Goal: Task Accomplishment & Management: Manage account settings

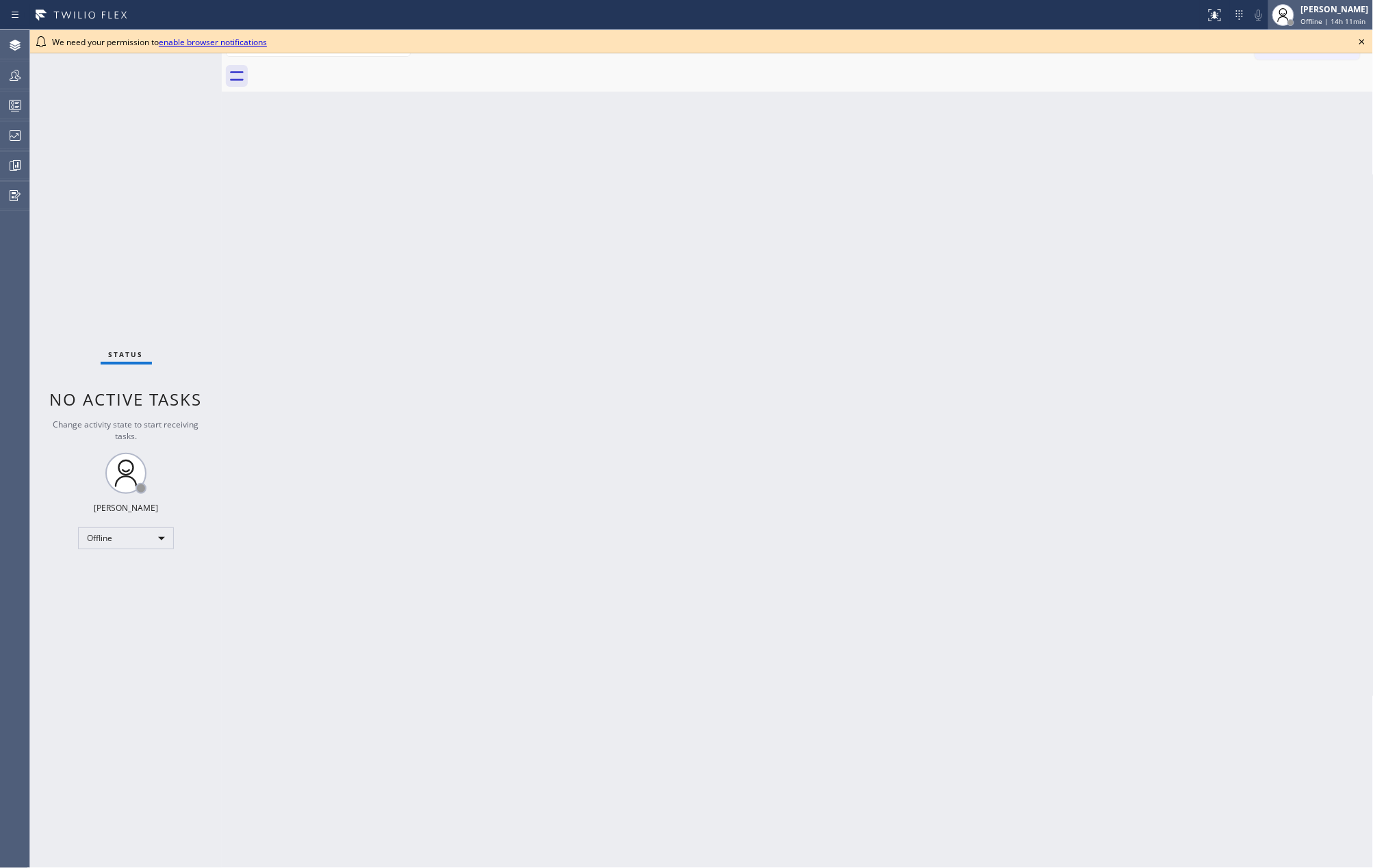
click at [1315, 17] on span "Offline | 14h 11min" at bounding box center [1332, 21] width 65 height 9
click at [1296, 86] on button "Unavailable" at bounding box center [1305, 90] width 137 height 18
click at [16, 110] on rect at bounding box center [15, 105] width 12 height 9
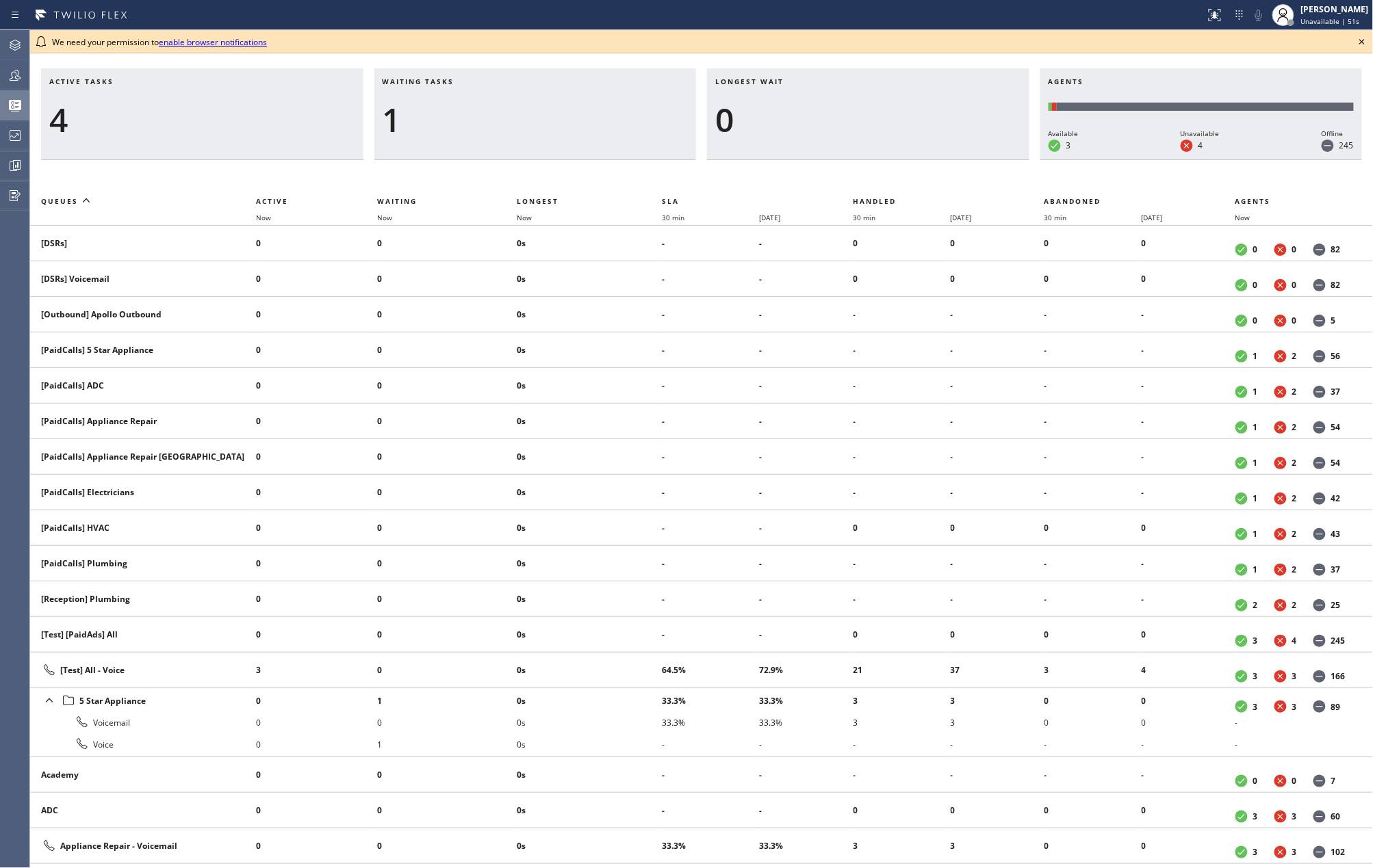
click at [1355, 39] on icon at bounding box center [1361, 41] width 16 height 16
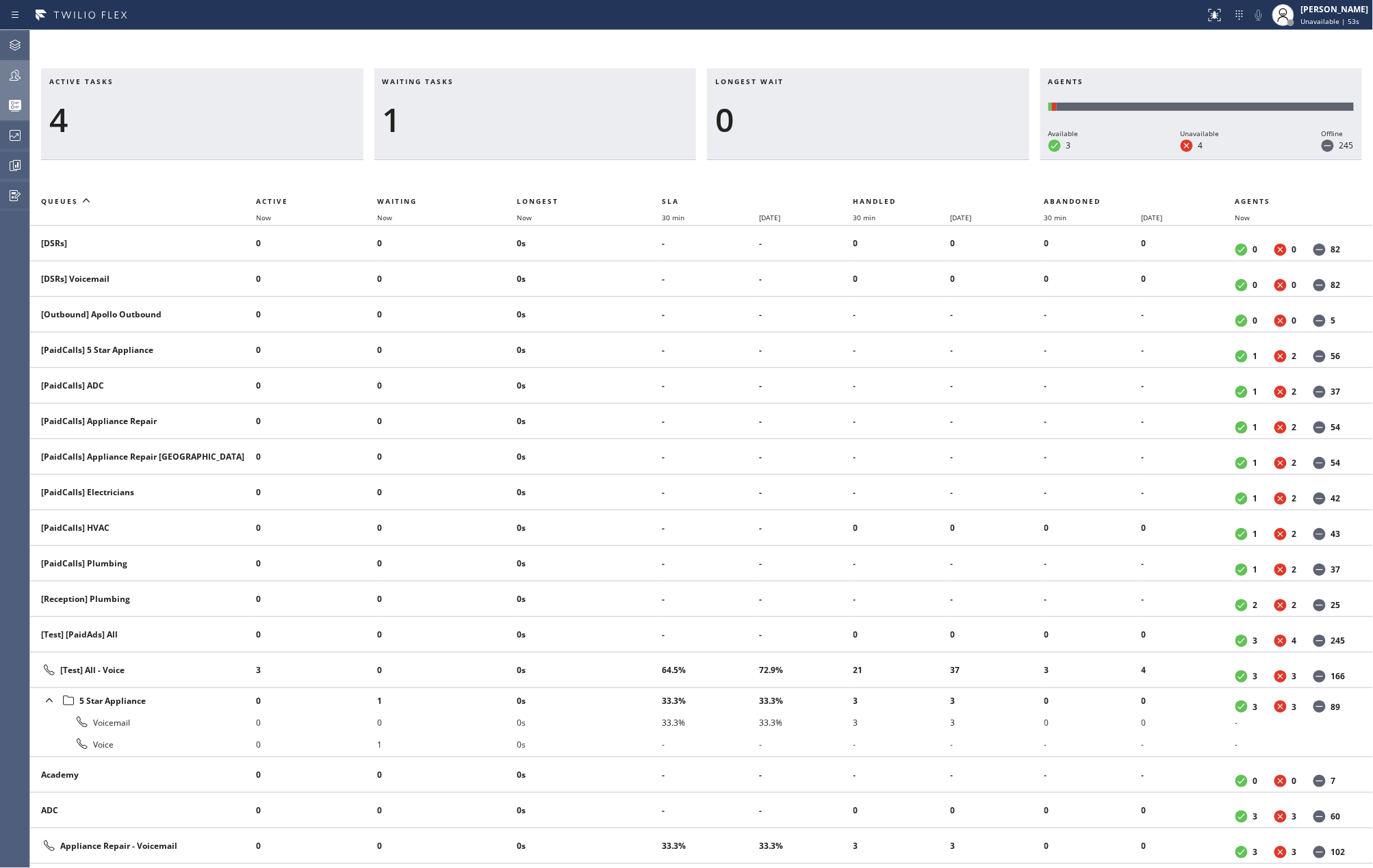
click at [16, 77] on icon at bounding box center [15, 75] width 16 height 16
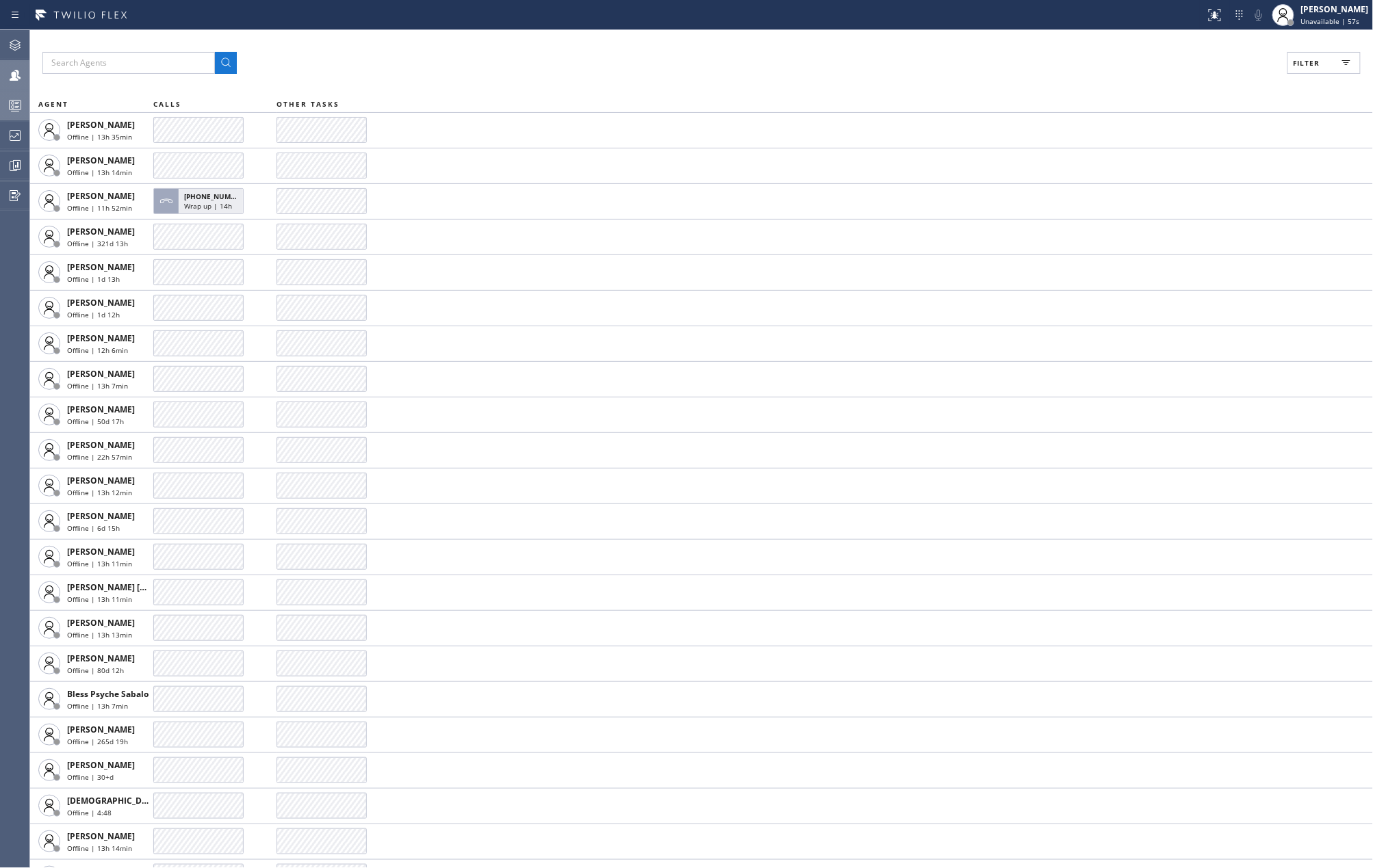
click at [1317, 69] on button "Filter" at bounding box center [1324, 63] width 73 height 22
click at [1177, 159] on input "Available" at bounding box center [1174, 161] width 16 height 16
checkbox input "true"
click at [1174, 206] on input "Break" at bounding box center [1174, 205] width 16 height 16
checkbox input "true"
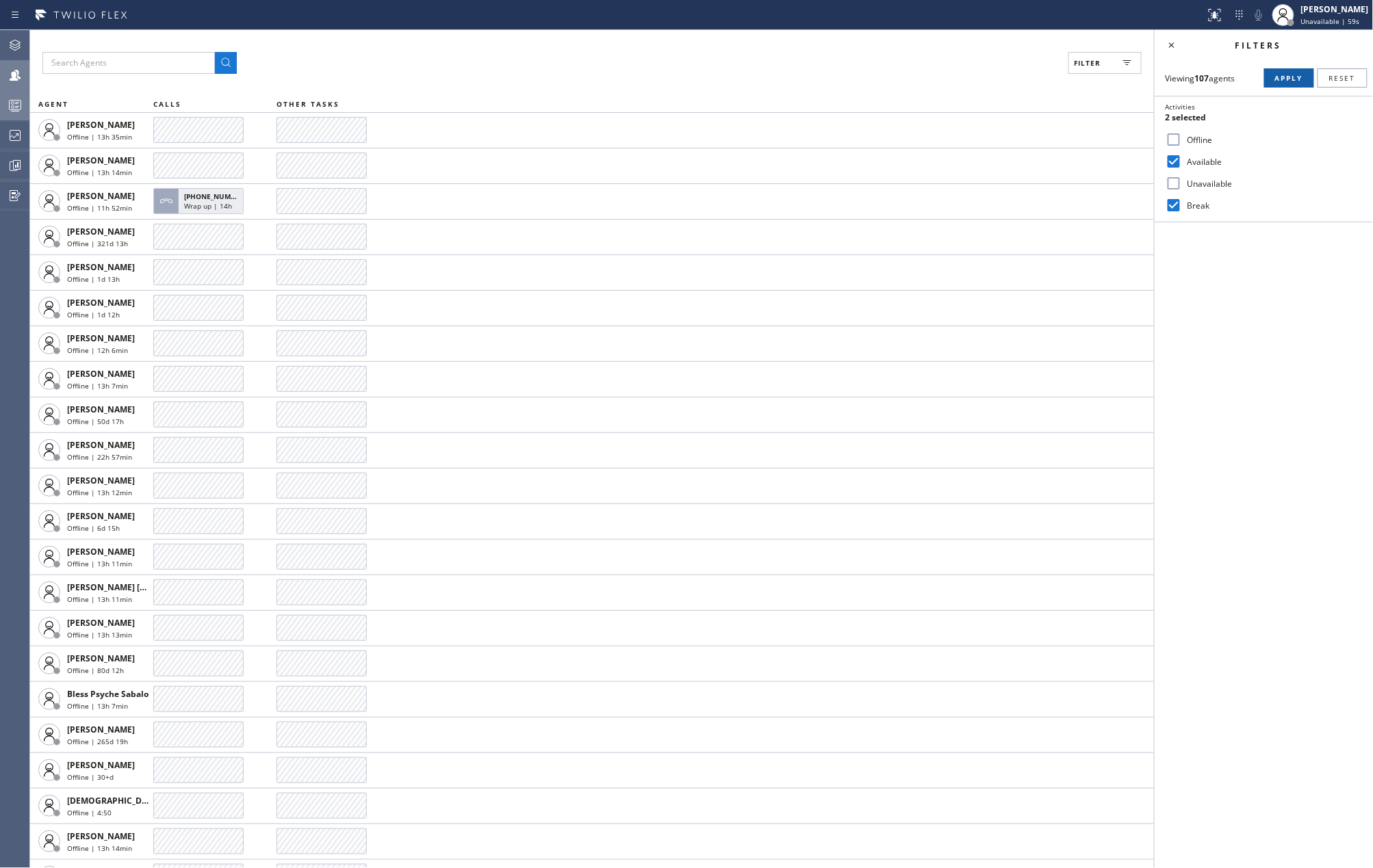
click at [1277, 82] on span "Apply" at bounding box center [1289, 78] width 28 height 9
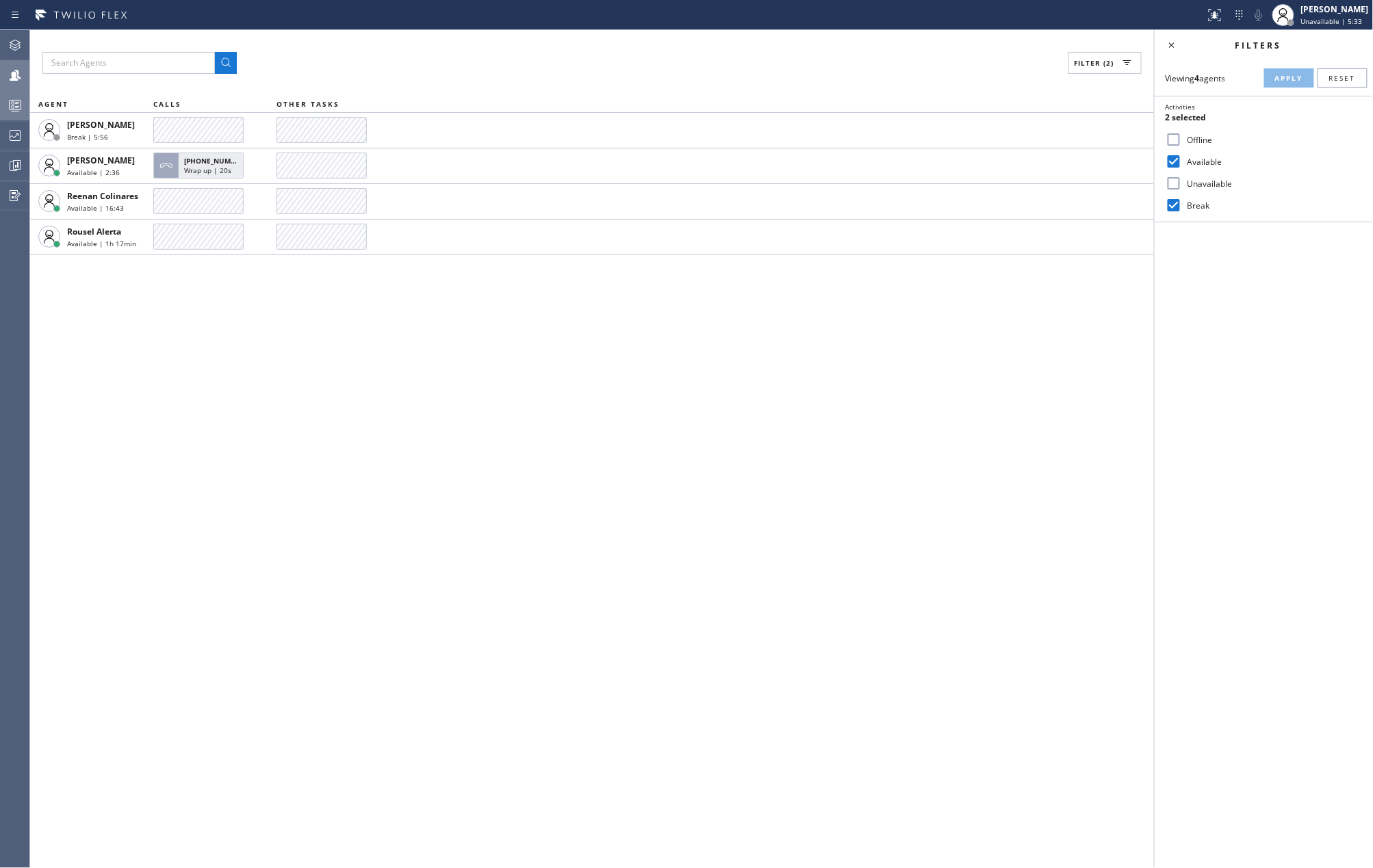
click at [1176, 183] on input "Unavailable" at bounding box center [1174, 183] width 16 height 16
checkbox input "true"
click at [1282, 80] on span "Apply" at bounding box center [1289, 78] width 28 height 9
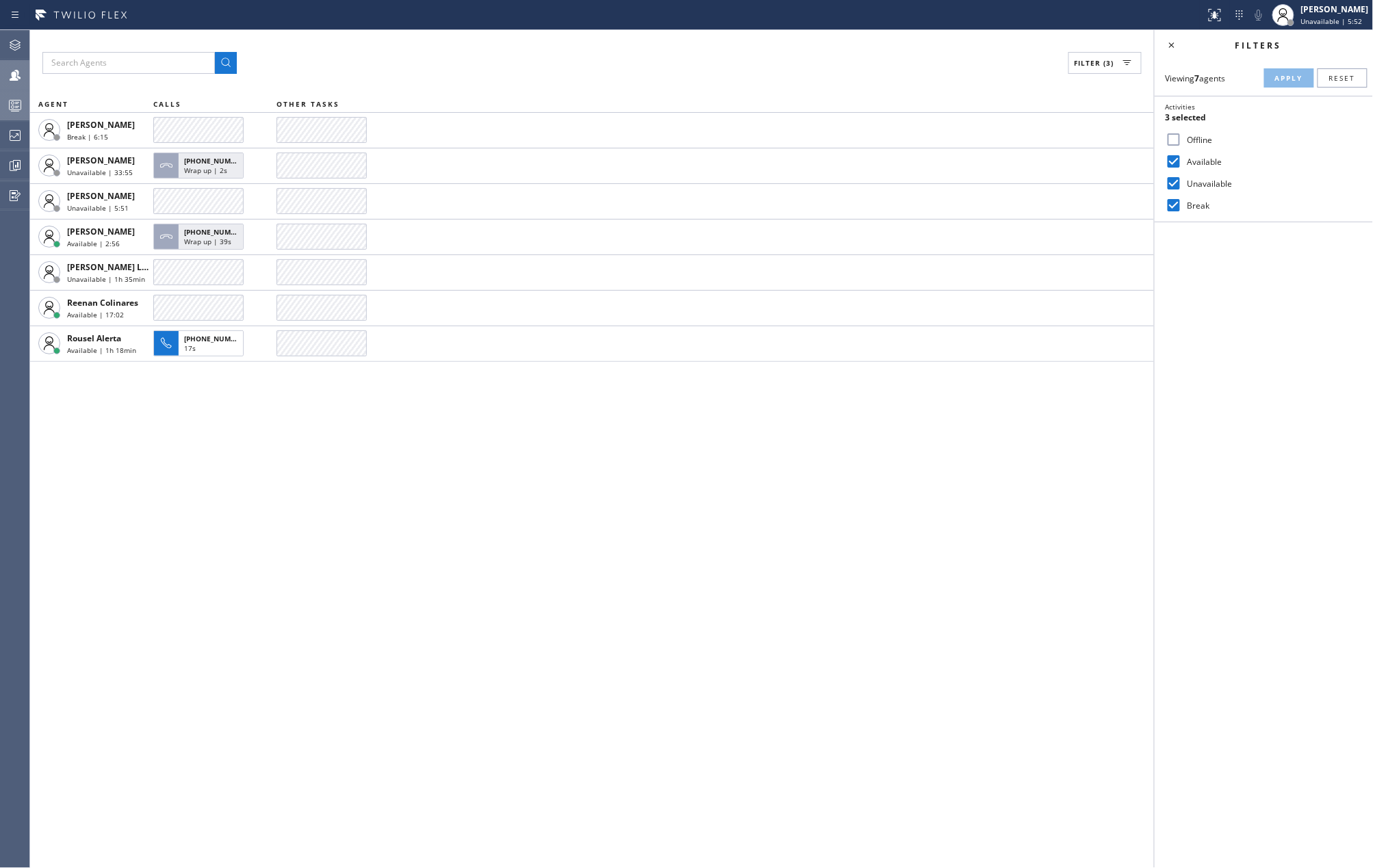
click at [1177, 140] on input "Offline" at bounding box center [1174, 139] width 16 height 16
click at [1279, 77] on span "Apply" at bounding box center [1289, 78] width 28 height 9
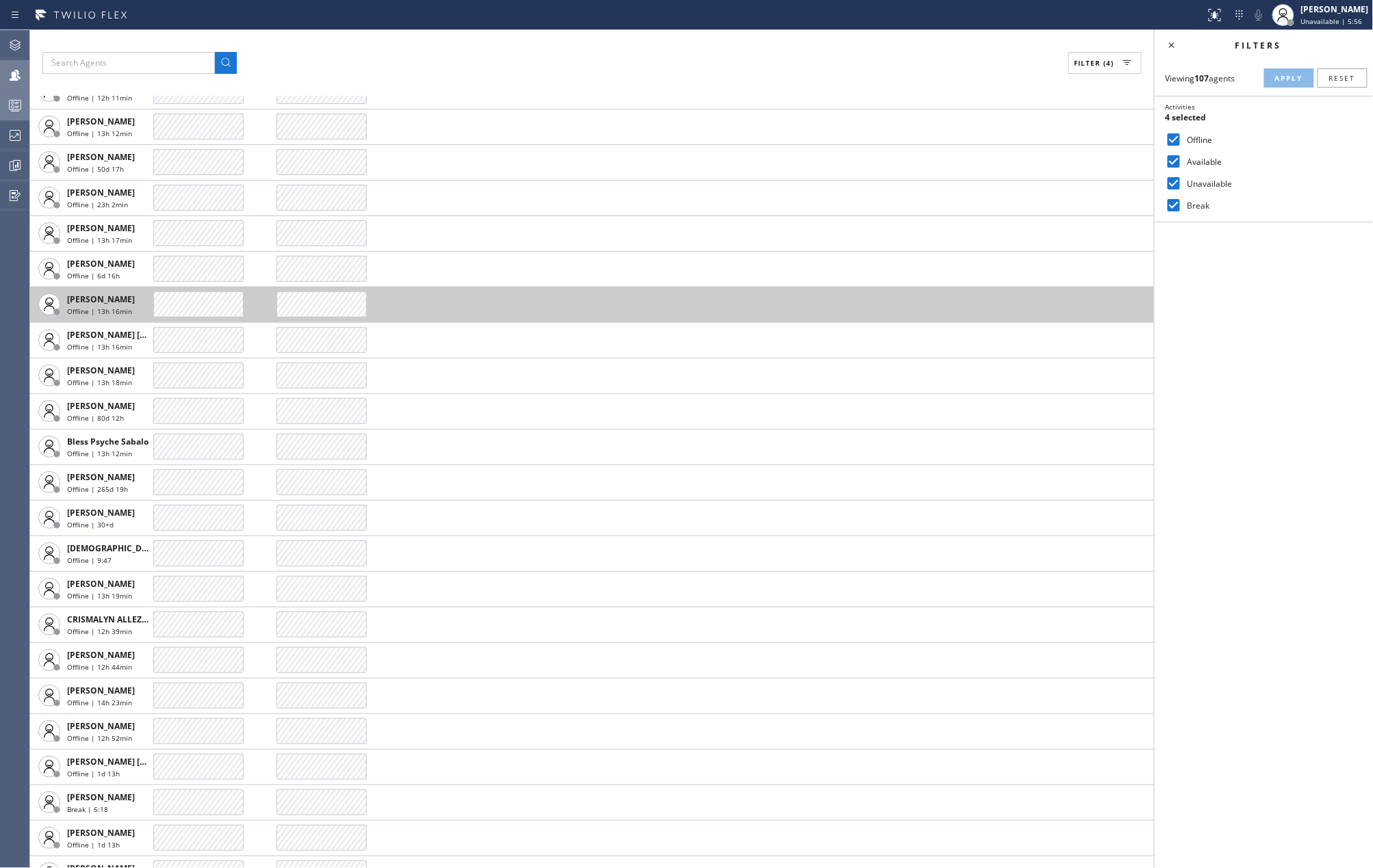
scroll to position [273, 0]
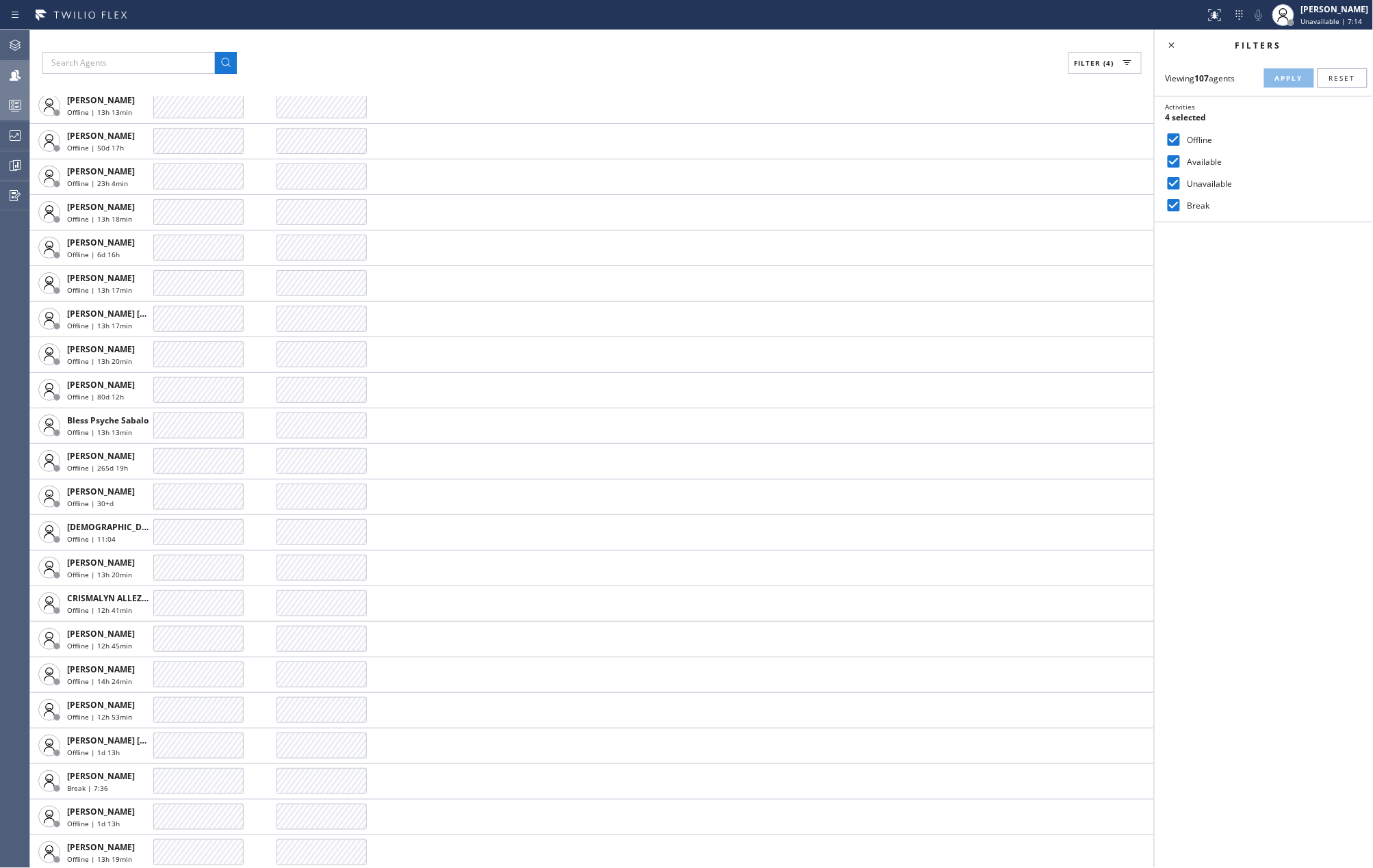
click at [1177, 137] on input "Offline" at bounding box center [1174, 139] width 16 height 16
checkbox input "false"
click at [1287, 71] on button "Apply" at bounding box center [1289, 78] width 50 height 19
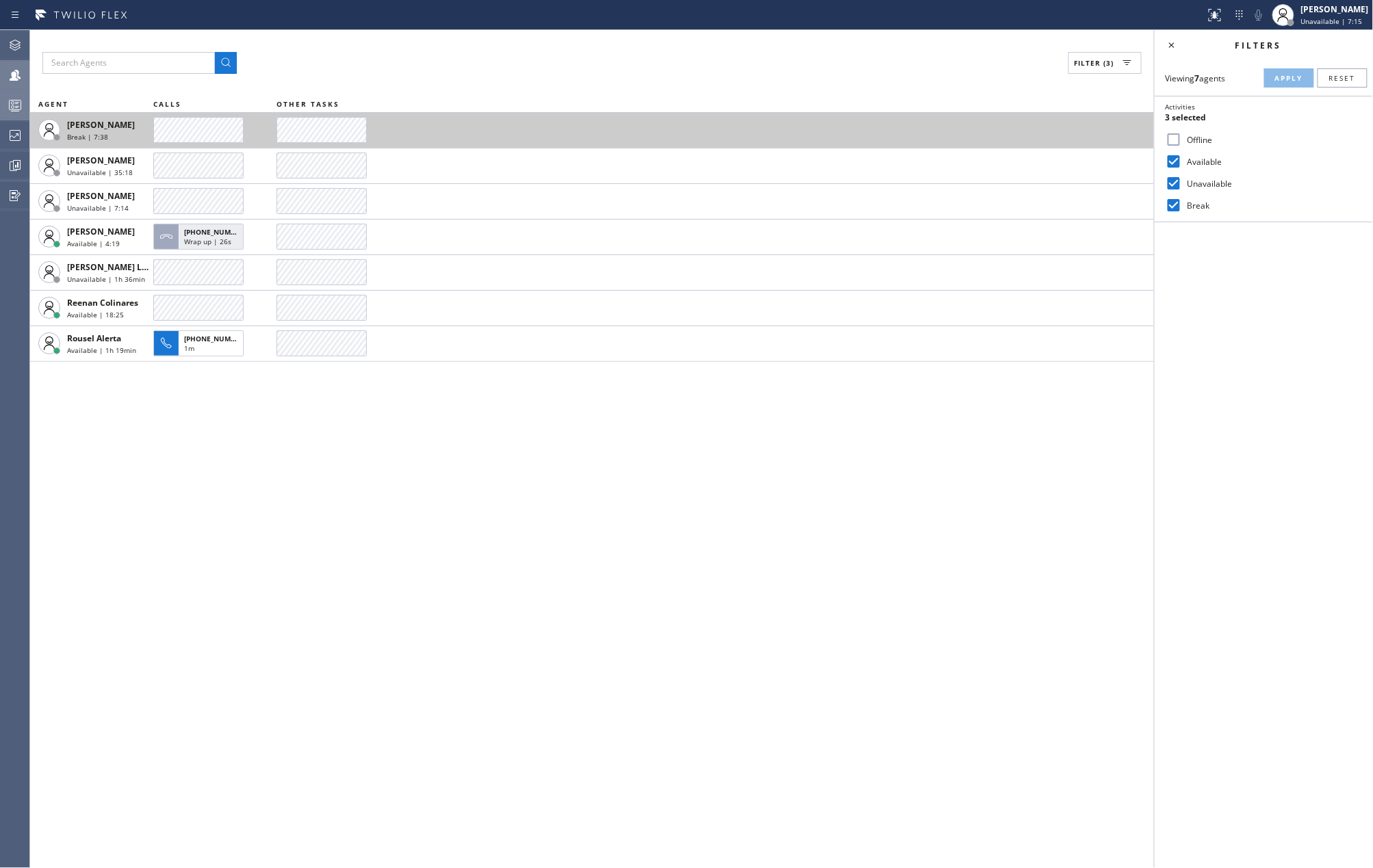
scroll to position [0, 0]
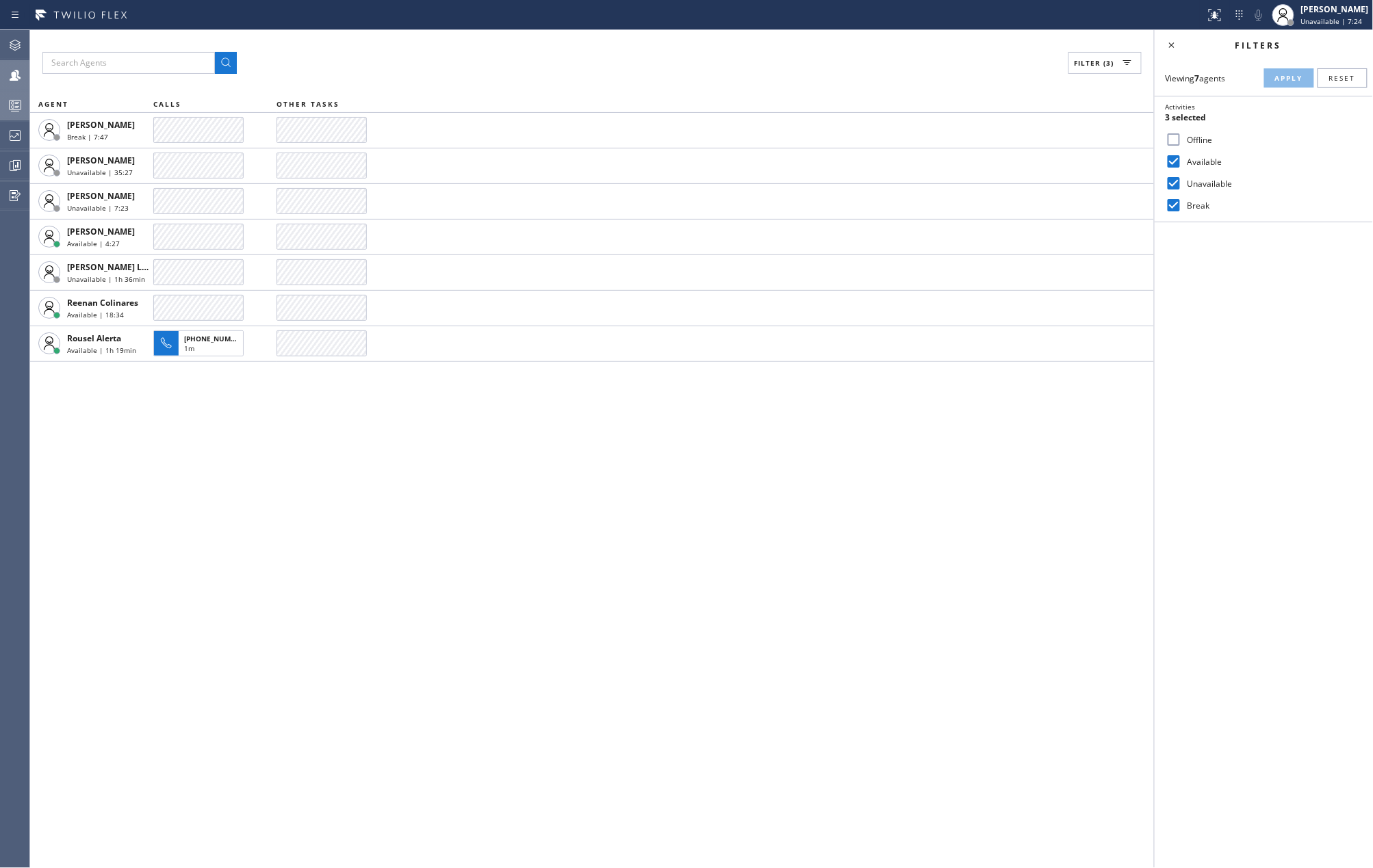
click at [14, 101] on rect at bounding box center [15, 105] width 12 height 9
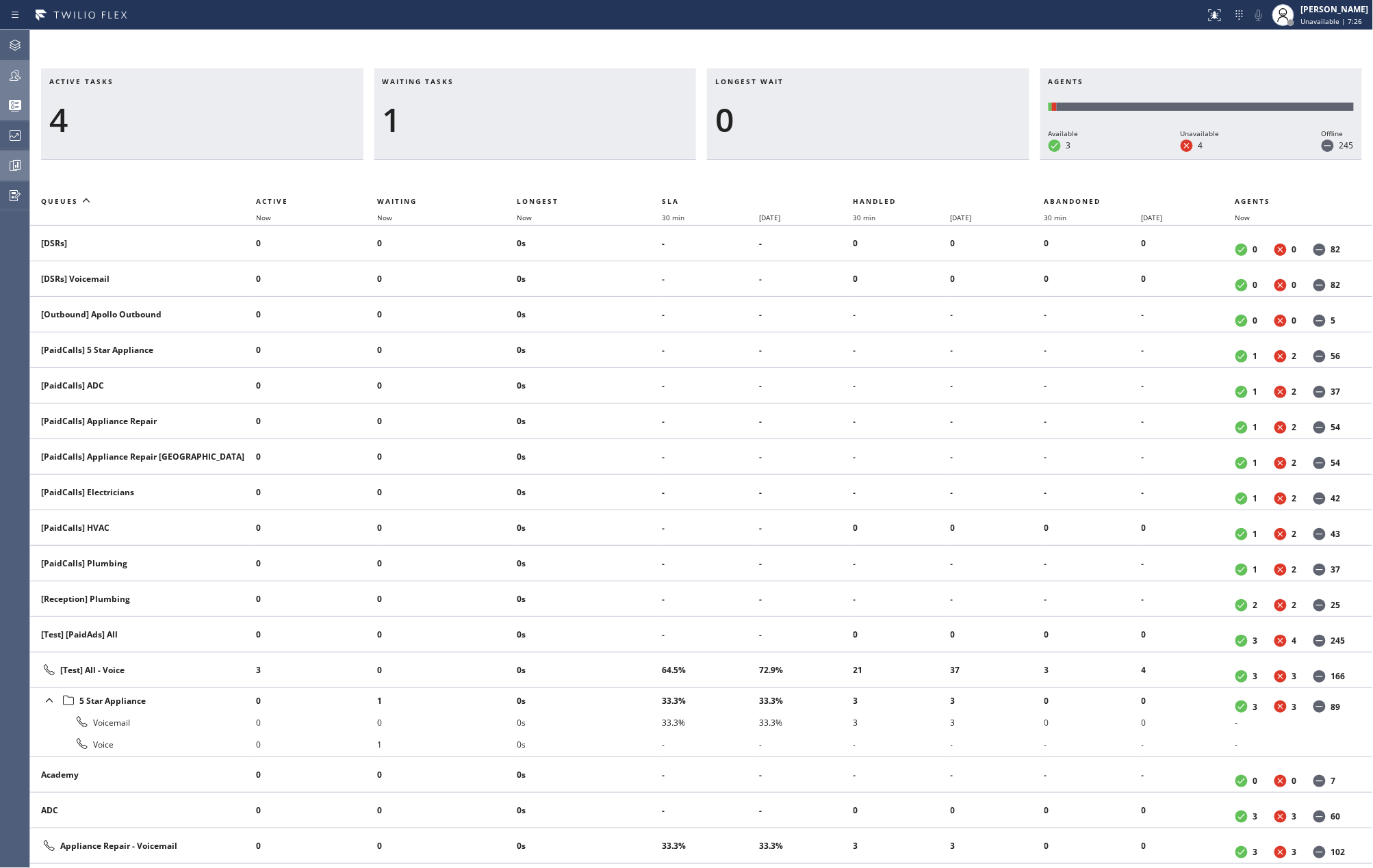
click at [10, 163] on icon at bounding box center [15, 165] width 10 height 10
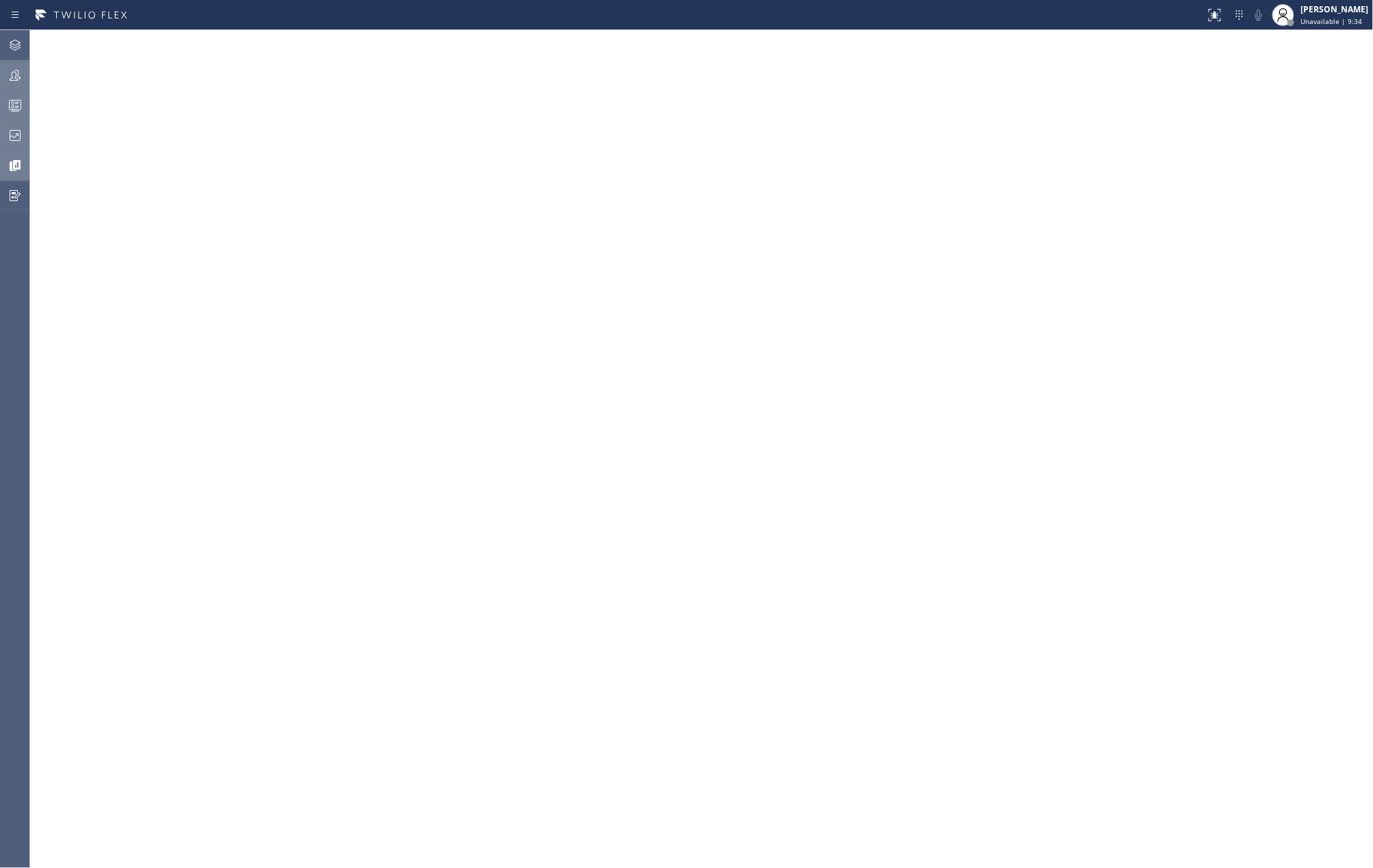
click at [19, 135] on icon at bounding box center [15, 136] width 11 height 11
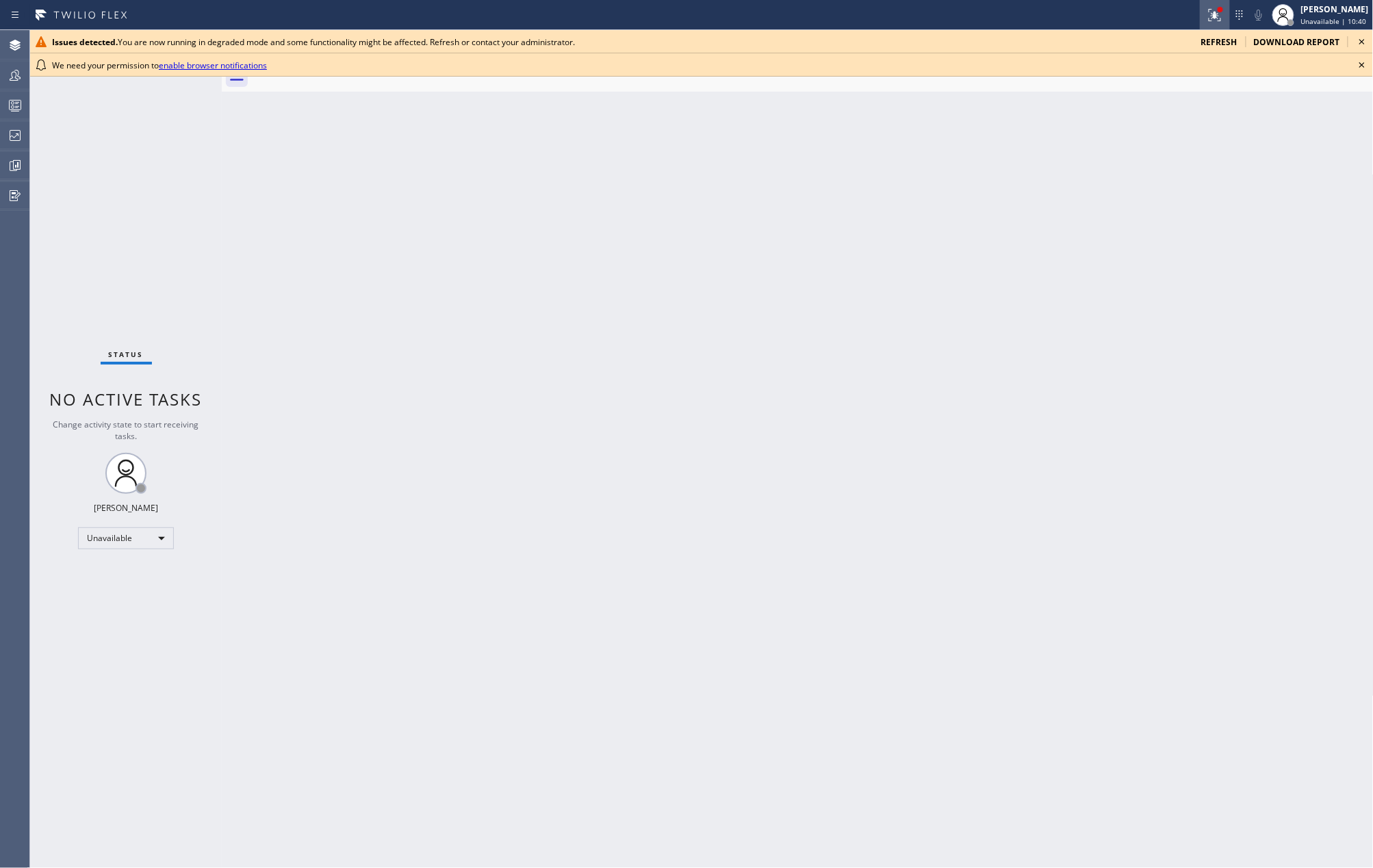
click at [1211, 1] on button at bounding box center [1214, 15] width 30 height 30
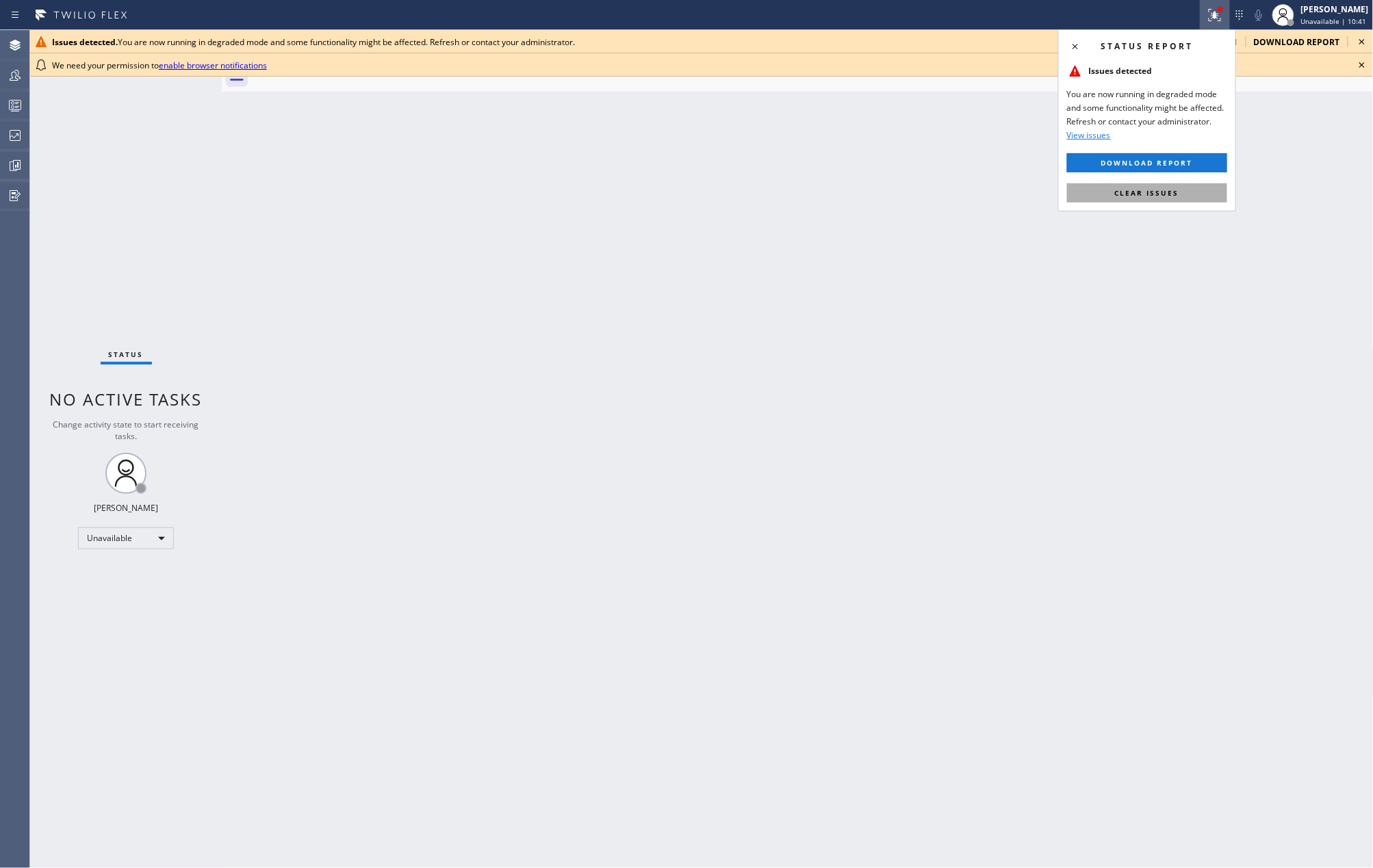
click at [1176, 183] on button "Clear issues" at bounding box center [1146, 192] width 160 height 19
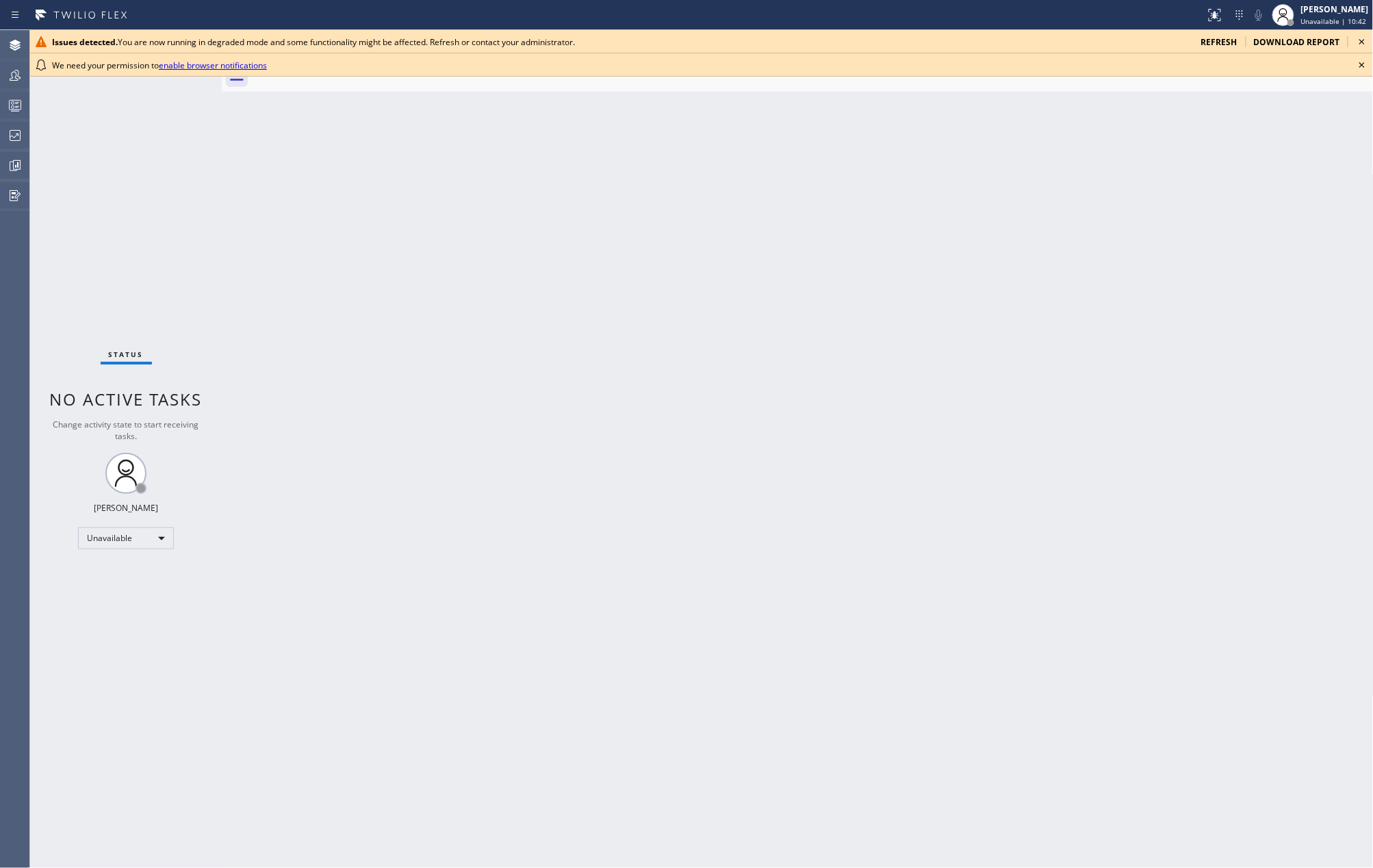
click at [1361, 65] on icon at bounding box center [1361, 65] width 16 height 16
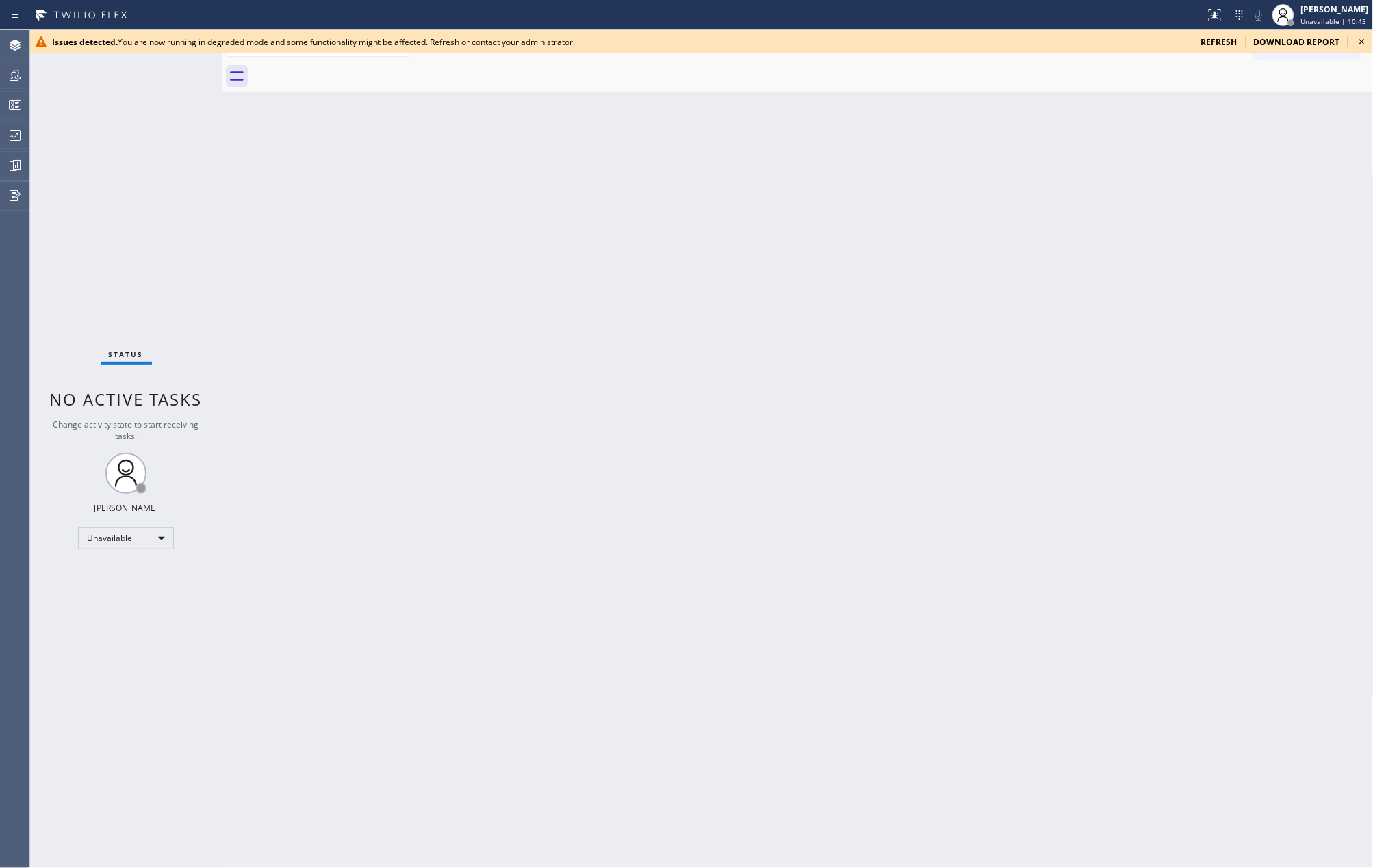
click at [1361, 44] on icon at bounding box center [1361, 41] width 16 height 16
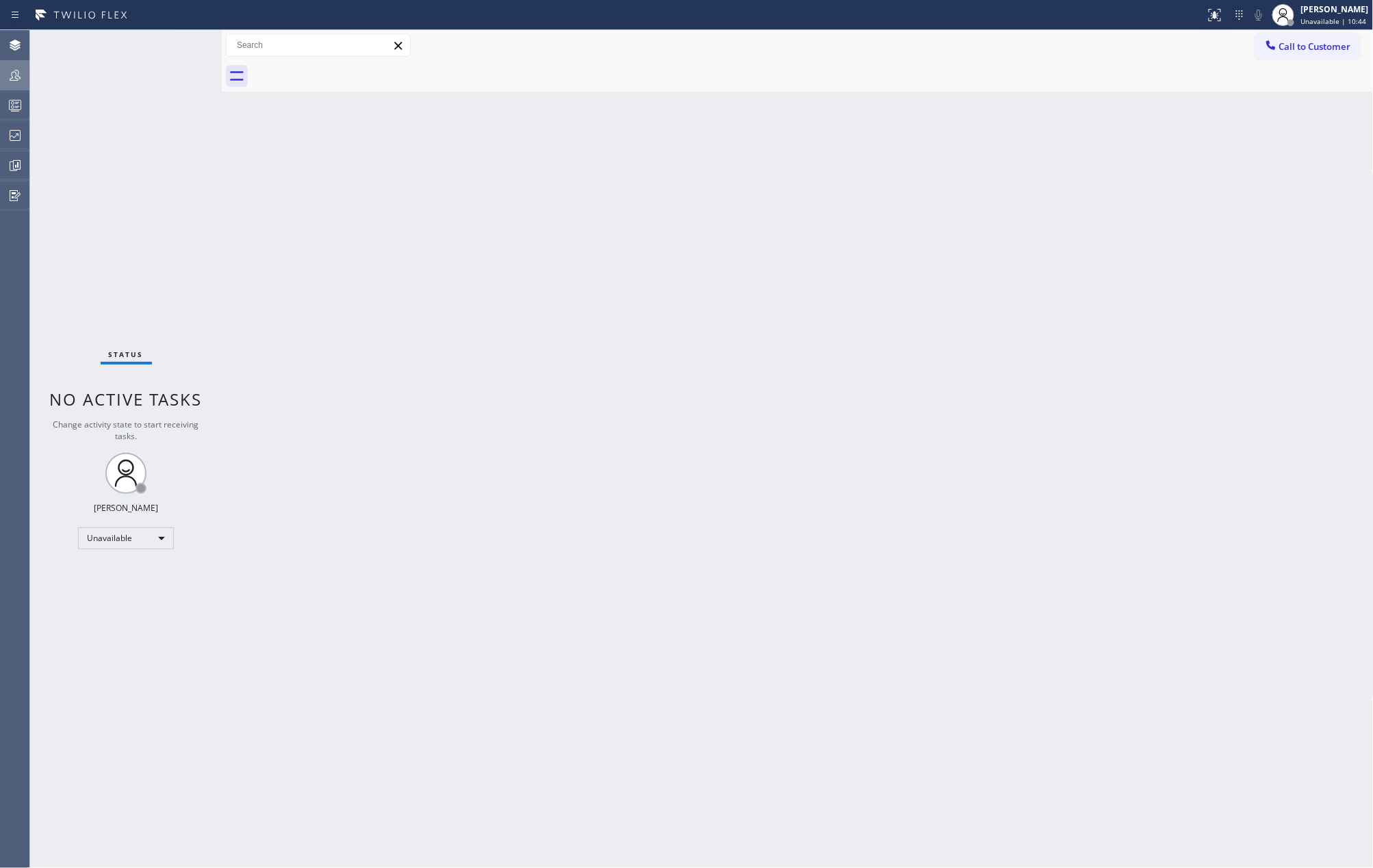
click at [14, 76] on icon at bounding box center [15, 75] width 16 height 16
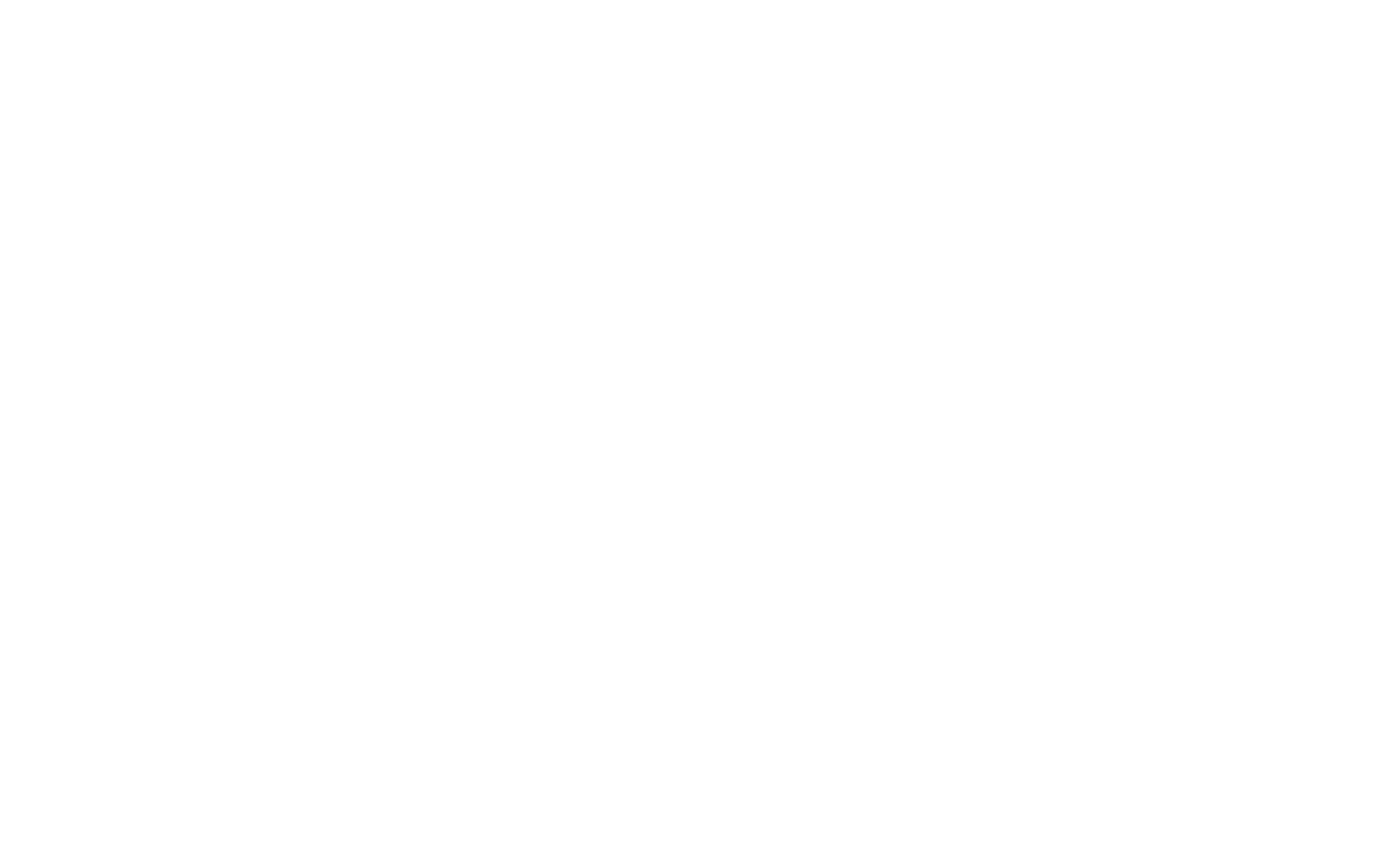
click at [1121, 37] on div at bounding box center [686, 434] width 1373 height 868
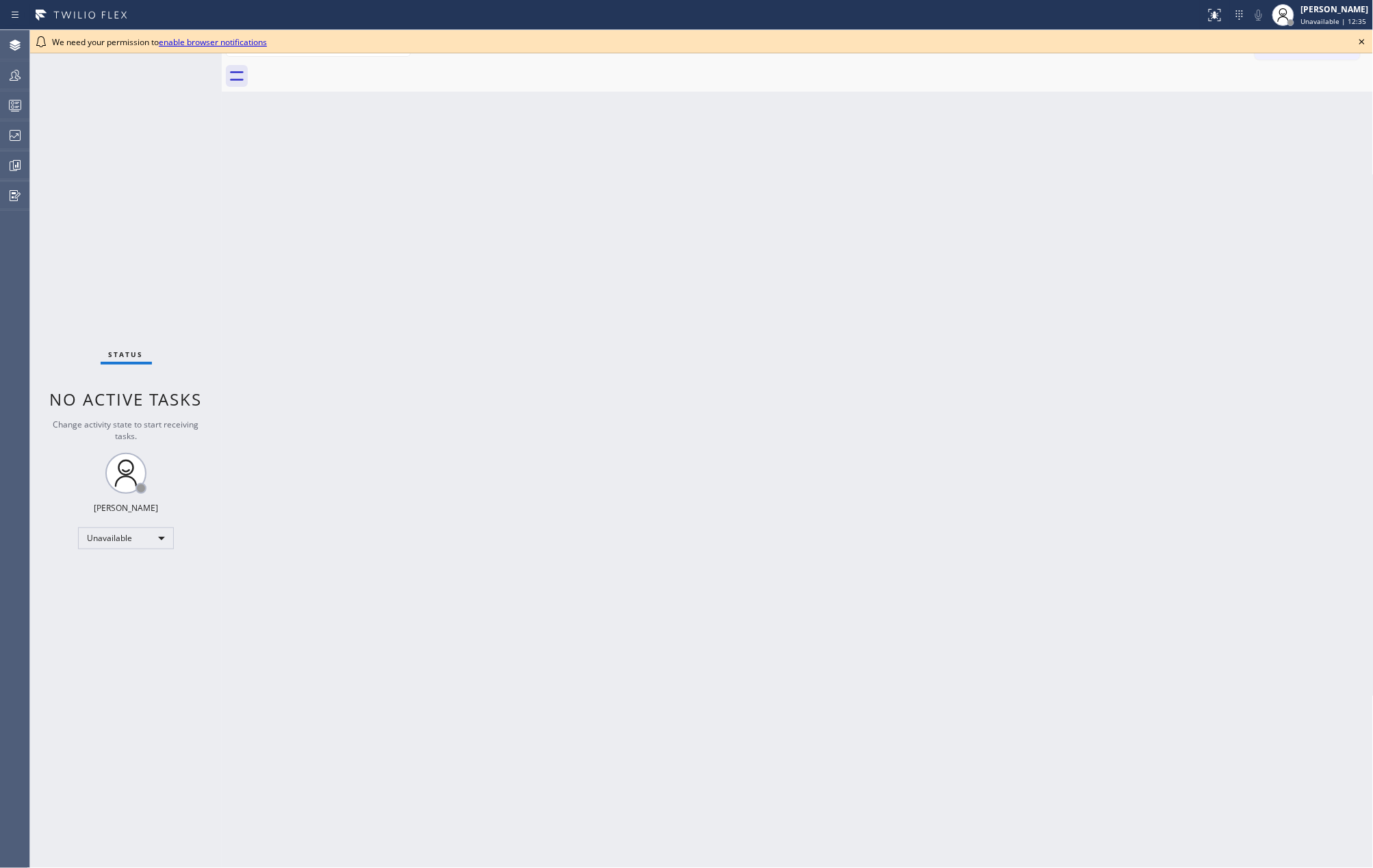
click at [1357, 39] on icon at bounding box center [1361, 41] width 16 height 16
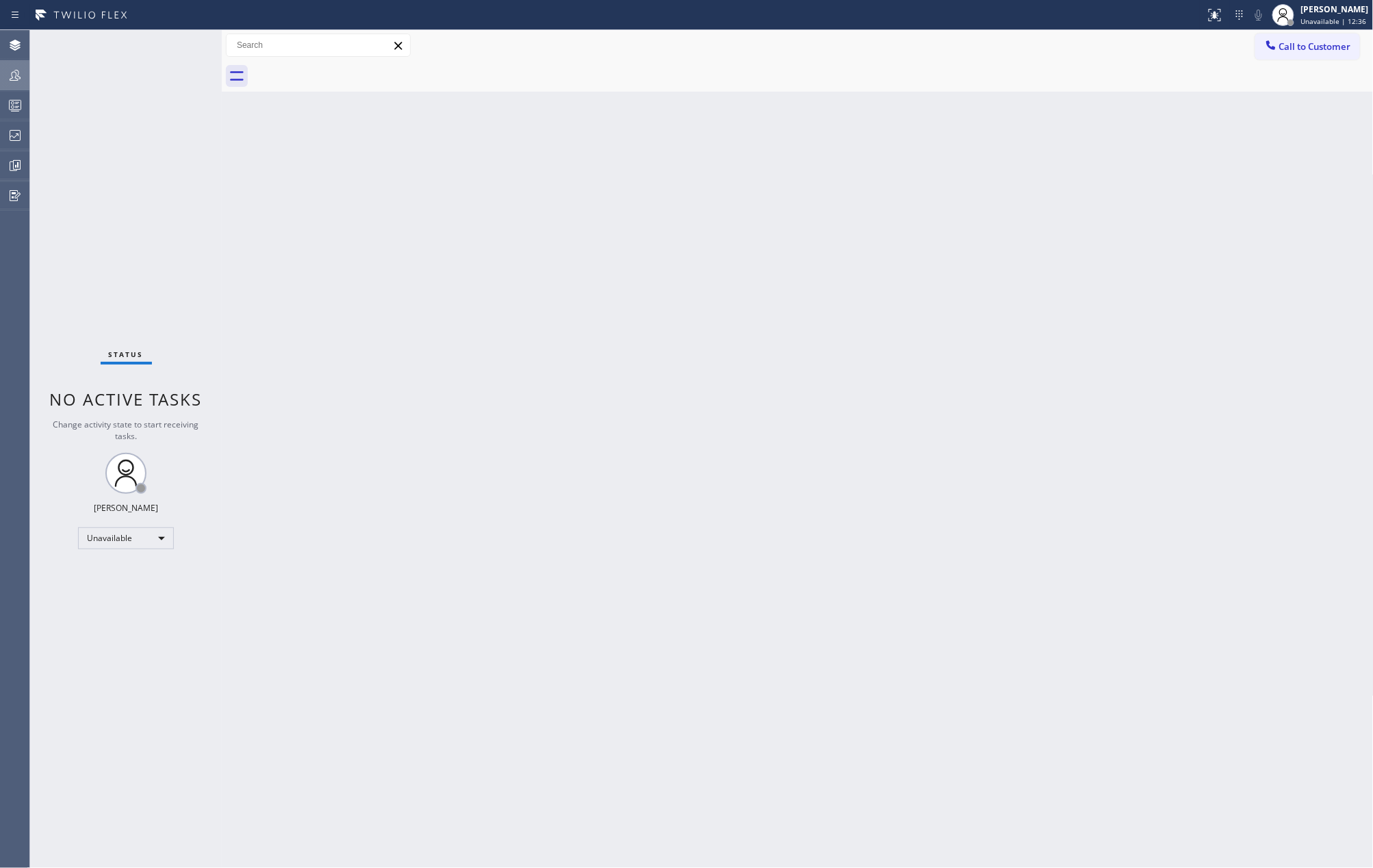
click at [9, 70] on icon at bounding box center [15, 75] width 16 height 16
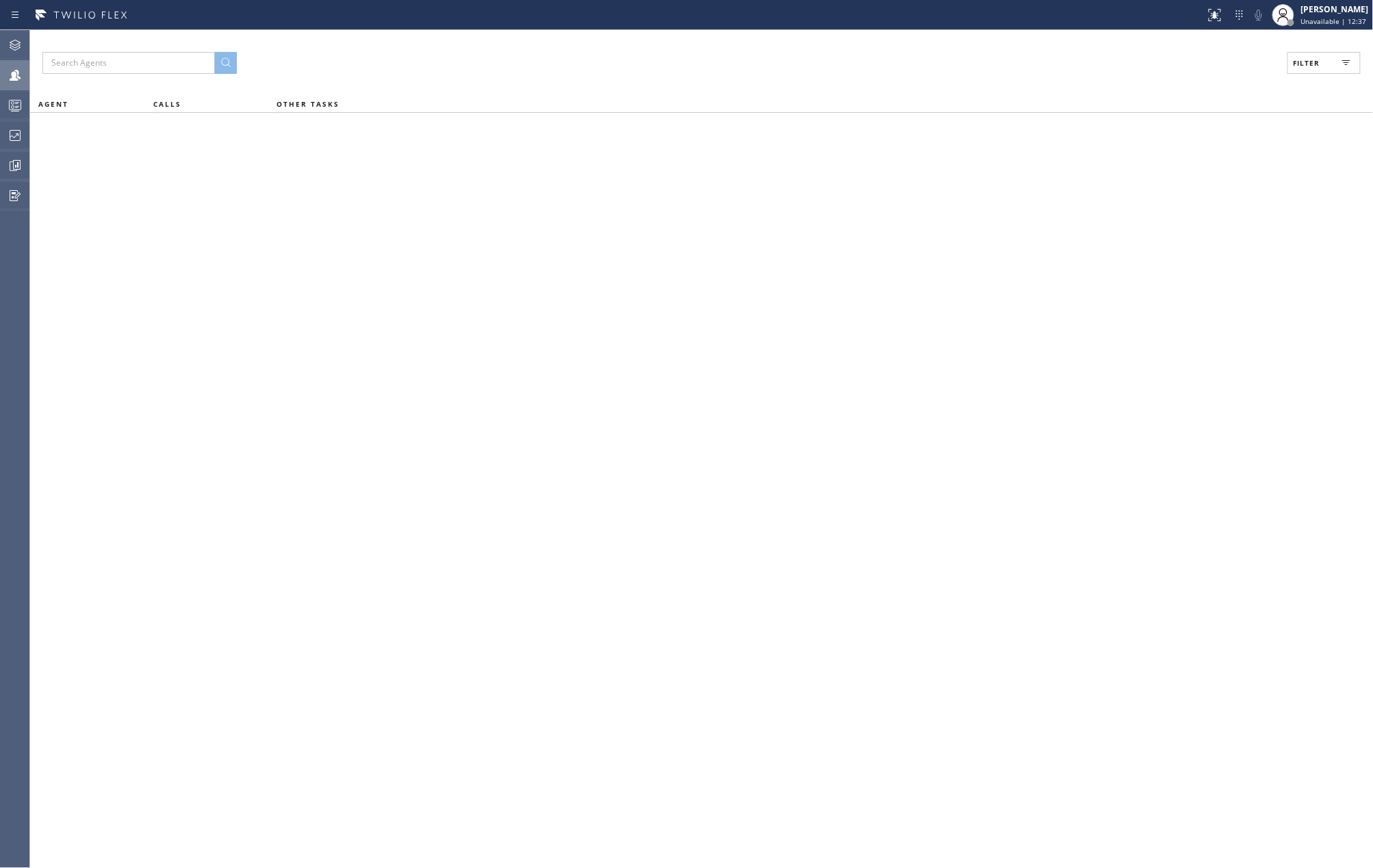
click at [1306, 63] on span "Filter" at bounding box center [1307, 63] width 26 height 9
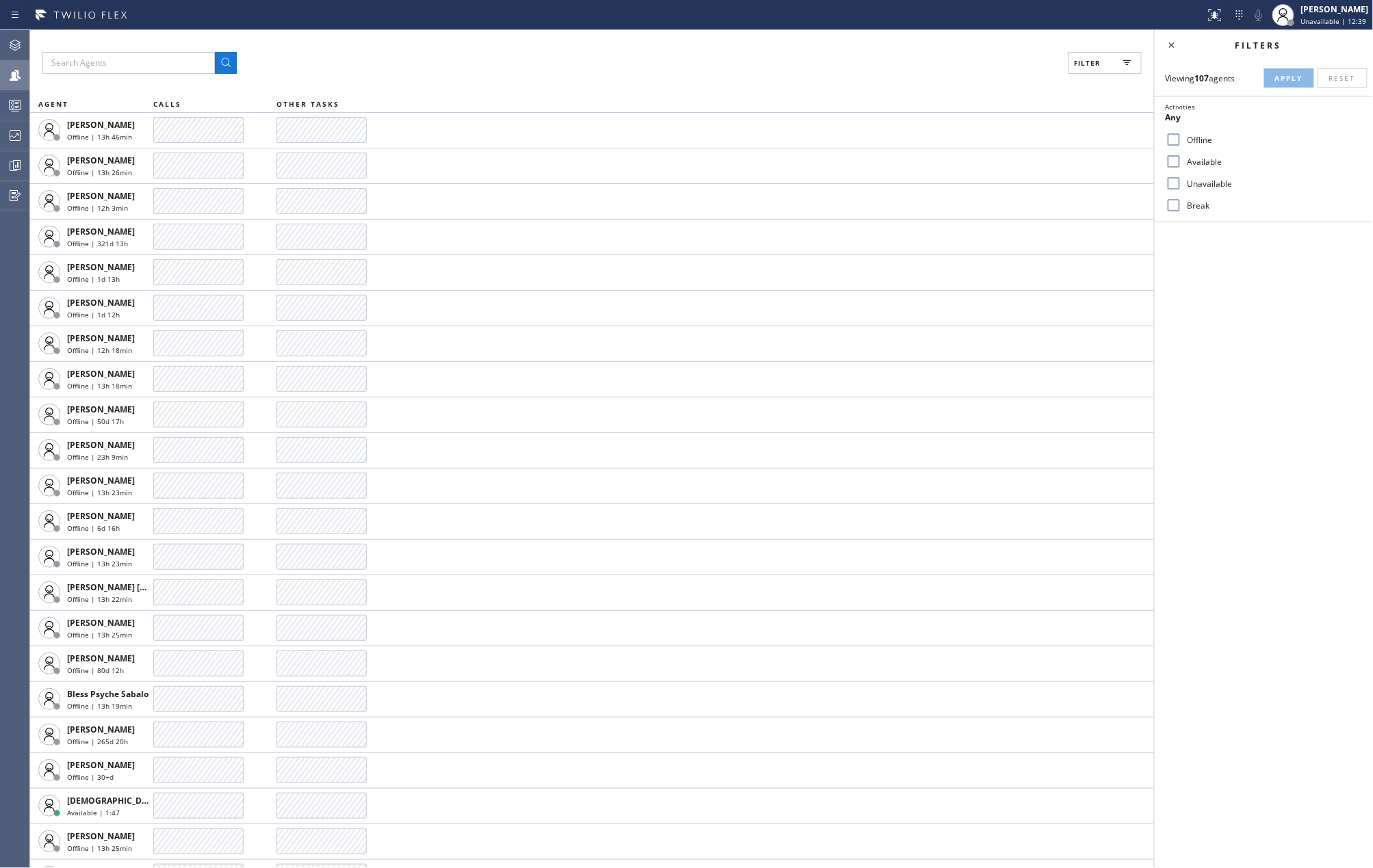
click at [1183, 157] on label "Available" at bounding box center [1272, 161] width 180 height 12
click at [1182, 157] on input "Available" at bounding box center [1174, 161] width 16 height 16
checkbox input "true"
click at [1177, 209] on input "Break" at bounding box center [1174, 205] width 16 height 16
checkbox input "true"
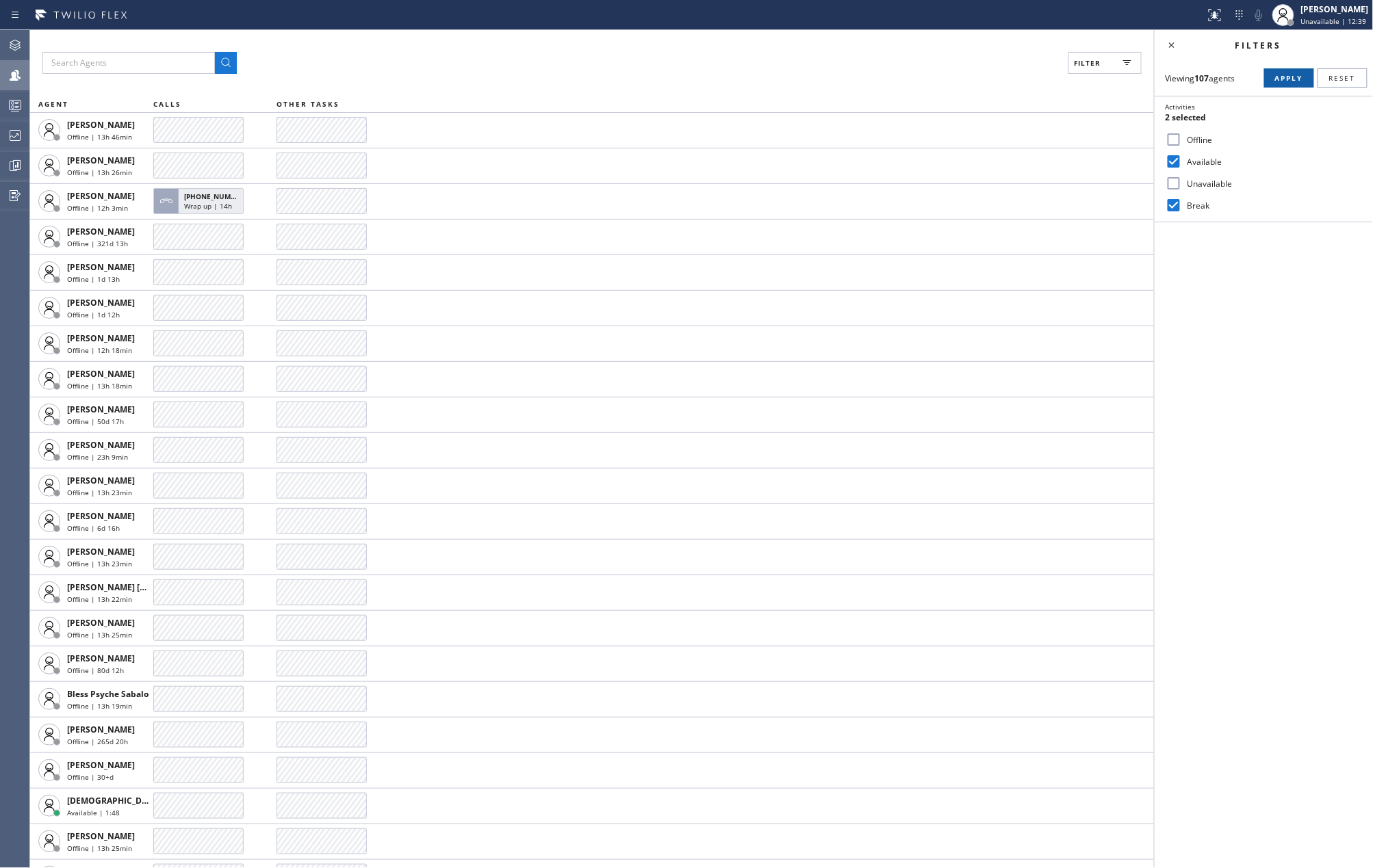
click at [1276, 77] on span "Apply" at bounding box center [1289, 78] width 28 height 9
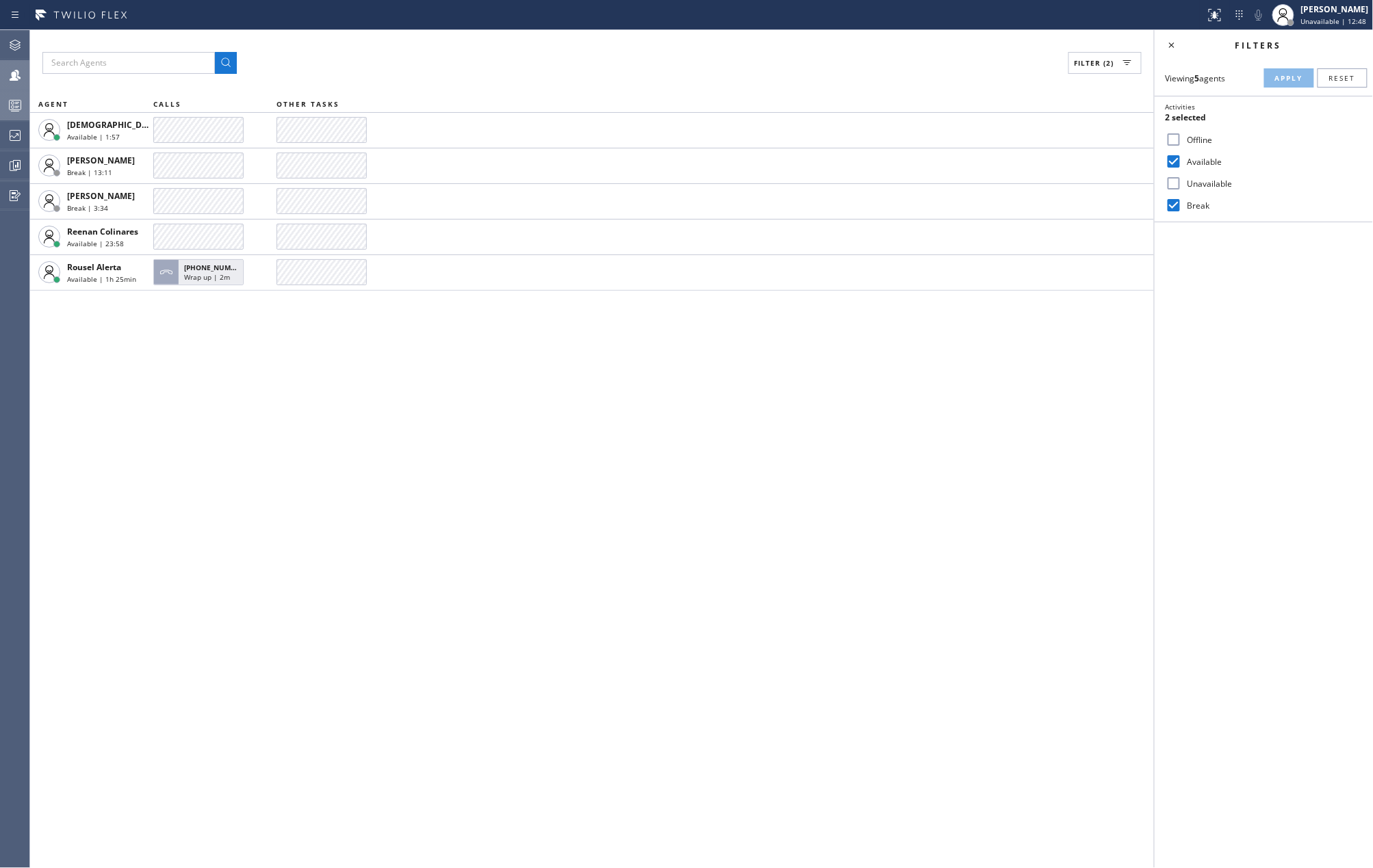
click at [9, 104] on icon at bounding box center [15, 105] width 16 height 16
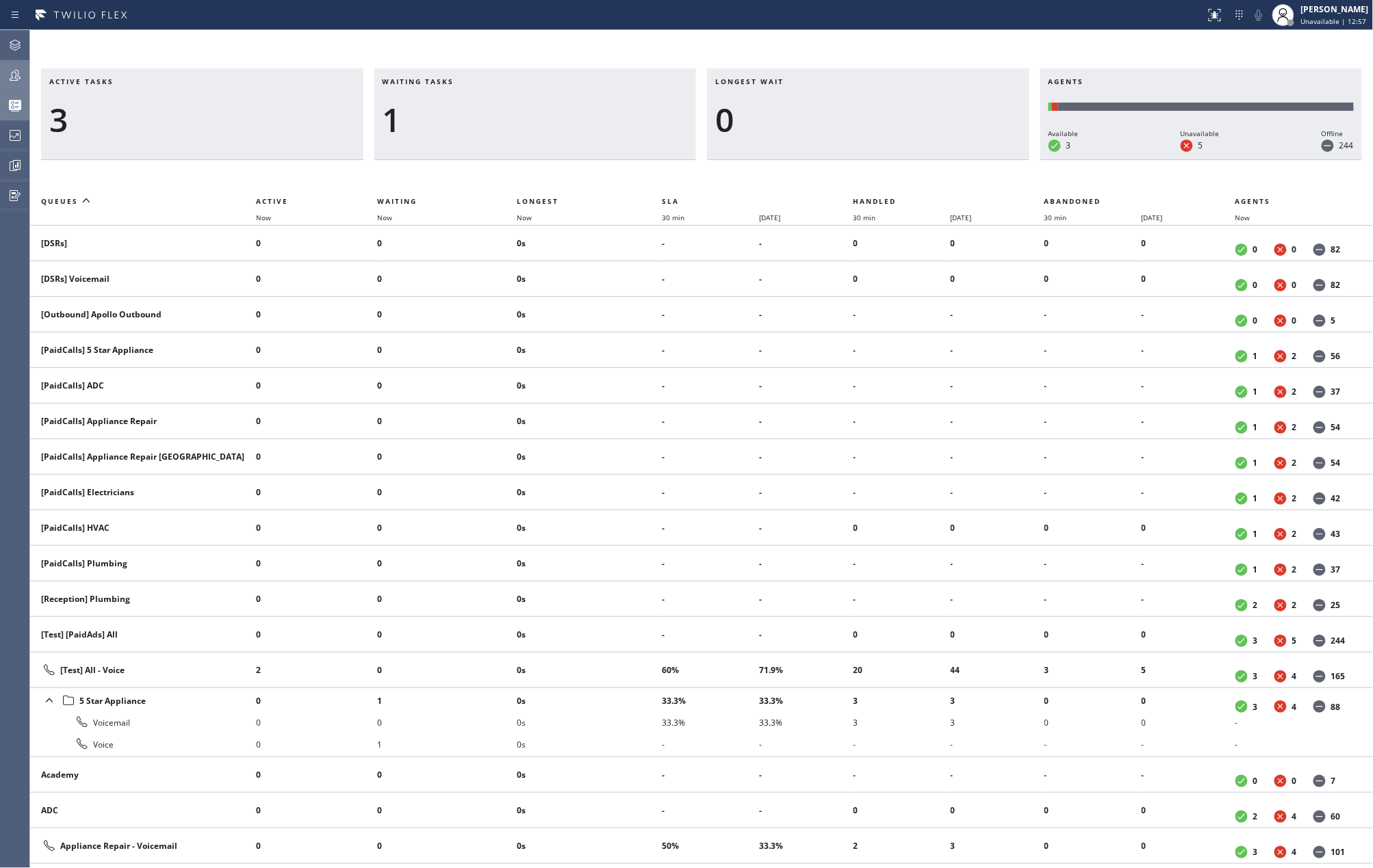
click at [17, 67] on icon at bounding box center [15, 75] width 16 height 16
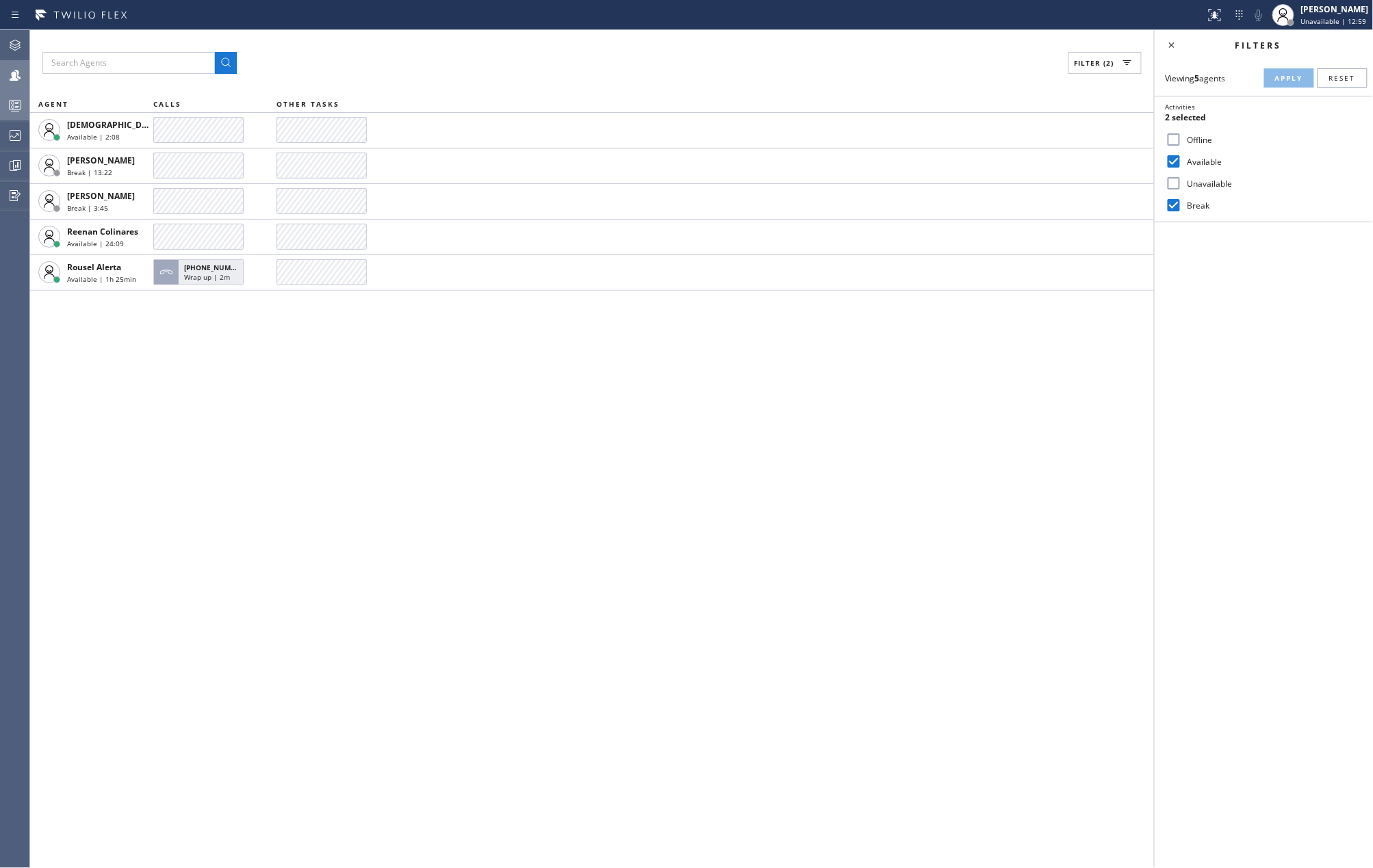
click at [19, 101] on icon at bounding box center [15, 105] width 16 height 16
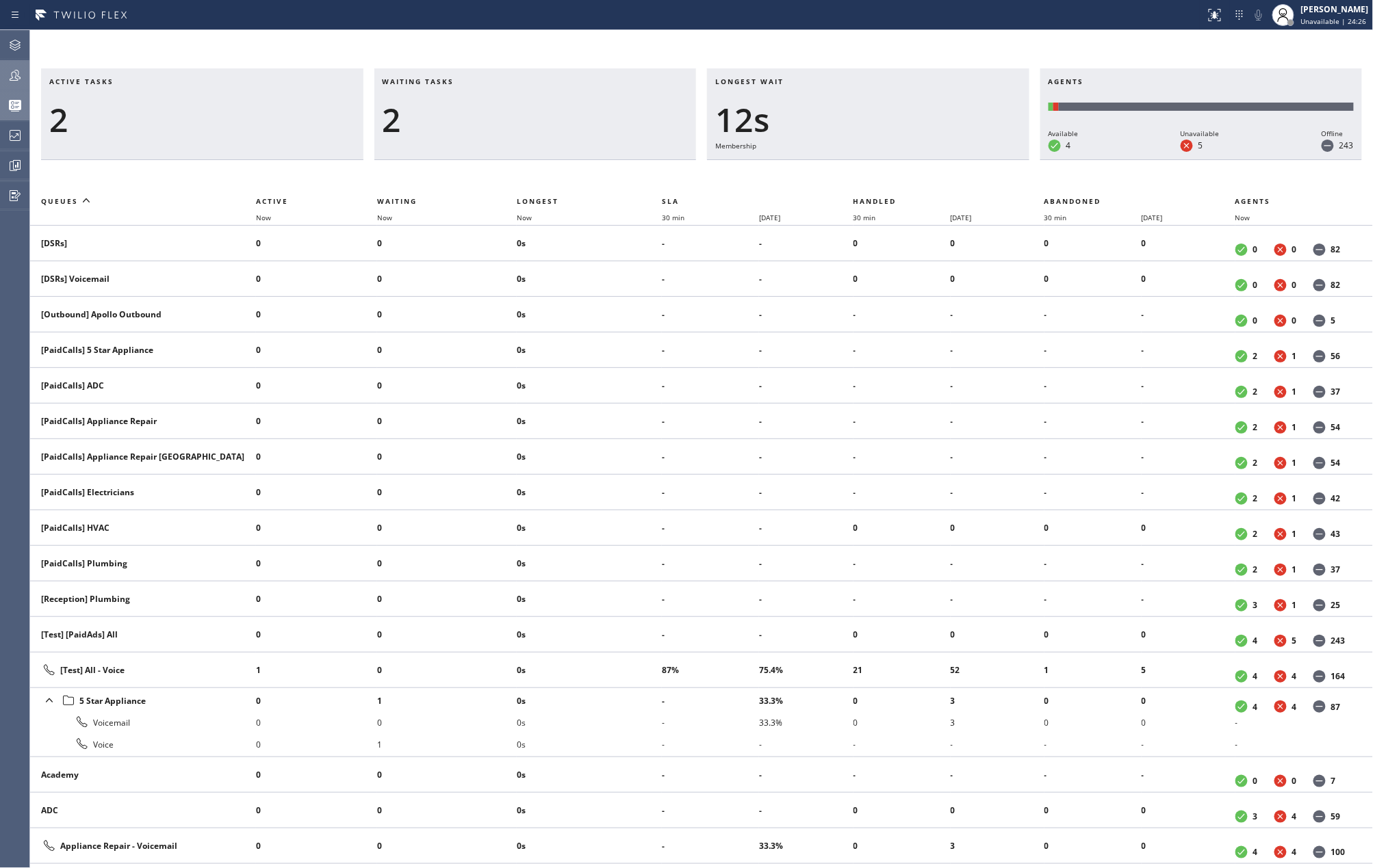
click at [25, 77] on div at bounding box center [15, 75] width 30 height 16
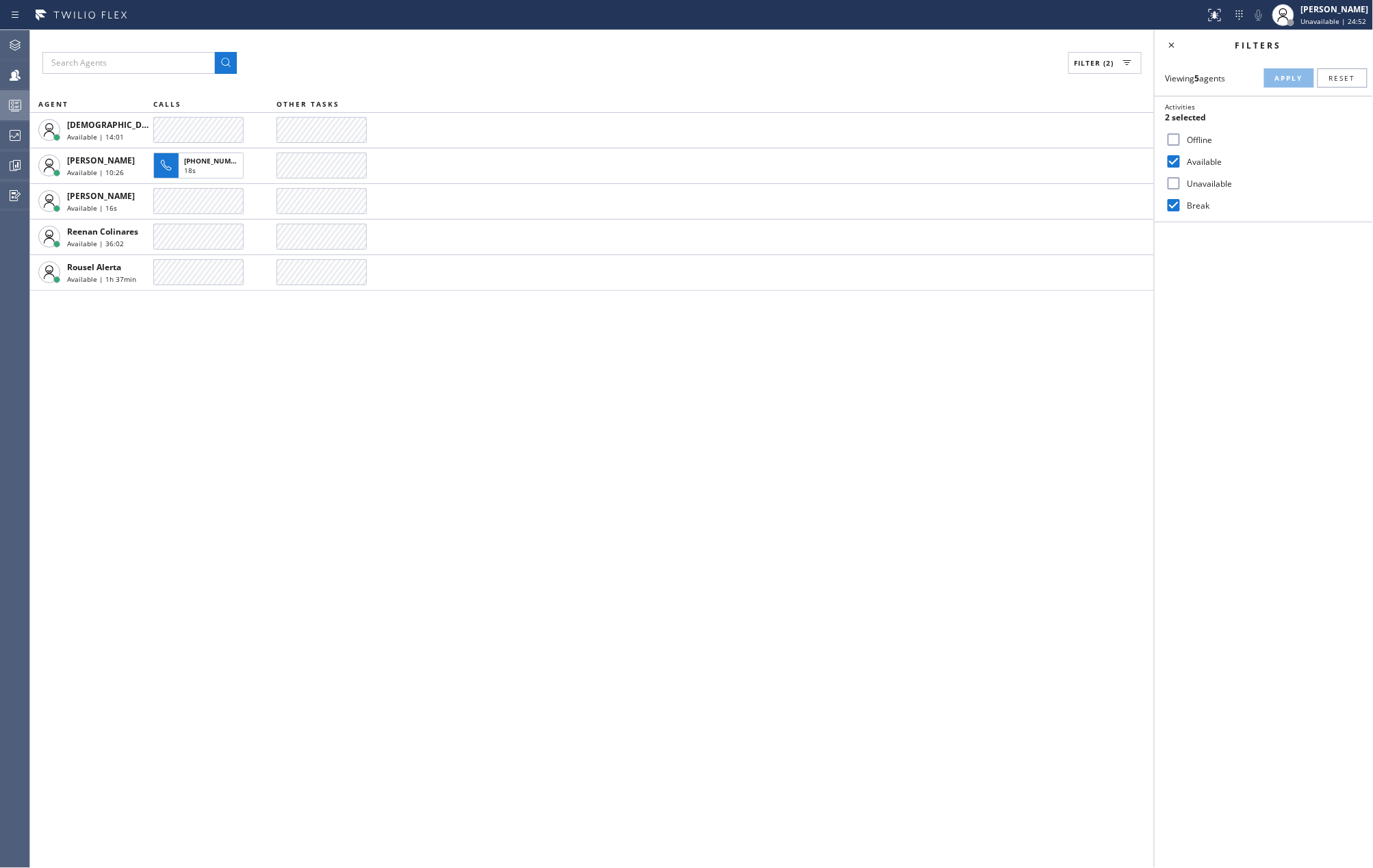
click at [453, 494] on div "Filter (2) AGENT CALLS OTHER TASKS Christian Cinco Available | 14:01 Esmael Jar…" at bounding box center [592, 450] width 1124 height 838
click at [14, 104] on icon at bounding box center [15, 105] width 16 height 16
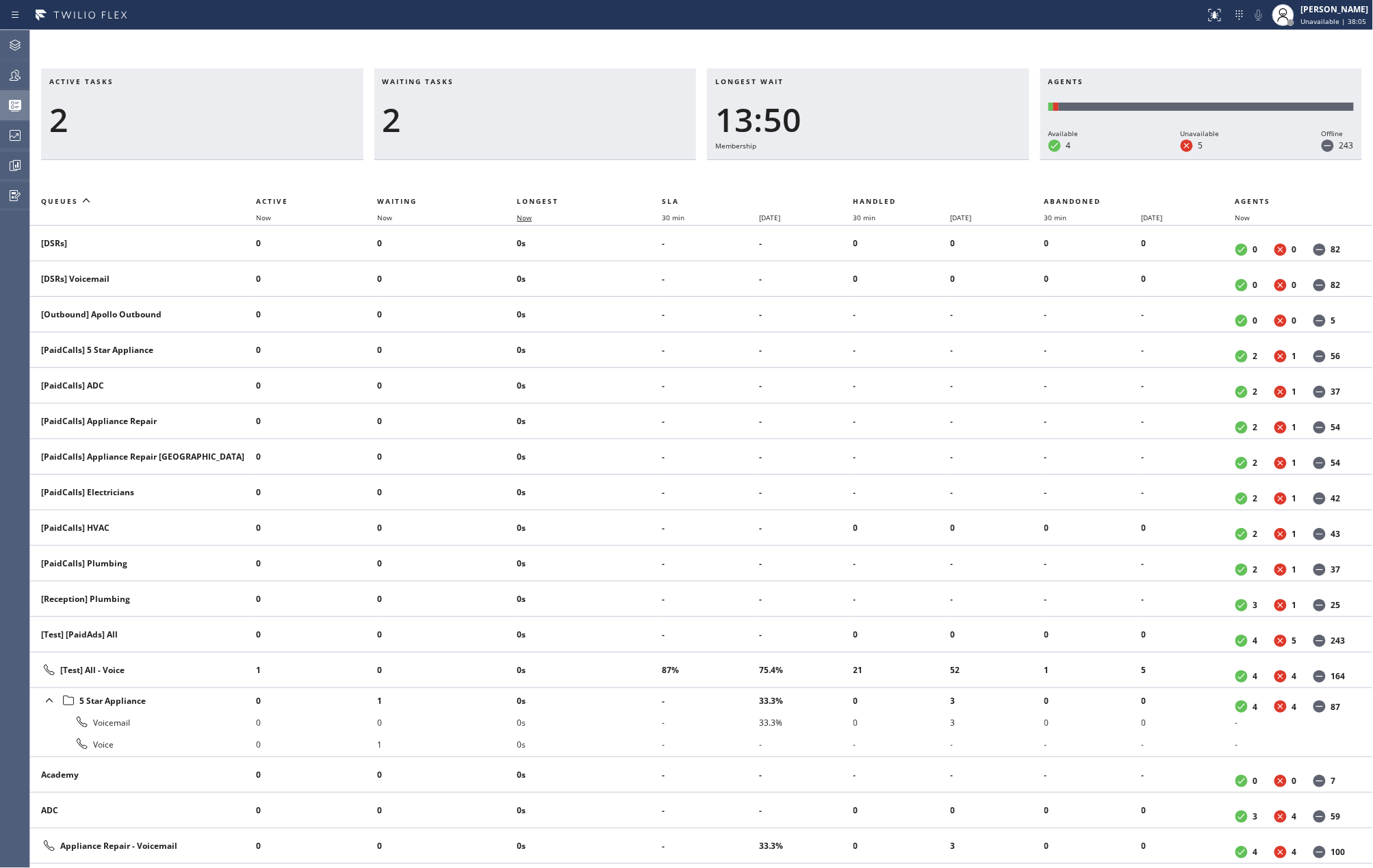
click at [521, 217] on span "Now" at bounding box center [524, 217] width 15 height 9
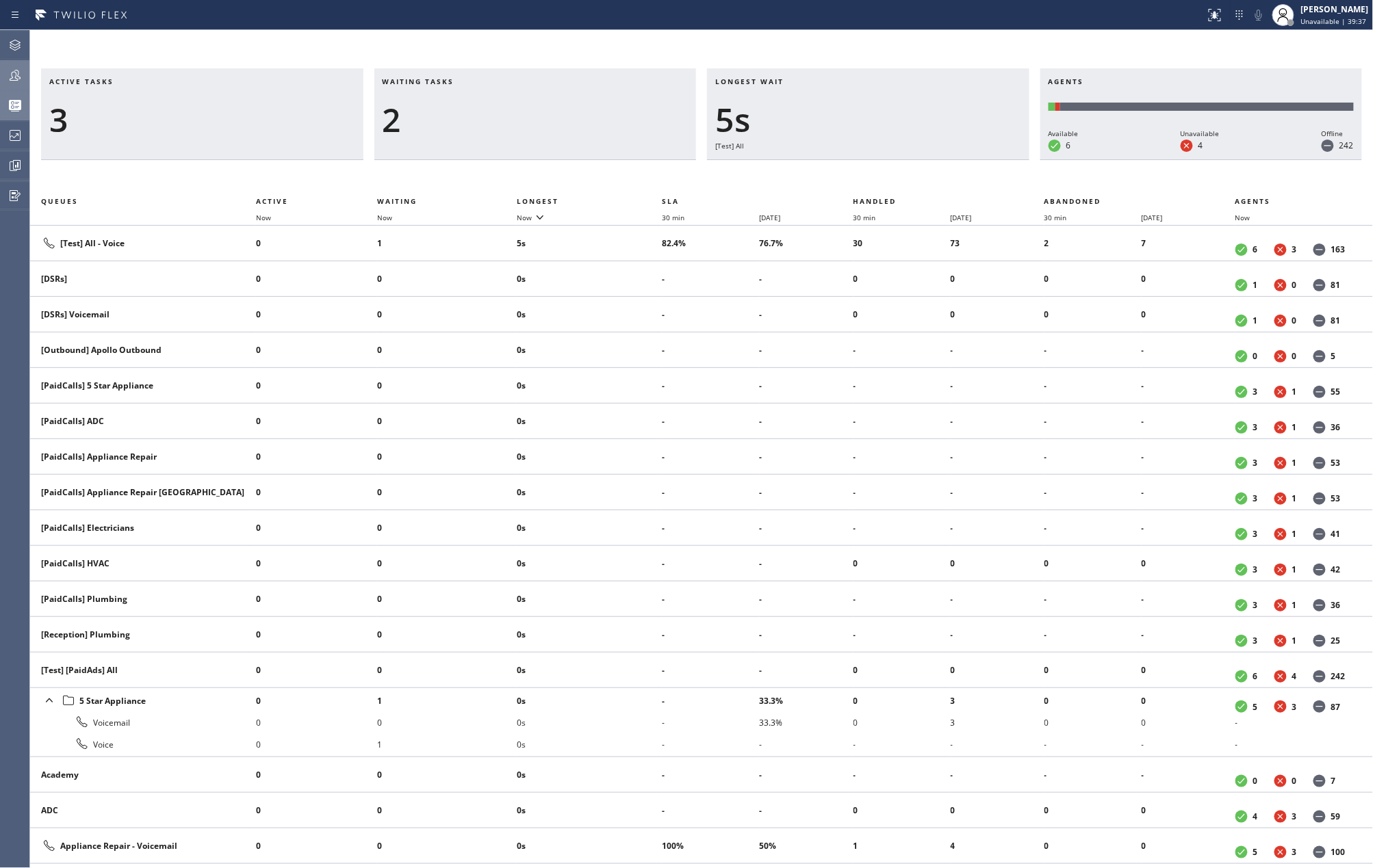
click at [22, 70] on icon at bounding box center [15, 75] width 16 height 16
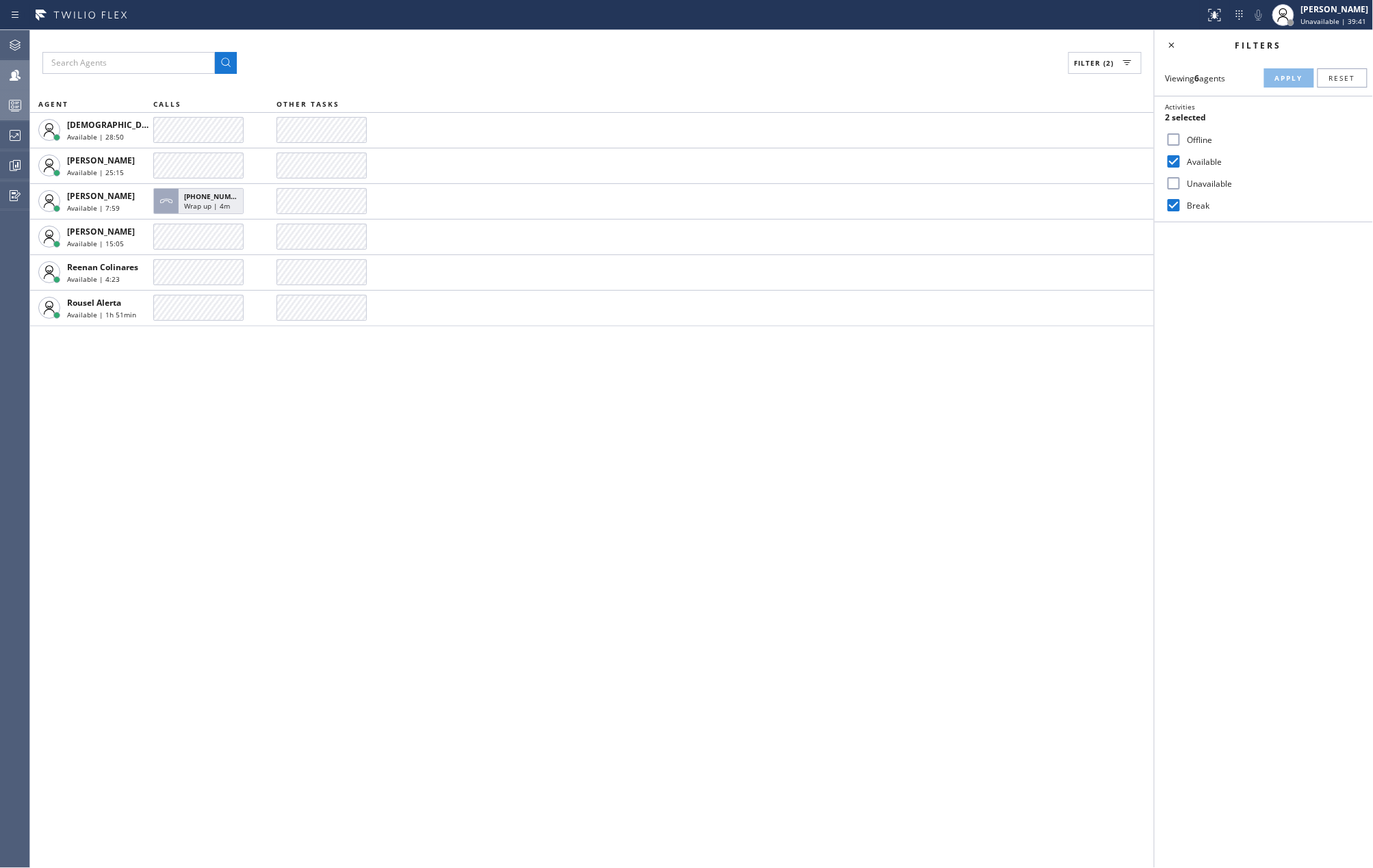
click at [9, 110] on rect at bounding box center [15, 105] width 12 height 9
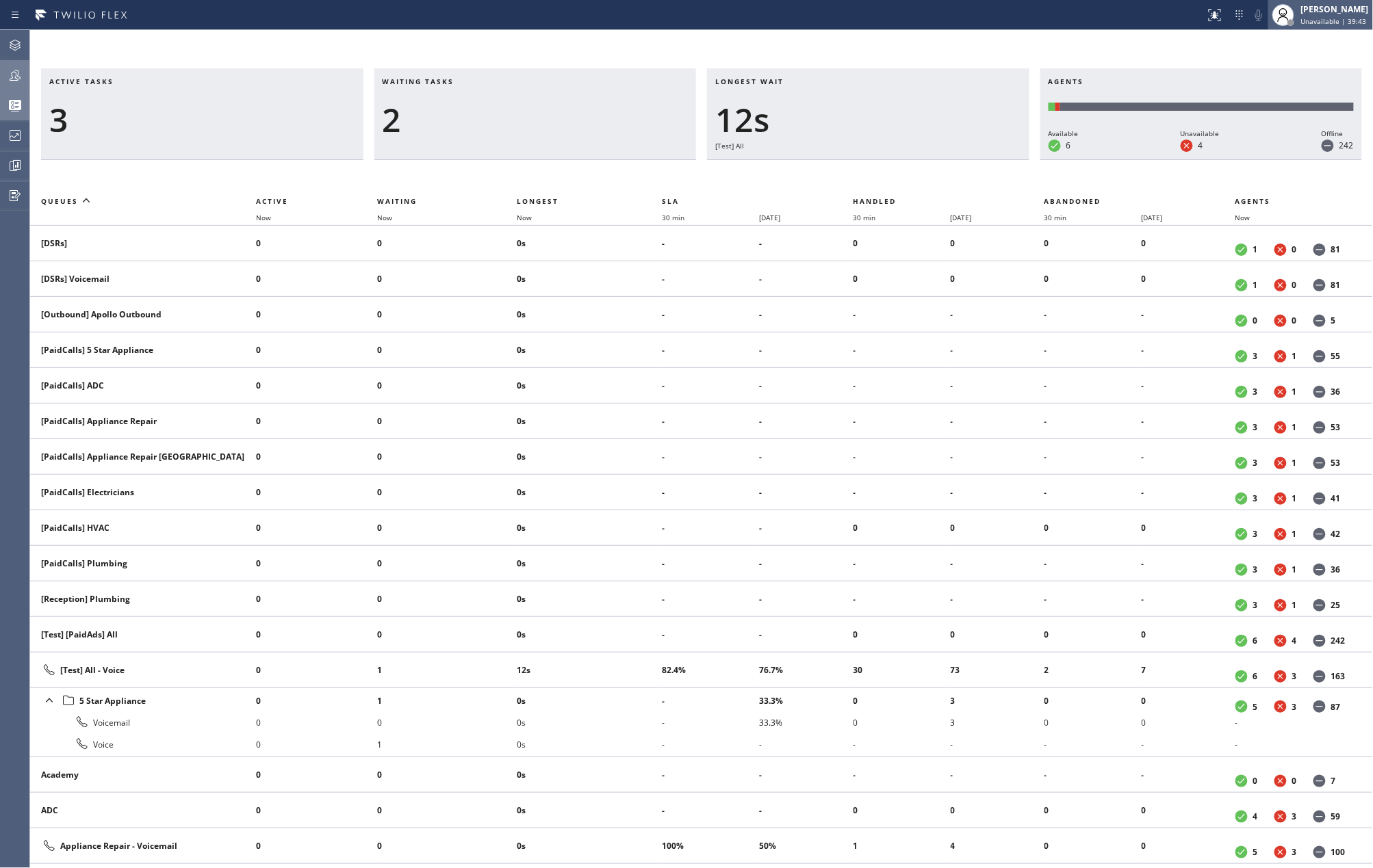
click at [1319, 12] on div "[PERSON_NAME]" at bounding box center [1334, 9] width 68 height 12
click at [1272, 72] on button "Available" at bounding box center [1305, 72] width 137 height 18
click at [20, 75] on icon at bounding box center [15, 75] width 16 height 16
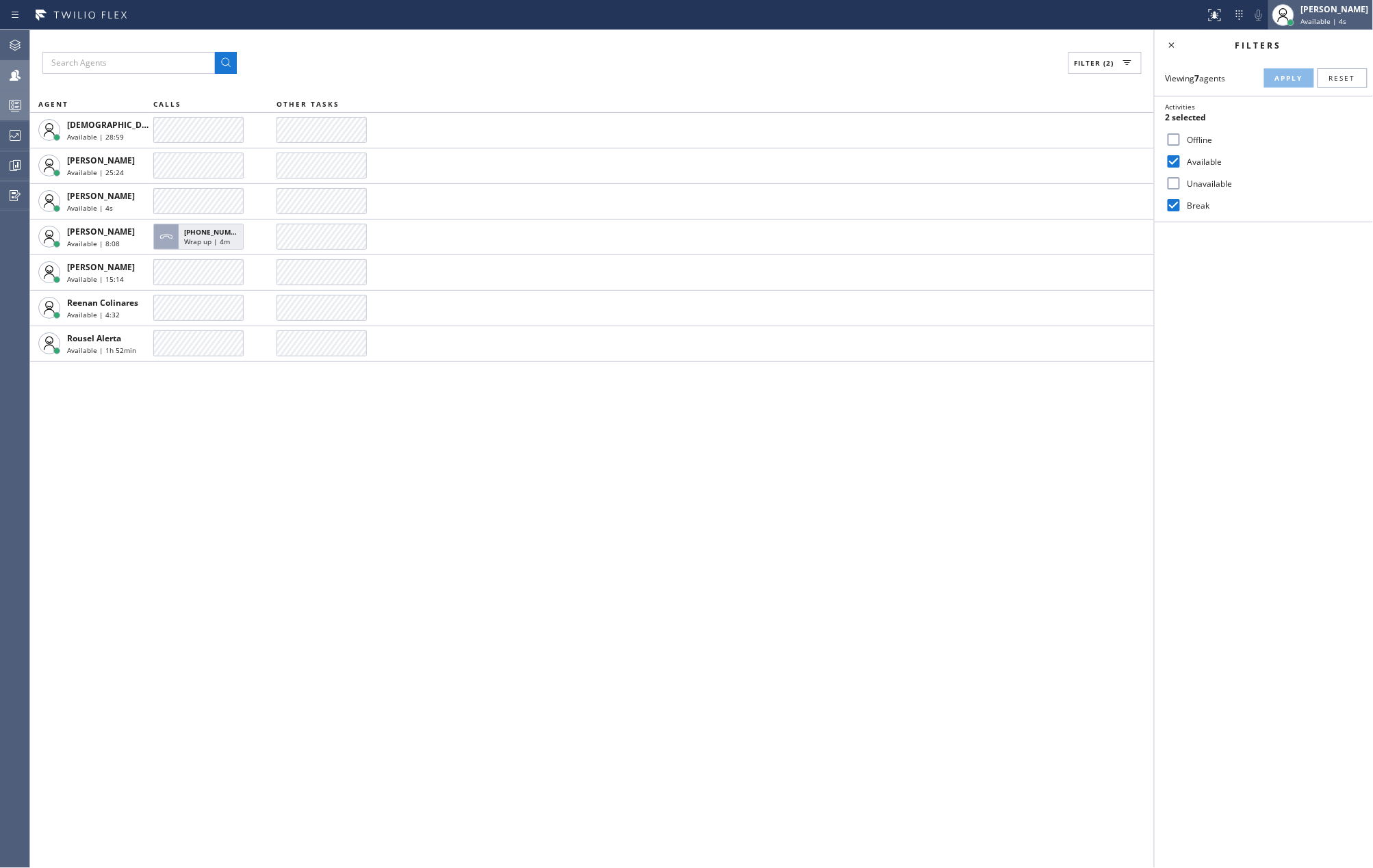
click at [1328, 14] on div "[PERSON_NAME]" at bounding box center [1334, 9] width 68 height 12
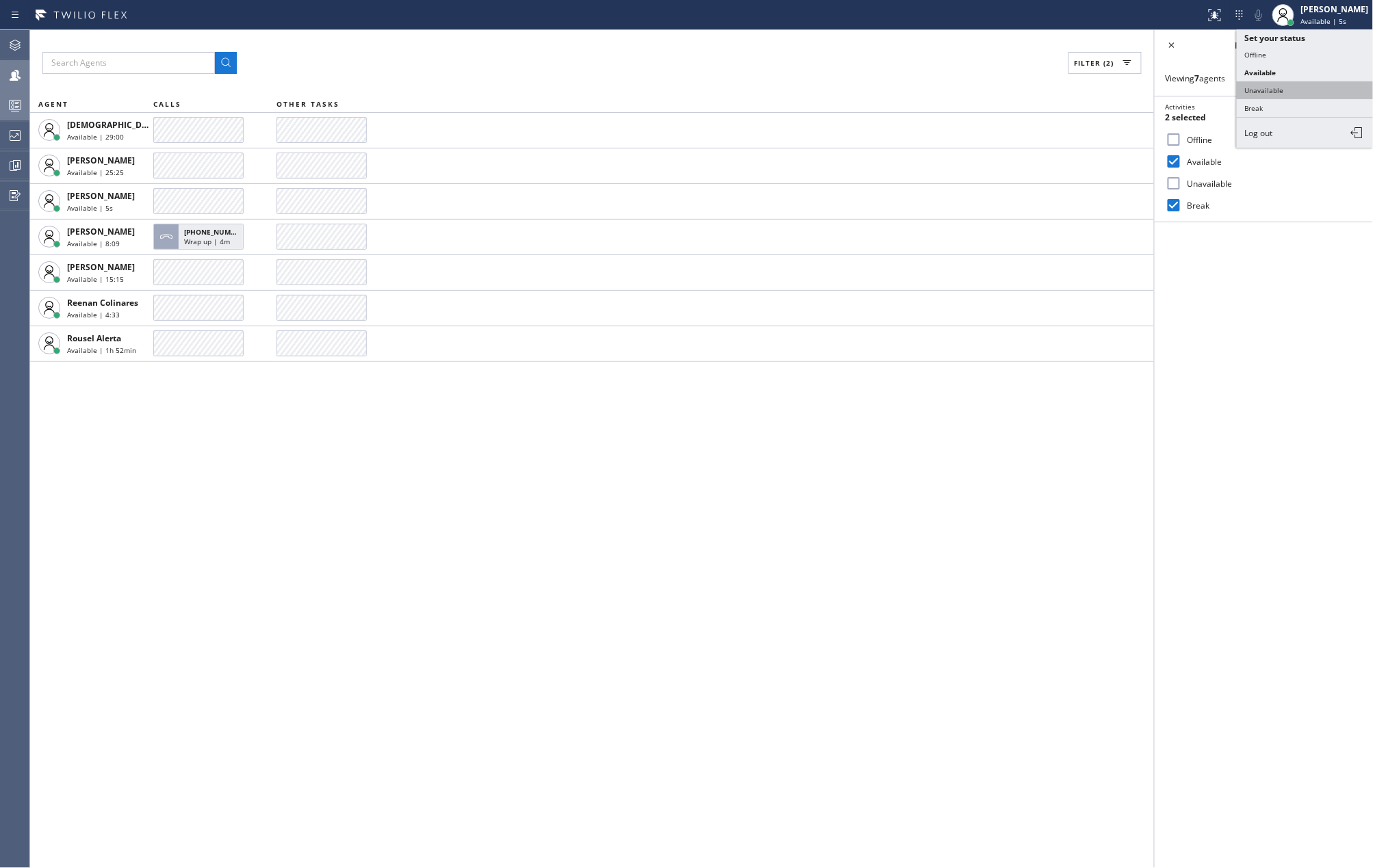
click at [1301, 92] on button "Unavailable" at bounding box center [1305, 90] width 137 height 18
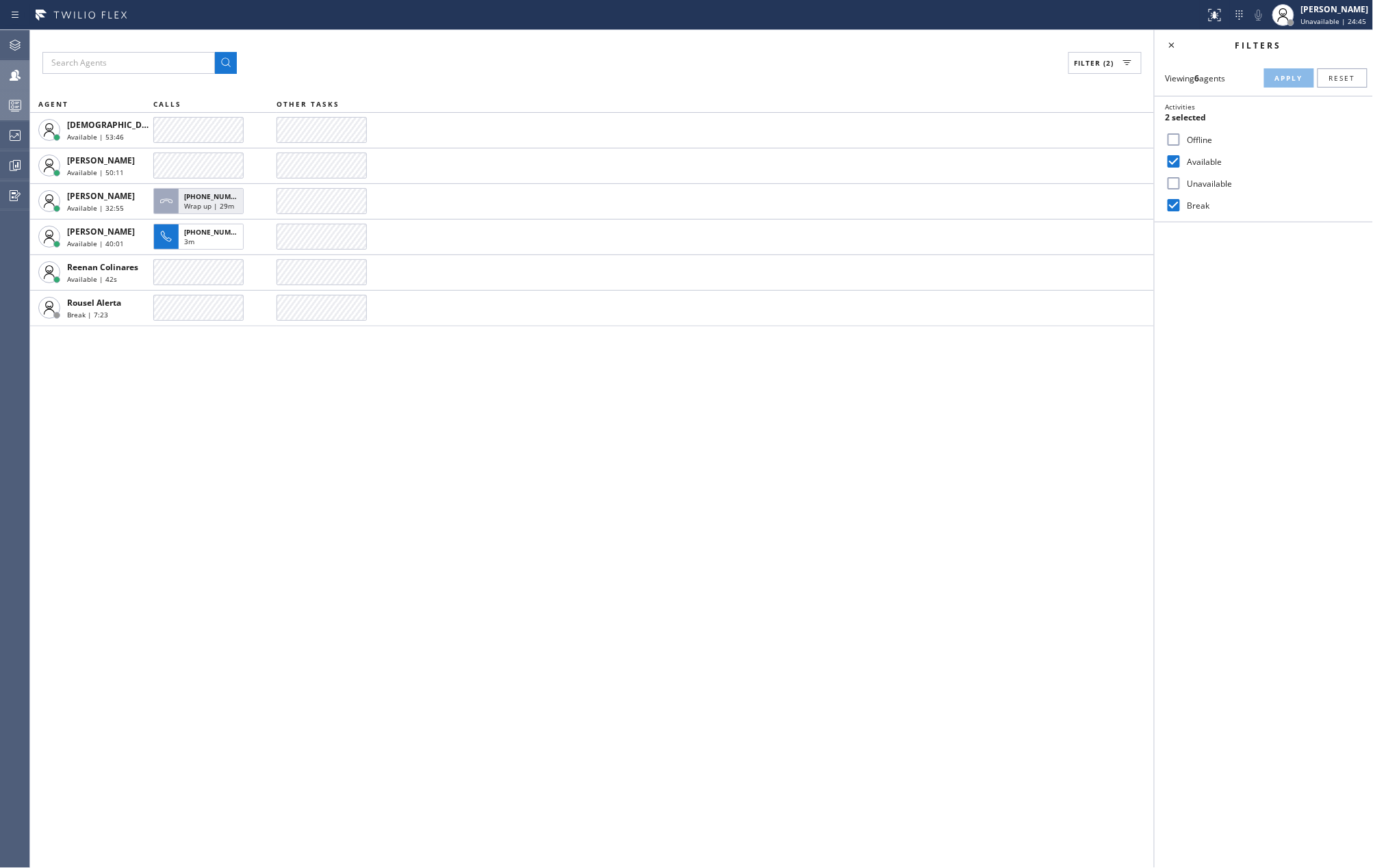
drag, startPoint x: 1058, startPoint y: 349, endPoint x: 1062, endPoint y: 343, distance: 7.2
click at [1062, 343] on div "Filter (2) AGENT CALLS OTHER TASKS Christian Cinco Available | 53:46 Esmael Jar…" at bounding box center [592, 450] width 1124 height 838
click at [1011, 498] on div "Filter (2) AGENT CALLS OTHER TASKS Christian Cinco Available | 57:37 +195480500…" at bounding box center [592, 450] width 1124 height 838
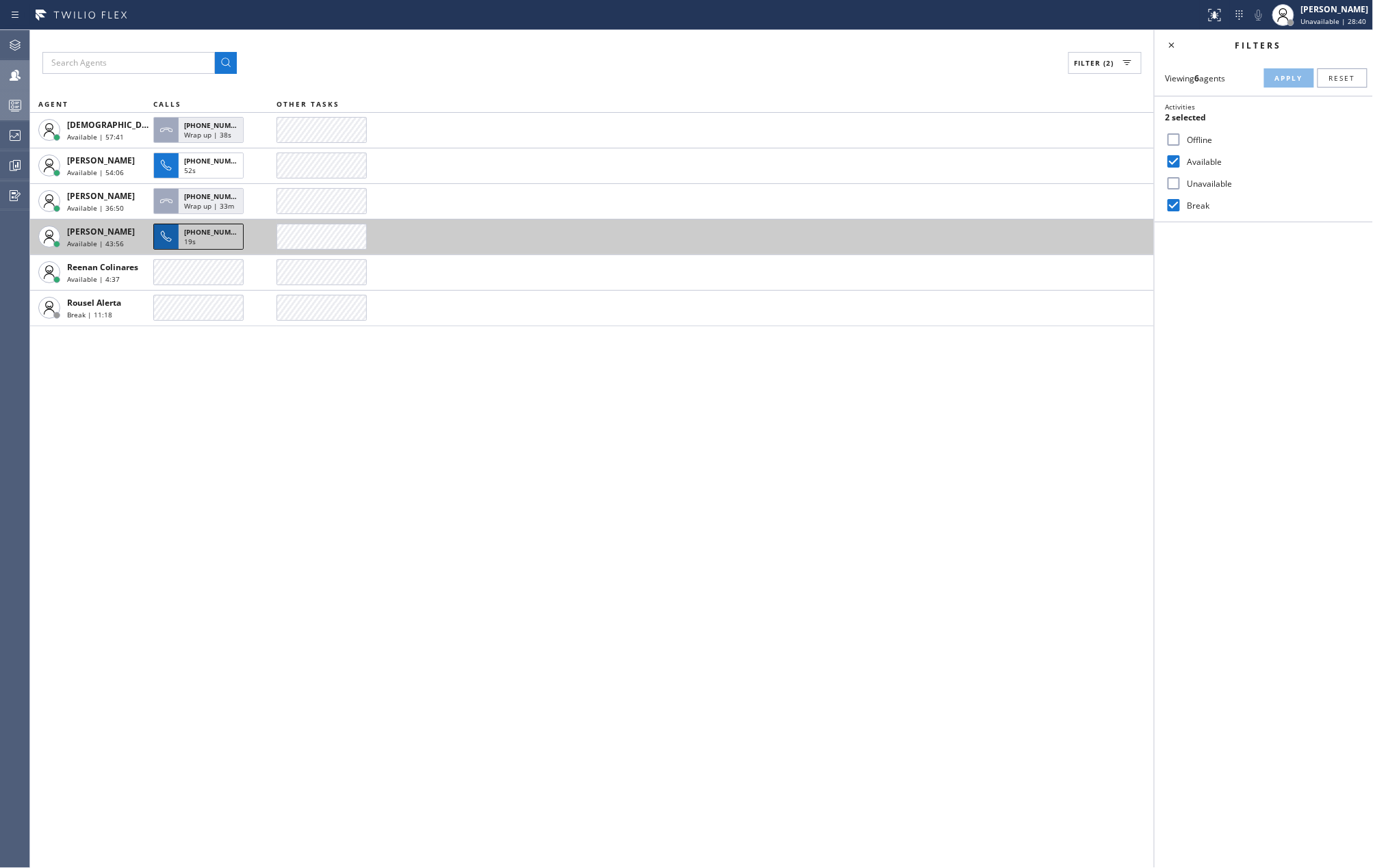
click at [196, 237] on div "19s" at bounding box center [210, 243] width 53 height 12
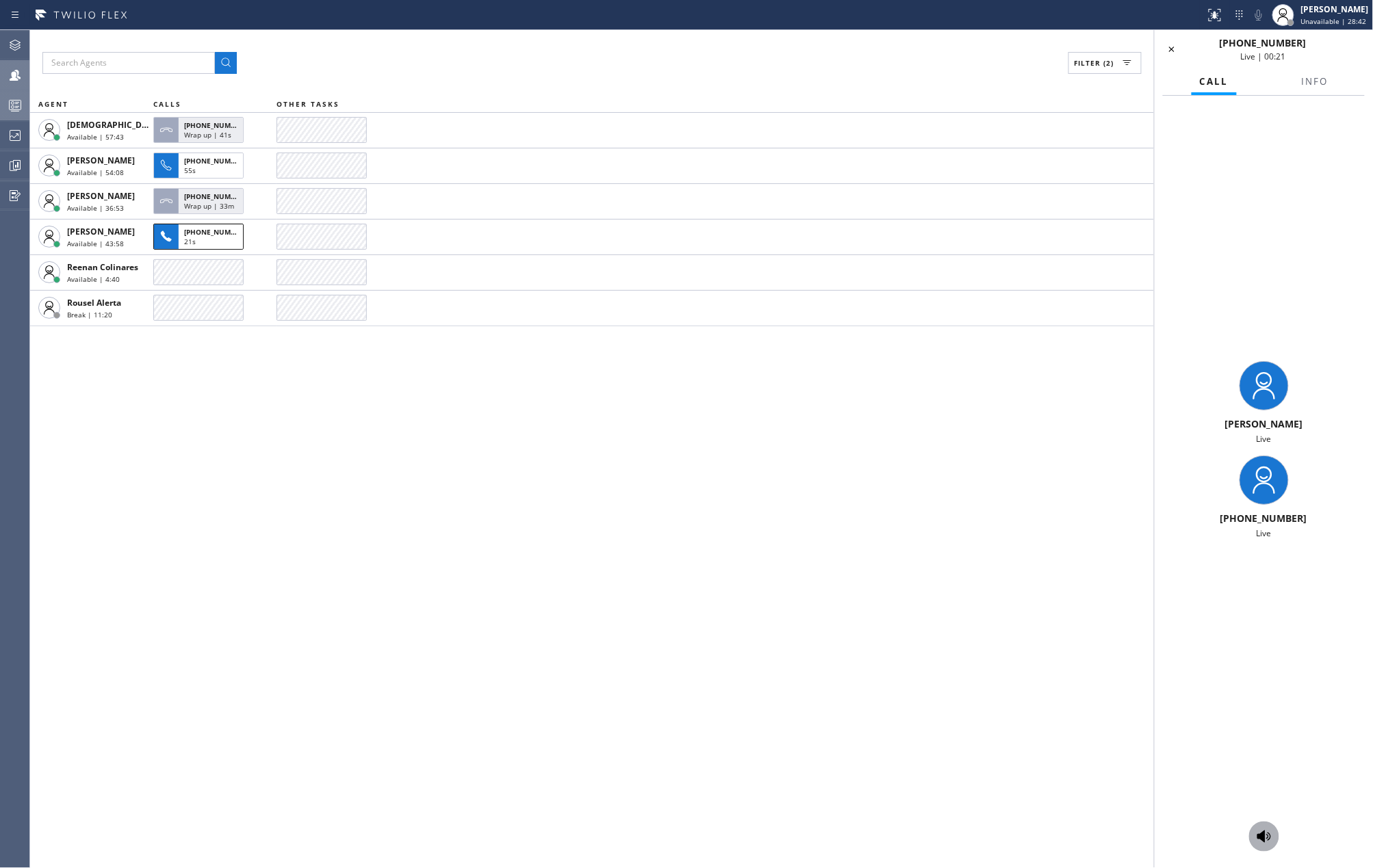
click at [1259, 828] on icon at bounding box center [1263, 836] width 16 height 16
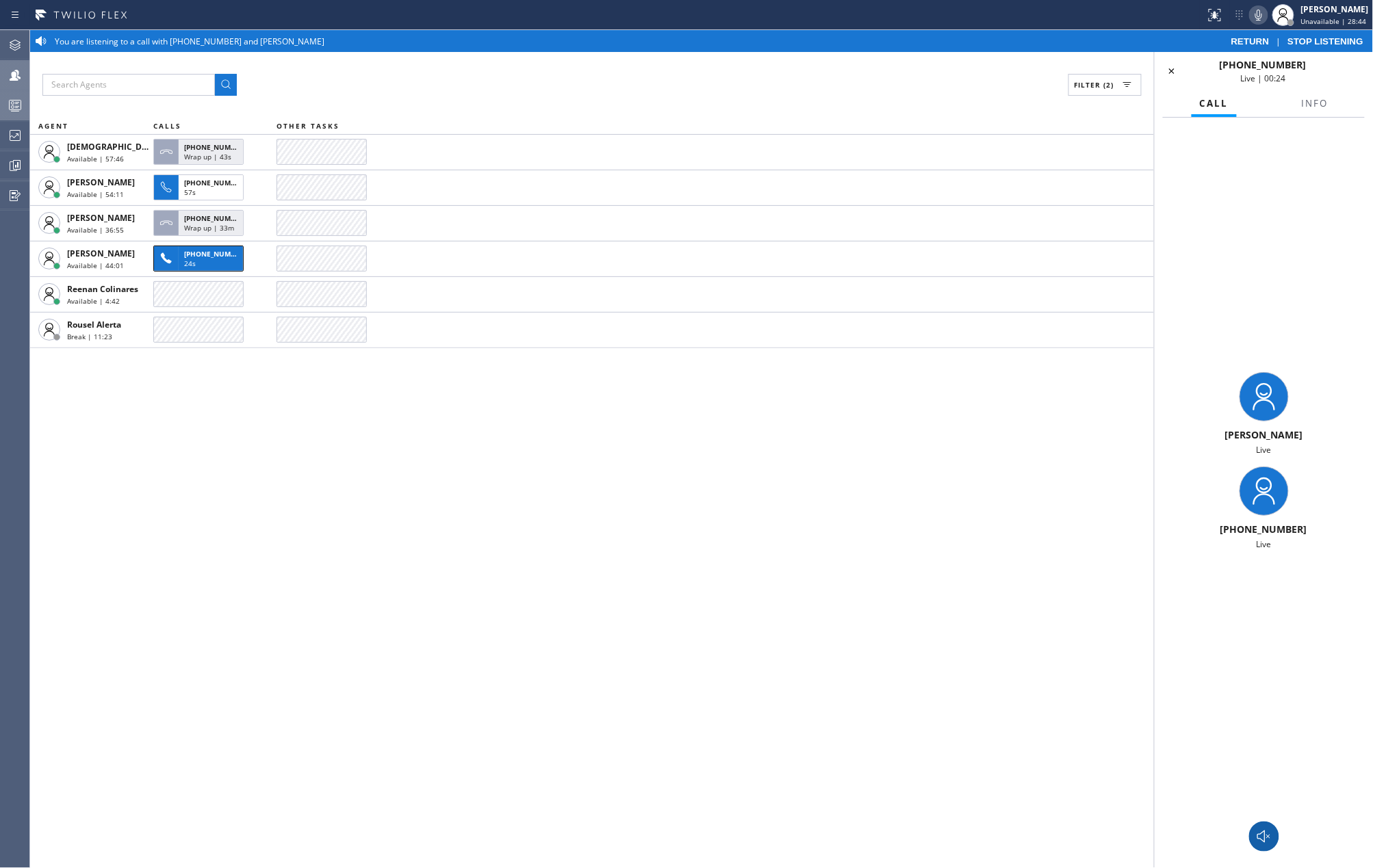
click at [1262, 16] on icon at bounding box center [1258, 15] width 7 height 11
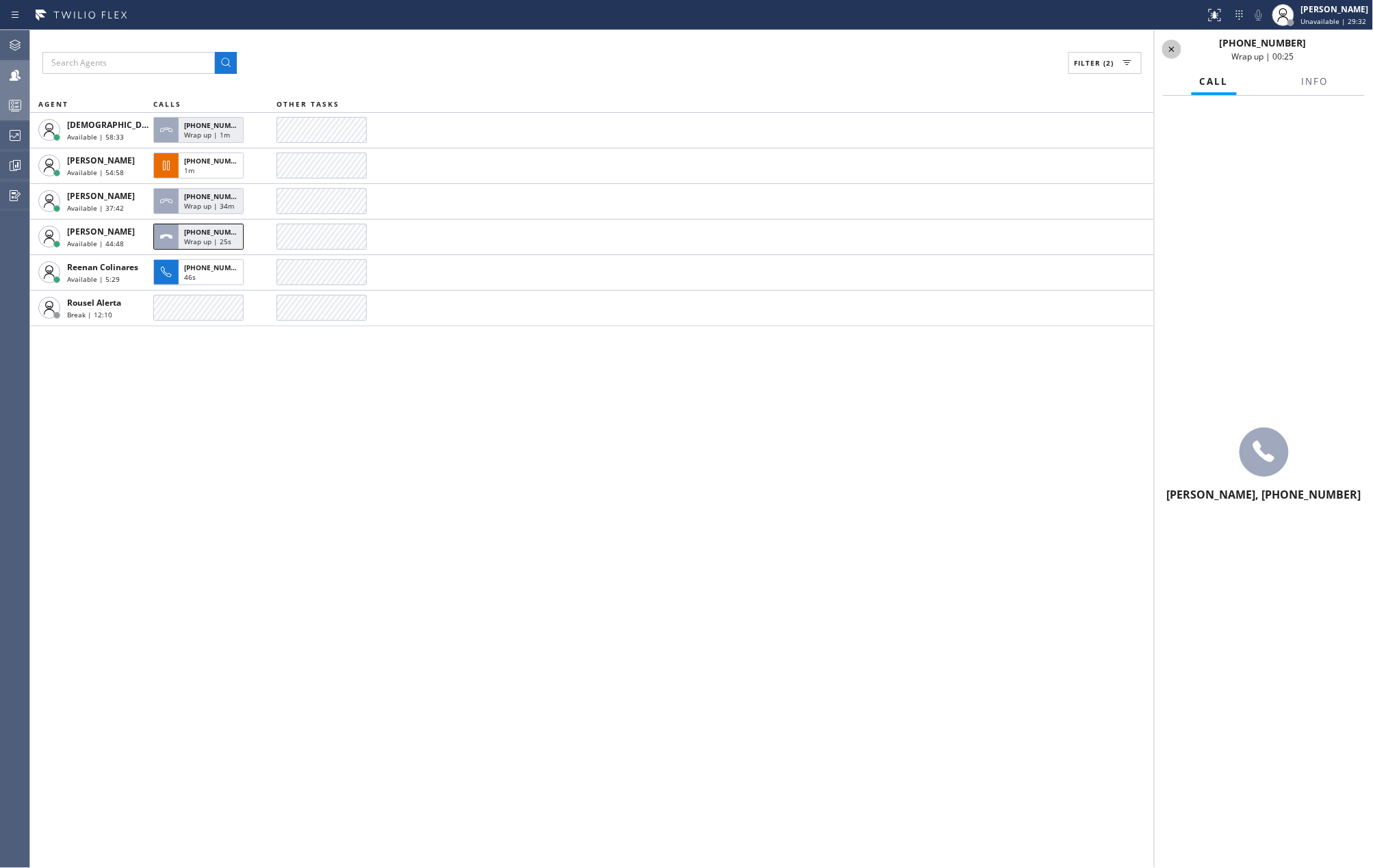
click at [1177, 47] on icon at bounding box center [1171, 49] width 16 height 16
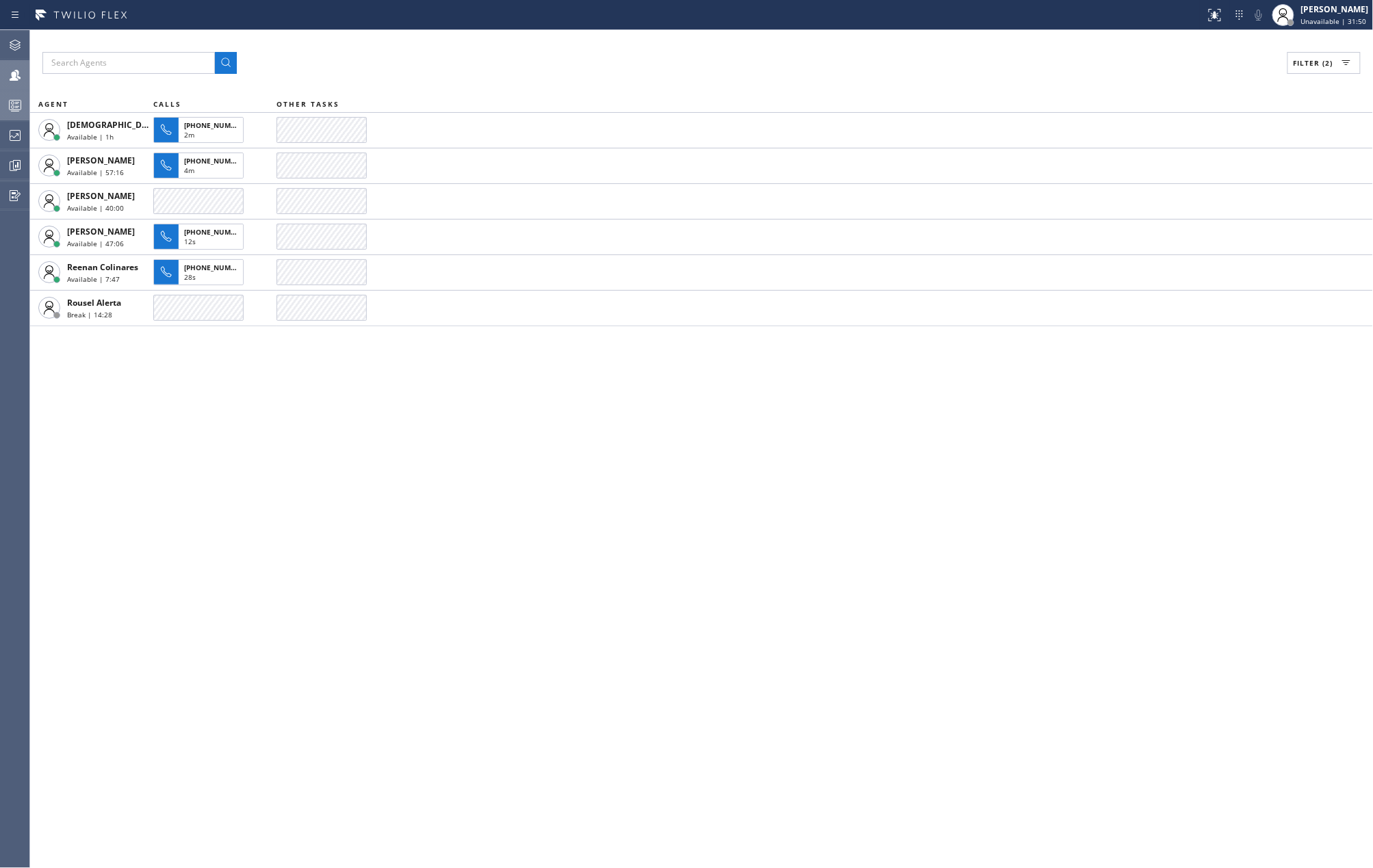
click at [9, 105] on icon at bounding box center [15, 105] width 16 height 16
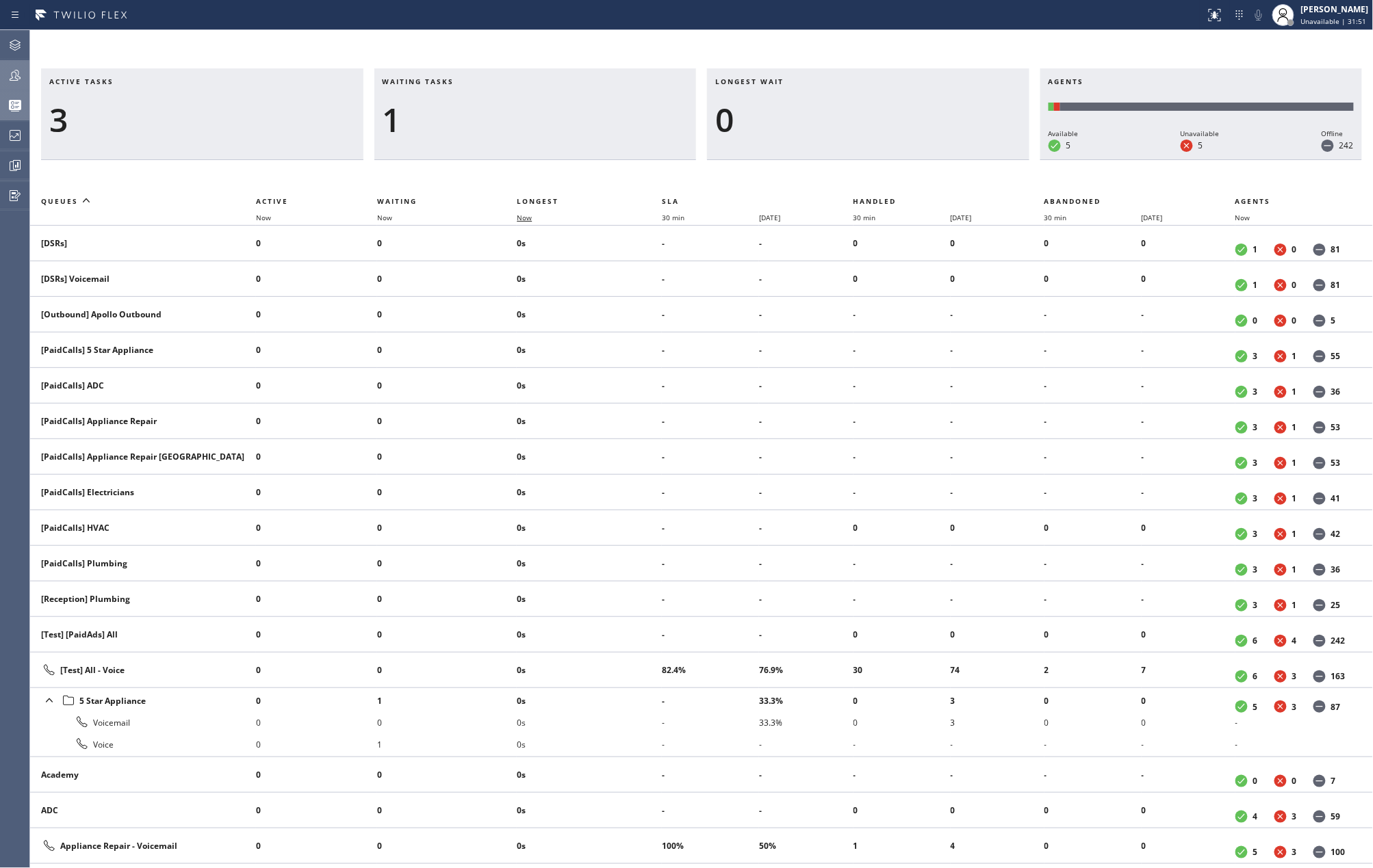
click at [530, 219] on span "Now" at bounding box center [524, 217] width 15 height 9
click at [22, 77] on icon at bounding box center [15, 75] width 16 height 16
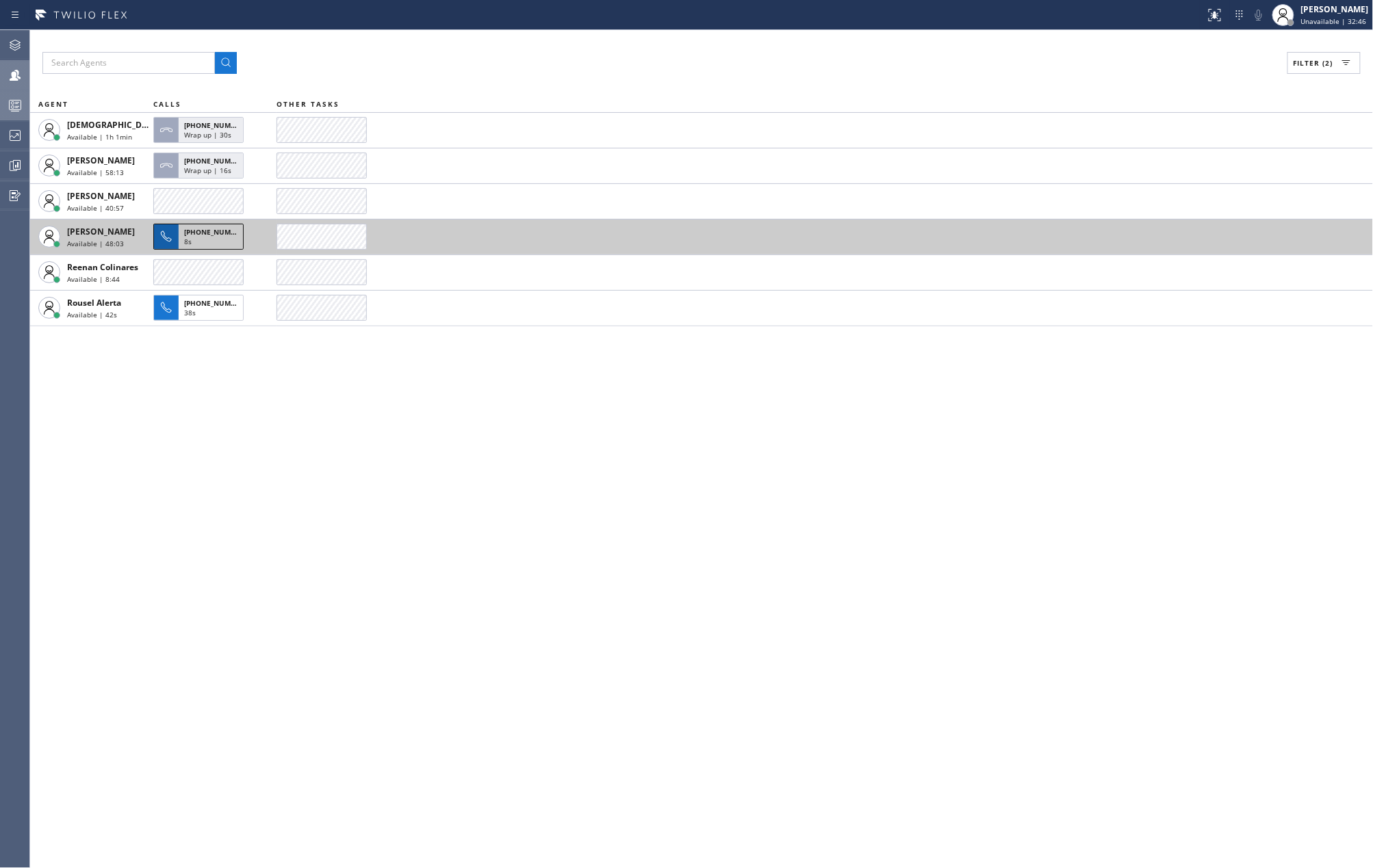
click at [203, 238] on div "8s" at bounding box center [210, 243] width 53 height 12
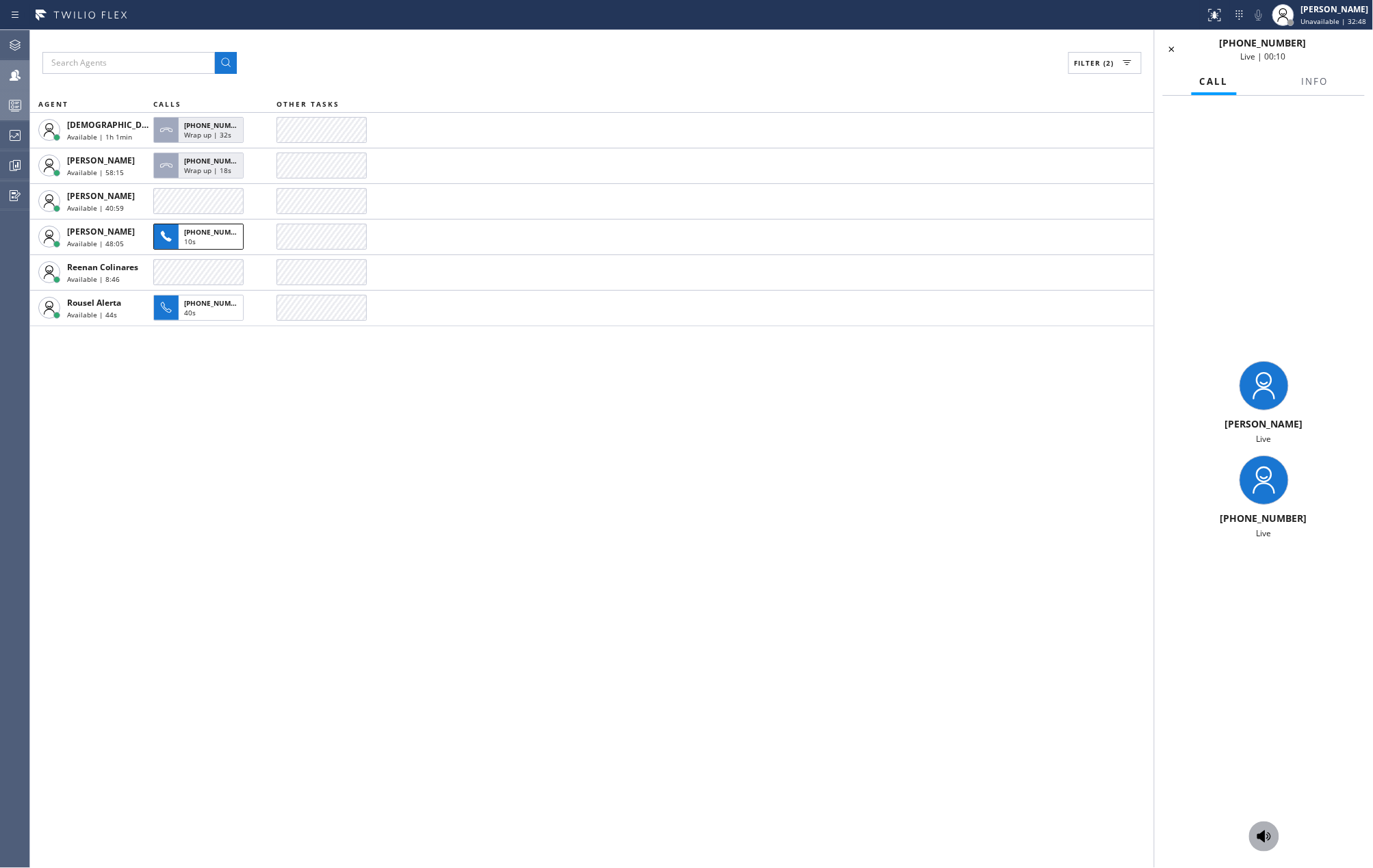
click at [1267, 836] on icon at bounding box center [1263, 836] width 16 height 16
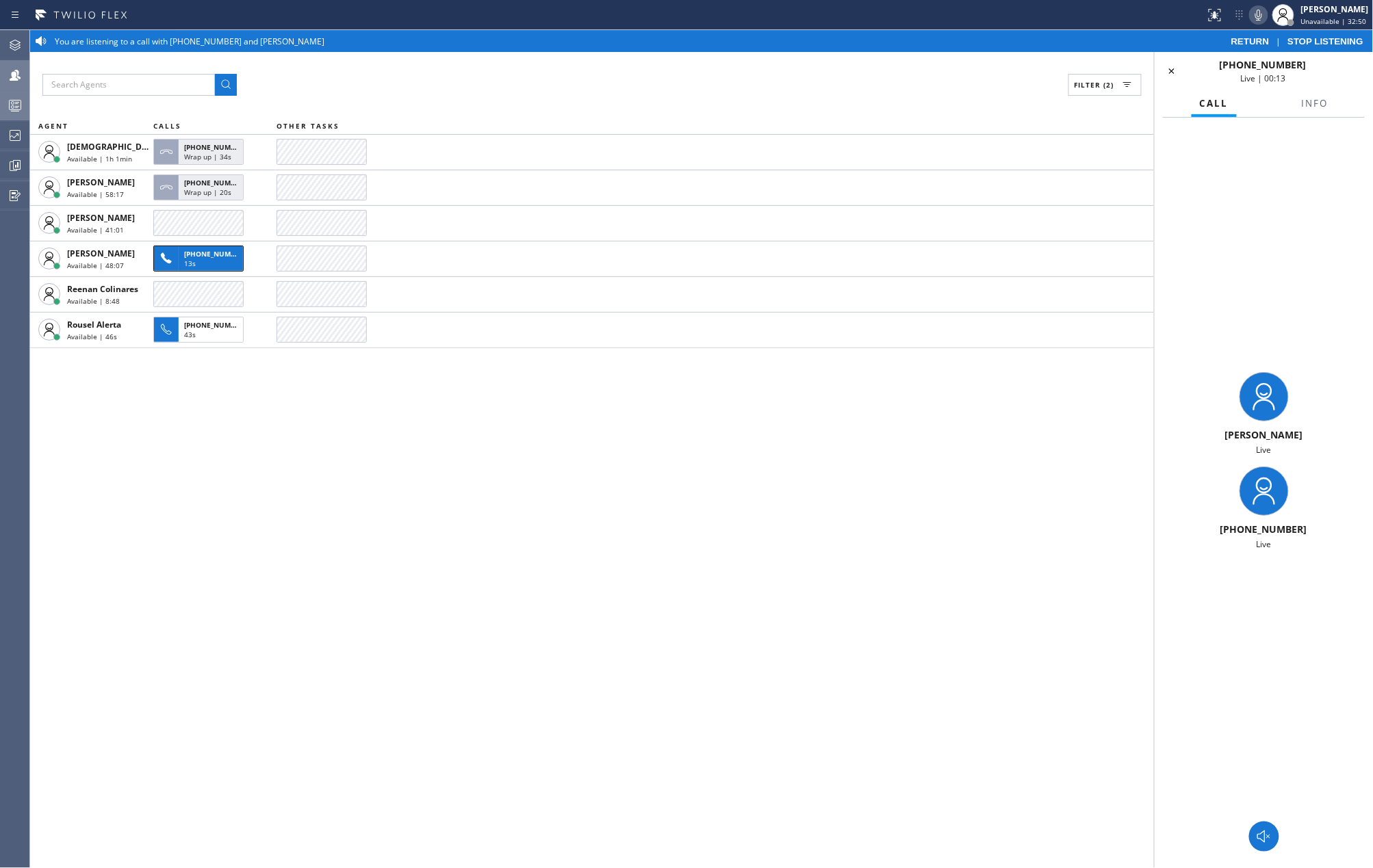
click at [1263, 20] on icon at bounding box center [1258, 15] width 16 height 16
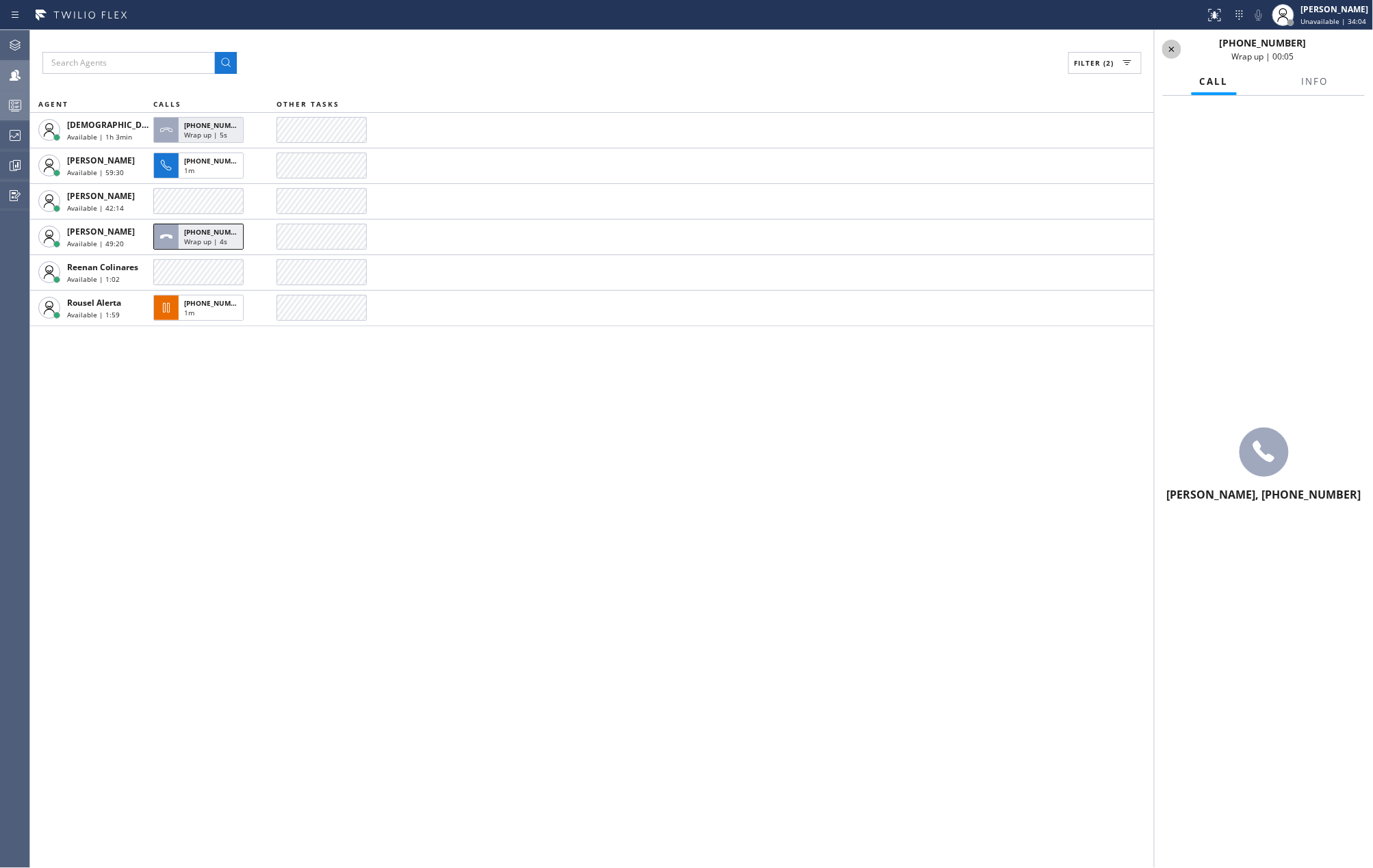
click at [1174, 48] on icon at bounding box center [1171, 49] width 16 height 16
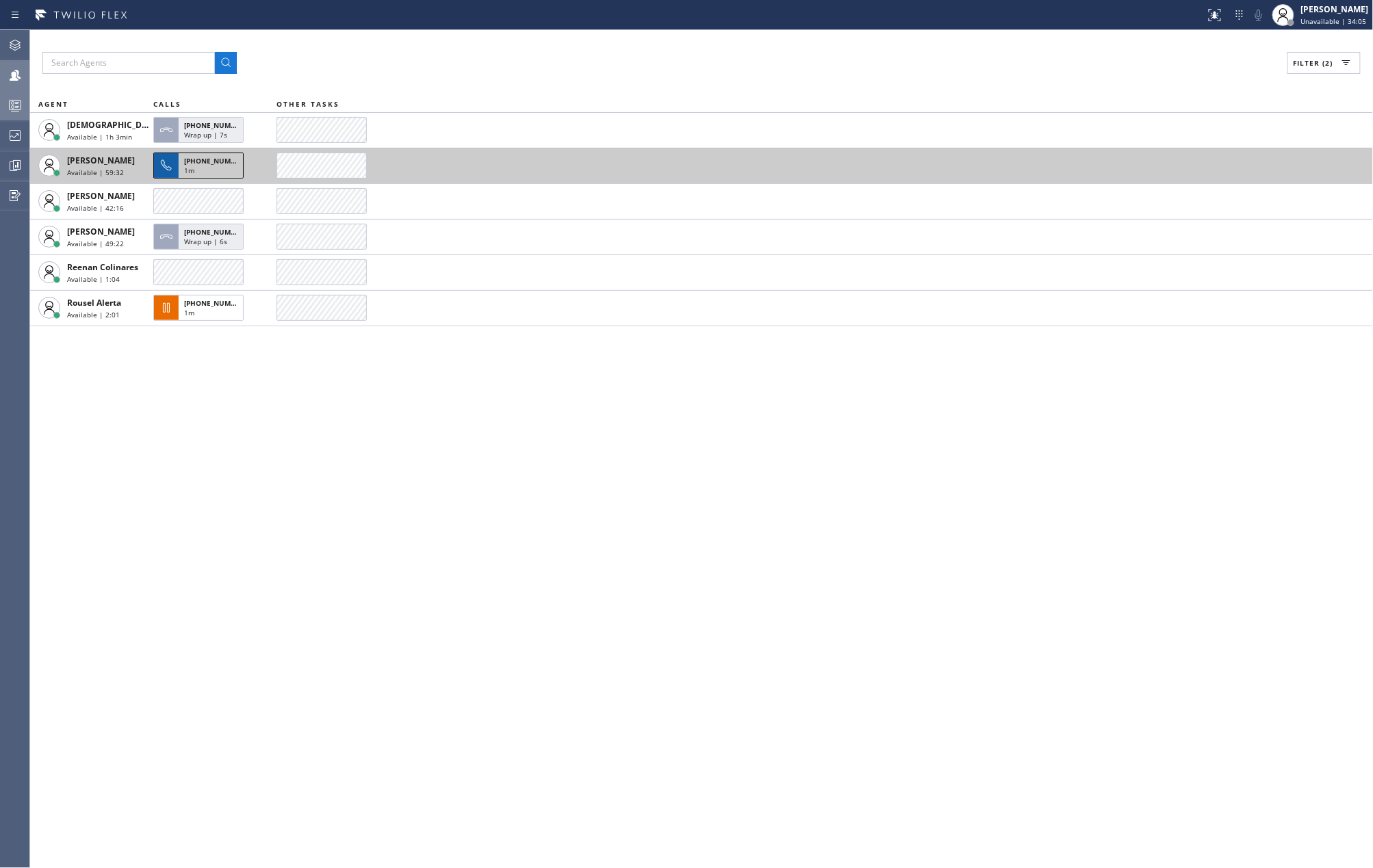
click at [203, 165] on span "+17573451504" at bounding box center [215, 161] width 62 height 9
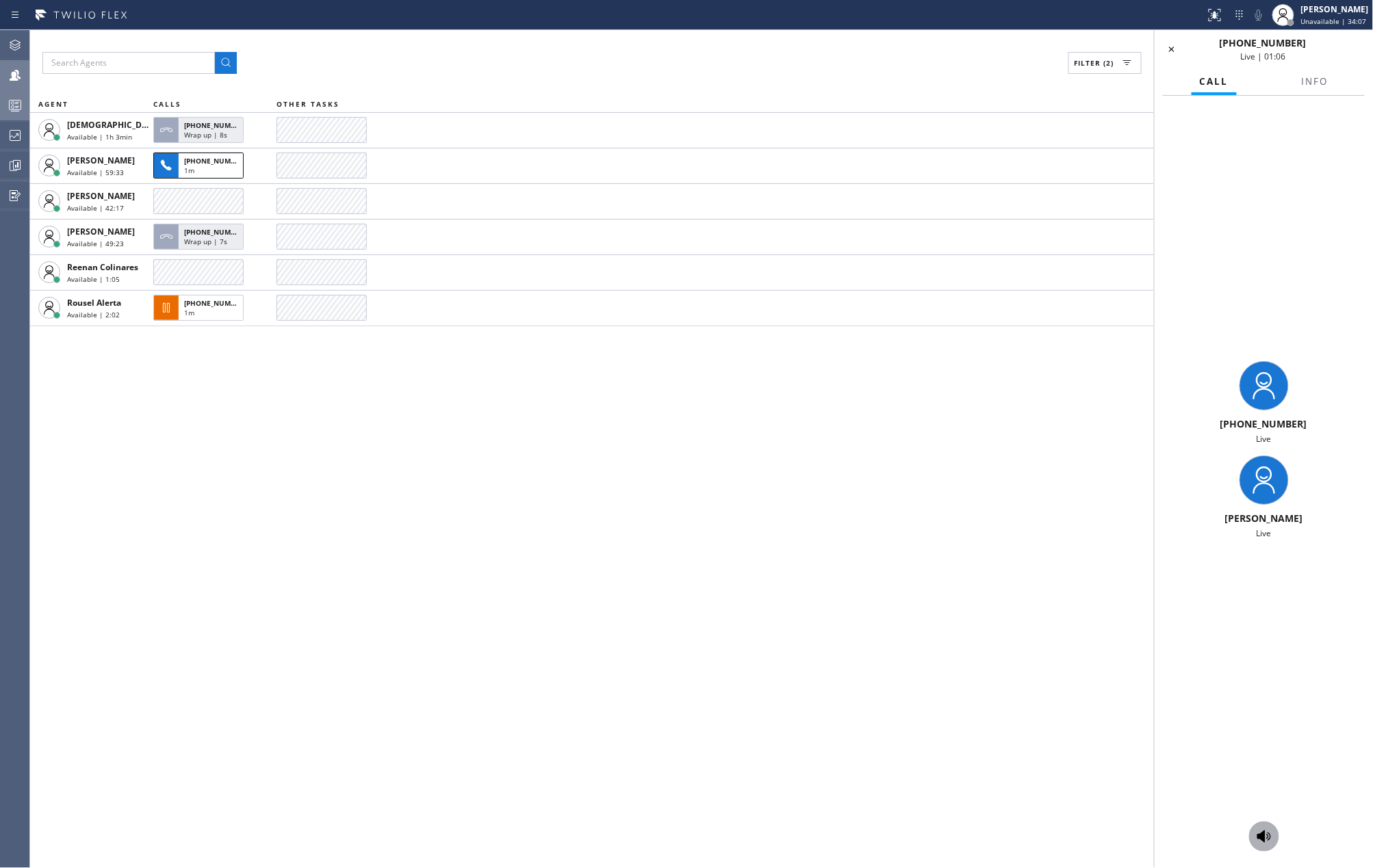
click at [1265, 838] on icon at bounding box center [1264, 837] width 14 height 12
click at [1262, 16] on icon at bounding box center [1258, 15] width 7 height 11
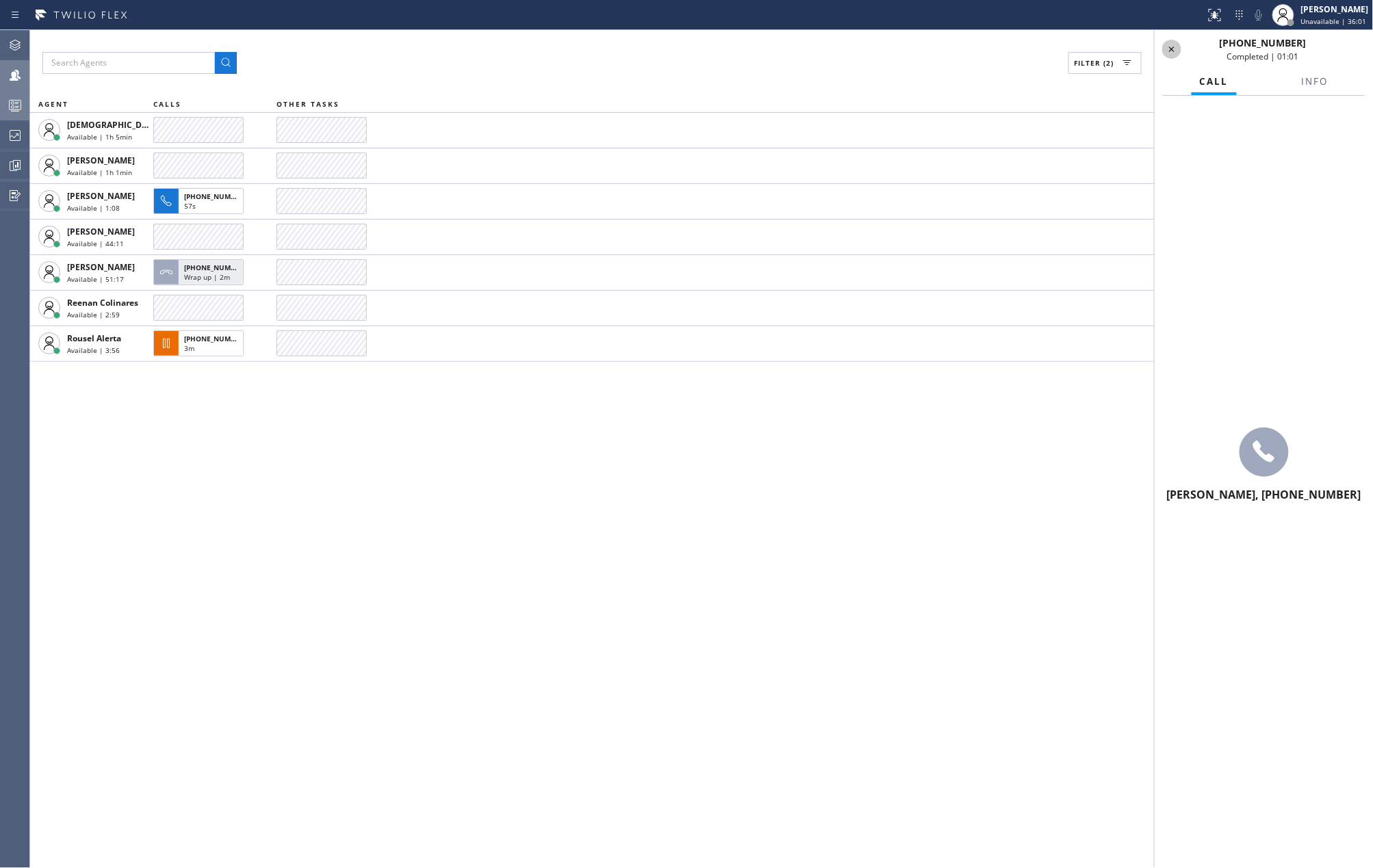
click at [1176, 52] on icon at bounding box center [1171, 49] width 16 height 16
click at [273, 631] on div "Filter (2) AGENT CALLS OTHER TASKS Christian Cinco Available | 1h 5min Esmael J…" at bounding box center [701, 450] width 1343 height 838
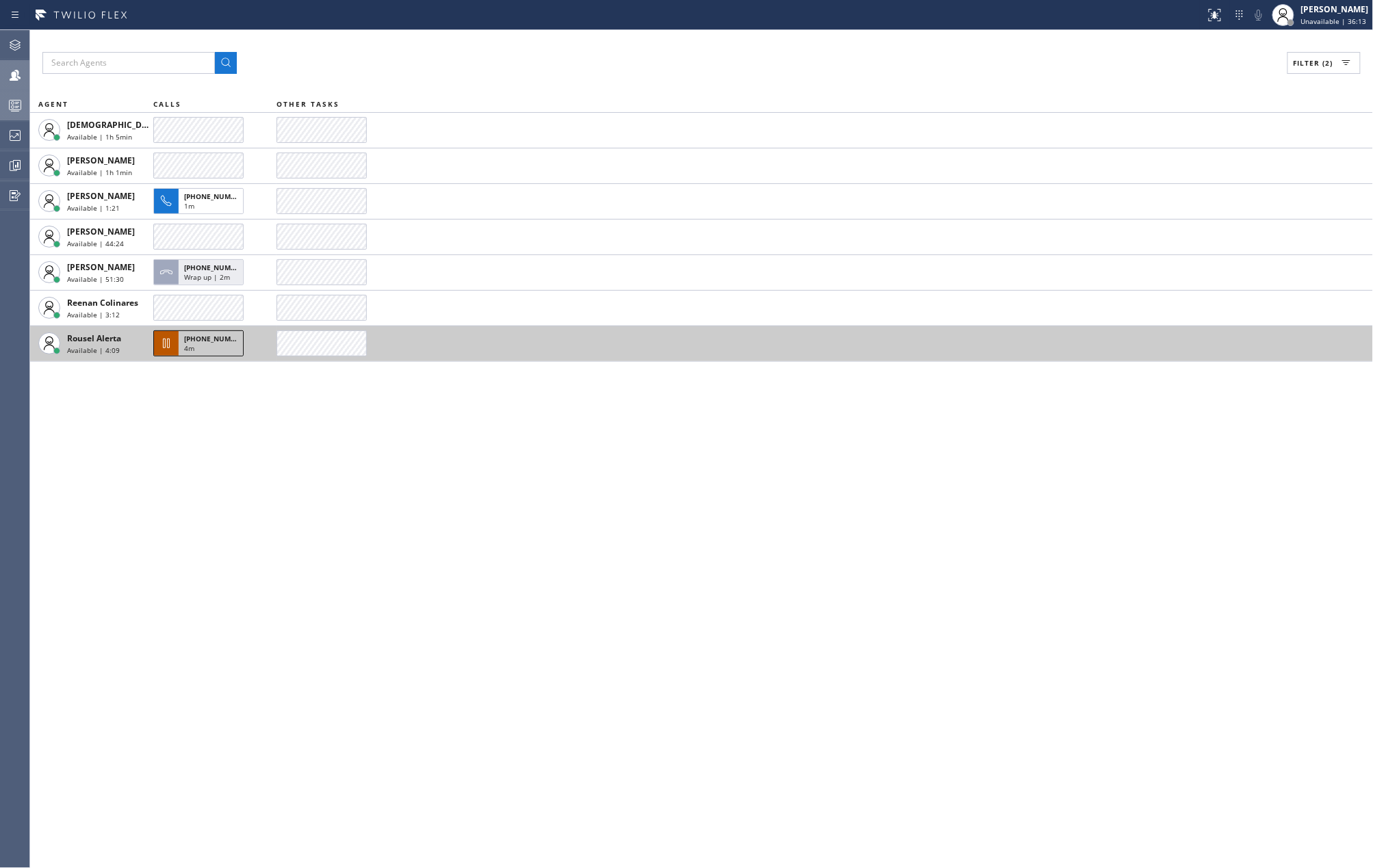
click at [200, 338] on span "+17186448477" at bounding box center [215, 339] width 62 height 9
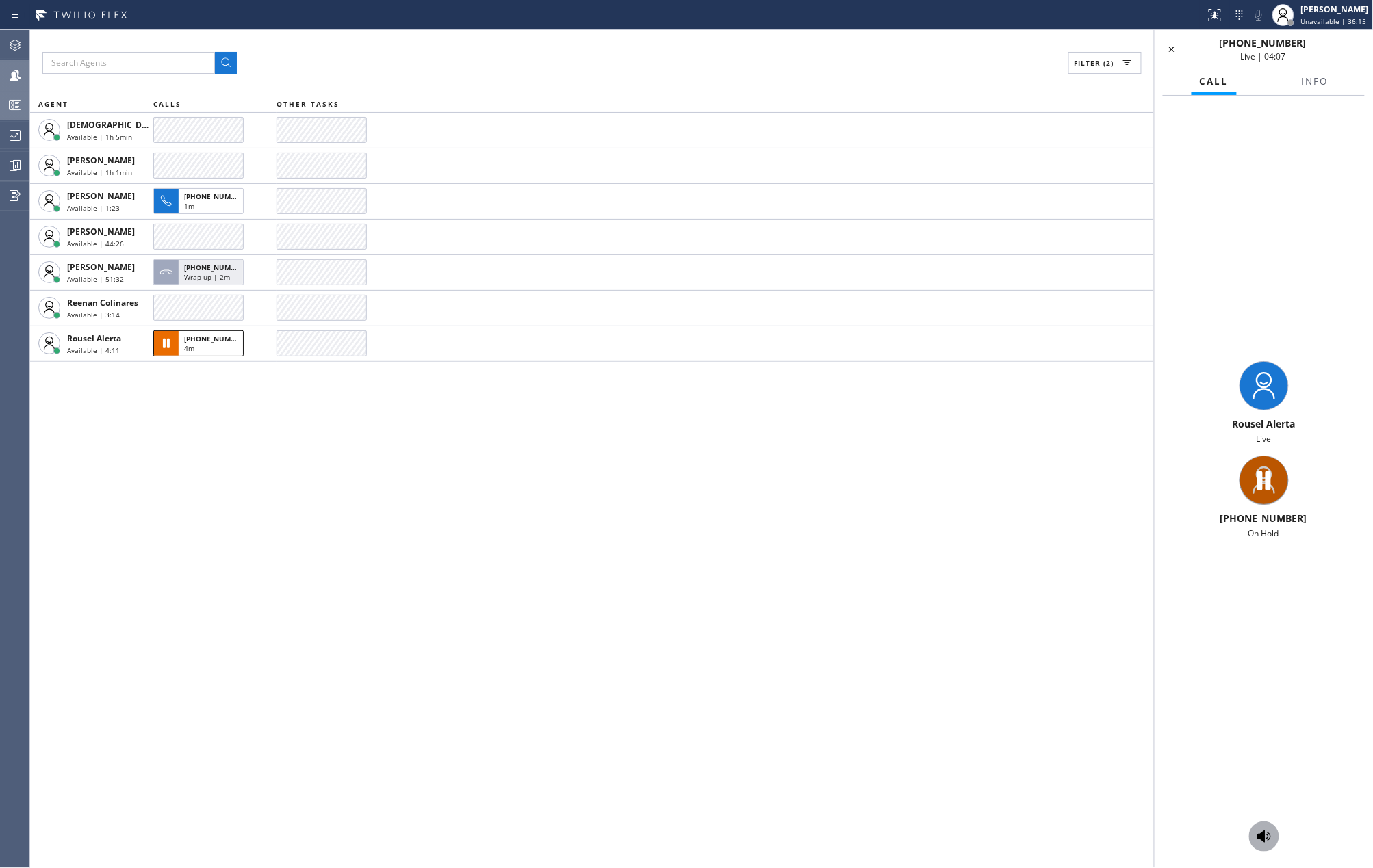
click at [1272, 833] on icon at bounding box center [1263, 836] width 16 height 16
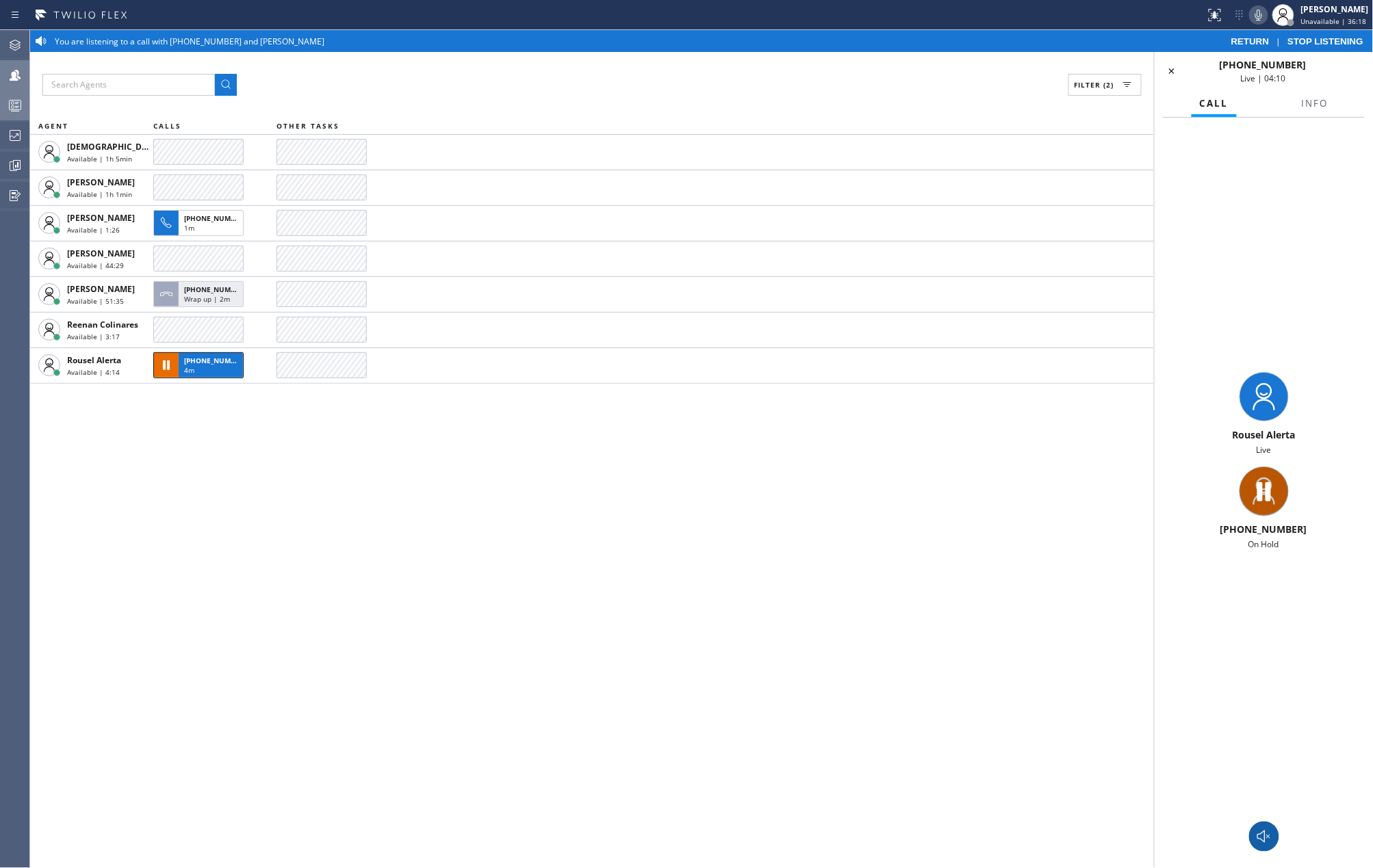
click at [1260, 12] on icon at bounding box center [1258, 15] width 16 height 16
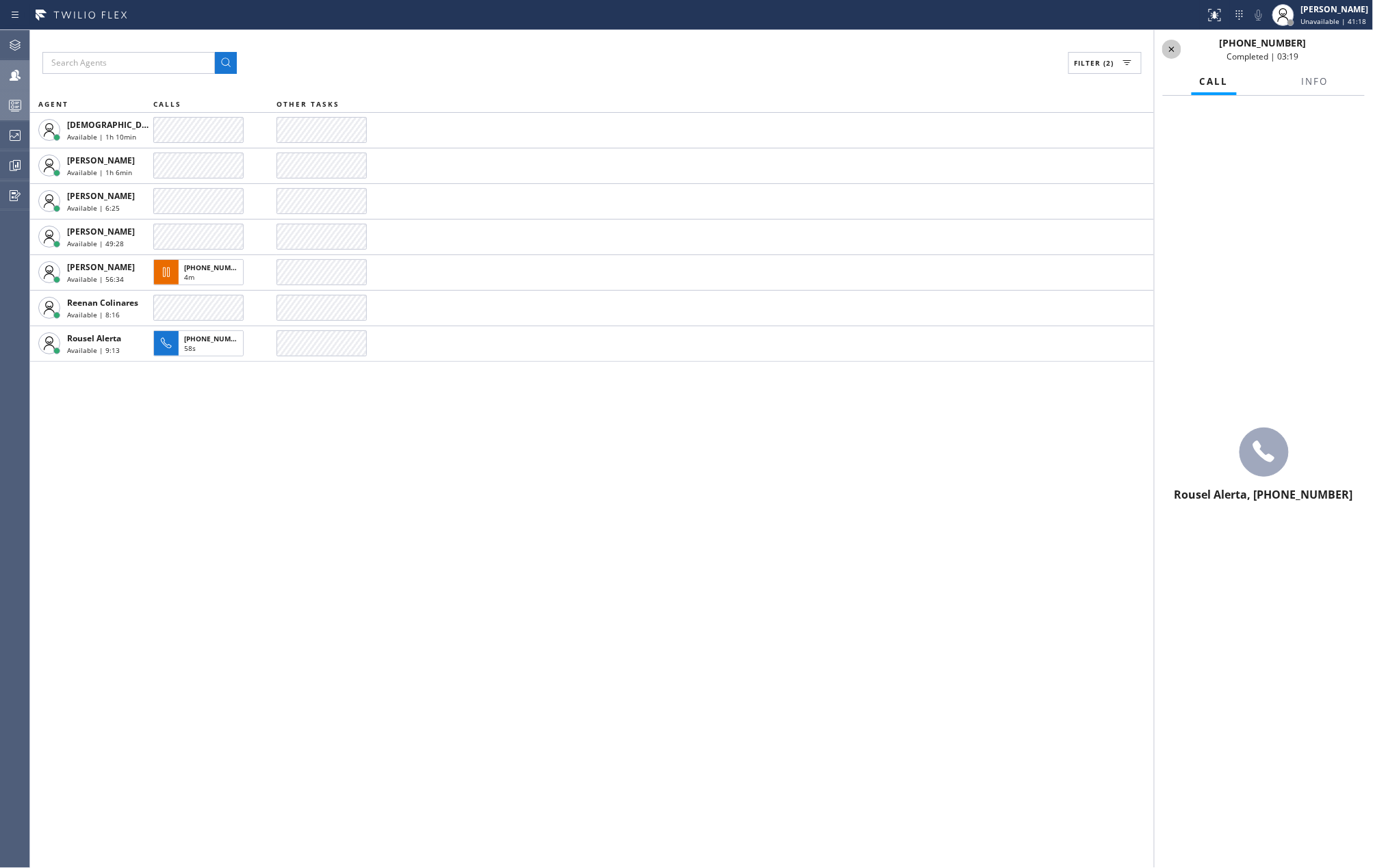
click at [1166, 44] on icon at bounding box center [1171, 49] width 16 height 16
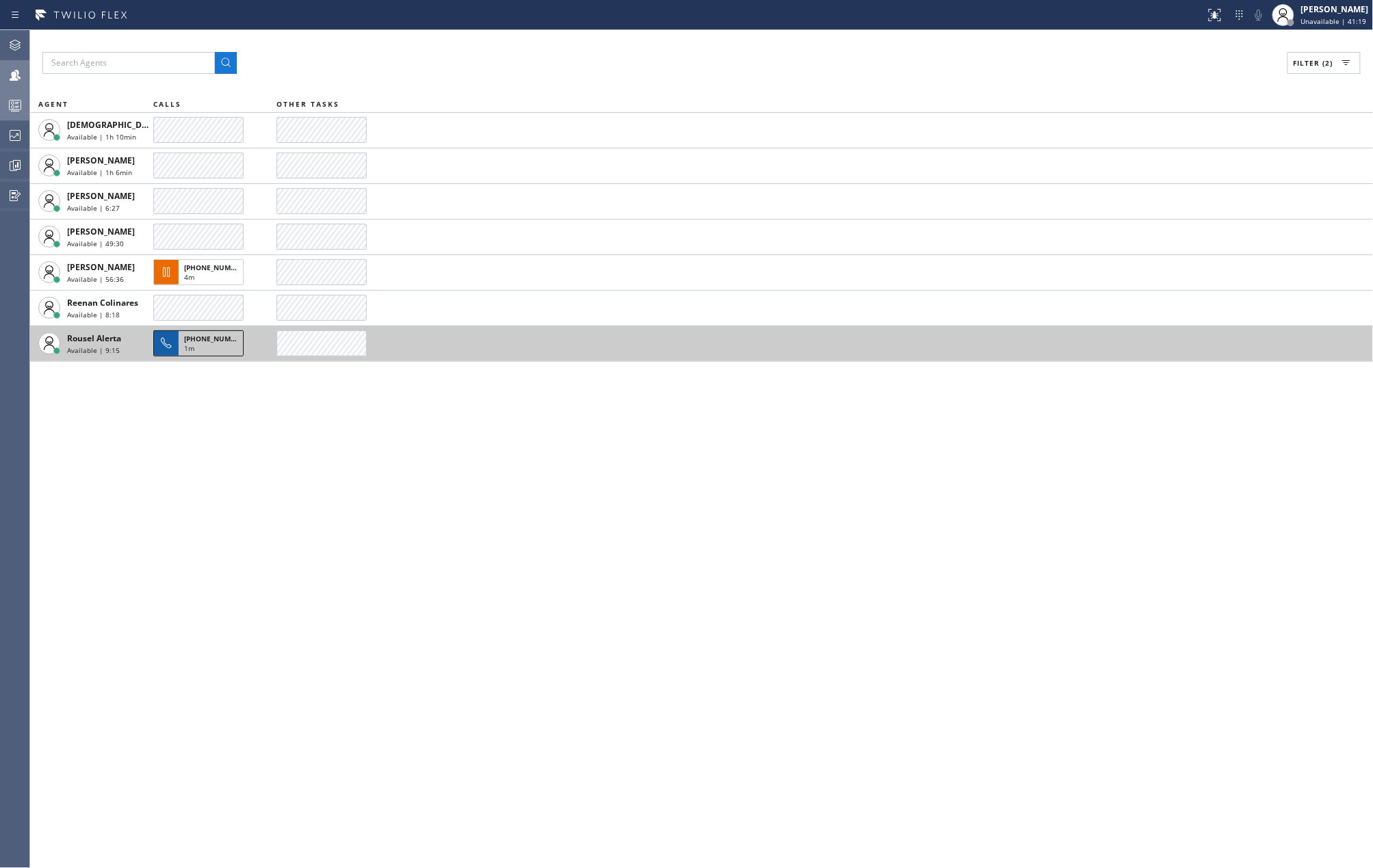
click at [195, 335] on span "+15163042803" at bounding box center [215, 339] width 62 height 9
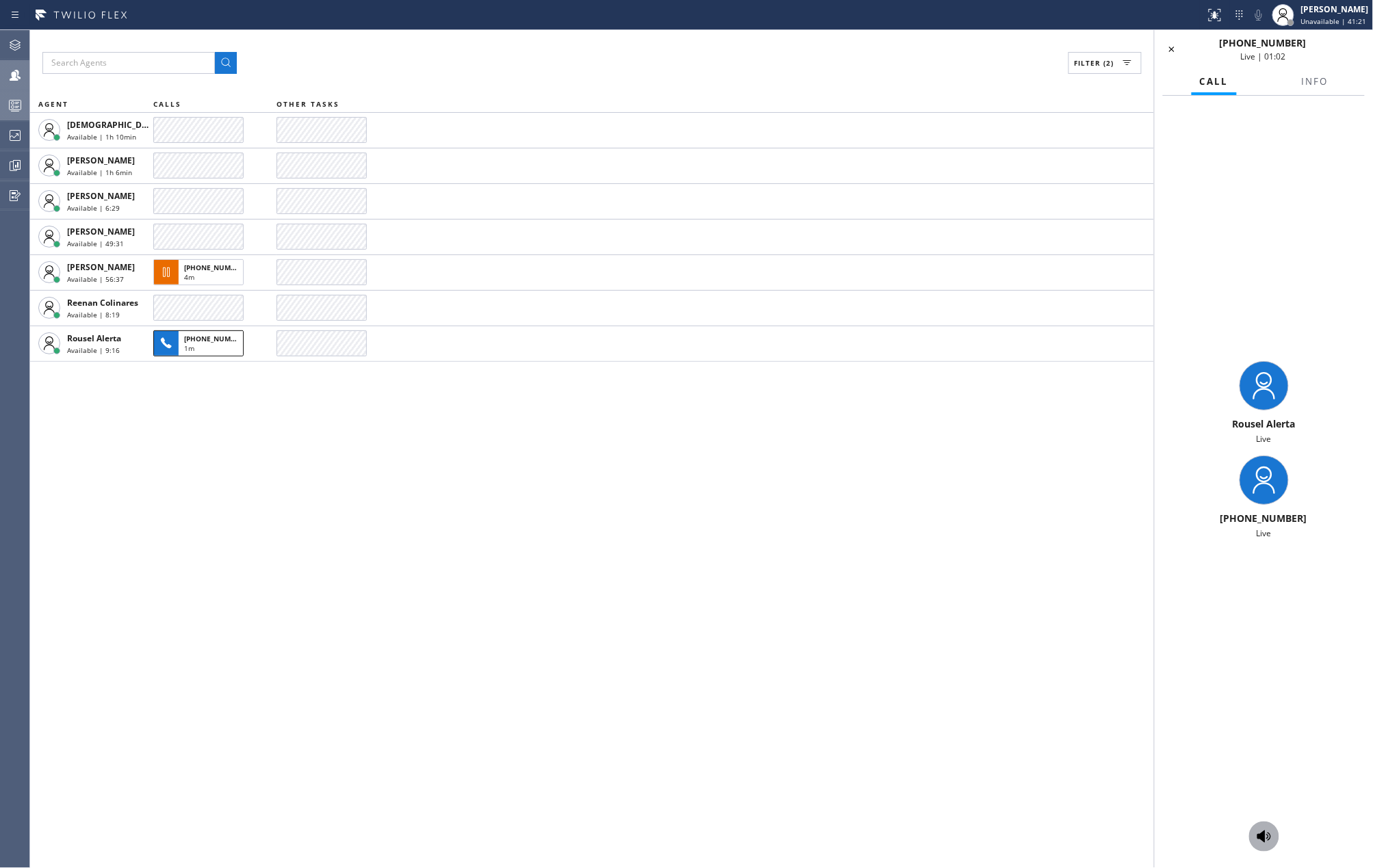
click at [1263, 828] on icon at bounding box center [1263, 836] width 16 height 16
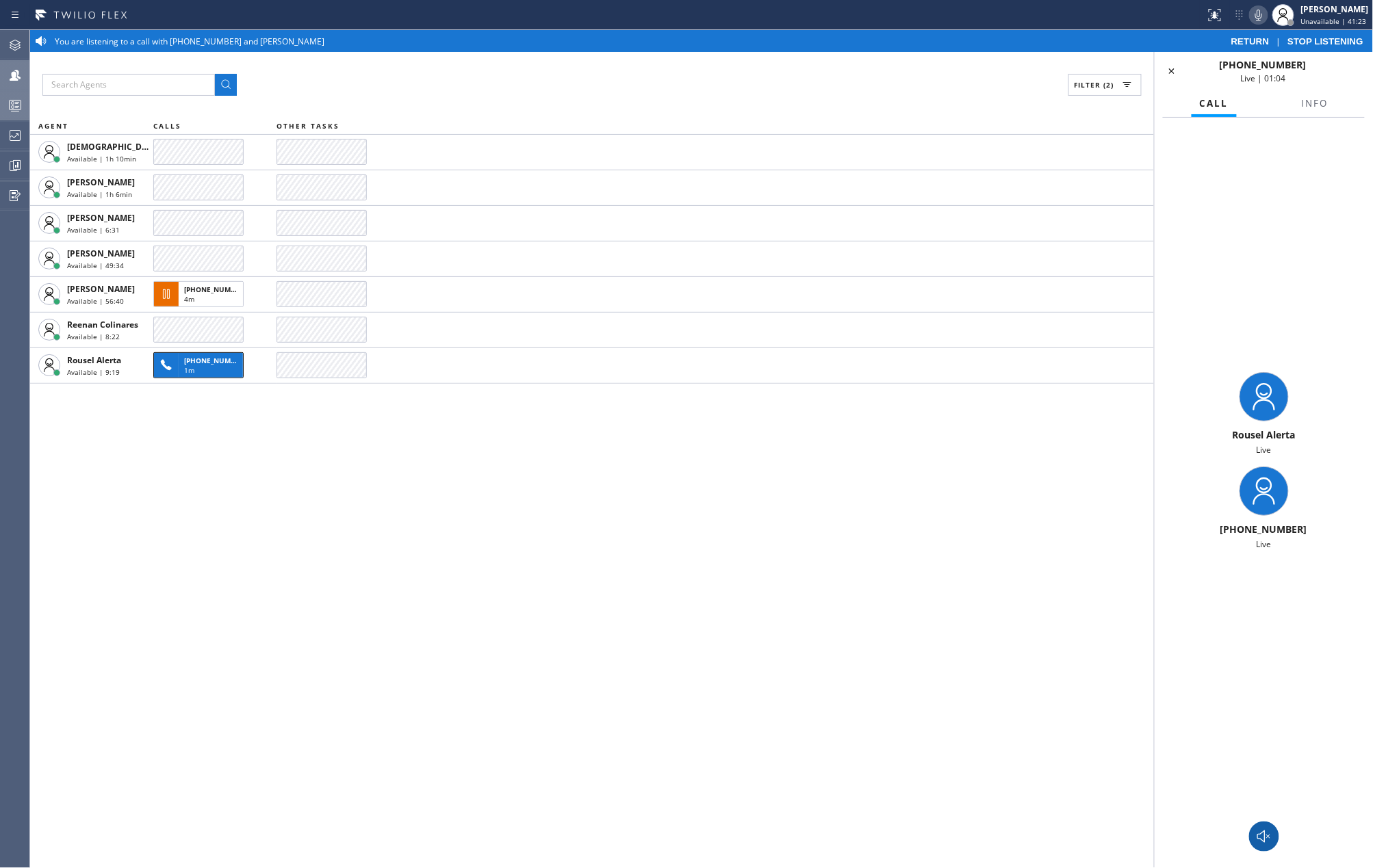
click at [1262, 16] on icon at bounding box center [1258, 15] width 7 height 11
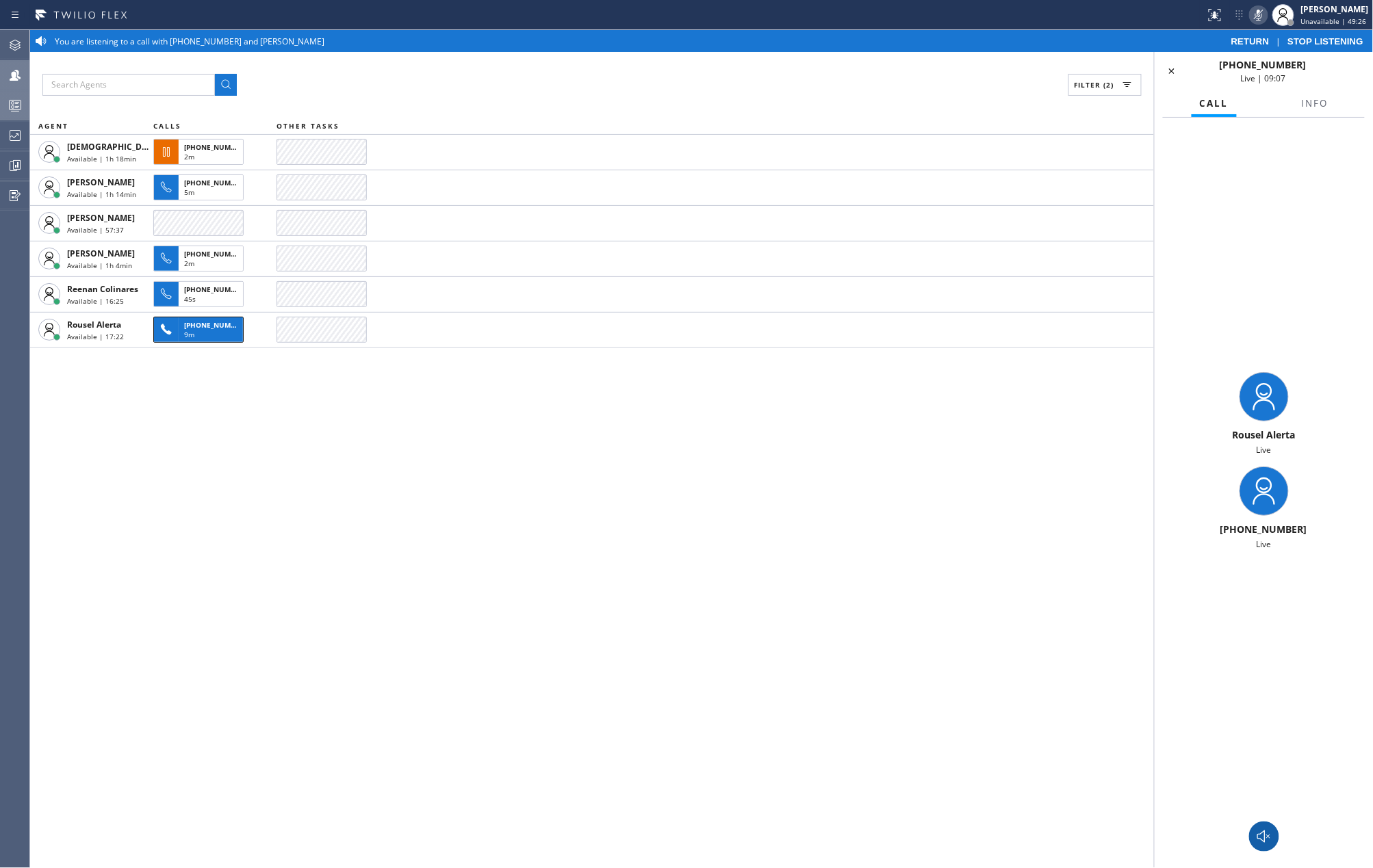
click at [1315, 39] on span "STOP LISTENING" at bounding box center [1325, 41] width 76 height 10
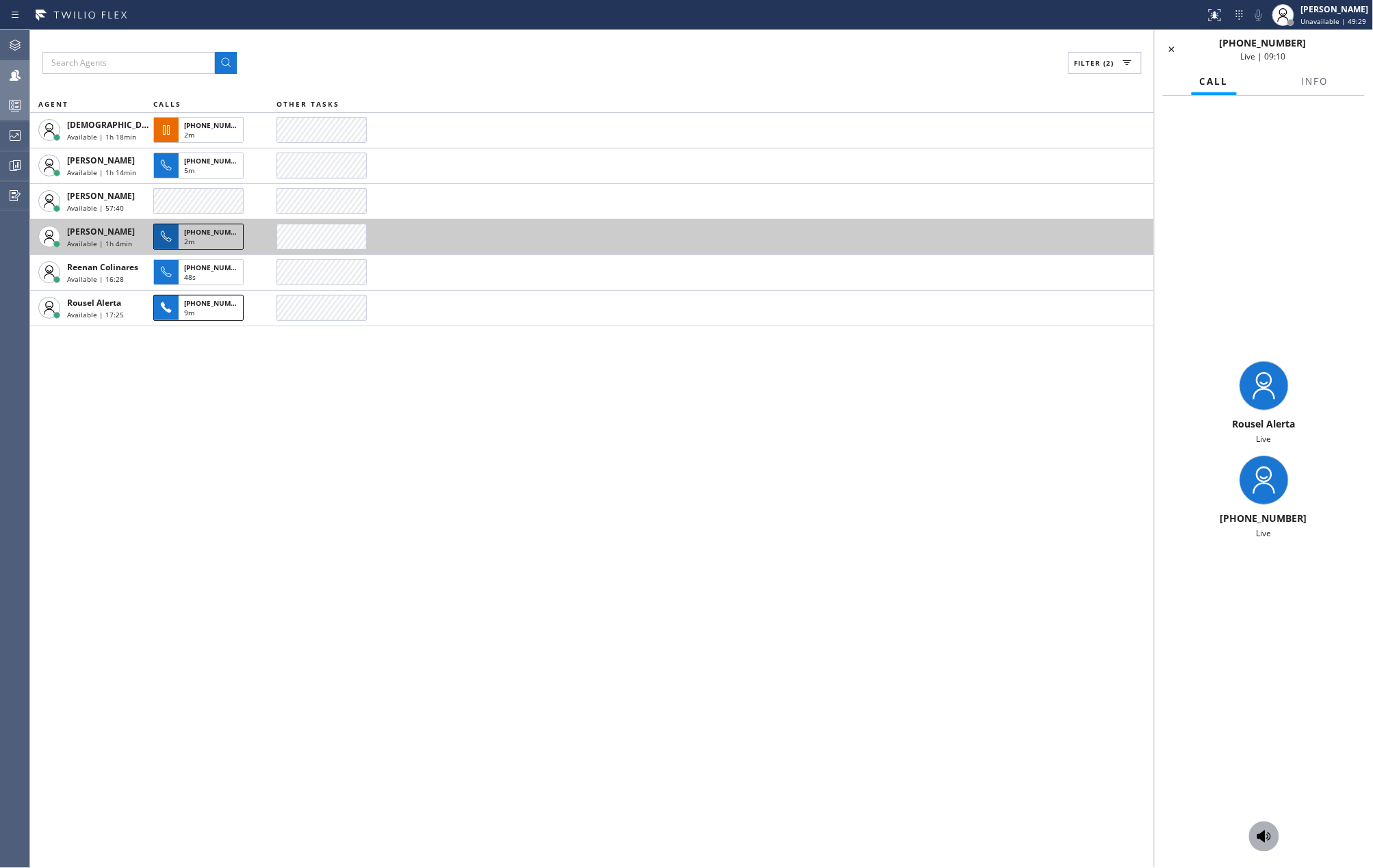
click at [206, 236] on span "+19178383016" at bounding box center [215, 232] width 62 height 9
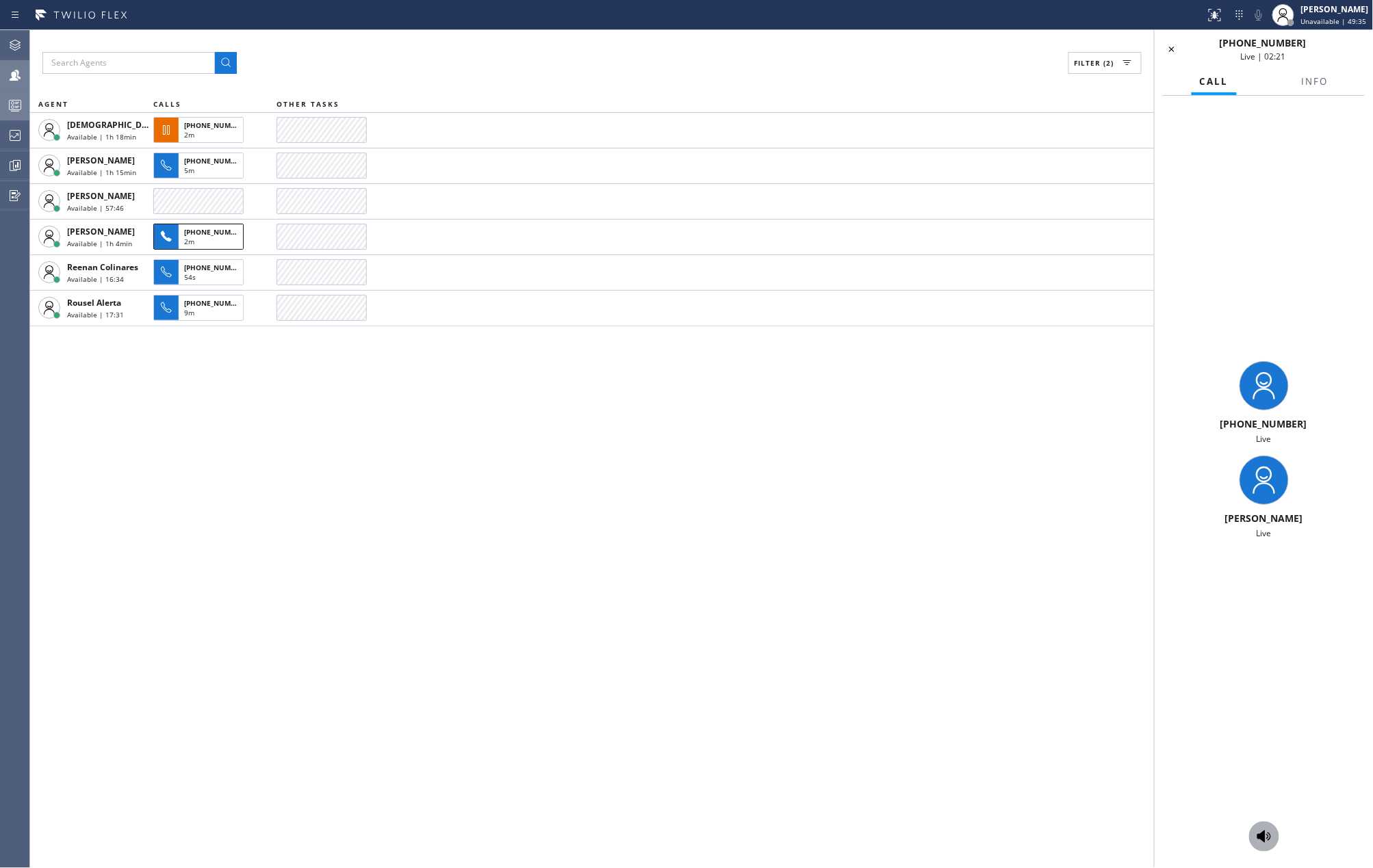
click at [1262, 838] on icon at bounding box center [1264, 837] width 14 height 12
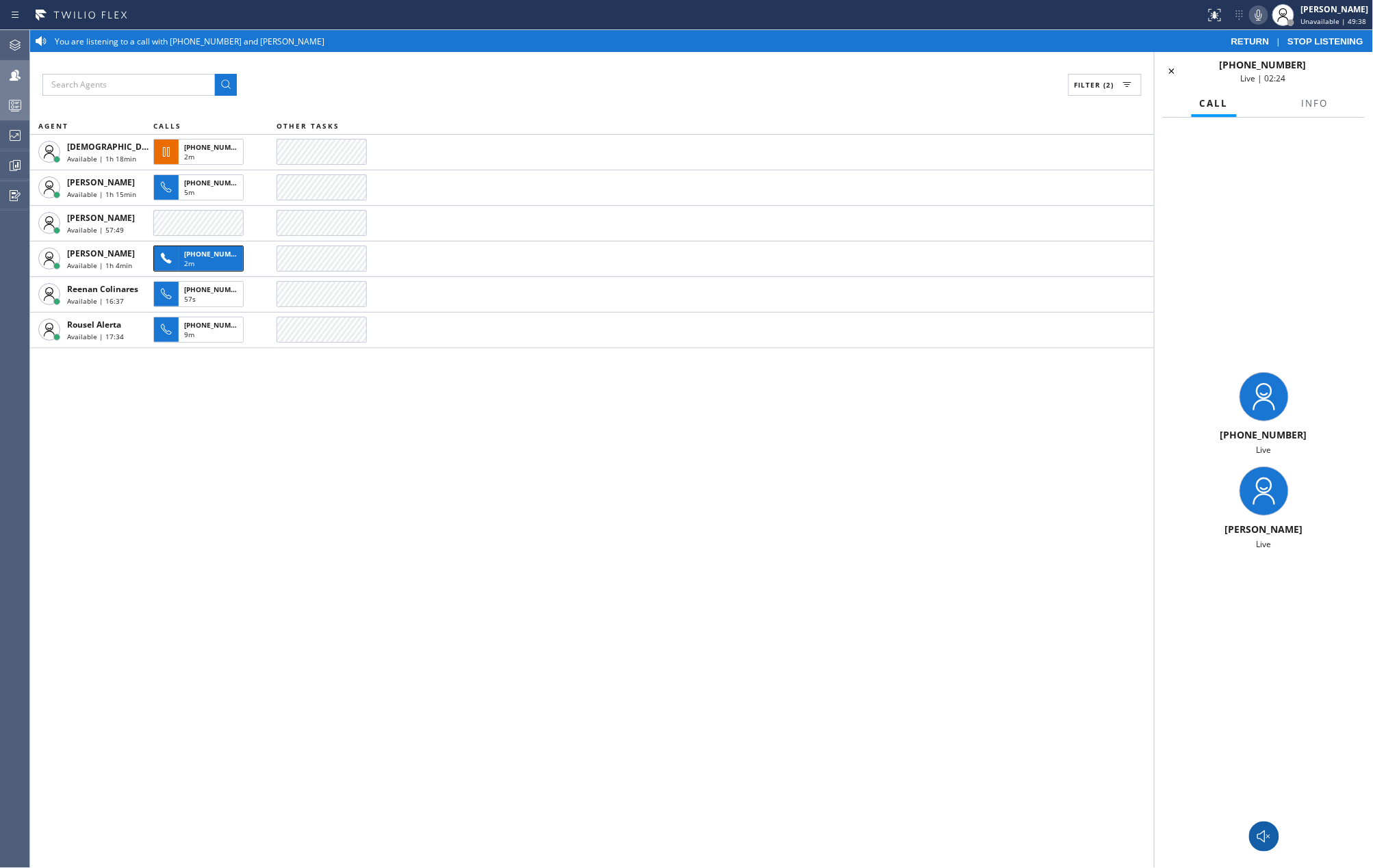
click at [1257, 12] on icon at bounding box center [1258, 15] width 16 height 16
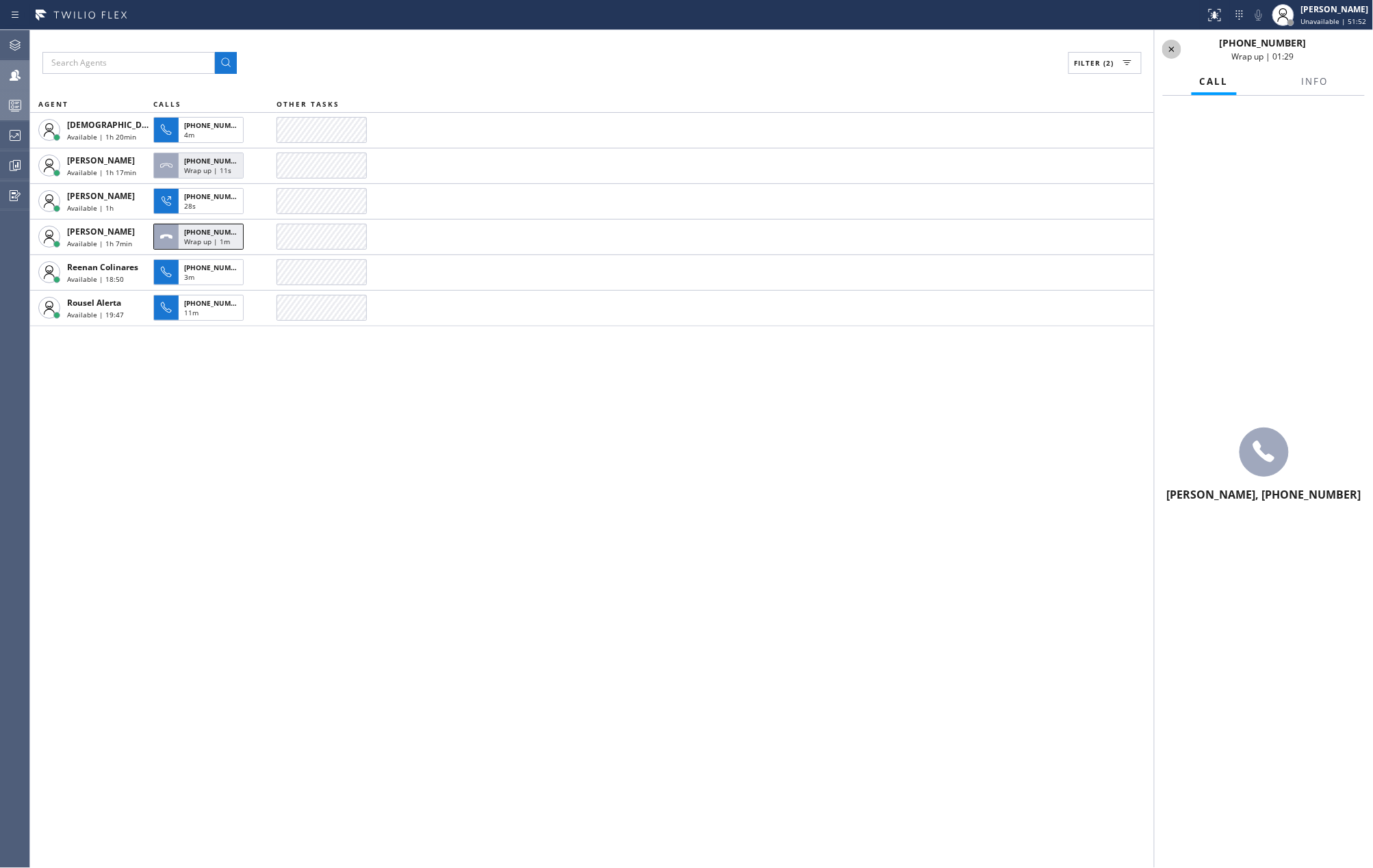
click at [1171, 49] on icon at bounding box center [1171, 49] width 16 height 16
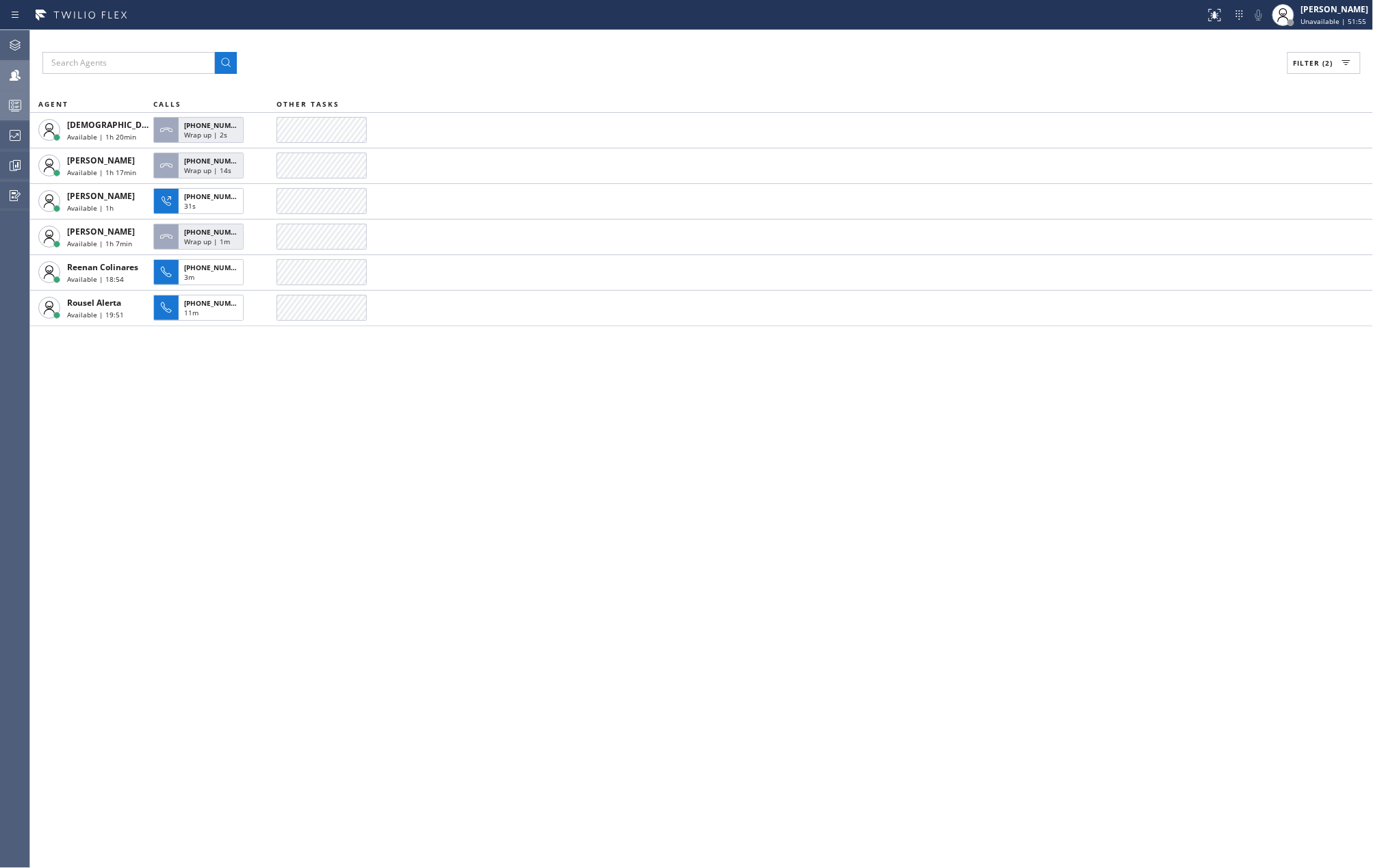
click at [9, 108] on icon at bounding box center [15, 105] width 16 height 16
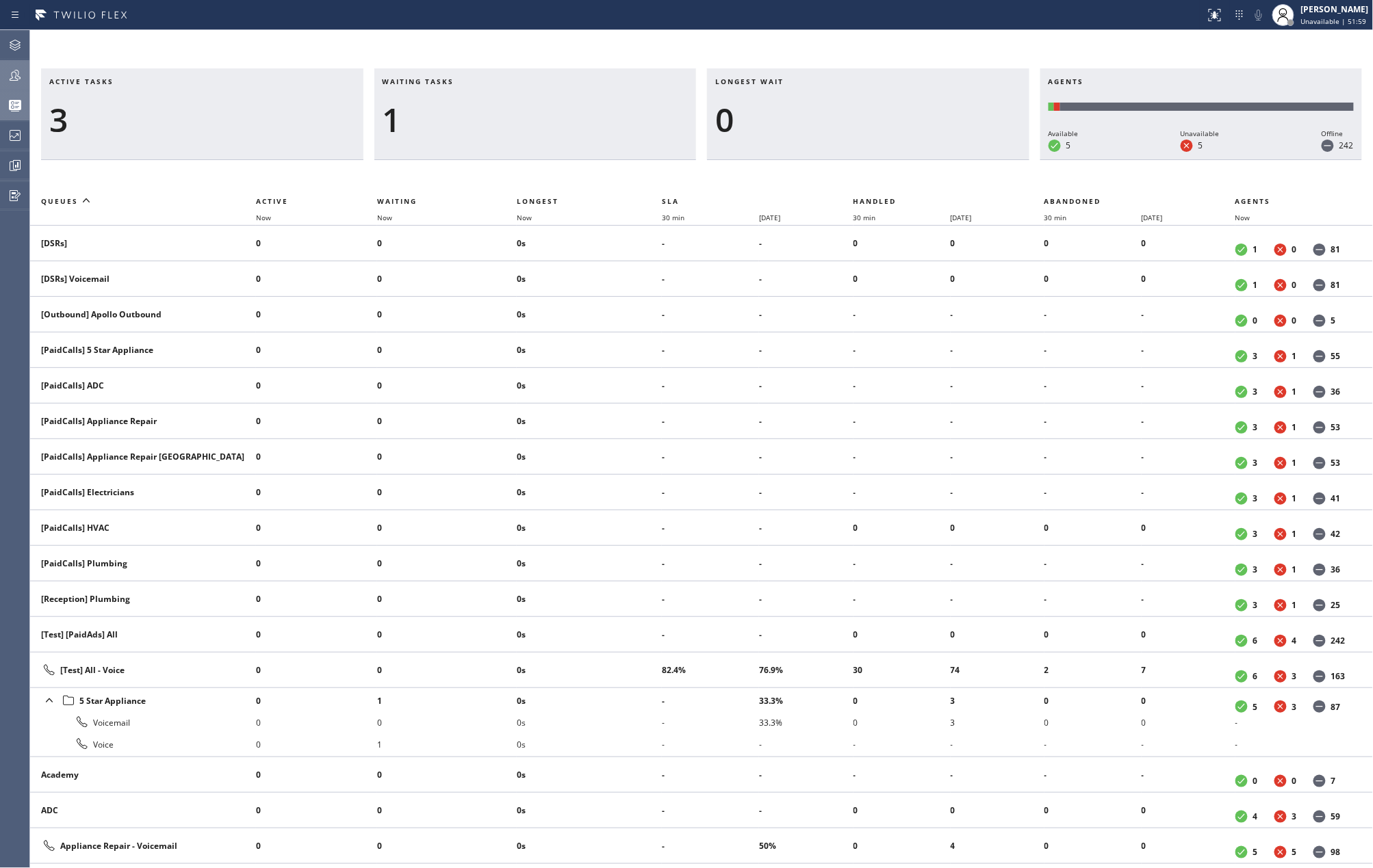
click at [535, 226] on td "0s" at bounding box center [589, 244] width 145 height 36
click at [1320, 9] on div "[PERSON_NAME]" at bounding box center [1334, 9] width 68 height 12
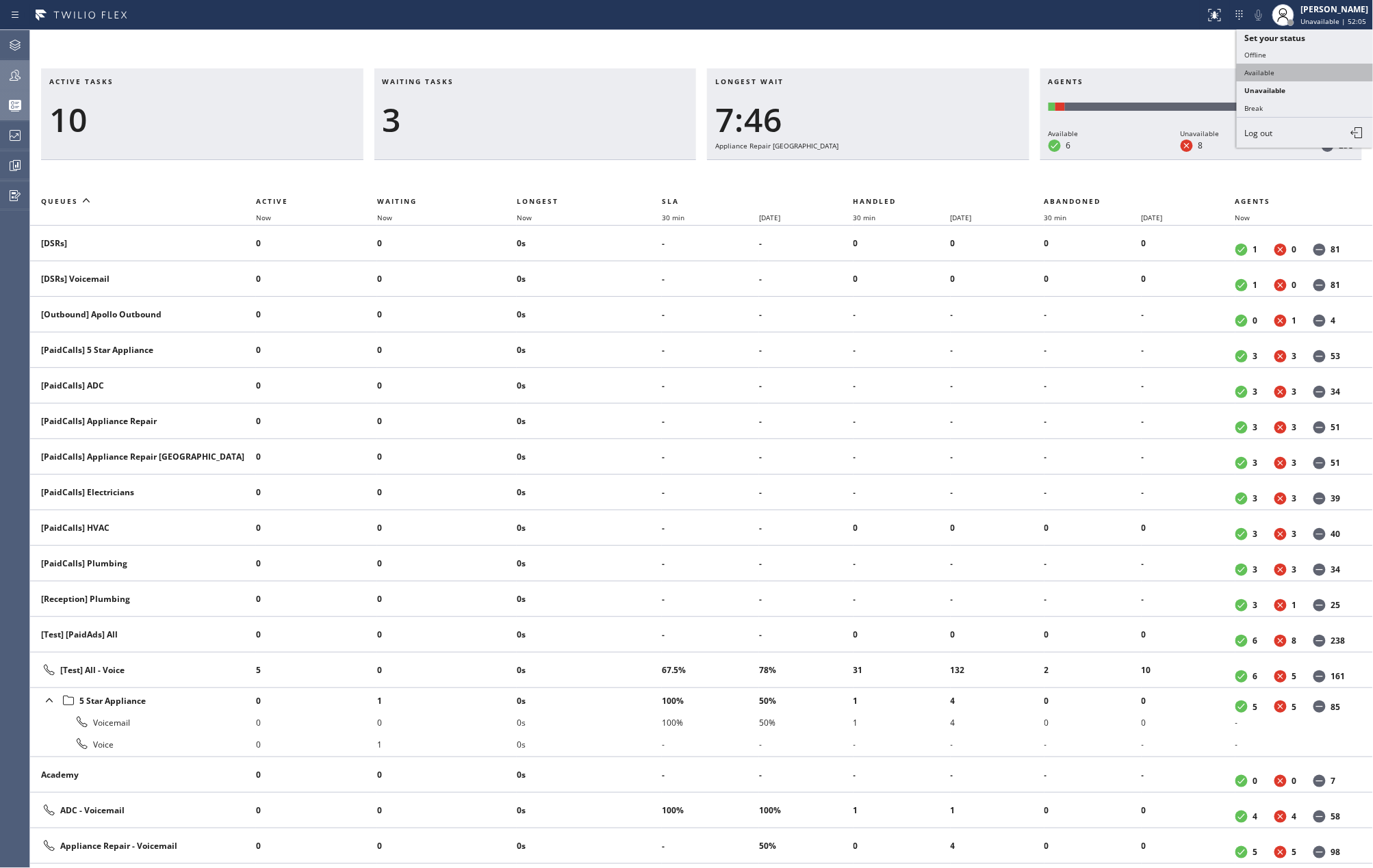
click at [1271, 64] on button "Available" at bounding box center [1305, 72] width 137 height 18
click at [538, 213] on span "Now" at bounding box center [532, 217] width 31 height 9
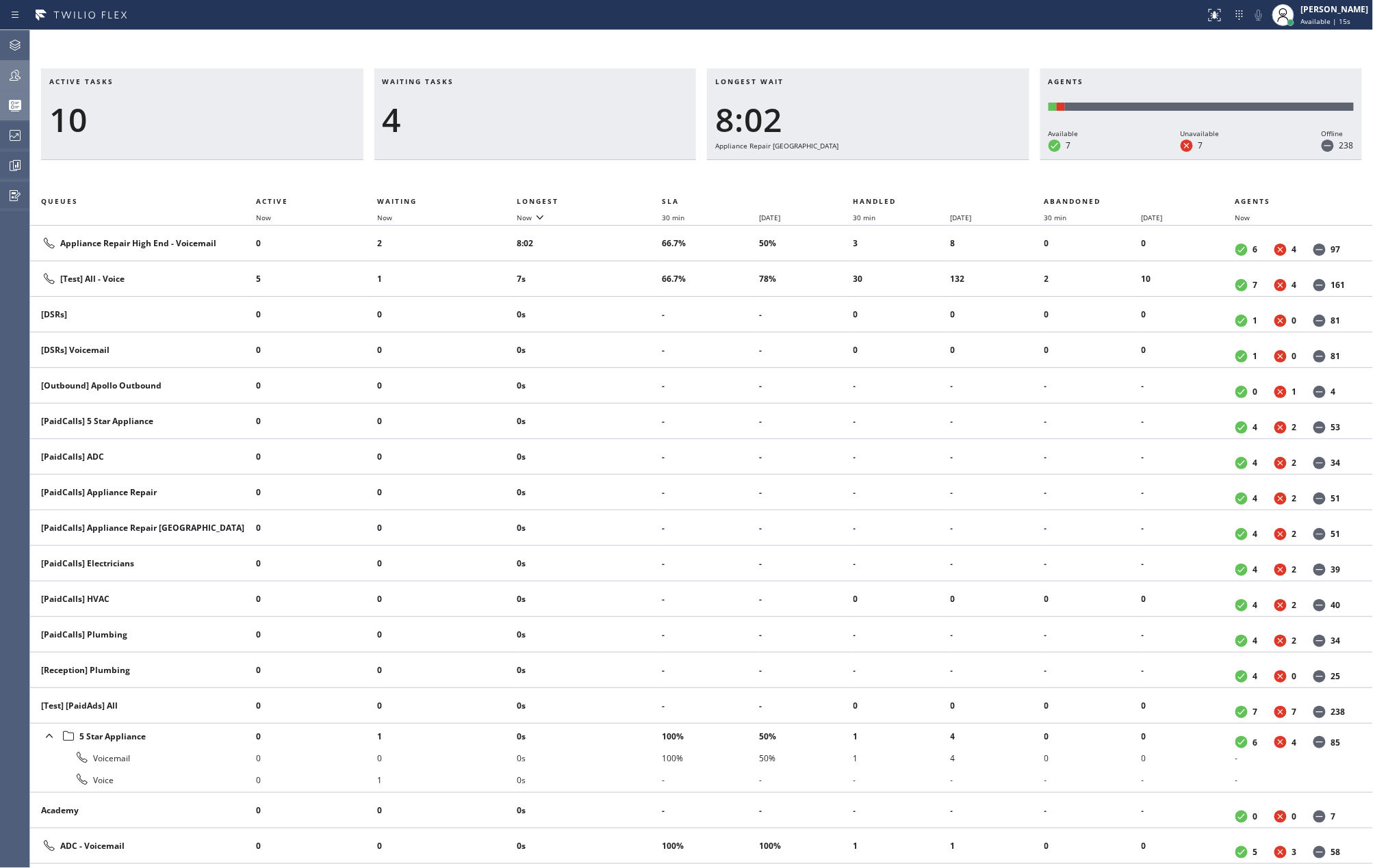
click at [9, 77] on icon at bounding box center [15, 75] width 16 height 16
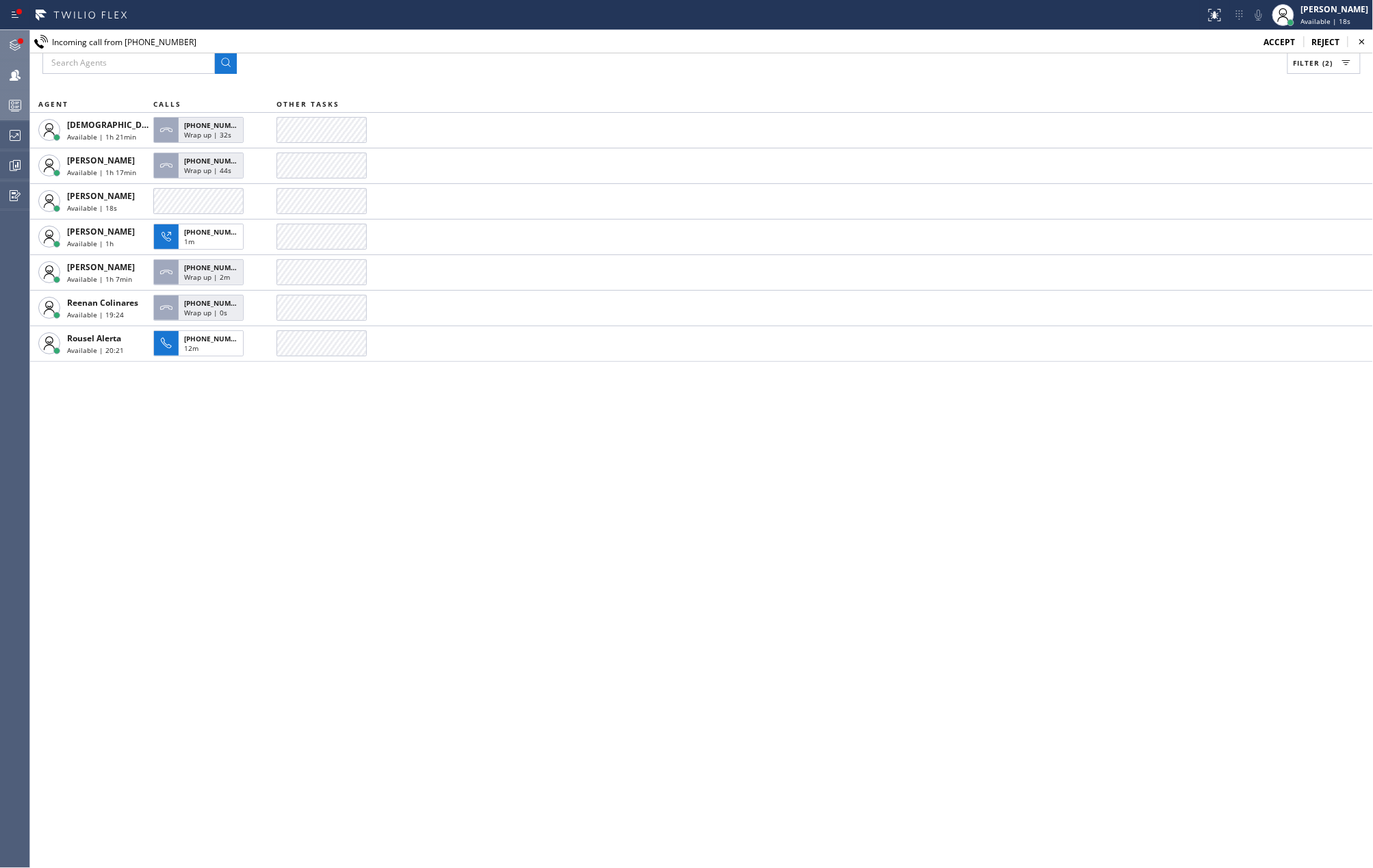
click at [14, 37] on icon at bounding box center [15, 44] width 16 height 16
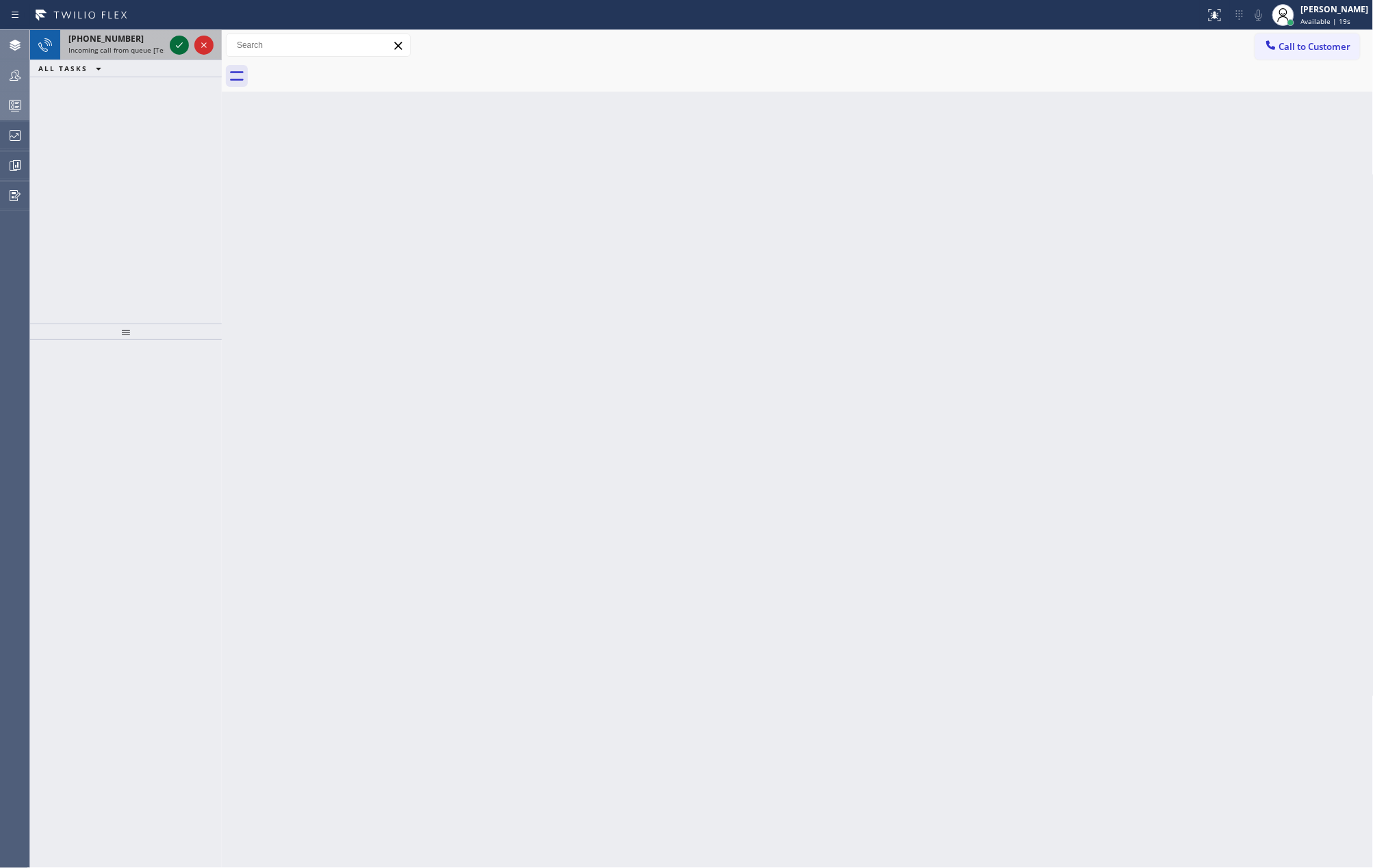
click at [178, 42] on icon at bounding box center [179, 44] width 16 height 16
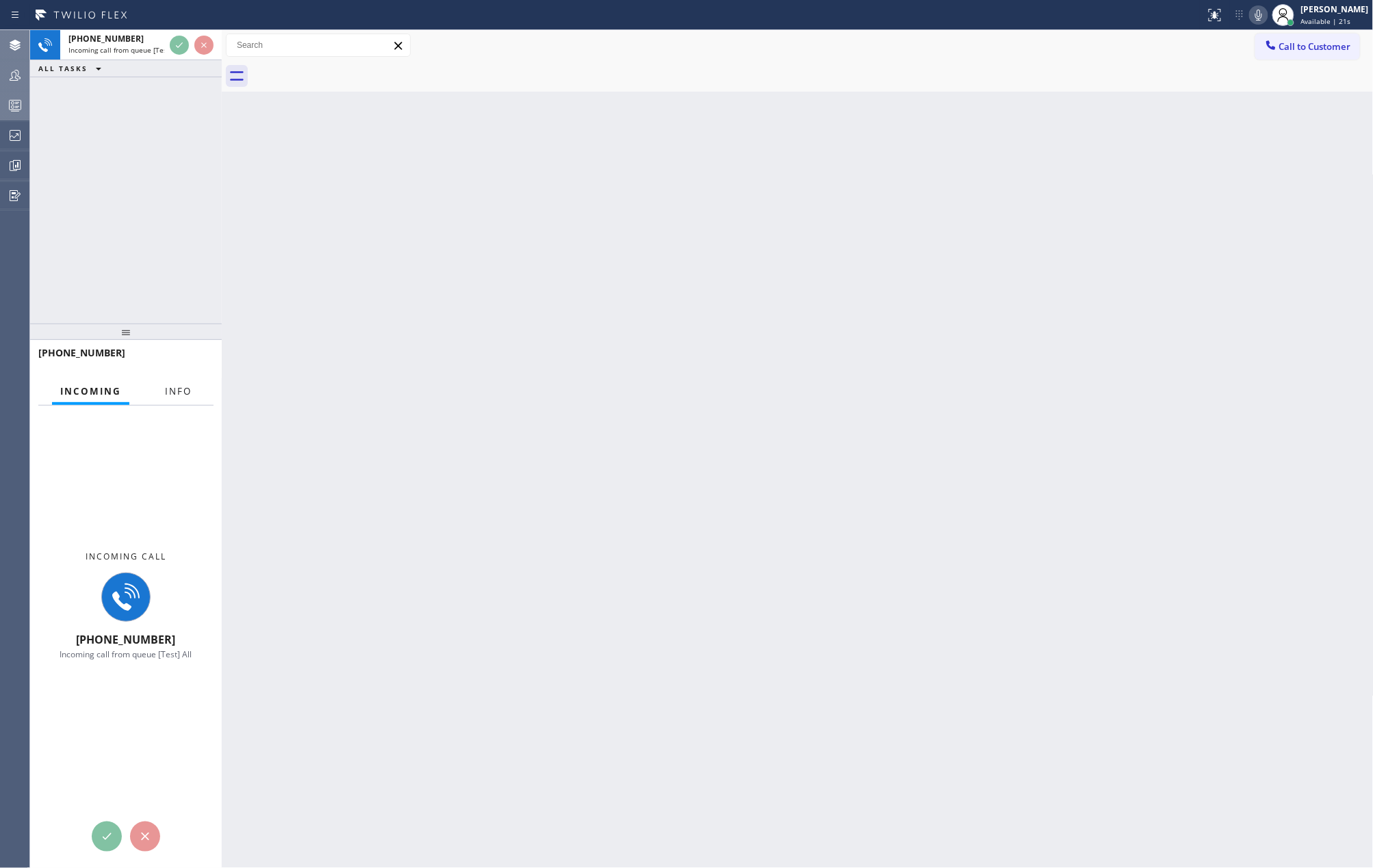
click at [171, 386] on span "Info" at bounding box center [178, 391] width 26 height 12
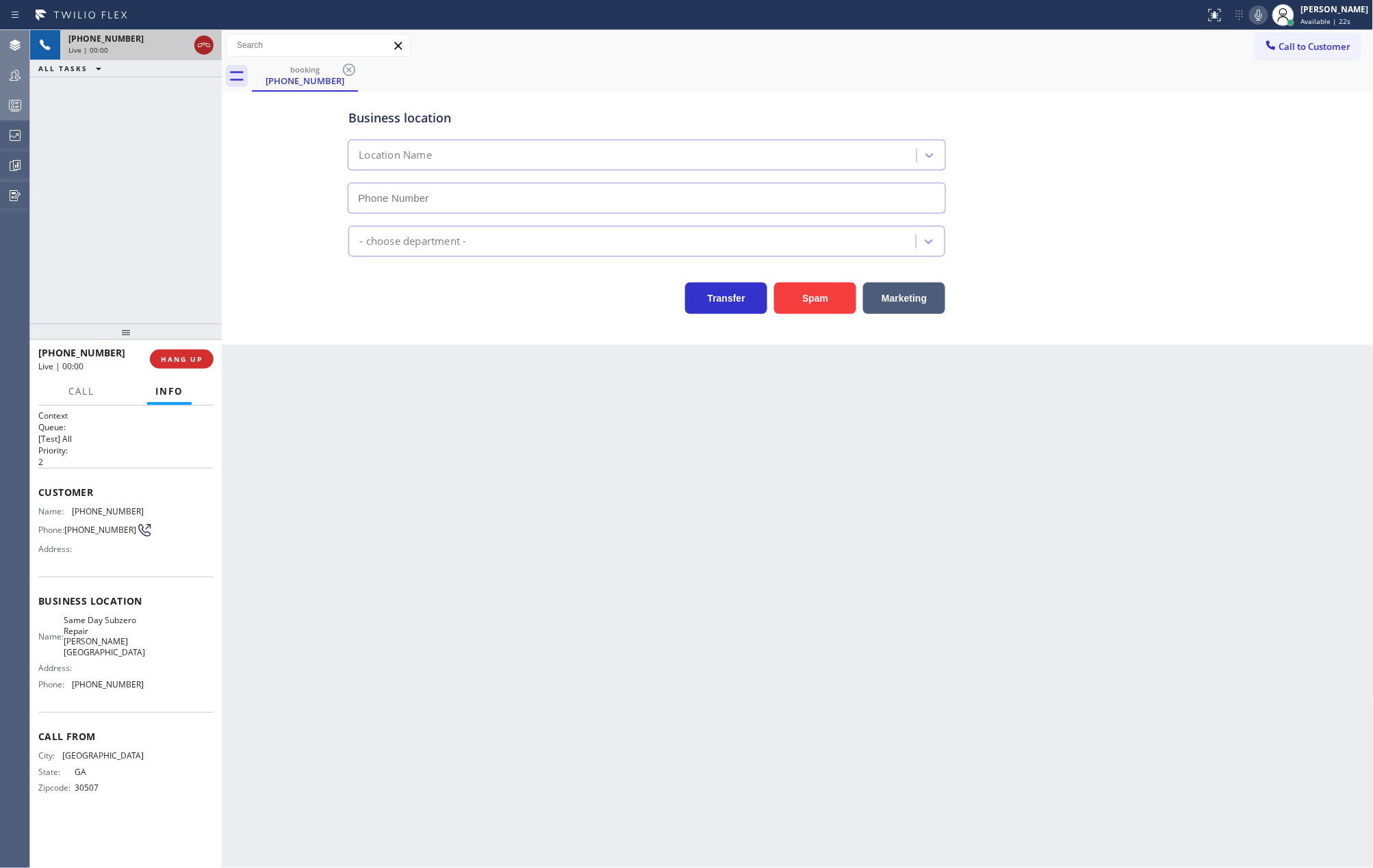
type input "(678) 661-3321"
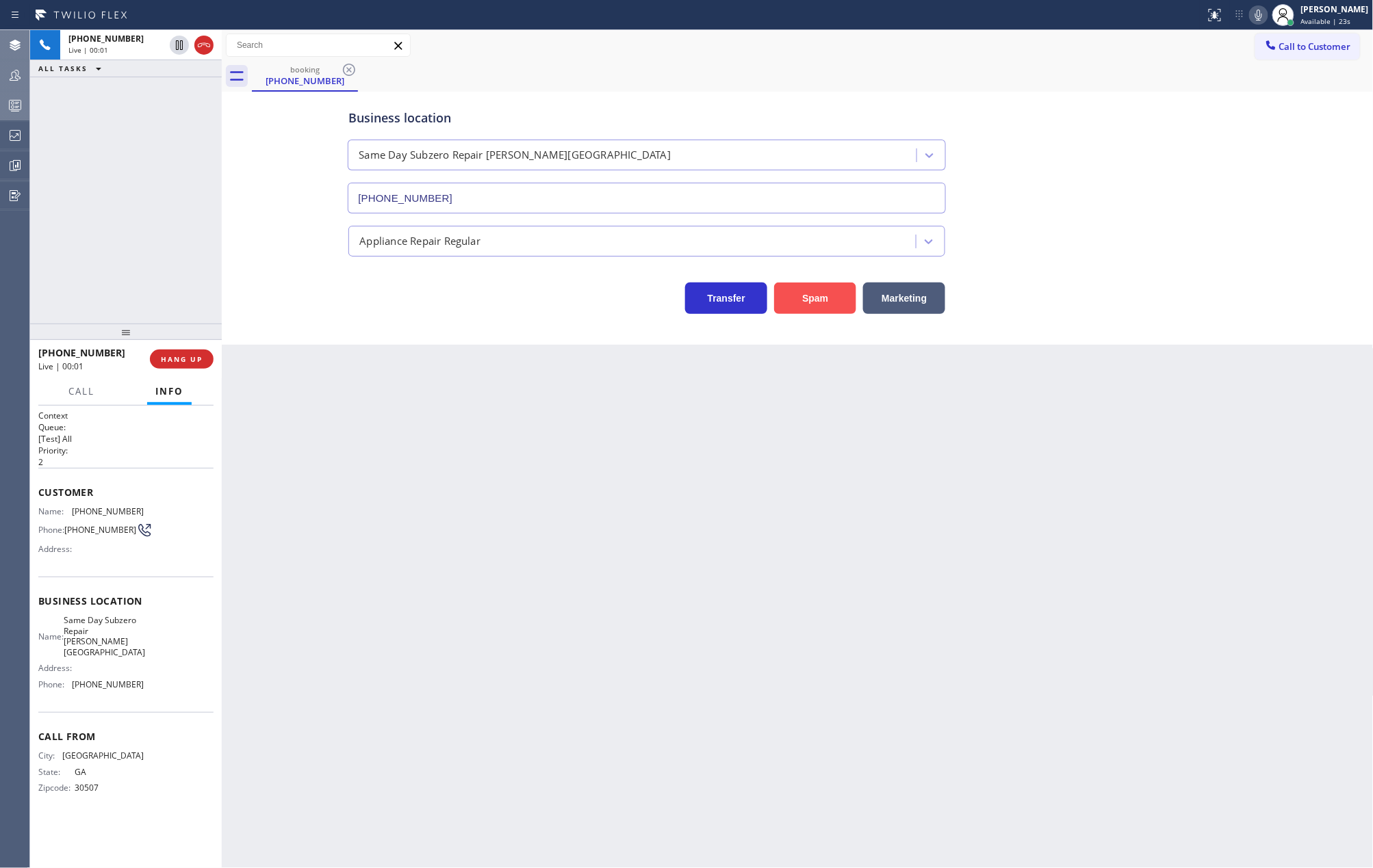
click at [817, 304] on button "Spam" at bounding box center [814, 298] width 82 height 31
click at [810, 304] on button "Spam" at bounding box center [814, 298] width 82 height 31
click at [807, 305] on button "Spam" at bounding box center [814, 298] width 82 height 31
click at [807, 305] on button "Spam" at bounding box center [814, 298] width 82 height 31
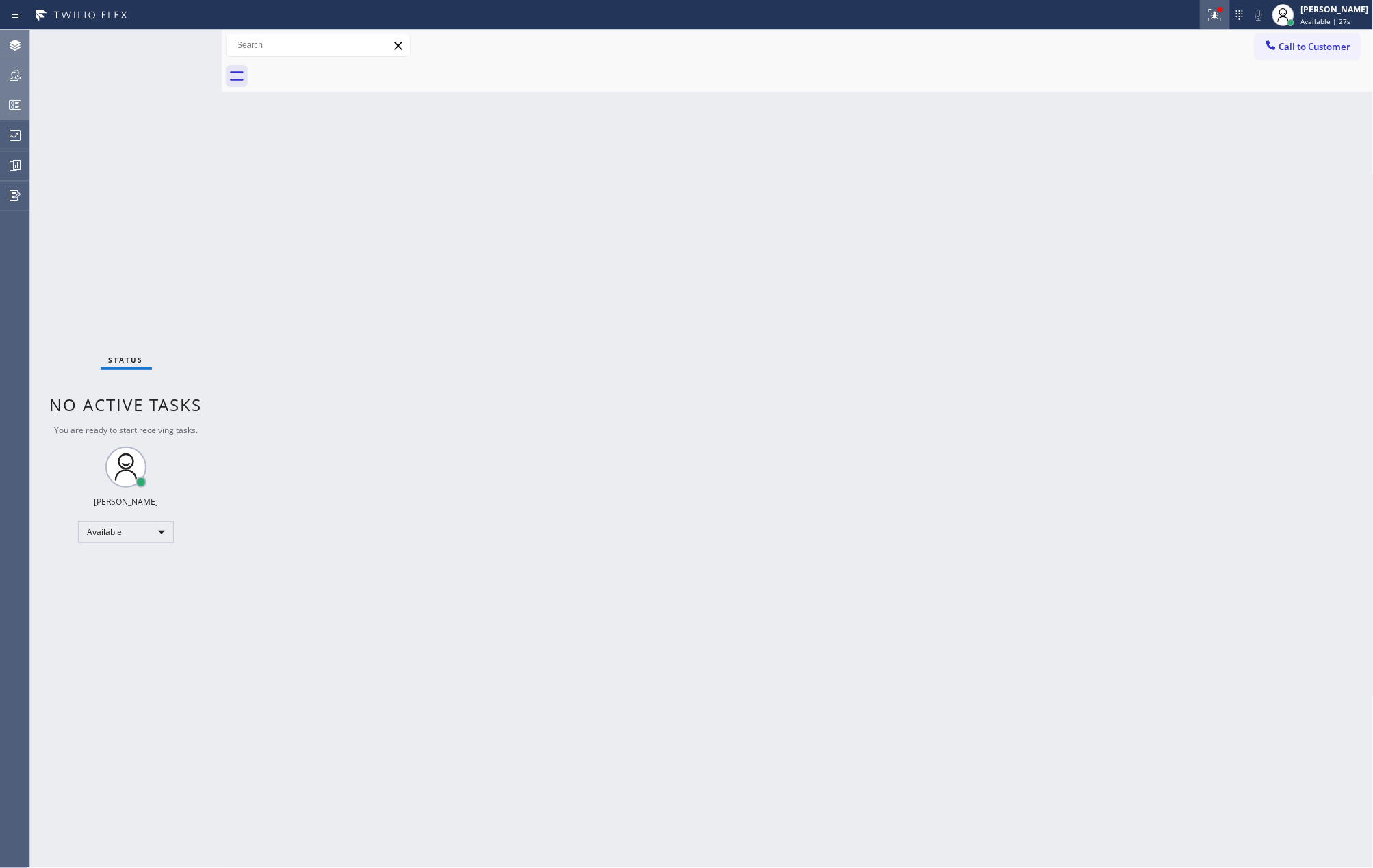
click at [1223, 12] on icon at bounding box center [1214, 15] width 16 height 16
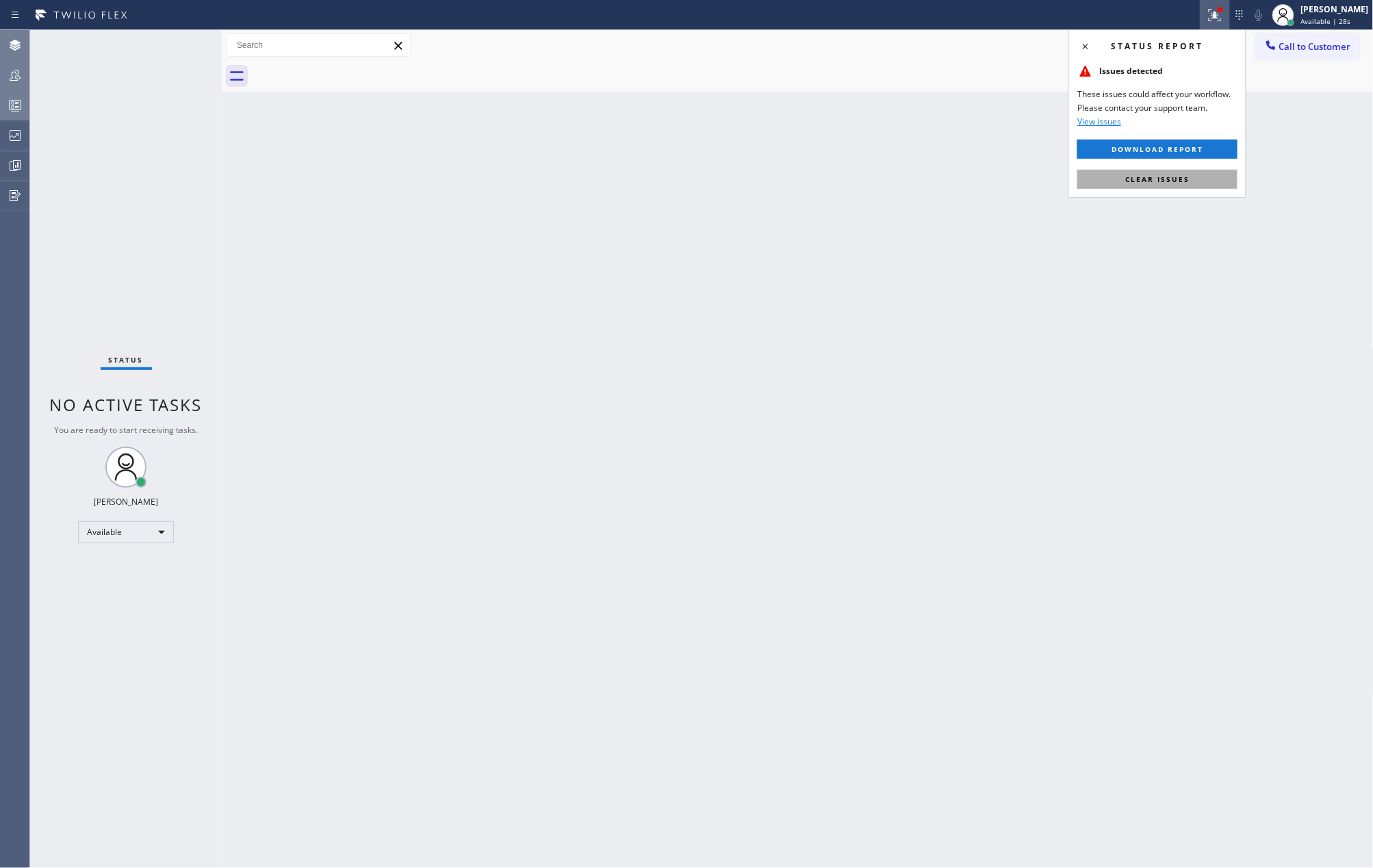
click at [1144, 179] on span "Clear issues" at bounding box center [1157, 179] width 65 height 9
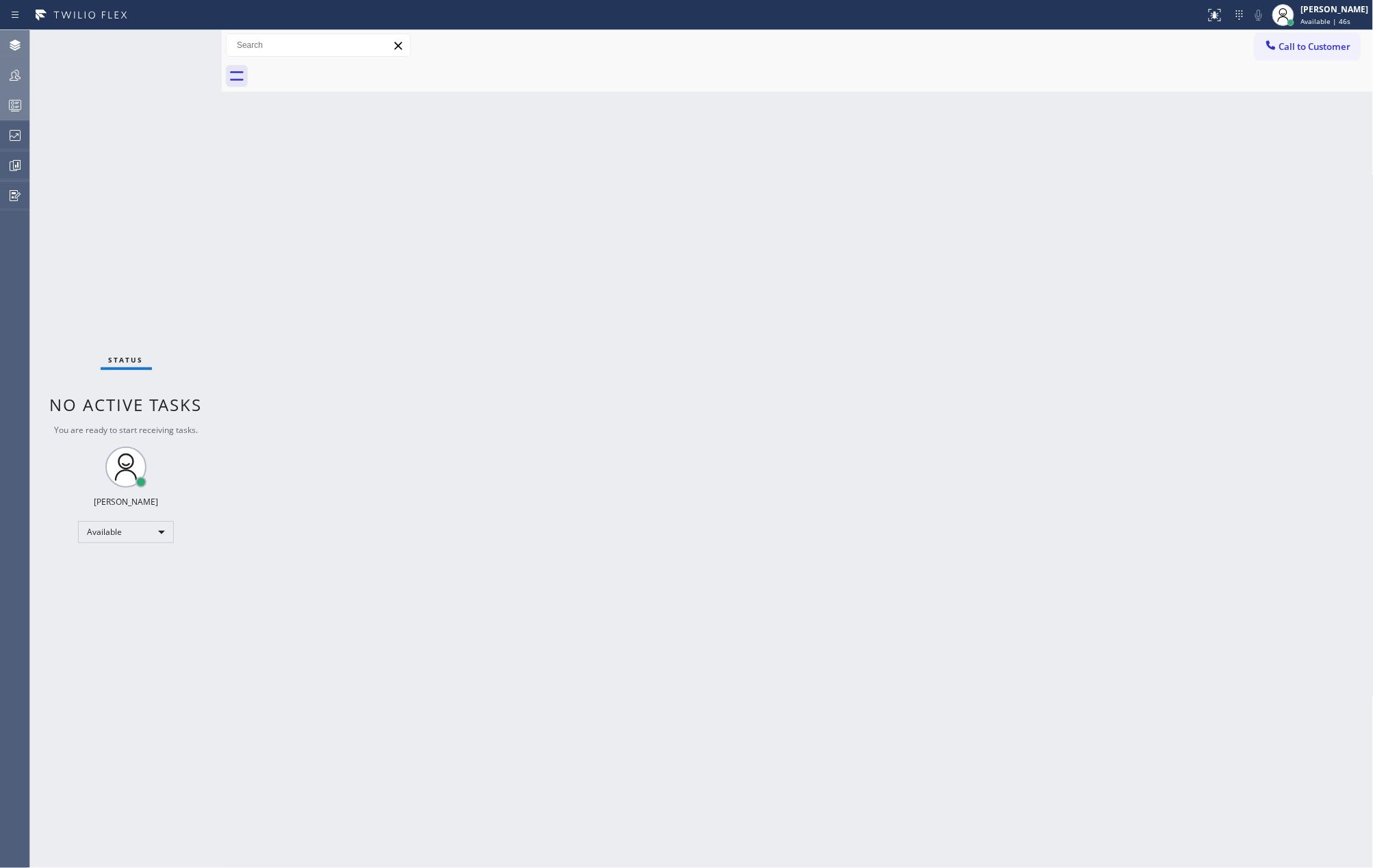
click at [143, 153] on div "Status No active tasks You are ready to start receiving tasks. Jovelle Tadle Av…" at bounding box center [126, 450] width 192 height 838
click at [12, 110] on icon at bounding box center [15, 105] width 16 height 16
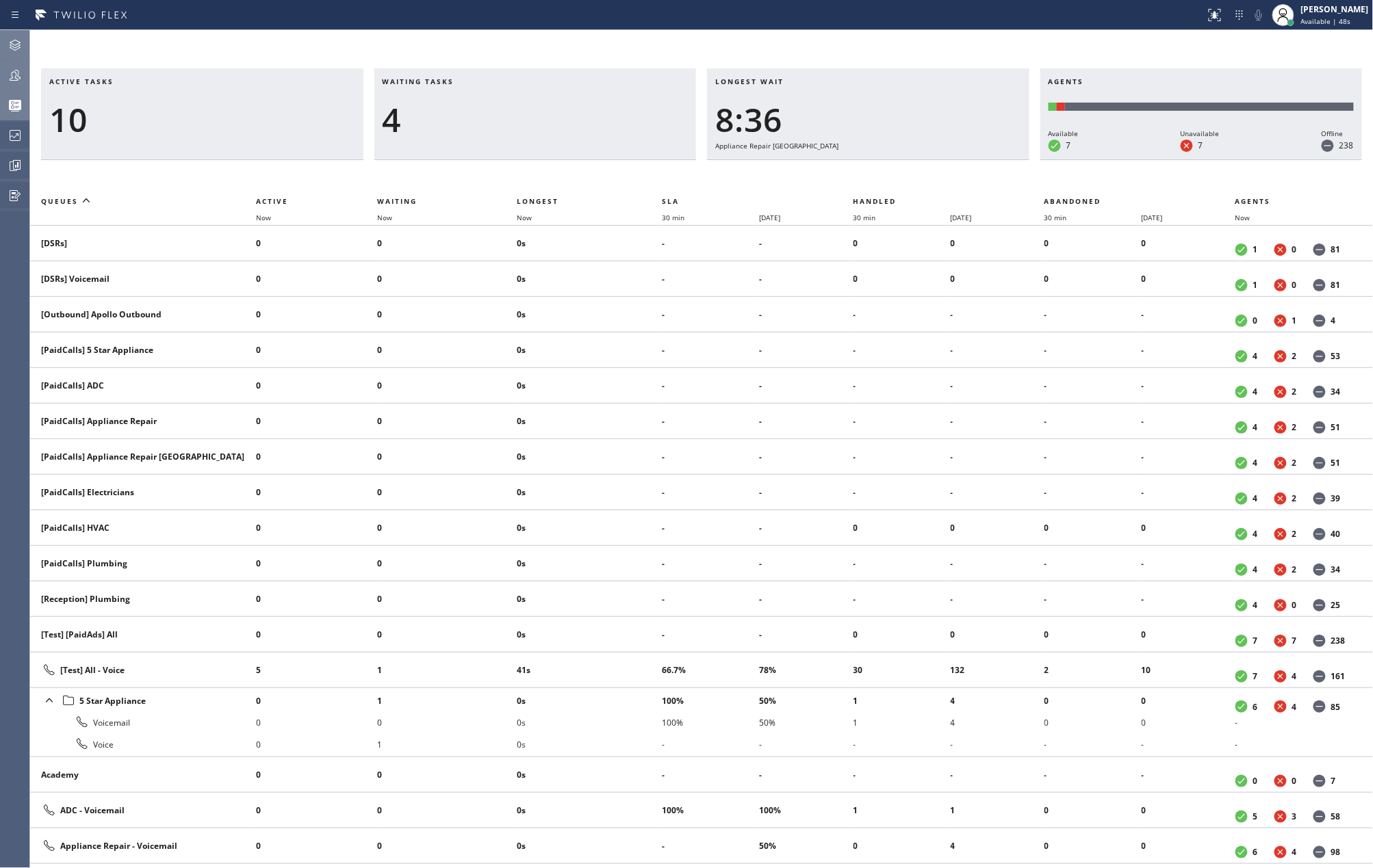
click at [15, 72] on icon at bounding box center [15, 75] width 16 height 16
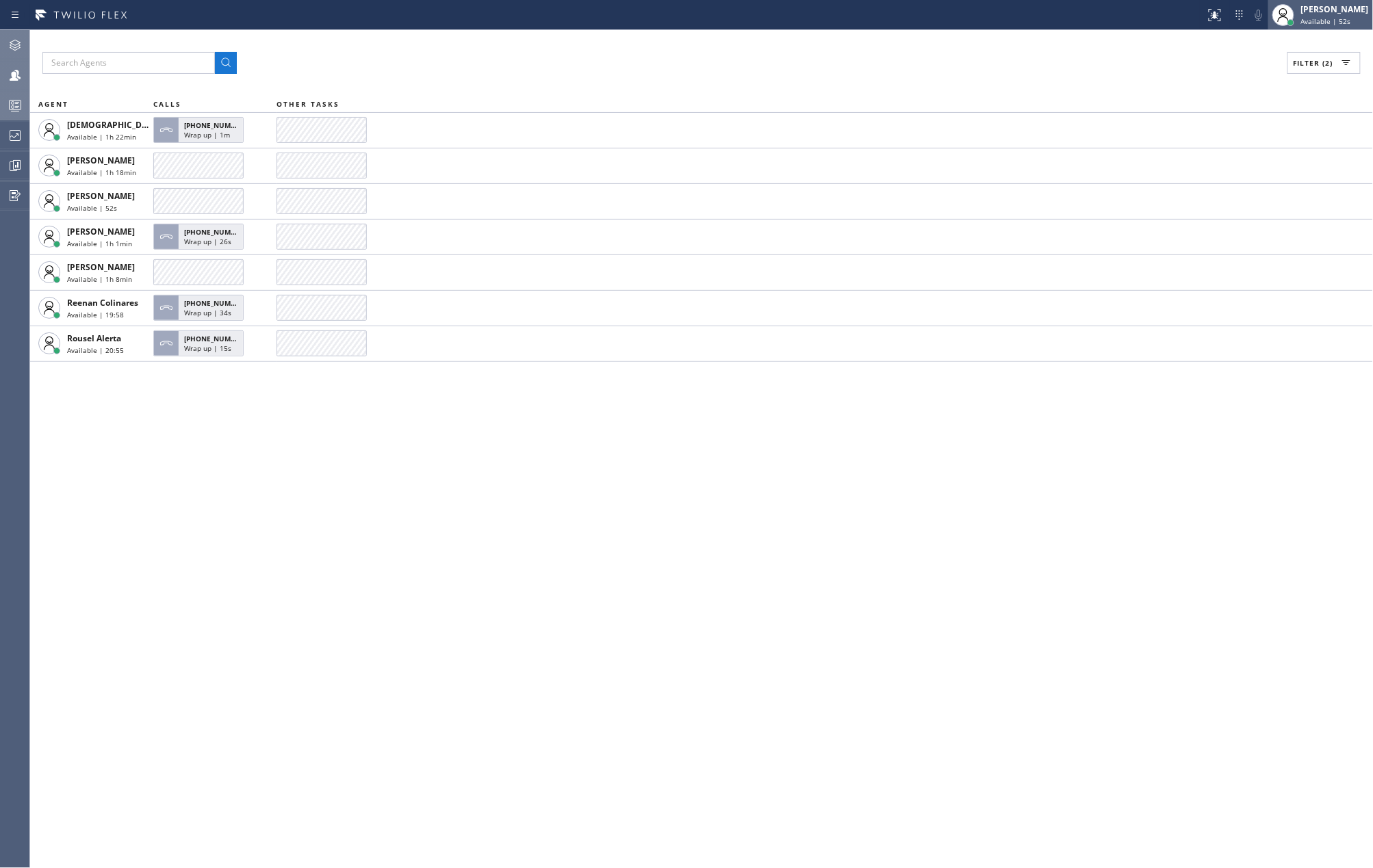
click at [1318, 15] on div "Jovelle Tadle Available | 52s" at bounding box center [1336, 15] width 75 height 24
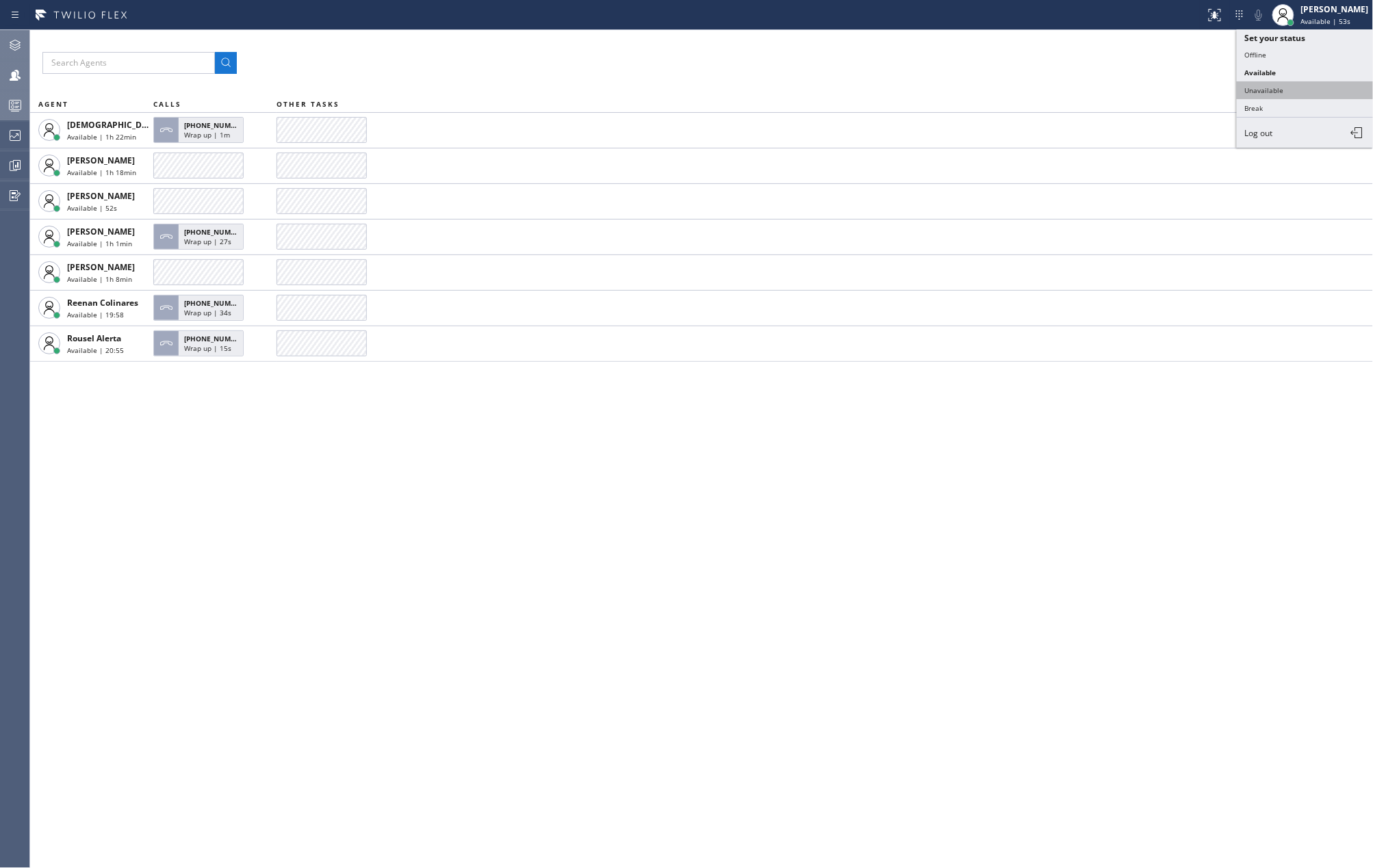
click at [1295, 86] on button "Unavailable" at bounding box center [1305, 90] width 137 height 18
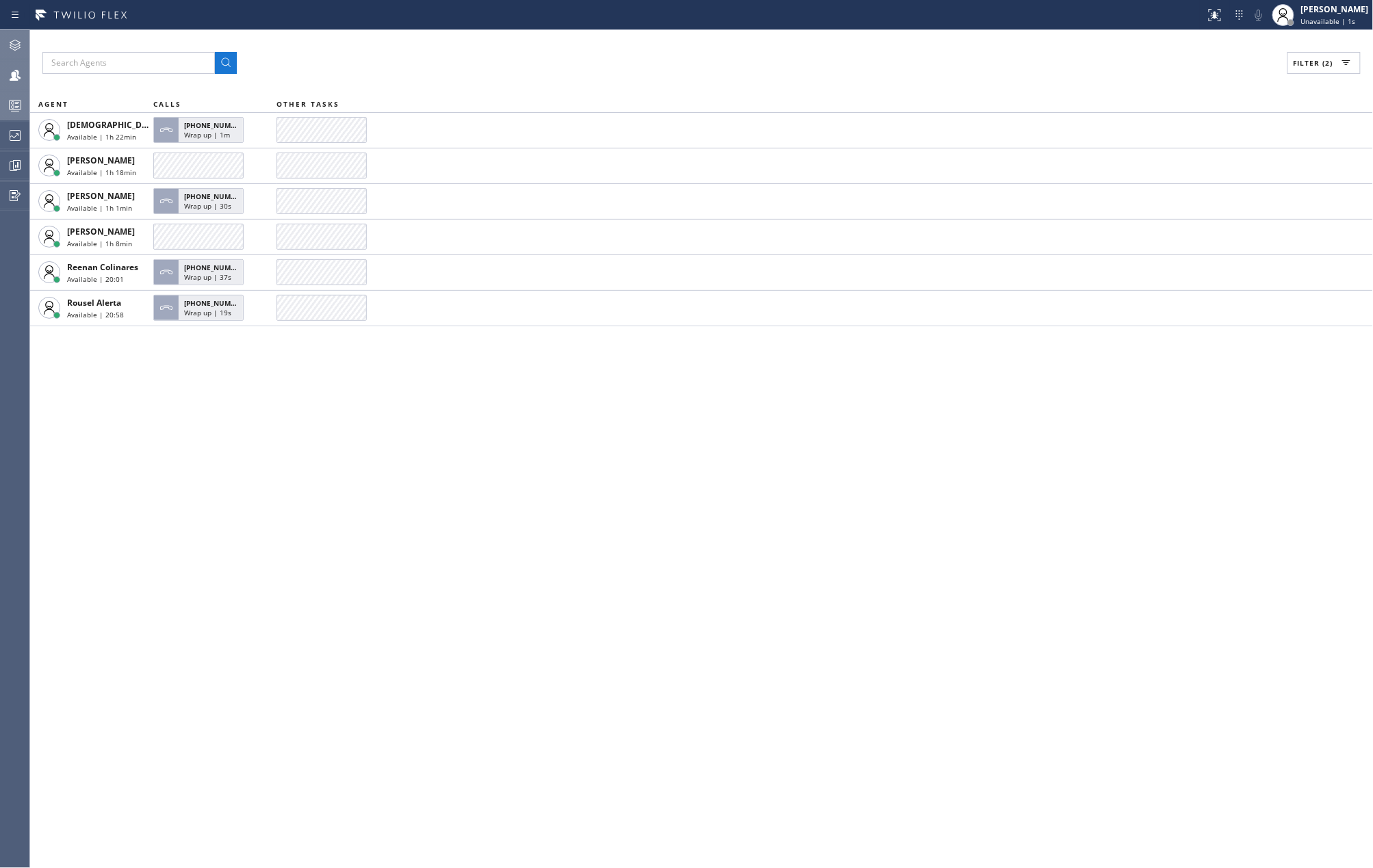
click at [1111, 69] on div "Filter (2)" at bounding box center [701, 63] width 1318 height 22
click at [14, 104] on icon at bounding box center [15, 105] width 16 height 16
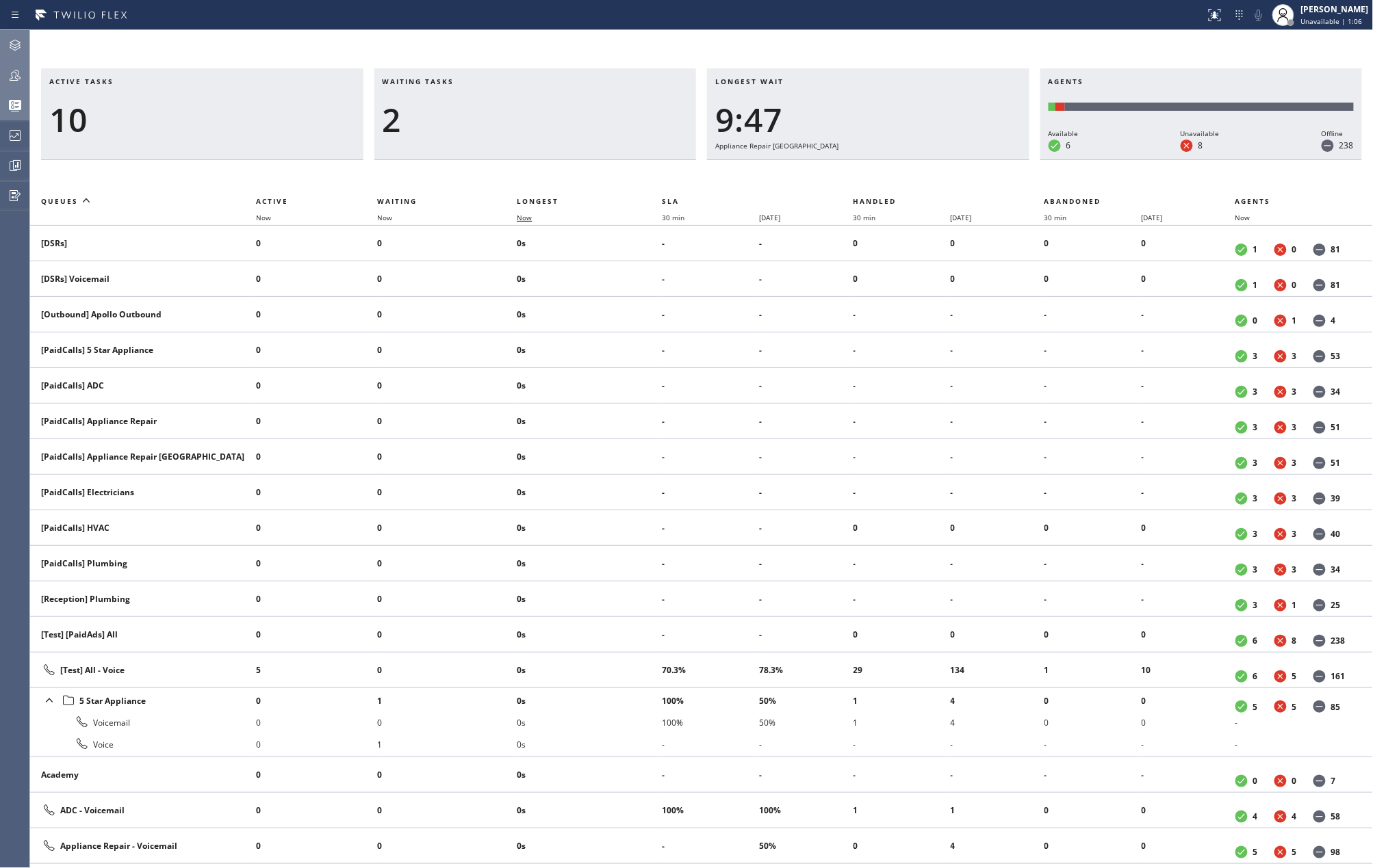
click at [529, 219] on span "Now" at bounding box center [524, 217] width 15 height 9
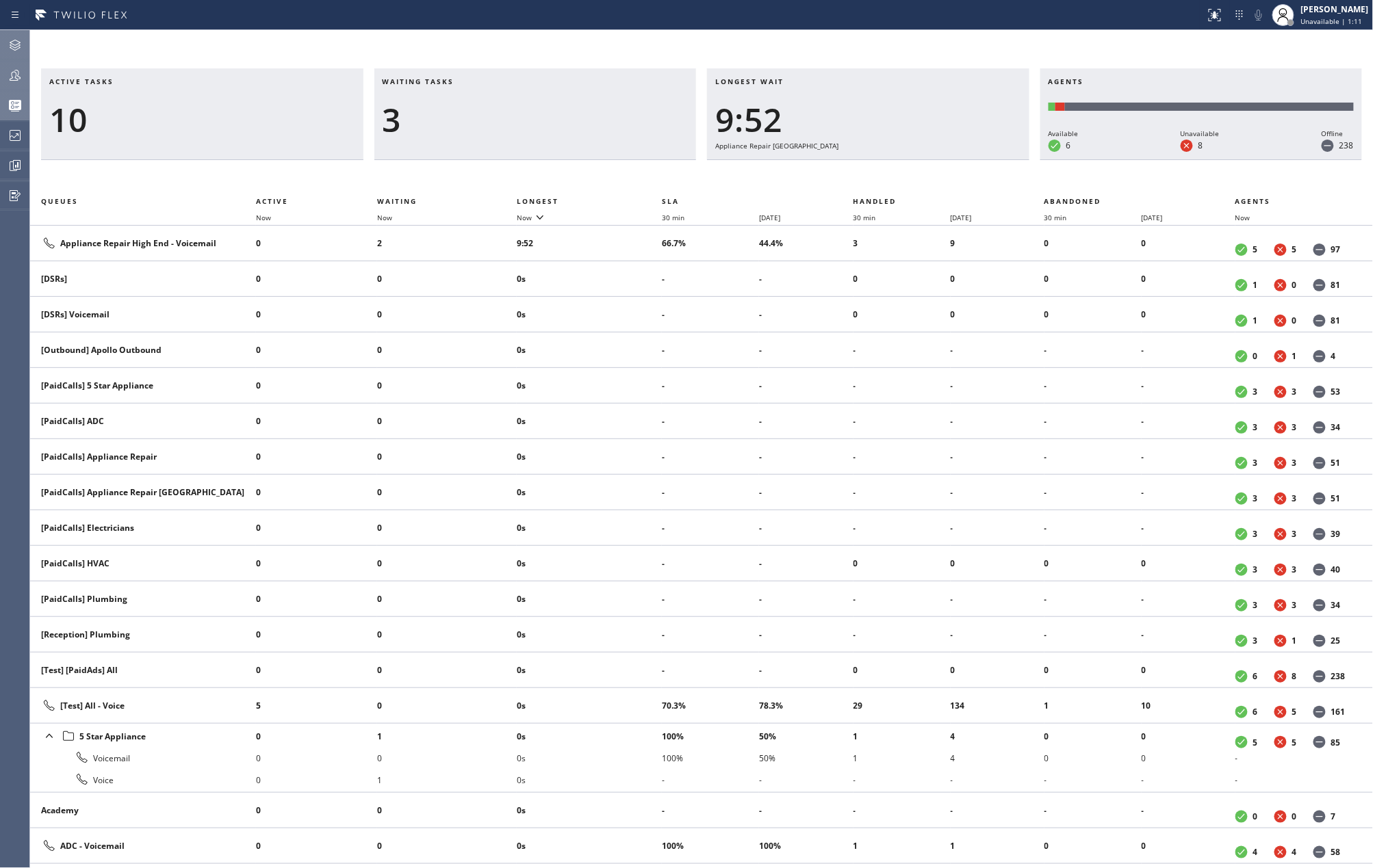
click at [14, 75] on icon at bounding box center [15, 75] width 16 height 16
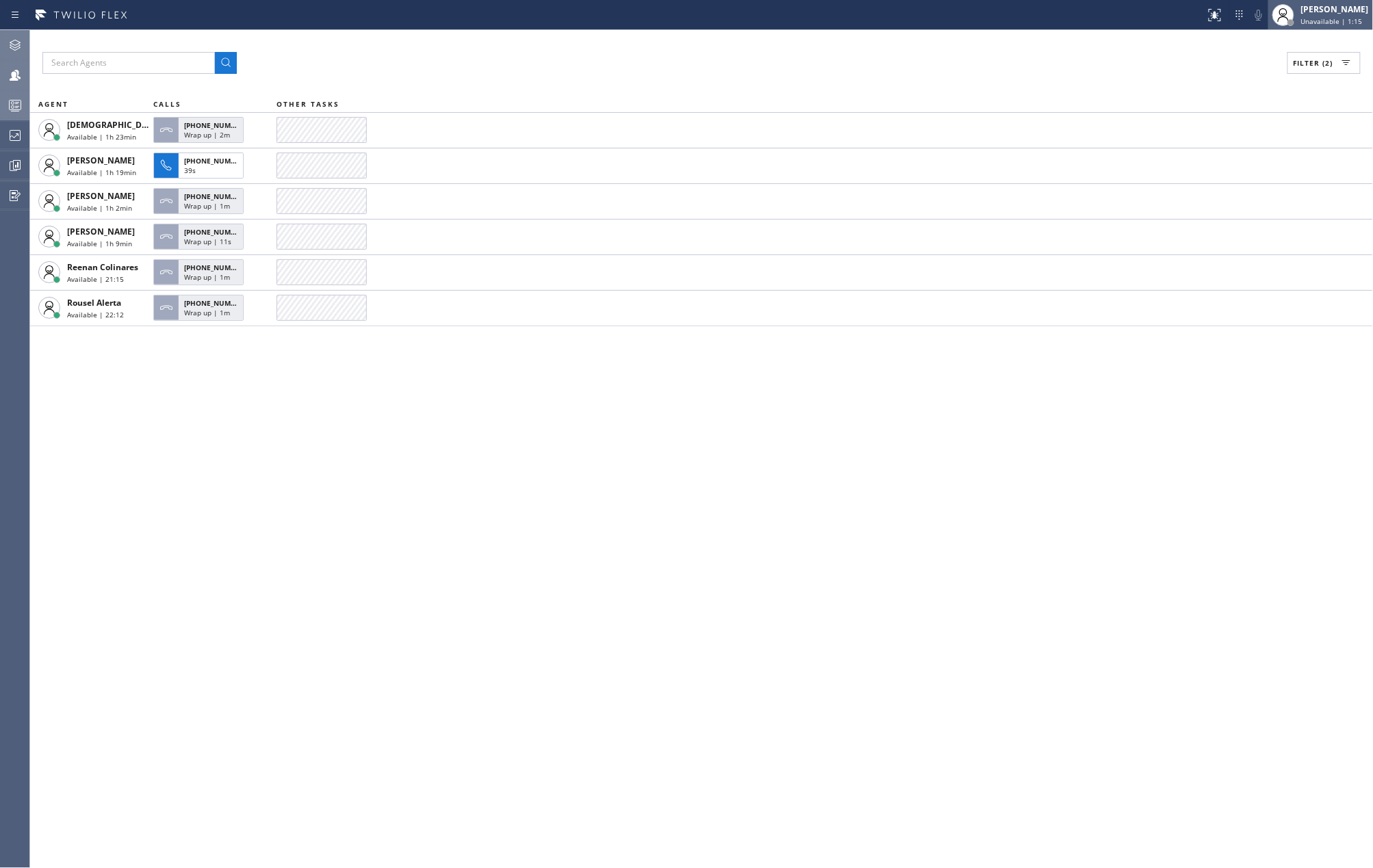
click at [1308, 5] on div "Jovelle Tadle Unavailable | 1:15" at bounding box center [1336, 15] width 75 height 24
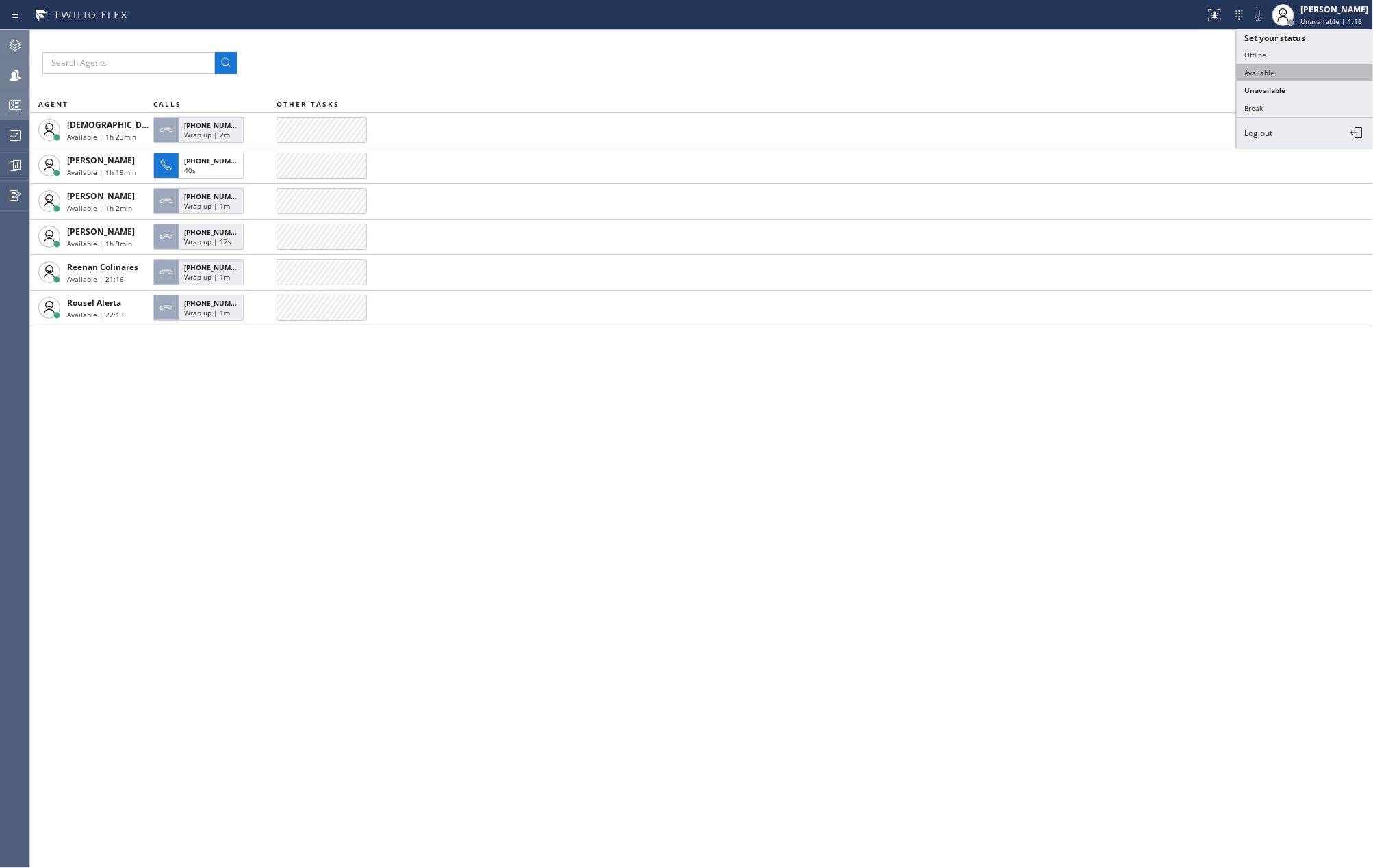
click at [1290, 67] on button "Available" at bounding box center [1305, 72] width 137 height 18
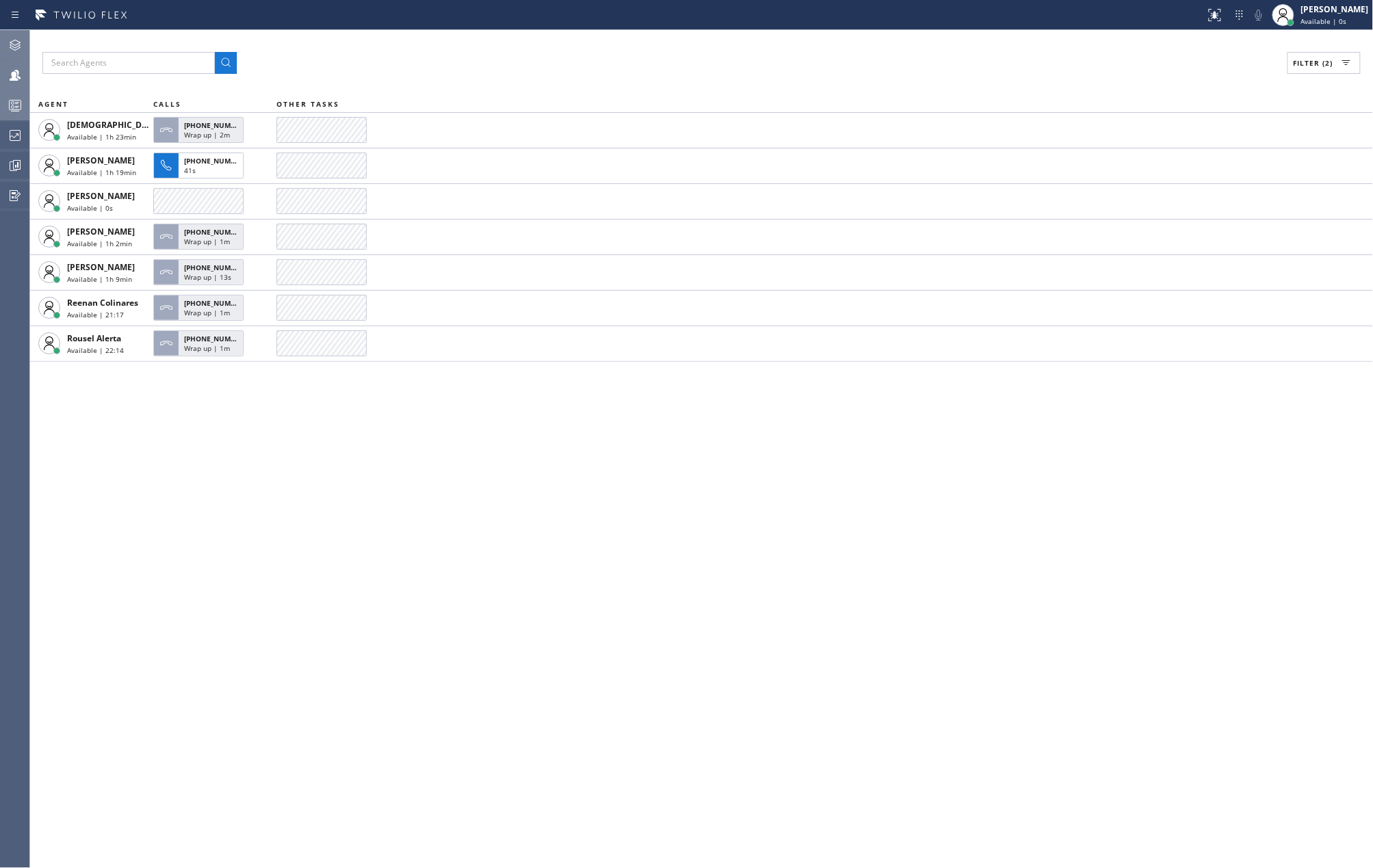
click at [857, 433] on div "Filter (2) AGENT CALLS OTHER TASKS Christian Cinco Available | 1h 23min +163030…" at bounding box center [701, 450] width 1343 height 838
click at [12, 44] on icon at bounding box center [15, 44] width 16 height 16
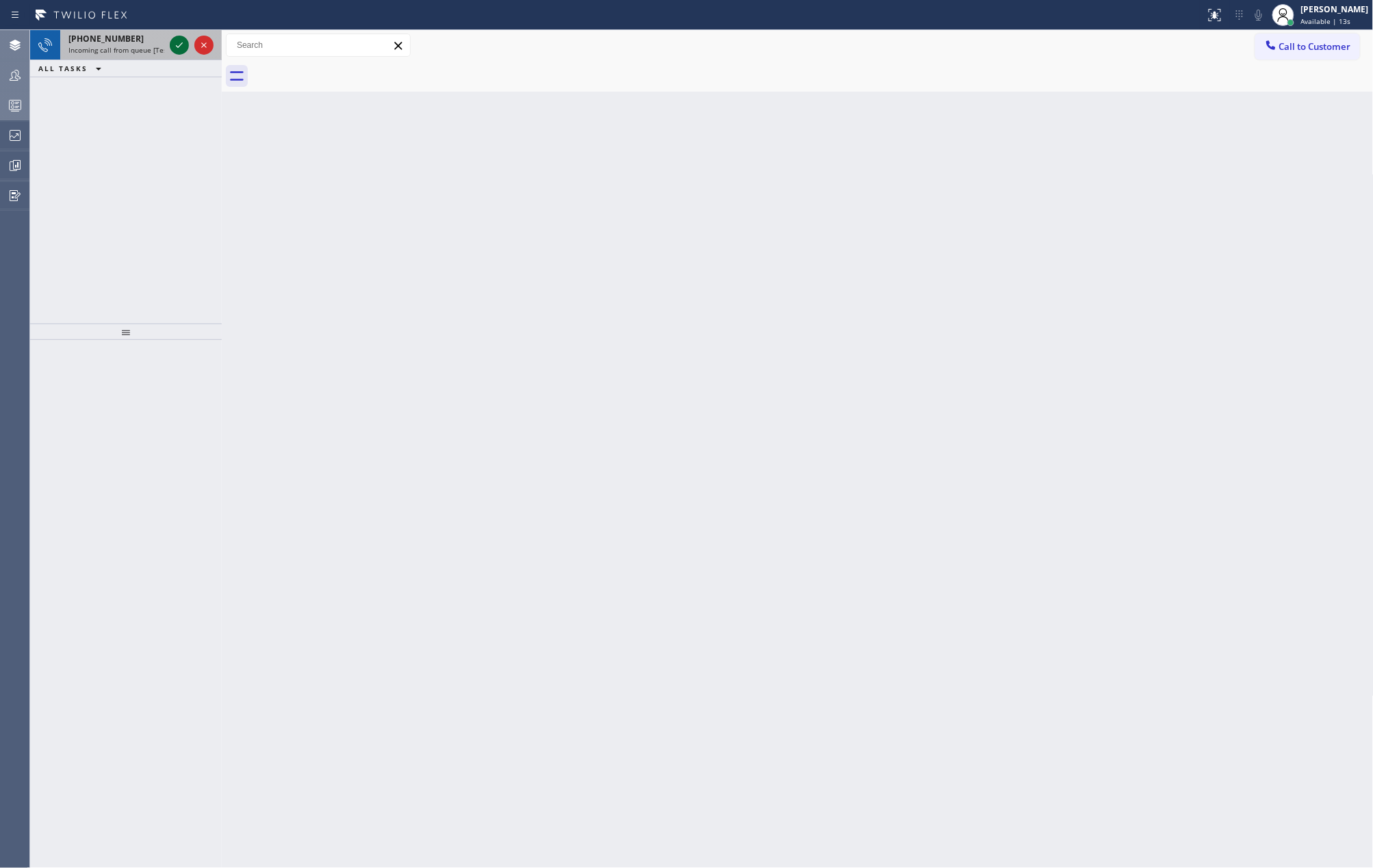
click at [182, 42] on icon at bounding box center [179, 44] width 16 height 16
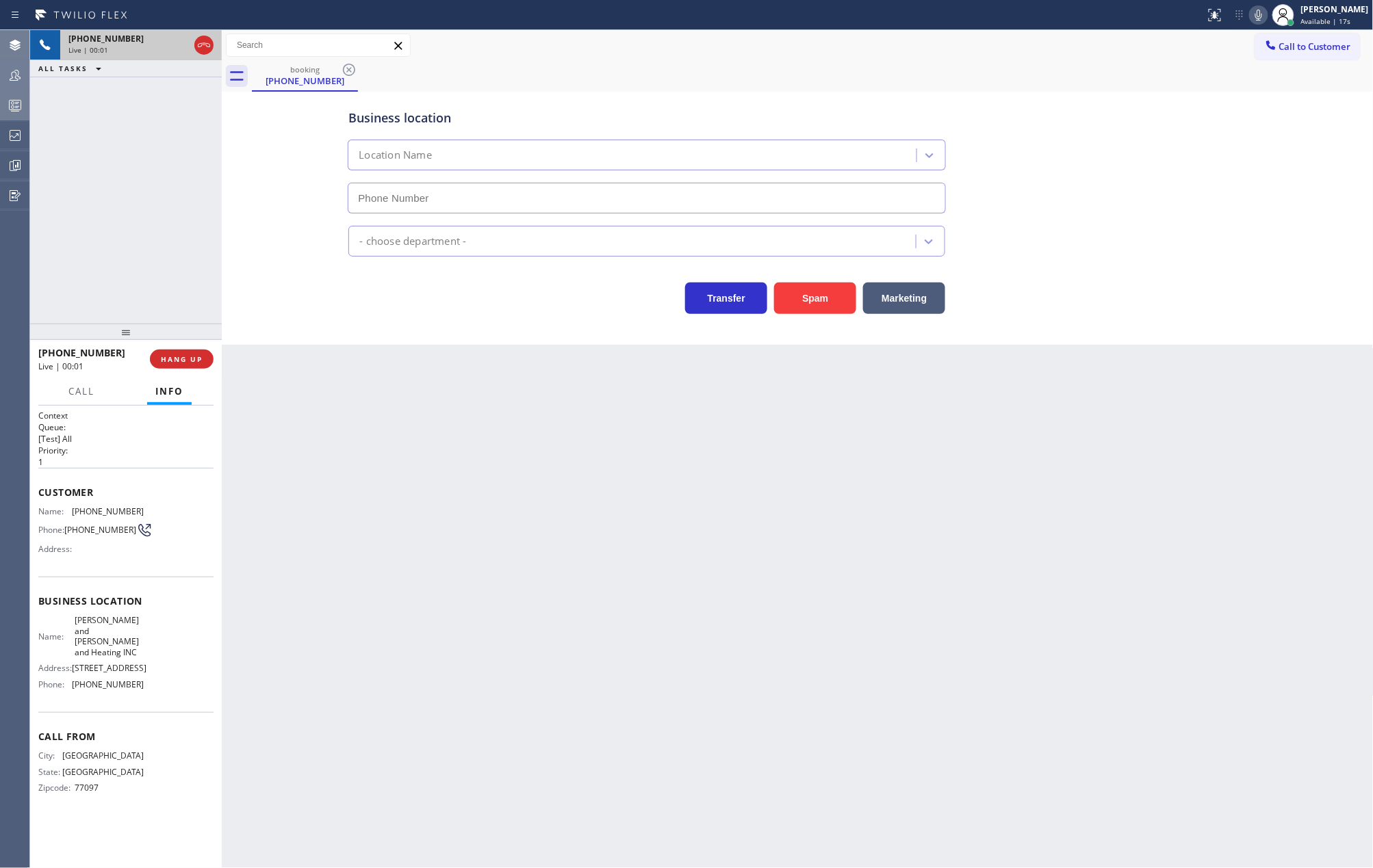
click at [206, 36] on button at bounding box center [203, 45] width 19 height 19
type input "(346) 585-7917"
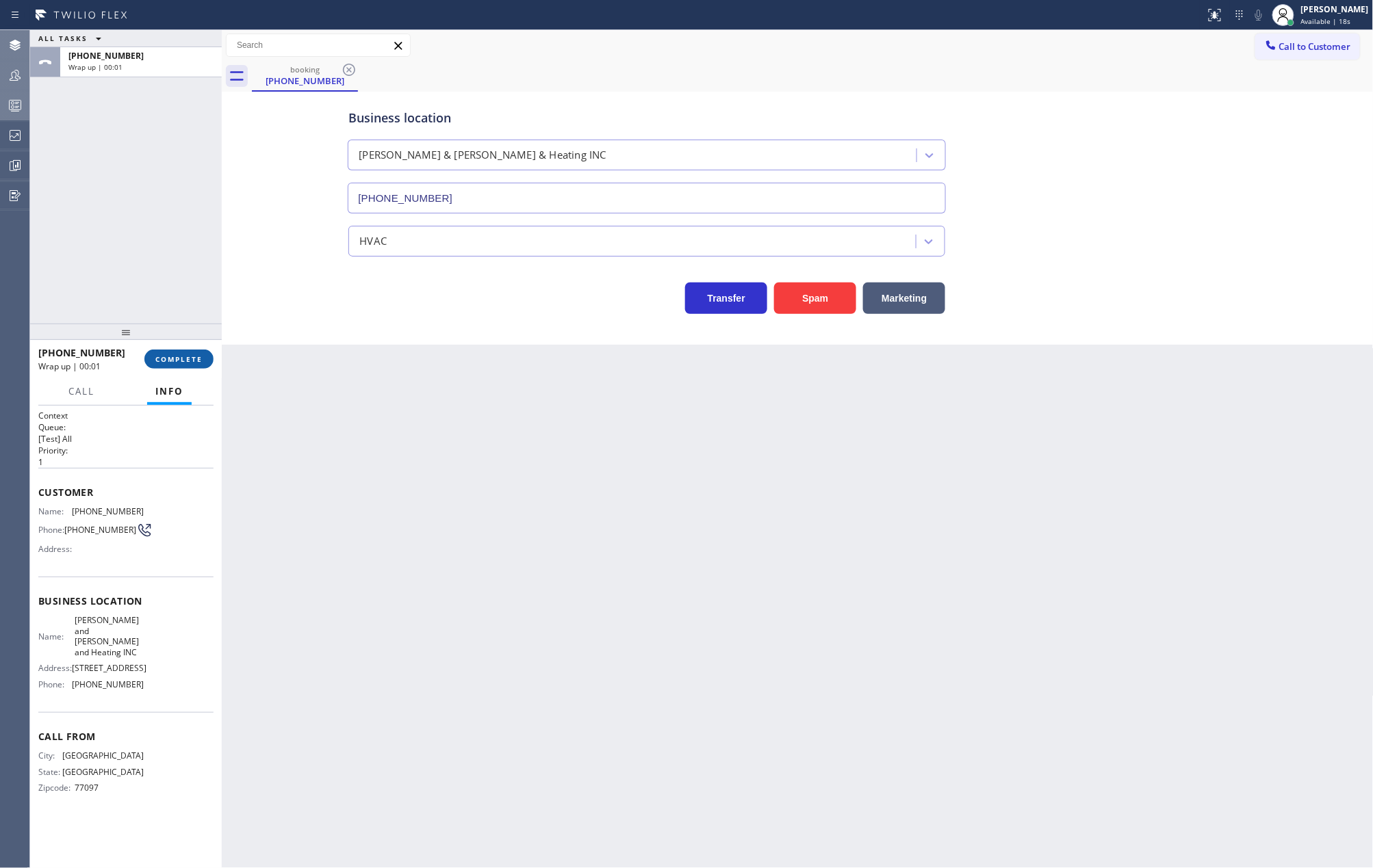
click at [182, 351] on button "COMPLETE" at bounding box center [178, 359] width 69 height 19
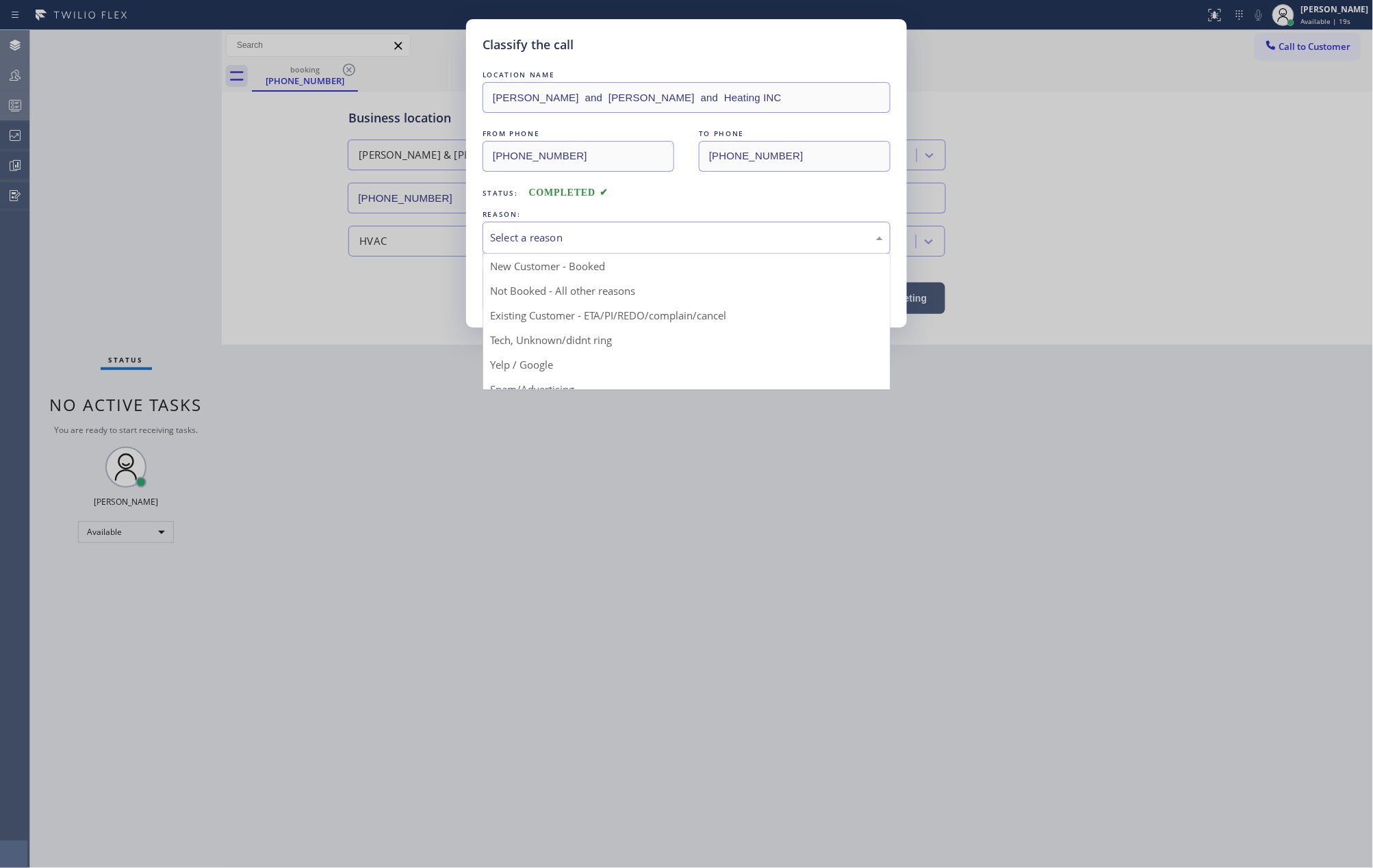
click at [553, 238] on div "Select a reason" at bounding box center [686, 238] width 393 height 16
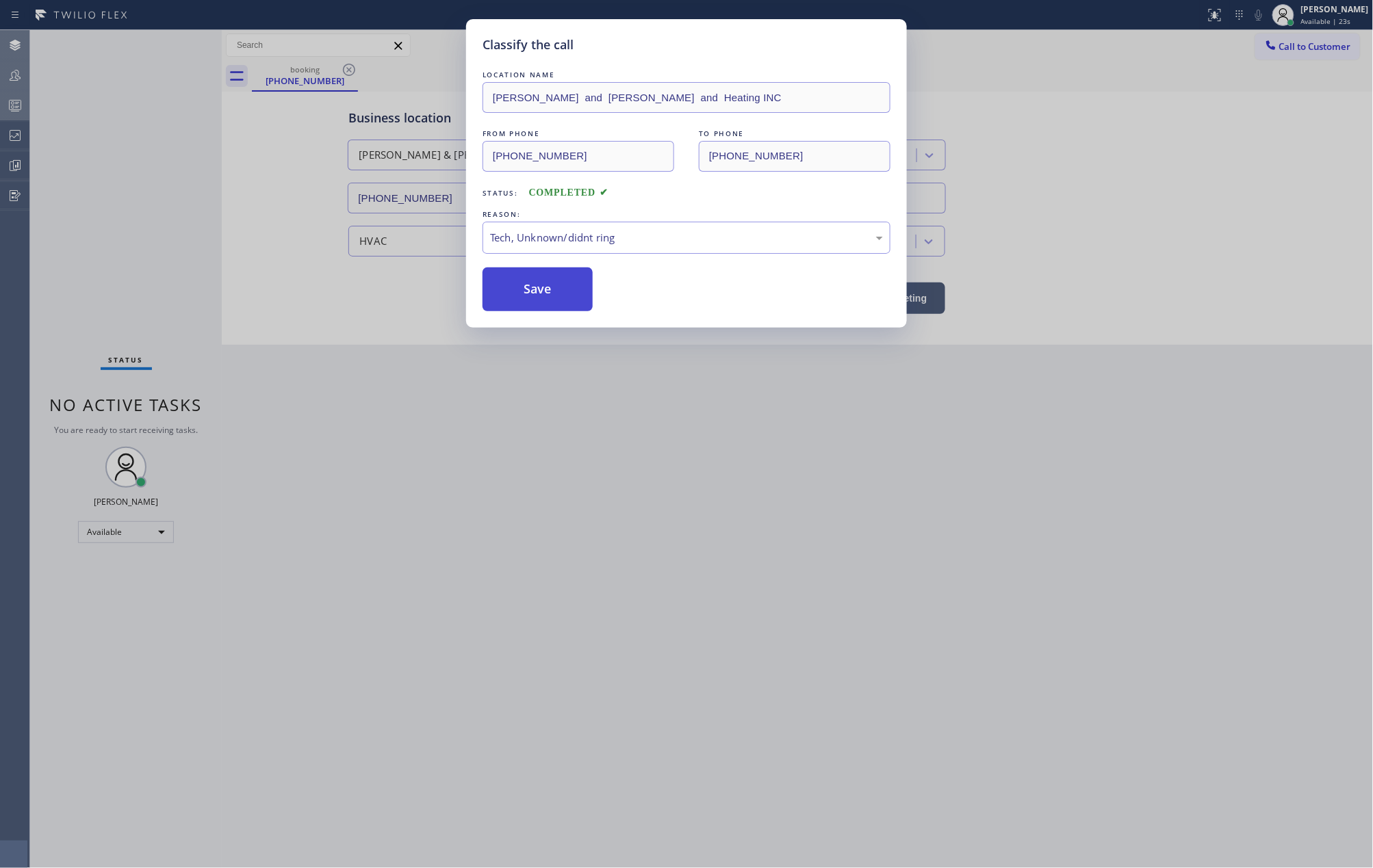
click at [553, 293] on button "Save" at bounding box center [537, 289] width 110 height 44
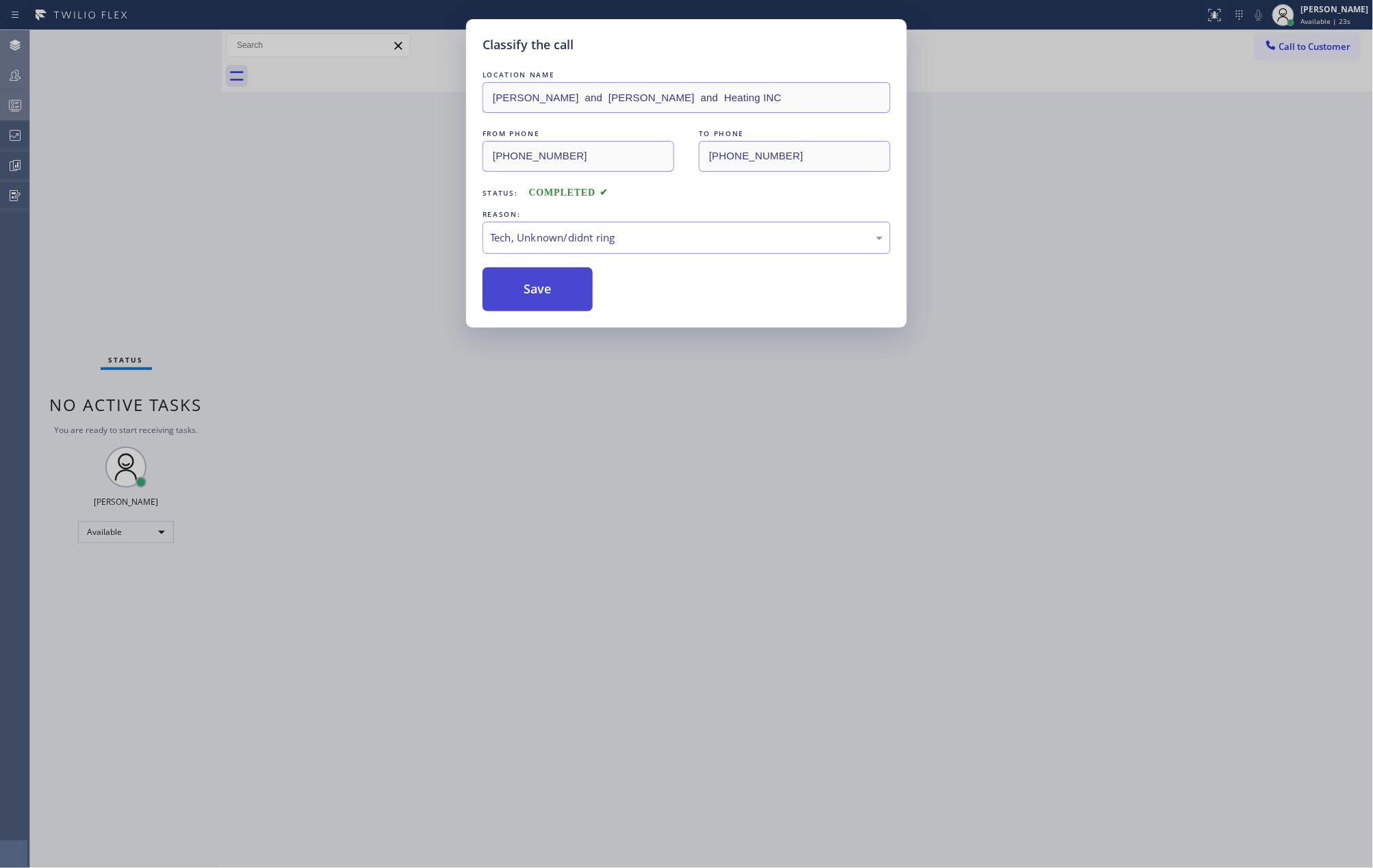
click at [553, 293] on button "Save" at bounding box center [537, 289] width 110 height 44
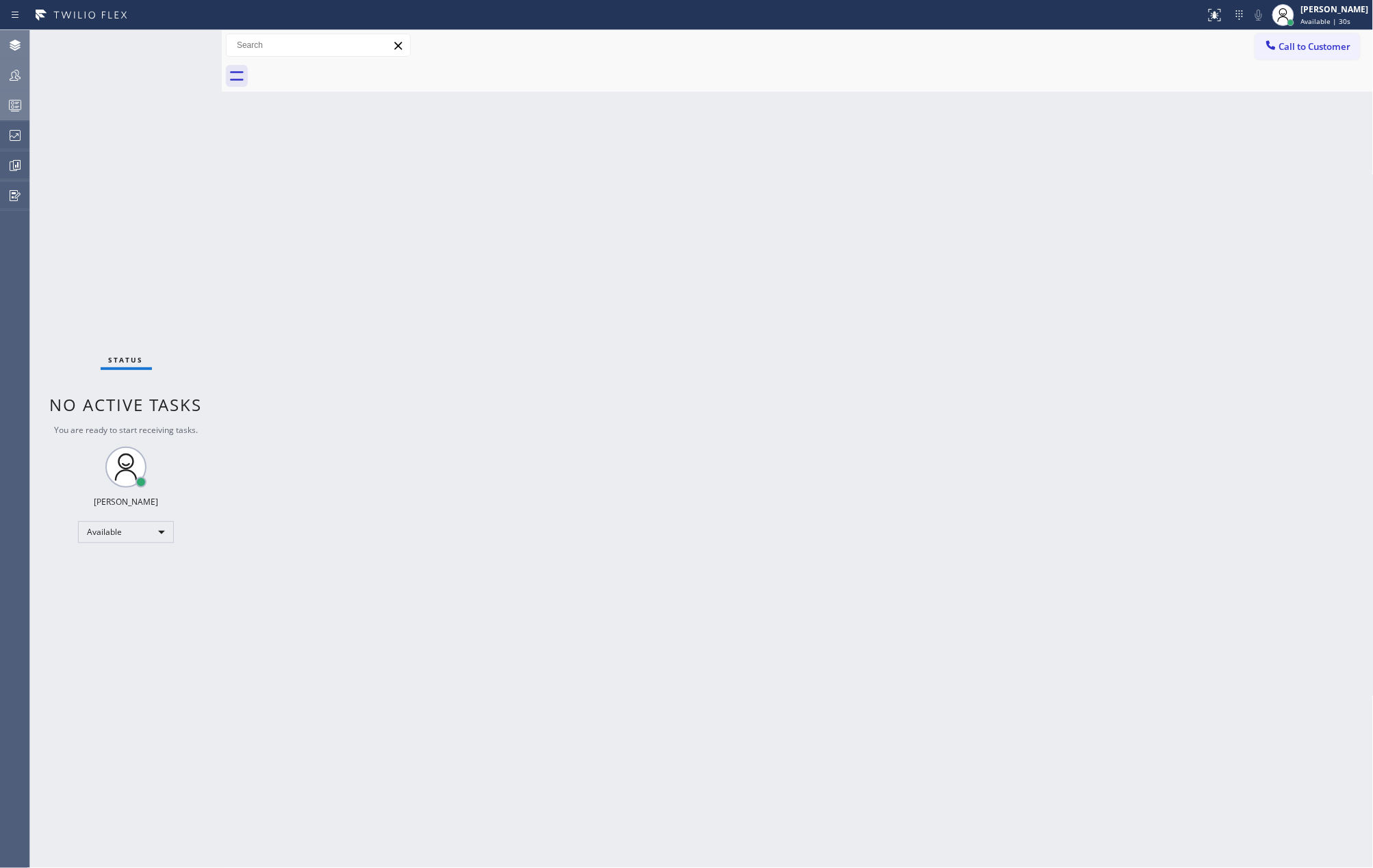
click at [19, 99] on icon at bounding box center [15, 105] width 16 height 16
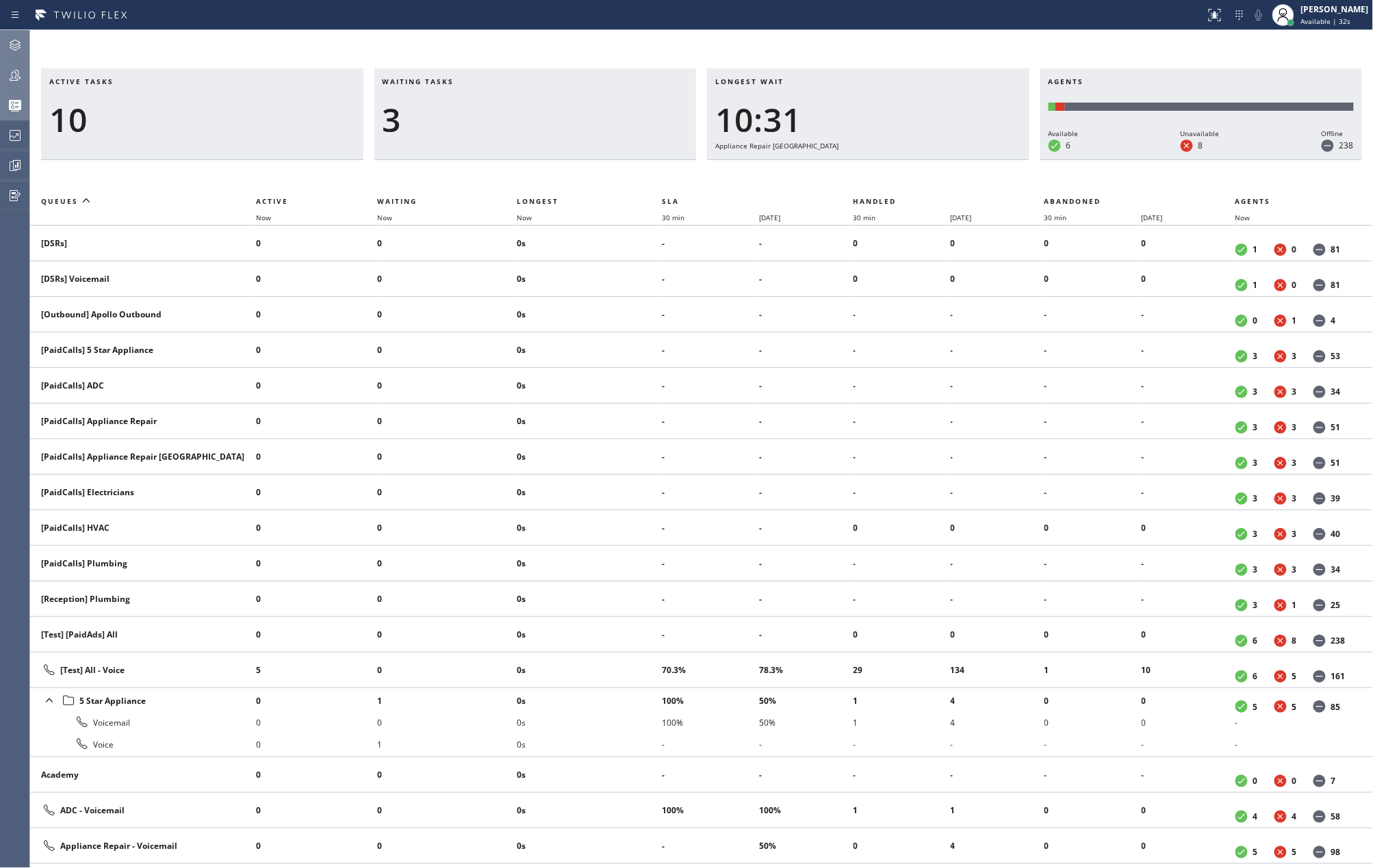
click at [19, 83] on icon at bounding box center [15, 75] width 16 height 16
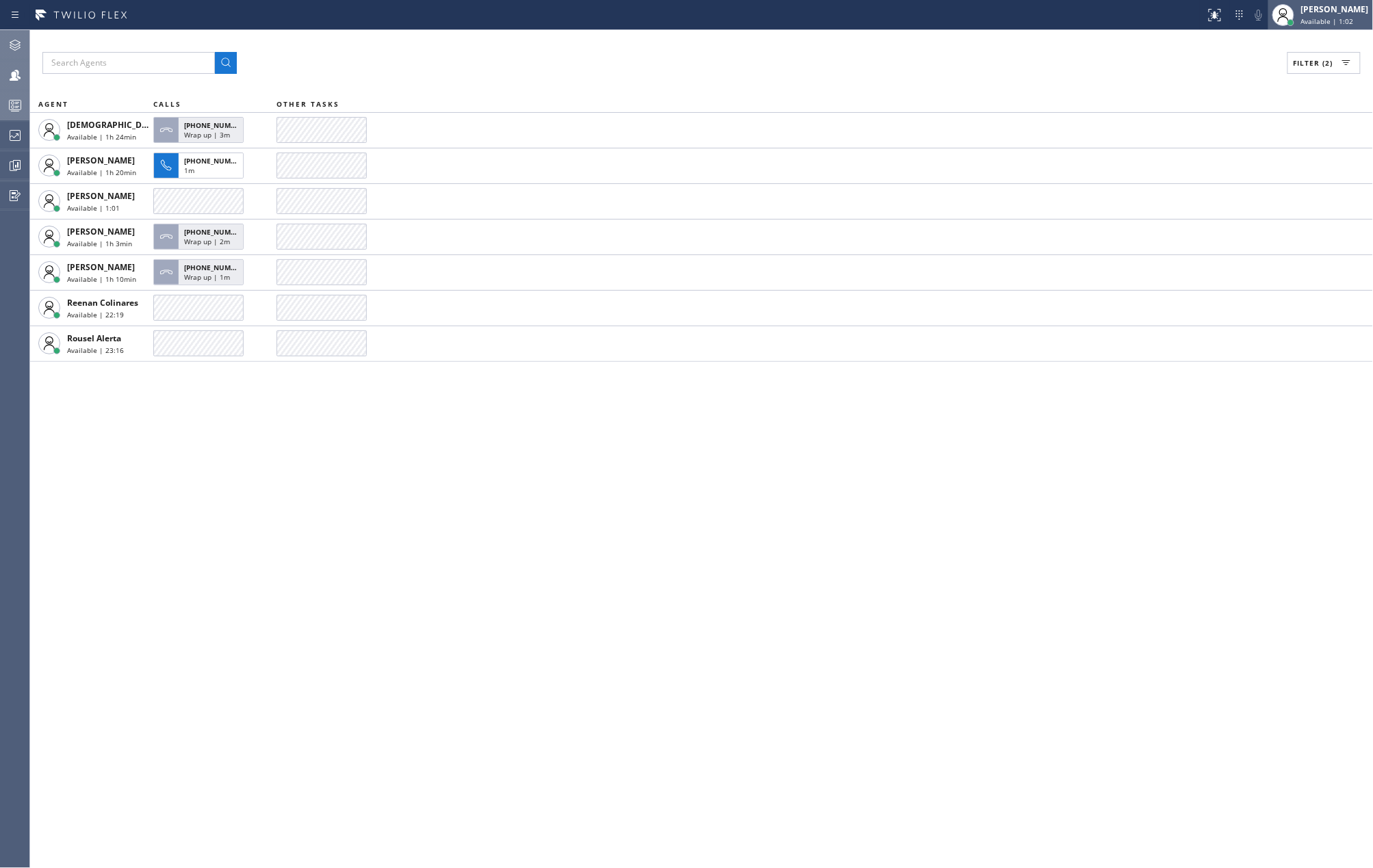
click at [1295, 18] on div at bounding box center [1290, 23] width 9 height 9
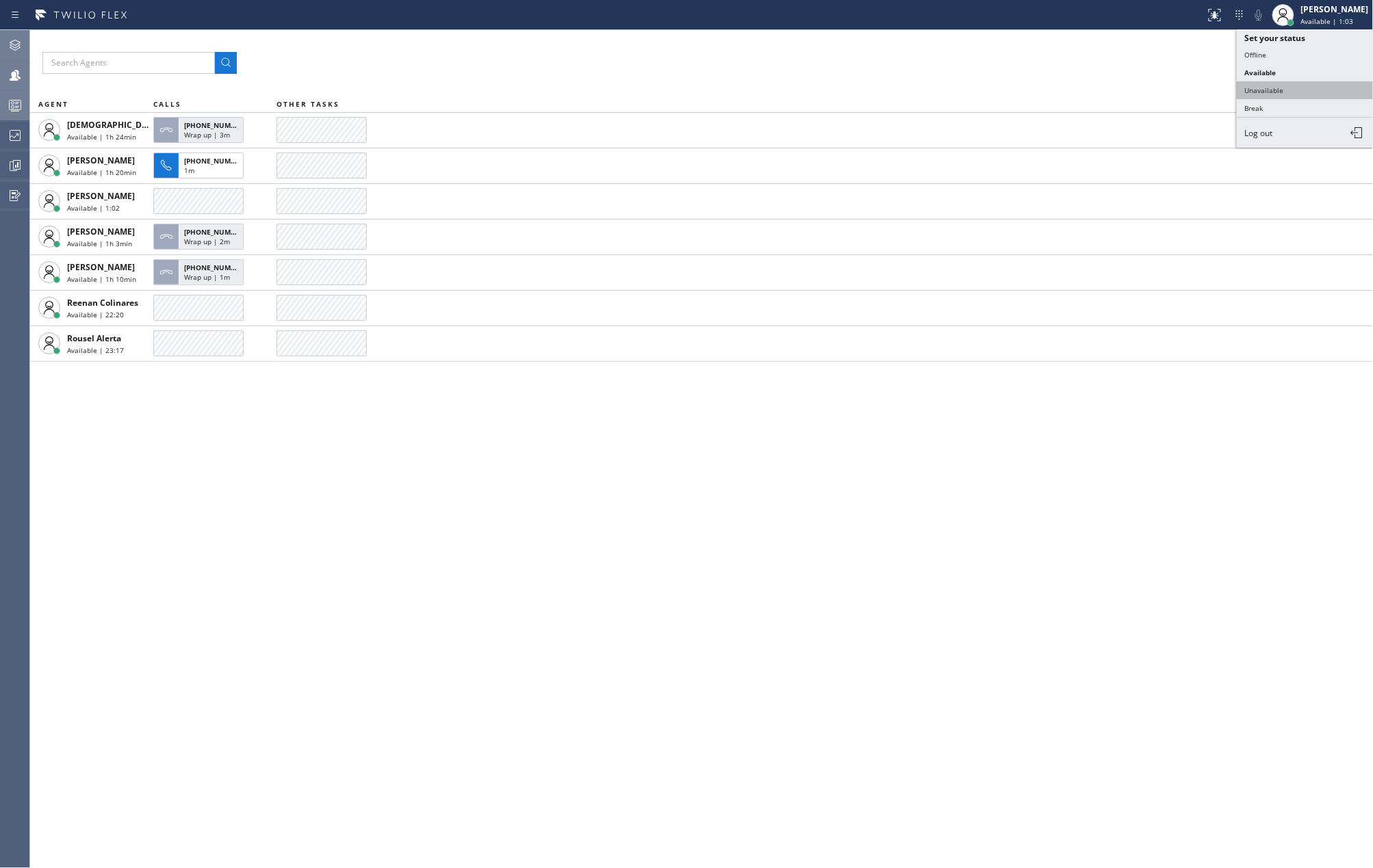
click at [1293, 87] on button "Unavailable" at bounding box center [1305, 90] width 137 height 18
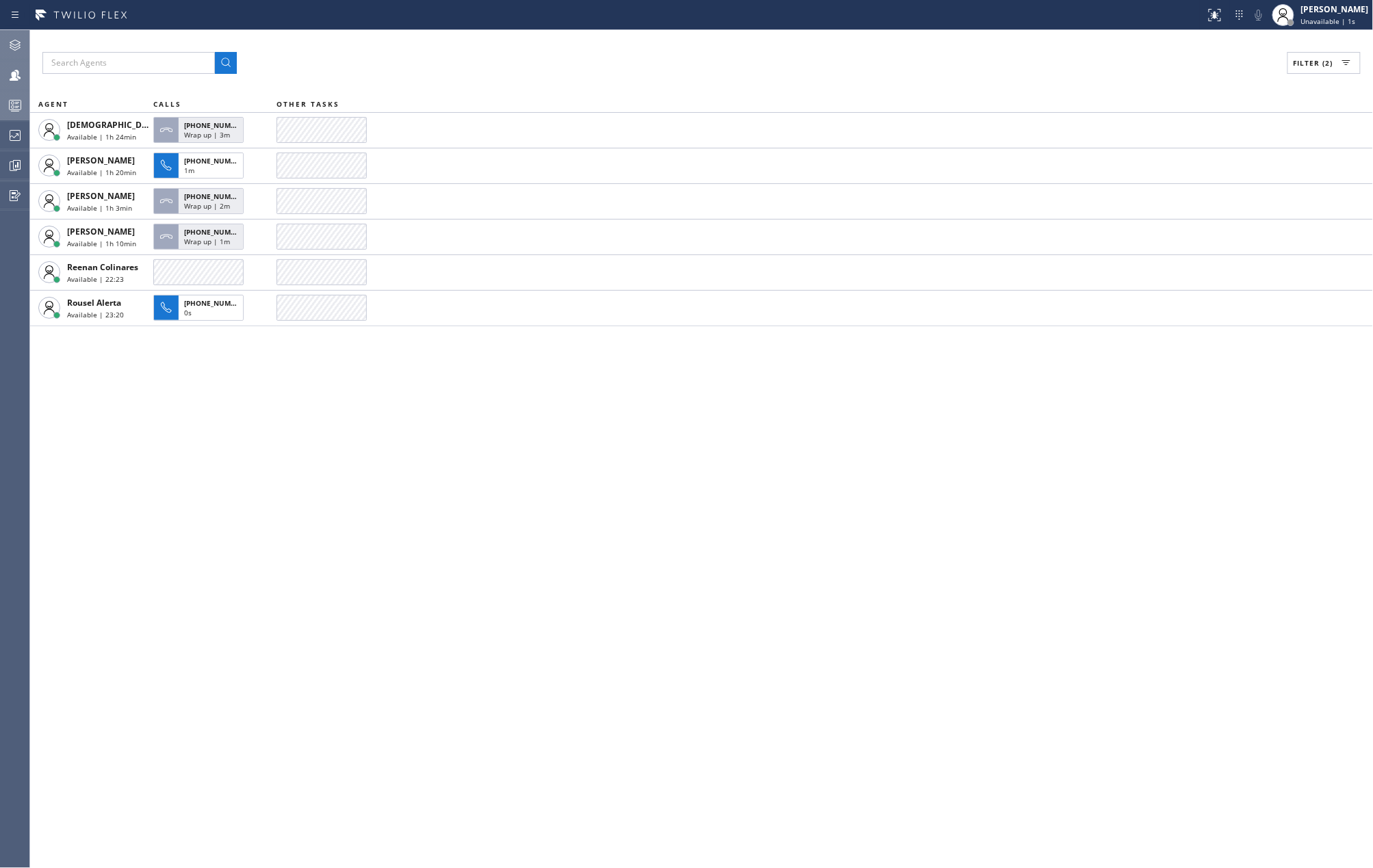
click at [701, 513] on div "Filter (2) AGENT CALLS OTHER TASKS Christian Cinco Available | 1h 24min +163030…" at bounding box center [701, 450] width 1343 height 838
click at [16, 104] on icon at bounding box center [16, 107] width 8 height 9
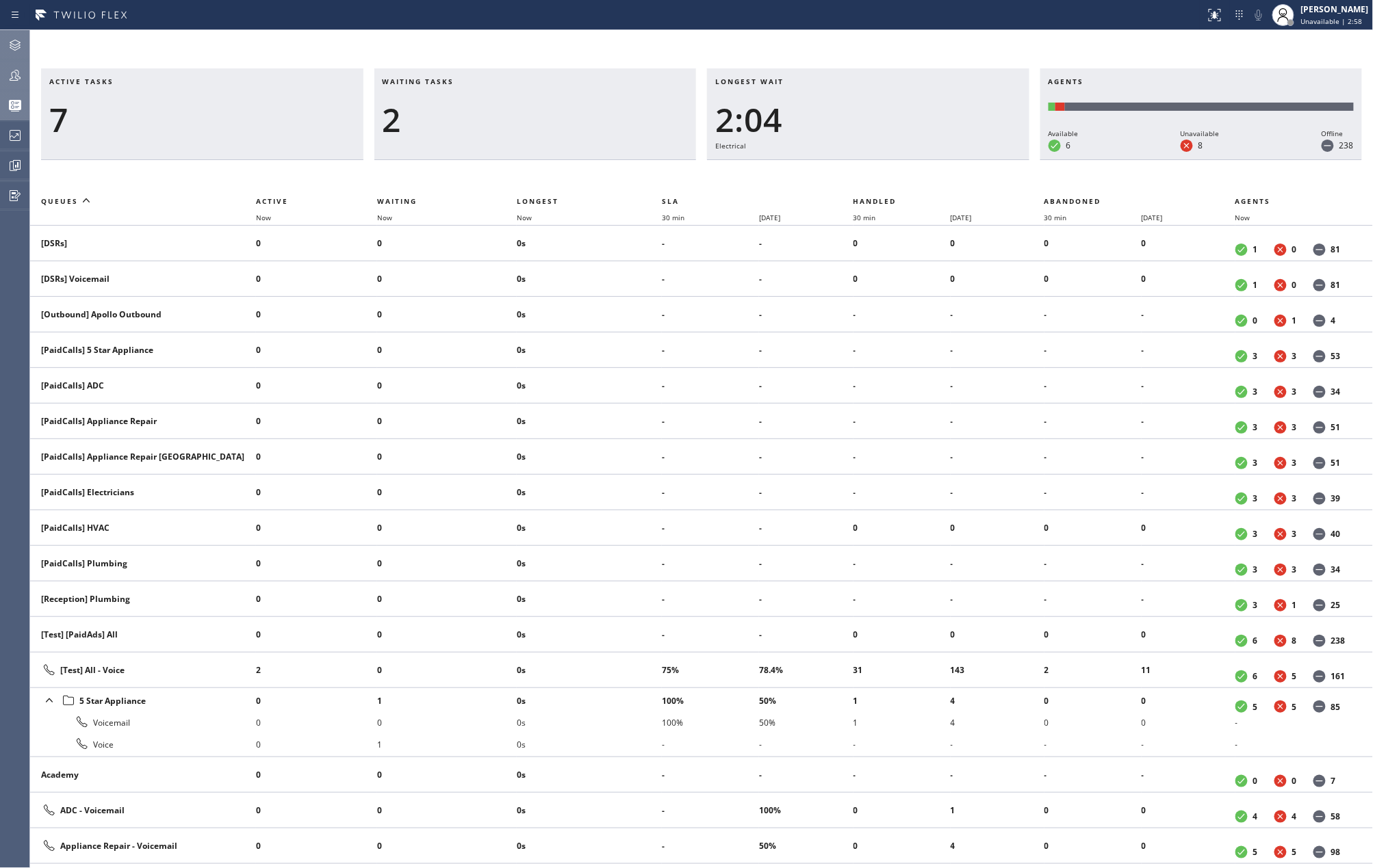
click at [18, 75] on icon at bounding box center [15, 76] width 11 height 11
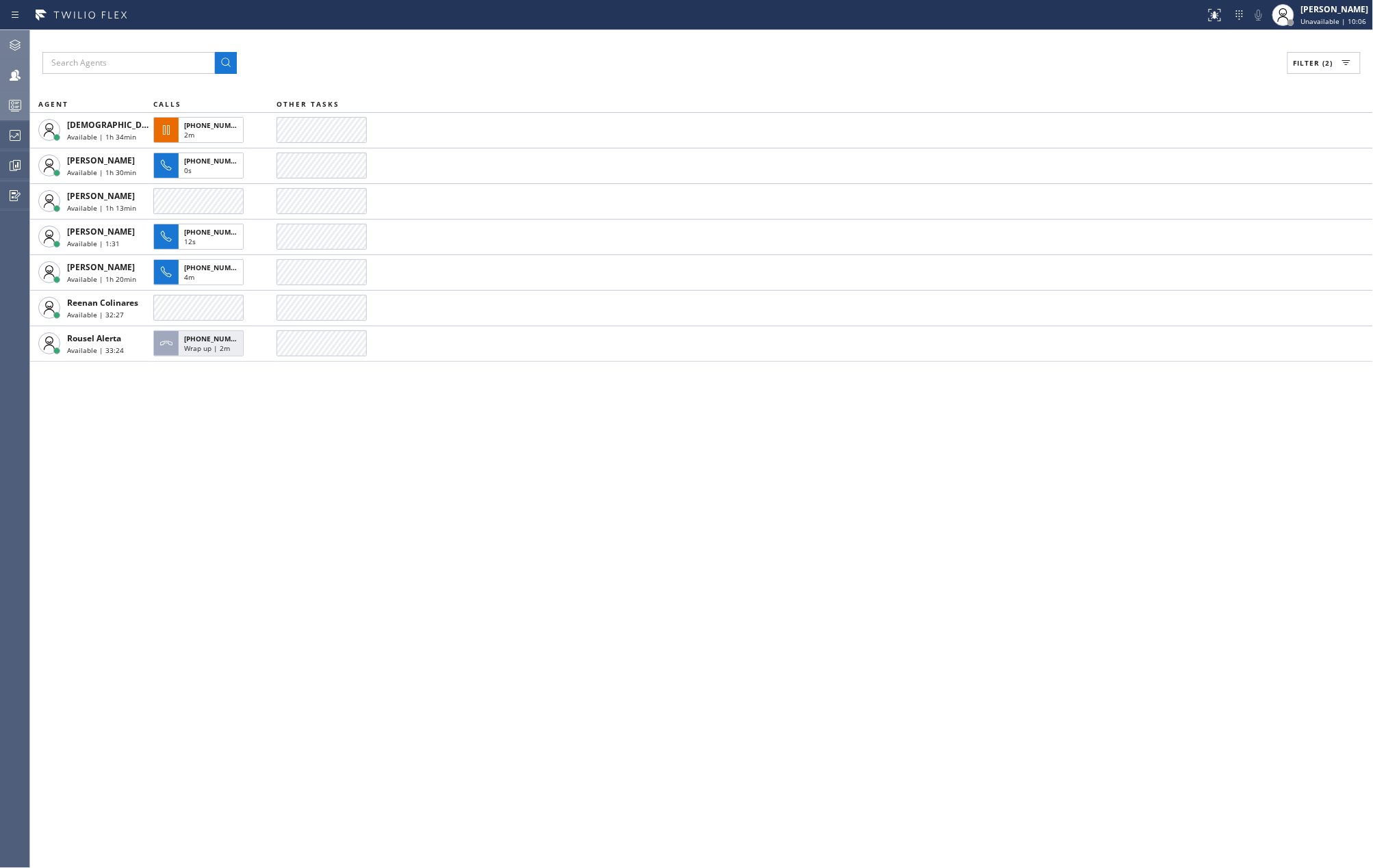
click at [268, 505] on div "Filter (2) AGENT CALLS OTHER TASKS Christian Cinco Available | 1h 34min +150381…" at bounding box center [701, 450] width 1343 height 838
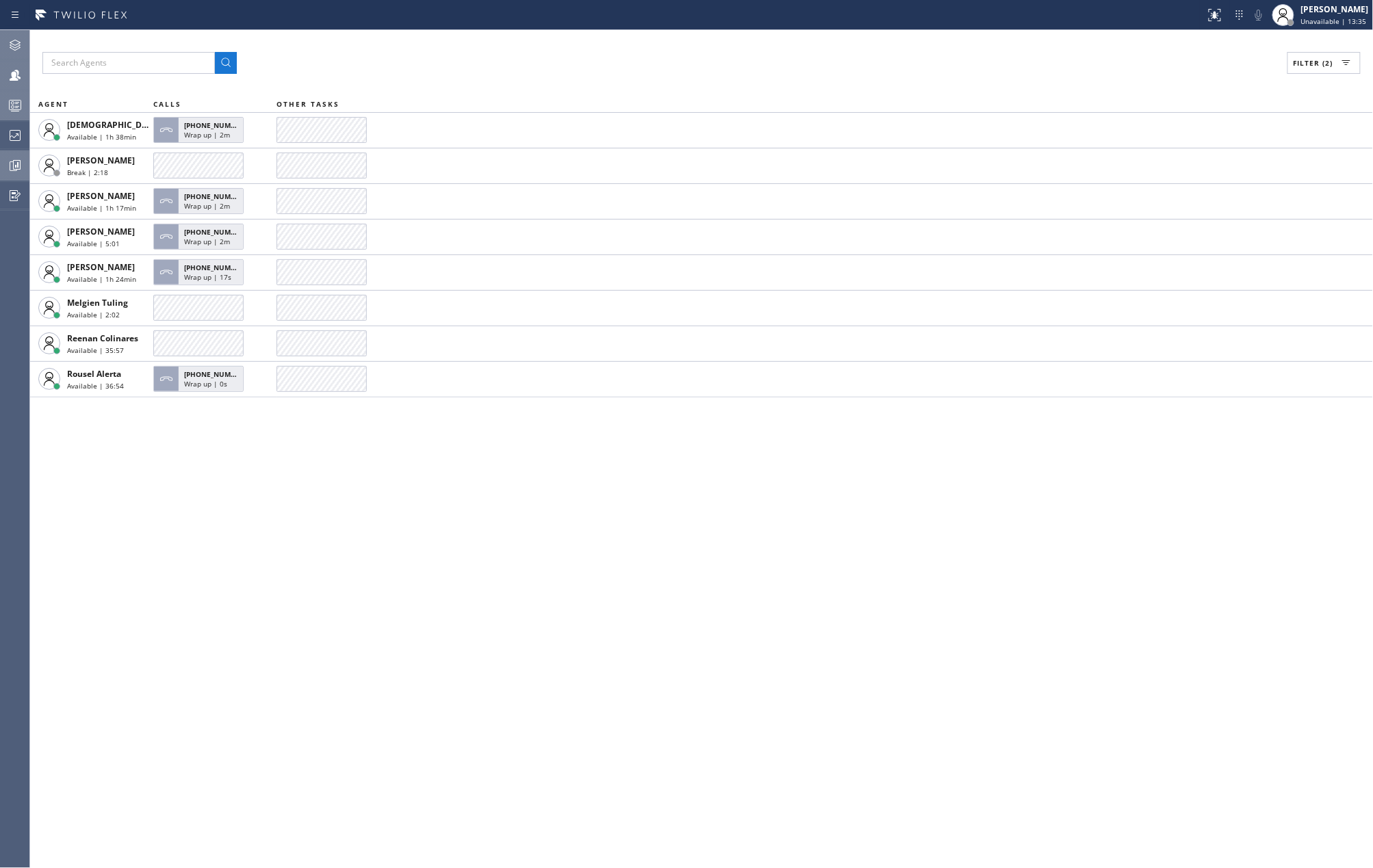
click at [15, 165] on icon at bounding box center [16, 164] width 3 height 5
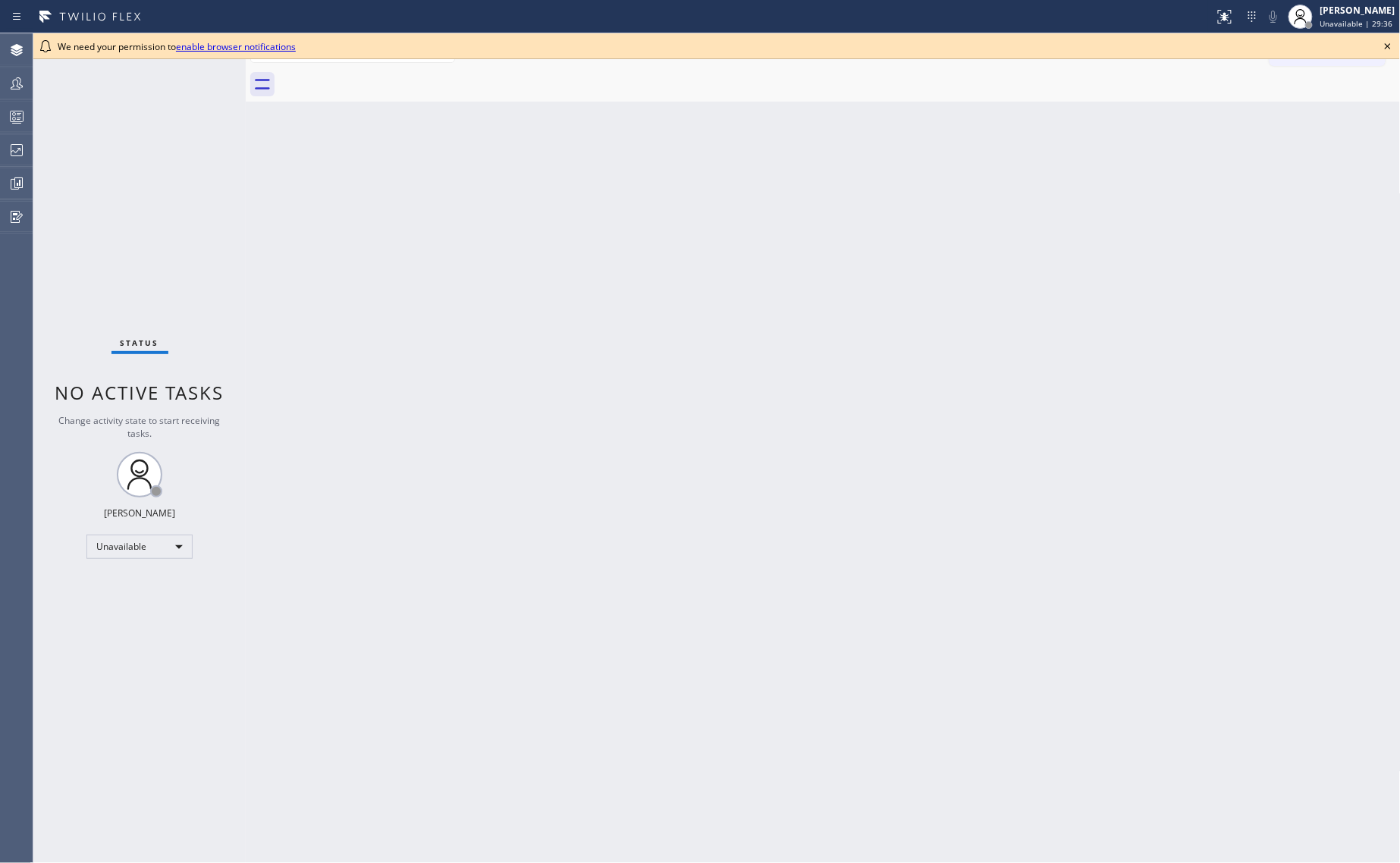
click at [1390, 42] on icon at bounding box center [1388, 46] width 18 height 18
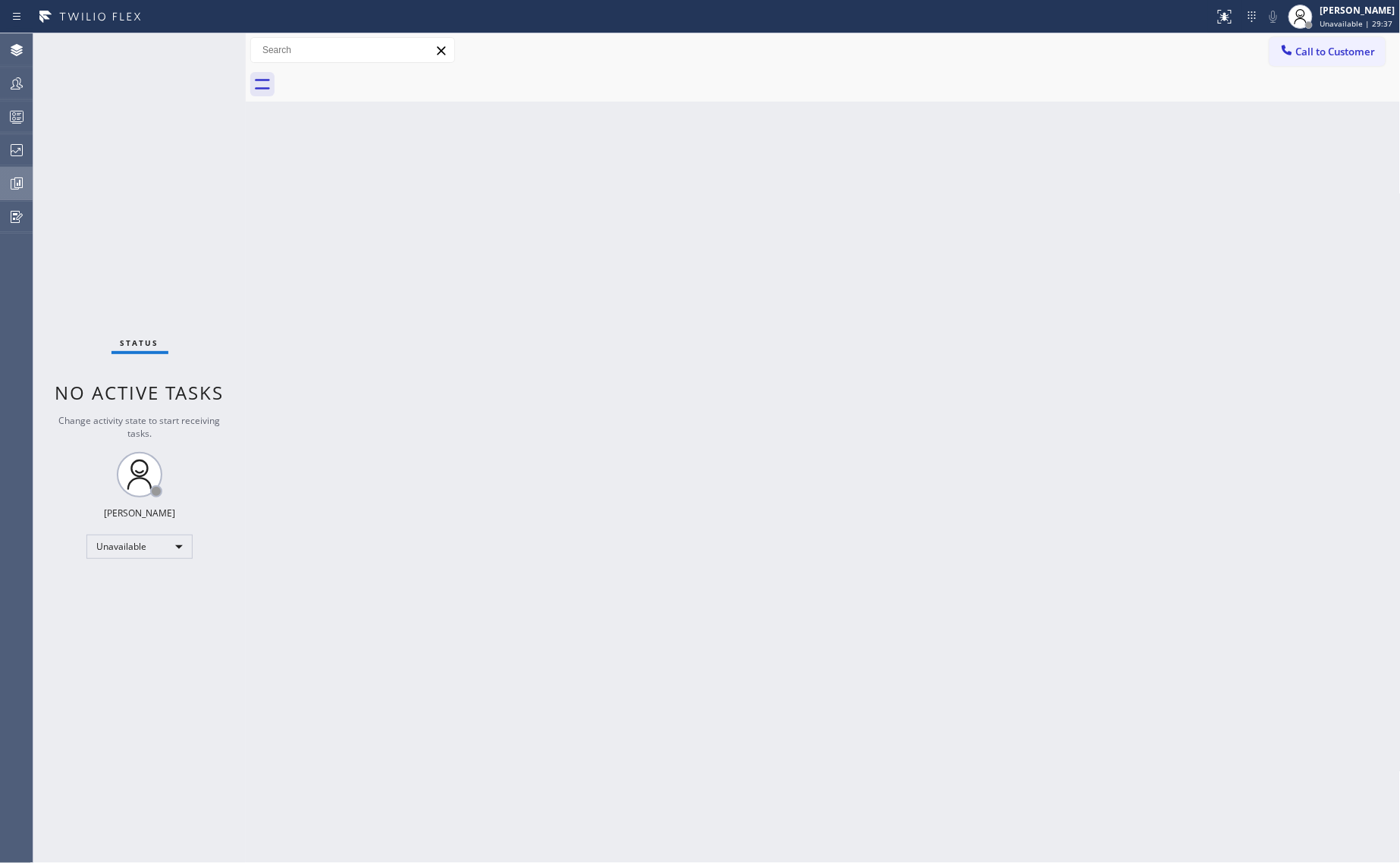
click at [28, 183] on div at bounding box center [16, 183] width 34 height 18
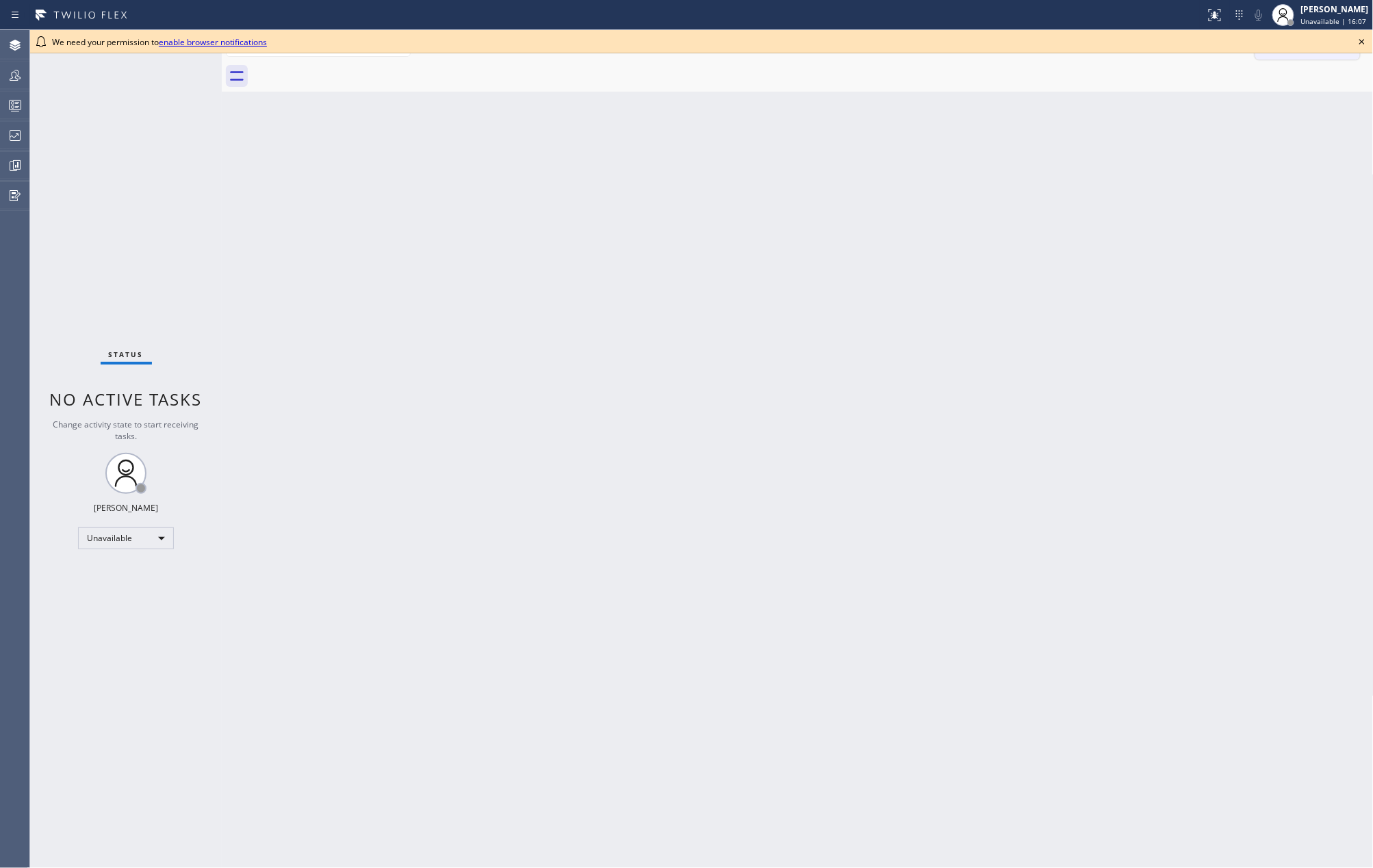
click at [1361, 34] on icon at bounding box center [1361, 41] width 16 height 16
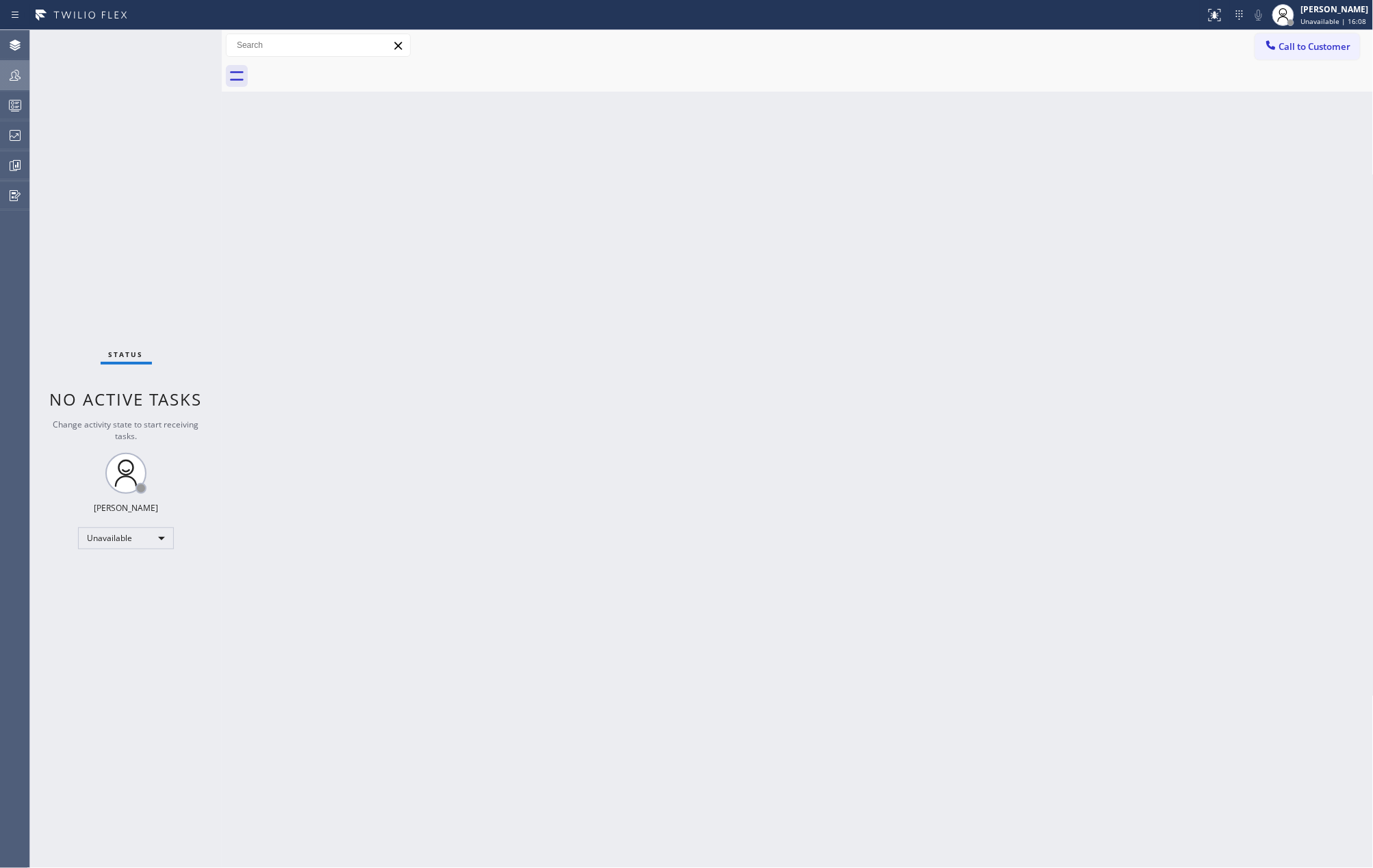
click at [18, 69] on icon at bounding box center [15, 75] width 16 height 16
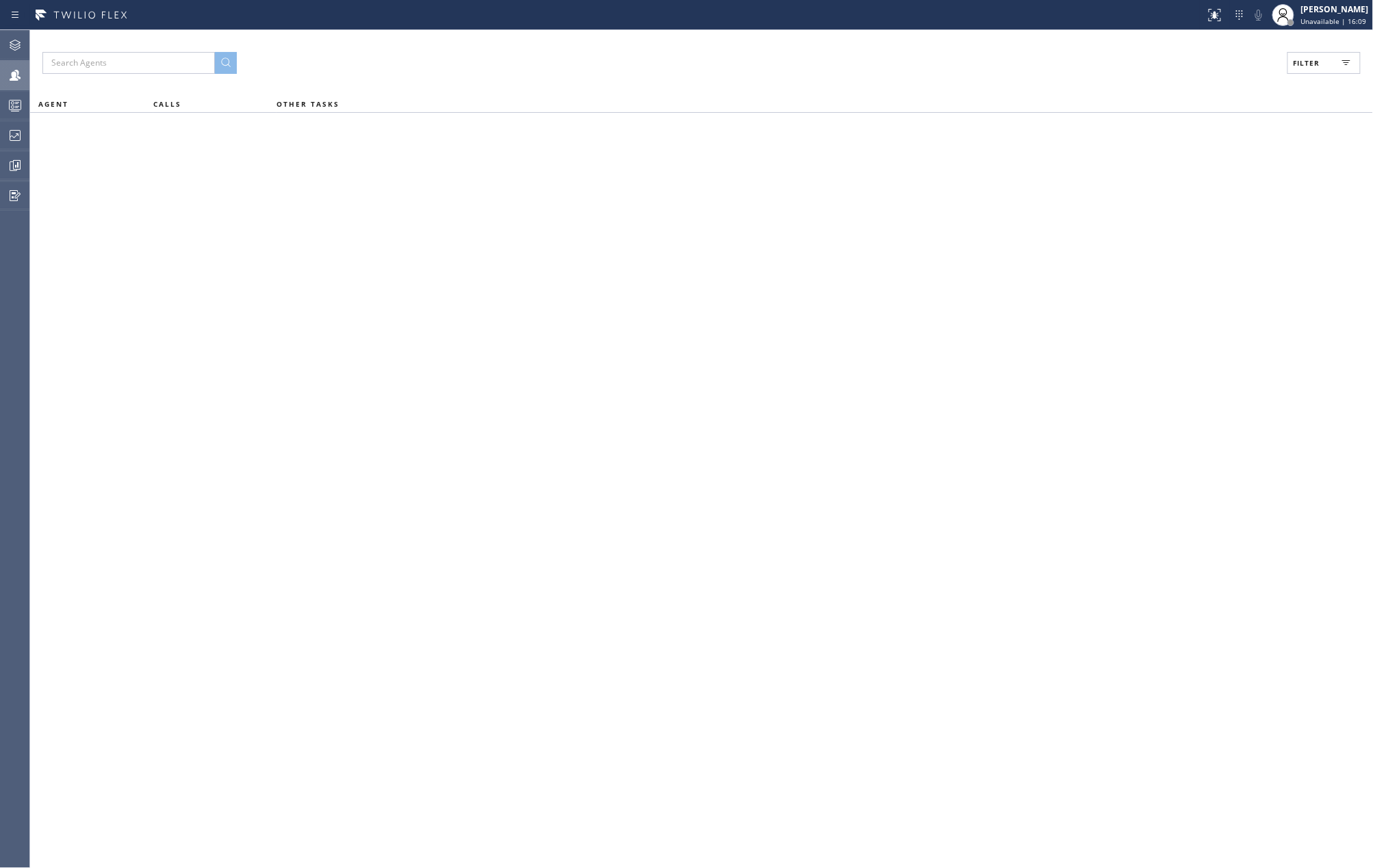
click at [1301, 55] on button "Filter" at bounding box center [1324, 63] width 73 height 22
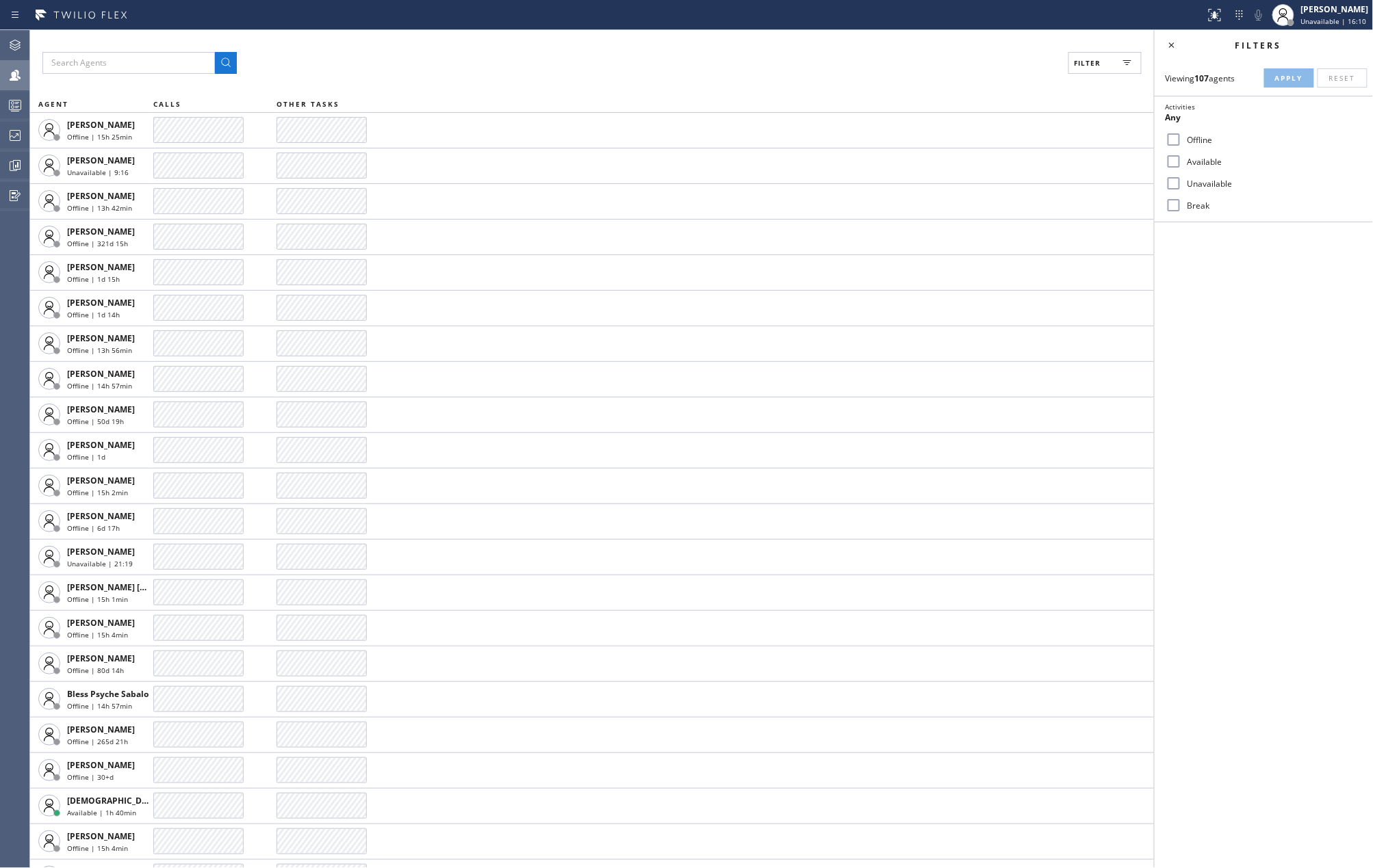
click at [1175, 164] on input "Available" at bounding box center [1174, 161] width 16 height 16
checkbox input "true"
click at [1174, 203] on input "Break" at bounding box center [1174, 205] width 16 height 16
checkbox input "true"
click at [1282, 73] on span "Apply" at bounding box center [1289, 78] width 28 height 9
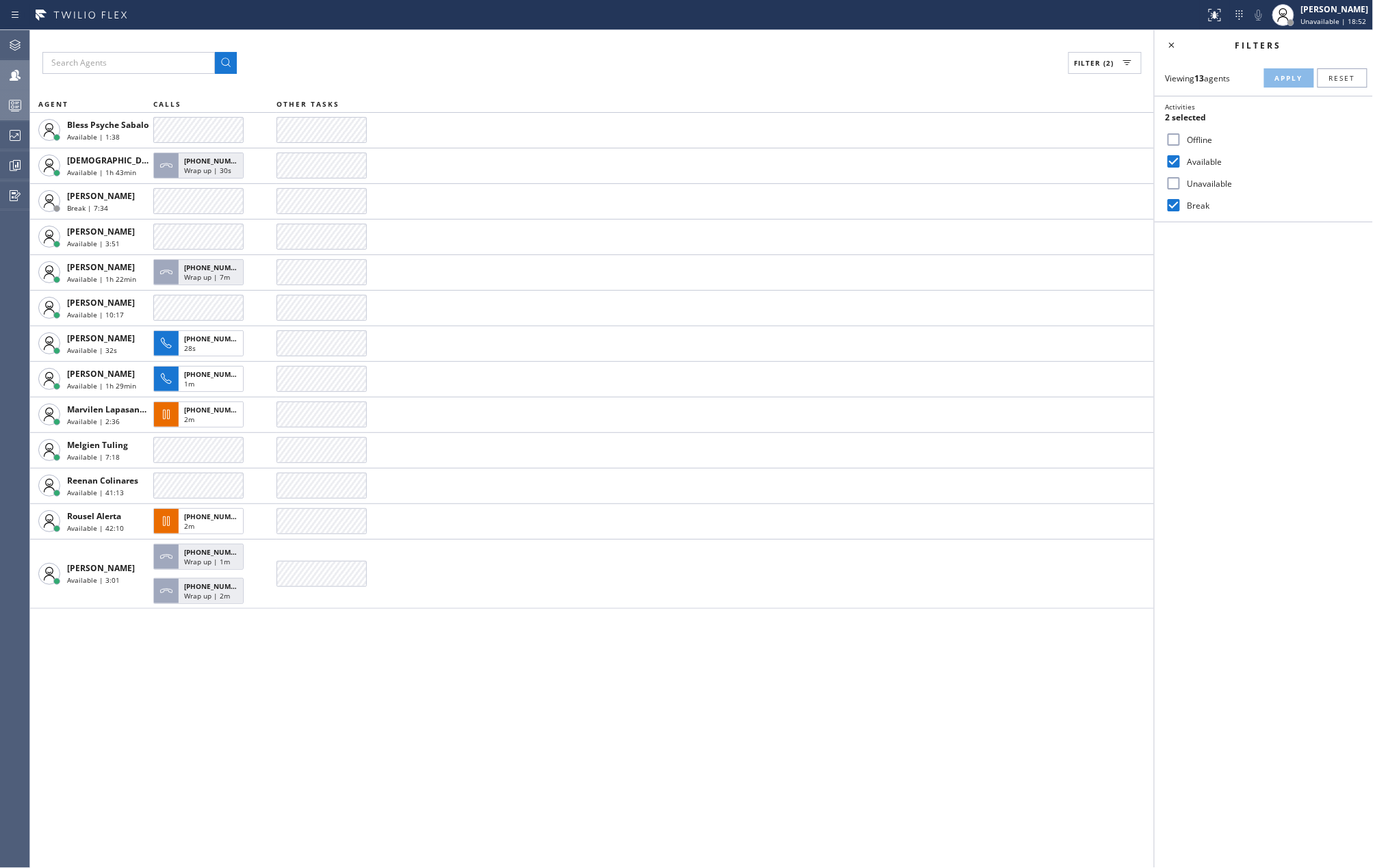
click at [23, 104] on div at bounding box center [15, 105] width 30 height 16
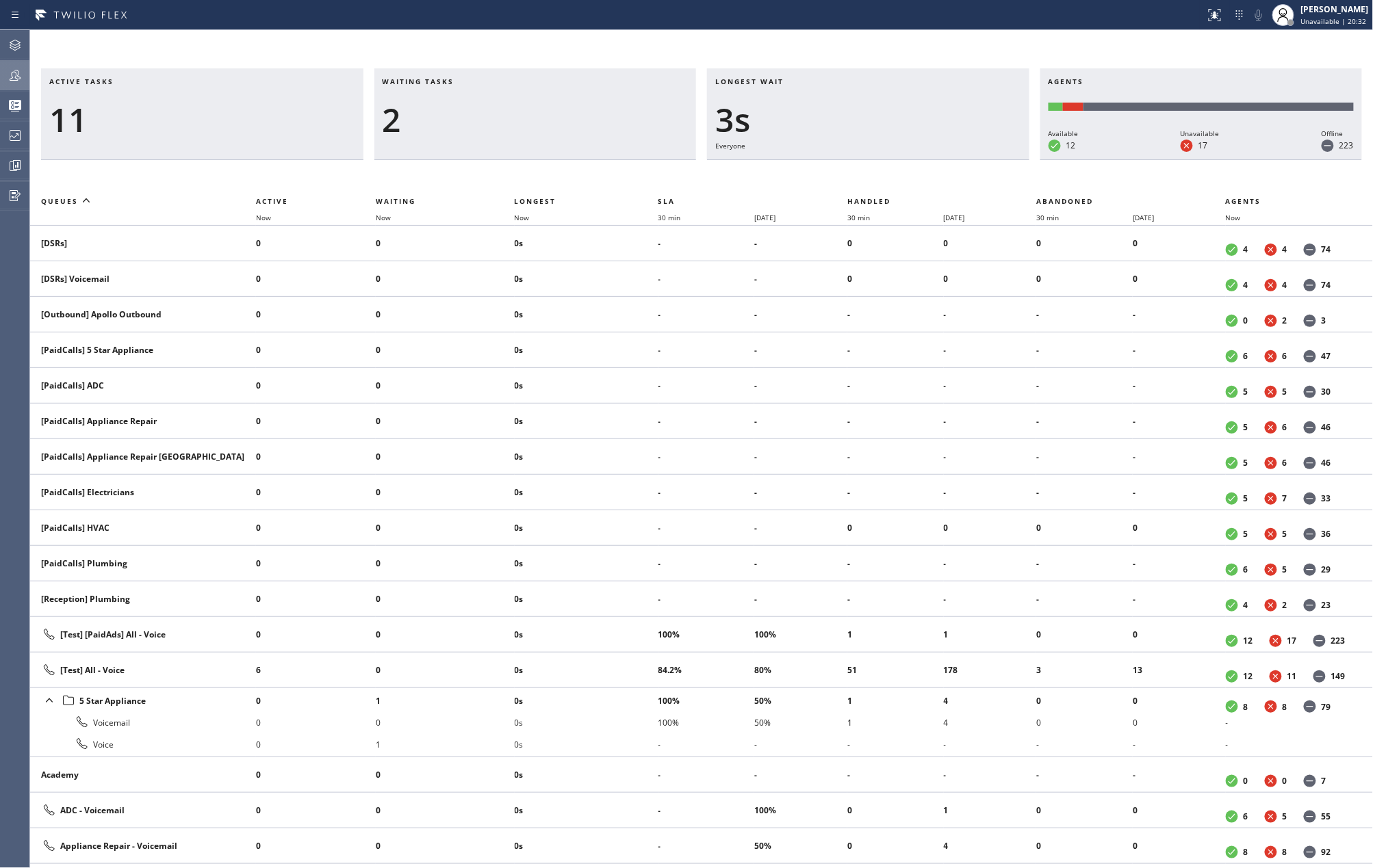
click at [308, 90] on h3 "Active tasks" at bounding box center [202, 86] width 306 height 20
click at [23, 67] on div at bounding box center [15, 75] width 30 height 16
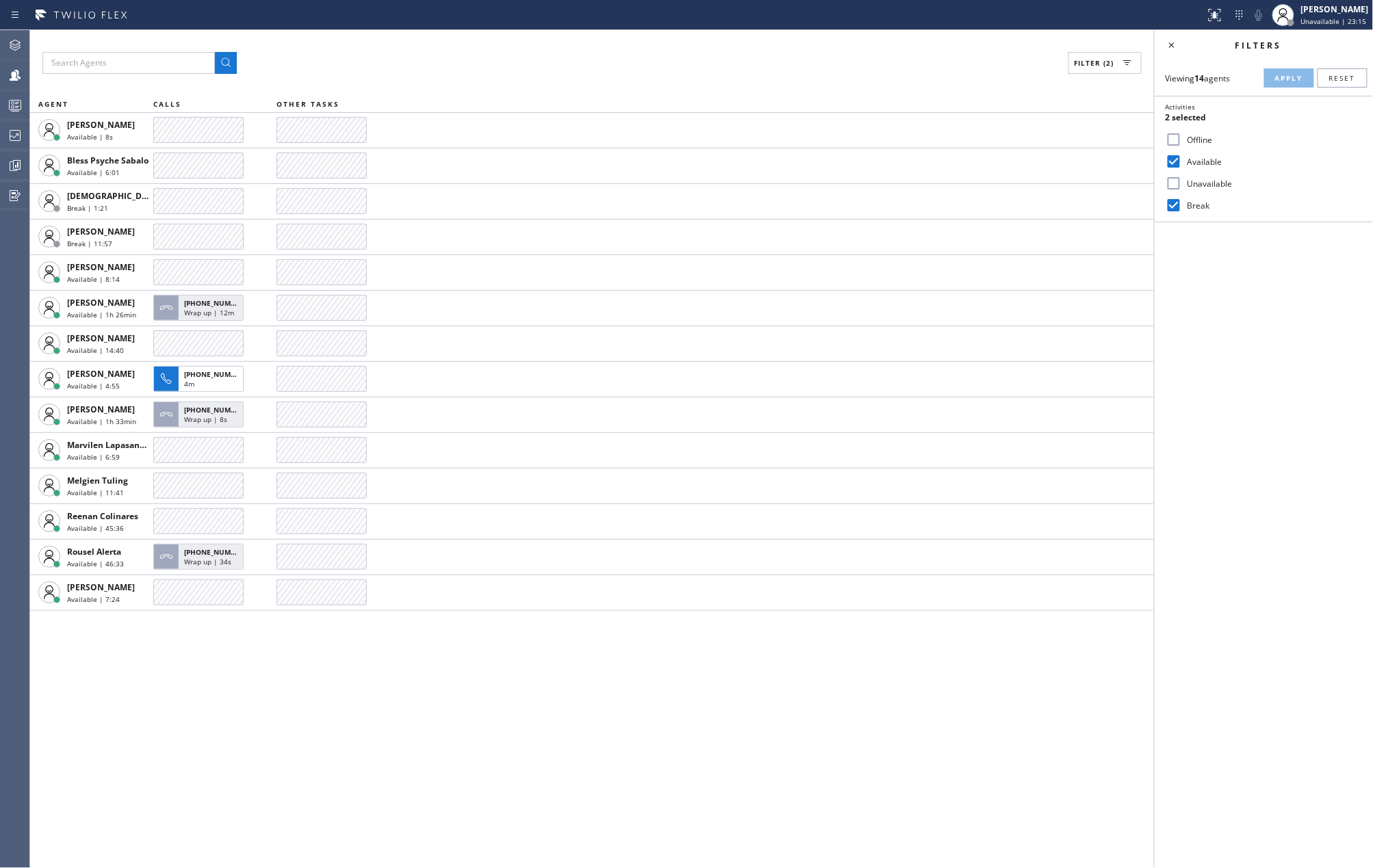
click at [178, 690] on div "Filter (2) AGENT CALLS OTHER TASKS Anhelina Lazebnyk Available | 8s Bless Psych…" at bounding box center [592, 450] width 1124 height 838
click at [9, 96] on div at bounding box center [15, 105] width 30 height 27
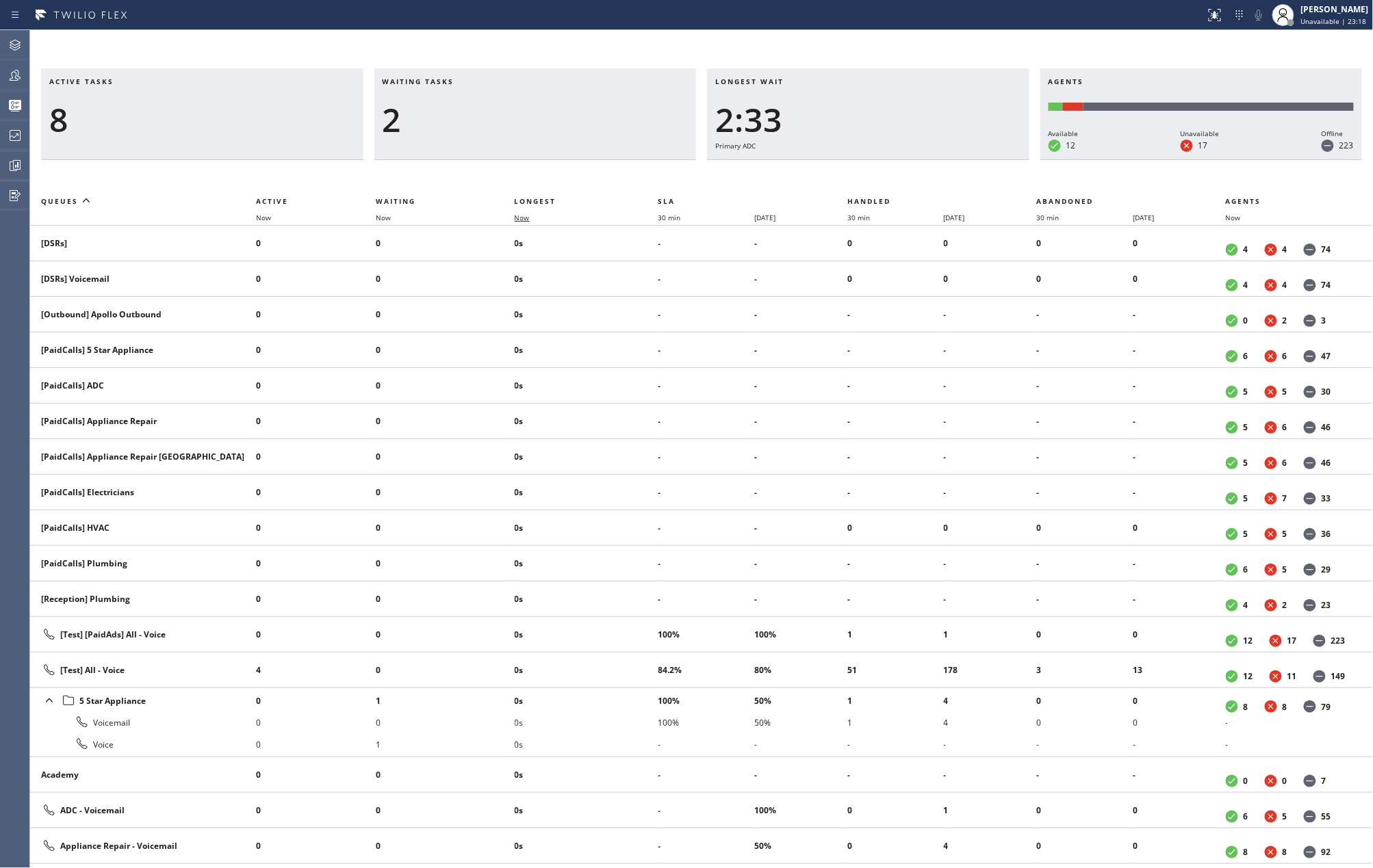
click at [528, 217] on span "Now" at bounding box center [521, 217] width 15 height 9
click at [14, 82] on icon at bounding box center [15, 75] width 16 height 16
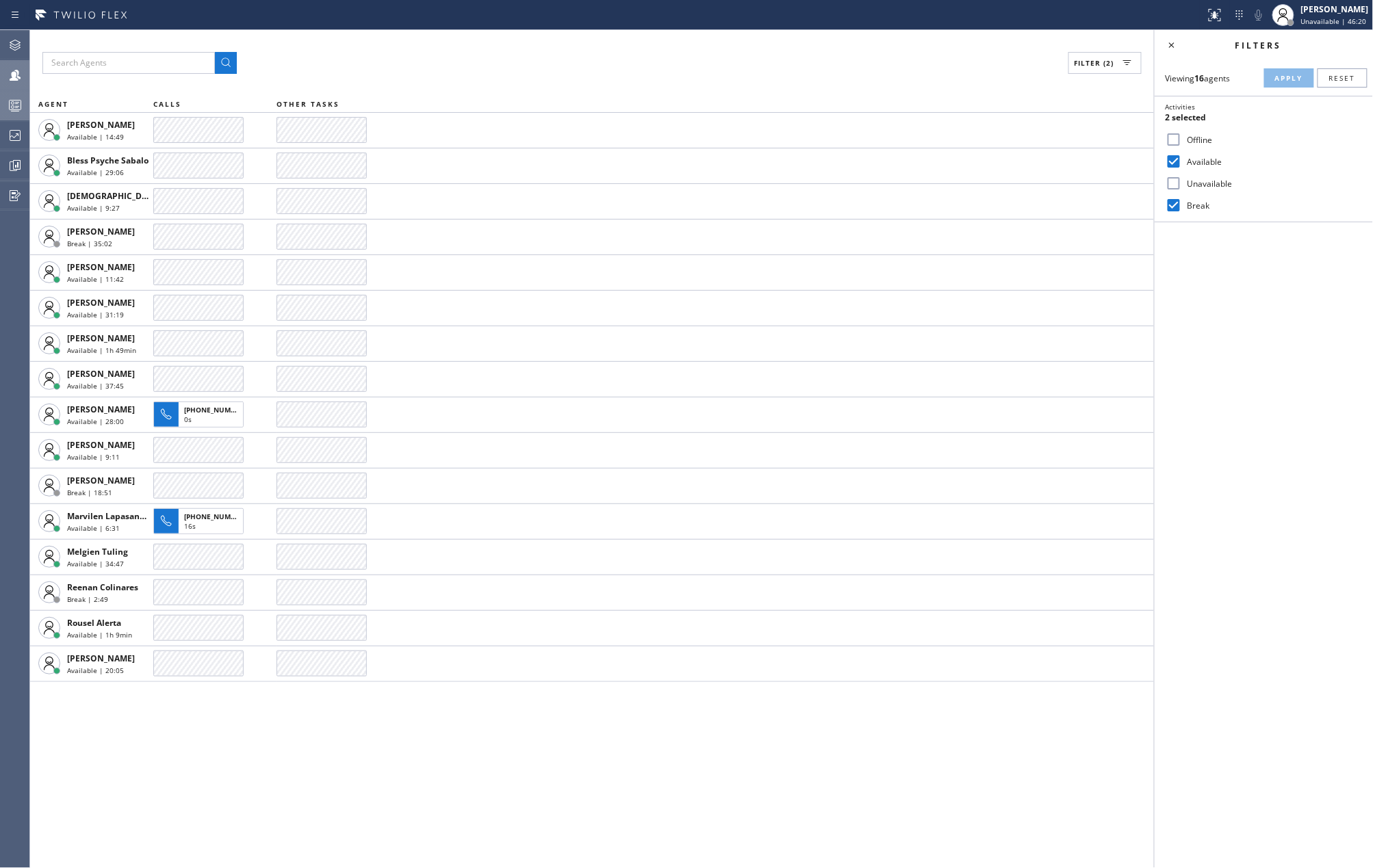
click at [11, 101] on icon at bounding box center [15, 105] width 16 height 16
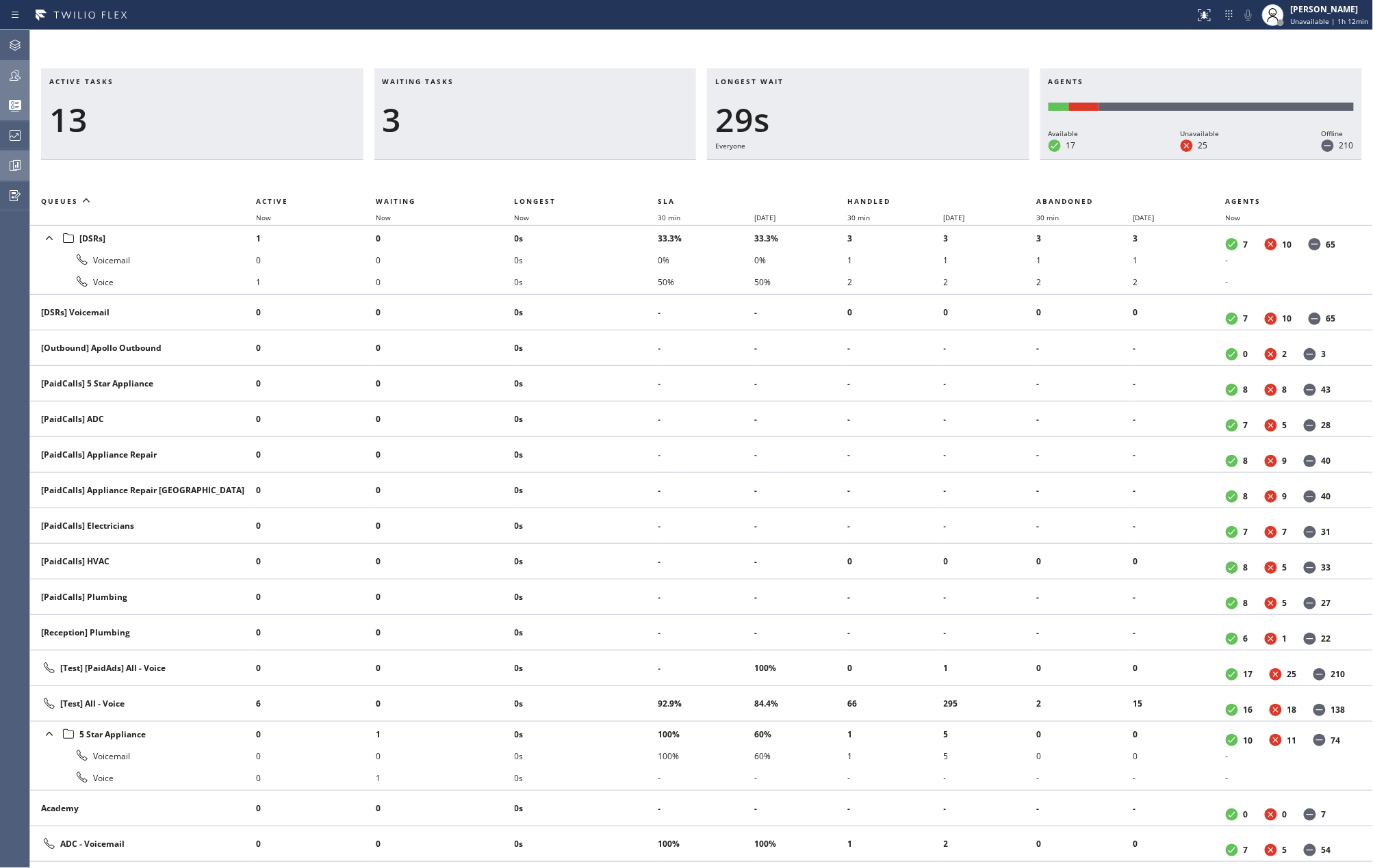
click at [19, 171] on icon at bounding box center [15, 165] width 16 height 16
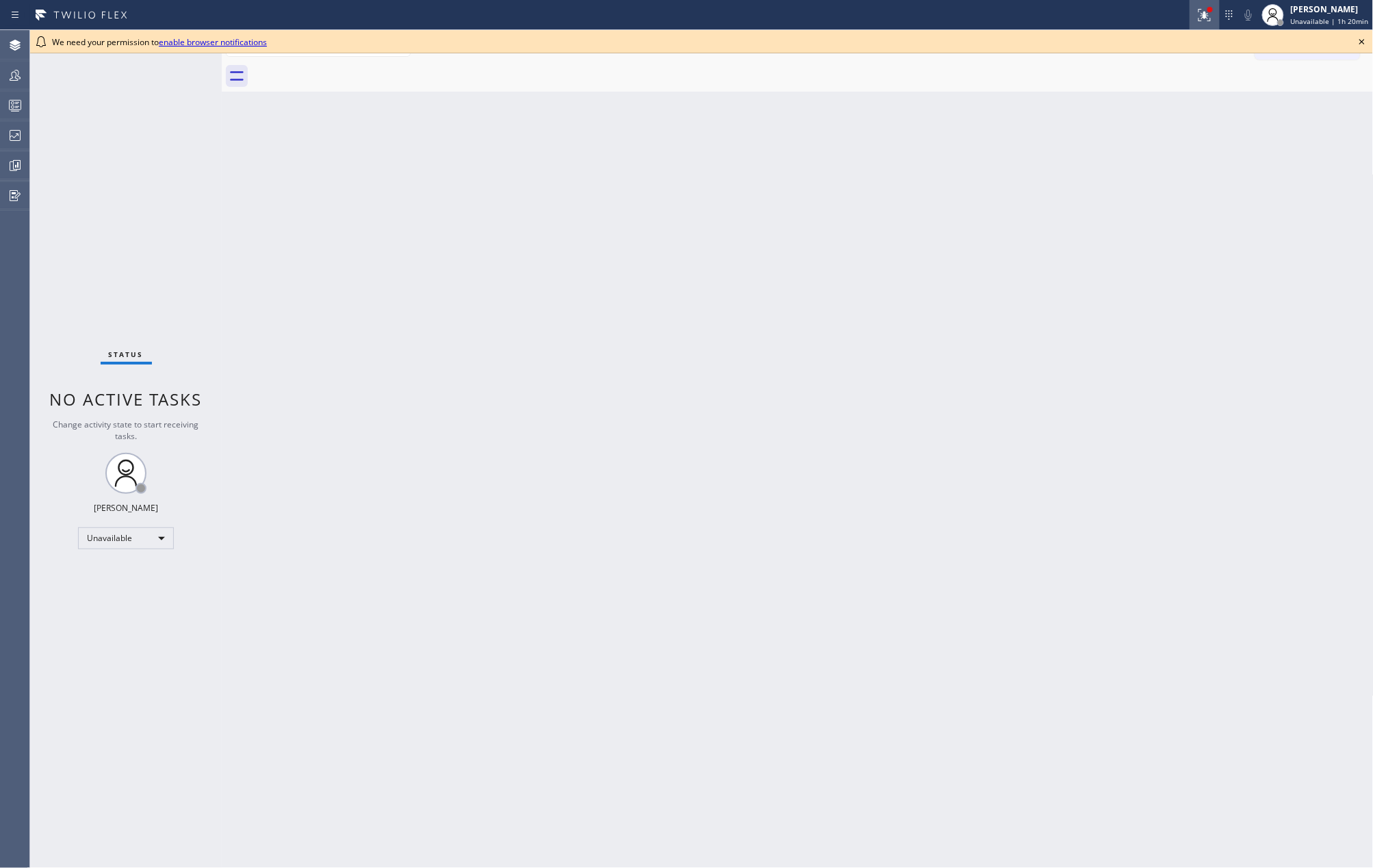
click at [1200, 14] on icon at bounding box center [1204, 15] width 16 height 16
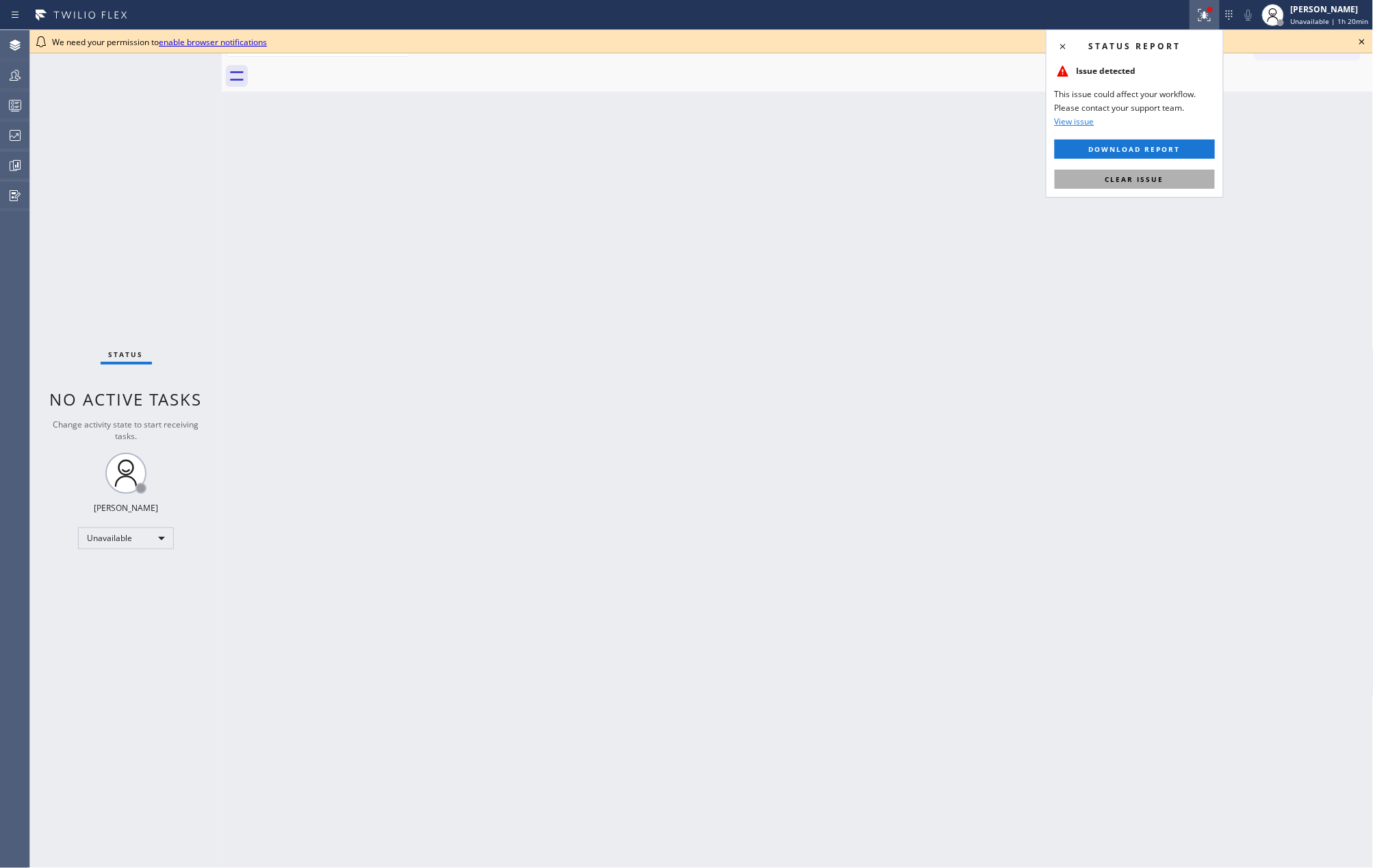
drag, startPoint x: 1152, startPoint y: 175, endPoint x: 1372, endPoint y: 134, distance: 223.8
click at [1155, 174] on button "Clear issue" at bounding box center [1134, 179] width 160 height 19
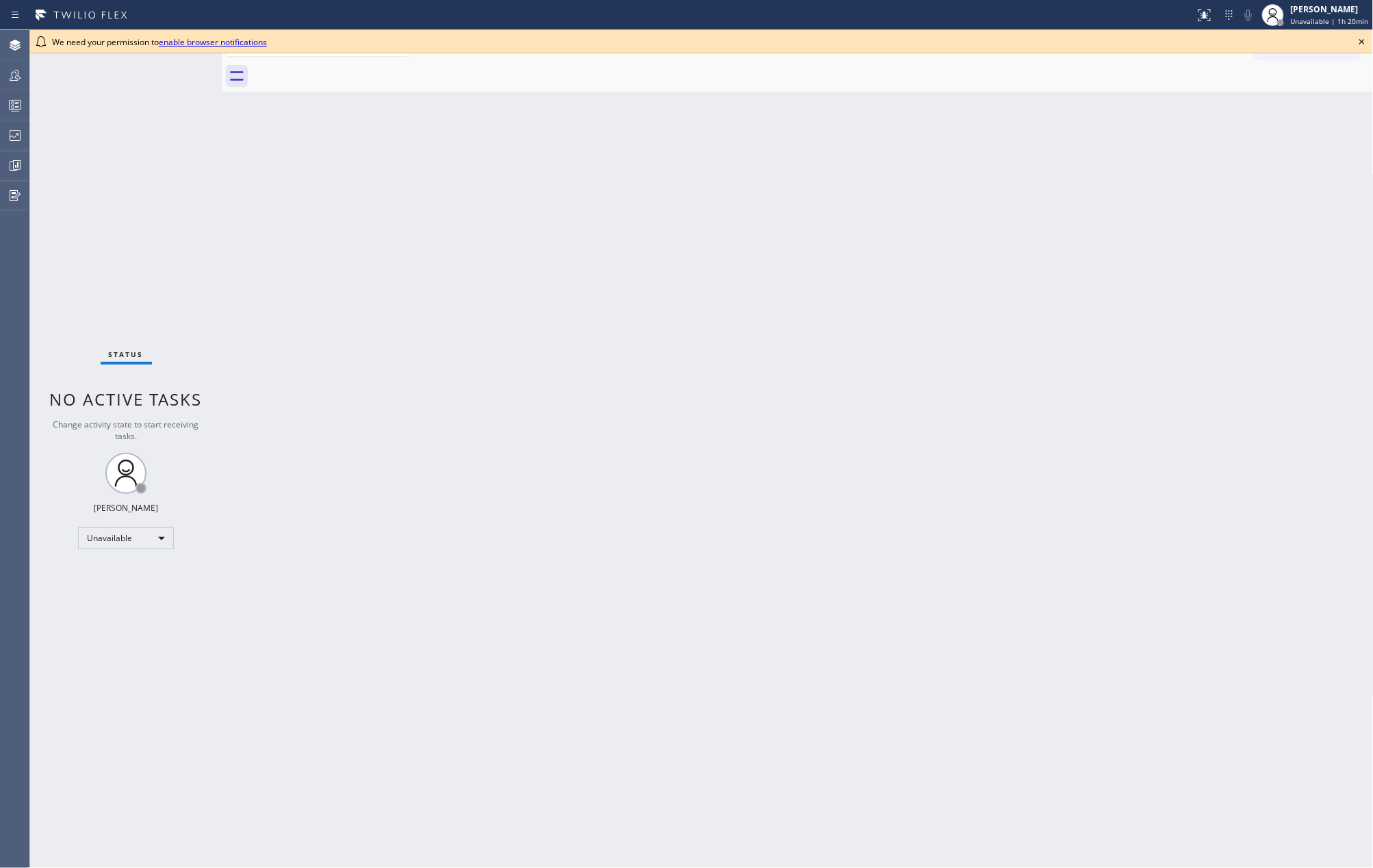
click at [1359, 39] on icon at bounding box center [1361, 41] width 16 height 16
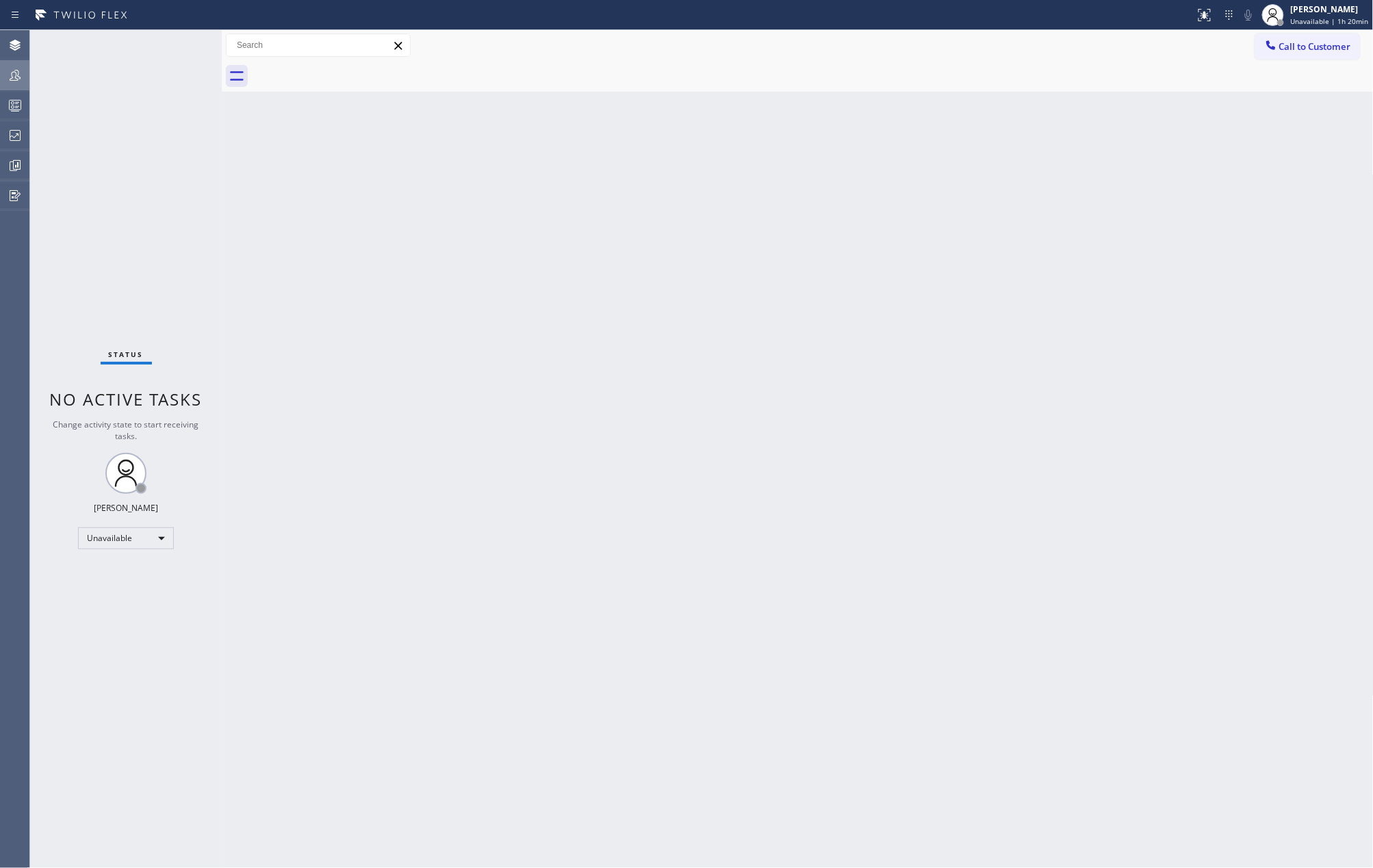
click at [12, 70] on icon at bounding box center [15, 75] width 16 height 16
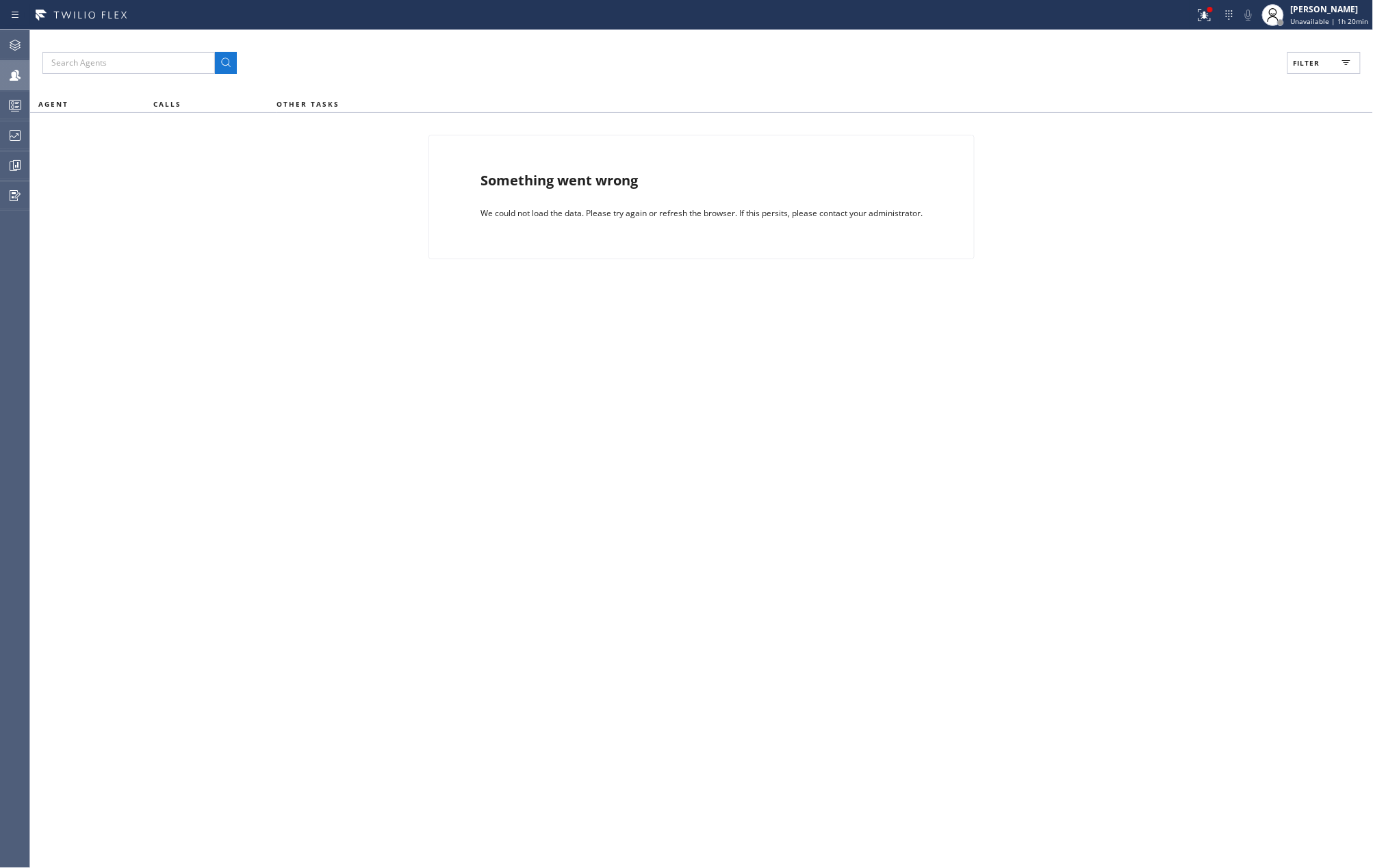
click at [1301, 77] on div "Filter AGENT CALLS OTHER TASKS Something went wrong We could not load the data.…" at bounding box center [701, 450] width 1343 height 838
click at [1301, 67] on span "Filter" at bounding box center [1307, 63] width 26 height 9
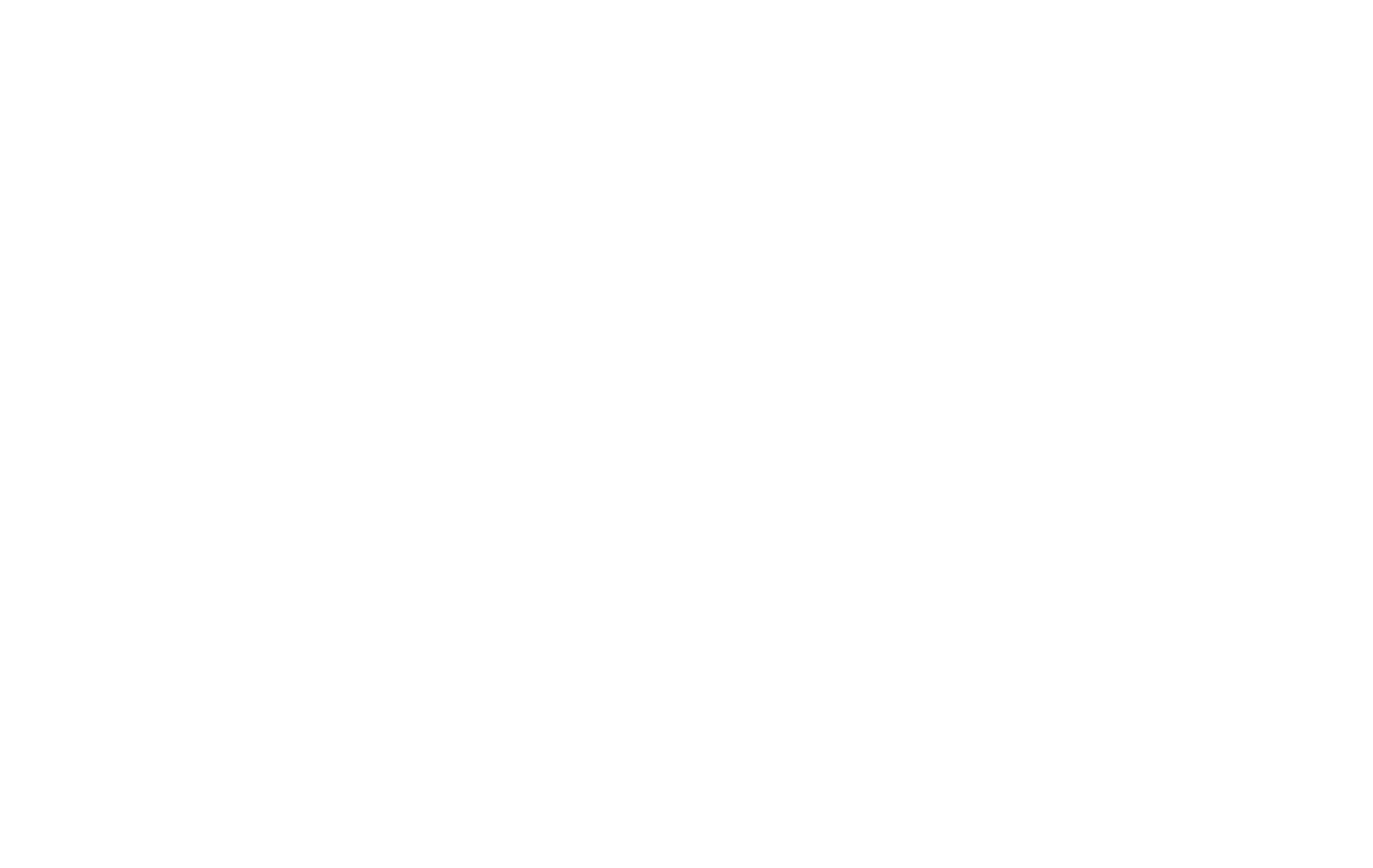
click at [1205, 14] on div at bounding box center [686, 434] width 1373 height 868
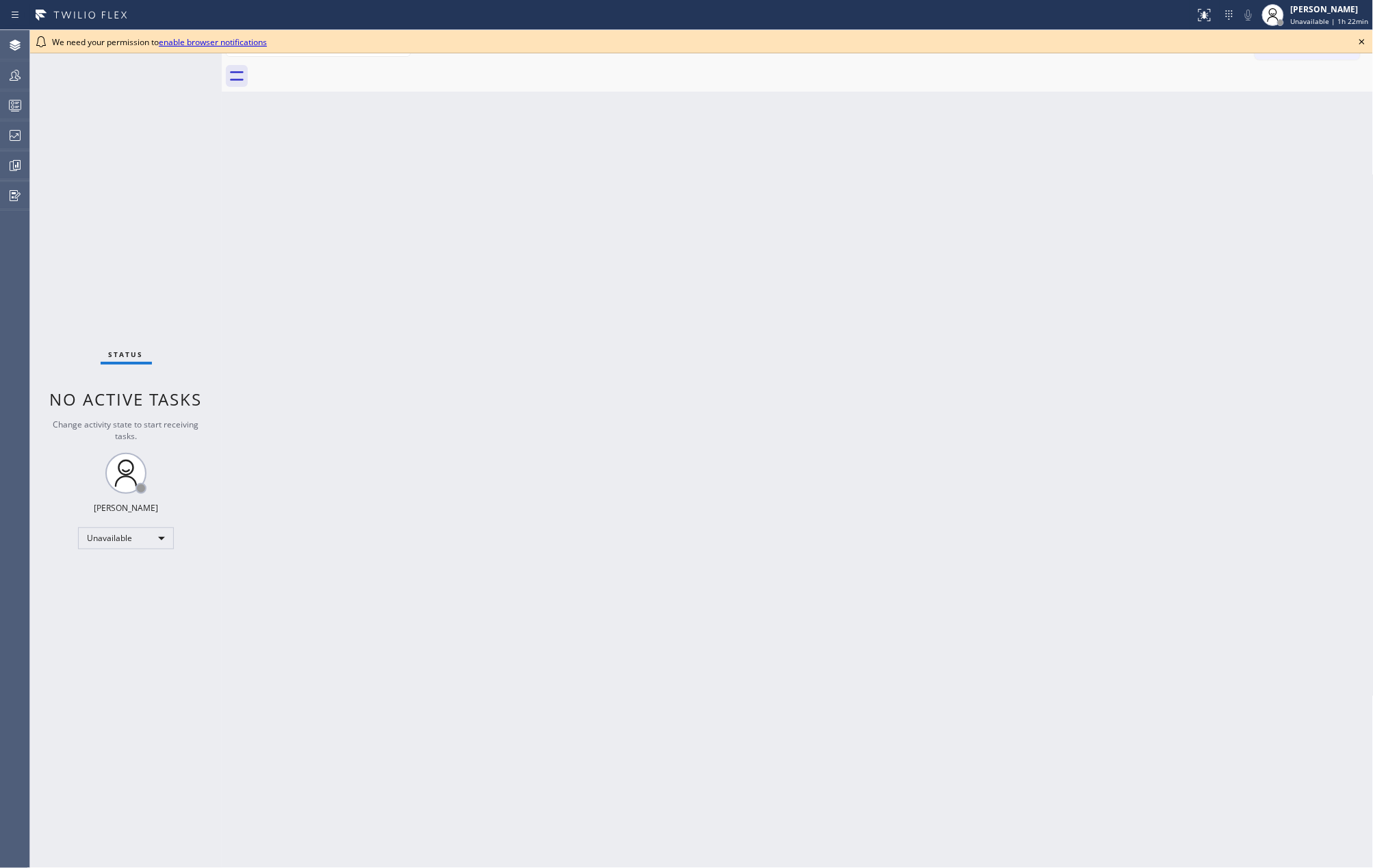
click at [269, 277] on div "Back to Dashboard Change Sender ID Customers Technicians Select a contact Outbo…" at bounding box center [798, 450] width 1152 height 838
click at [1359, 31] on div "We need your permission to enable browser notifications" at bounding box center [701, 42] width 1343 height 23
click at [1356, 36] on icon at bounding box center [1361, 41] width 16 height 16
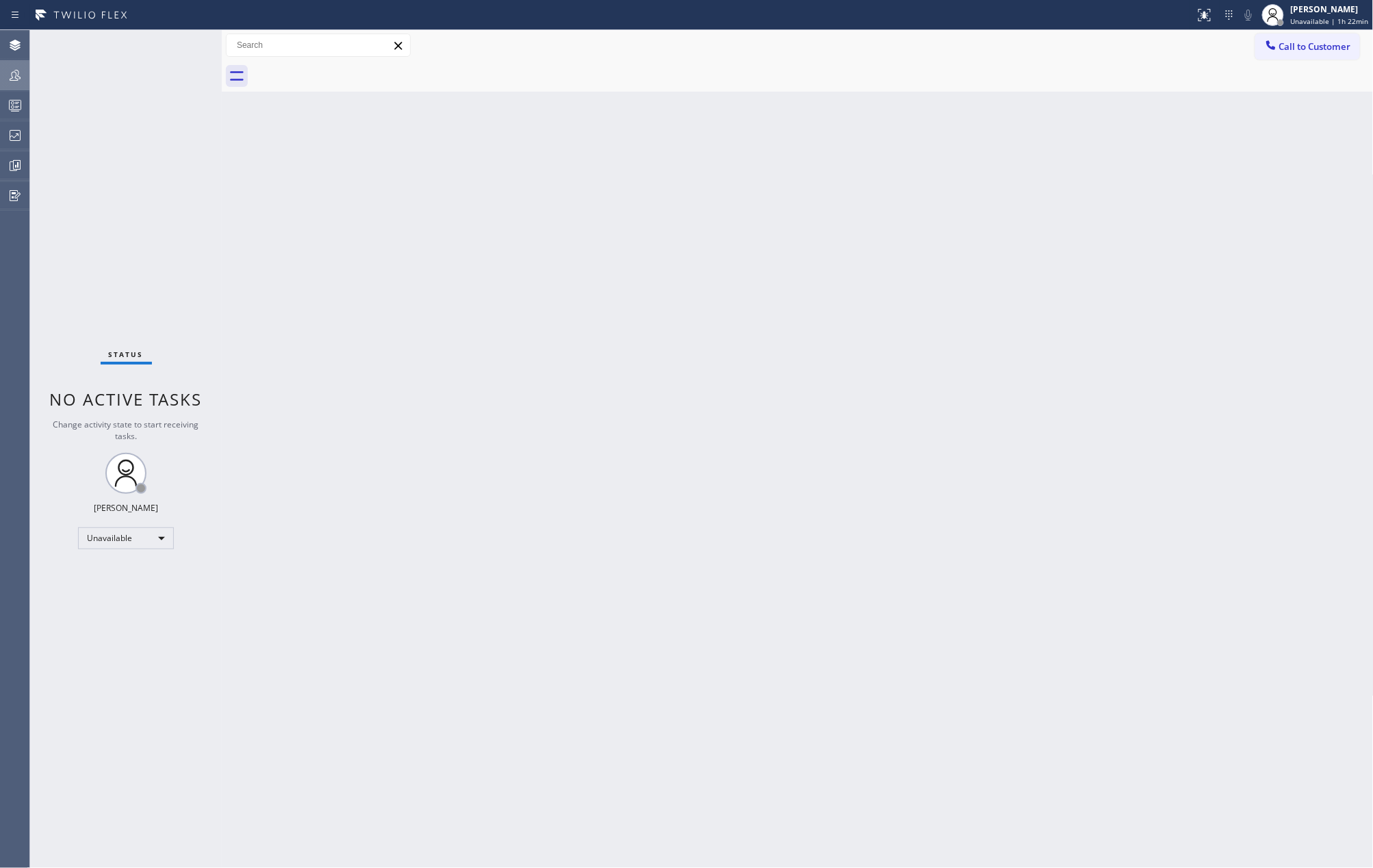
click at [20, 81] on icon at bounding box center [15, 75] width 16 height 16
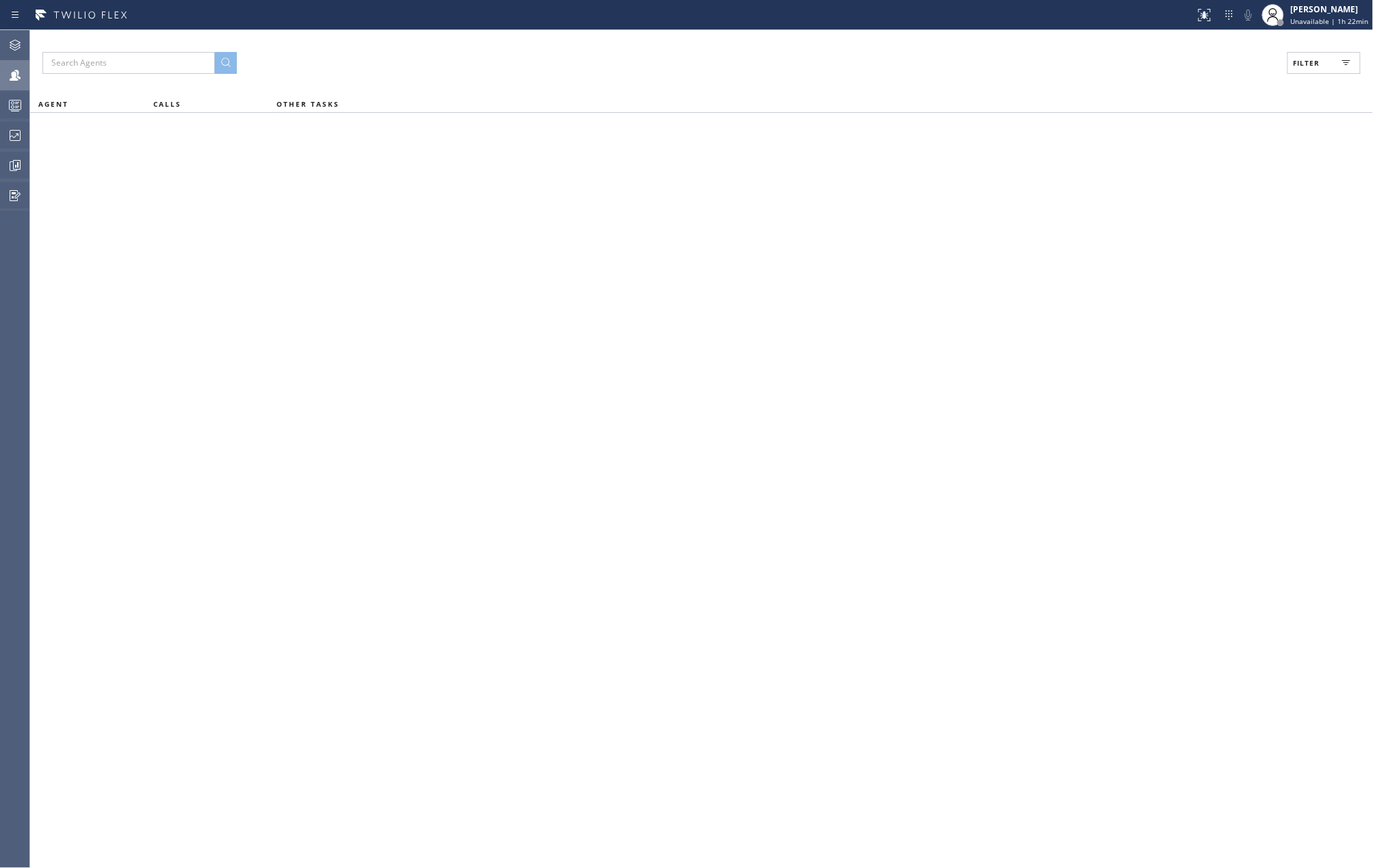
click at [1330, 59] on button "Filter" at bounding box center [1324, 63] width 73 height 22
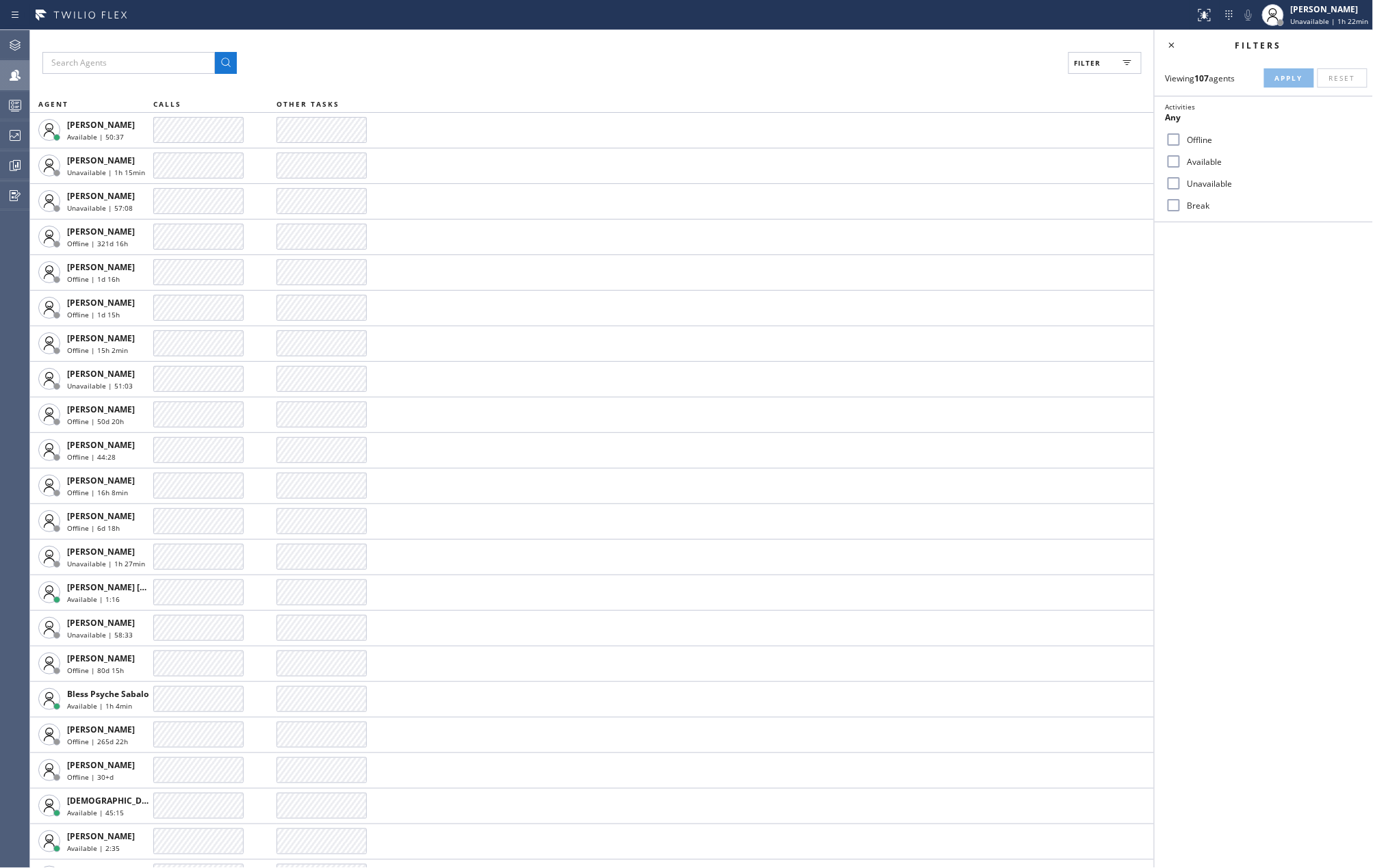
click at [1178, 162] on input "Available" at bounding box center [1174, 161] width 16 height 16
checkbox input "true"
click at [1170, 205] on input "Break" at bounding box center [1174, 205] width 16 height 16
checkbox input "true"
click at [1277, 76] on span "Apply" at bounding box center [1289, 78] width 28 height 9
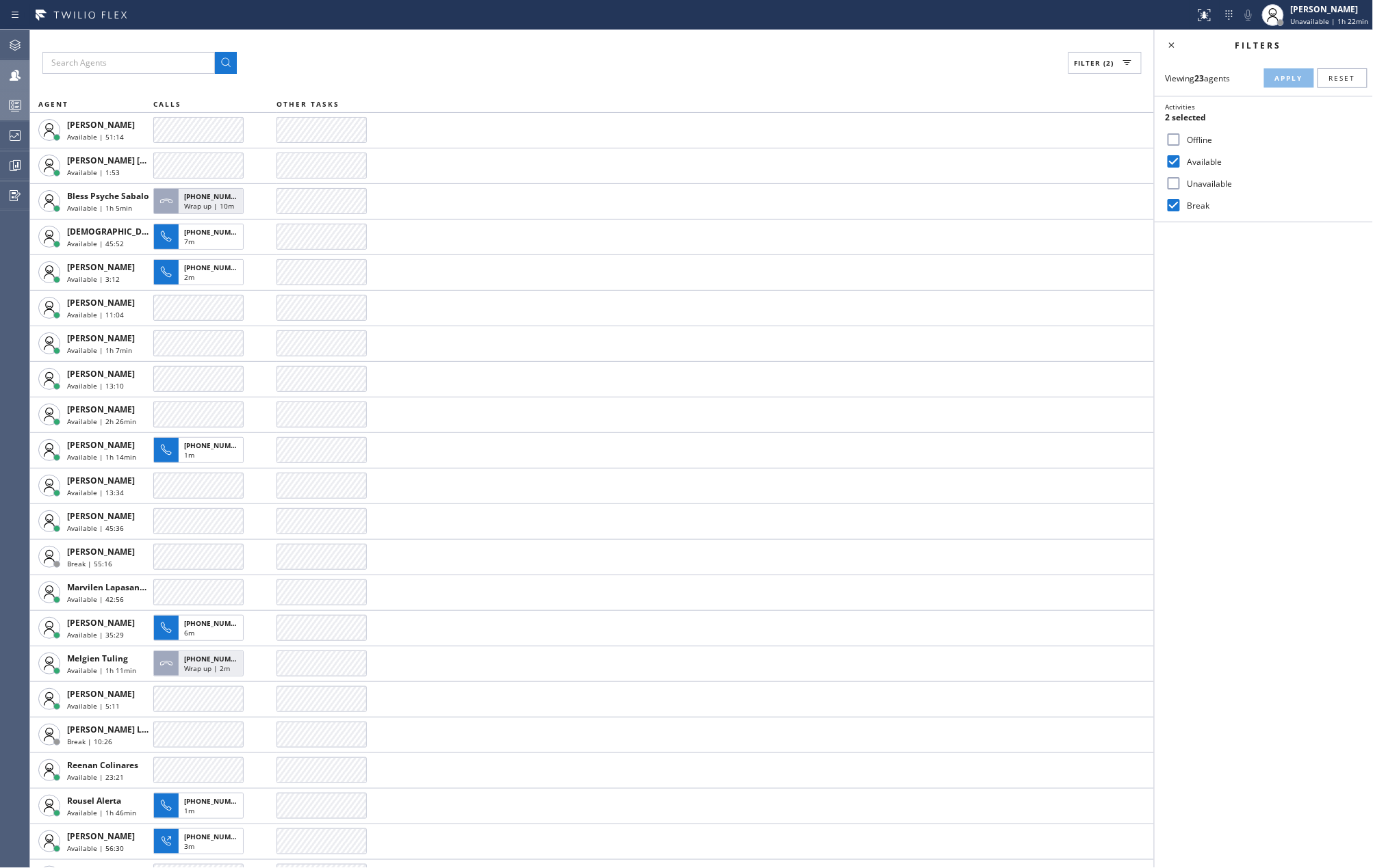
click at [17, 105] on icon at bounding box center [15, 105] width 16 height 16
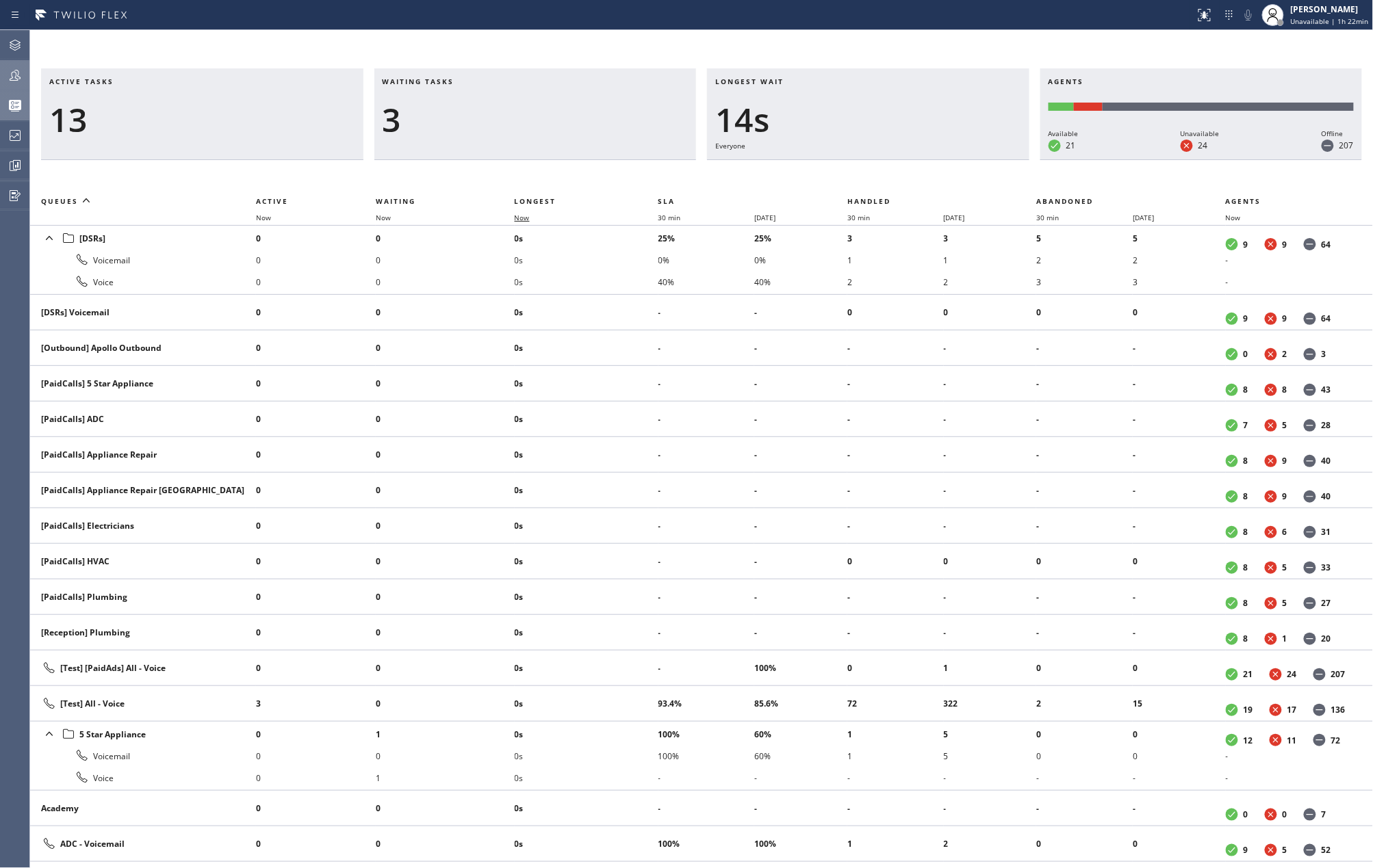
click at [530, 217] on span "Now" at bounding box center [521, 217] width 15 height 9
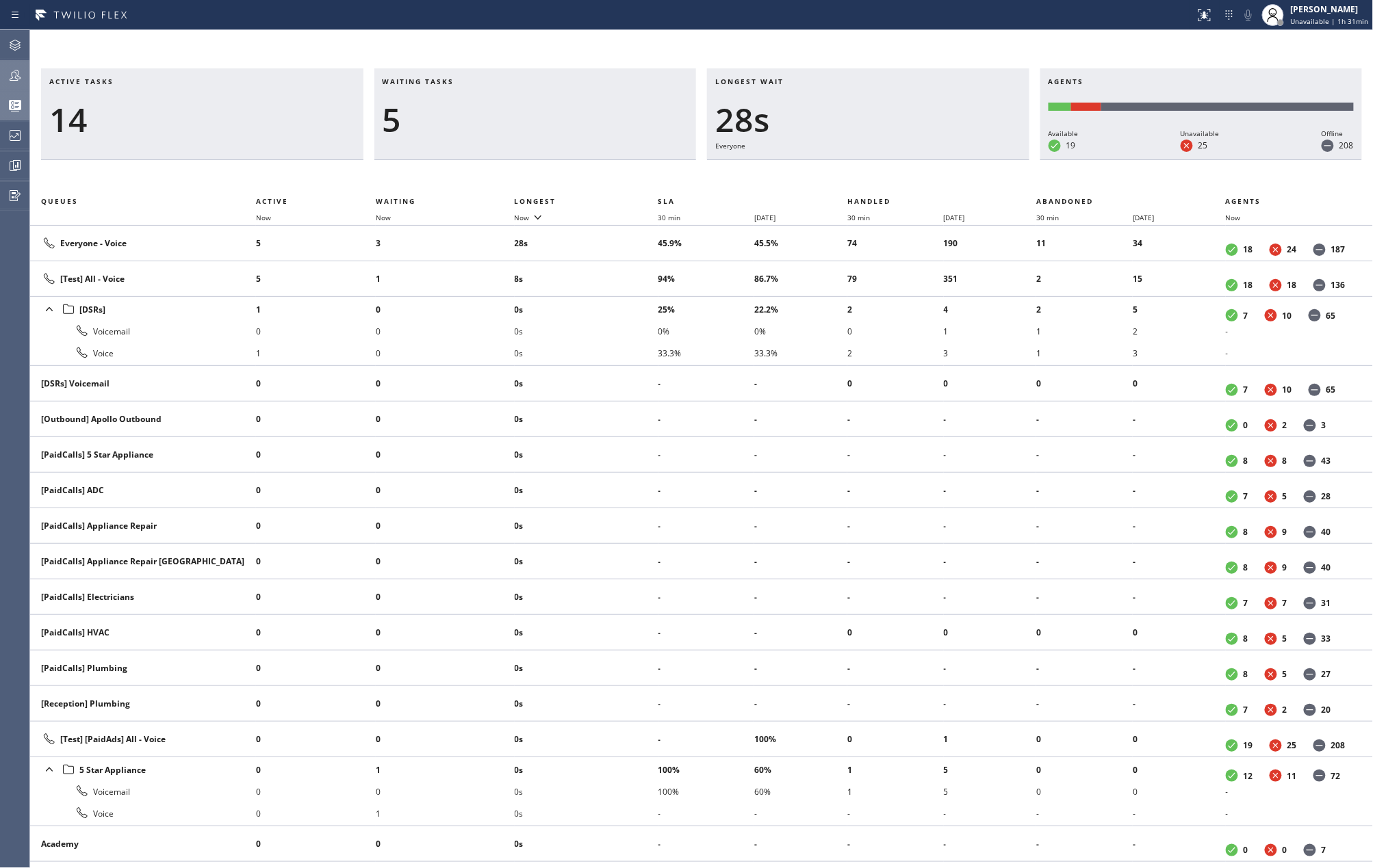
click at [12, 76] on icon at bounding box center [15, 75] width 16 height 16
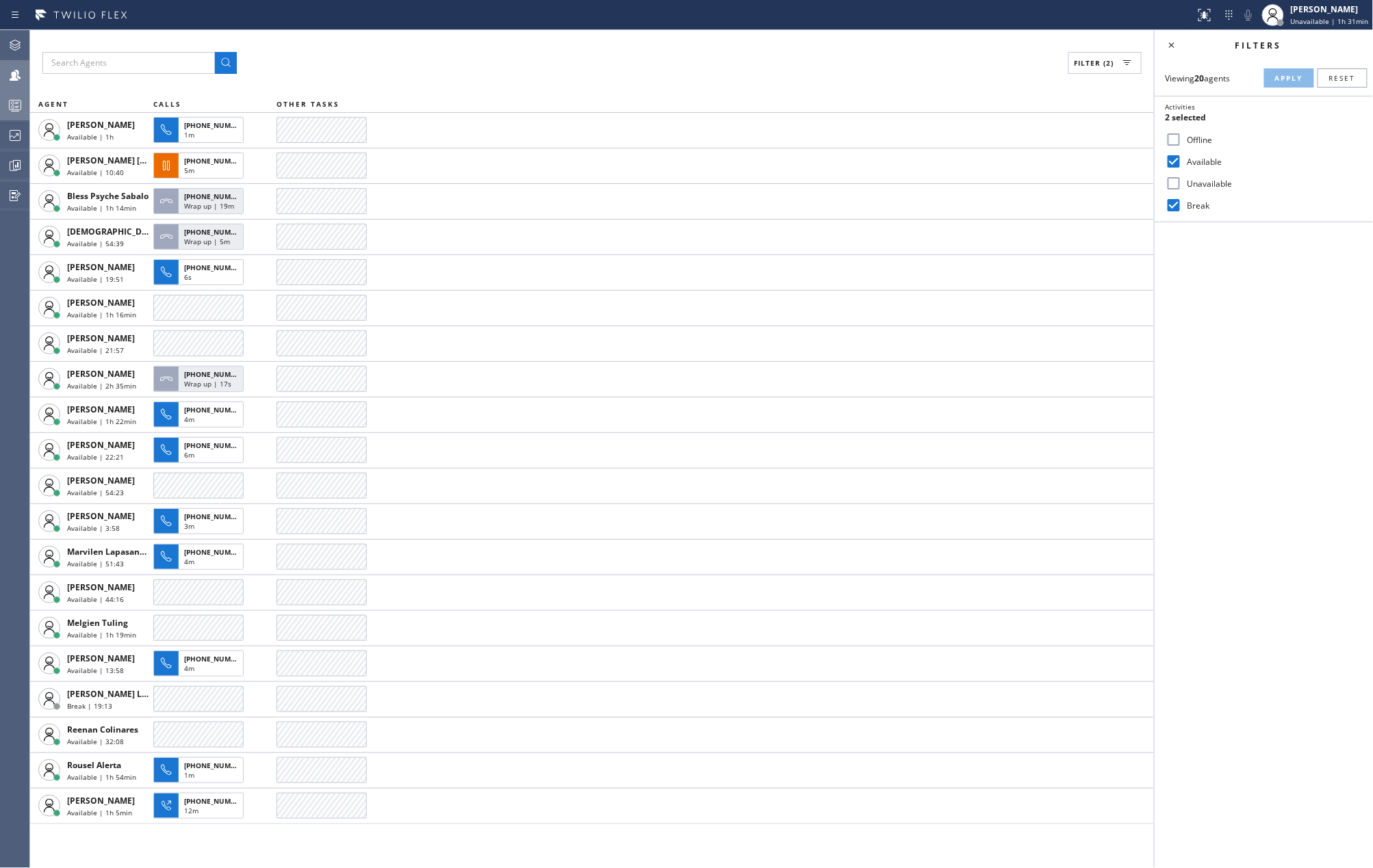
click at [1167, 181] on input "Unavailable" at bounding box center [1174, 183] width 16 height 16
checkbox input "true"
click at [1271, 78] on button "Apply" at bounding box center [1289, 78] width 50 height 19
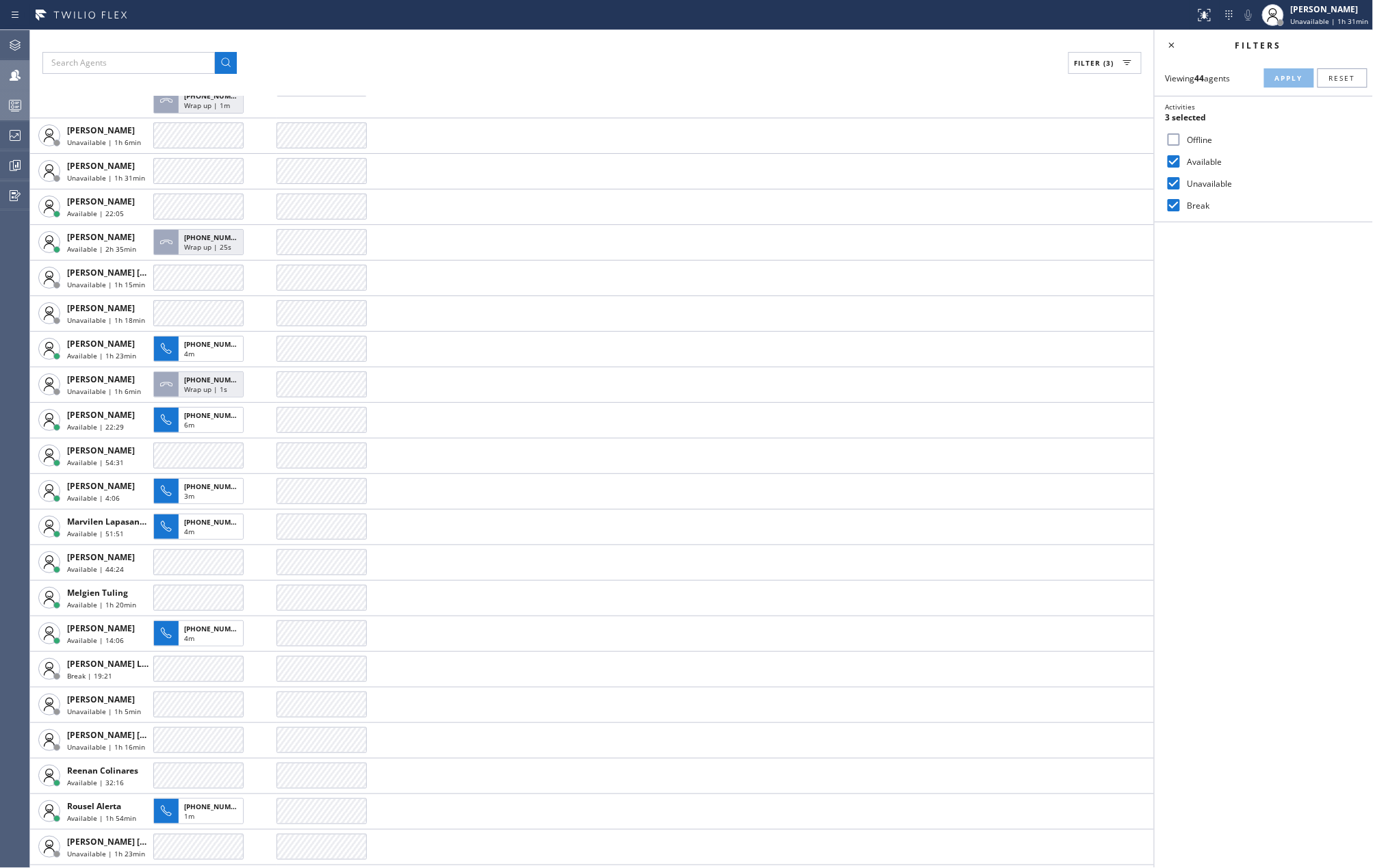
scroll to position [844, 0]
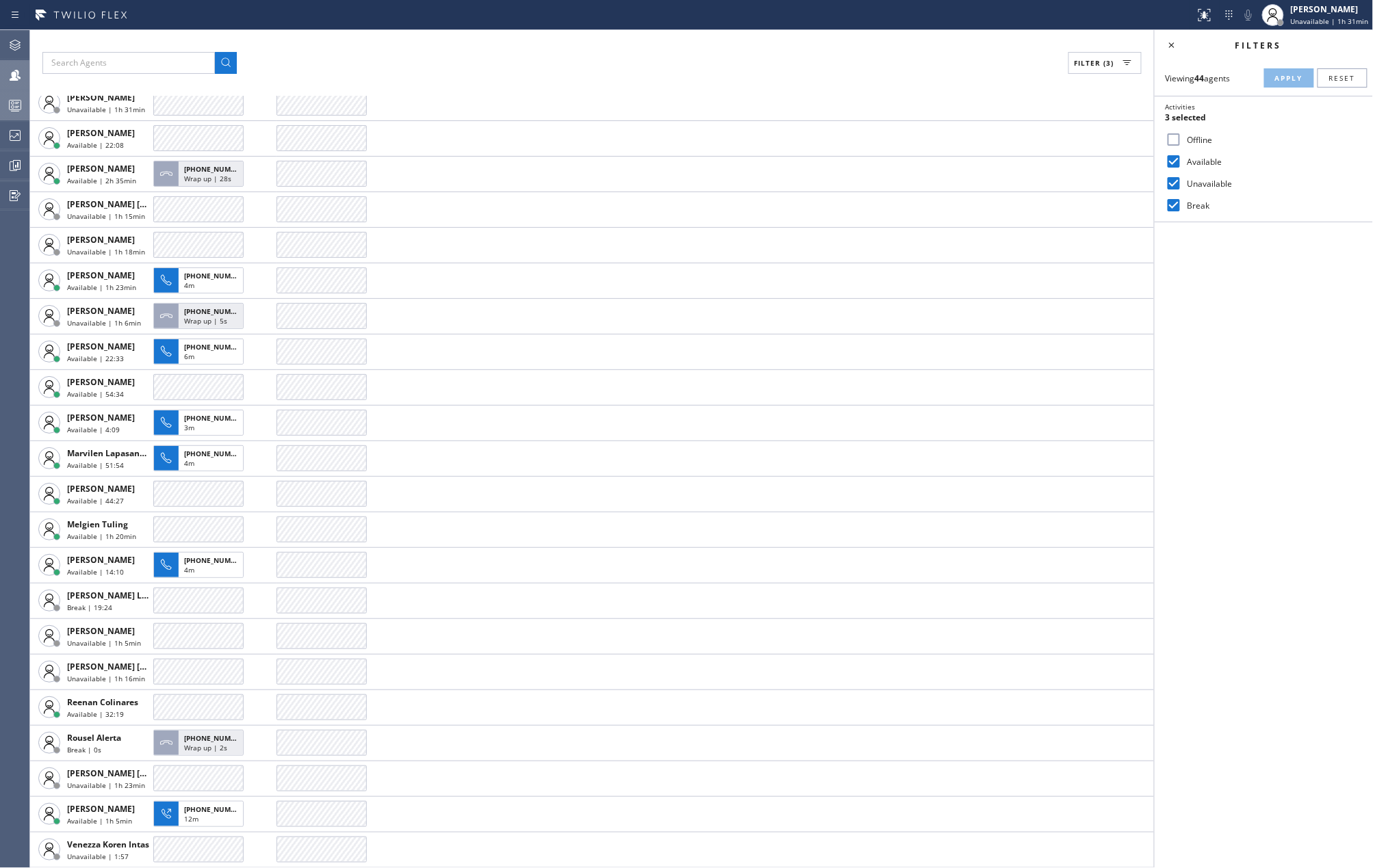
click at [1172, 138] on input "Offline" at bounding box center [1174, 139] width 16 height 16
click at [1279, 75] on span "Apply" at bounding box center [1289, 78] width 28 height 9
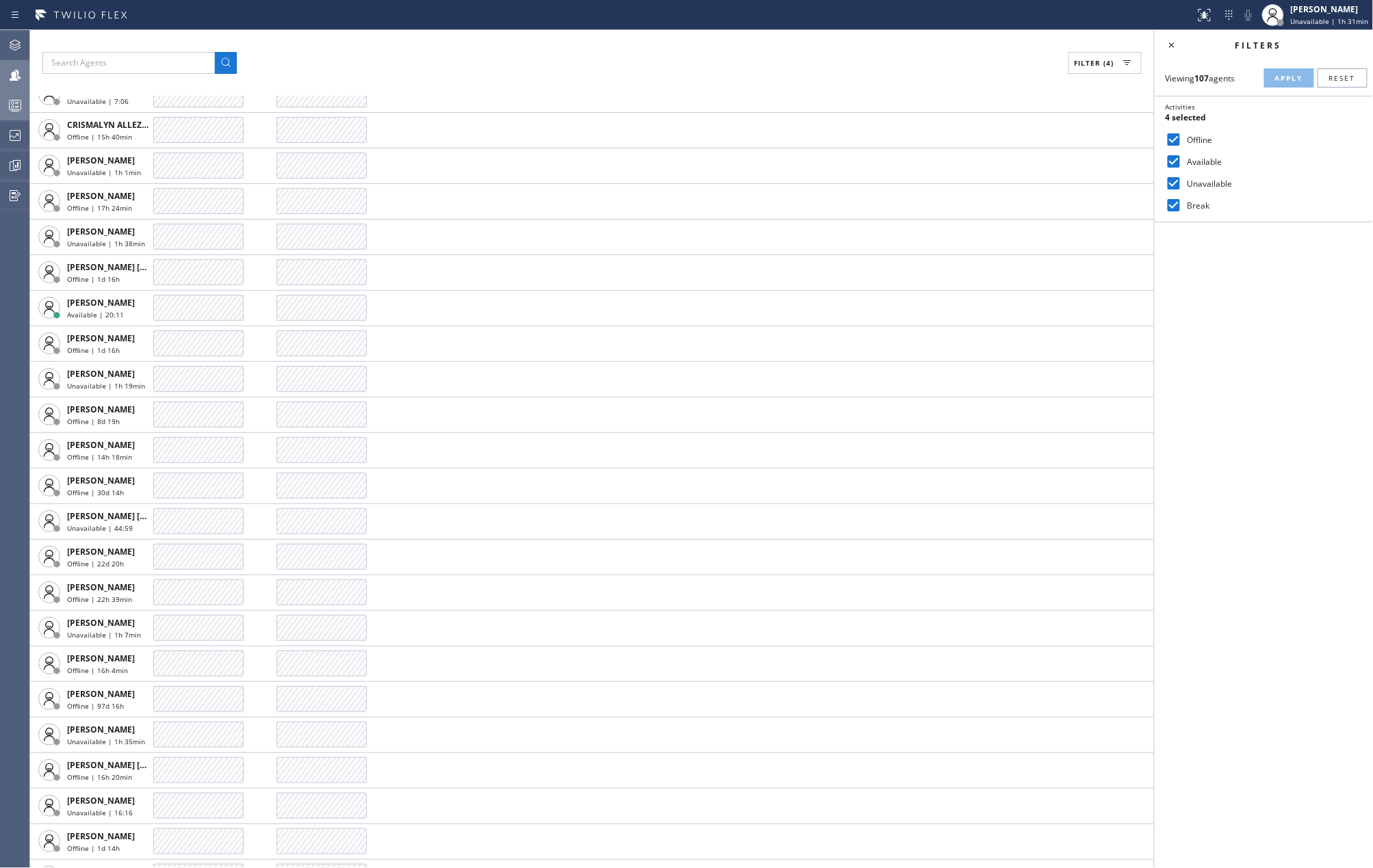
scroll to position [578, 0]
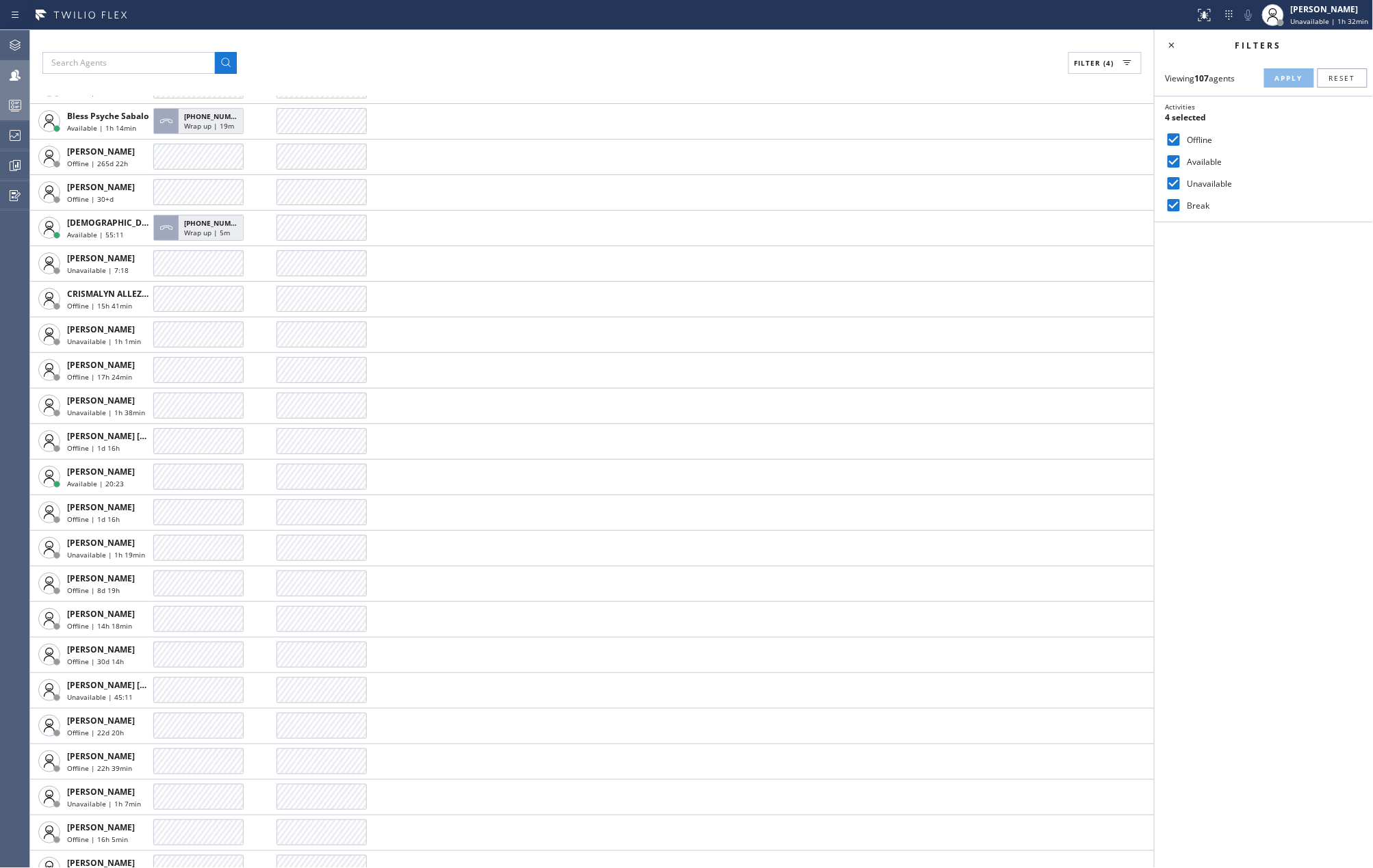
click at [1178, 140] on input "Offline" at bounding box center [1174, 139] width 16 height 16
checkbox input "false"
click at [1176, 181] on input "Unavailable" at bounding box center [1174, 183] width 16 height 16
checkbox input "false"
click at [1281, 71] on button "Apply" at bounding box center [1289, 78] width 50 height 19
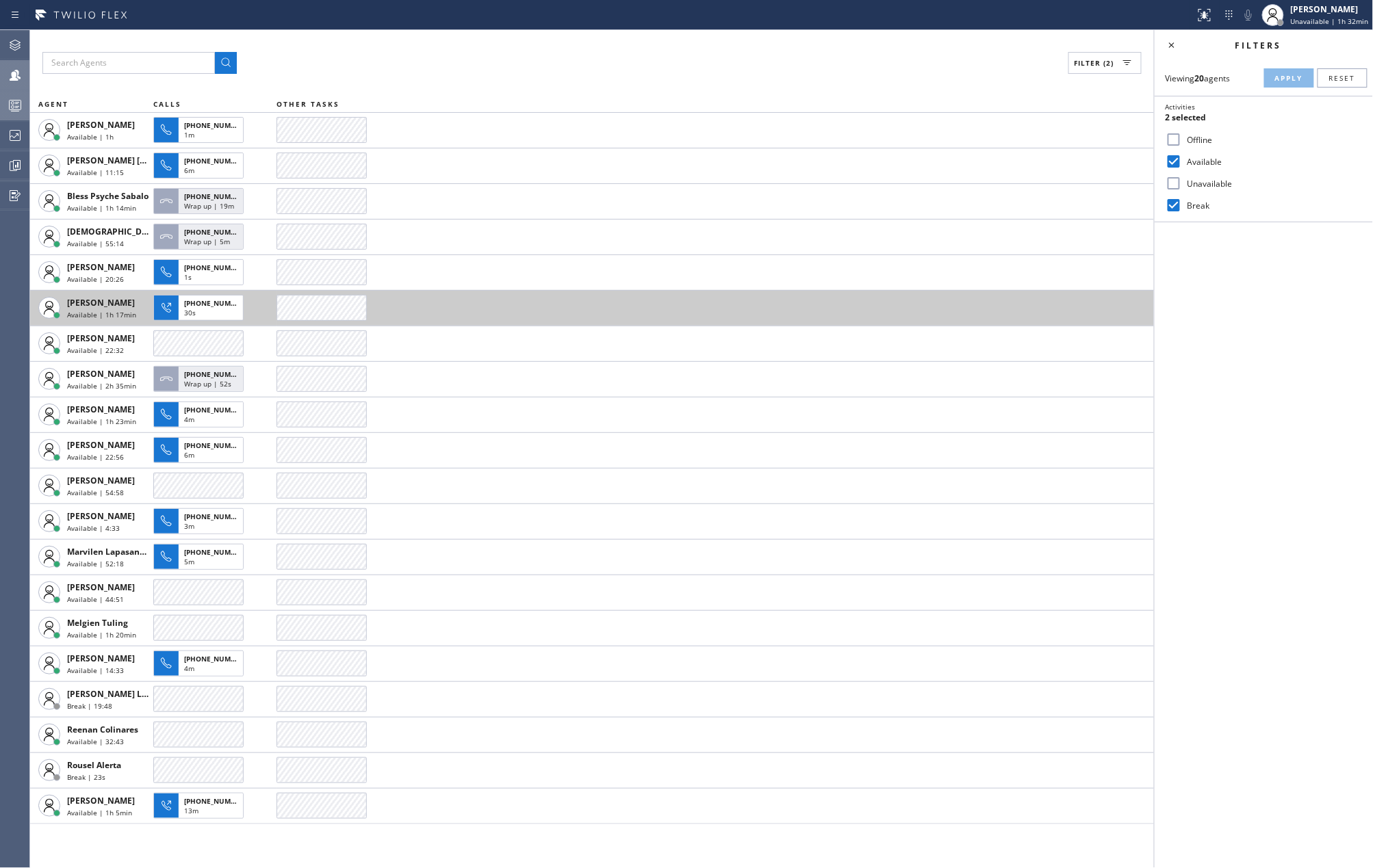
scroll to position [0, 0]
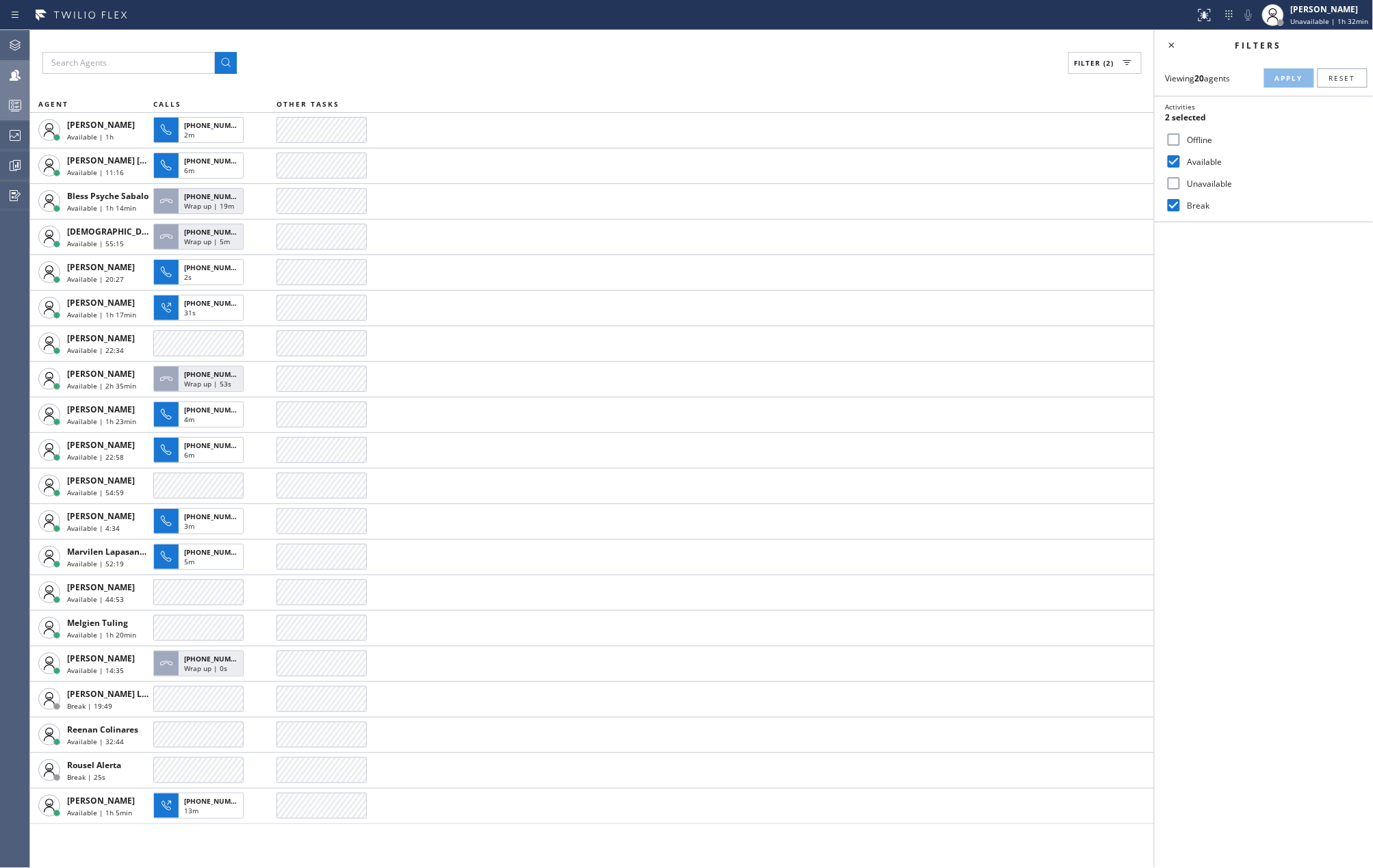
click at [19, 99] on icon at bounding box center [15, 105] width 16 height 16
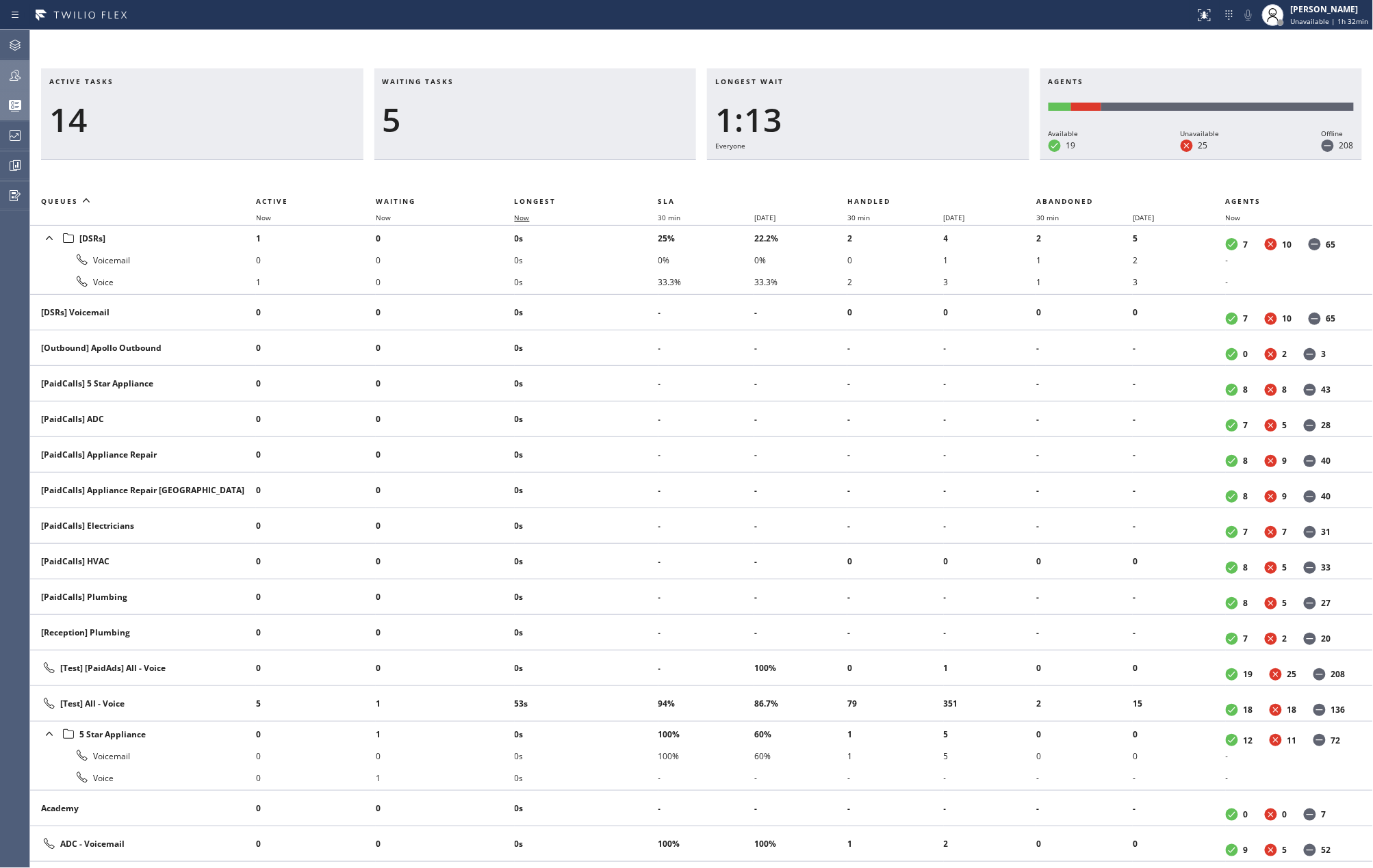
click at [524, 217] on span "Now" at bounding box center [521, 217] width 15 height 9
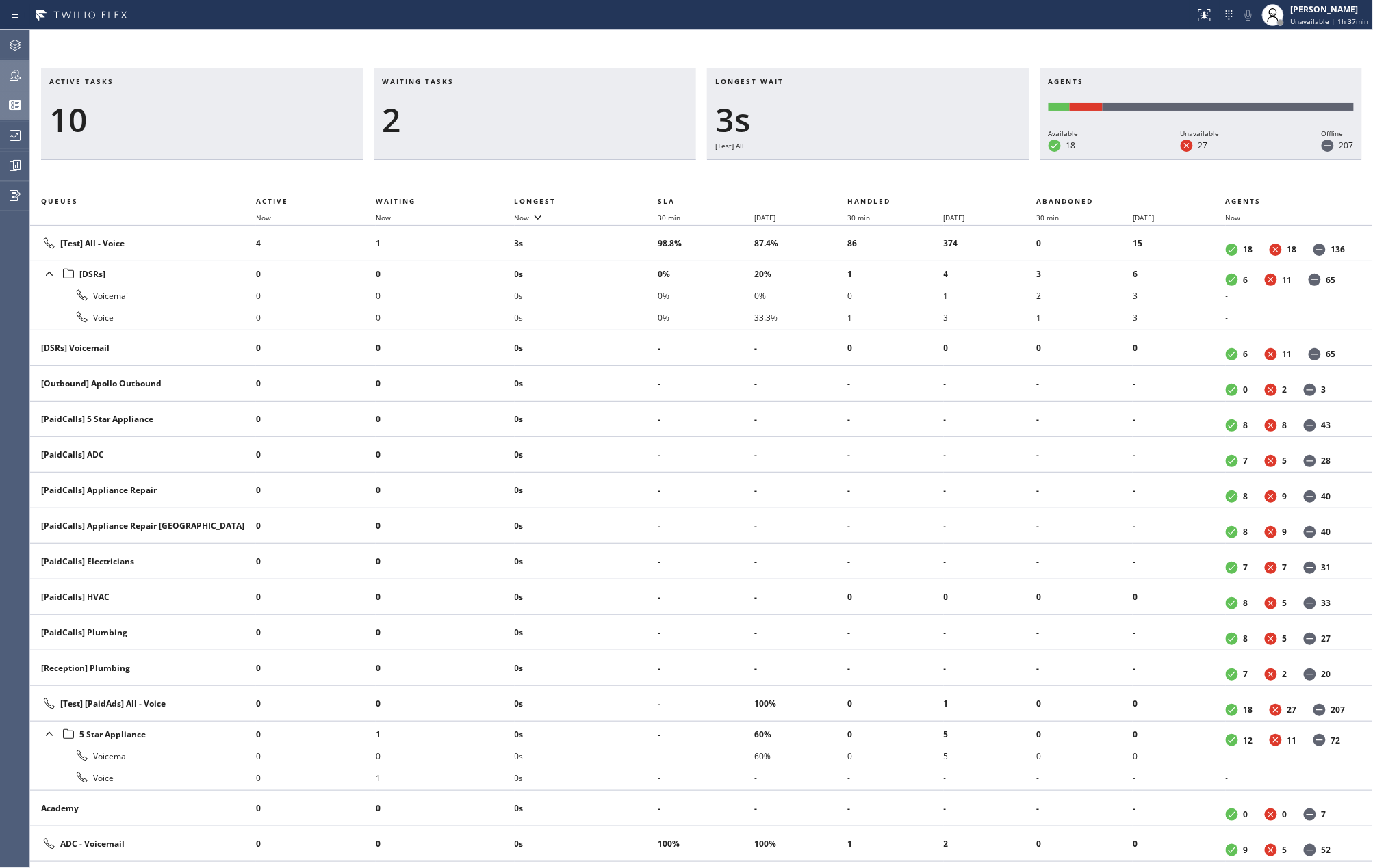
click at [18, 74] on icon at bounding box center [15, 76] width 11 height 11
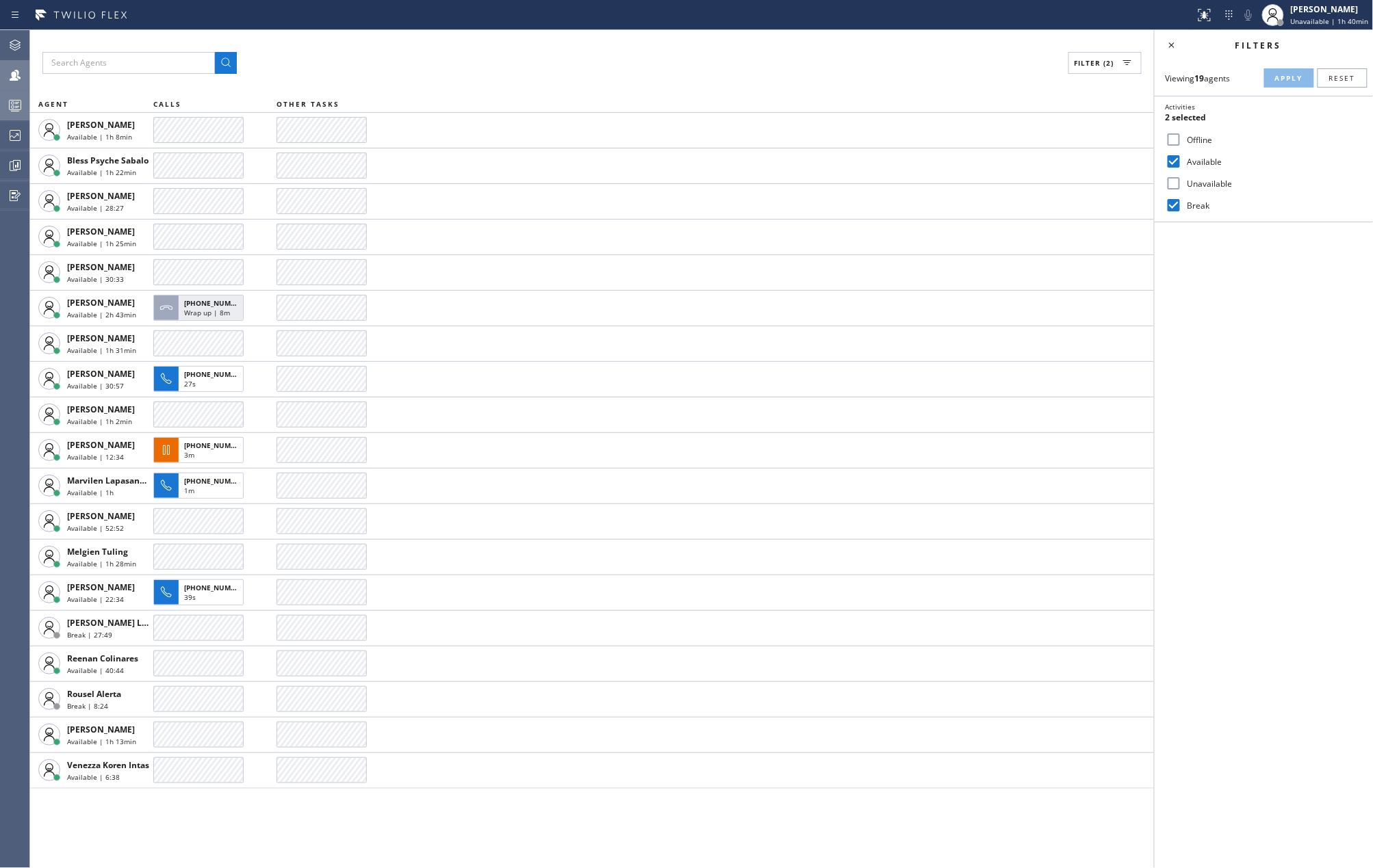
click at [12, 102] on circle at bounding box center [13, 104] width 3 height 3
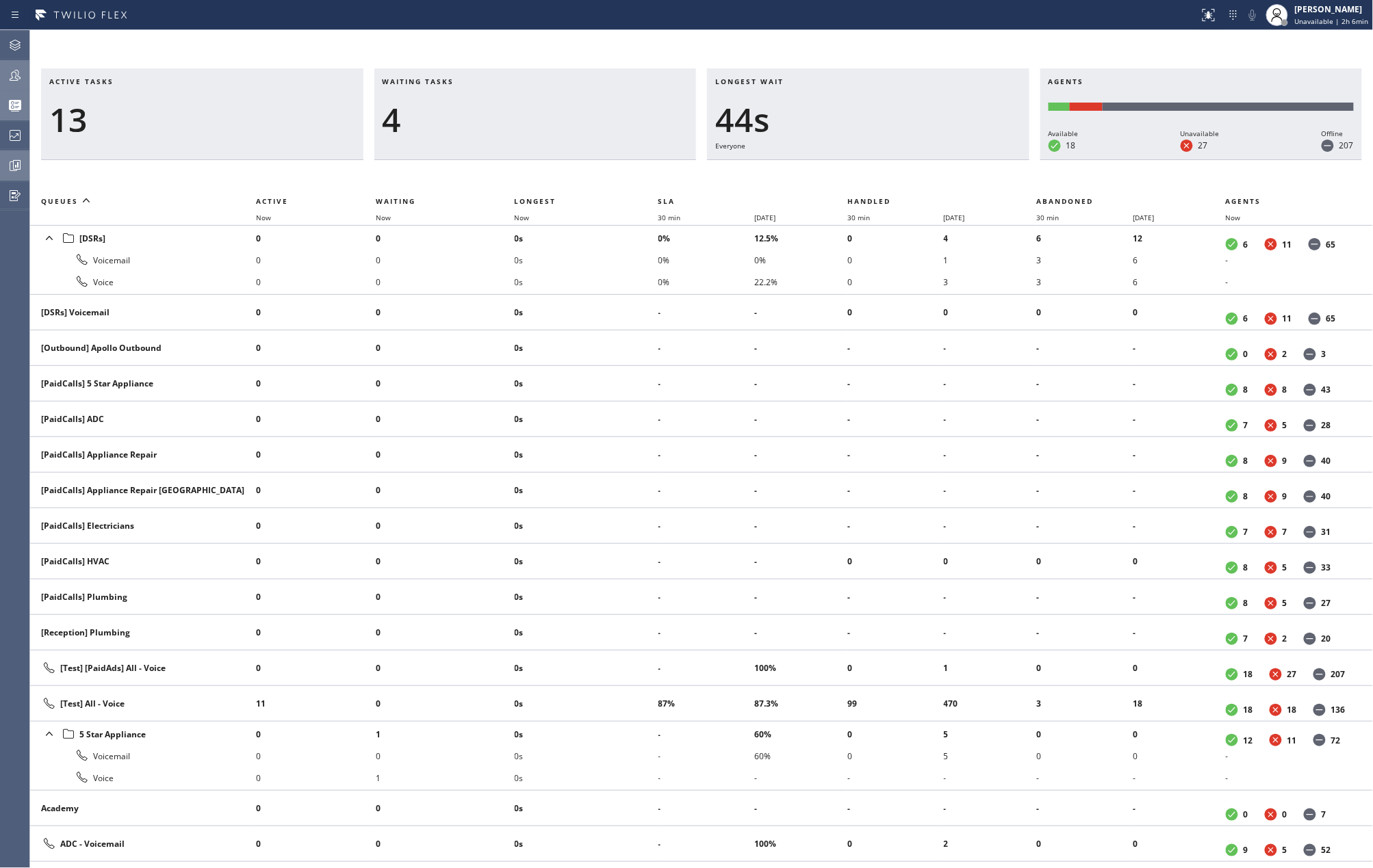
click at [9, 171] on icon at bounding box center [15, 165] width 16 height 16
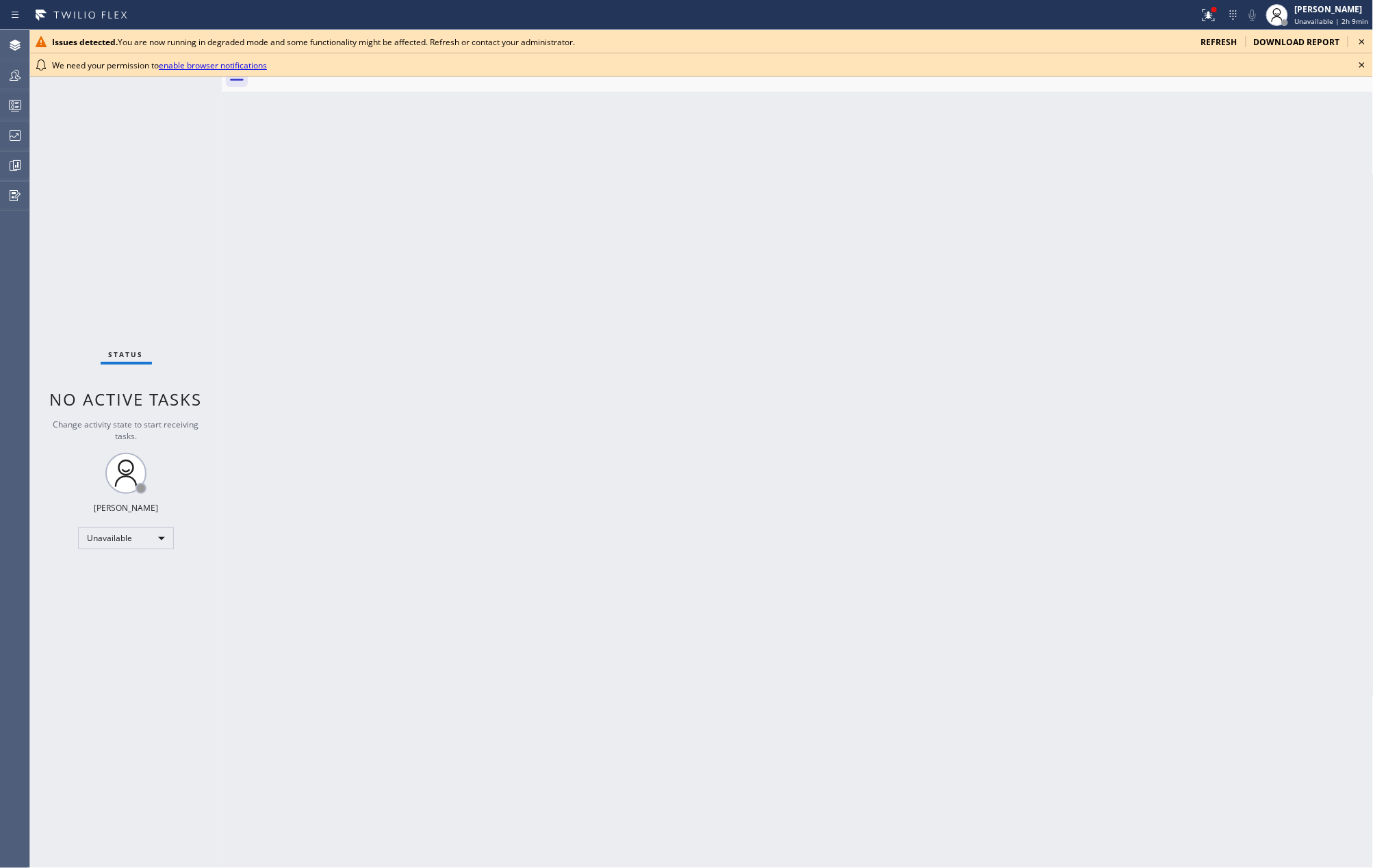
drag, startPoint x: 808, startPoint y: 195, endPoint x: 1124, endPoint y: 139, distance: 320.9
click at [814, 195] on div "Back to Dashboard Change Sender ID Customers Technicians Select a contact Outbo…" at bounding box center [798, 450] width 1152 height 838
click at [1361, 66] on icon at bounding box center [1361, 65] width 16 height 16
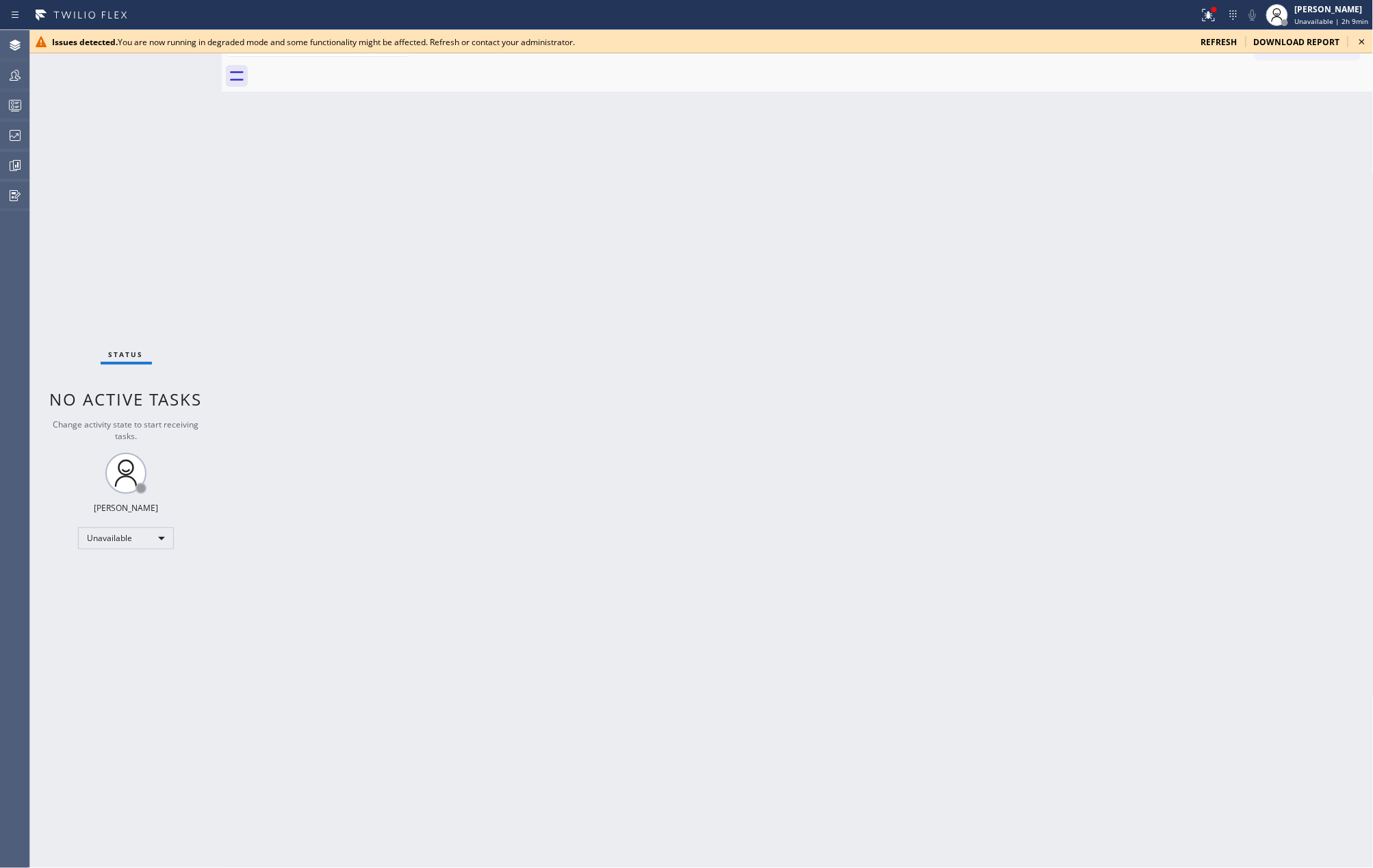
click at [1361, 40] on icon at bounding box center [1361, 41] width 5 height 5
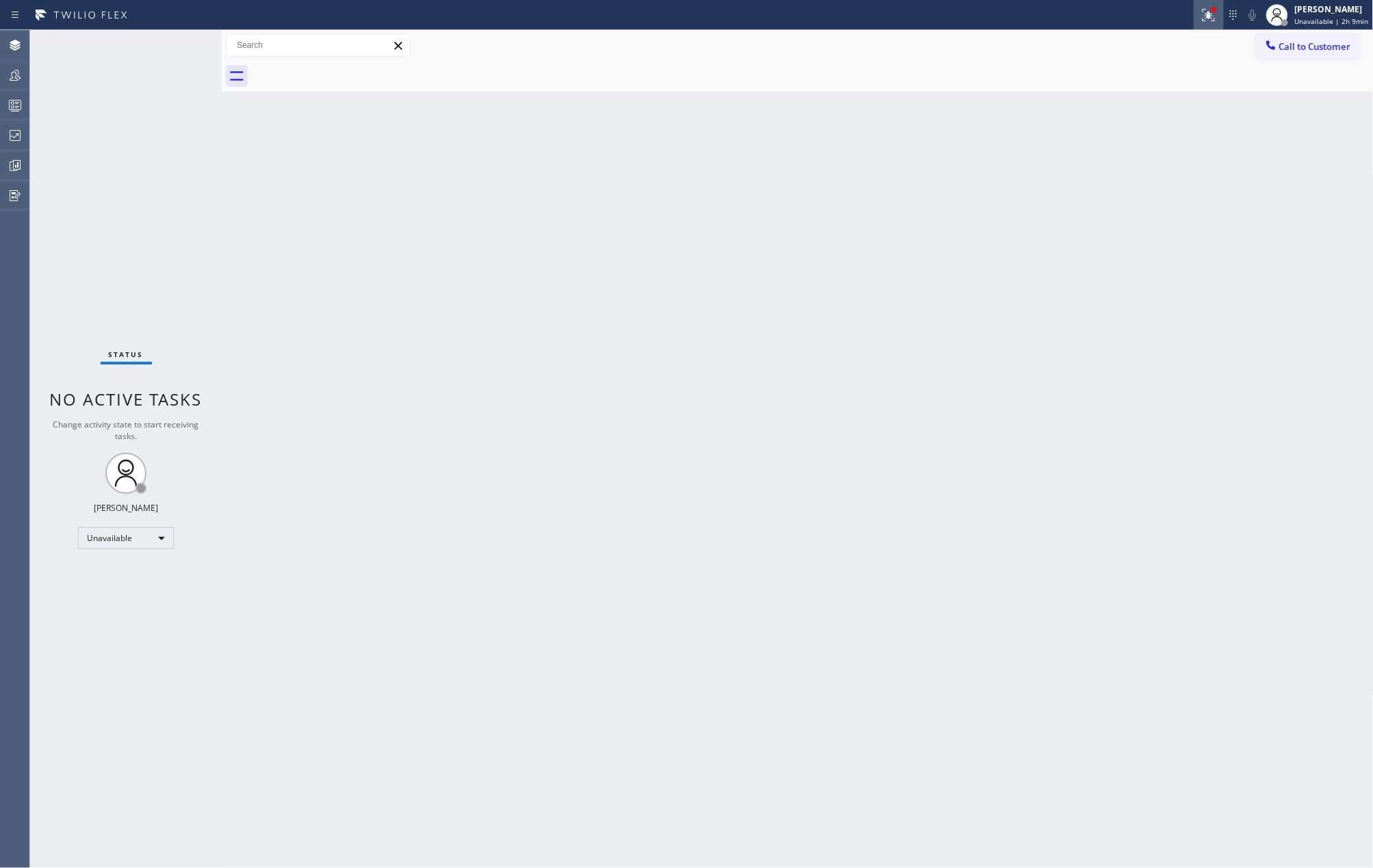
click at [1214, 18] on icon at bounding box center [1208, 15] width 16 height 16
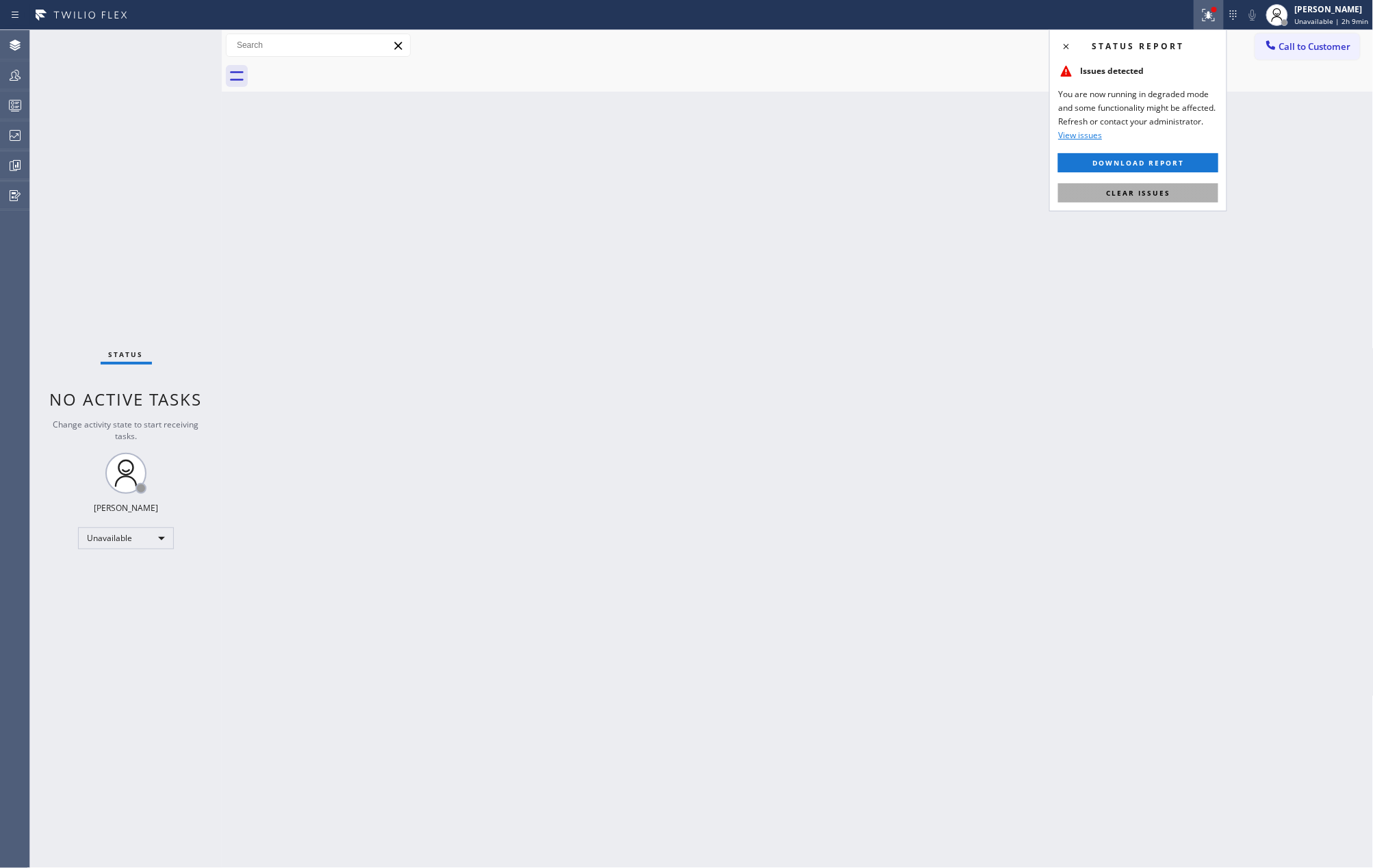
click at [1171, 193] on button "Clear issues" at bounding box center [1138, 192] width 160 height 19
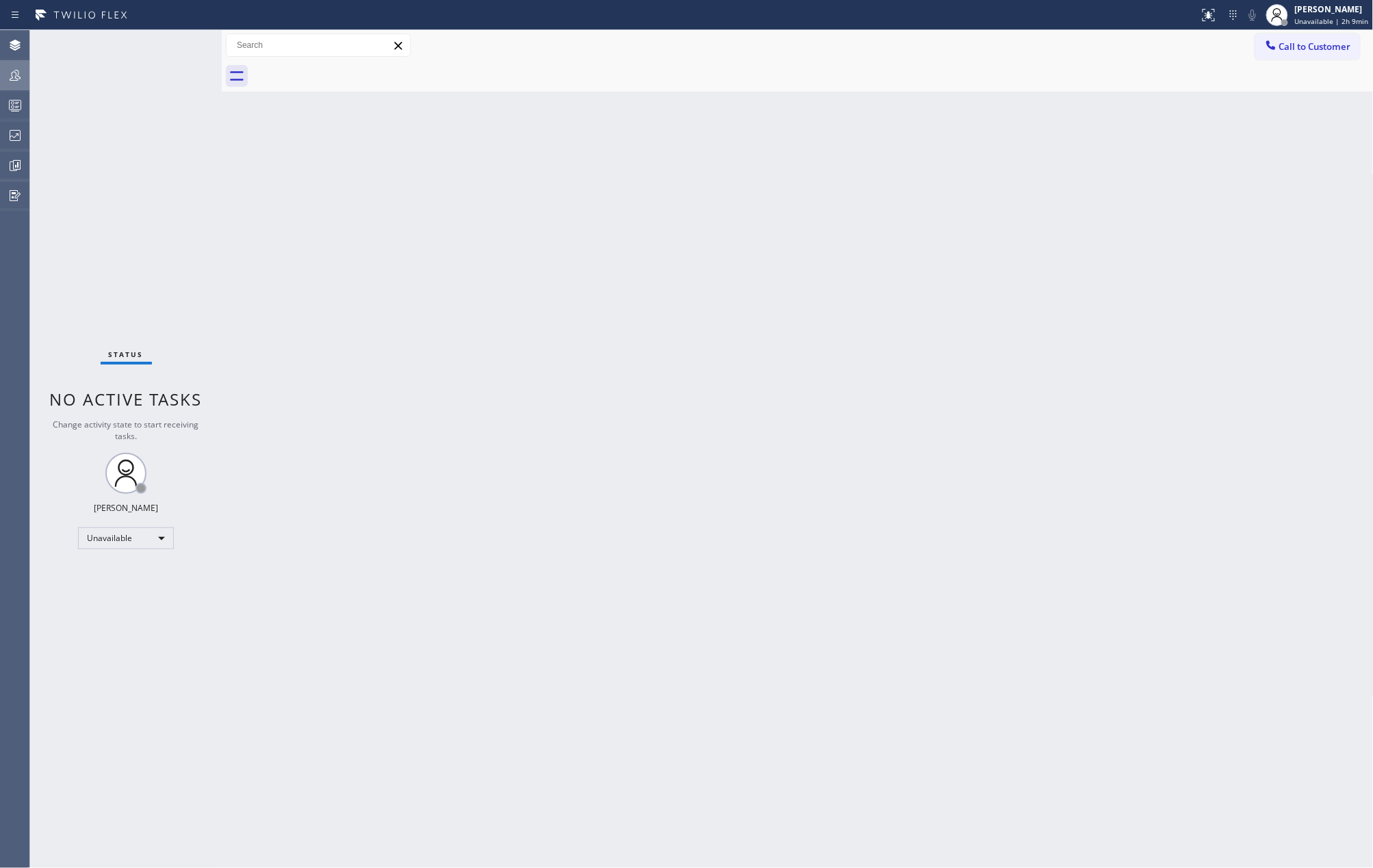
click at [9, 67] on icon at bounding box center [15, 75] width 16 height 16
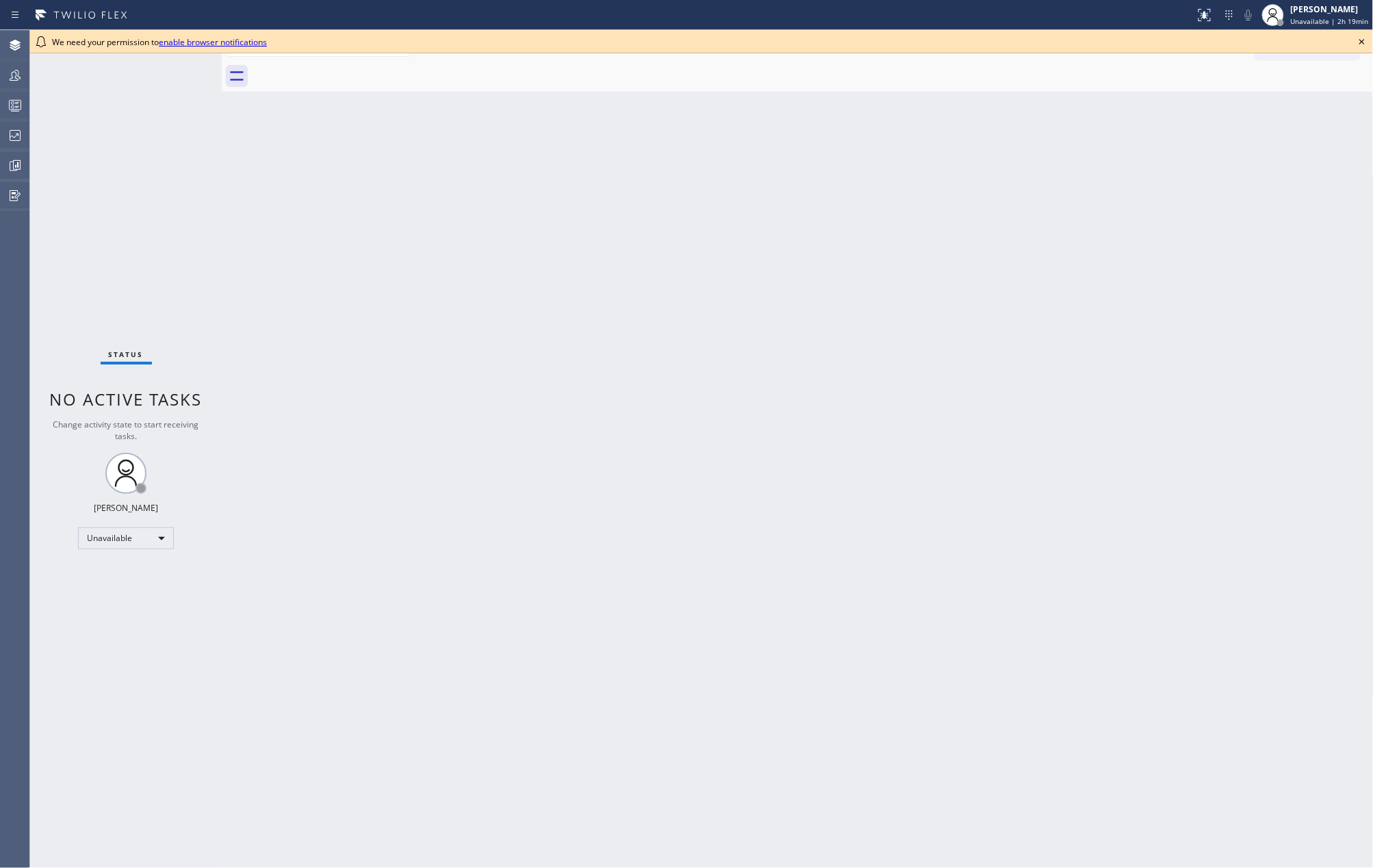
click at [1364, 42] on icon at bounding box center [1361, 41] width 16 height 16
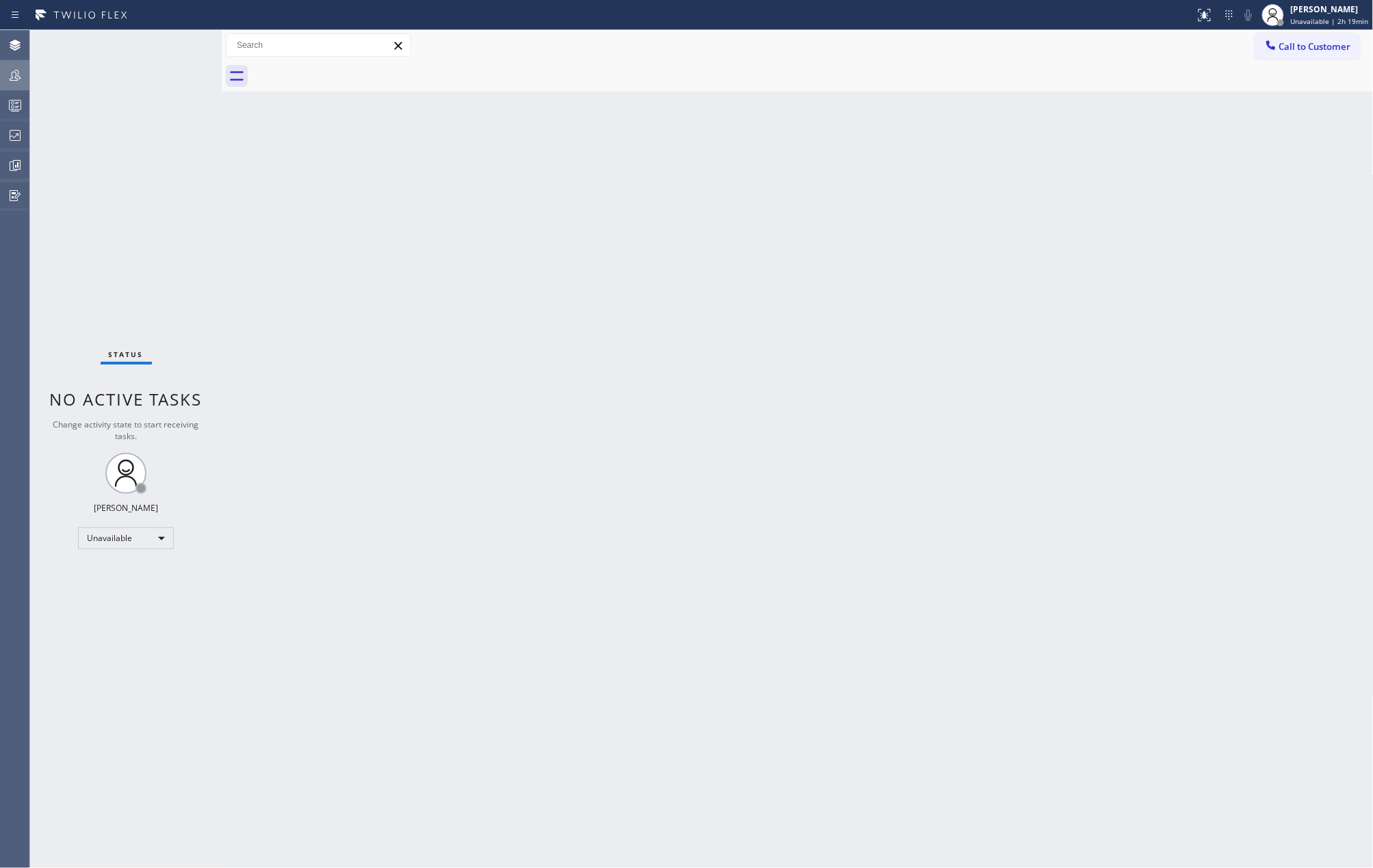
click at [22, 81] on icon at bounding box center [15, 75] width 16 height 16
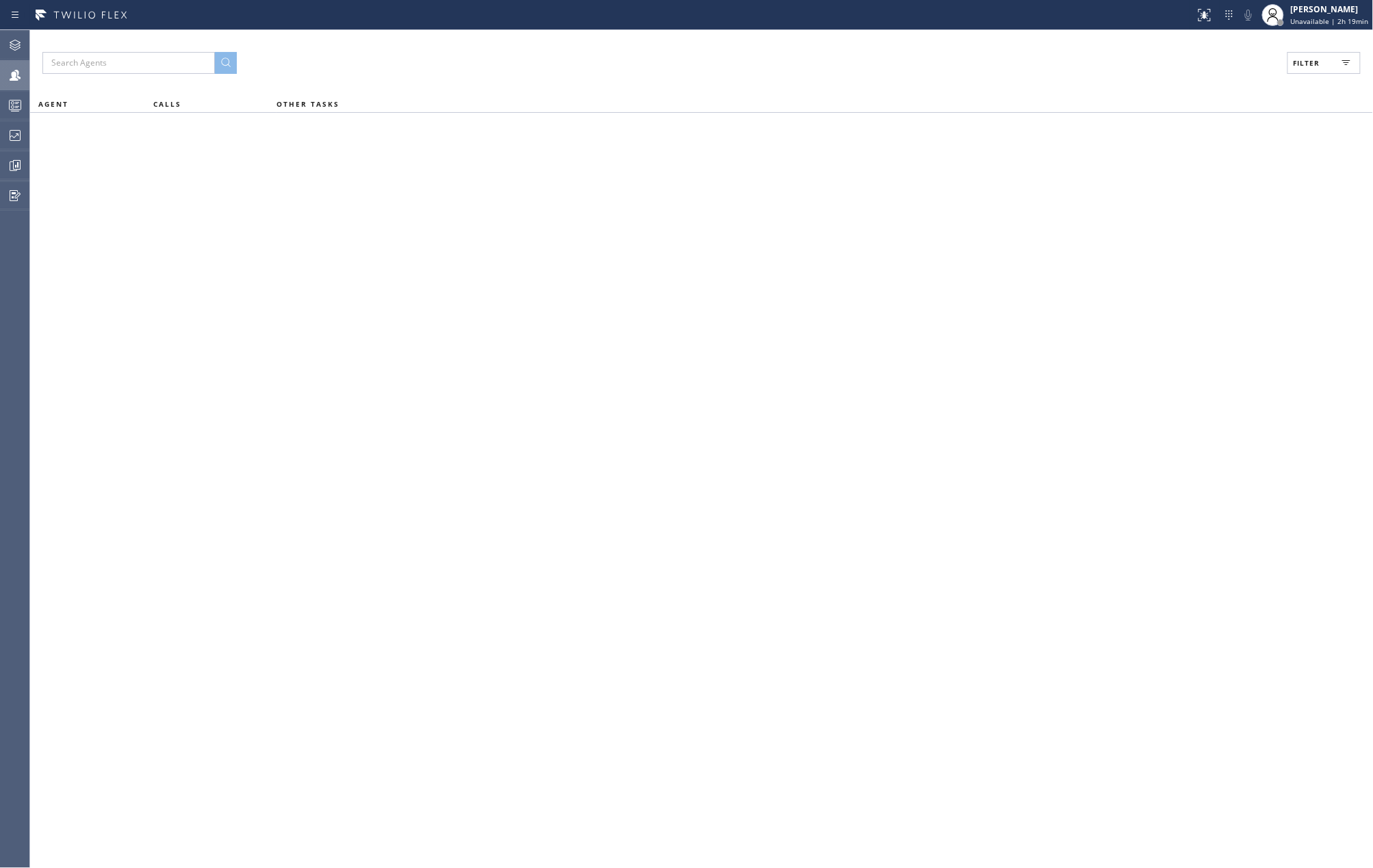
click at [1301, 71] on button "Filter" at bounding box center [1324, 63] width 73 height 22
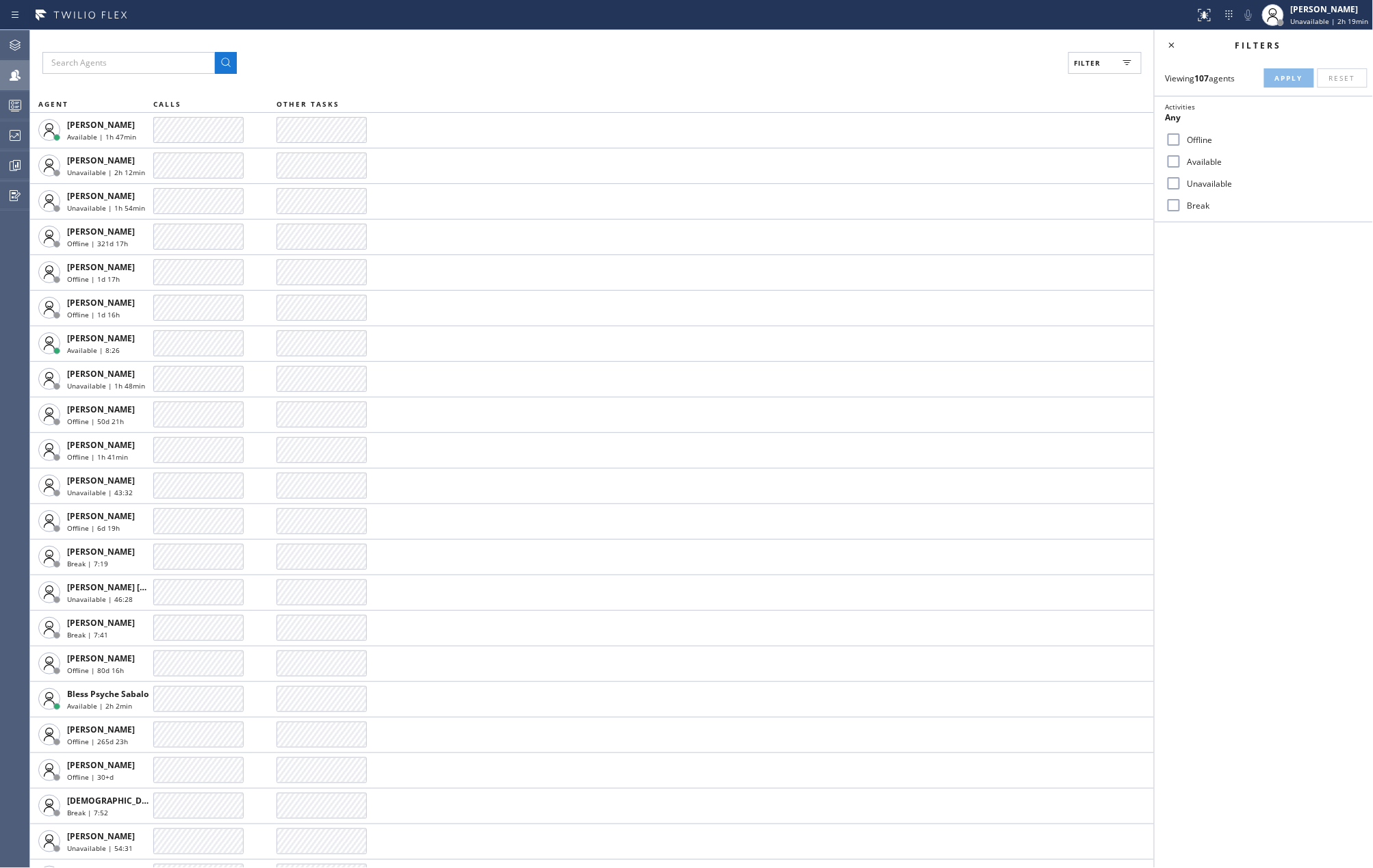
click at [1174, 167] on input "Available" at bounding box center [1174, 161] width 16 height 16
checkbox input "true"
click at [1170, 206] on input "Break" at bounding box center [1174, 205] width 16 height 16
click at [1266, 75] on button "Apply" at bounding box center [1289, 78] width 50 height 19
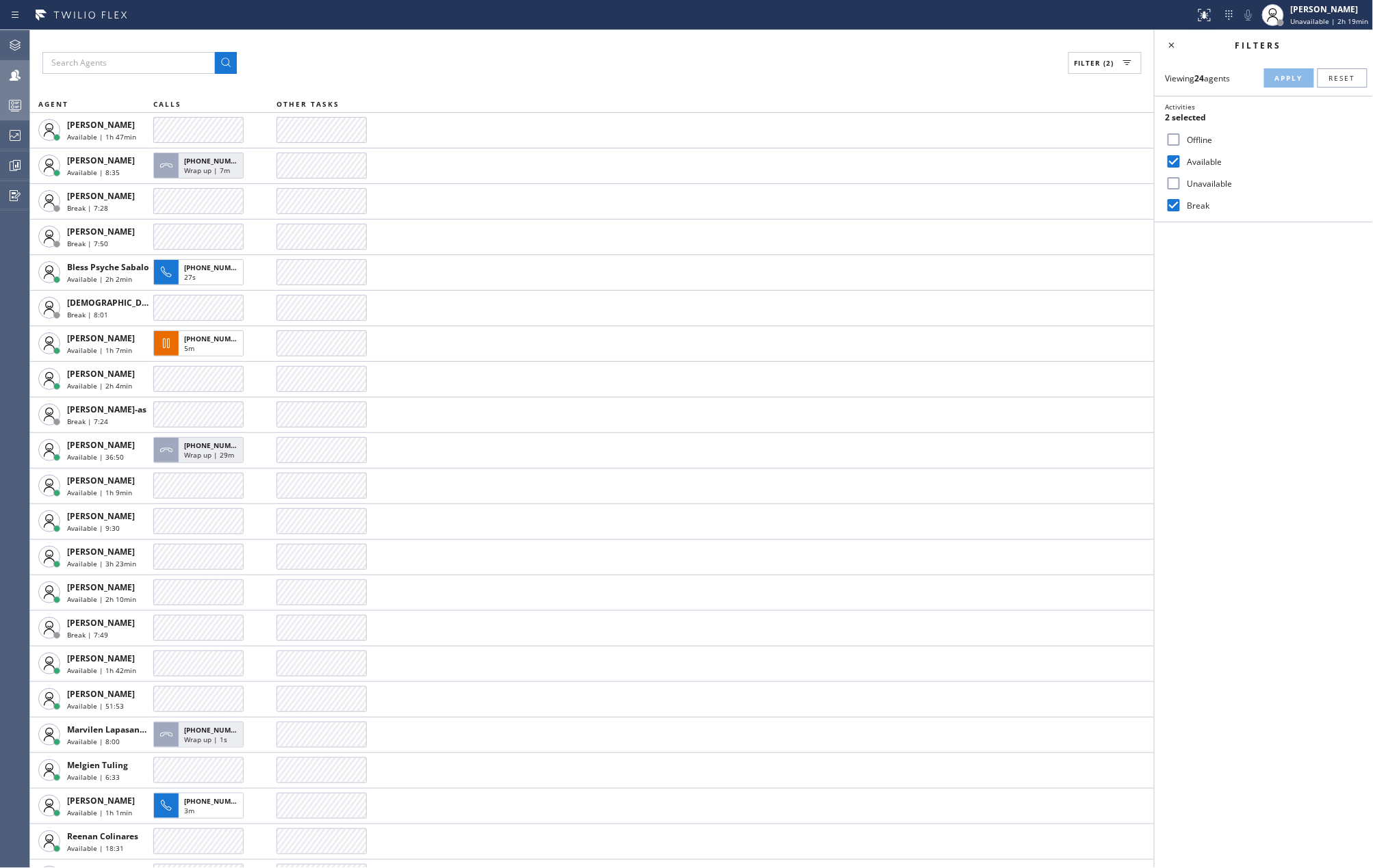
click at [14, 103] on icon at bounding box center [15, 105] width 16 height 16
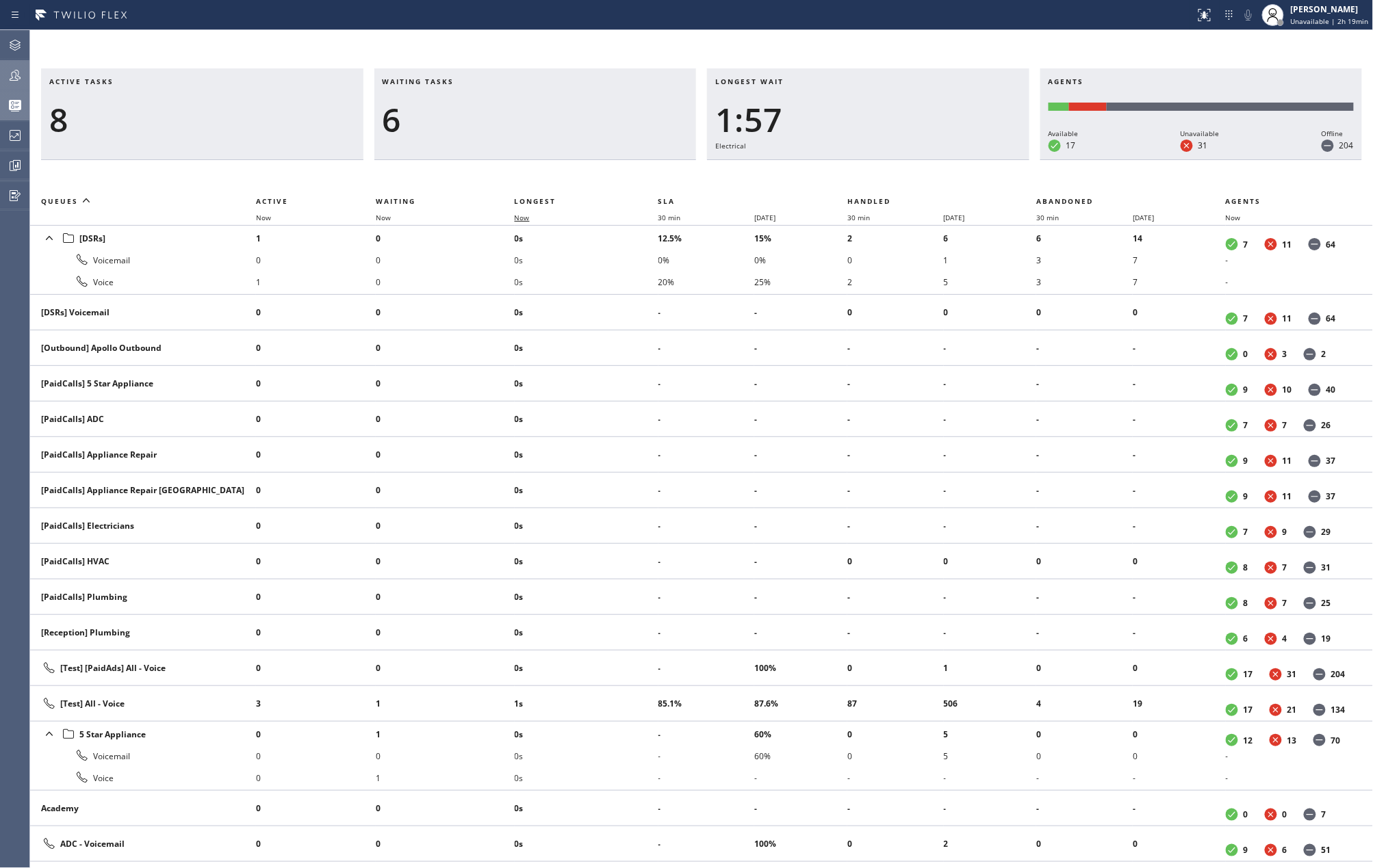
click at [527, 217] on span "Now" at bounding box center [521, 217] width 15 height 9
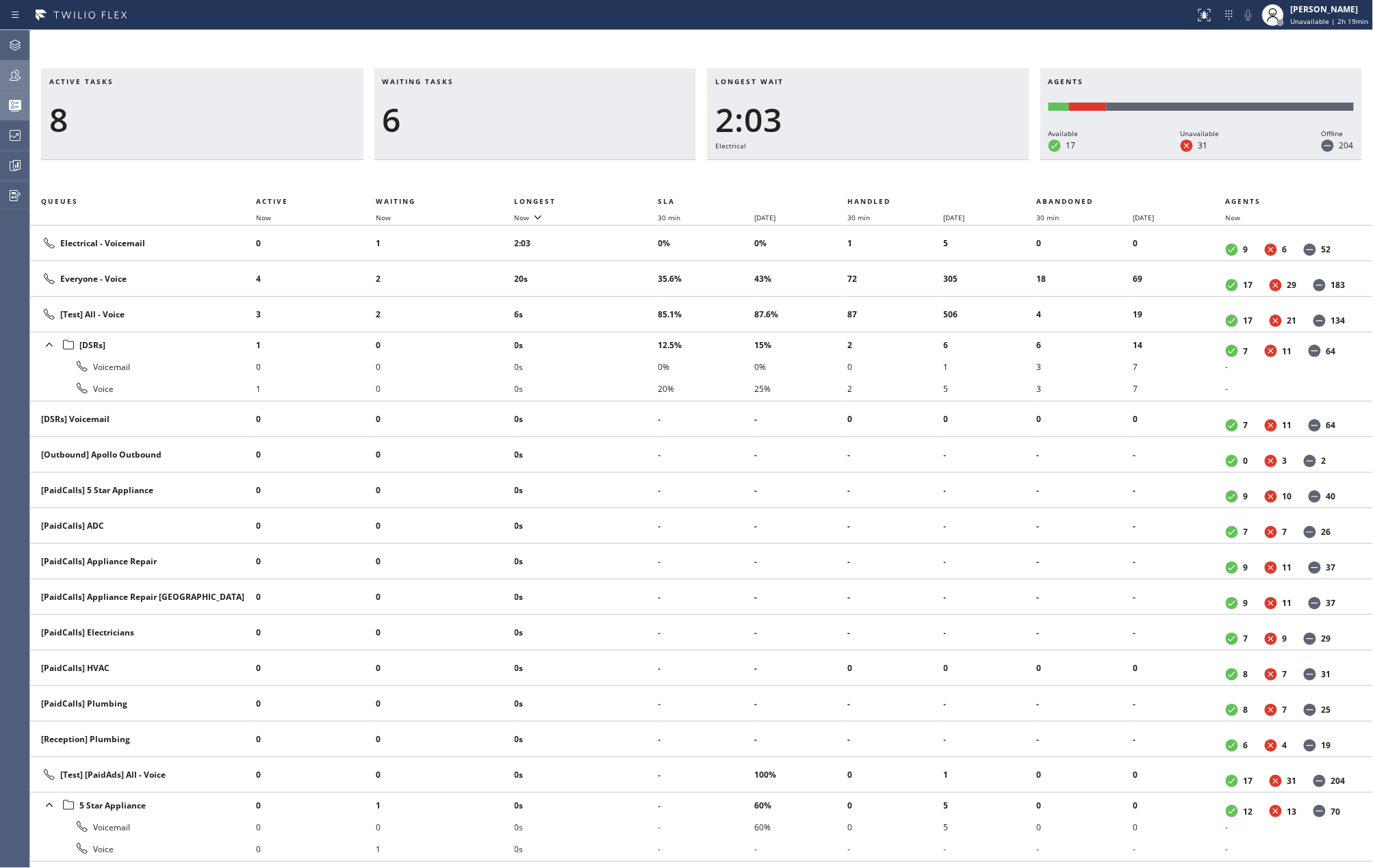
click at [14, 63] on div at bounding box center [15, 75] width 30 height 27
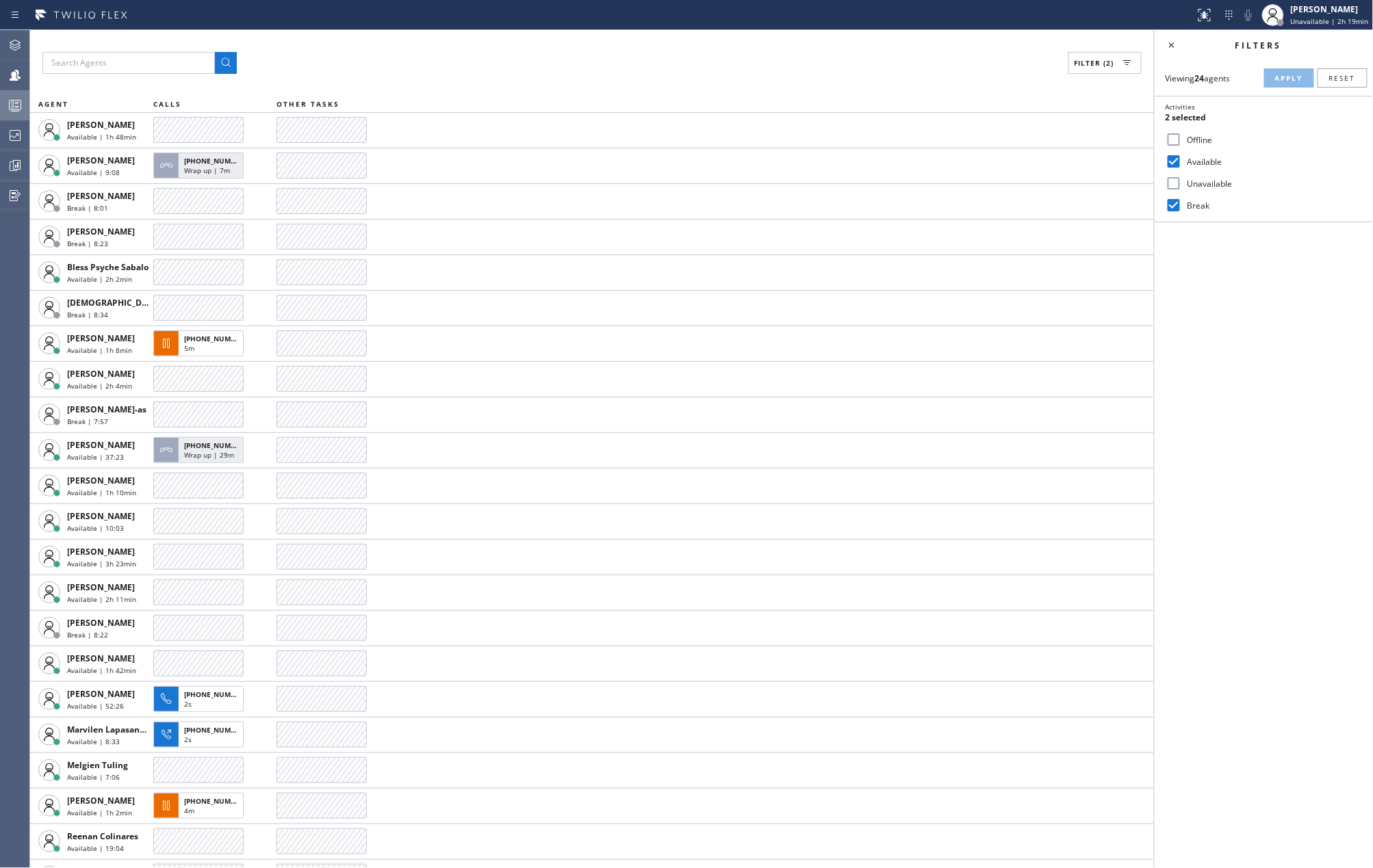
click at [1176, 205] on input "Break" at bounding box center [1174, 205] width 16 height 16
checkbox input "false"
click at [1284, 76] on span "Apply" at bounding box center [1289, 78] width 28 height 9
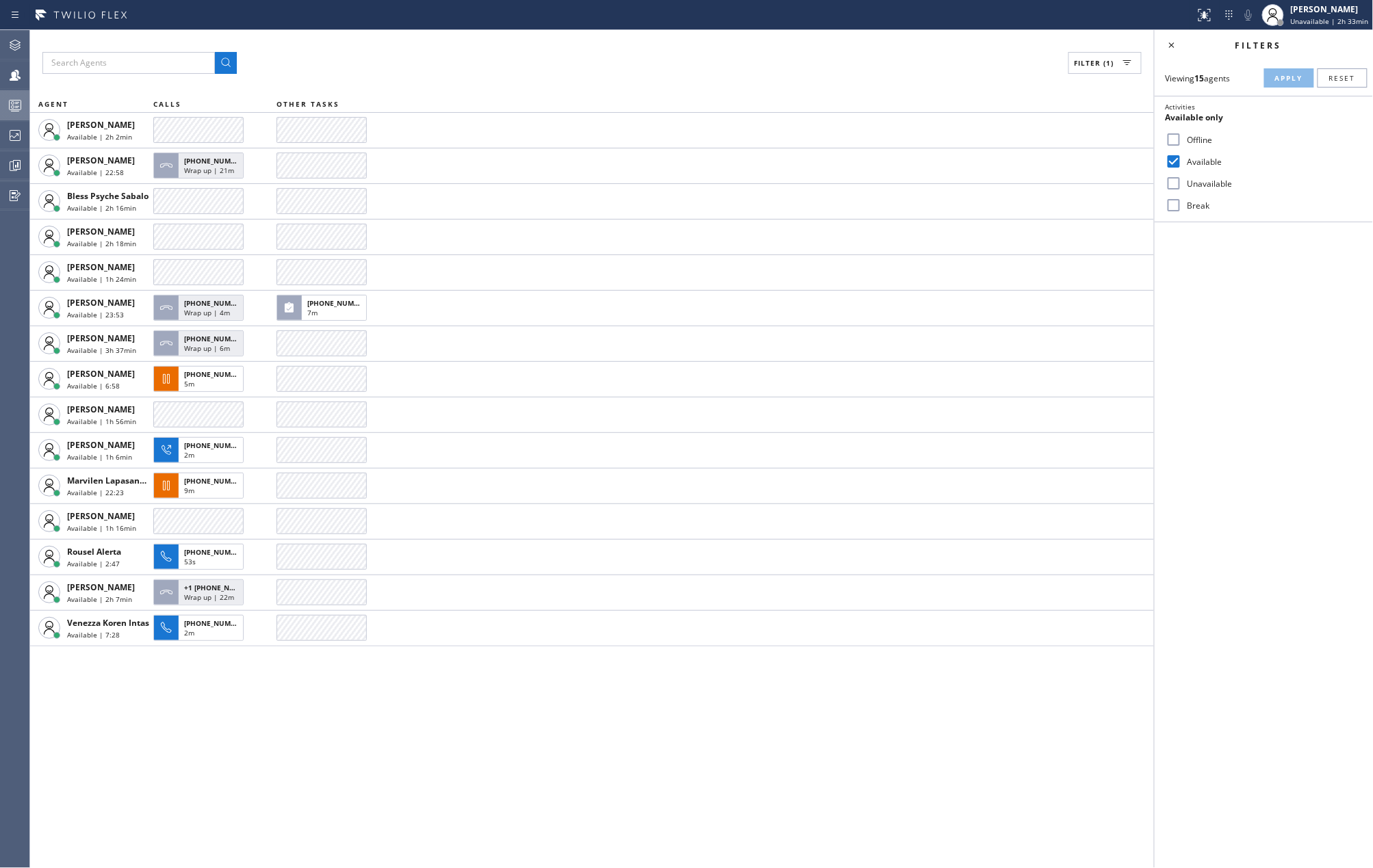
click at [9, 104] on icon at bounding box center [15, 105] width 16 height 16
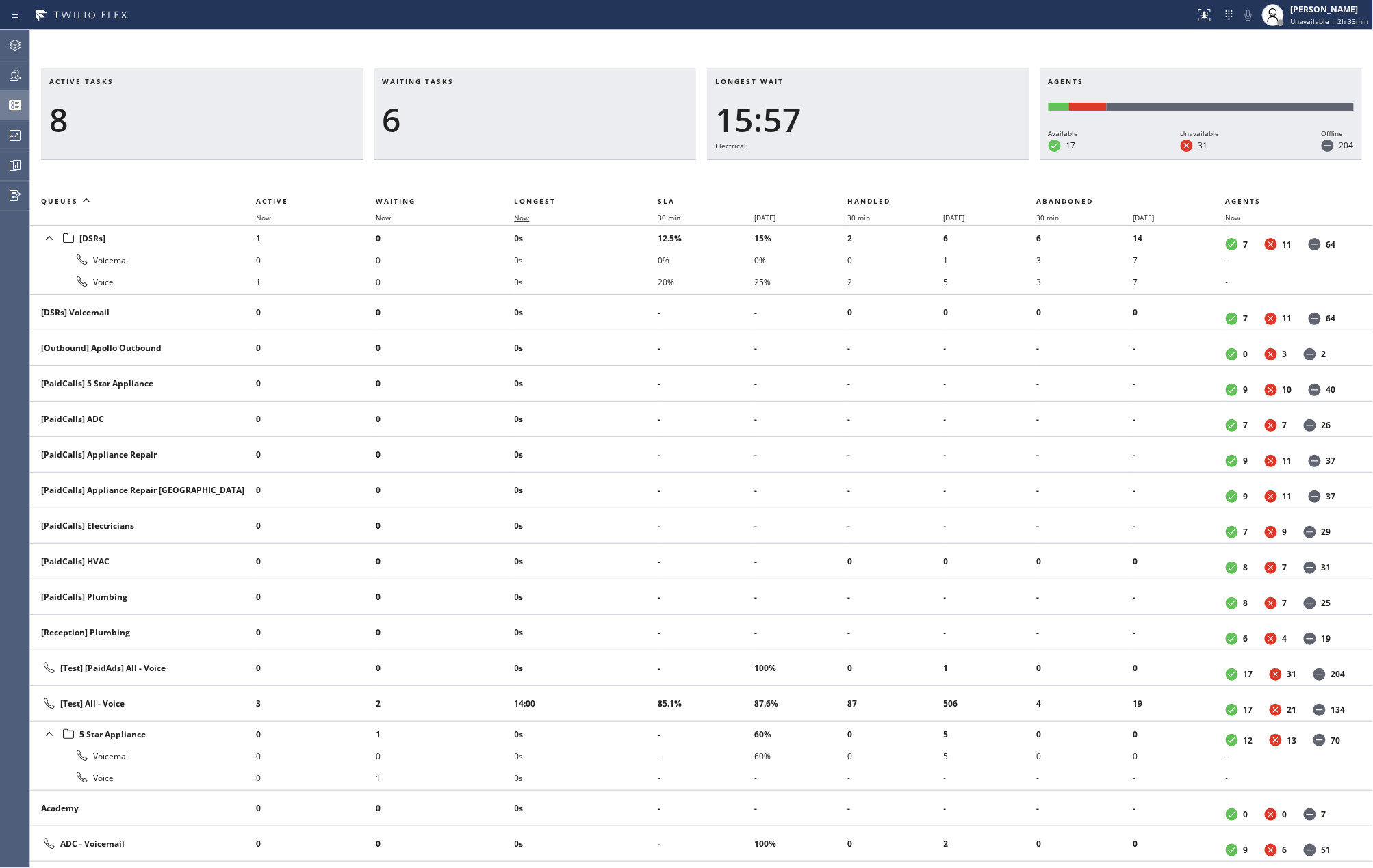
click at [521, 213] on span "Now" at bounding box center [521, 217] width 15 height 9
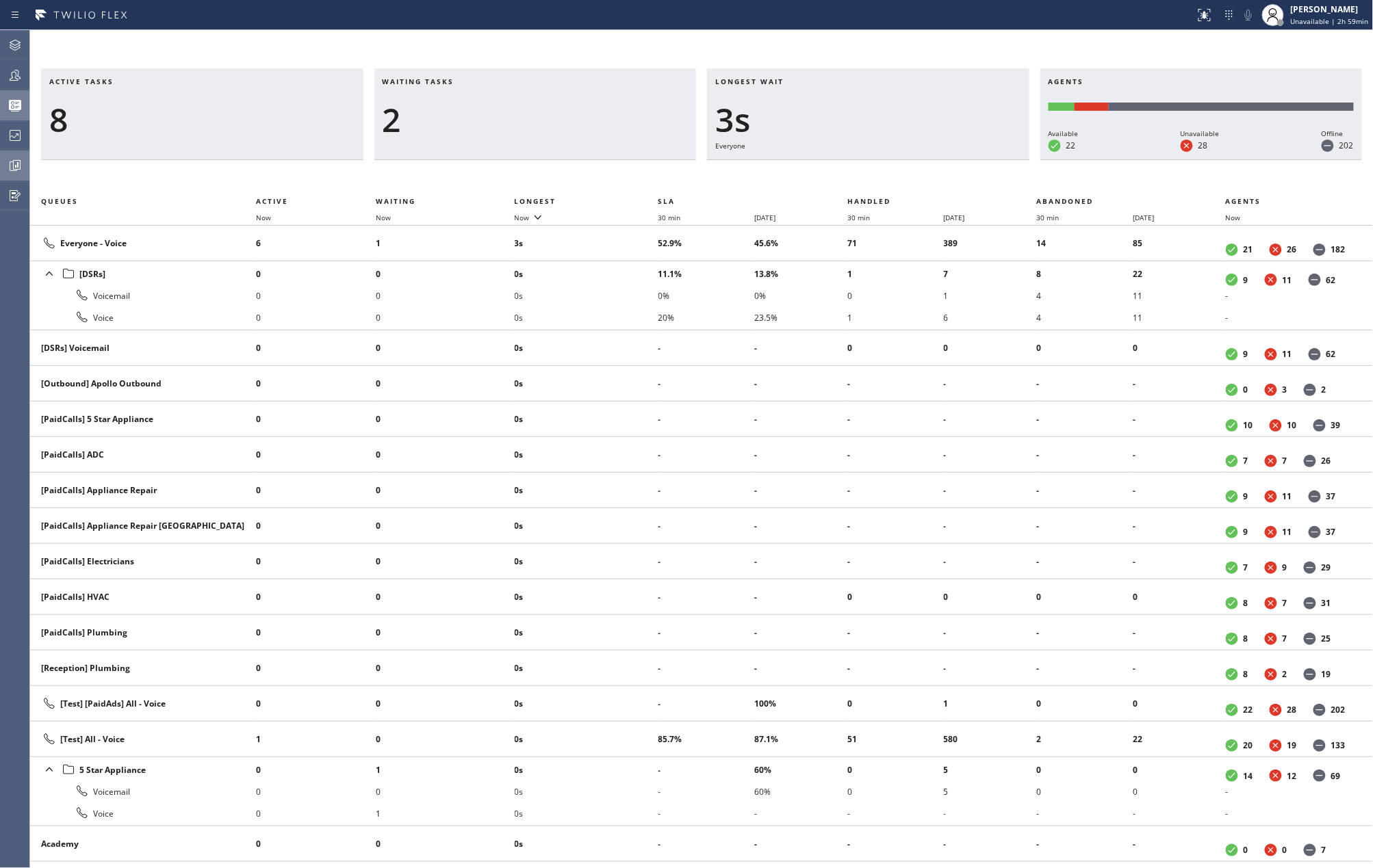
click at [10, 164] on icon at bounding box center [15, 165] width 10 height 10
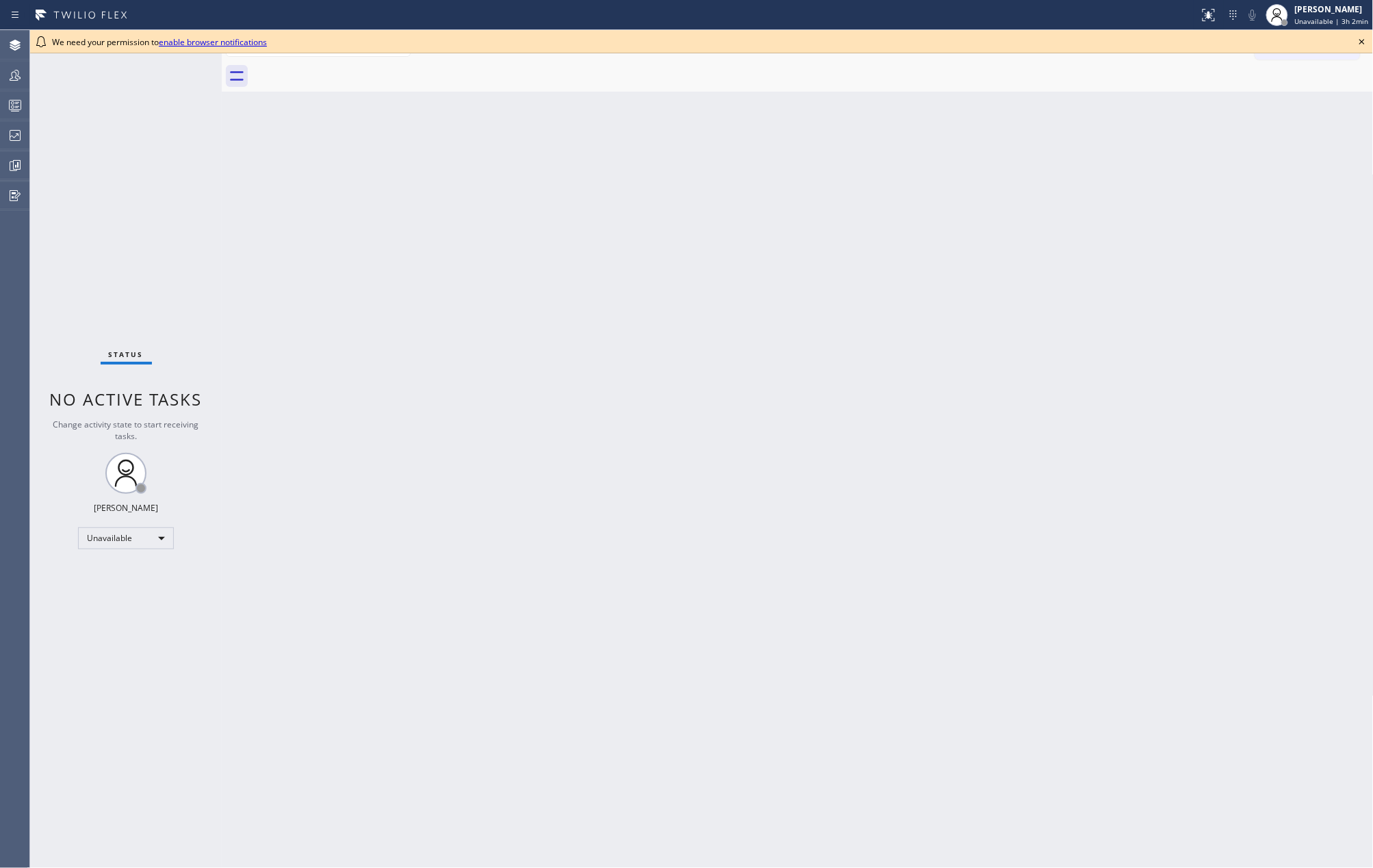
click at [1364, 38] on icon at bounding box center [1361, 41] width 16 height 16
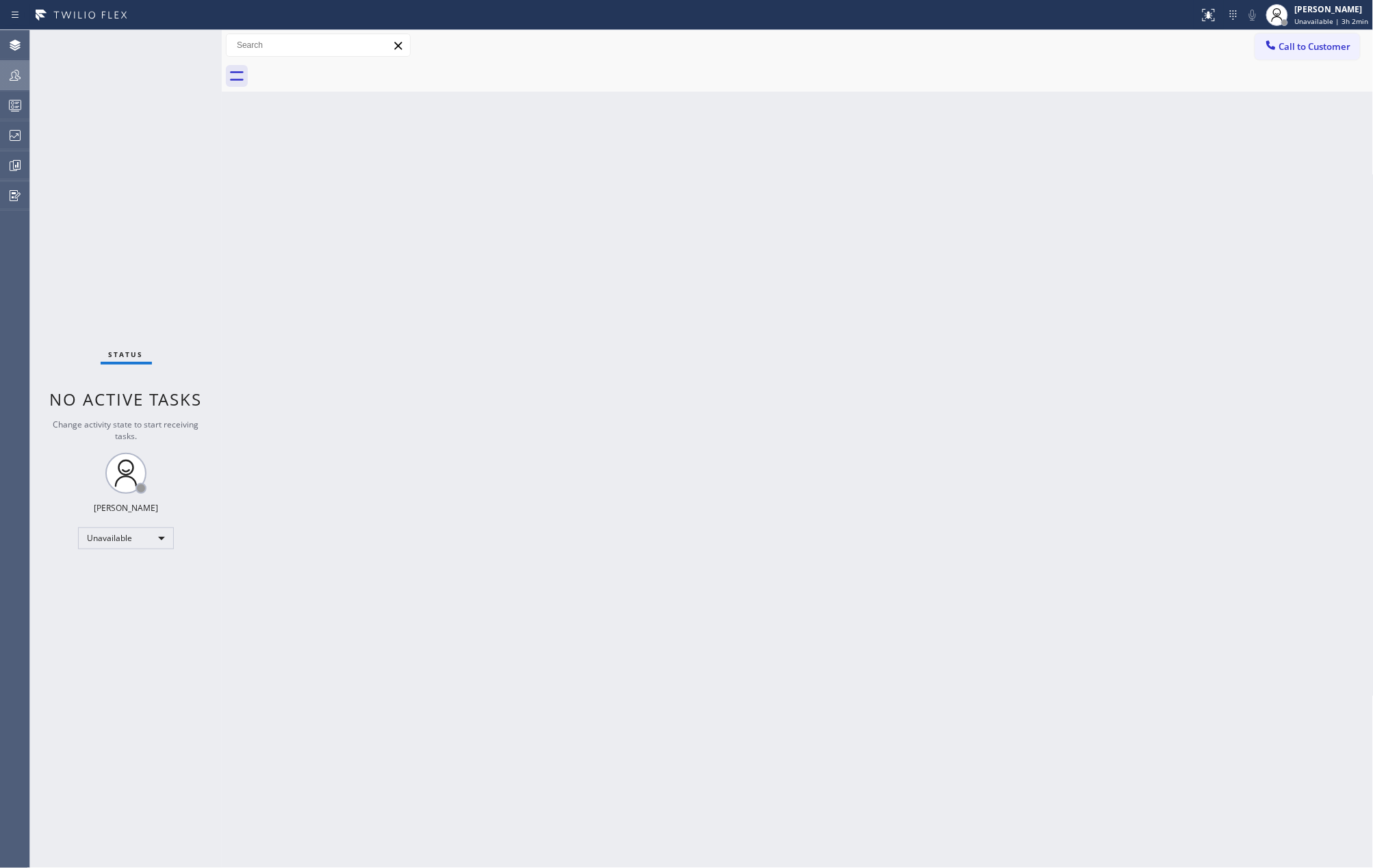
click at [9, 81] on icon at bounding box center [15, 75] width 16 height 16
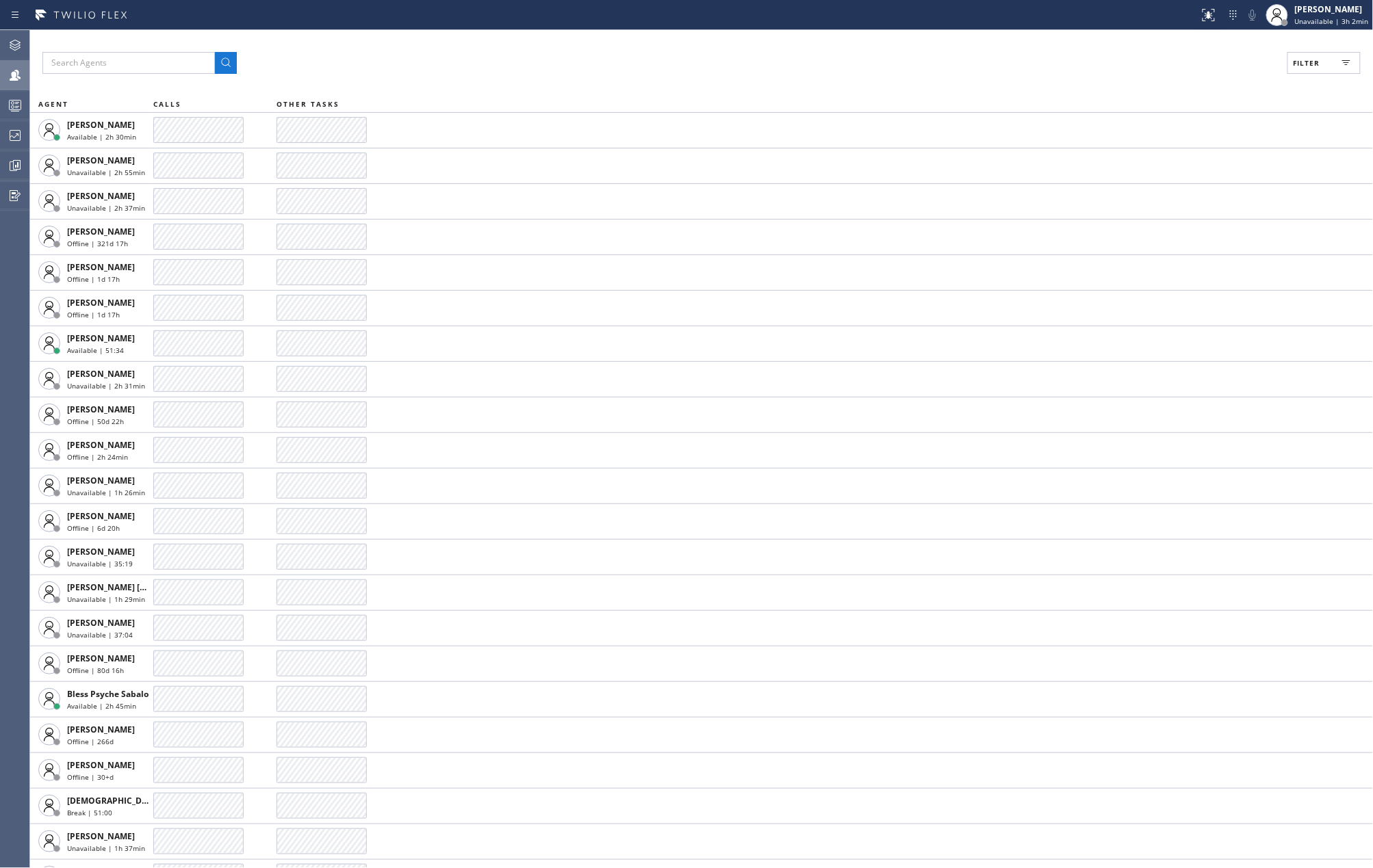
click at [1295, 60] on span "Filter" at bounding box center [1307, 63] width 26 height 9
click at [1170, 157] on input "Available" at bounding box center [1174, 161] width 16 height 16
checkbox input "true"
click at [1180, 210] on input "Break" at bounding box center [1174, 205] width 16 height 16
checkbox input "true"
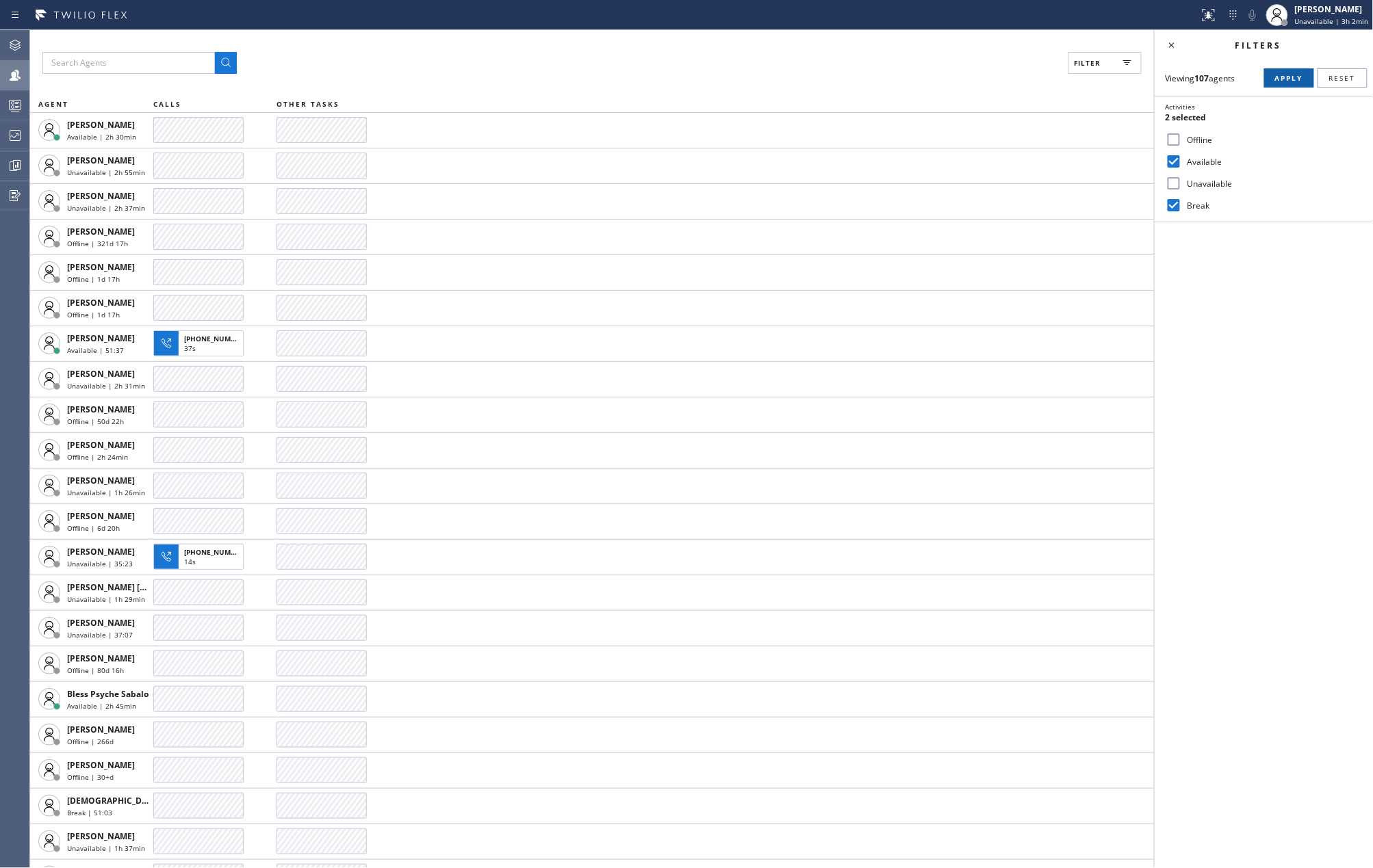
click at [1287, 75] on span "Apply" at bounding box center [1289, 78] width 28 height 9
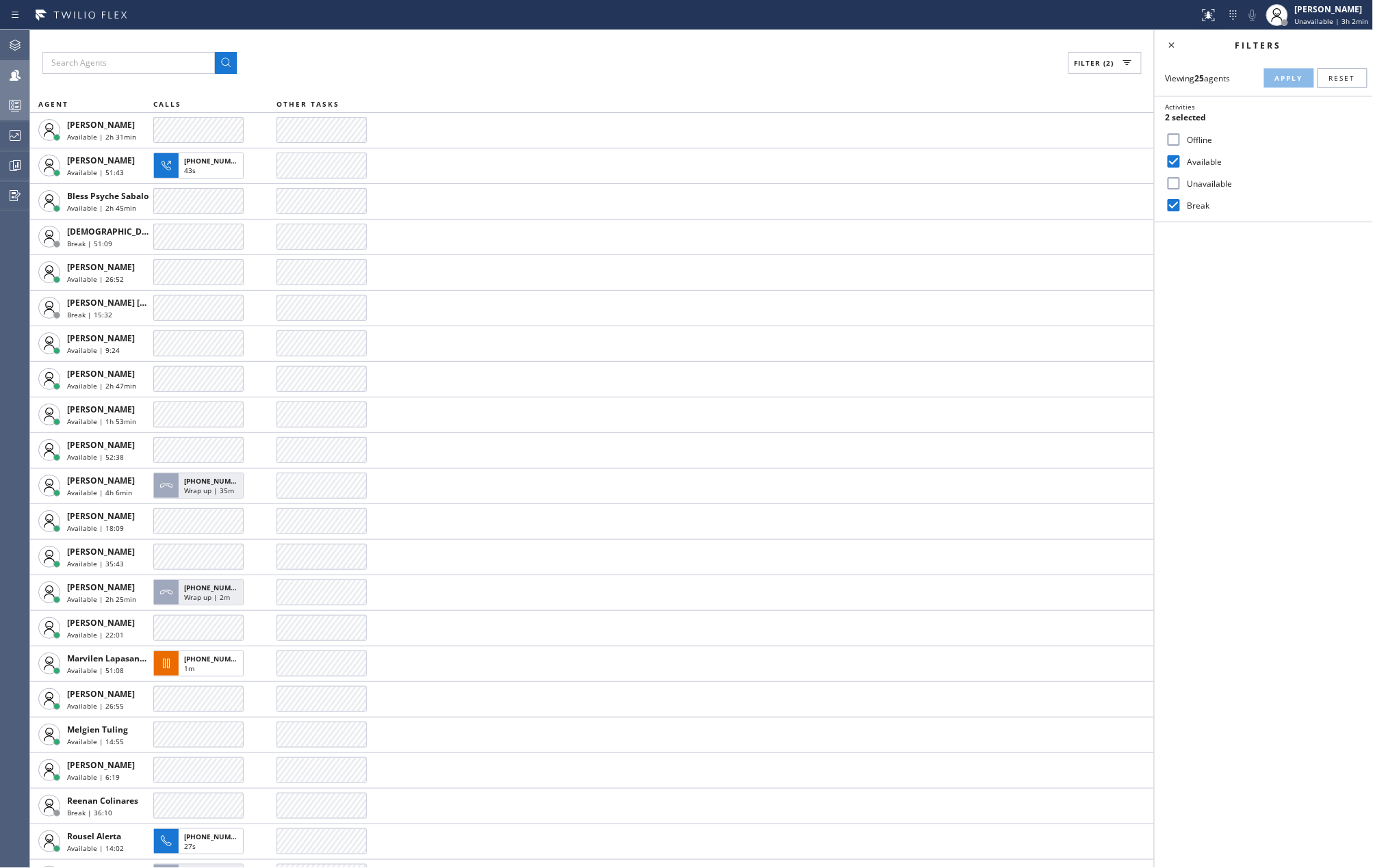
click at [9, 110] on icon at bounding box center [15, 105] width 16 height 16
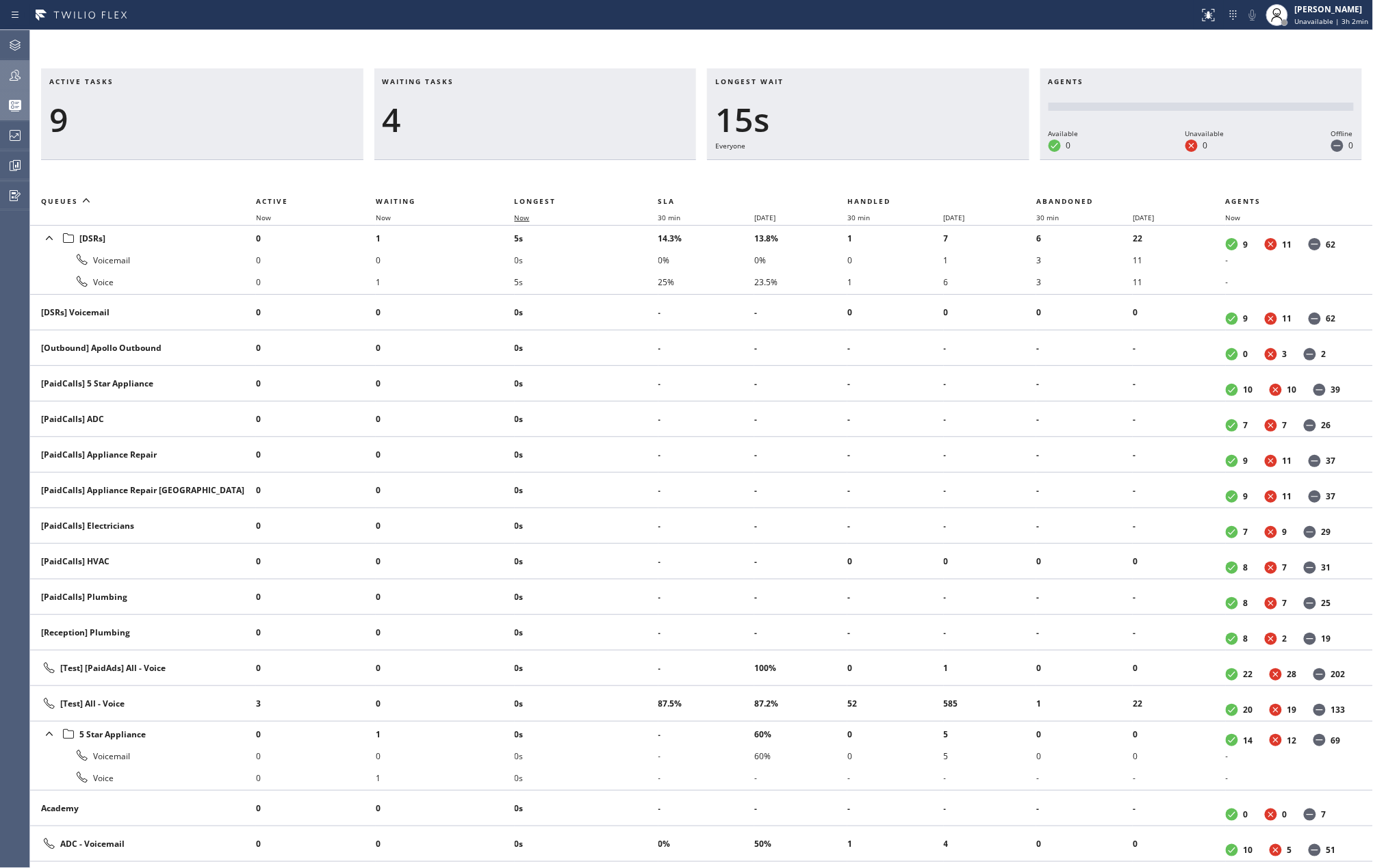
click at [520, 217] on span "Now" at bounding box center [521, 217] width 15 height 9
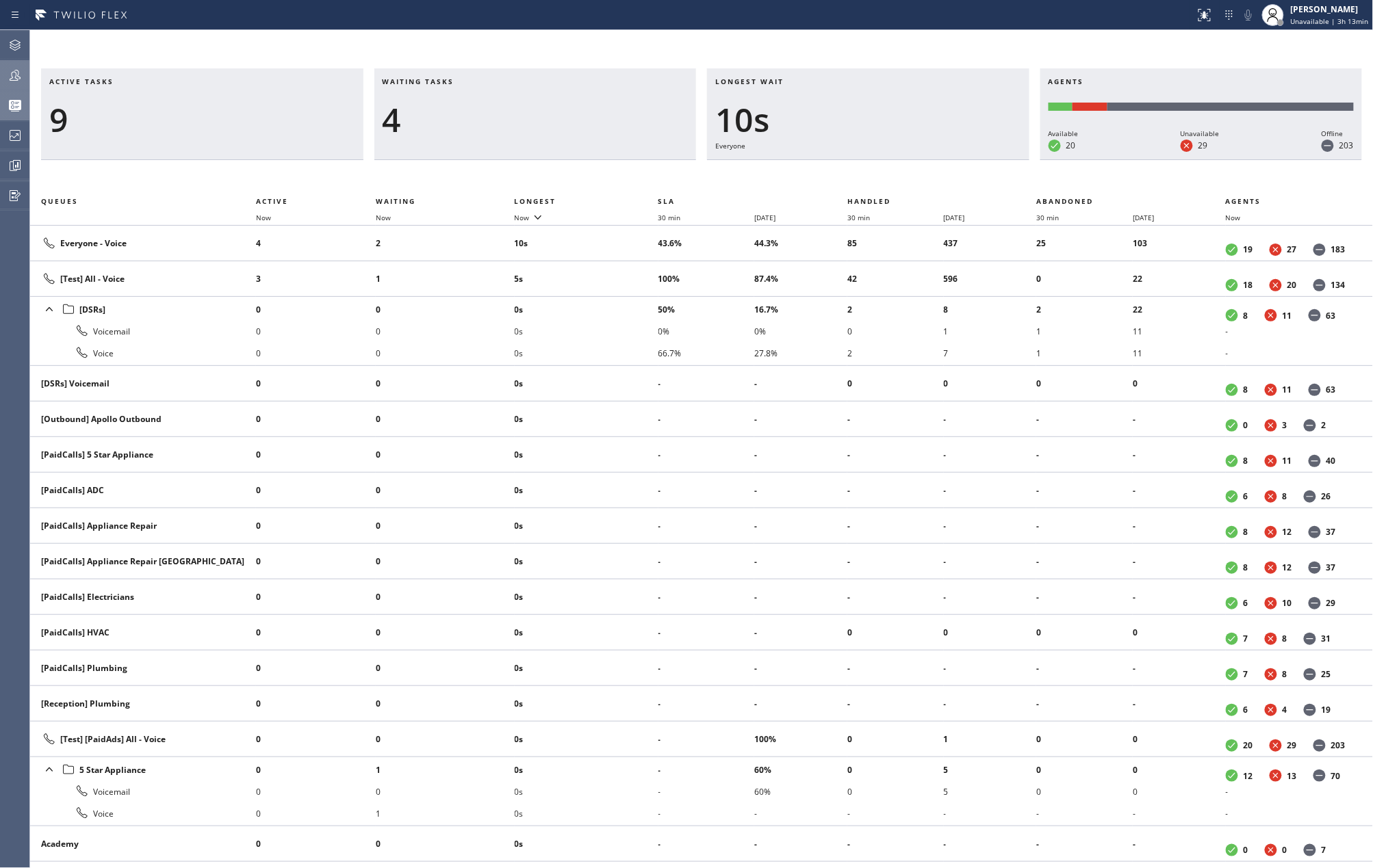
click at [19, 79] on icon at bounding box center [15, 75] width 16 height 16
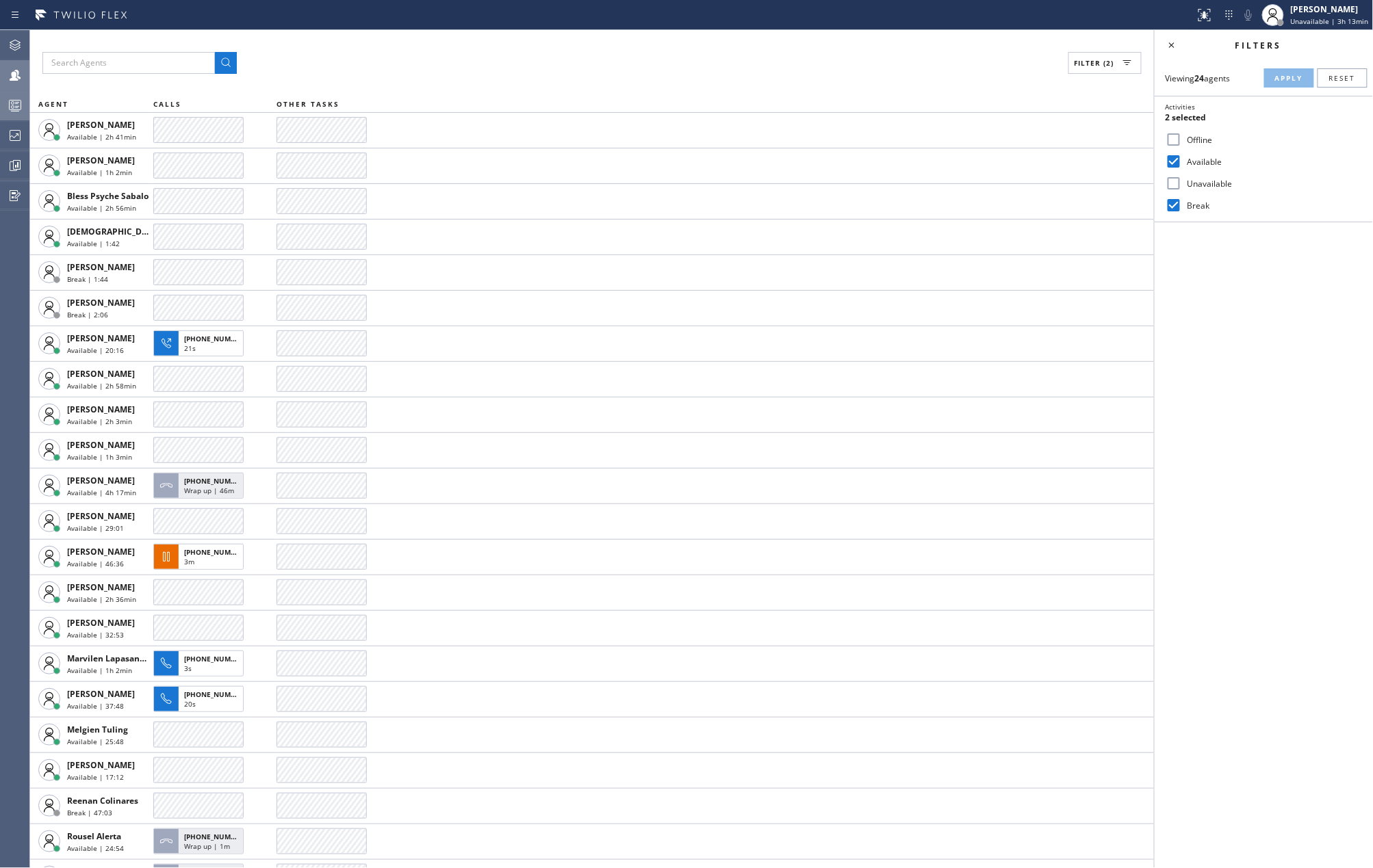
click at [1180, 161] on input "Available" at bounding box center [1174, 161] width 16 height 16
click at [1284, 76] on span "Apply" at bounding box center [1289, 78] width 28 height 9
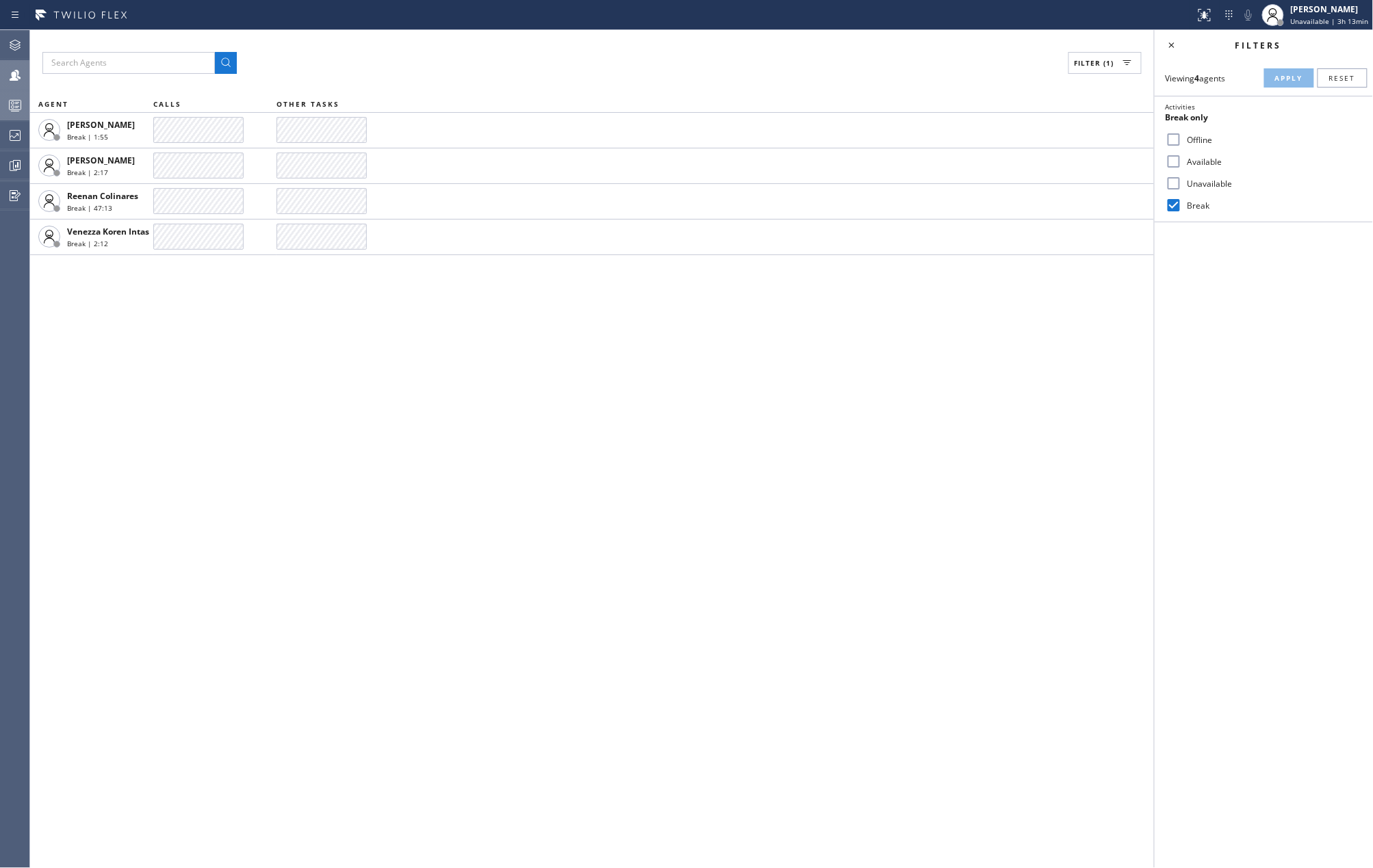
click at [12, 102] on circle at bounding box center [13, 104] width 3 height 3
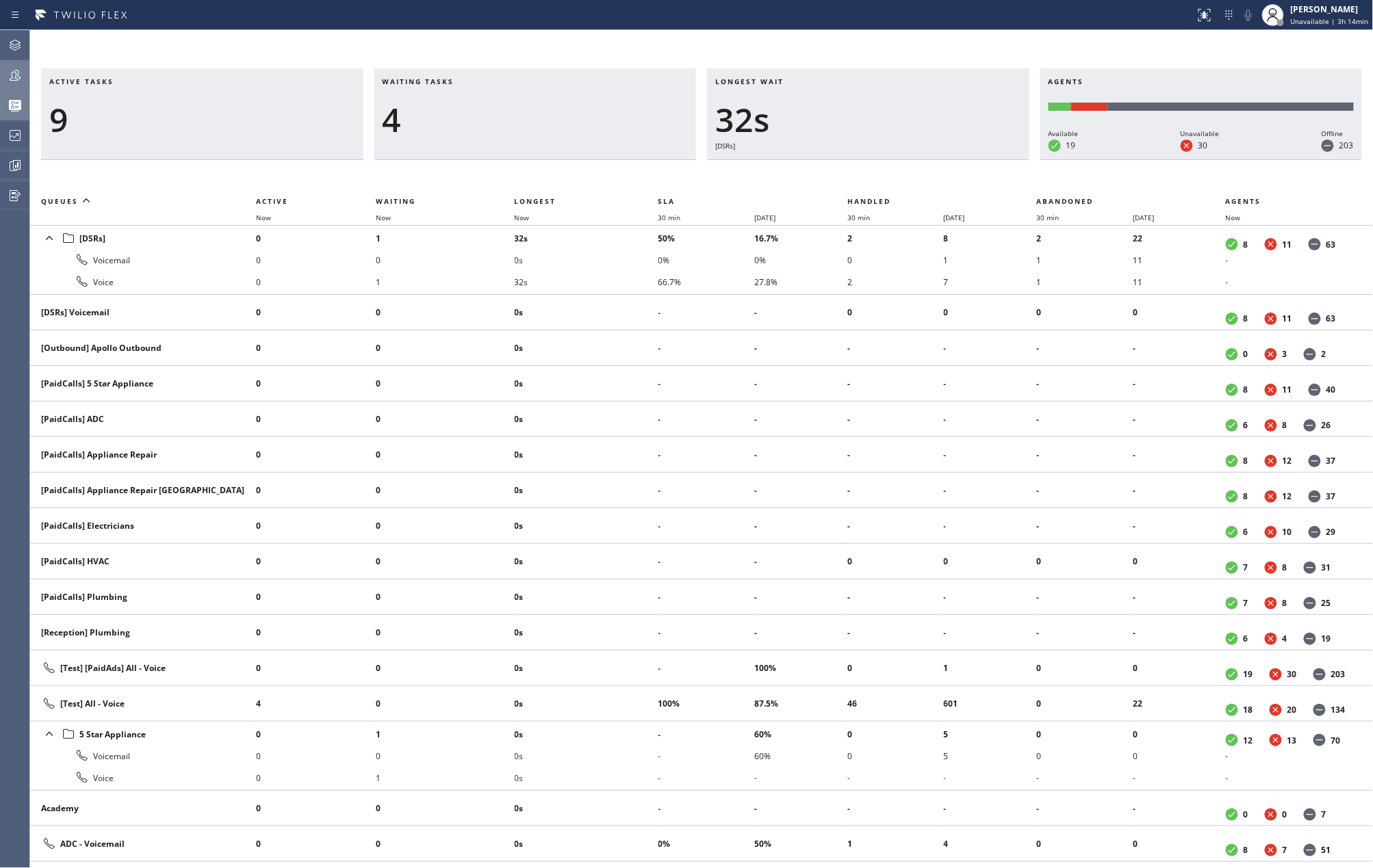
click at [17, 75] on icon at bounding box center [15, 75] width 16 height 16
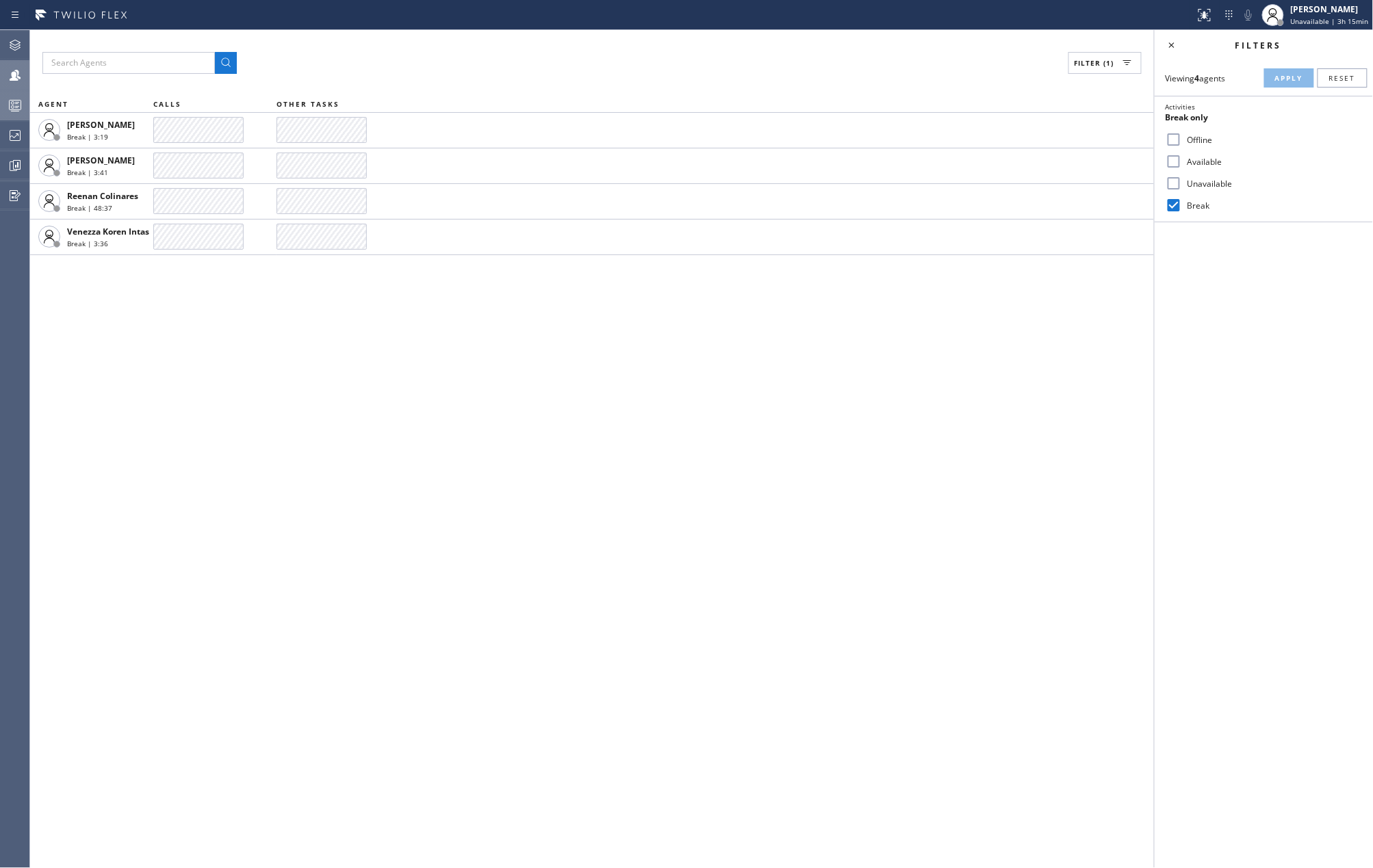
click at [16, 98] on icon at bounding box center [15, 105] width 16 height 16
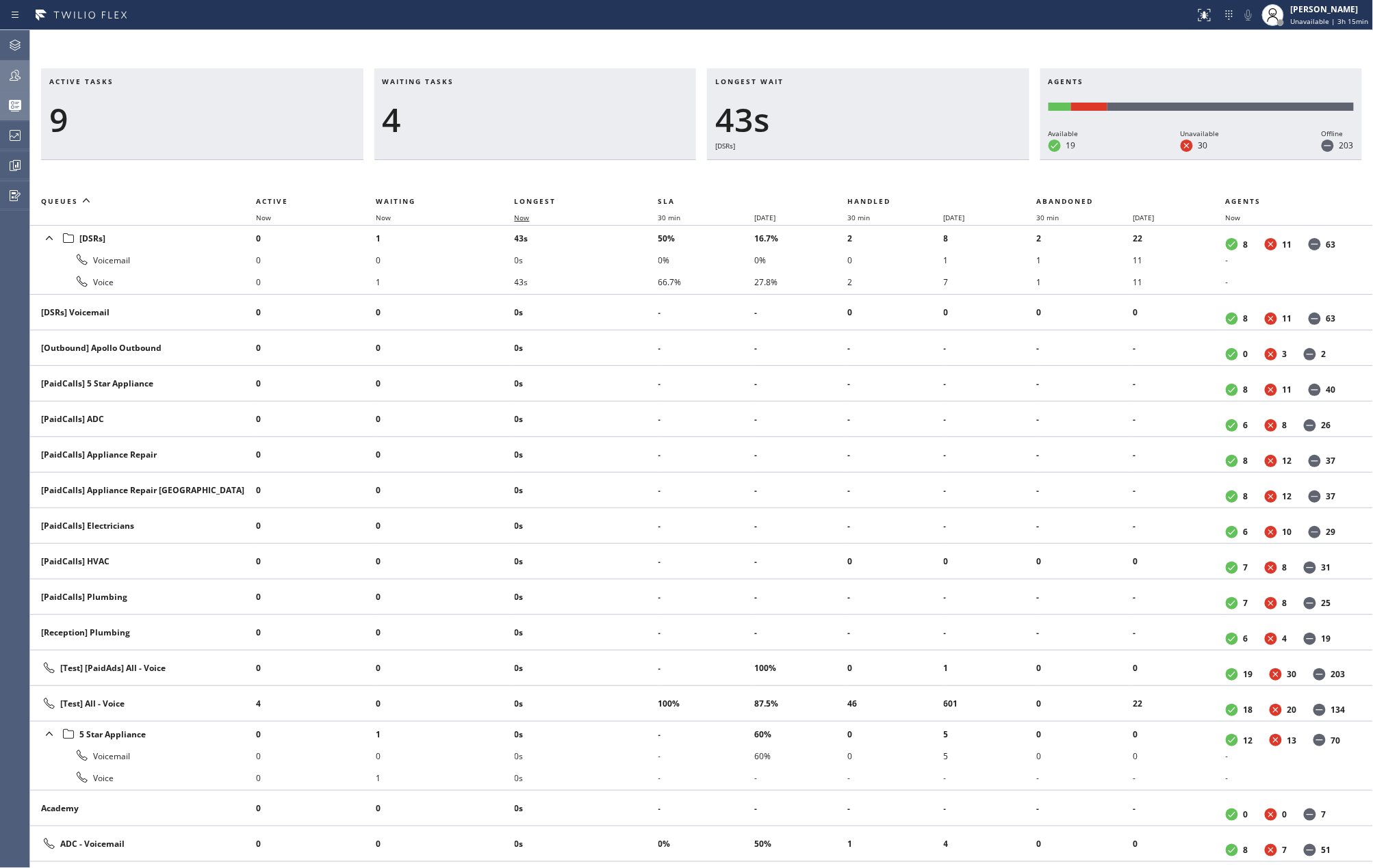
click at [528, 221] on span "Now" at bounding box center [521, 217] width 15 height 9
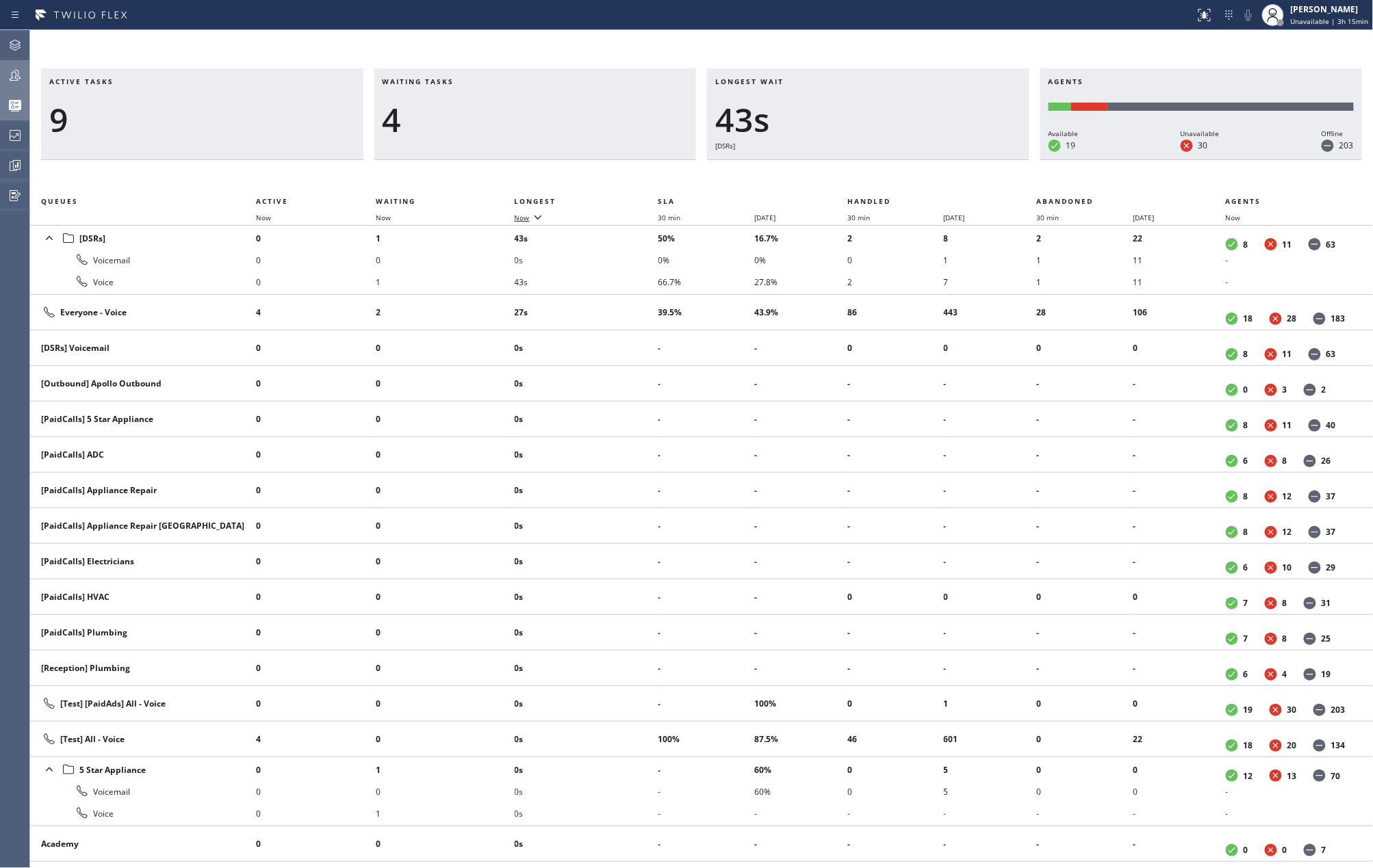
click at [528, 221] on span "Now" at bounding box center [521, 217] width 15 height 9
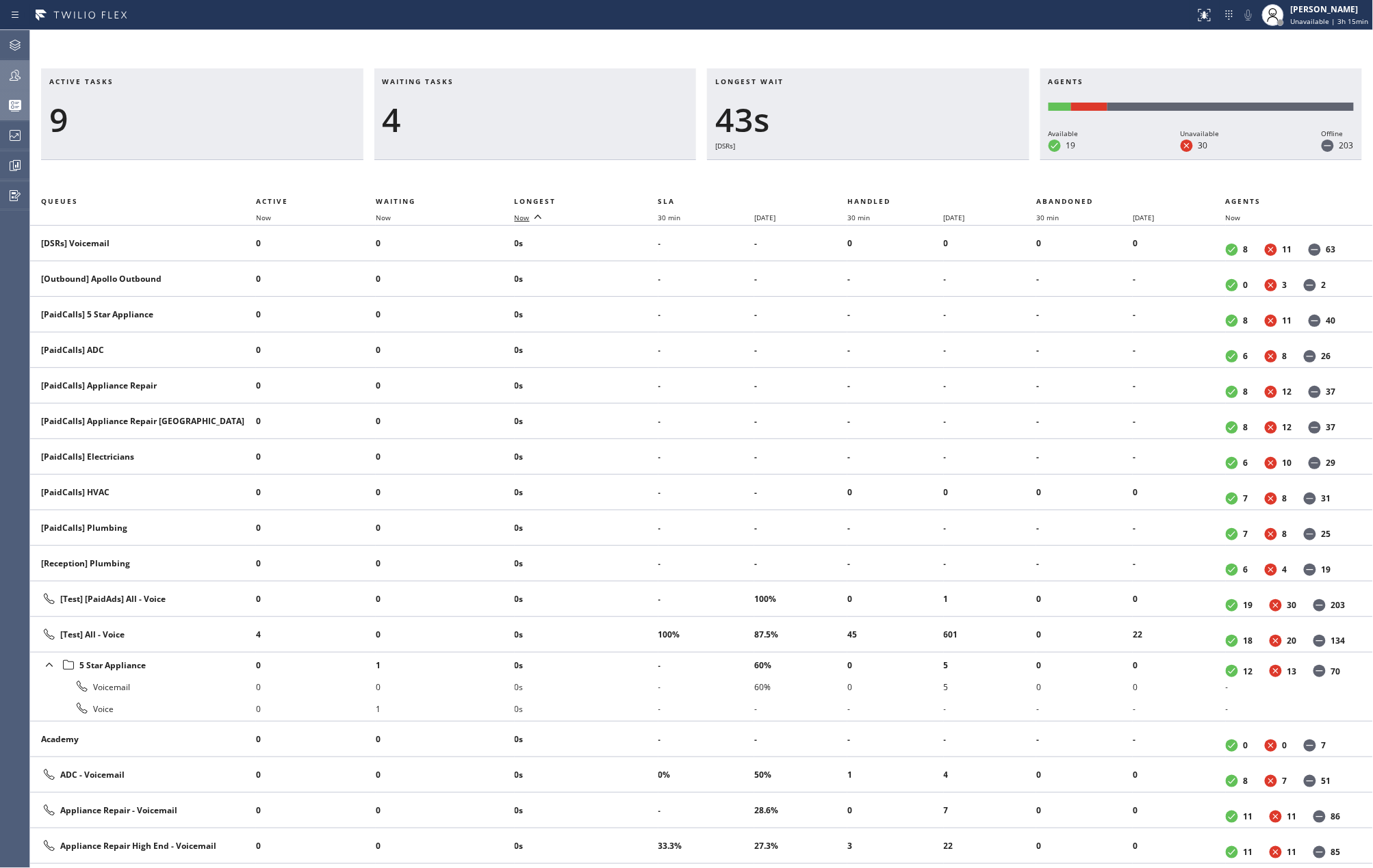
click at [528, 221] on span "Now" at bounding box center [521, 217] width 15 height 9
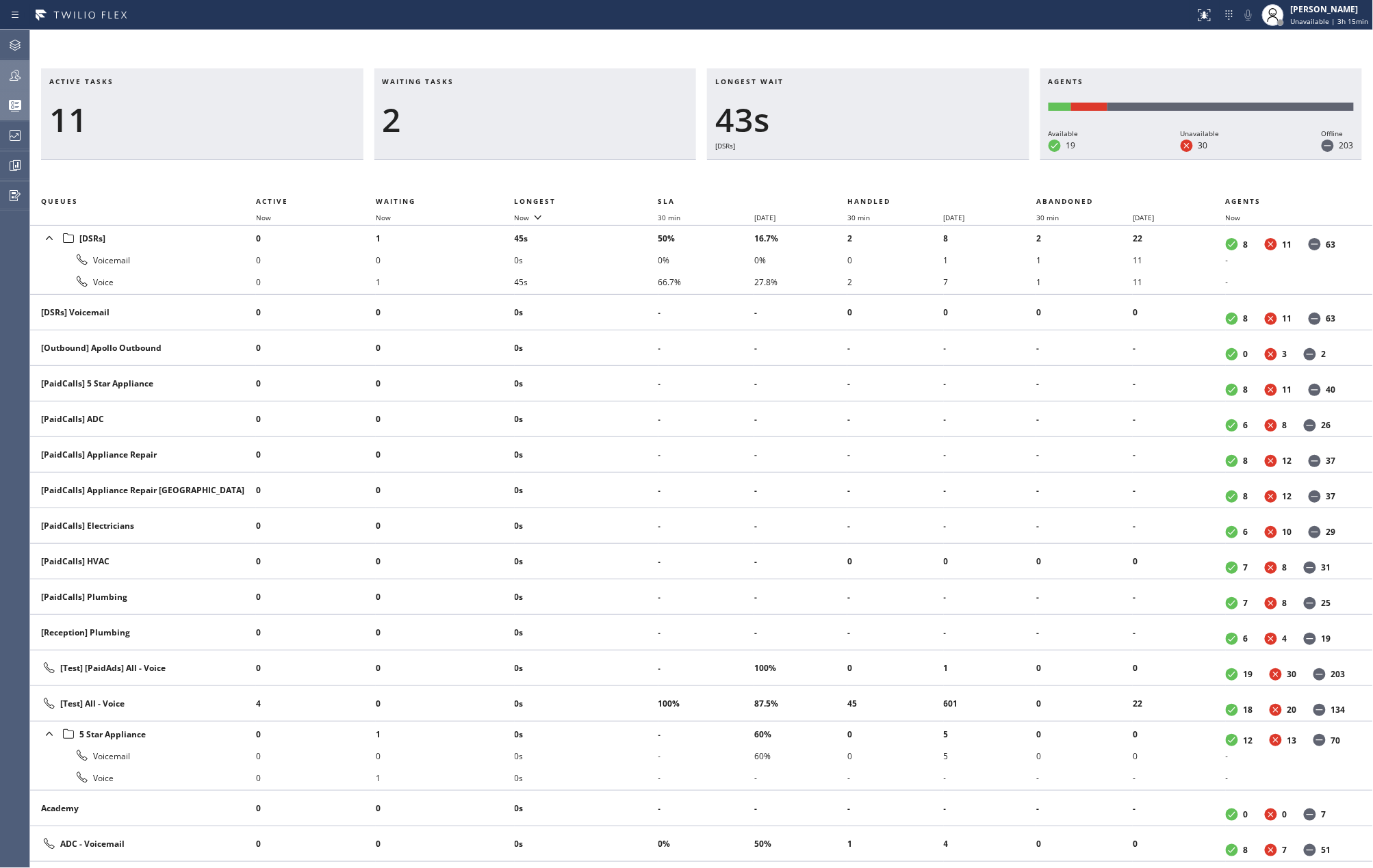
click at [15, 75] on icon at bounding box center [15, 75] width 16 height 16
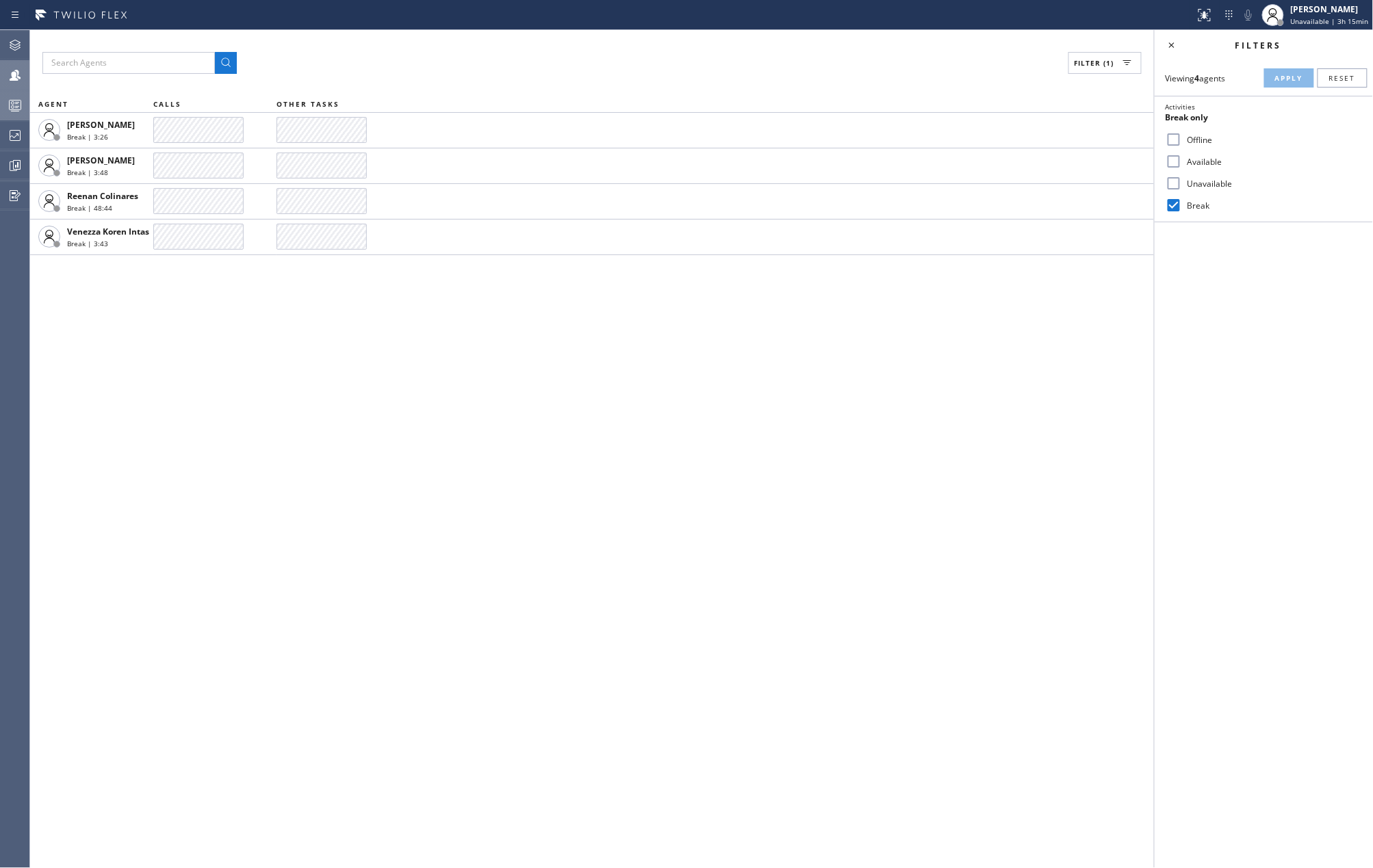
click at [1174, 157] on input "Available" at bounding box center [1174, 161] width 16 height 16
checkbox input "true"
click at [1171, 206] on input "Break" at bounding box center [1174, 205] width 16 height 16
click at [1284, 77] on span "Apply" at bounding box center [1289, 78] width 28 height 9
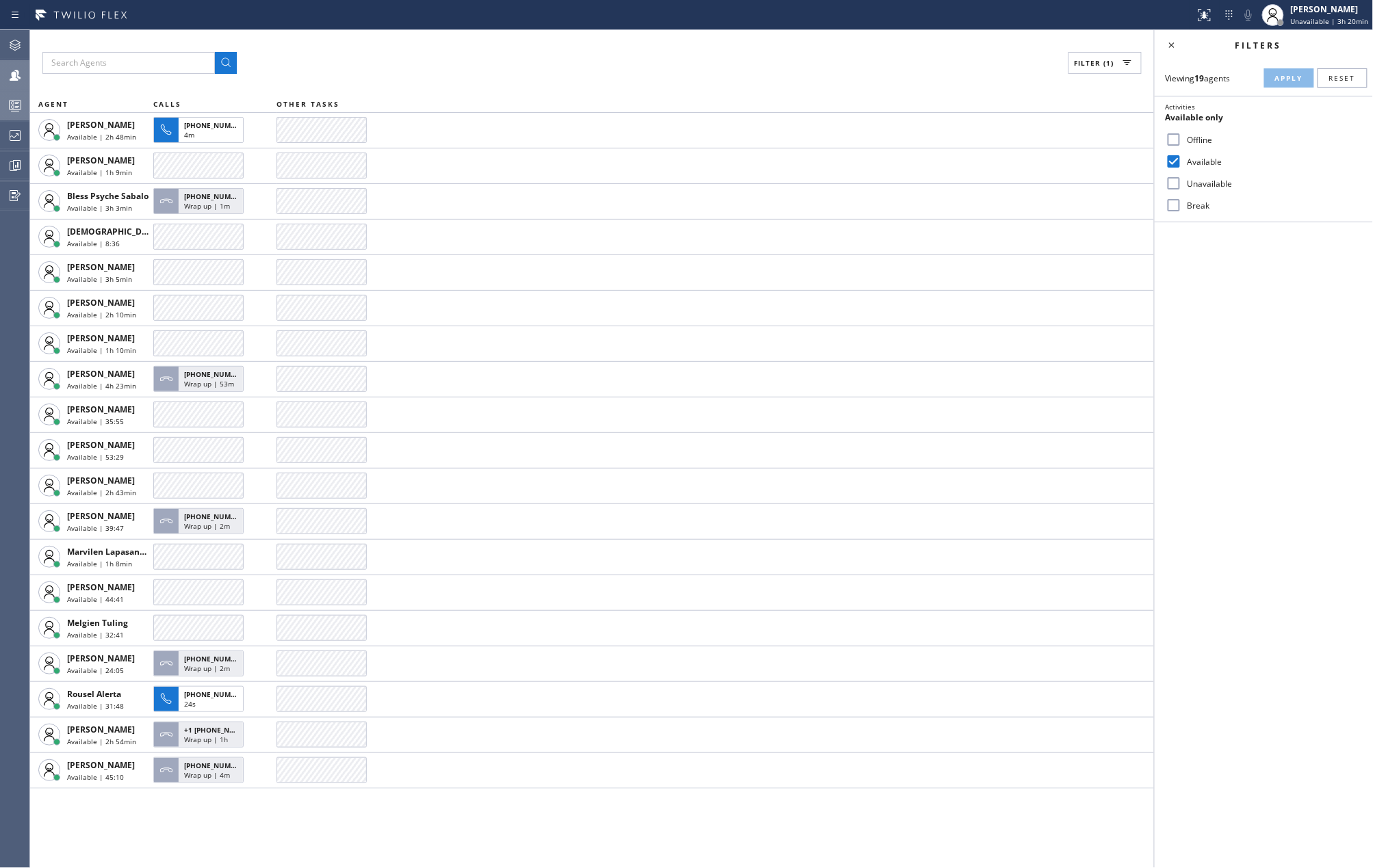
click at [12, 78] on icon at bounding box center [15, 76] width 11 height 11
click at [1176, 199] on input "Break" at bounding box center [1174, 205] width 16 height 16
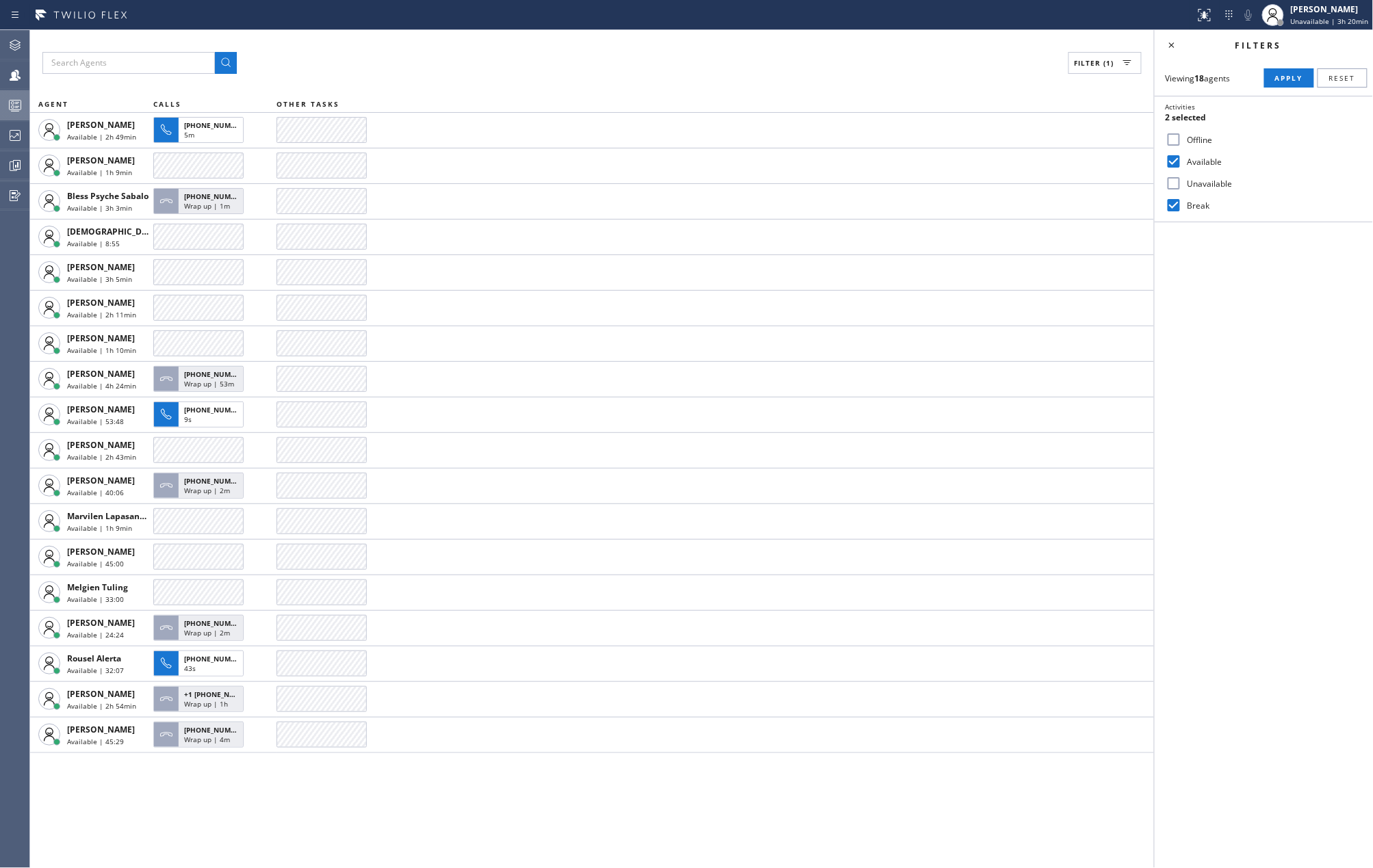
click at [1181, 203] on input "Break" at bounding box center [1174, 205] width 16 height 16
click at [1172, 203] on input "Break" at bounding box center [1174, 205] width 16 height 16
checkbox input "true"
click at [1282, 78] on span "Apply" at bounding box center [1289, 78] width 28 height 9
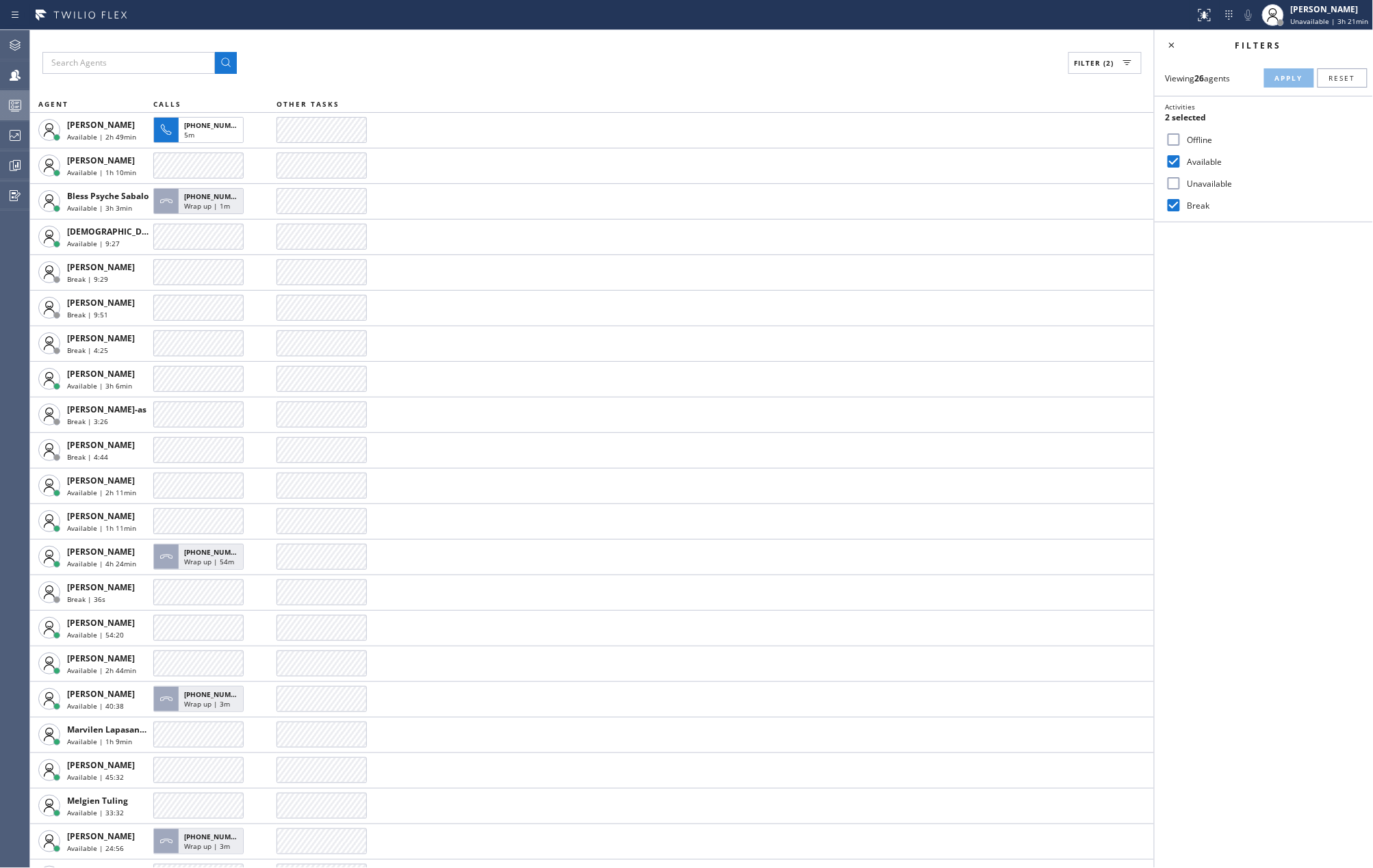
click at [1170, 167] on input "Available" at bounding box center [1174, 161] width 16 height 16
click at [1290, 74] on span "Apply" at bounding box center [1289, 78] width 28 height 9
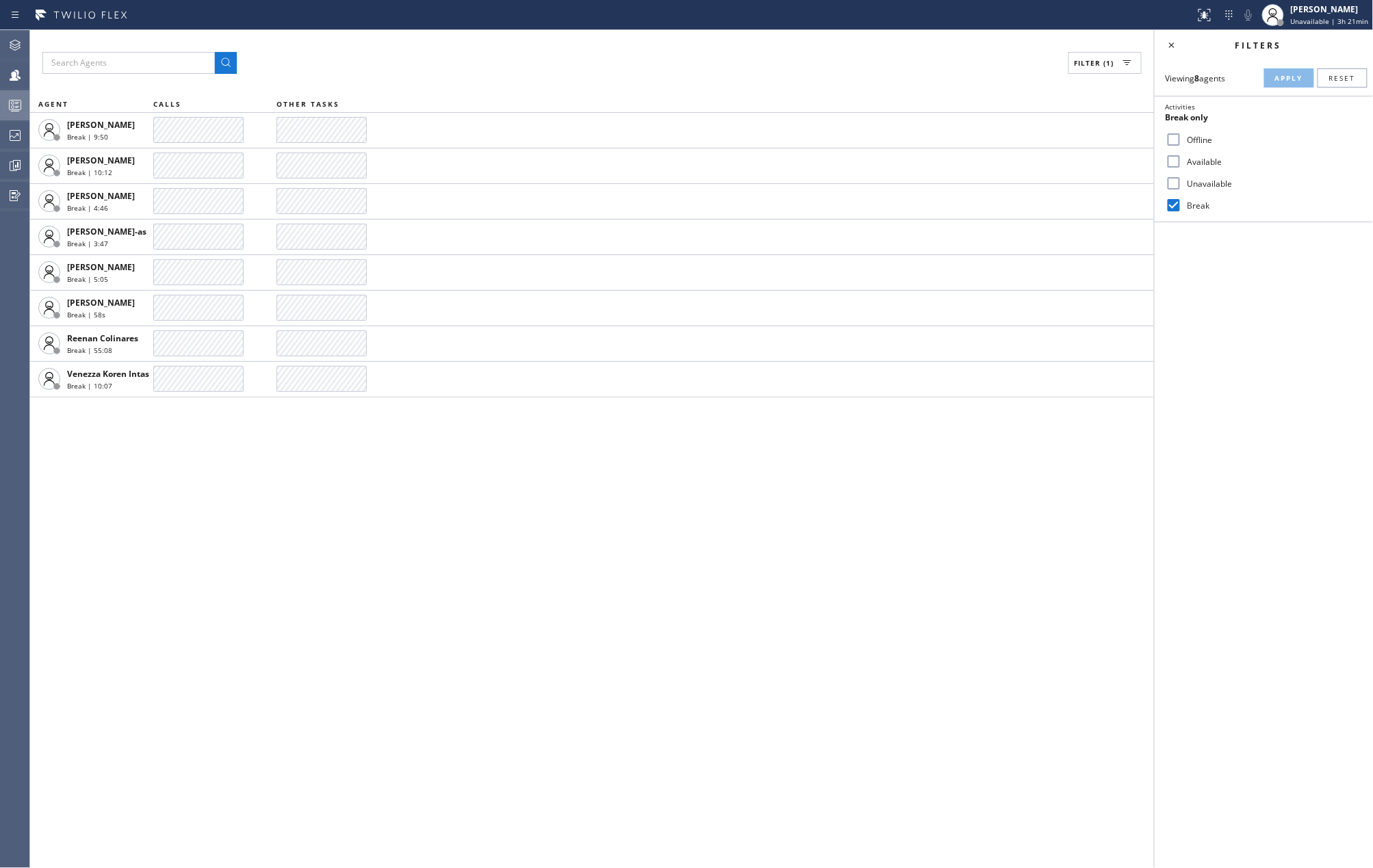
click at [9, 105] on icon at bounding box center [15, 105] width 16 height 16
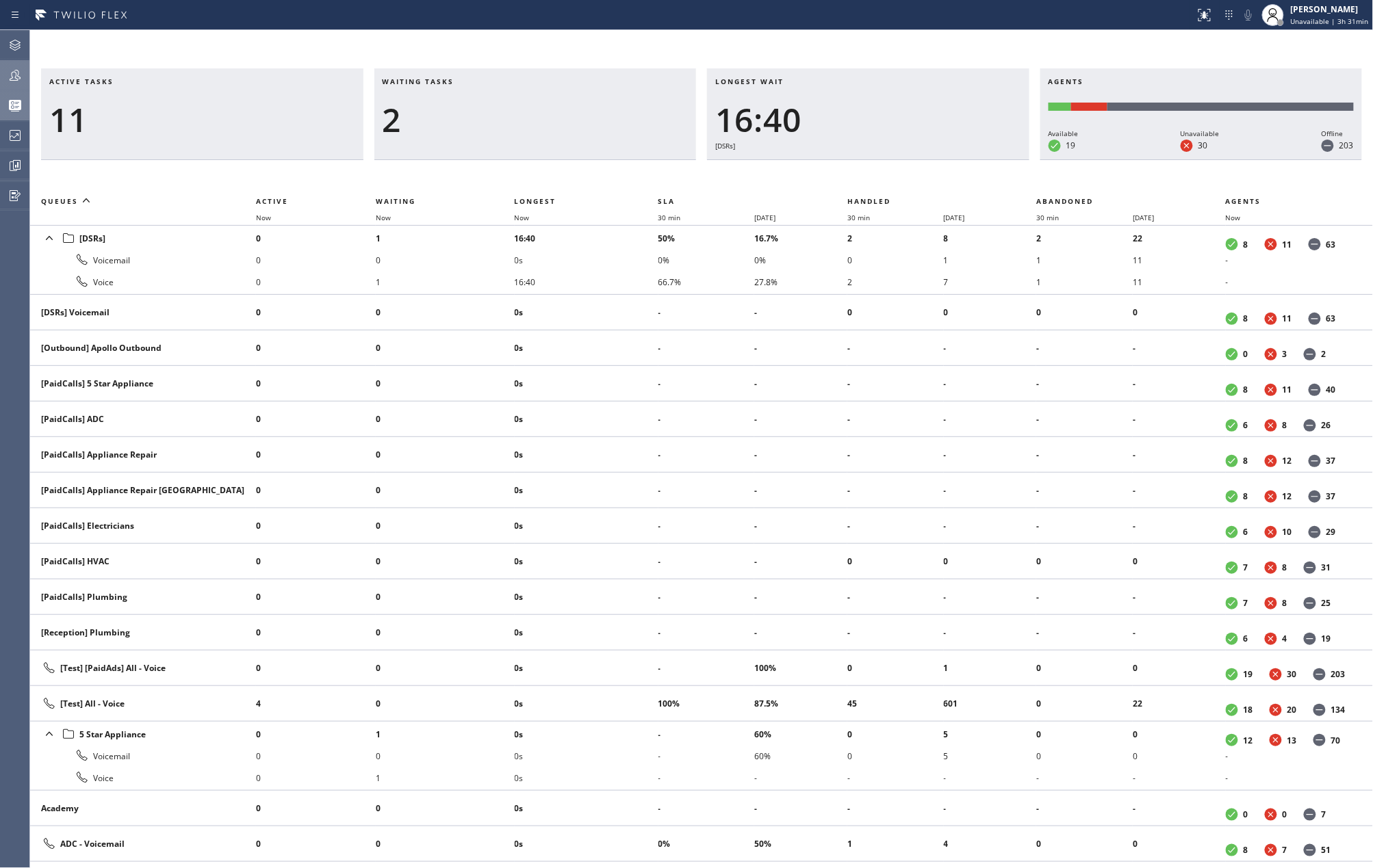
click at [9, 72] on icon at bounding box center [15, 75] width 16 height 16
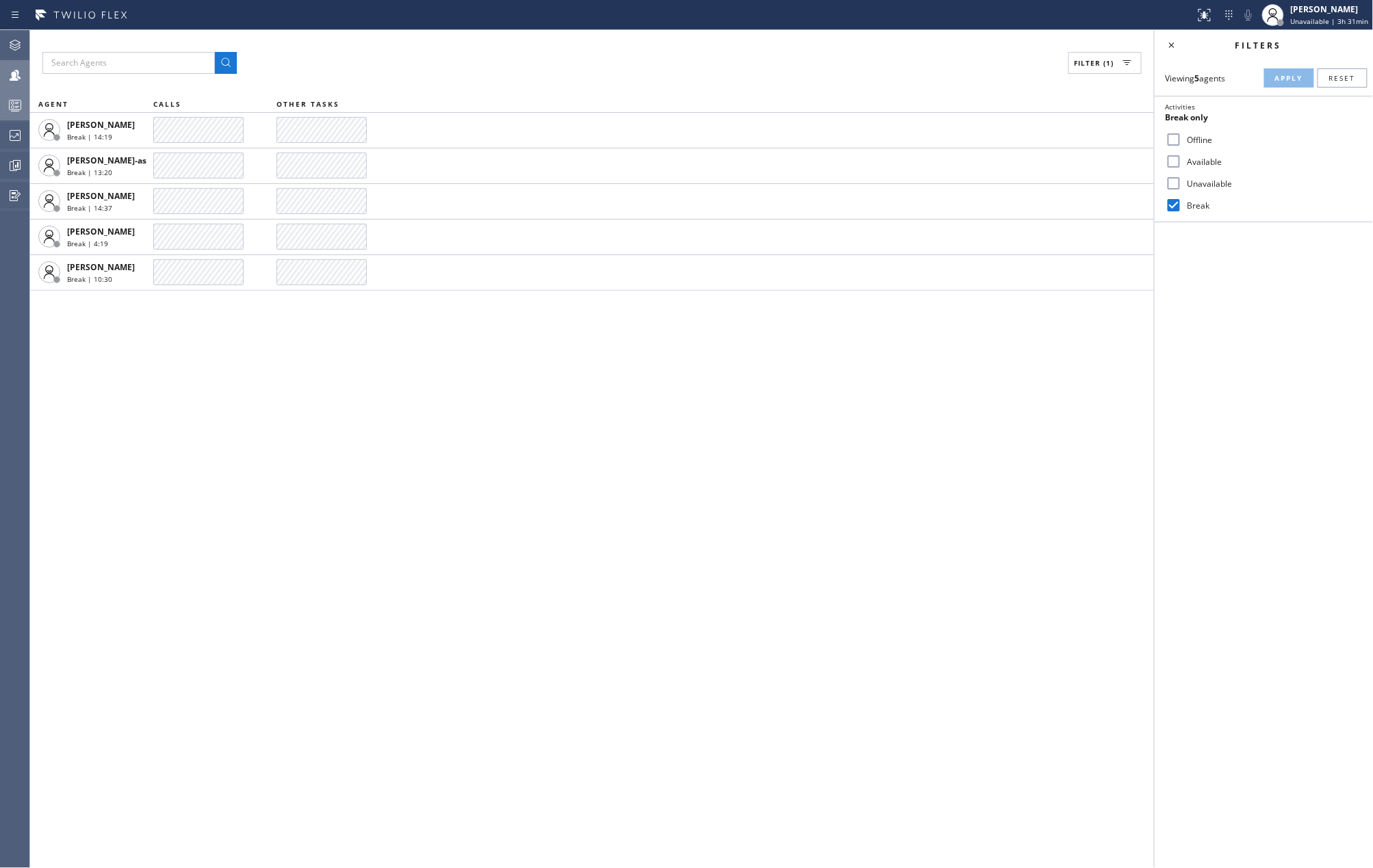
click at [19, 101] on rect at bounding box center [15, 105] width 12 height 9
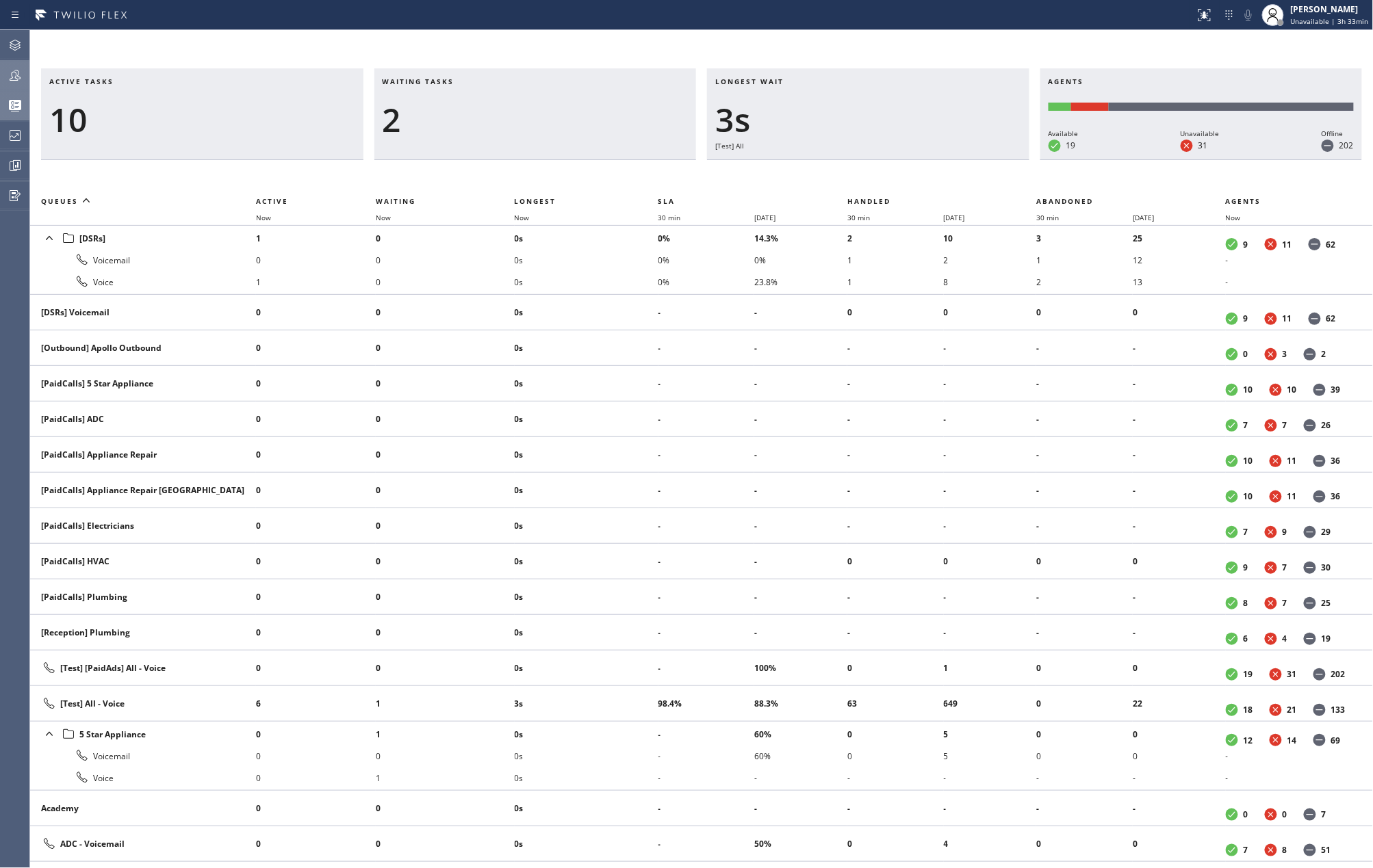
click at [272, 44] on div "Active tasks 10 Waiting tasks 2 Longest wait 3s [Test] All Agents Available 19 …" at bounding box center [701, 450] width 1343 height 838
click at [16, 75] on icon at bounding box center [15, 76] width 11 height 11
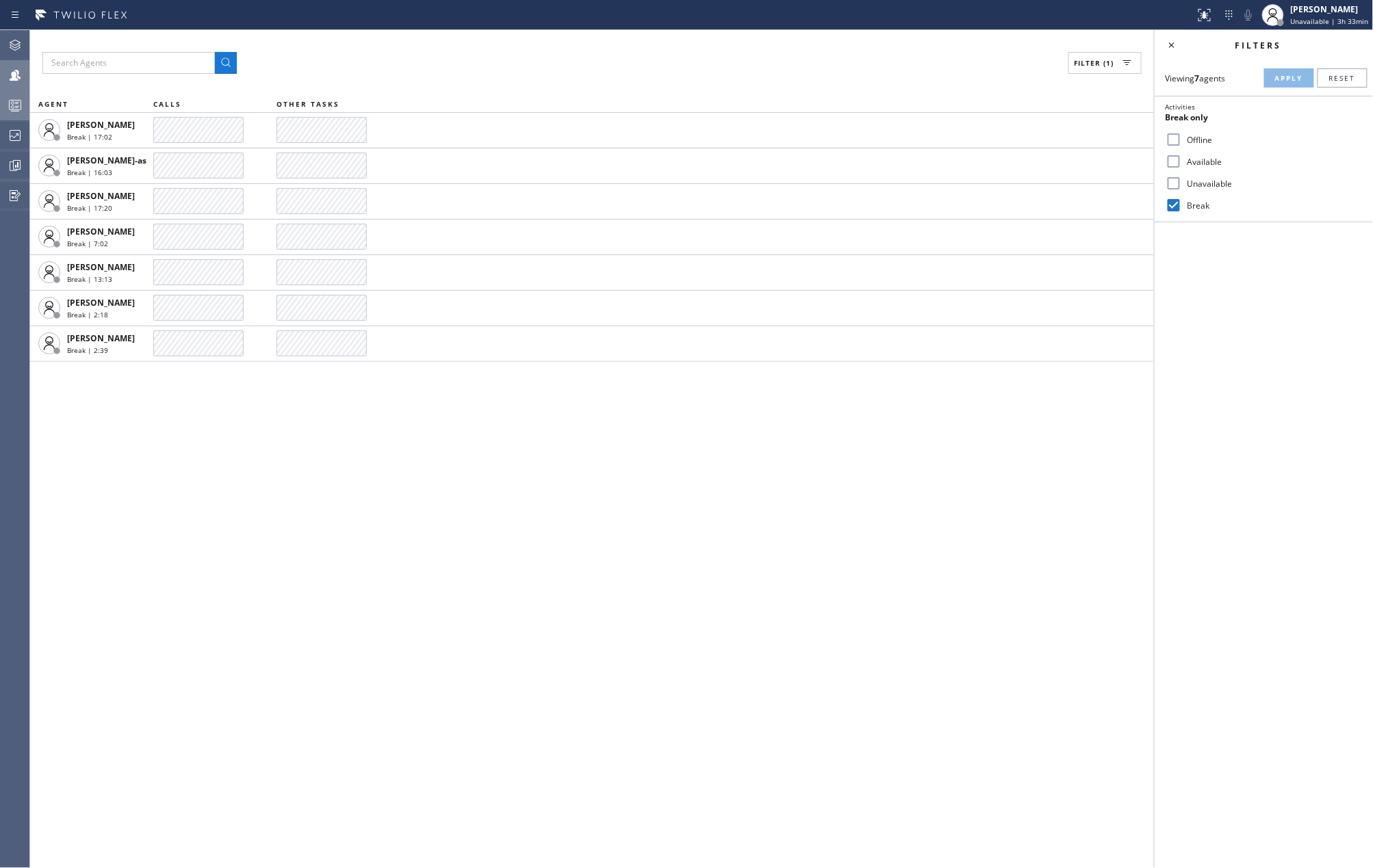
drag, startPoint x: 1167, startPoint y: 160, endPoint x: 1170, endPoint y: 183, distance: 23.2
click at [1167, 160] on input "Available" at bounding box center [1174, 161] width 16 height 16
checkbox input "true"
click at [1170, 203] on input "Break" at bounding box center [1174, 205] width 16 height 16
click at [1271, 81] on button "Apply" at bounding box center [1289, 78] width 50 height 19
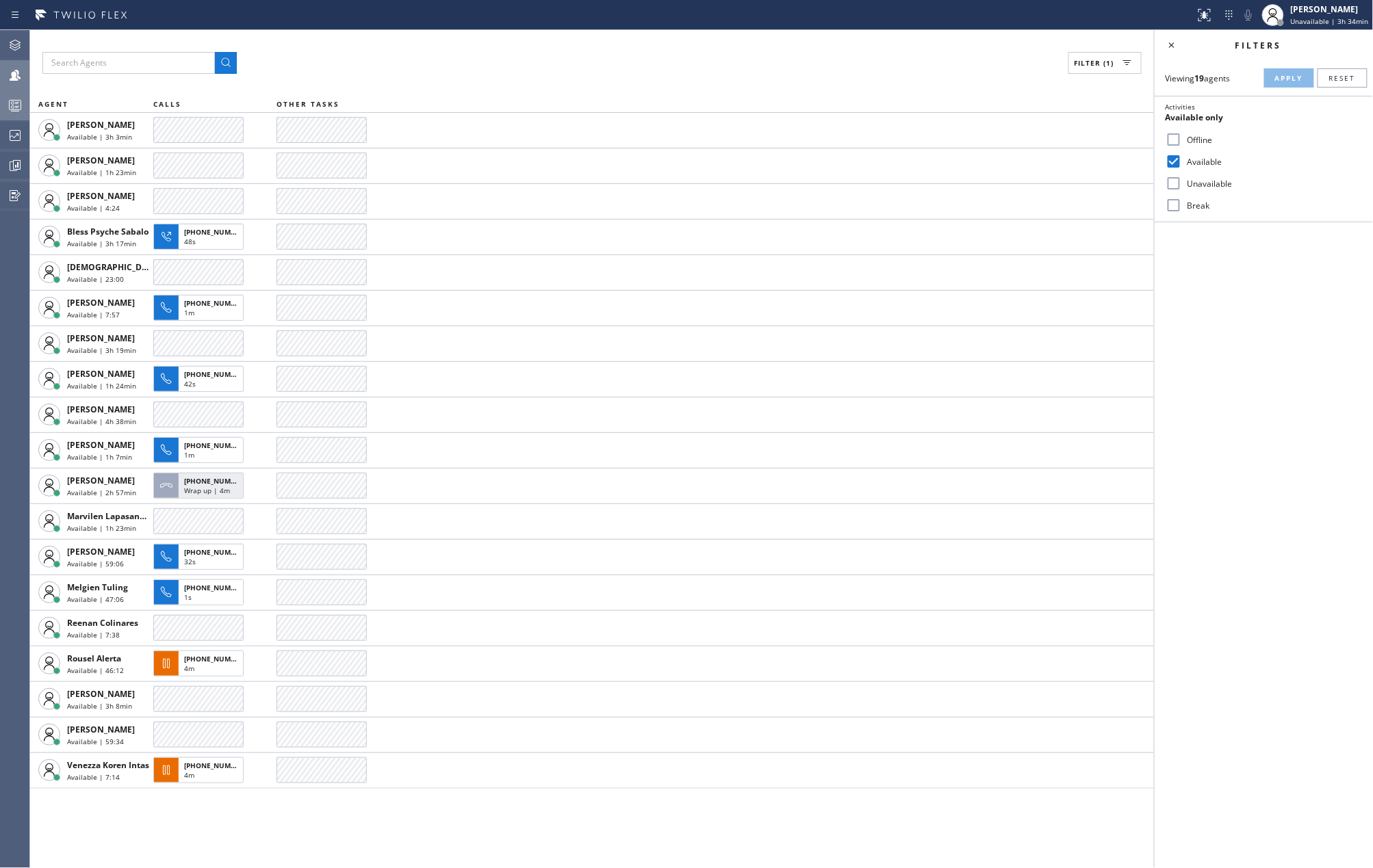
click at [18, 104] on icon at bounding box center [15, 105] width 16 height 16
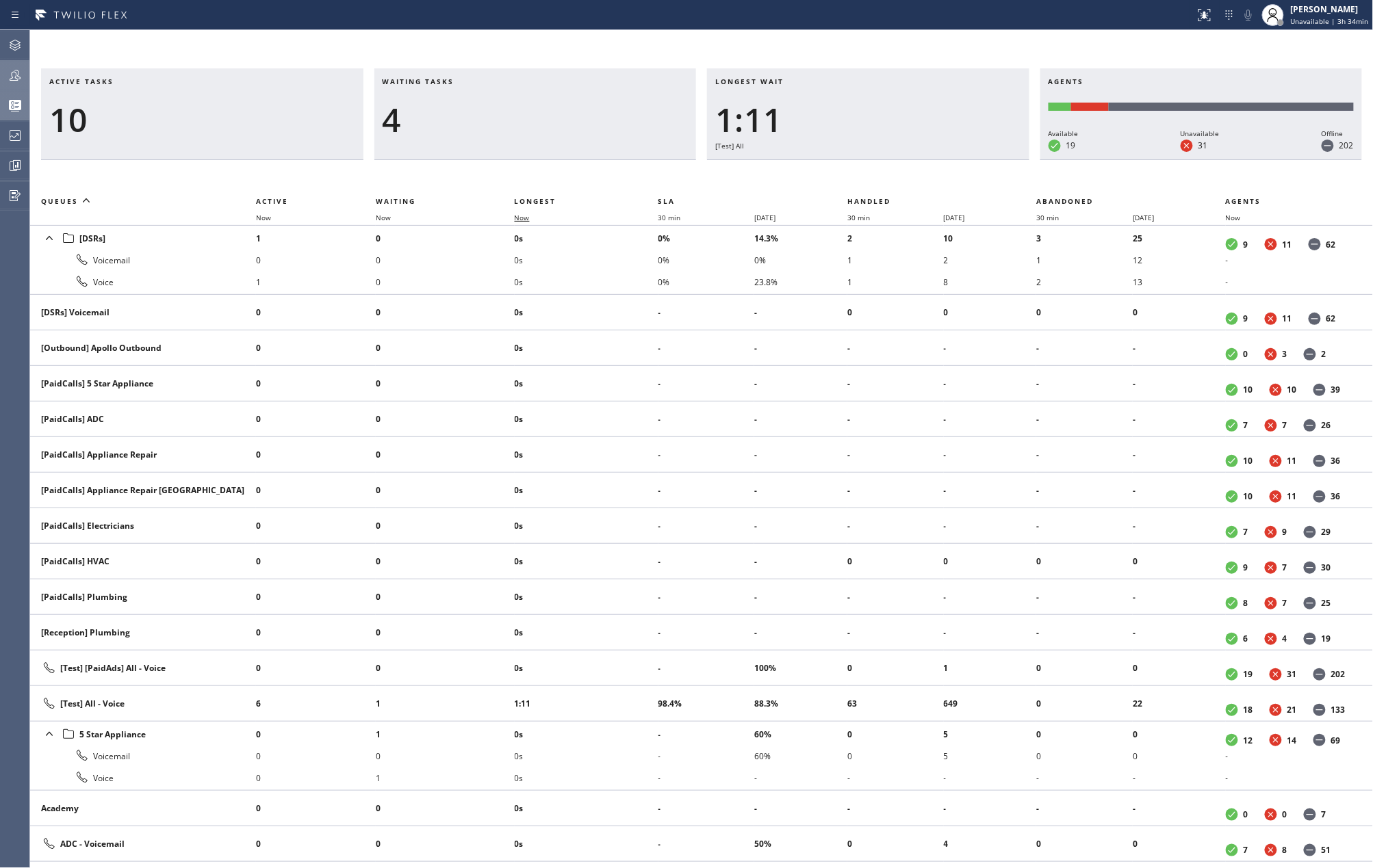
click at [531, 213] on span "Now" at bounding box center [530, 217] width 31 height 9
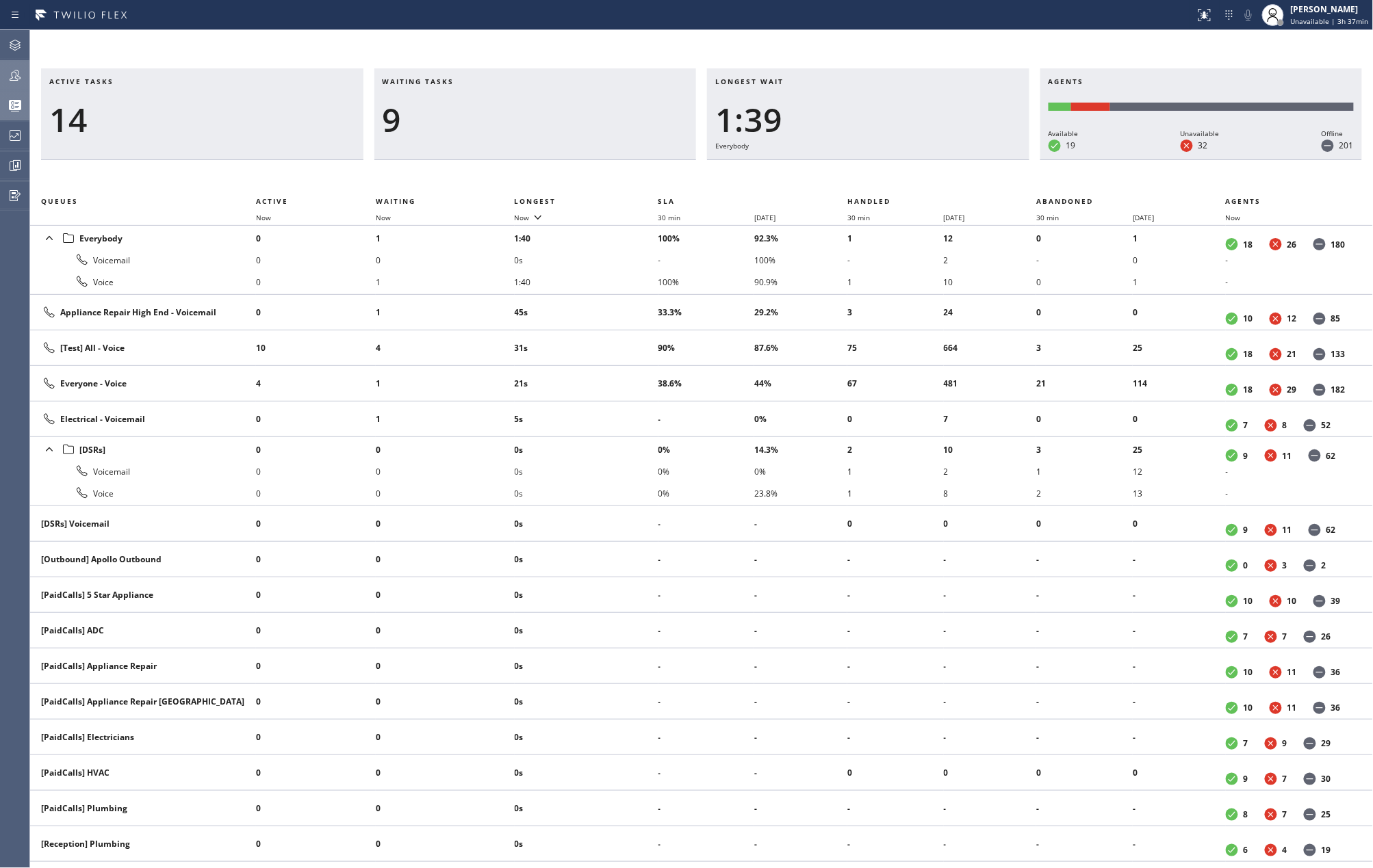
click at [29, 75] on div "Agent Desktop Teams Queues Stats Dashboards Analyze Questionnaires" at bounding box center [15, 450] width 30 height 838
click at [22, 77] on icon at bounding box center [15, 75] width 16 height 16
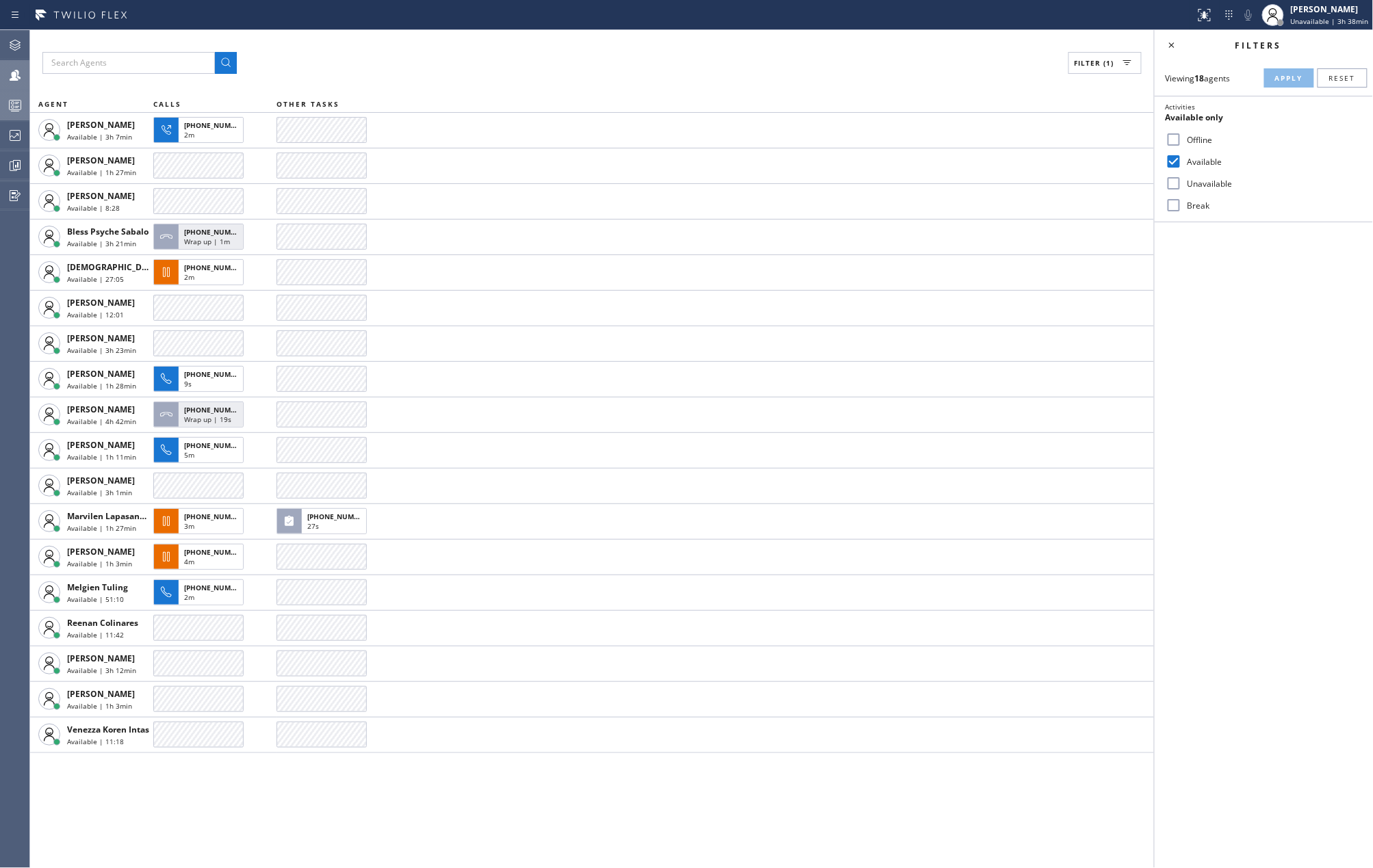
click at [20, 104] on rect at bounding box center [15, 105] width 12 height 9
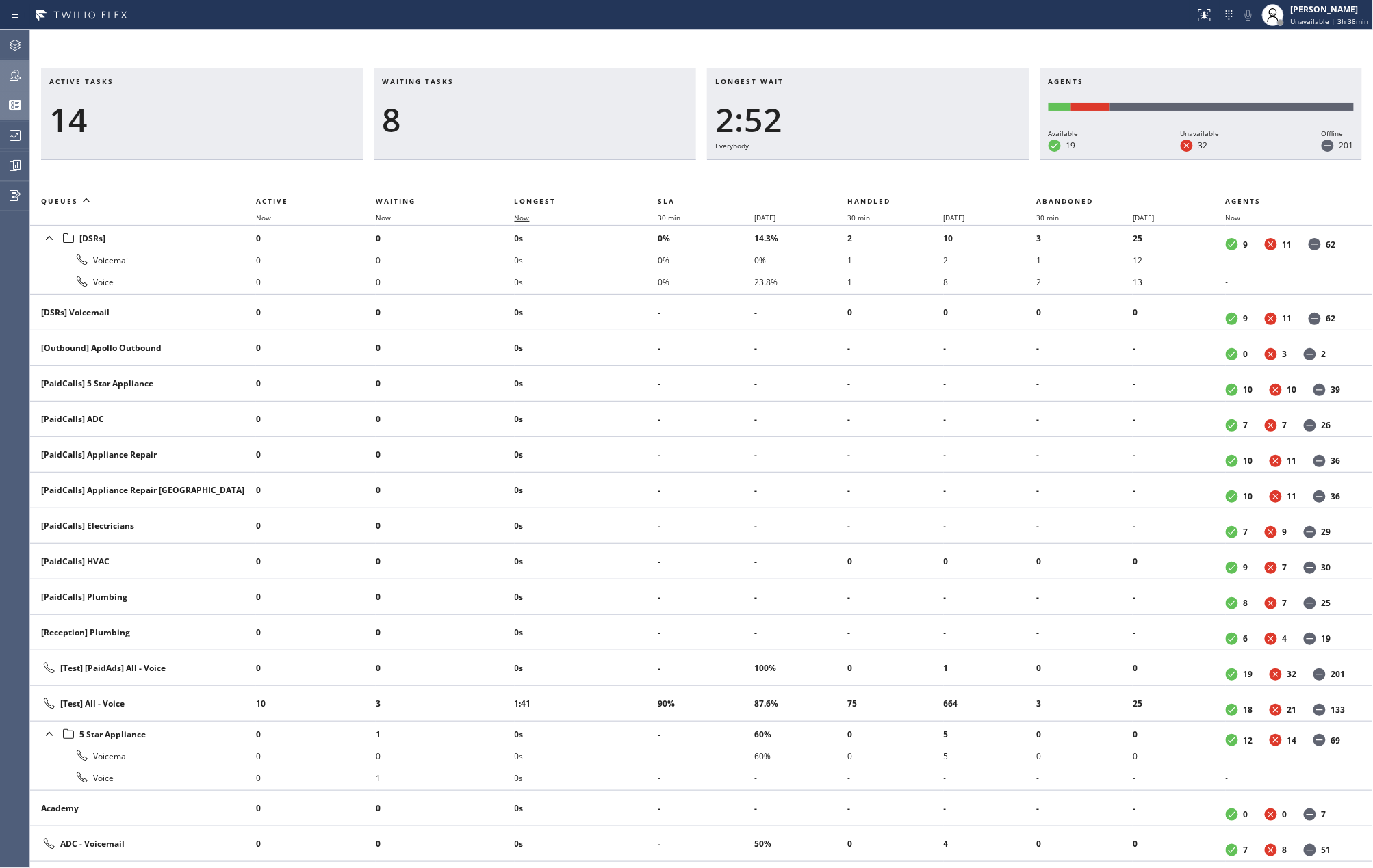
click at [530, 219] on span "Now" at bounding box center [521, 217] width 15 height 9
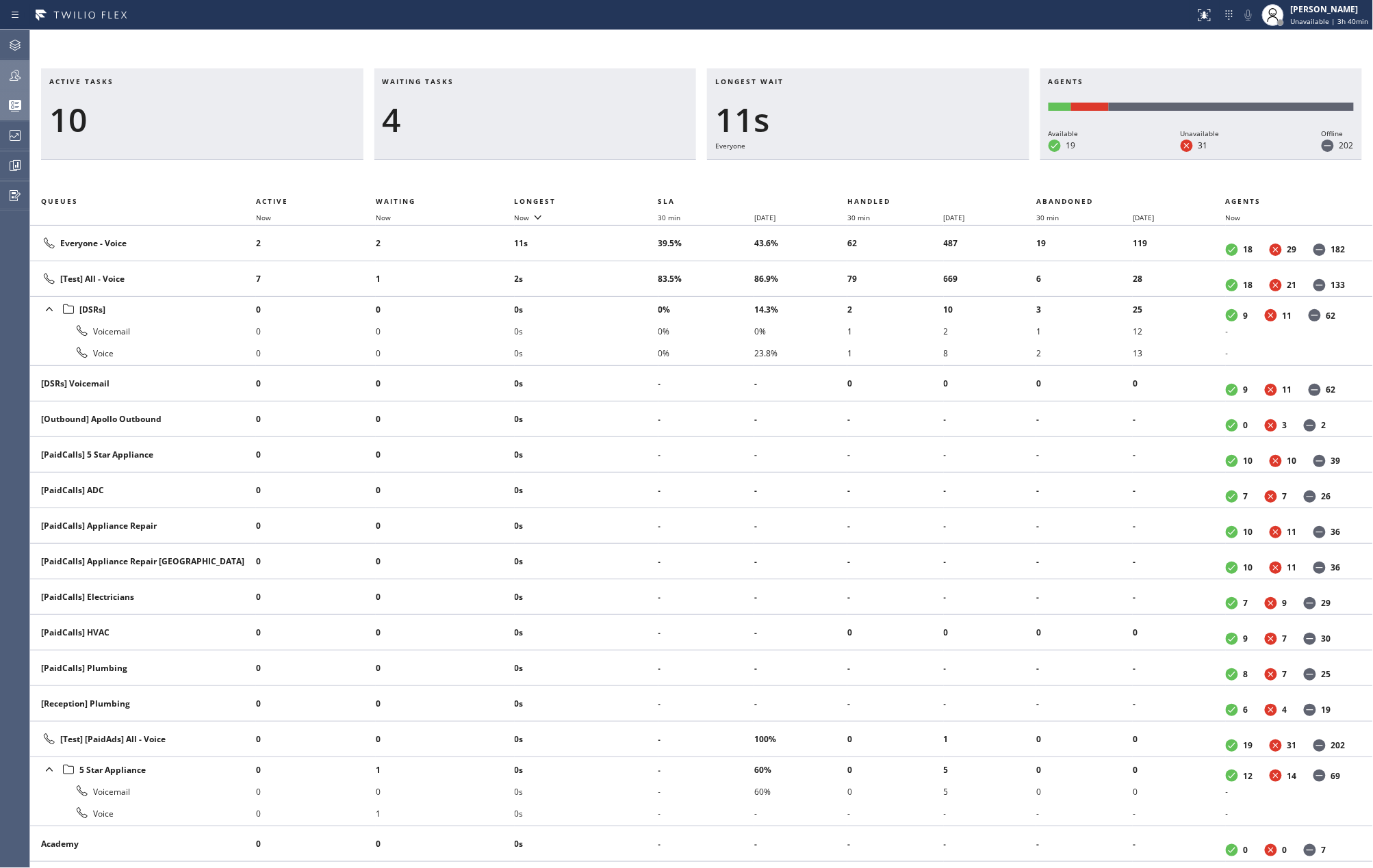
click at [22, 76] on icon at bounding box center [15, 75] width 16 height 16
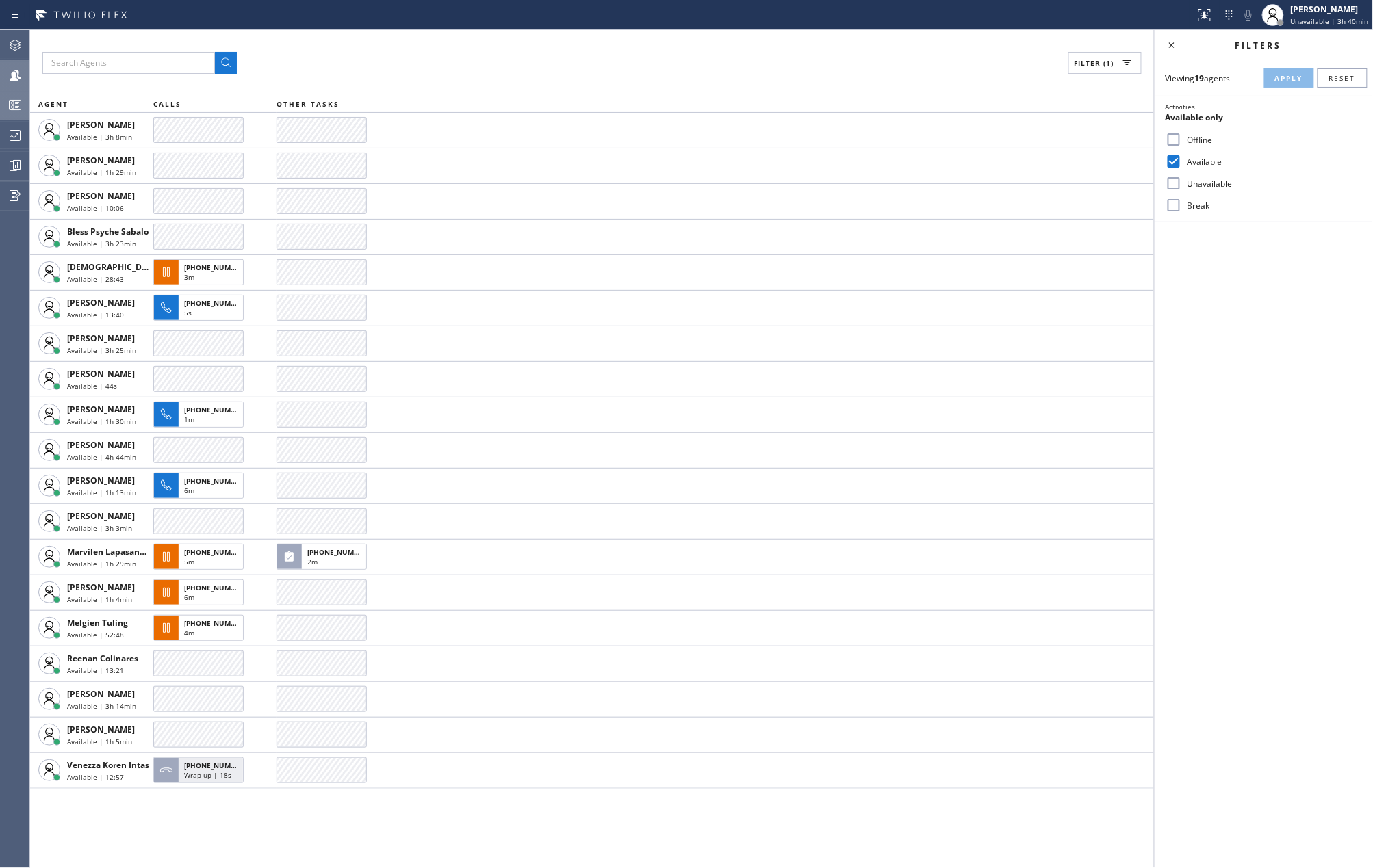
click at [674, 67] on div "Filter (1)" at bounding box center [591, 63] width 1099 height 22
click at [723, 60] on div "Filter (1)" at bounding box center [591, 63] width 1099 height 22
click at [11, 108] on icon at bounding box center [15, 105] width 16 height 16
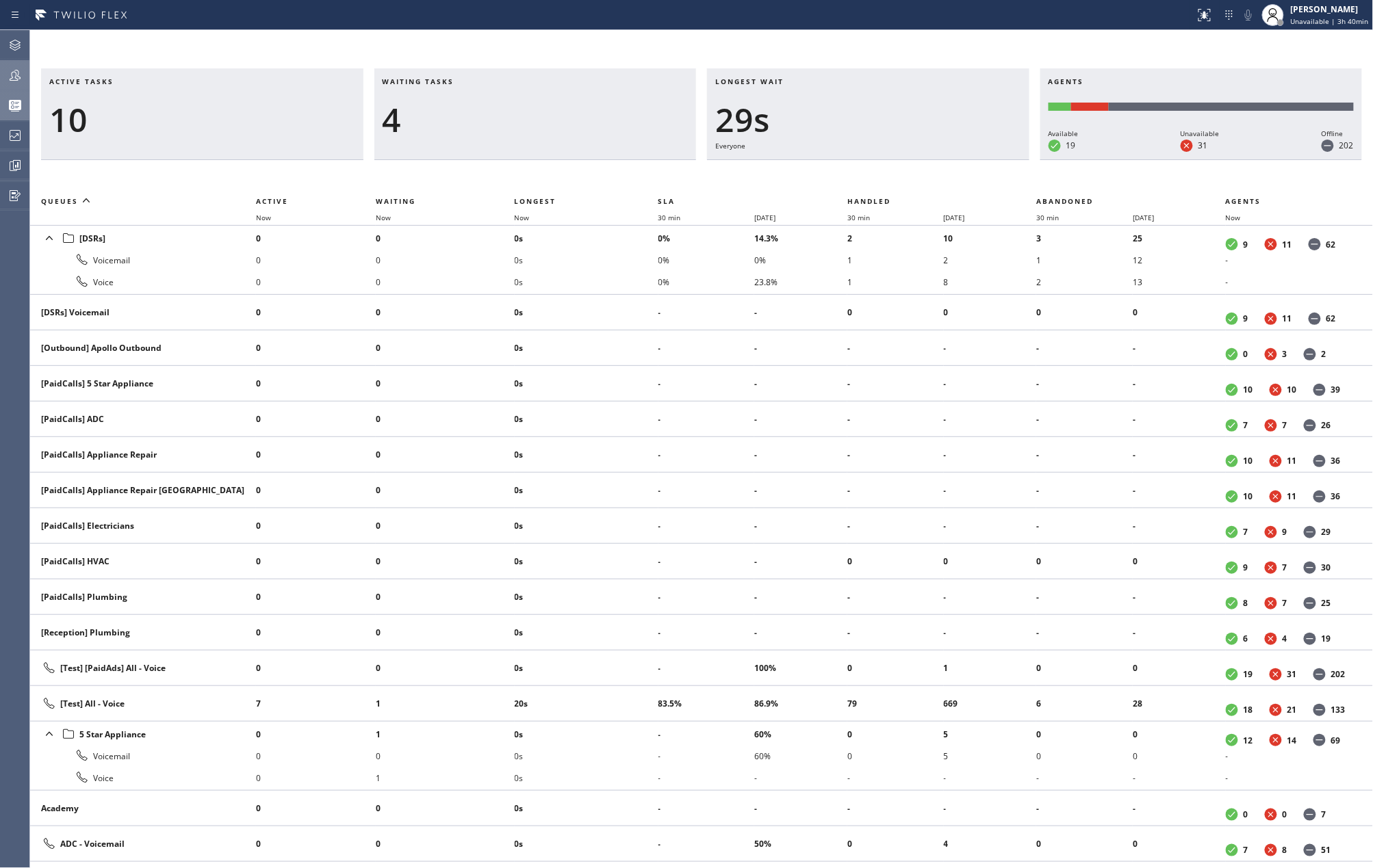
click at [531, 222] on th "Now" at bounding box center [586, 217] width 143 height 16
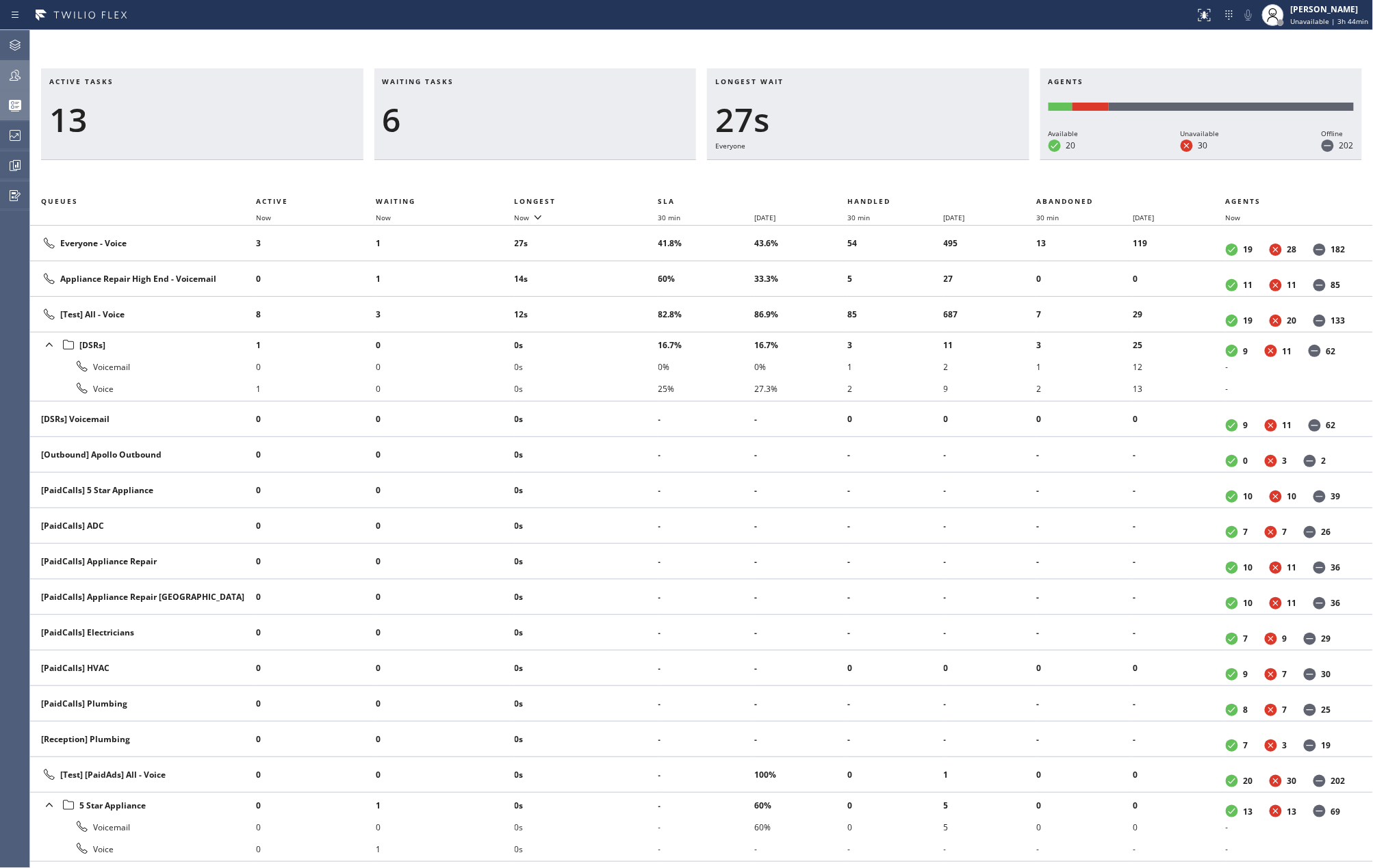
click at [527, 211] on th "Now" at bounding box center [586, 217] width 143 height 16
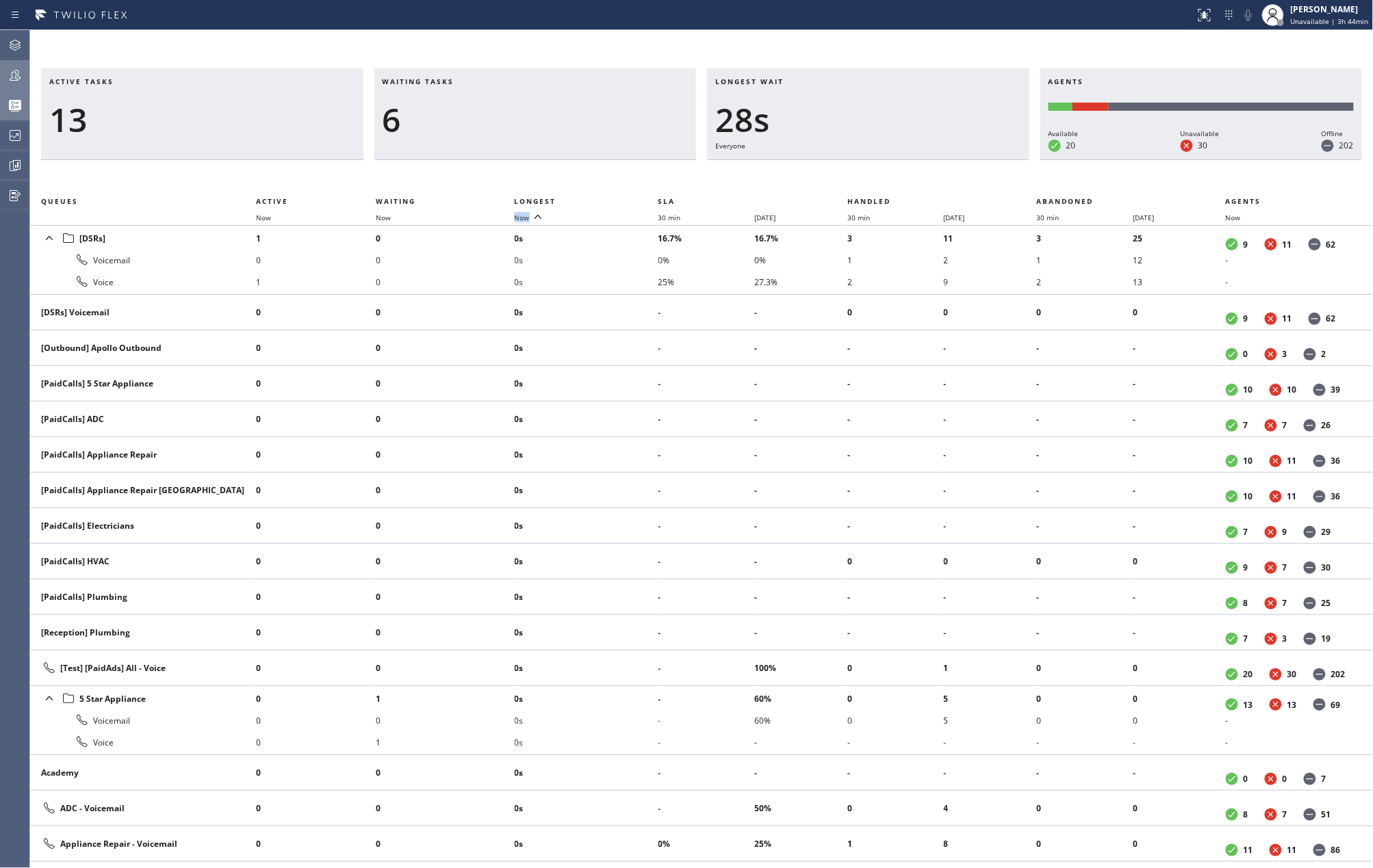
click at [527, 211] on th "Now" at bounding box center [586, 217] width 143 height 16
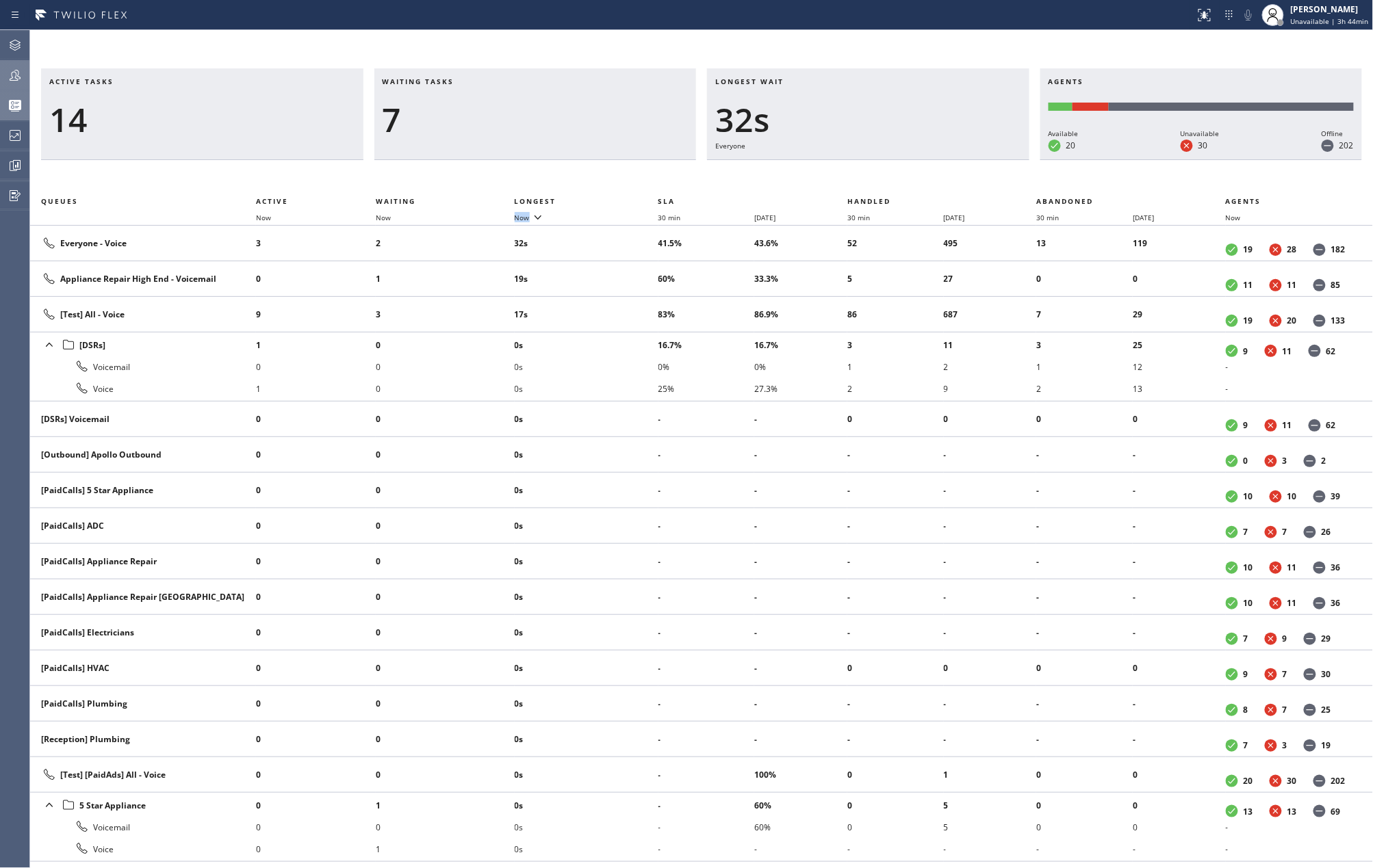
click at [12, 79] on icon at bounding box center [15, 75] width 16 height 16
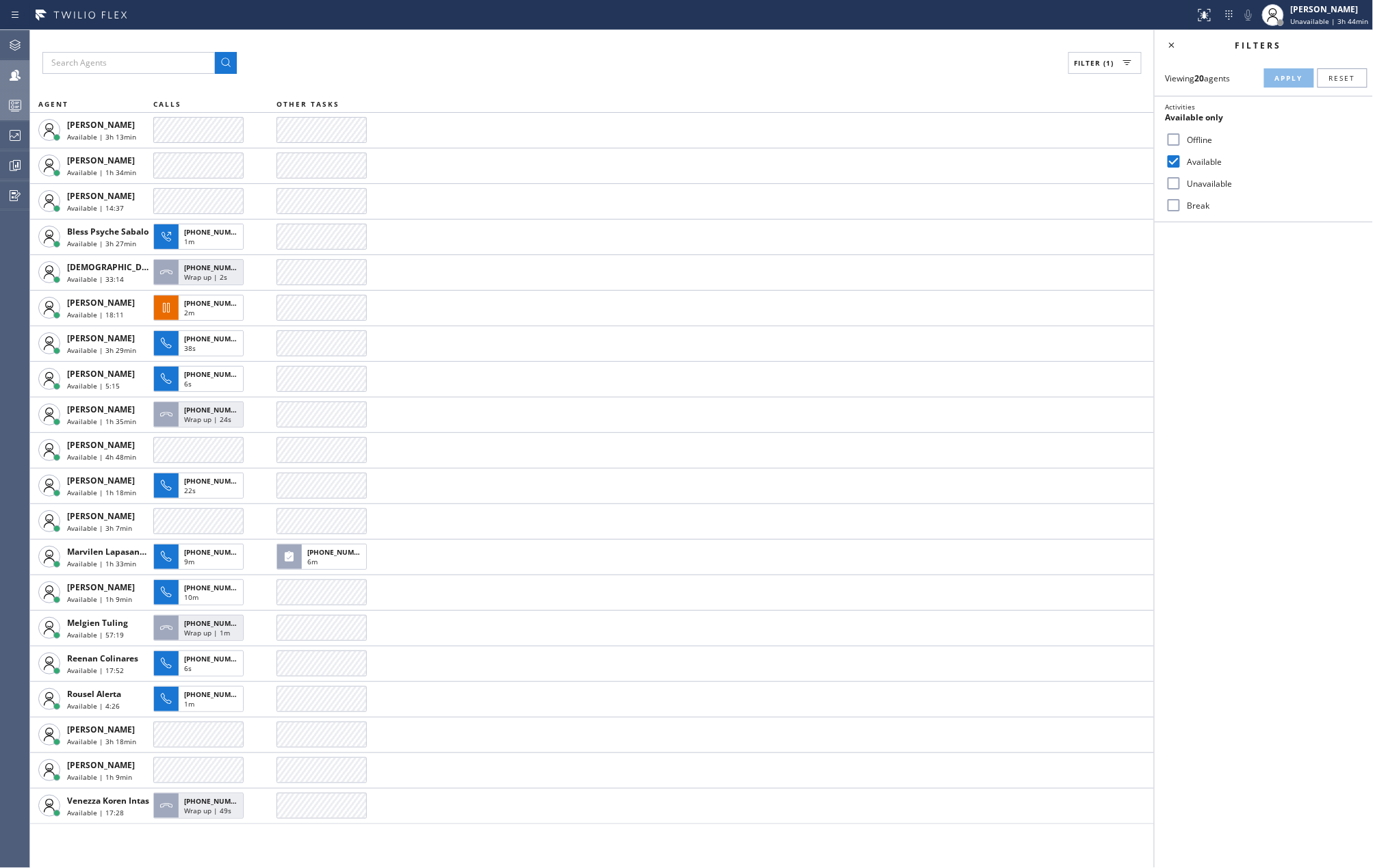
click at [874, 79] on div "Filter (1) AGENT CALLS OTHER TASKS Abe Collarte Available | 3h 13min Amir Asamo…" at bounding box center [592, 450] width 1124 height 838
click at [1173, 203] on input "Break" at bounding box center [1174, 205] width 16 height 16
checkbox input "true"
click at [1283, 83] on button "Apply" at bounding box center [1289, 78] width 50 height 19
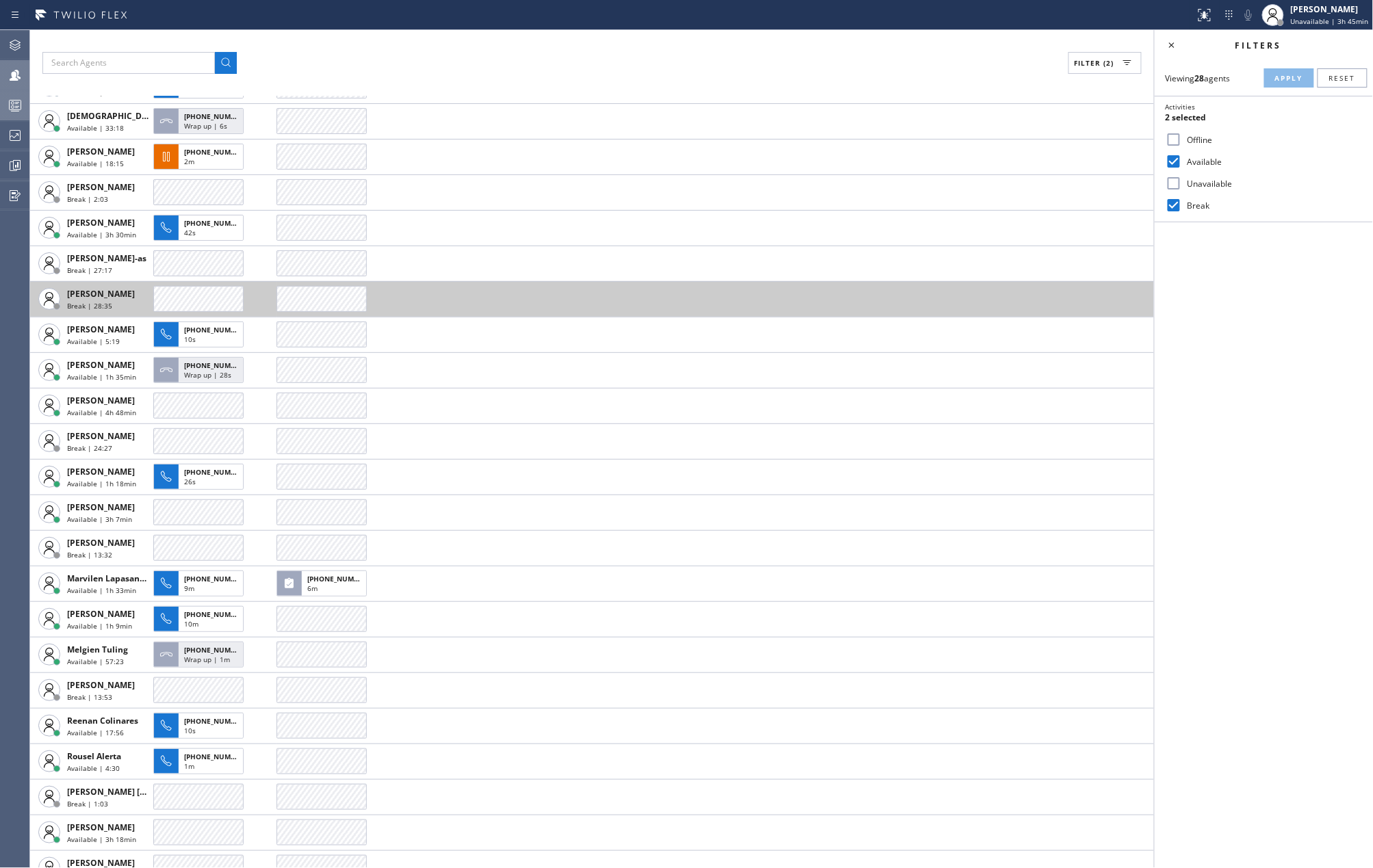
scroll to position [241, 0]
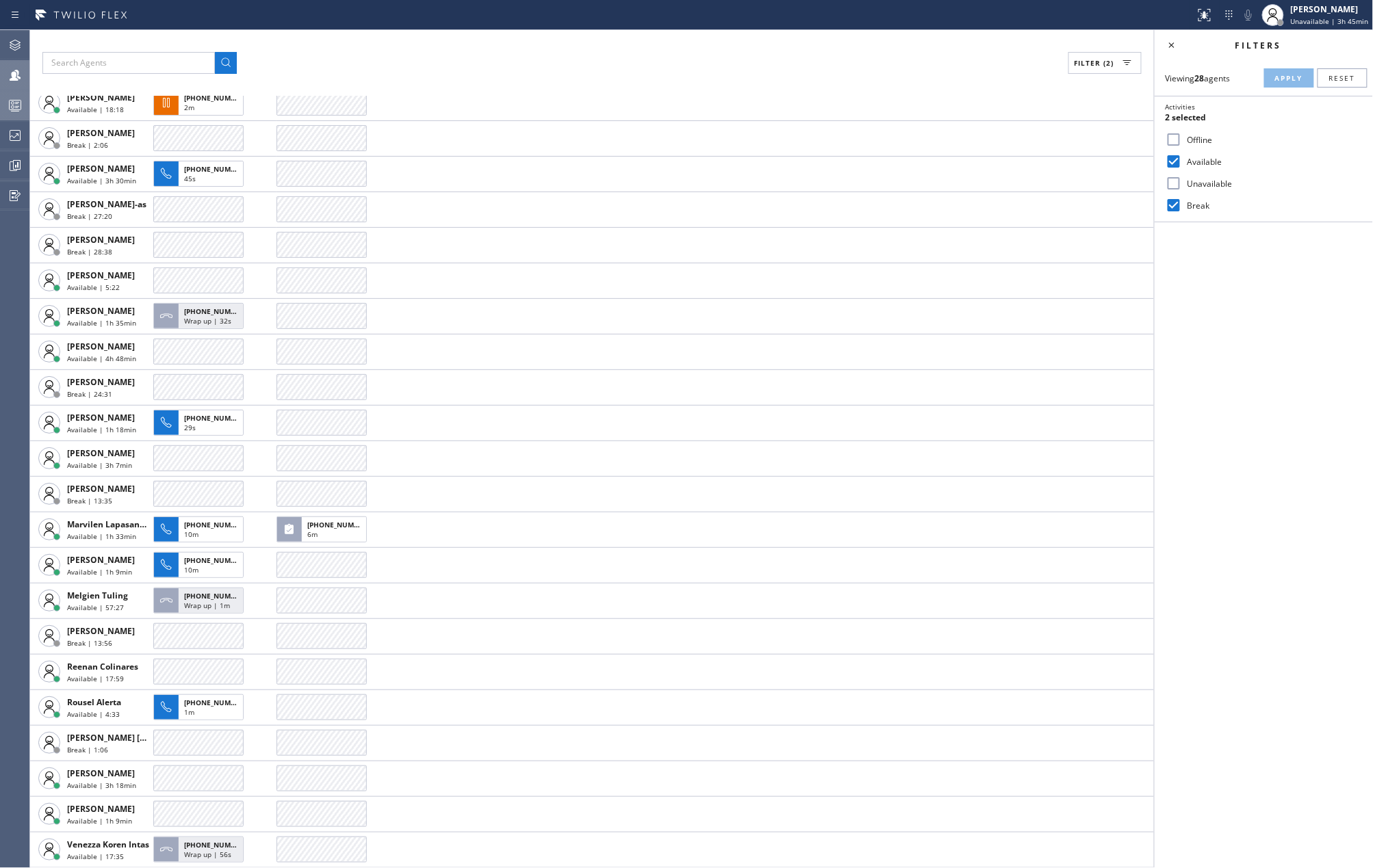
click at [1167, 159] on input "Available" at bounding box center [1174, 161] width 16 height 16
checkbox input "false"
click at [1282, 76] on span "Apply" at bounding box center [1289, 78] width 28 height 9
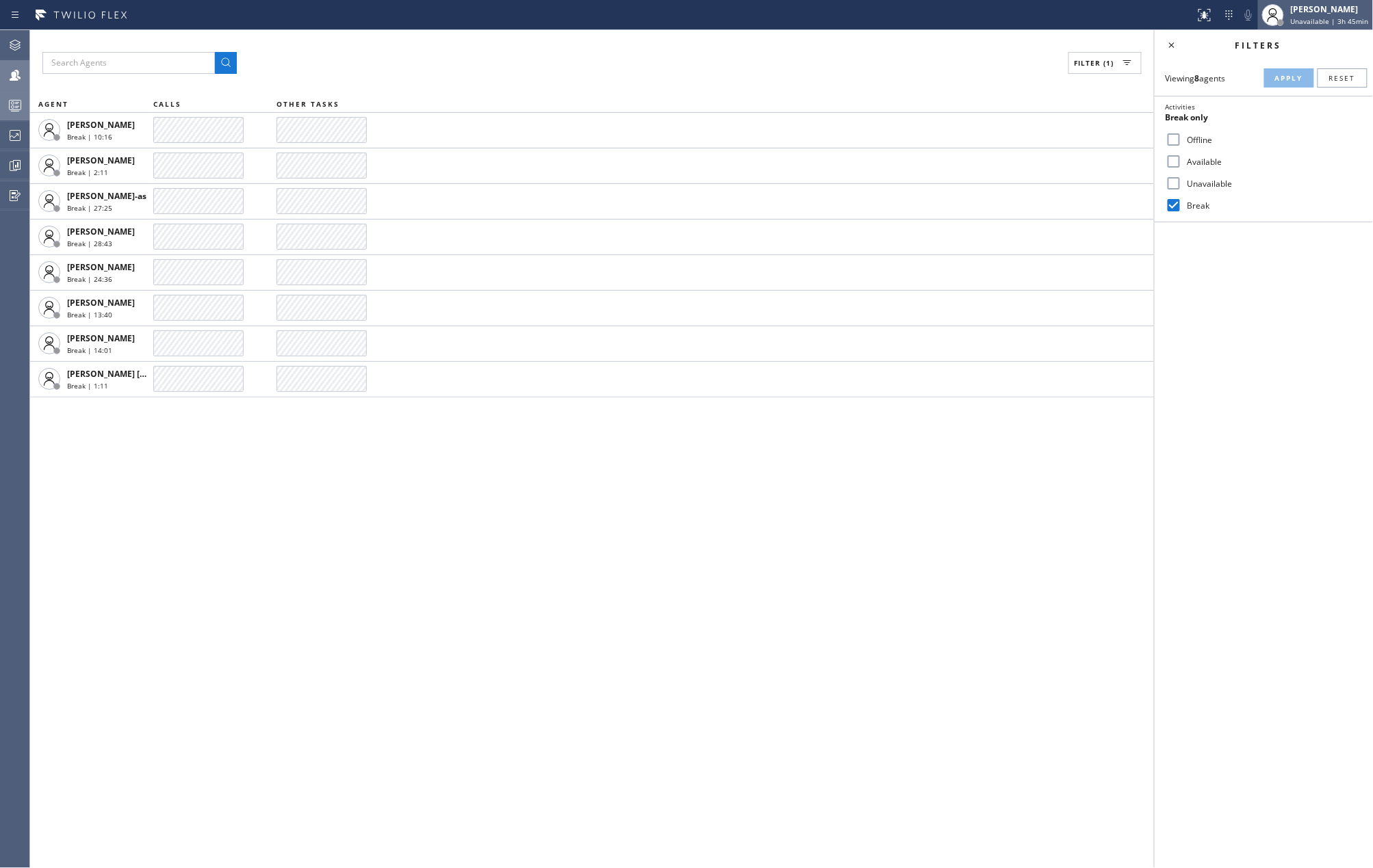
click at [1319, 17] on span "Unavailable | 3h 45min" at bounding box center [1329, 21] width 78 height 9
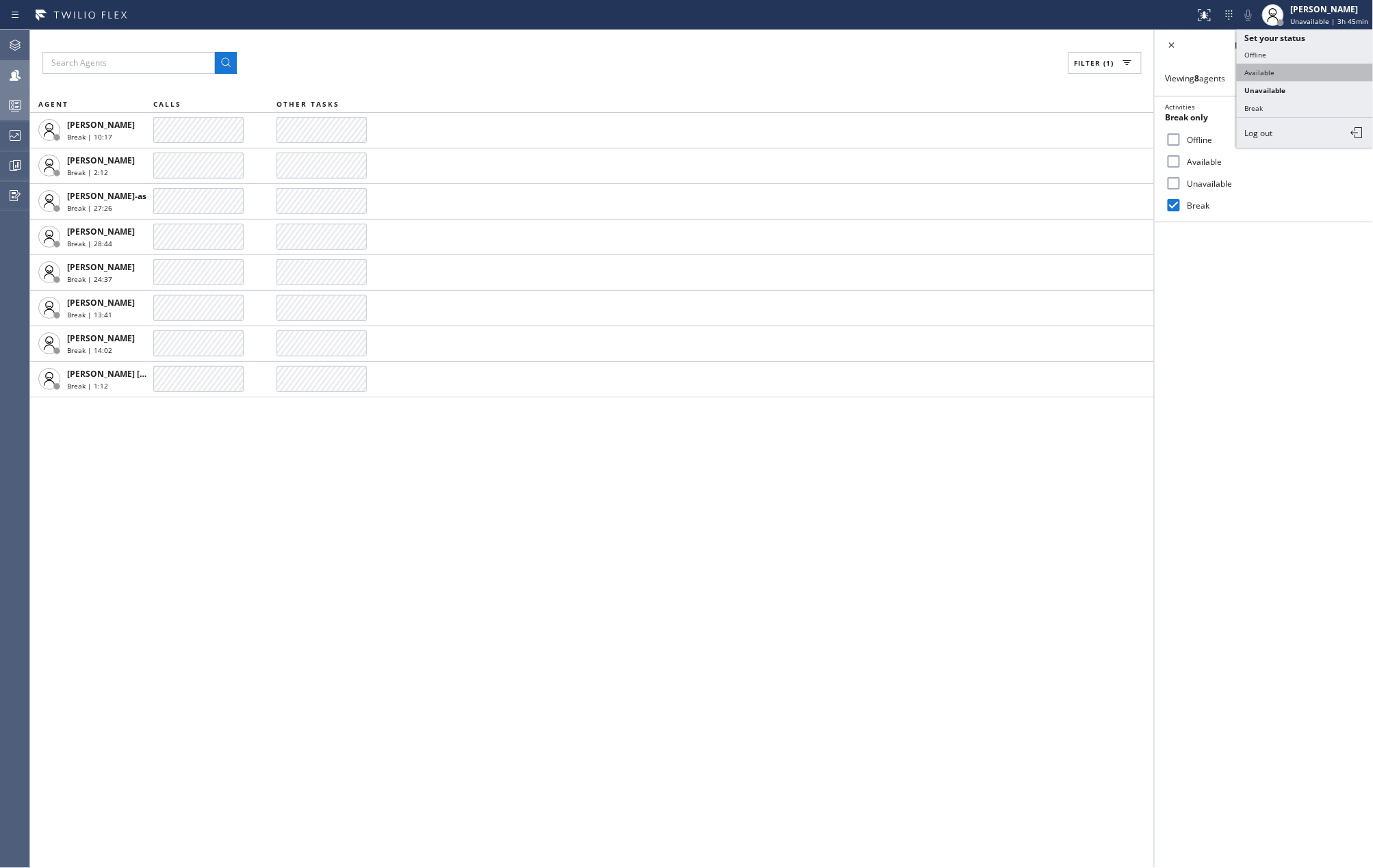
click at [1272, 65] on button "Available" at bounding box center [1305, 72] width 137 height 18
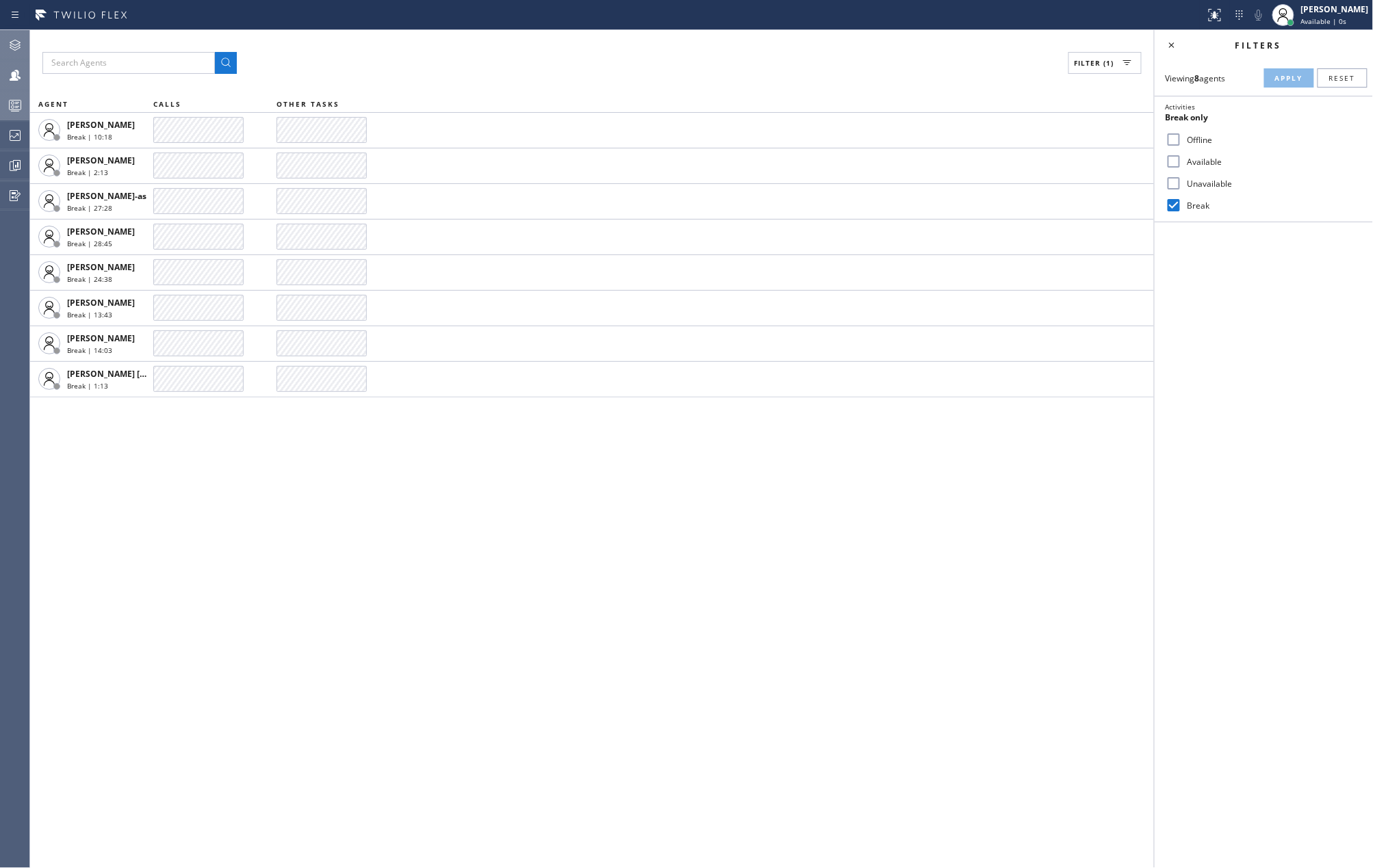
click at [18, 39] on div at bounding box center [15, 44] width 30 height 27
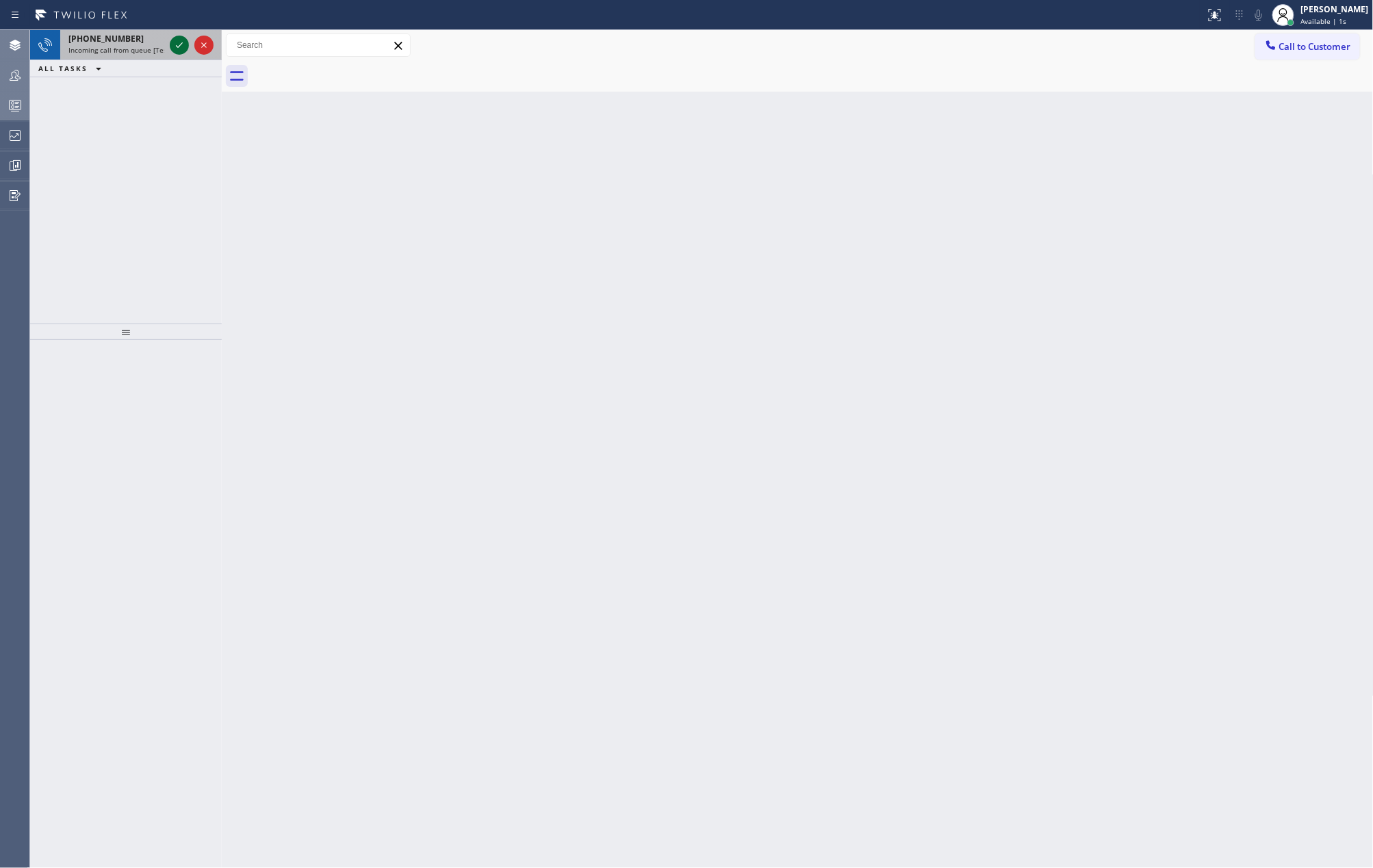
click at [173, 45] on icon at bounding box center [179, 44] width 16 height 16
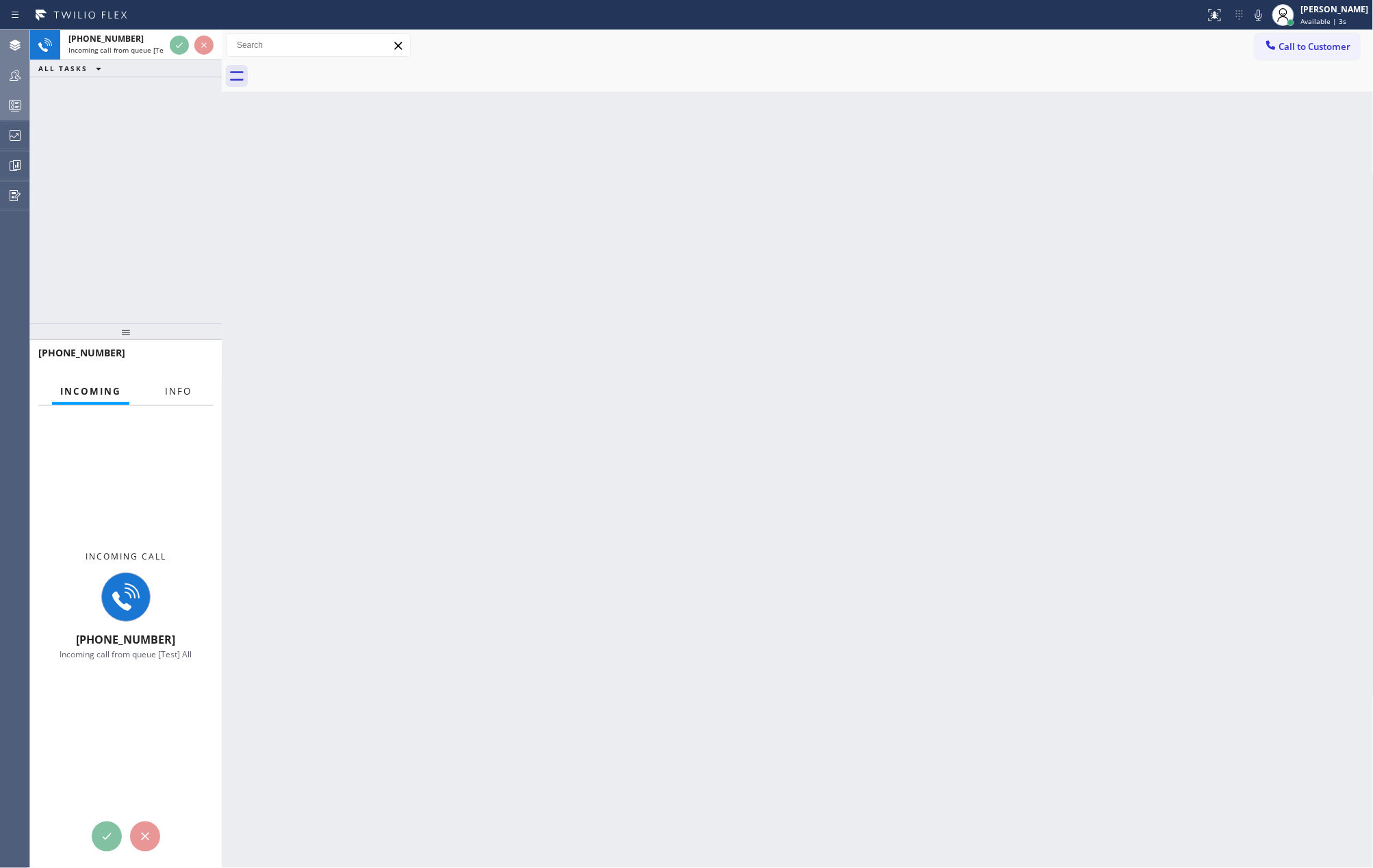
click at [163, 392] on button "Info" at bounding box center [178, 392] width 43 height 26
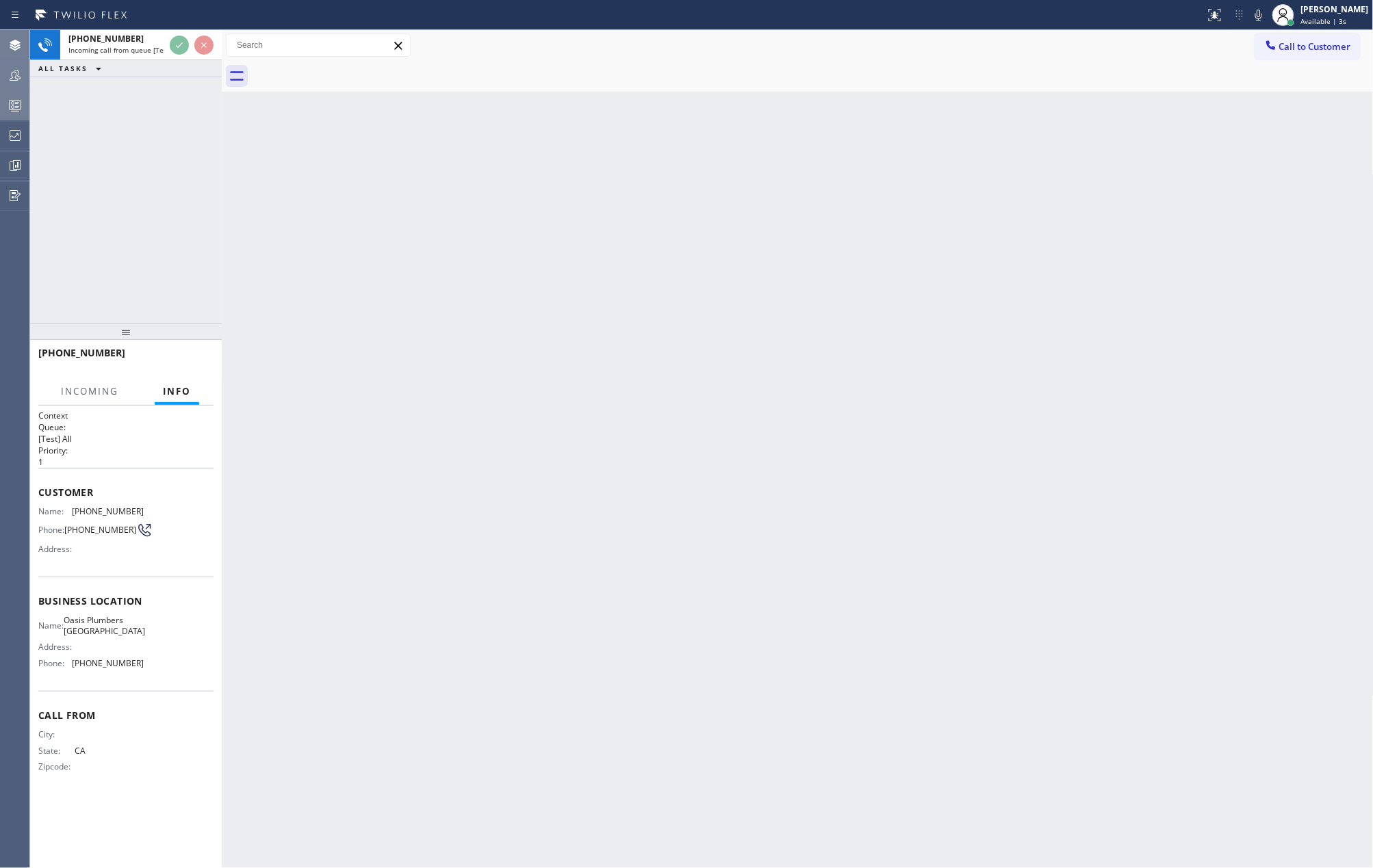
click at [168, 392] on span "Info" at bounding box center [177, 391] width 28 height 12
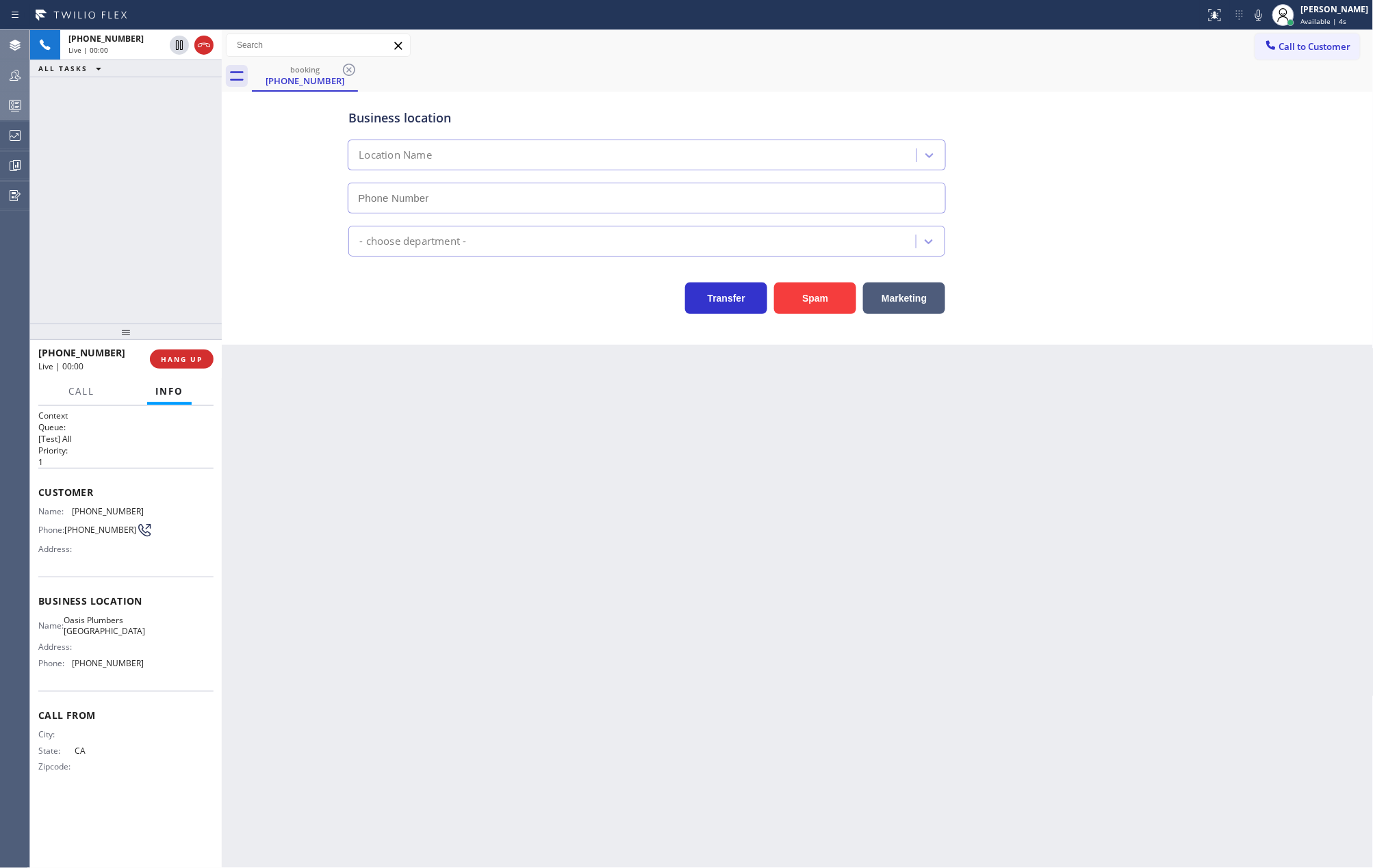
type input "(949) 635-7337"
click at [178, 359] on span "HANG UP" at bounding box center [182, 359] width 42 height 9
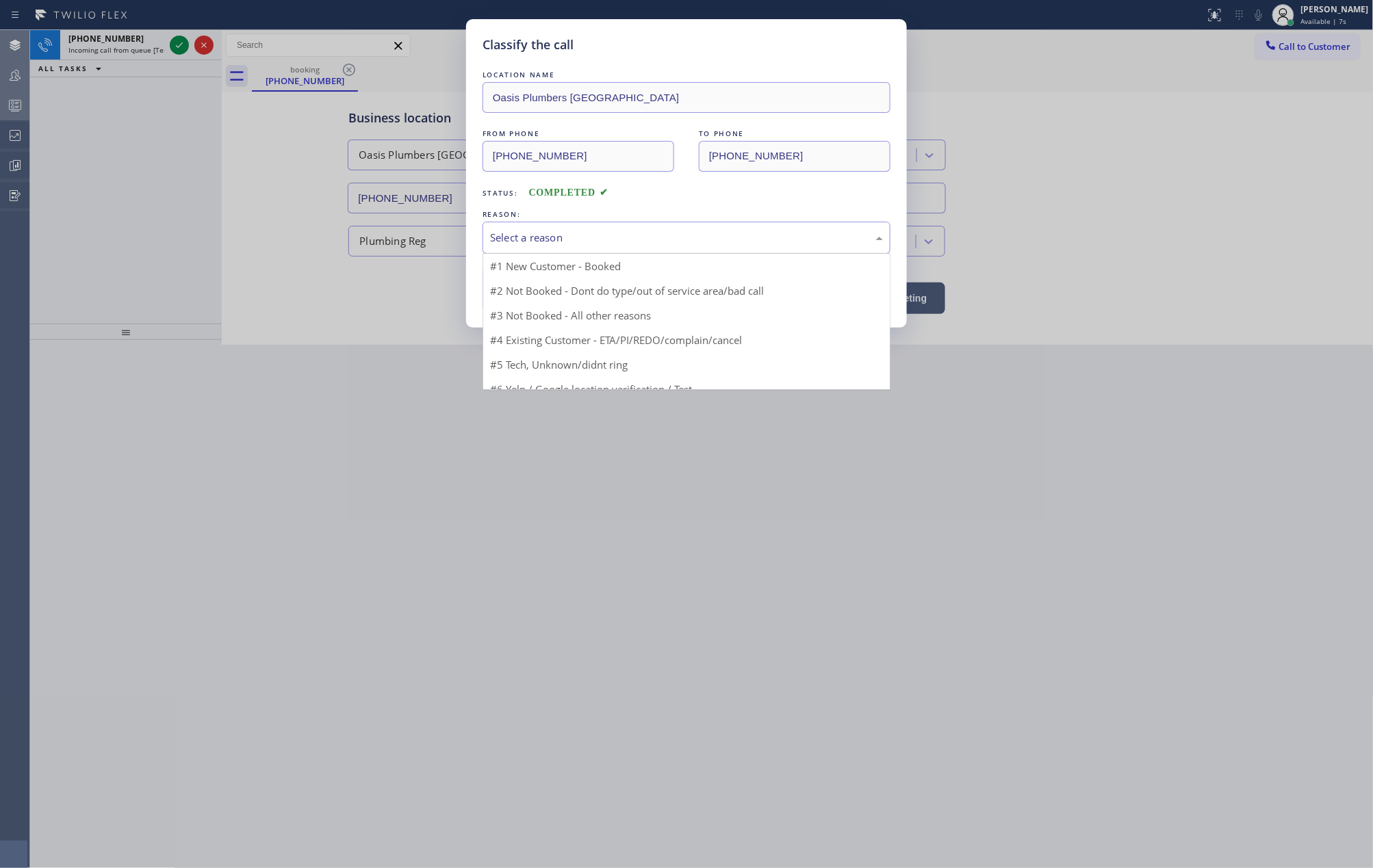
click at [603, 233] on div "Select a reason" at bounding box center [686, 238] width 393 height 16
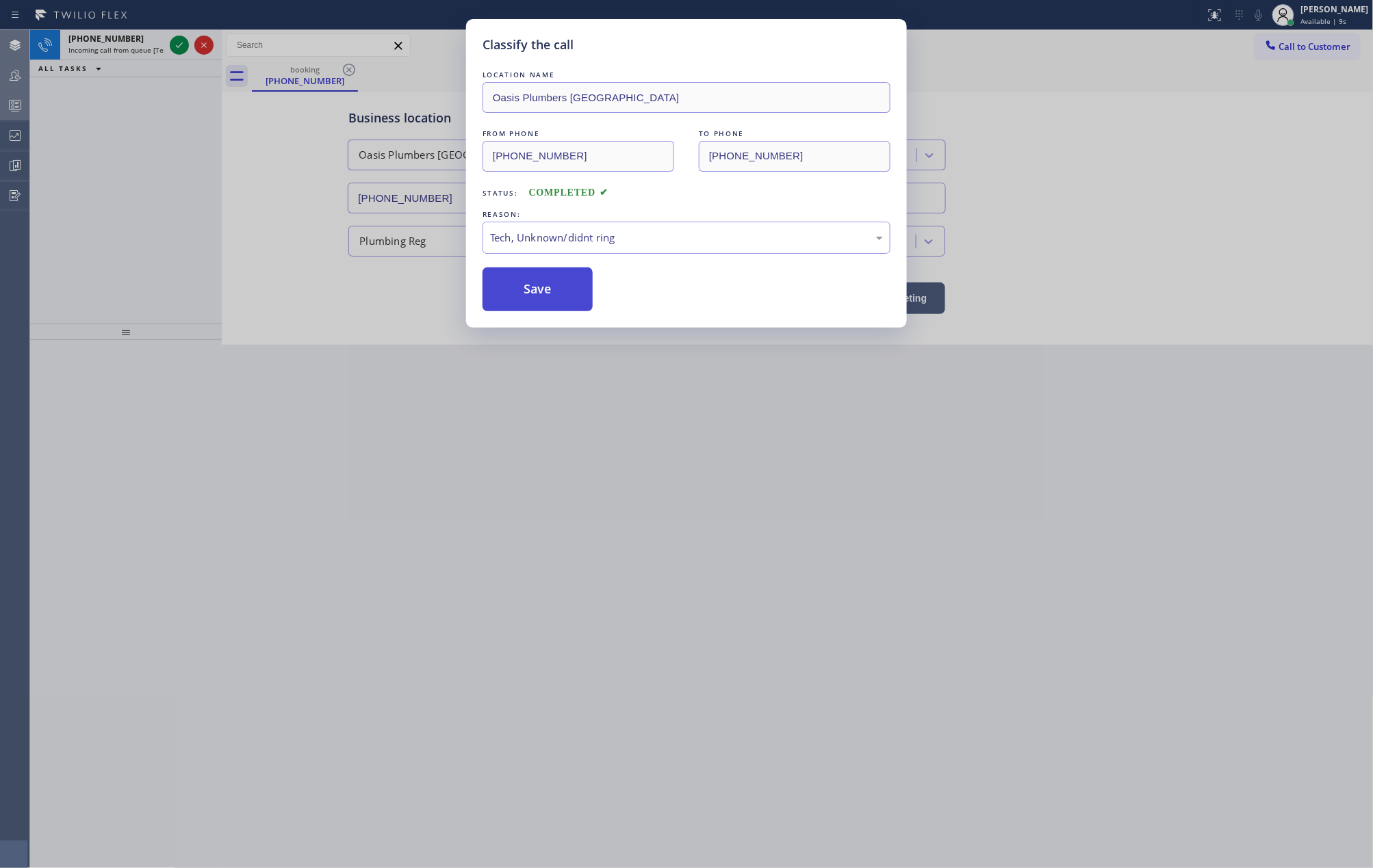
click at [535, 291] on button "Save" at bounding box center [537, 289] width 110 height 44
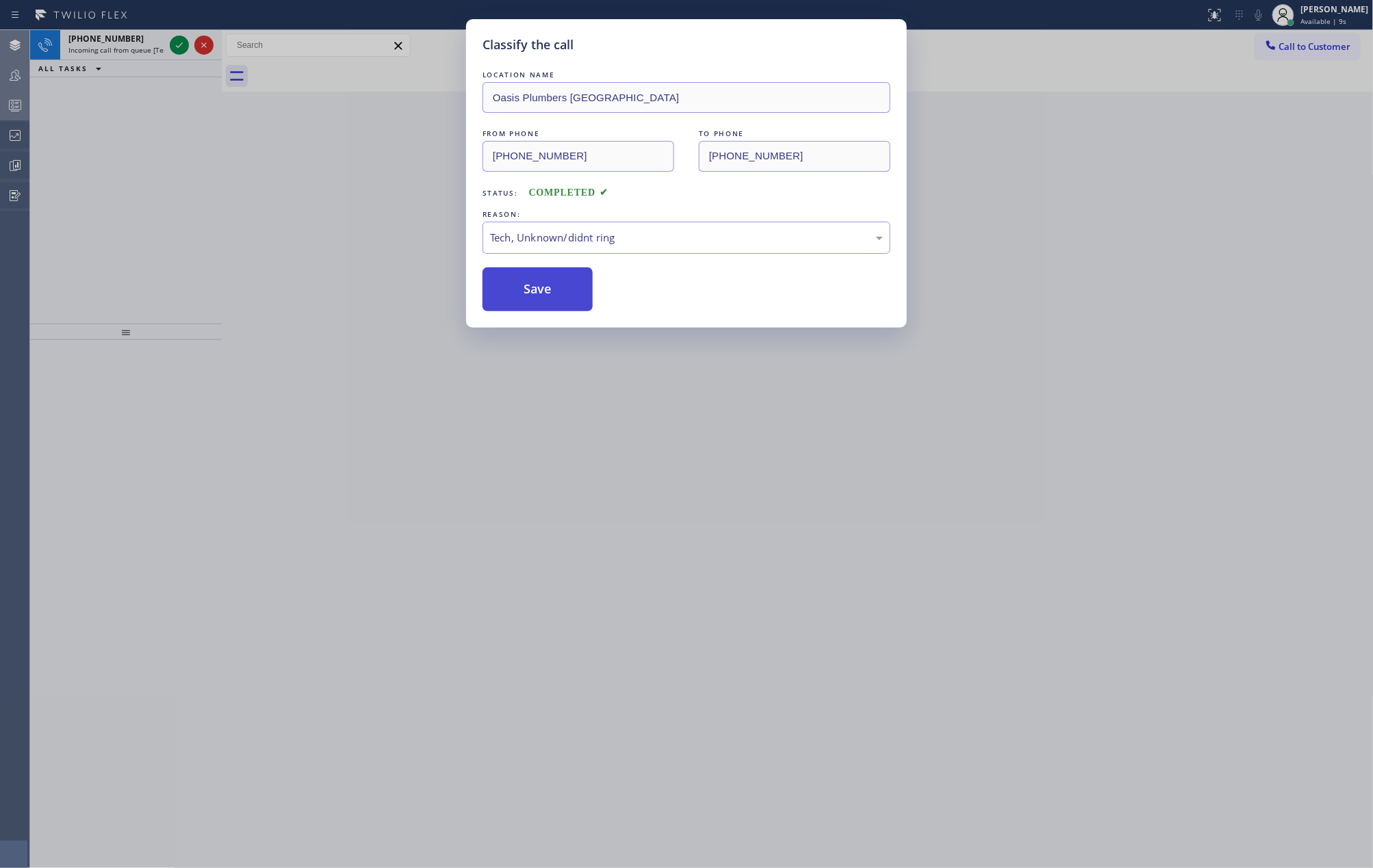
click at [535, 291] on button "Save" at bounding box center [537, 289] width 110 height 44
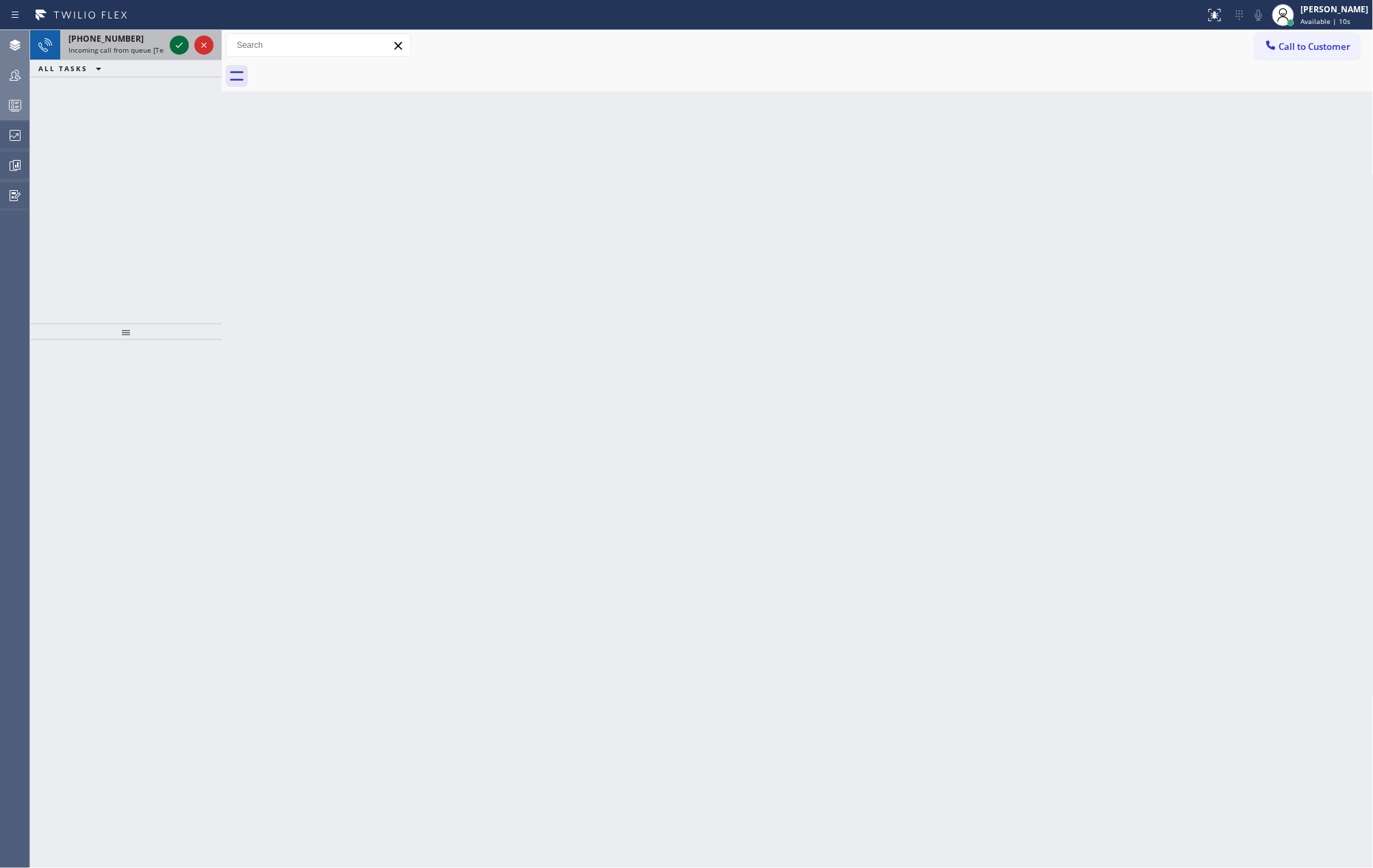
click at [175, 45] on icon at bounding box center [179, 44] width 16 height 16
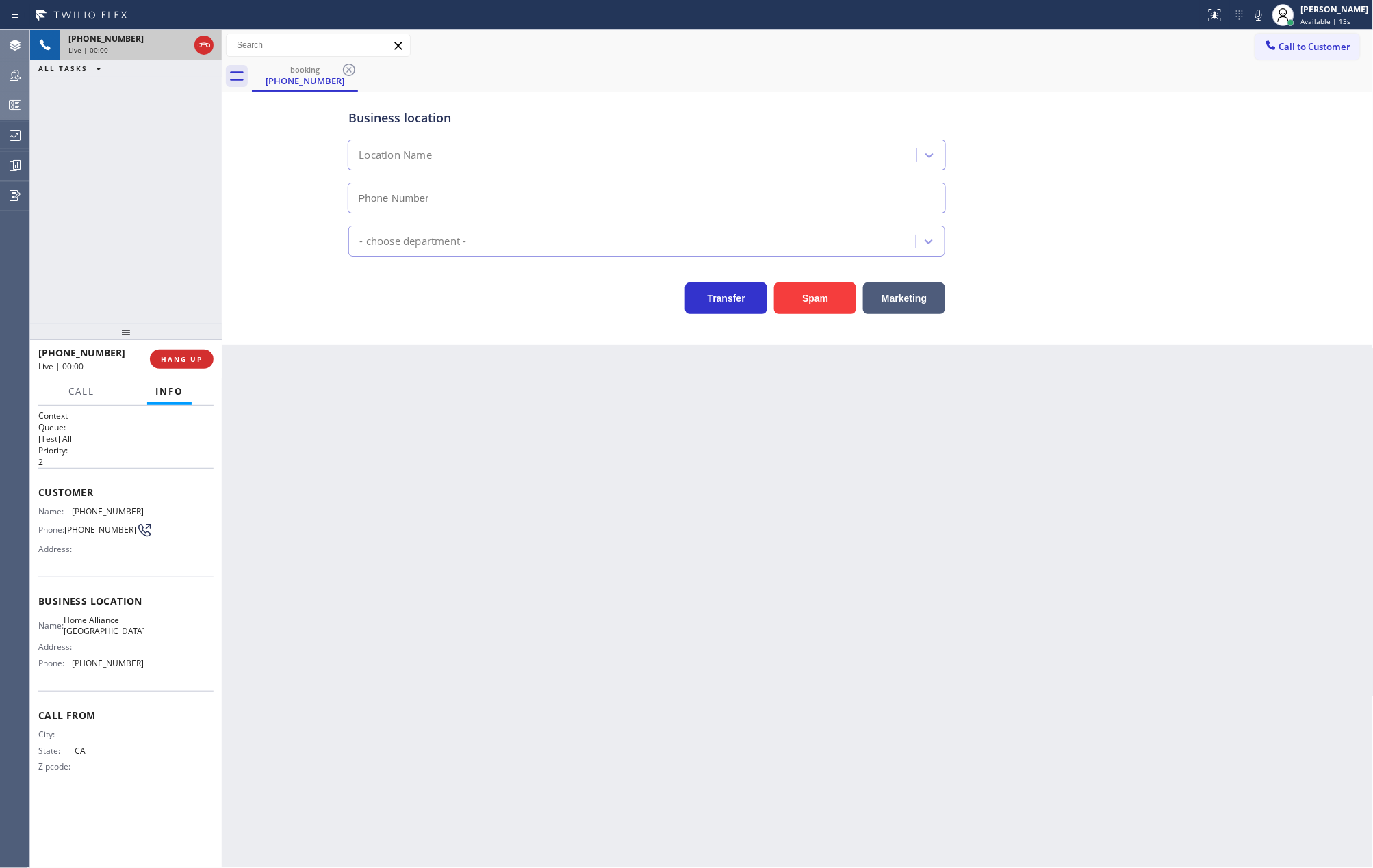
type input "(949) 558-0748"
click at [805, 294] on button "Spam" at bounding box center [814, 298] width 82 height 31
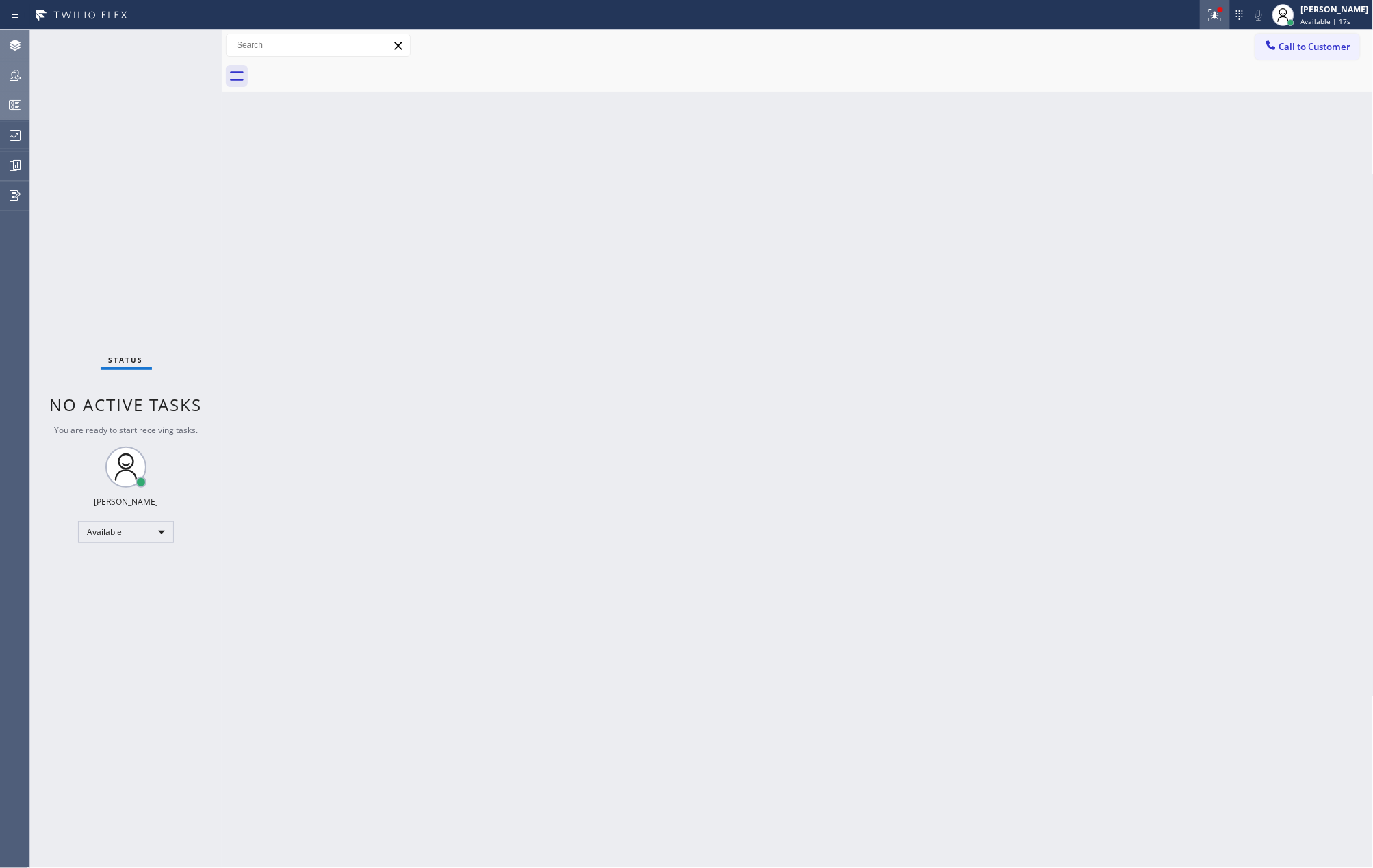
click at [1219, 12] on icon at bounding box center [1215, 13] width 9 height 5
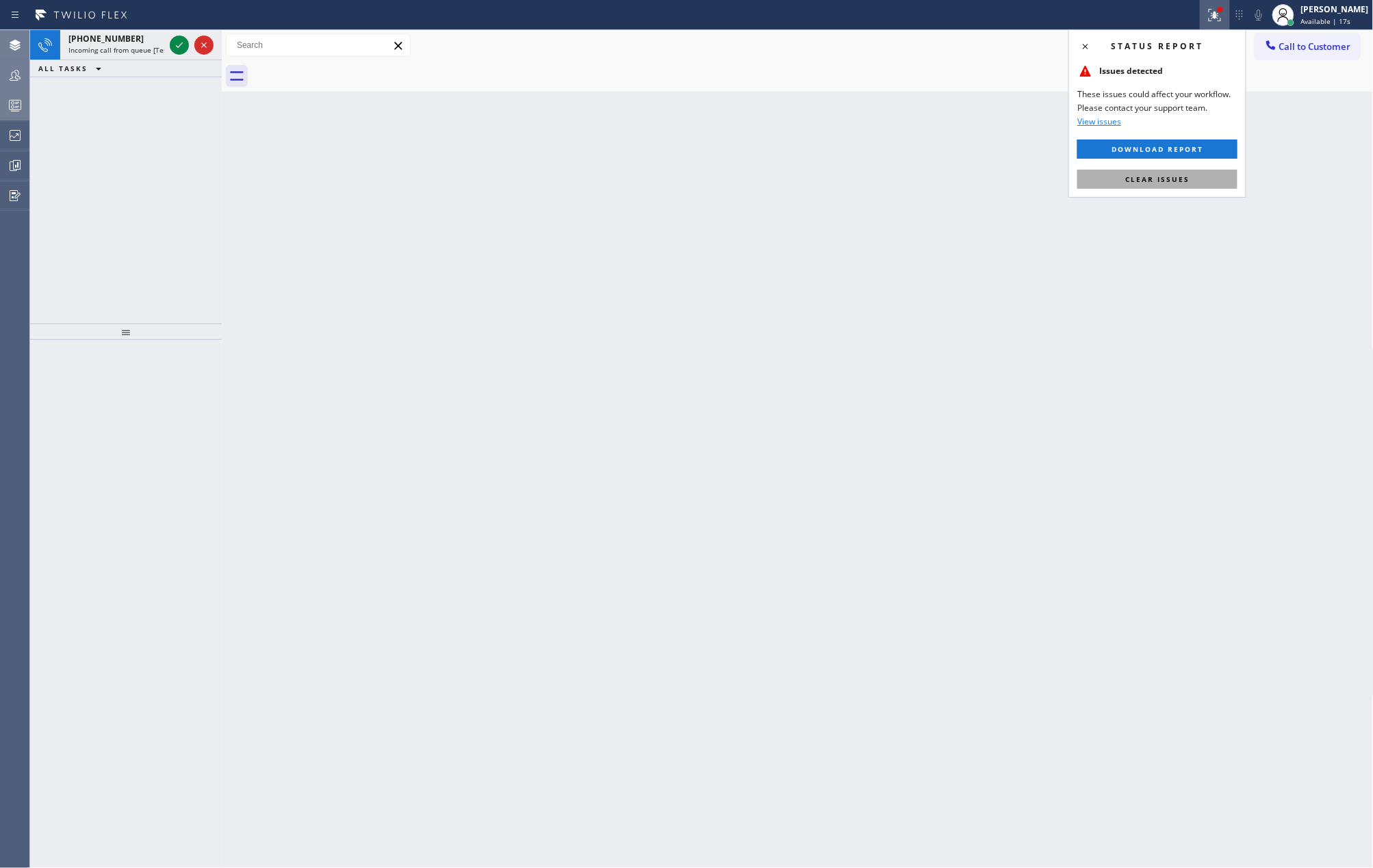
click at [1183, 178] on span "Clear issues" at bounding box center [1157, 179] width 65 height 9
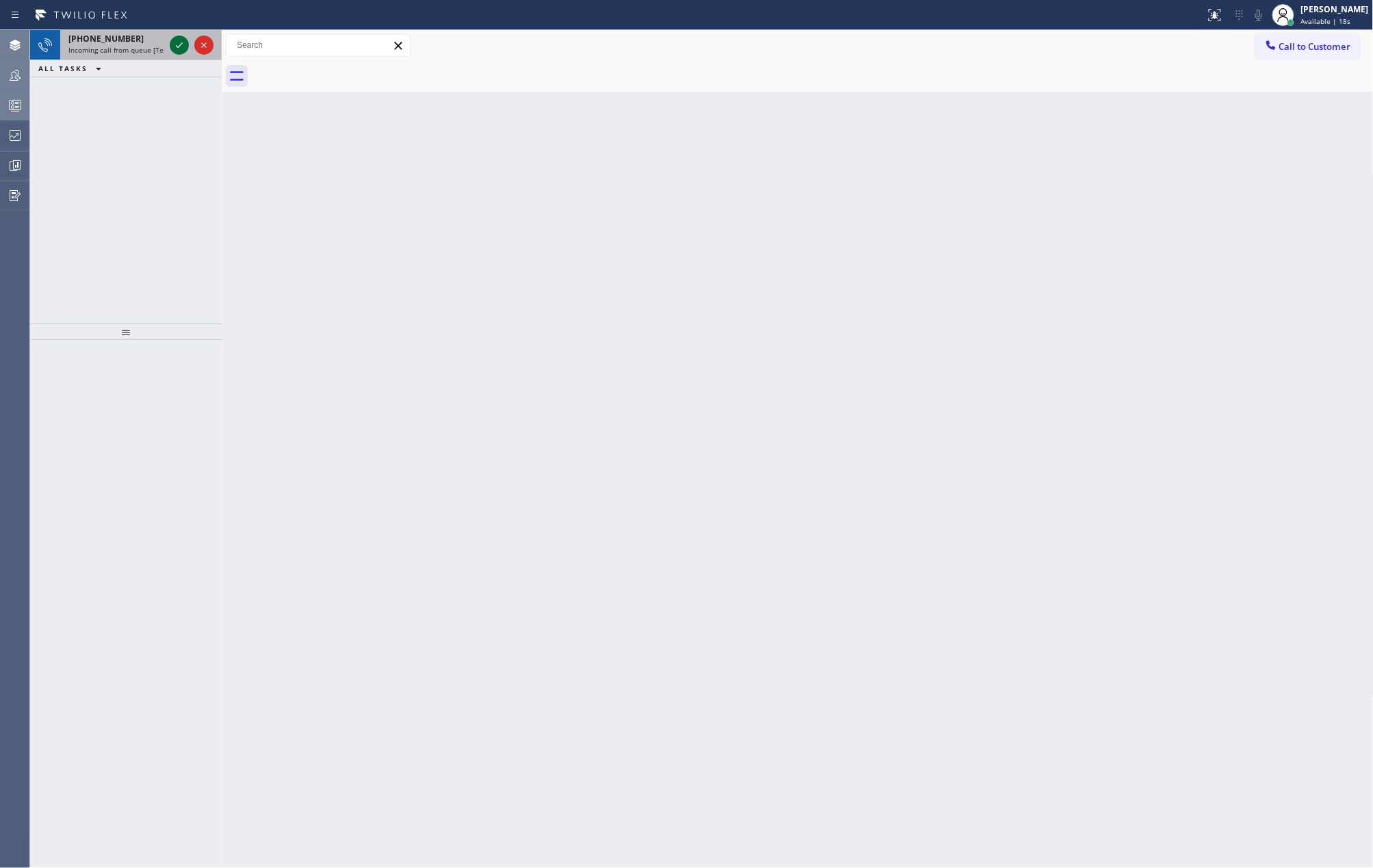
click at [173, 42] on icon at bounding box center [179, 44] width 16 height 16
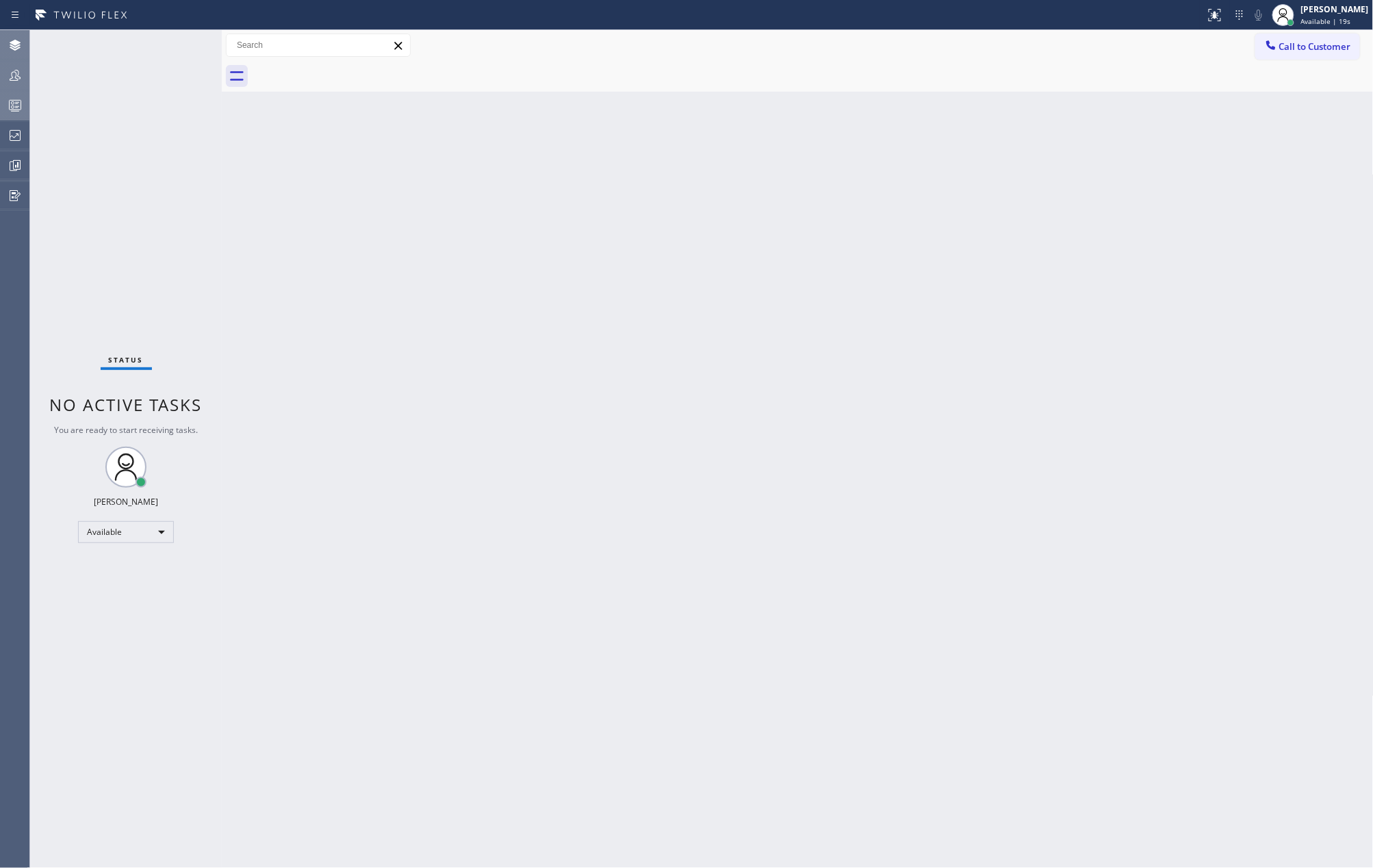
click at [173, 42] on div "Status No active tasks You are ready to start receiving tasks. Jovelle Tadle Av…" at bounding box center [126, 450] width 192 height 838
click at [1223, 16] on icon at bounding box center [1214, 15] width 16 height 16
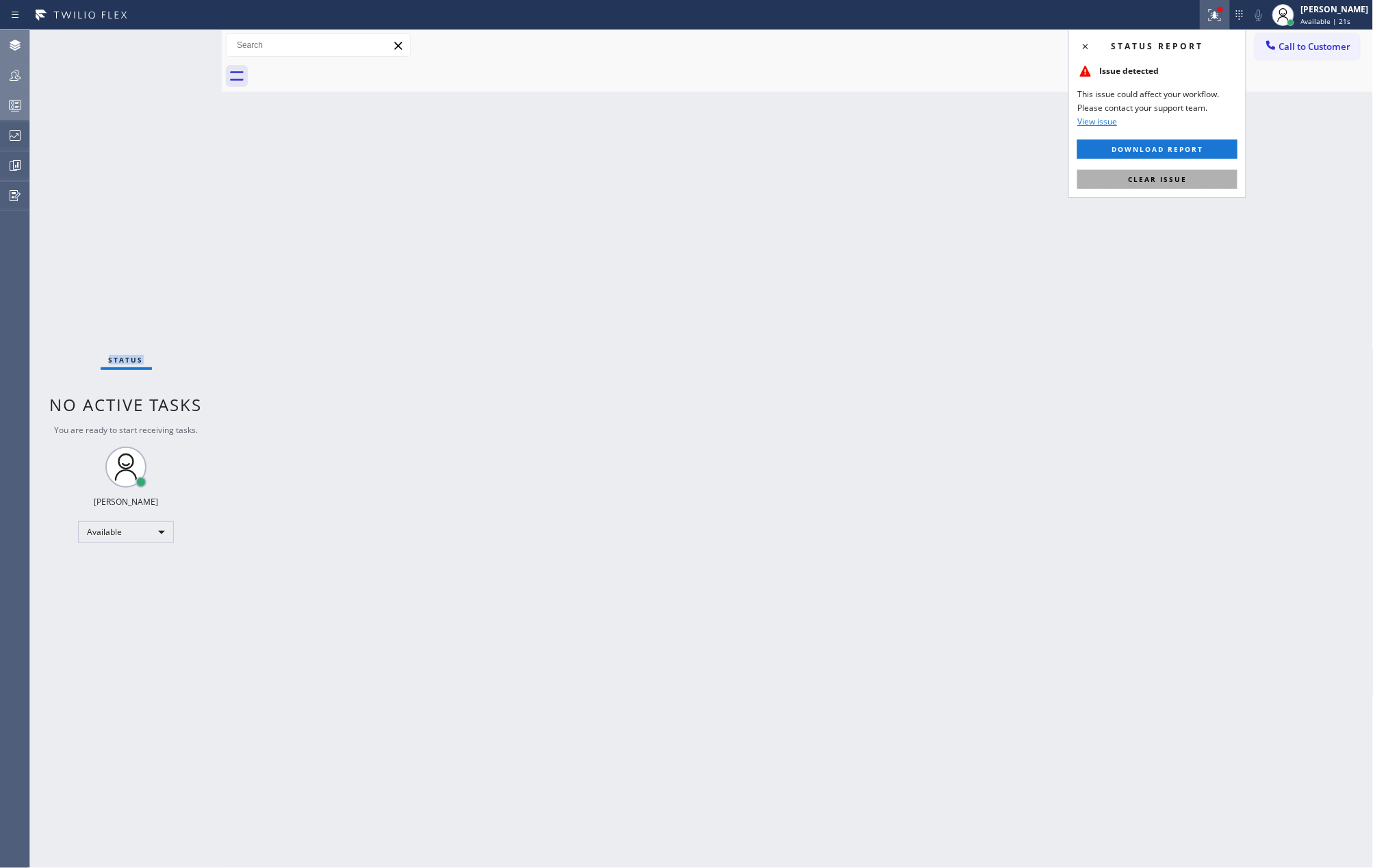
click at [1192, 172] on button "Clear issue" at bounding box center [1156, 179] width 160 height 19
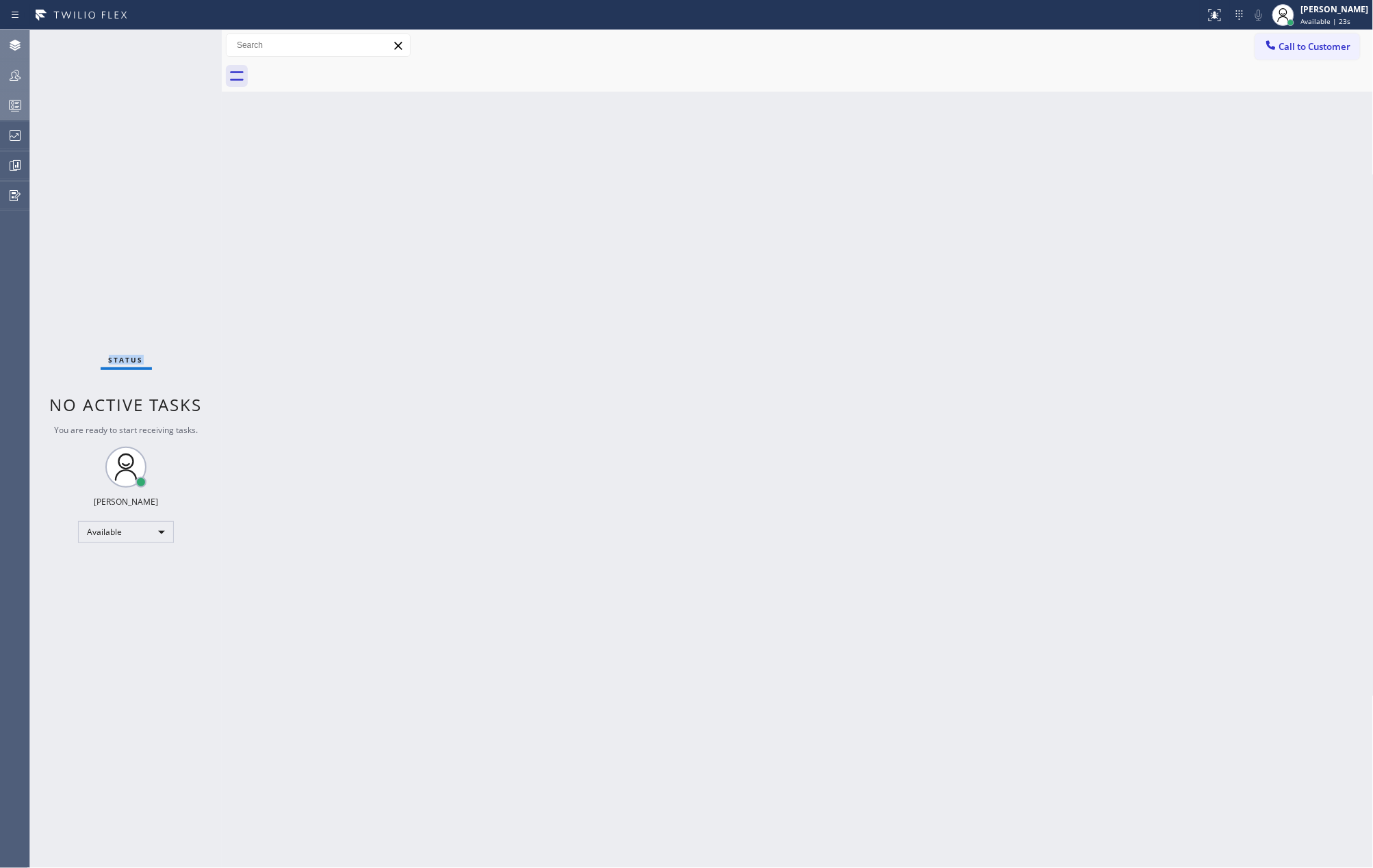
click at [9, 93] on div at bounding box center [15, 105] width 30 height 27
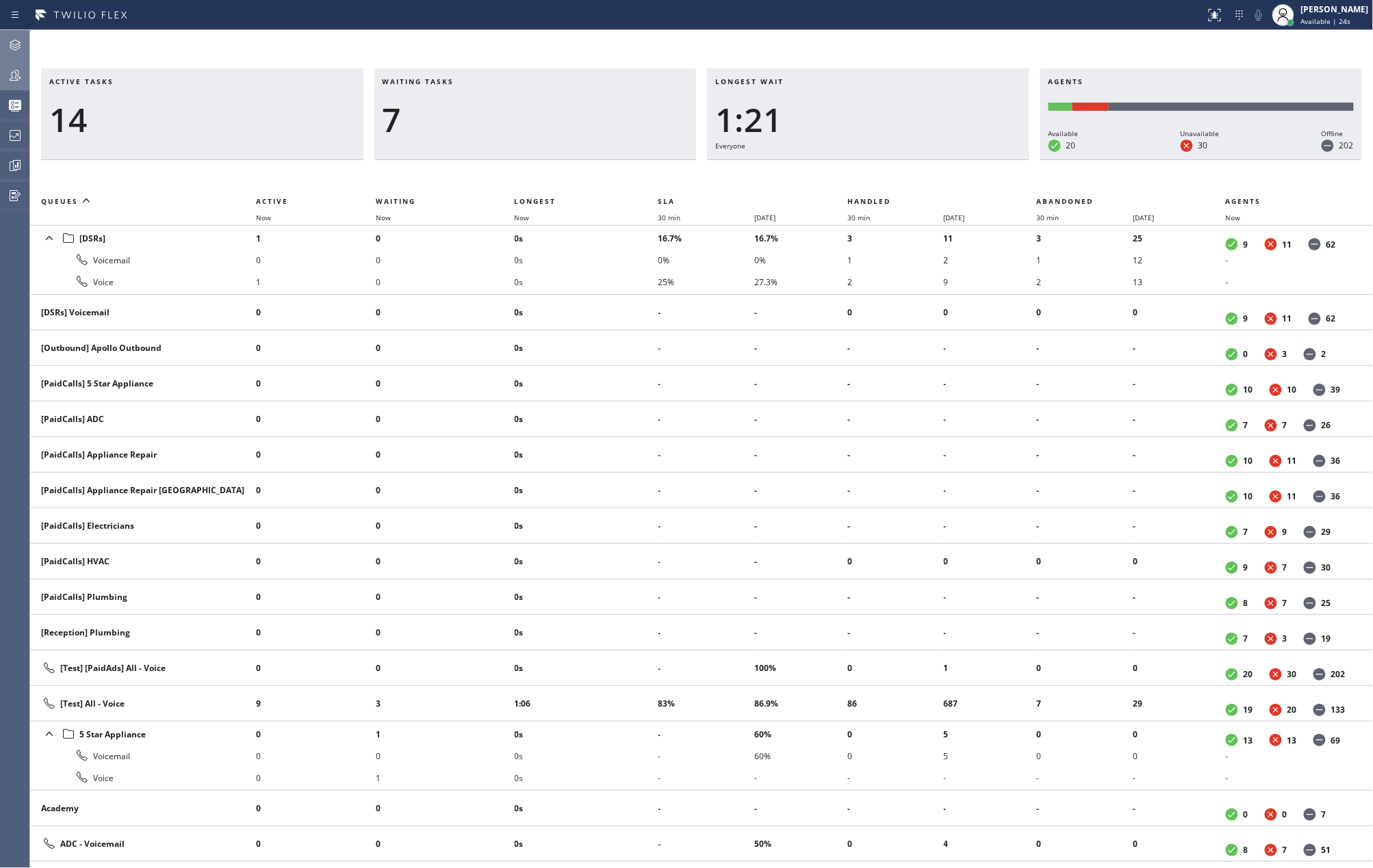
click at [519, 211] on th "Now" at bounding box center [586, 217] width 143 height 16
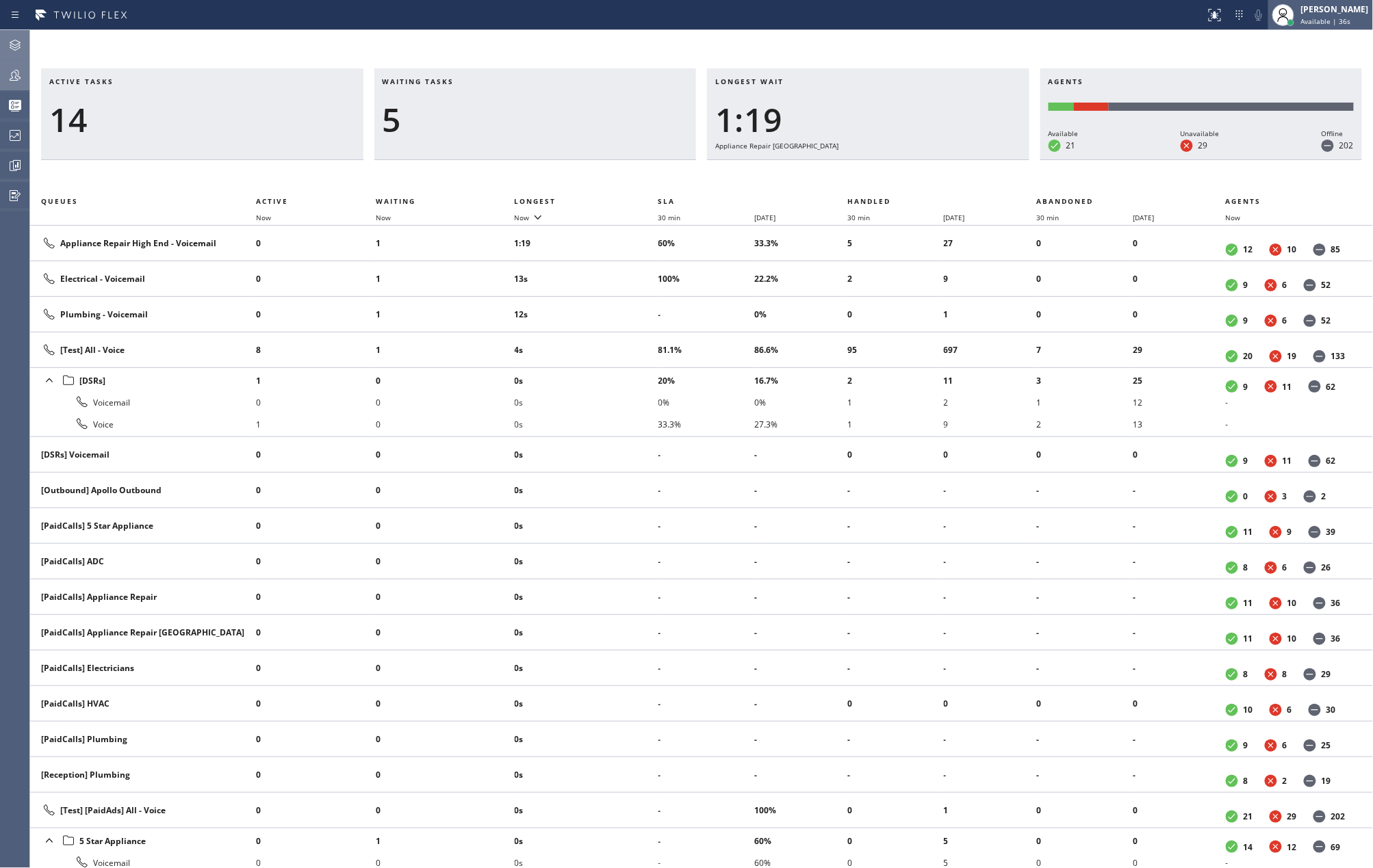
click at [1330, 18] on span "Available | 36s" at bounding box center [1325, 21] width 50 height 9
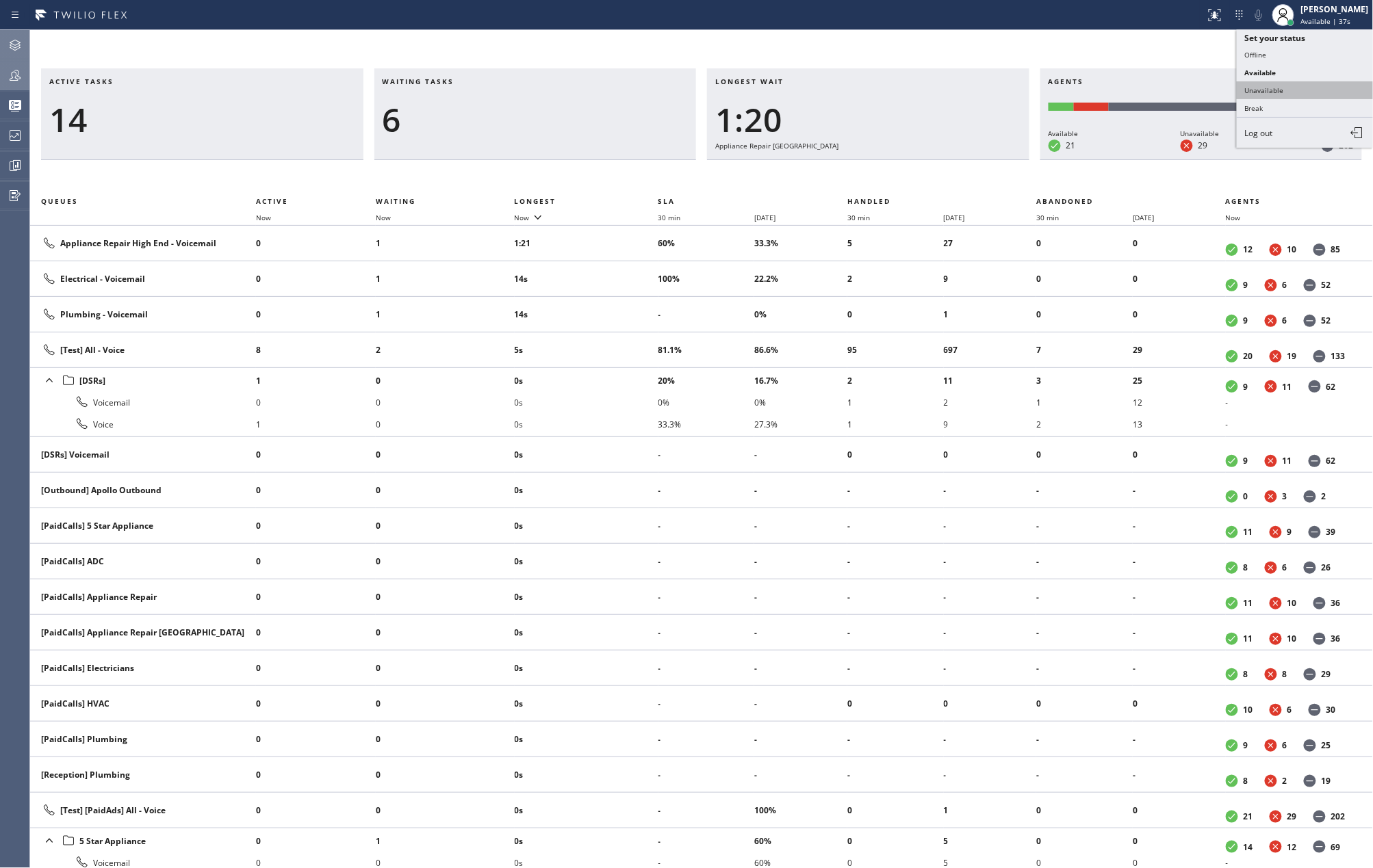
click at [1290, 82] on button "Unavailable" at bounding box center [1305, 90] width 137 height 18
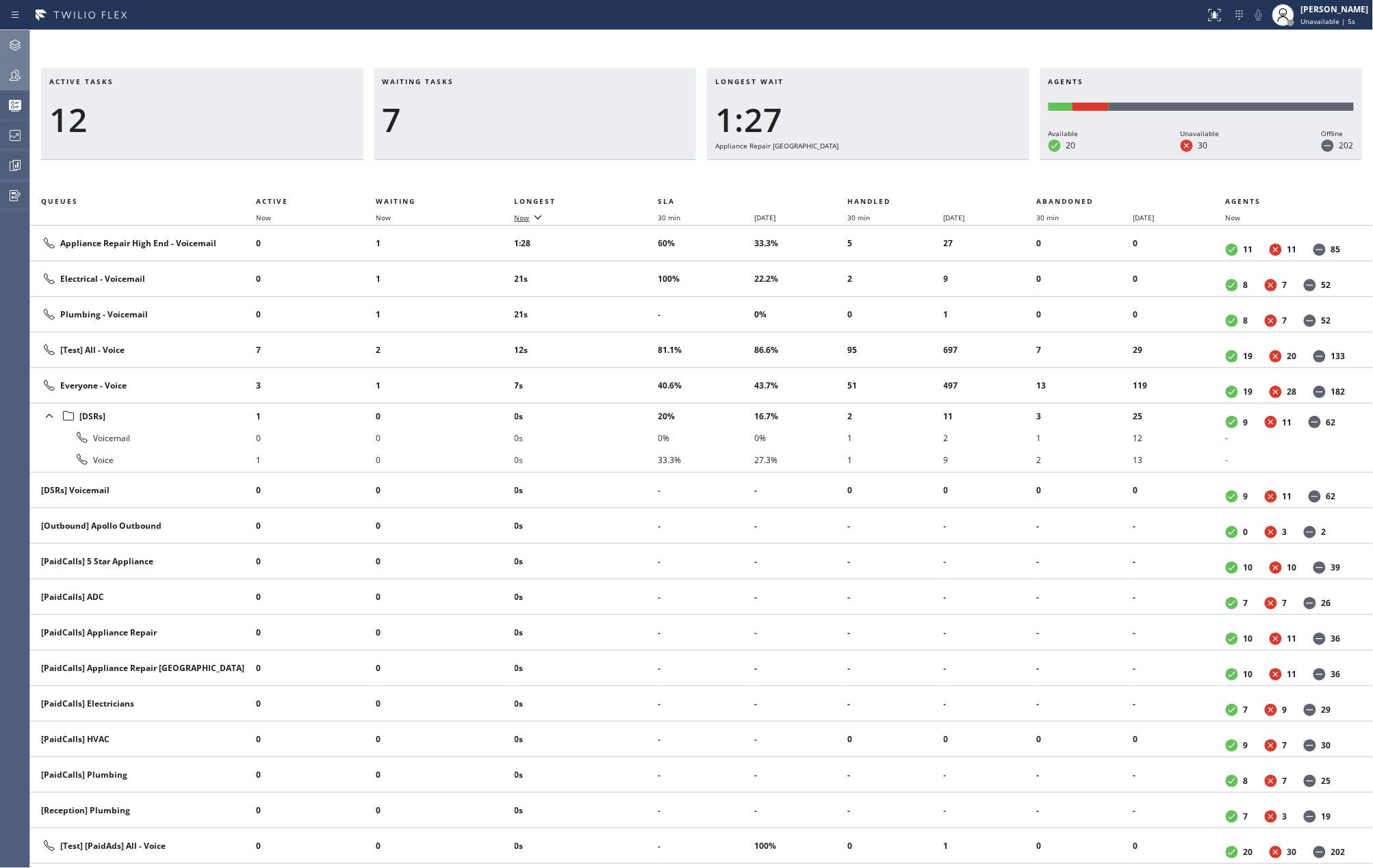
click at [521, 217] on span "Now" at bounding box center [521, 217] width 15 height 9
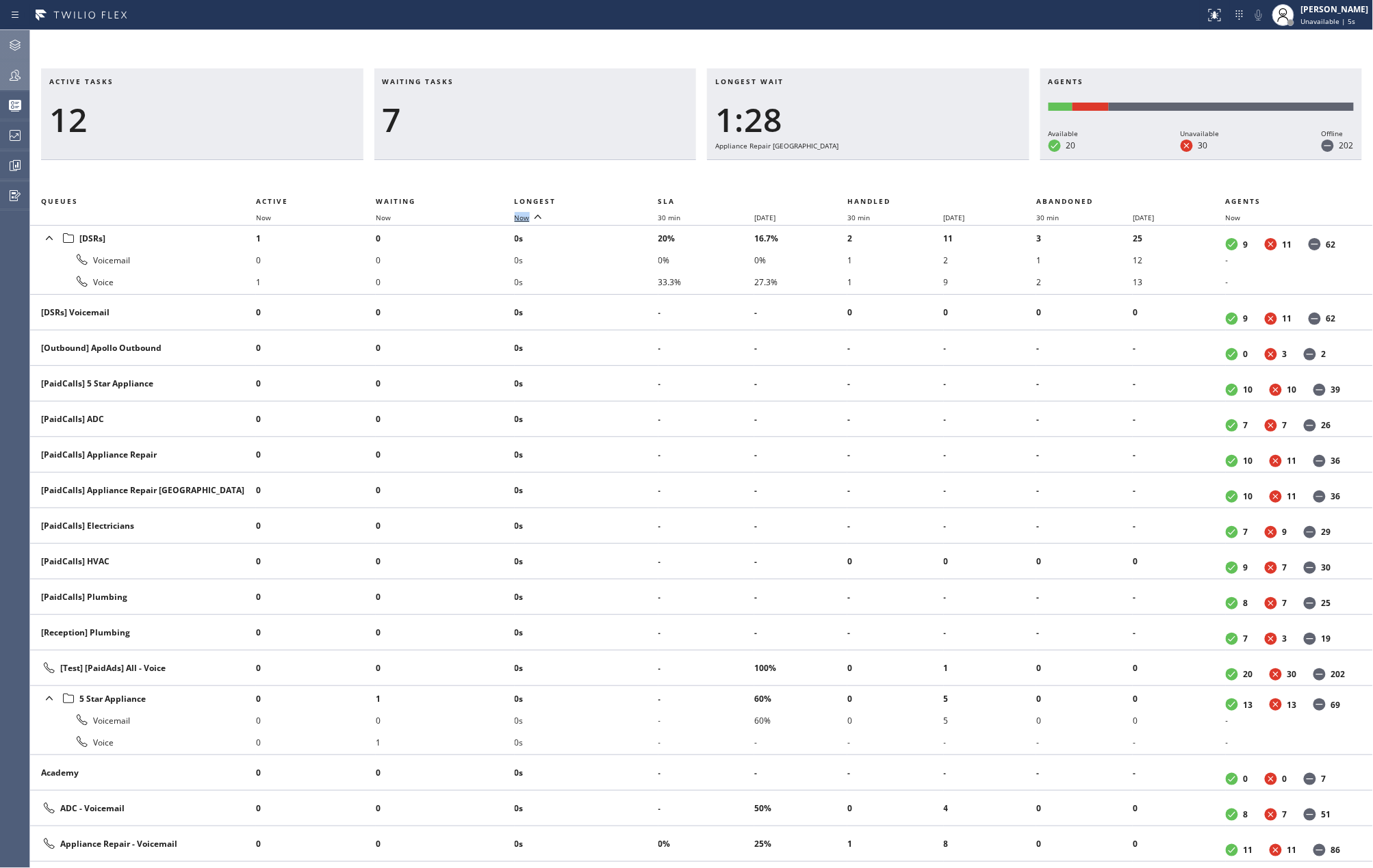
click at [521, 217] on span "Now" at bounding box center [521, 217] width 15 height 9
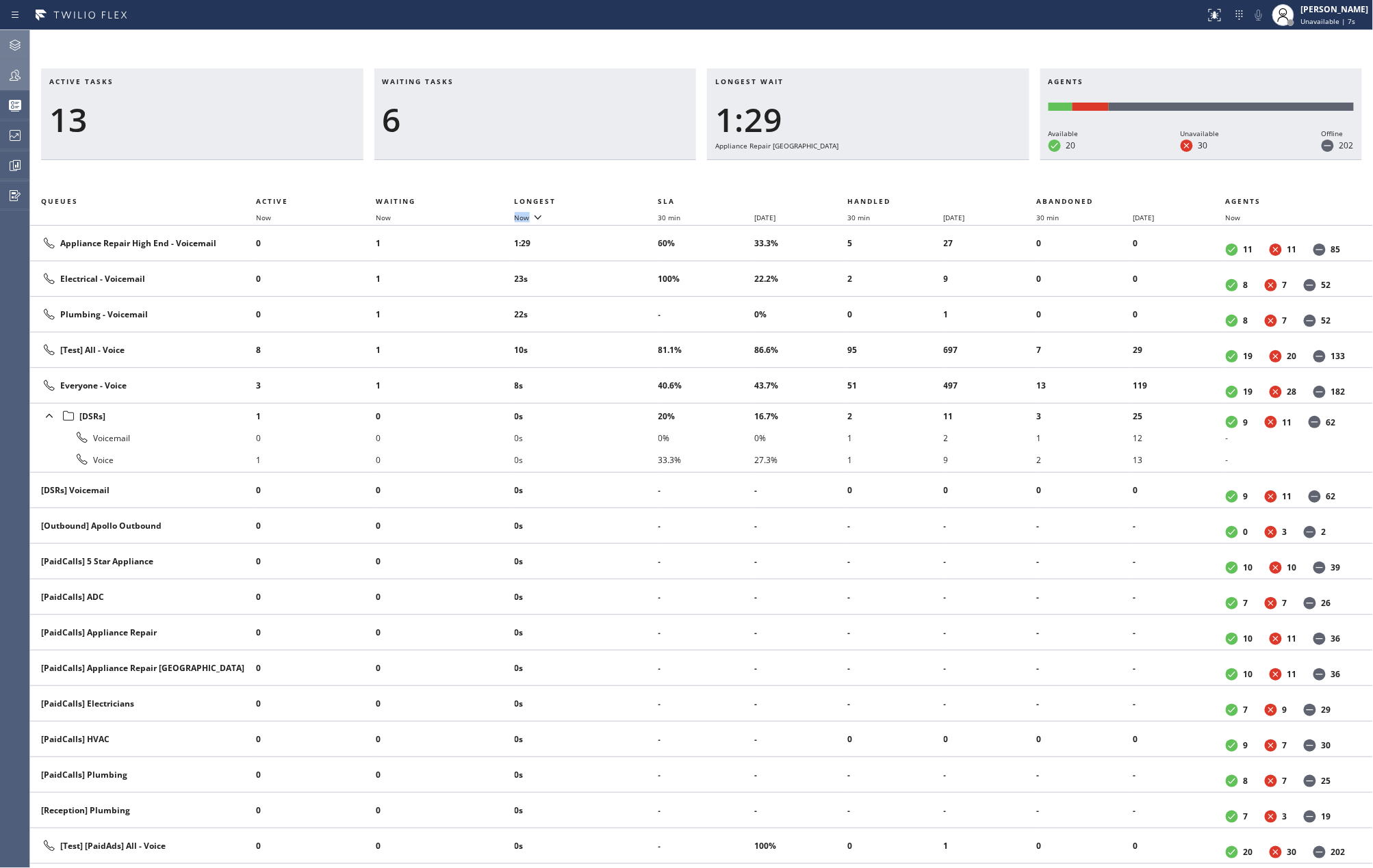
click at [9, 75] on icon at bounding box center [15, 75] width 16 height 16
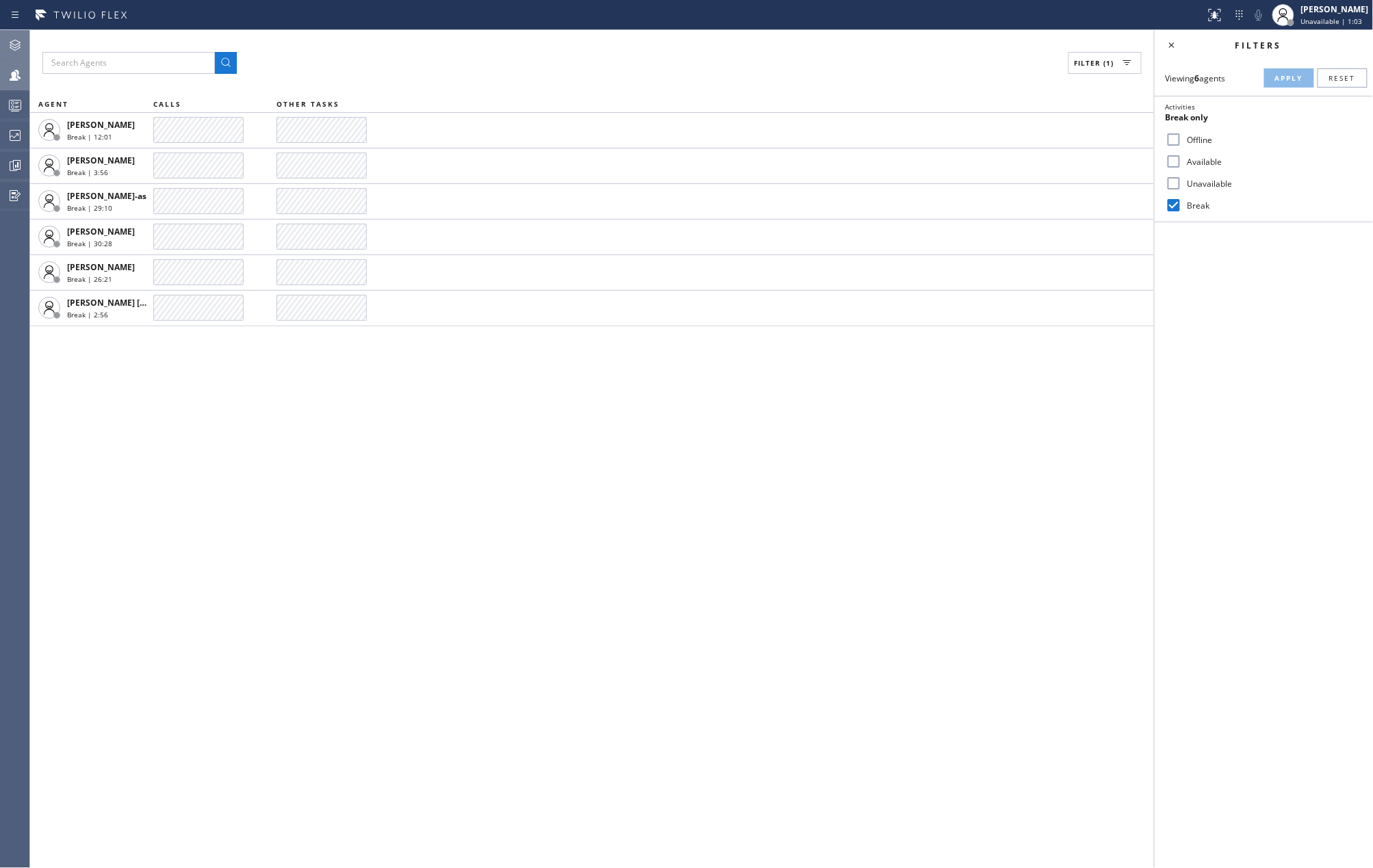
click at [743, 601] on div "Filter (1) AGENT CALLS OTHER TASKS Adam Alramadan Break | 12:01 Jenelyn Chiong …" at bounding box center [592, 450] width 1124 height 838
click at [1177, 157] on input "Available" at bounding box center [1174, 161] width 16 height 16
checkbox input "true"
click at [1177, 201] on input "Break" at bounding box center [1174, 205] width 16 height 16
checkbox input "false"
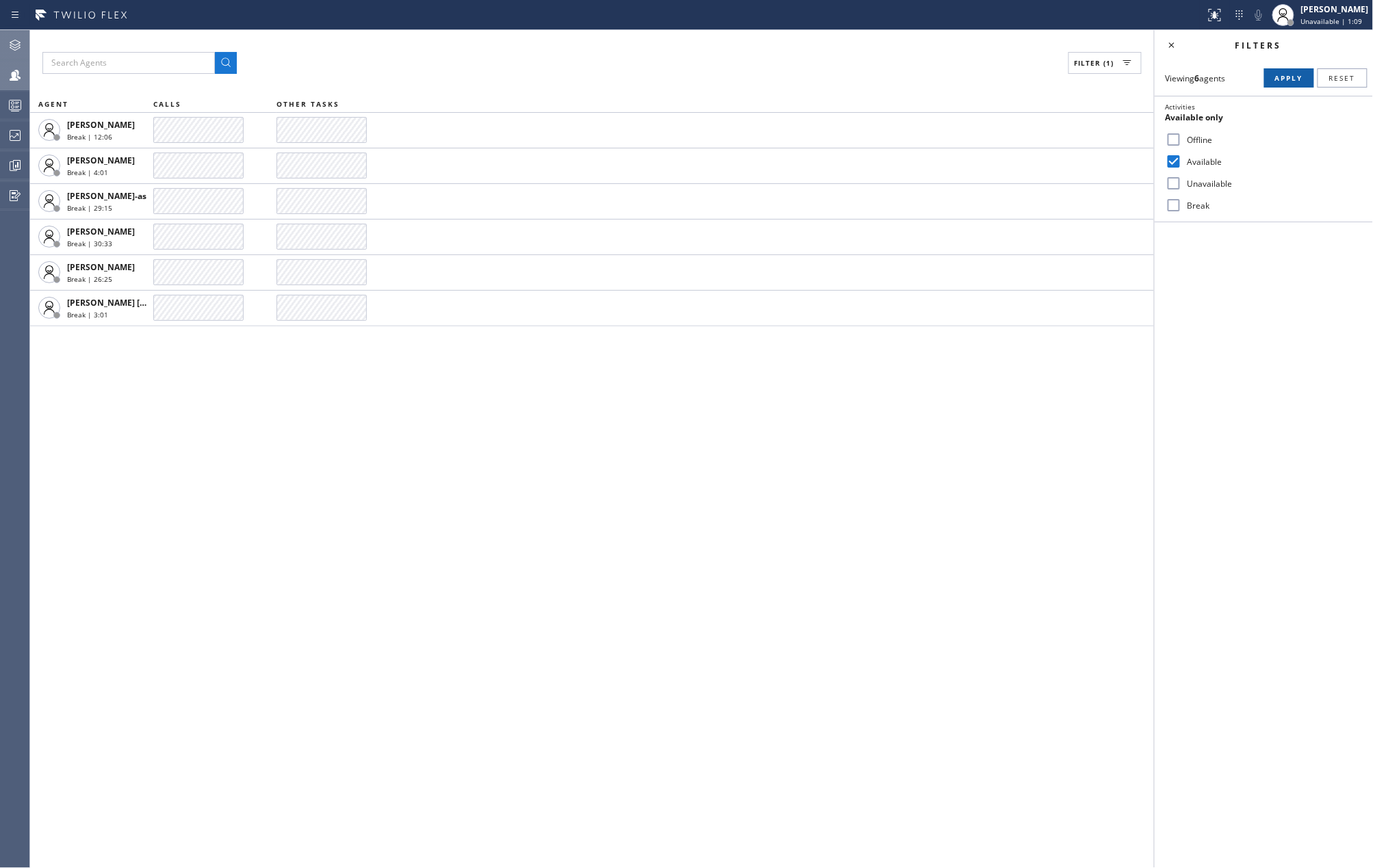
click at [1284, 79] on span "Apply" at bounding box center [1289, 78] width 28 height 9
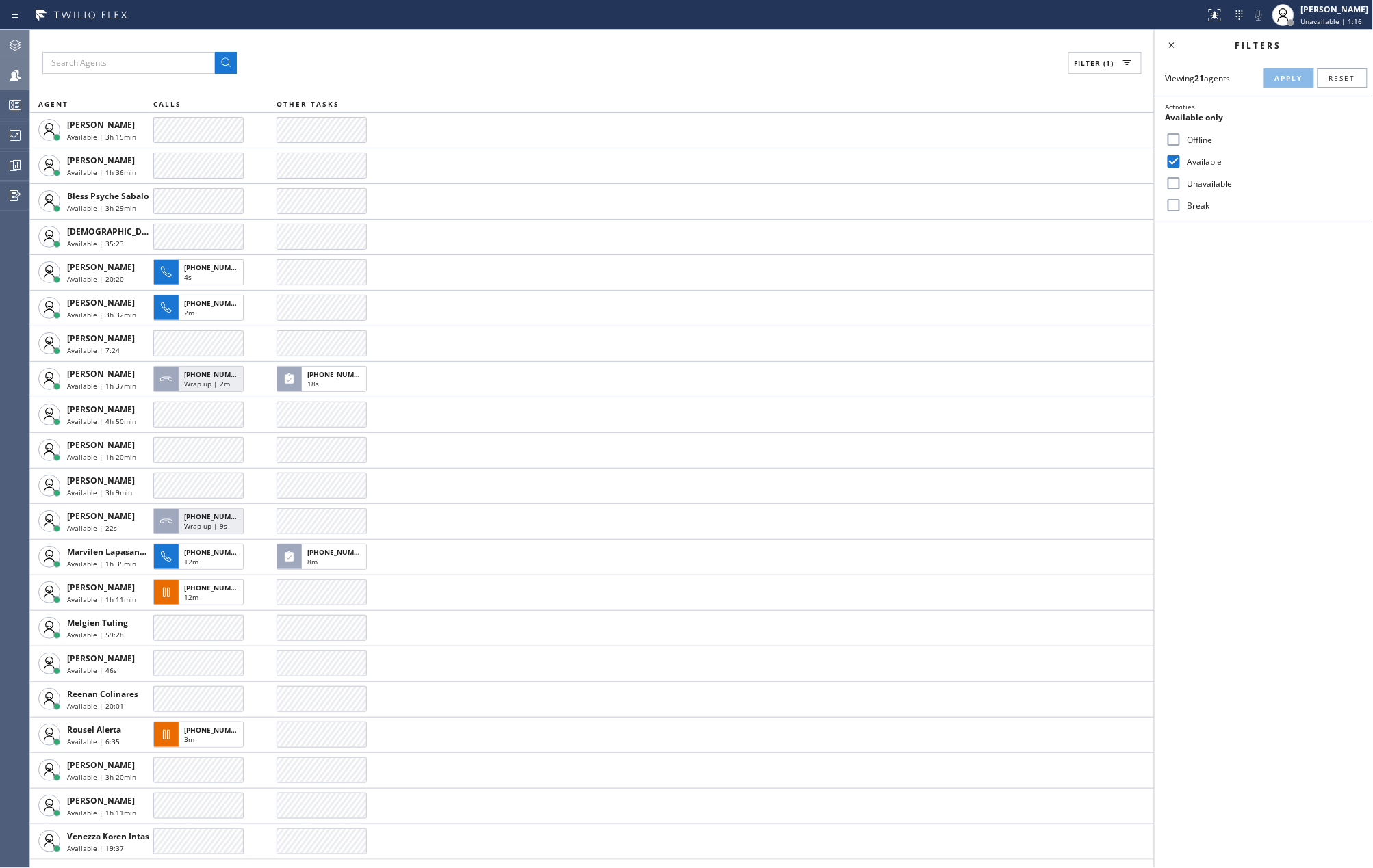
click at [12, 112] on icon at bounding box center [15, 105] width 16 height 16
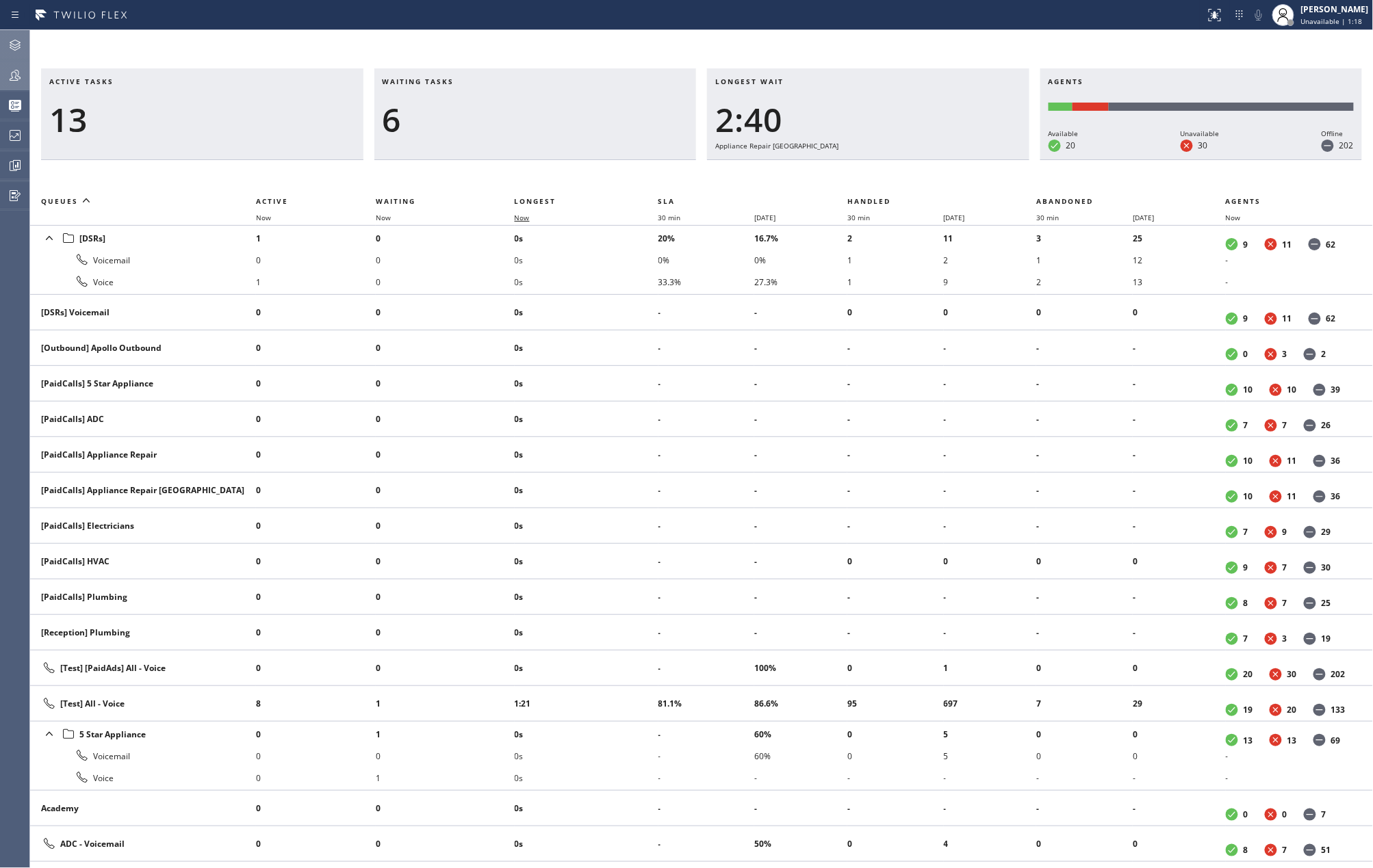
click at [527, 217] on span "Now" at bounding box center [521, 217] width 15 height 9
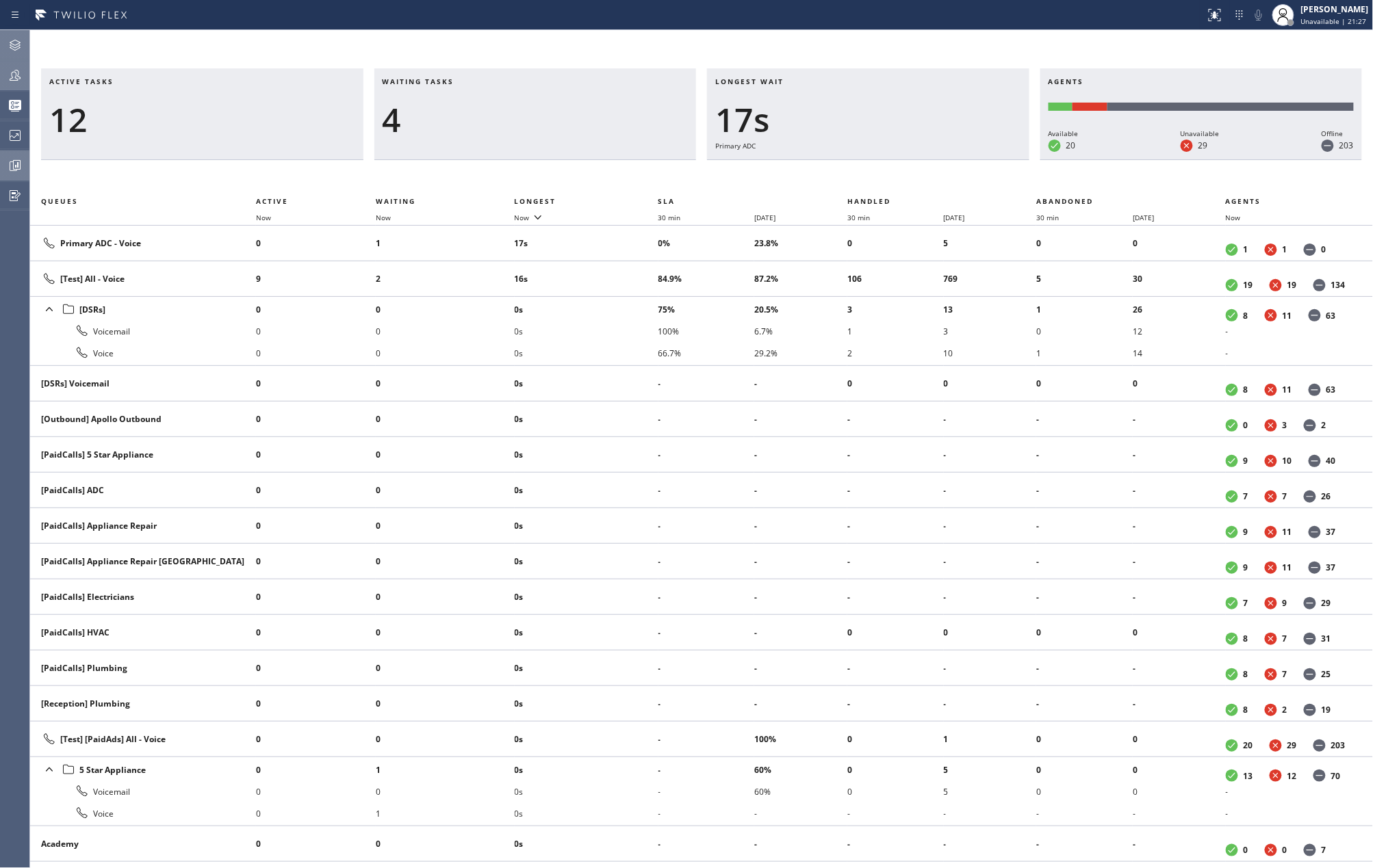
click at [19, 162] on icon at bounding box center [15, 165] width 16 height 16
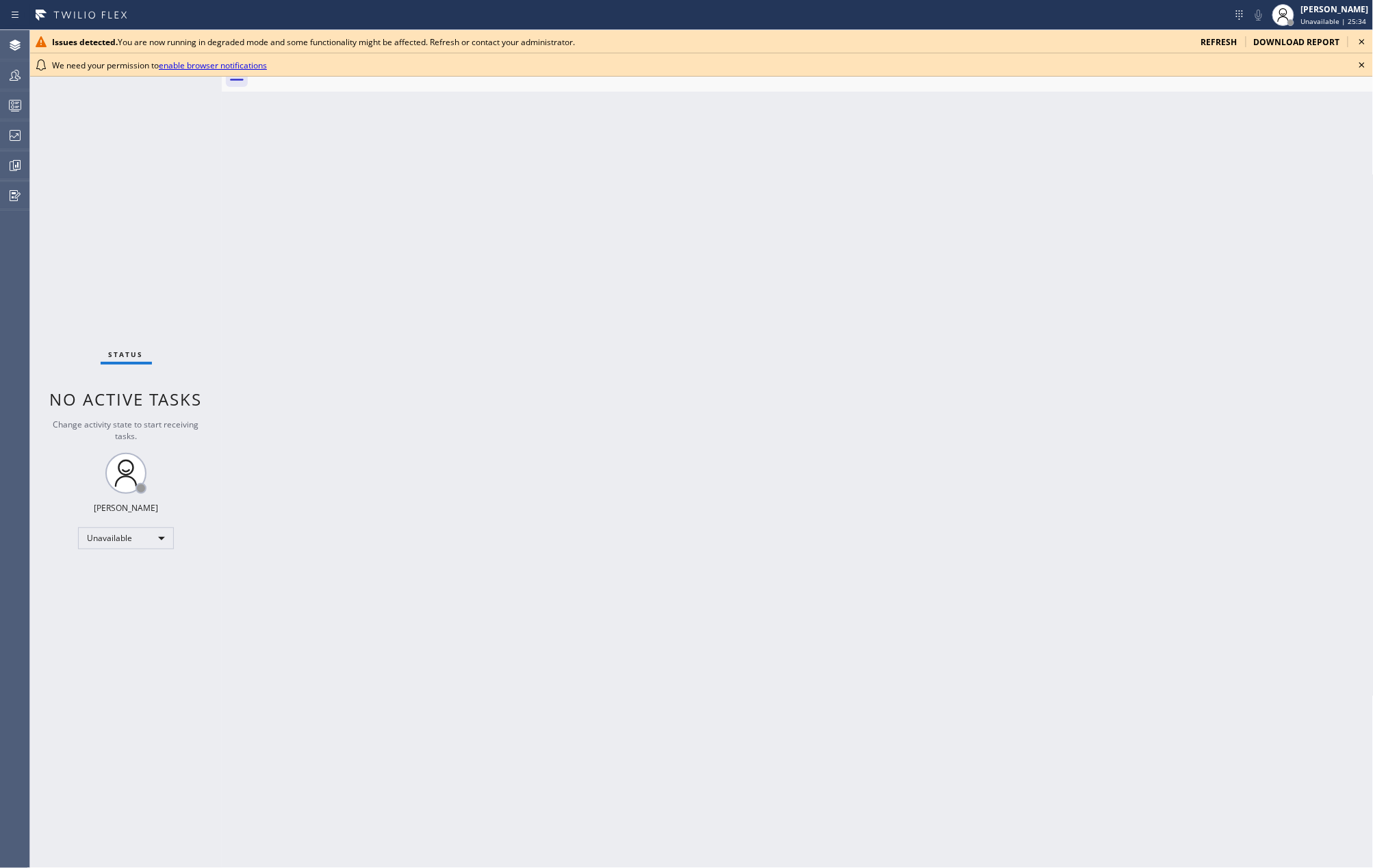
click at [1354, 64] on icon at bounding box center [1361, 65] width 16 height 16
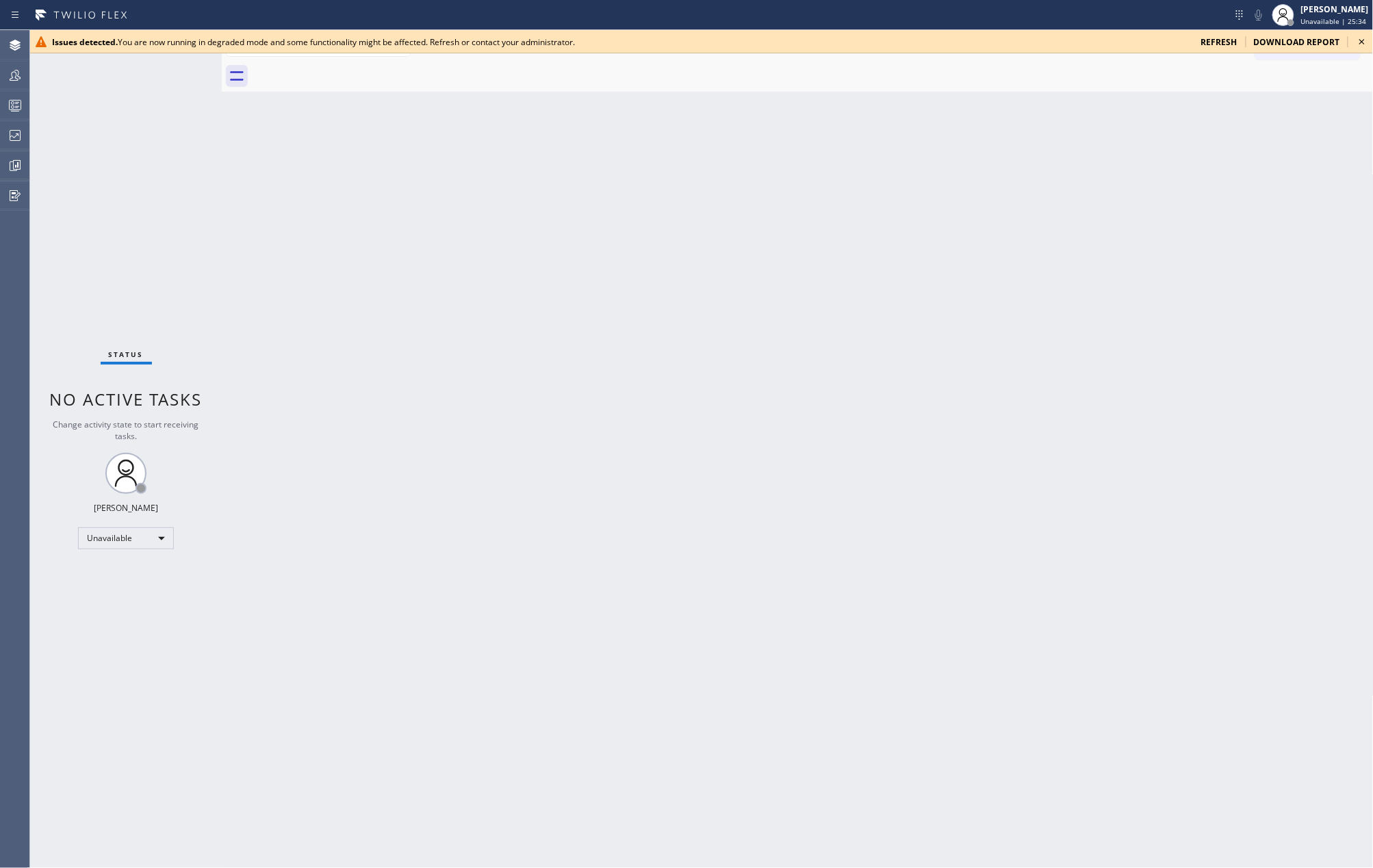
click at [1358, 34] on icon at bounding box center [1361, 41] width 16 height 16
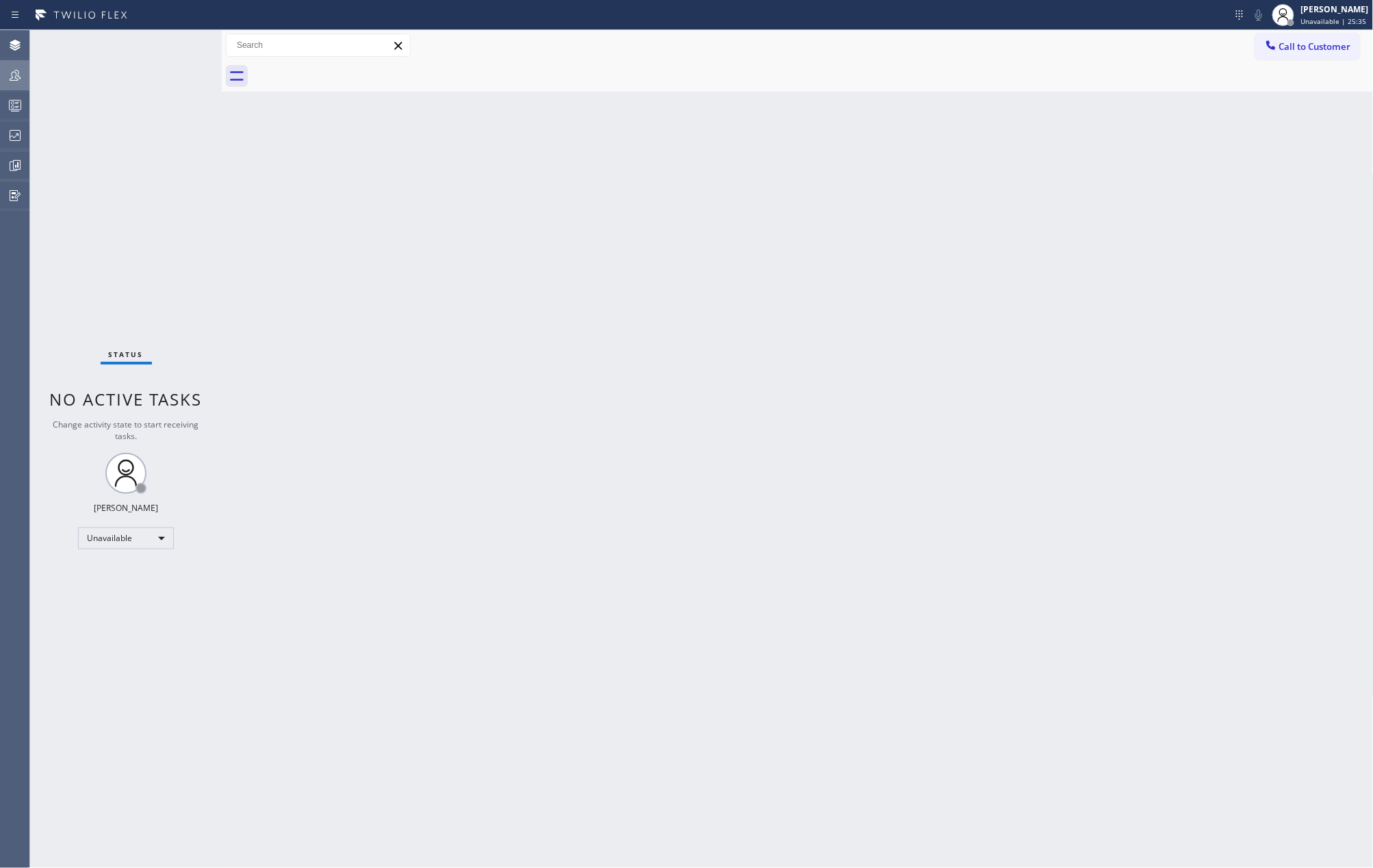
click at [12, 72] on icon at bounding box center [15, 76] width 11 height 11
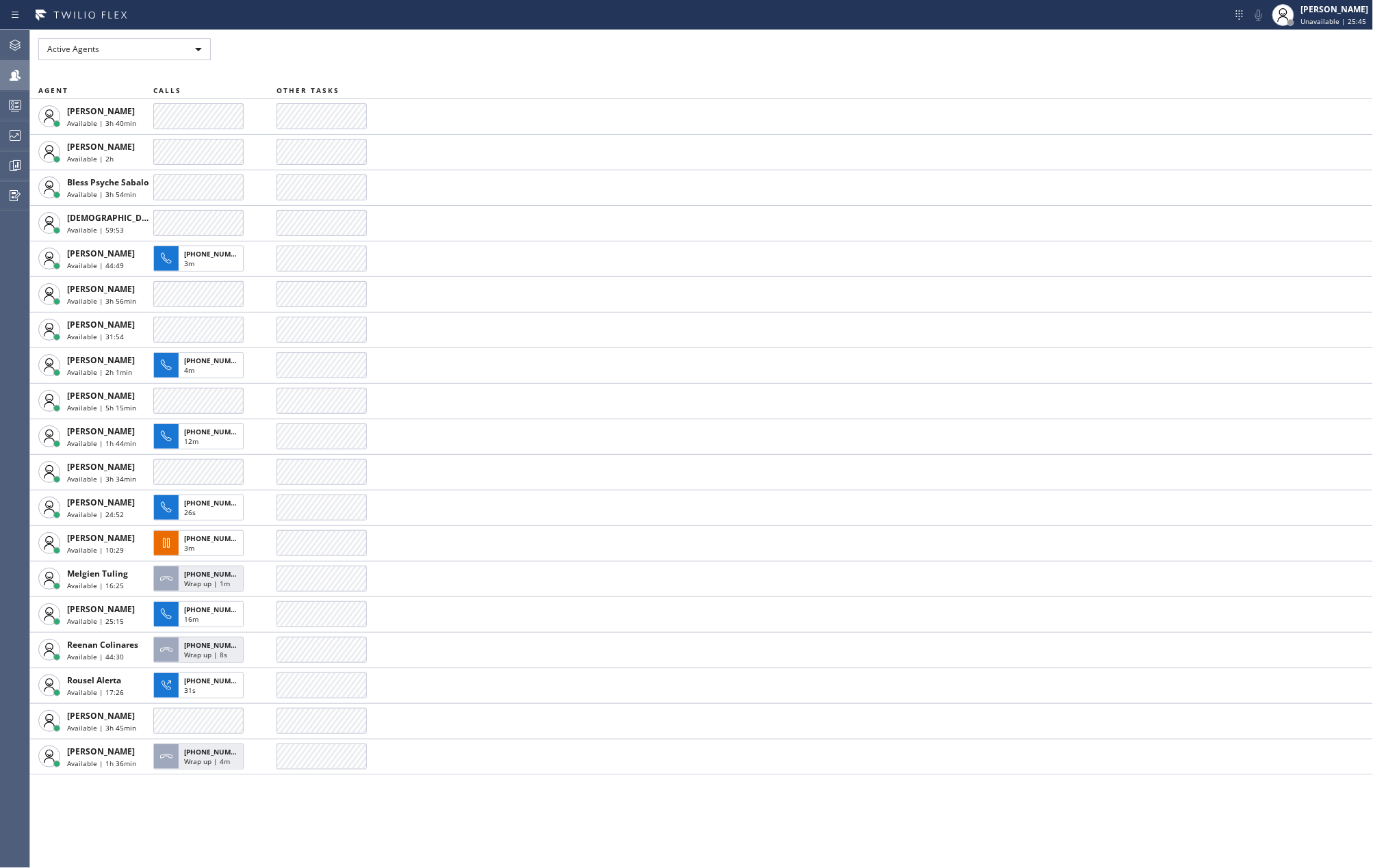
click at [19, 72] on icon at bounding box center [15, 75] width 16 height 16
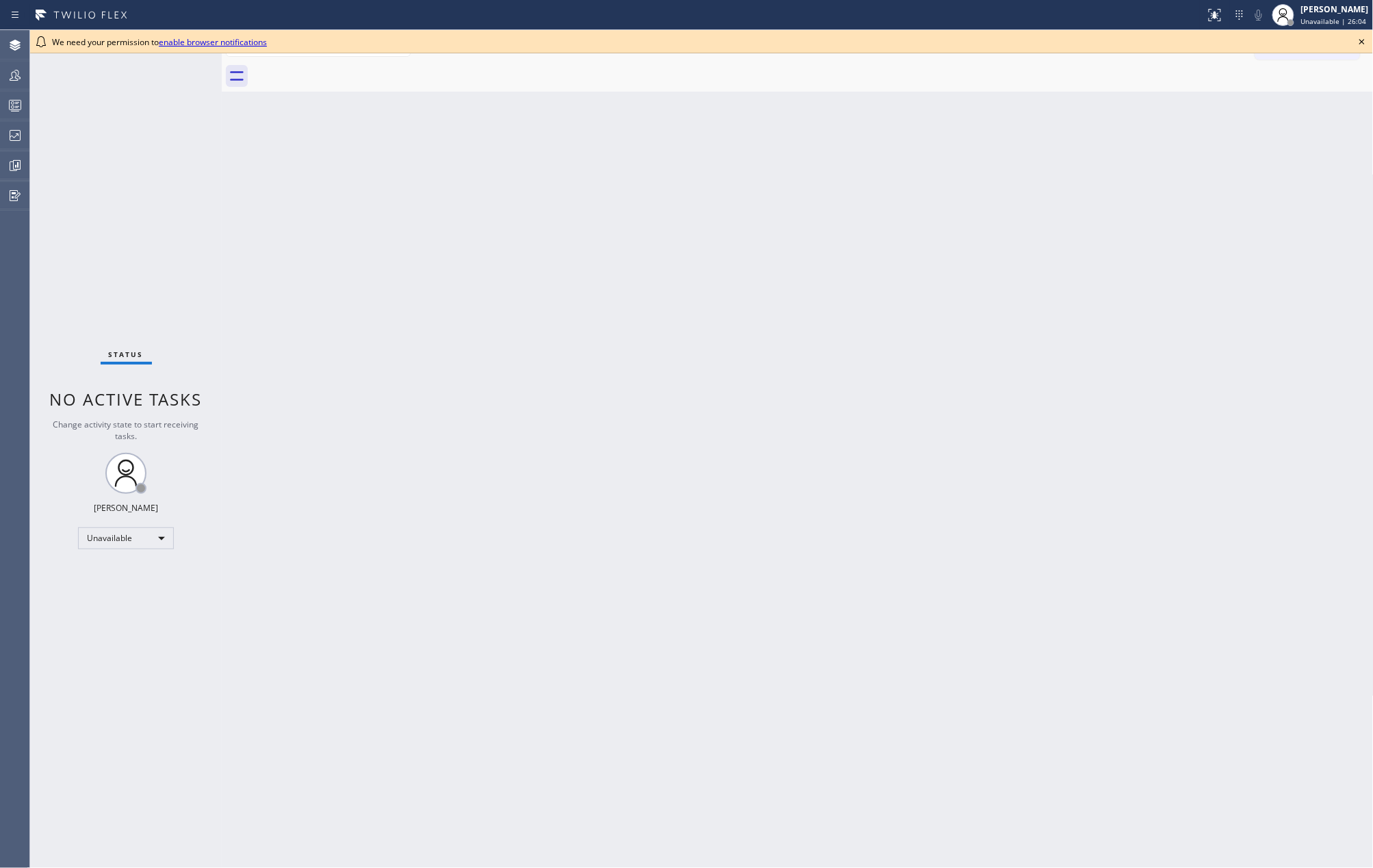
click at [910, 266] on div "Back to Dashboard Change Sender ID Customers Technicians Select a contact Outbo…" at bounding box center [798, 450] width 1152 height 838
click at [1363, 42] on icon at bounding box center [1361, 41] width 16 height 16
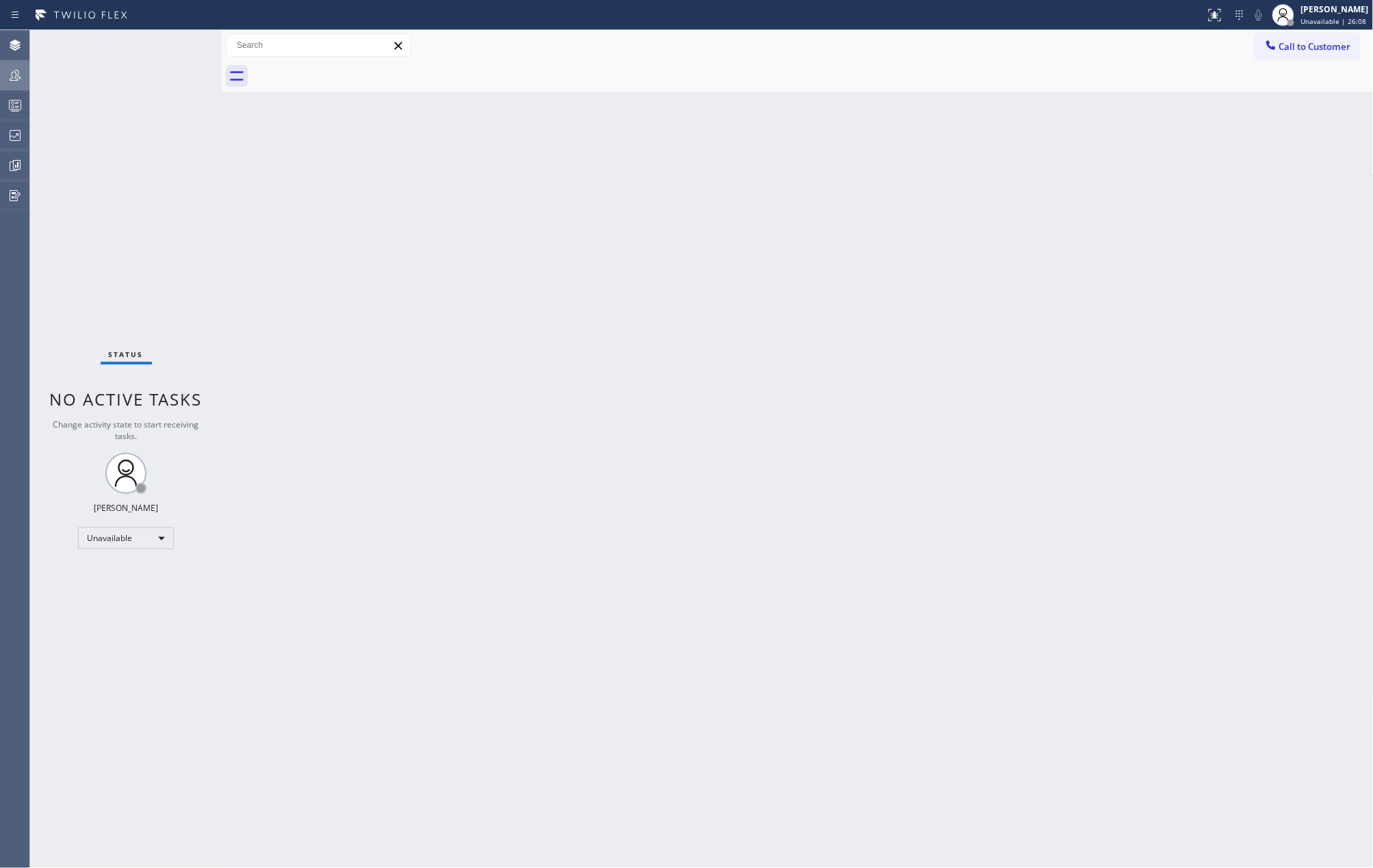
click at [22, 72] on icon at bounding box center [15, 75] width 16 height 16
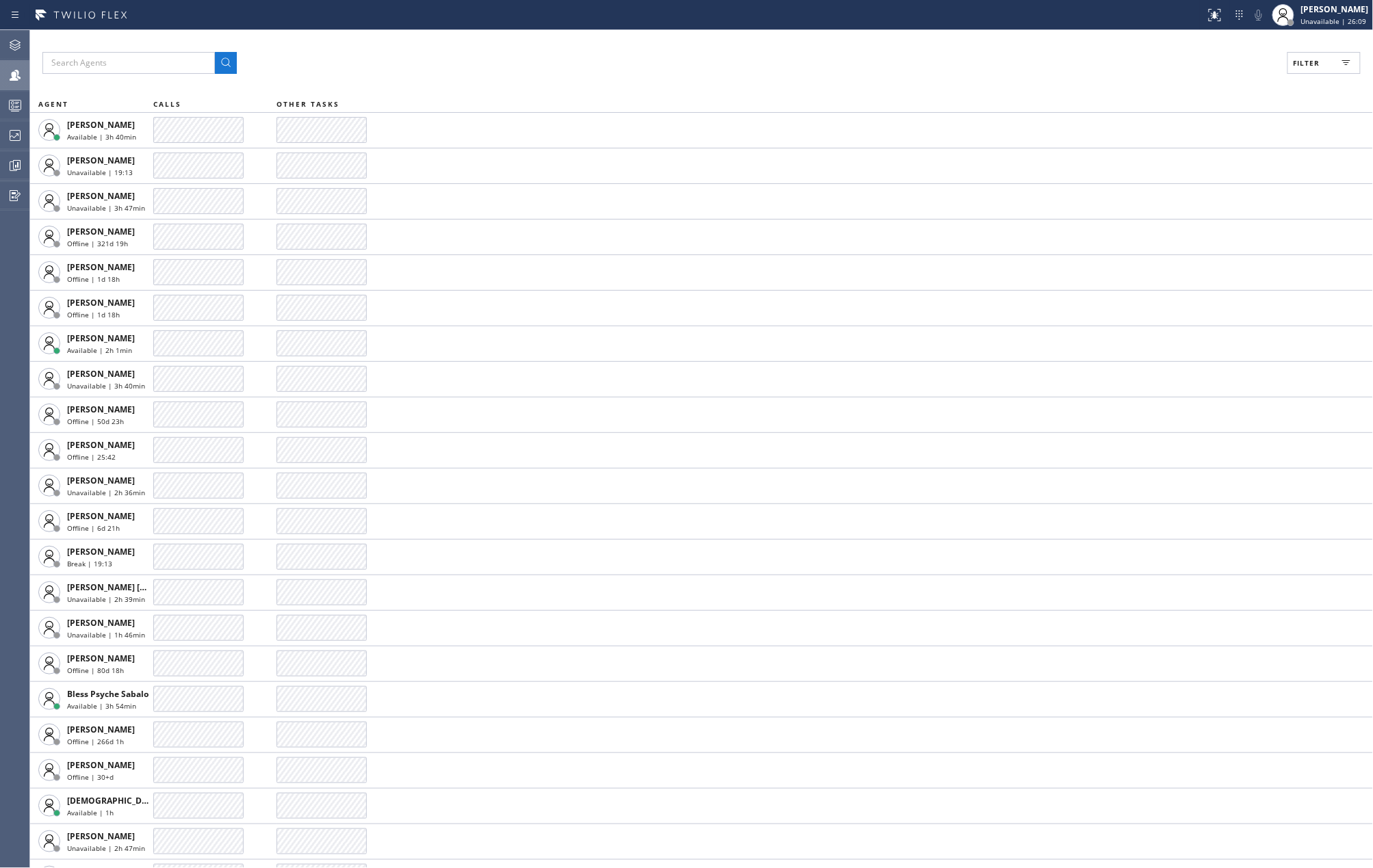
click at [1309, 62] on span "Filter" at bounding box center [1307, 63] width 26 height 9
click at [1170, 157] on input "Available" at bounding box center [1174, 161] width 16 height 16
checkbox input "true"
click at [1287, 81] on span "Apply" at bounding box center [1289, 78] width 28 height 9
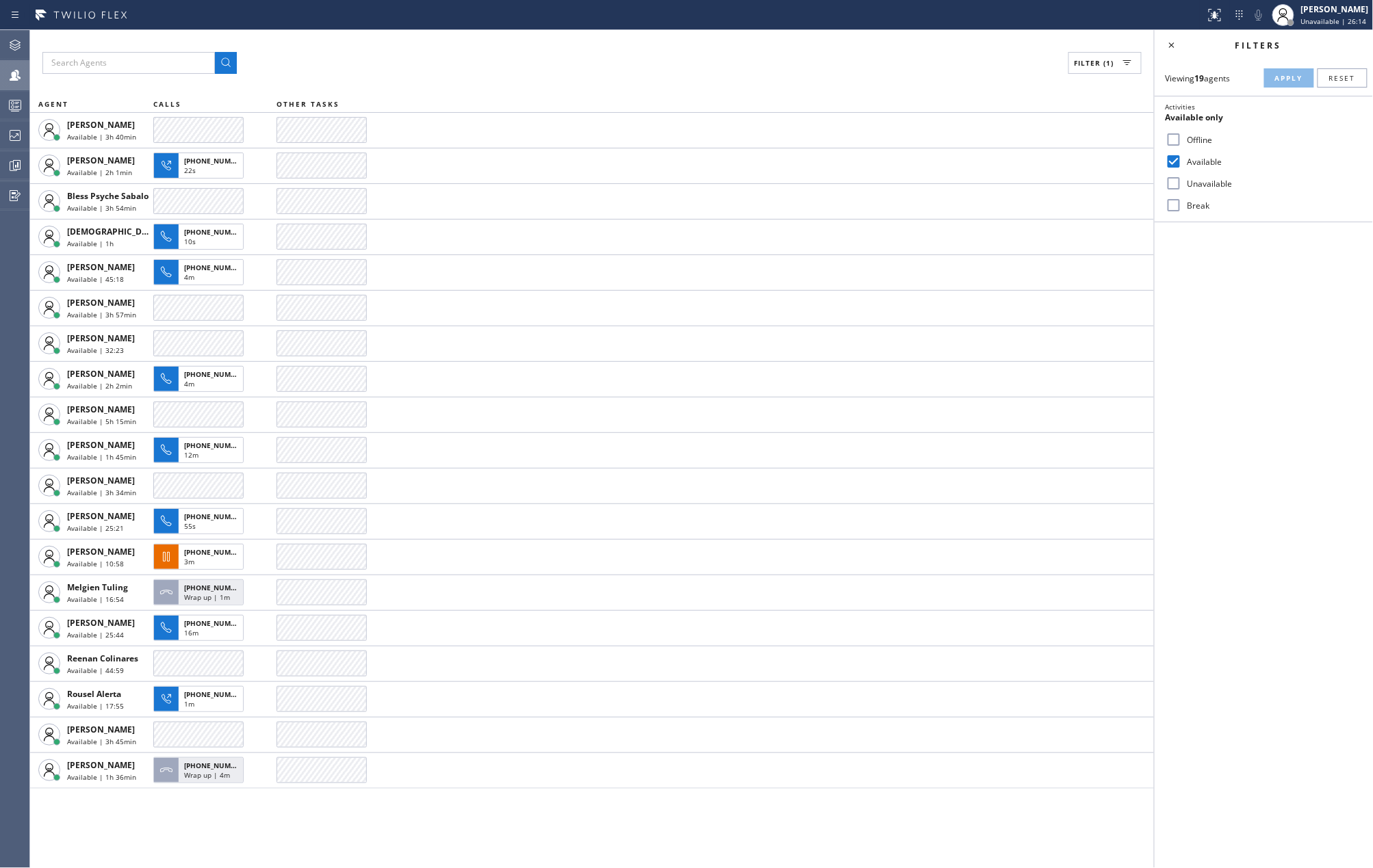
click at [1180, 205] on input "Break" at bounding box center [1174, 205] width 16 height 16
checkbox input "true"
click at [1174, 159] on input "Available" at bounding box center [1174, 161] width 16 height 16
click at [1294, 74] on span "Apply" at bounding box center [1289, 78] width 28 height 9
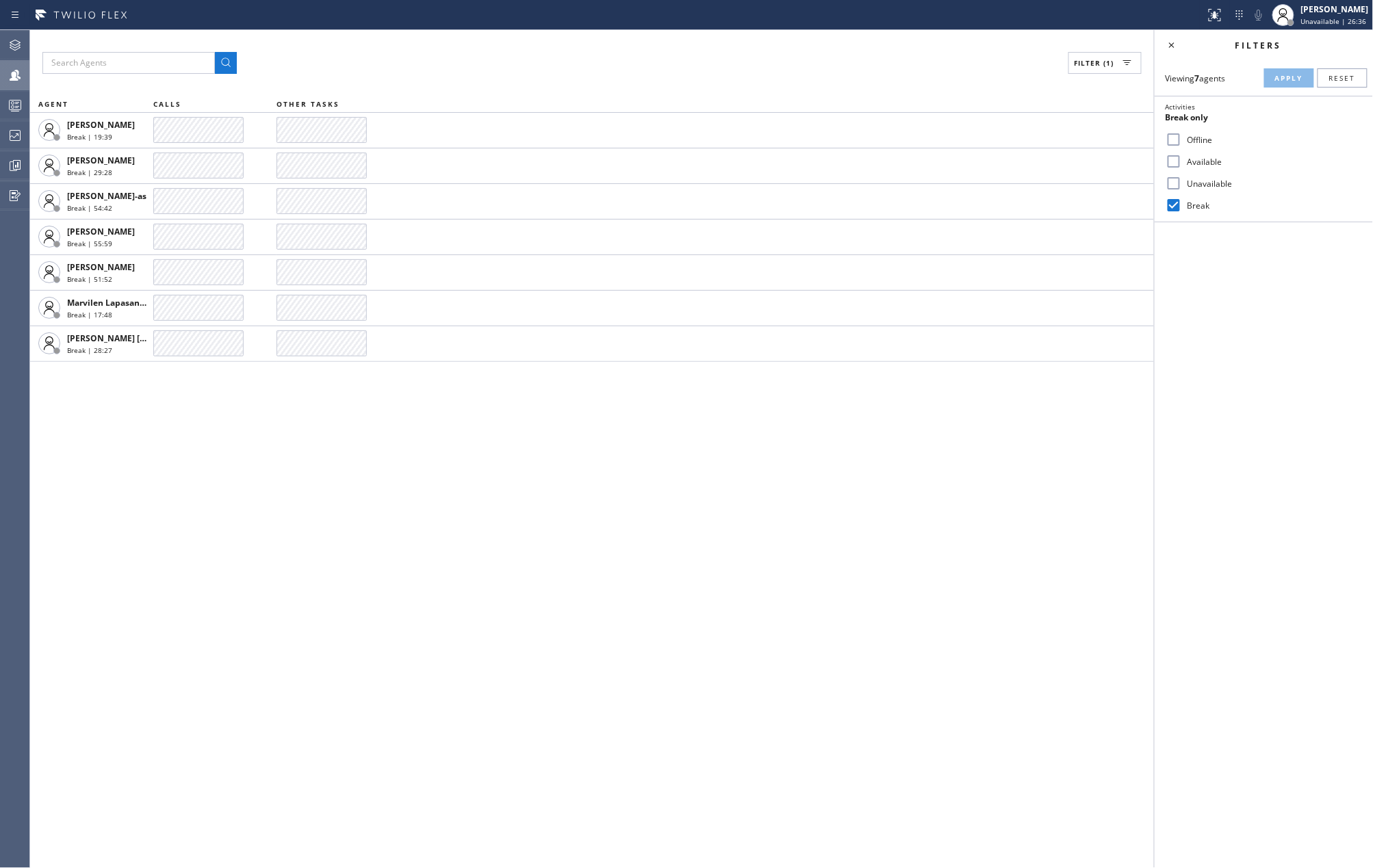
click at [1173, 162] on input "Available" at bounding box center [1174, 161] width 16 height 16
checkbox input "true"
click at [1290, 81] on span "Apply" at bounding box center [1289, 78] width 28 height 9
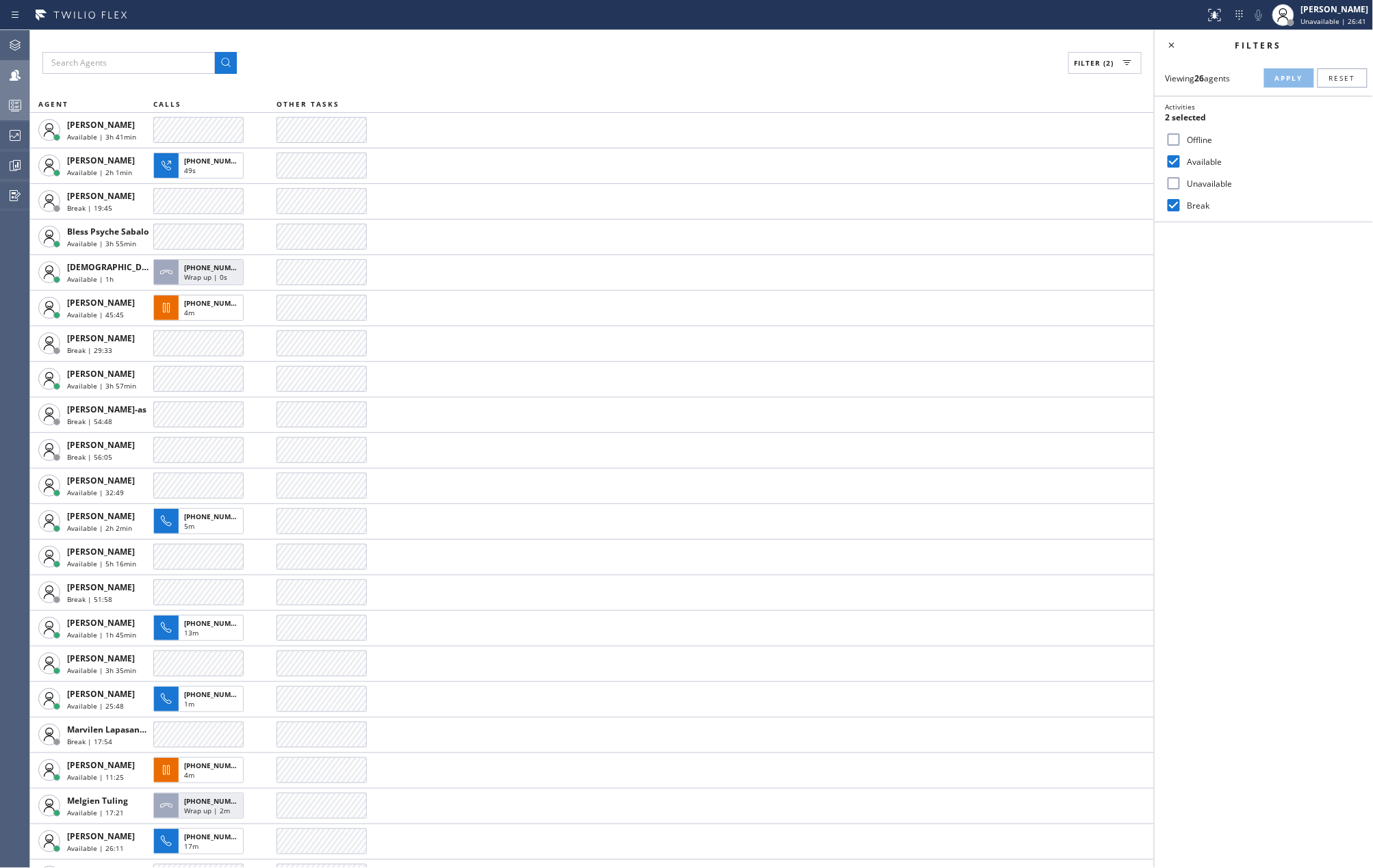
click at [14, 94] on div at bounding box center [15, 105] width 30 height 27
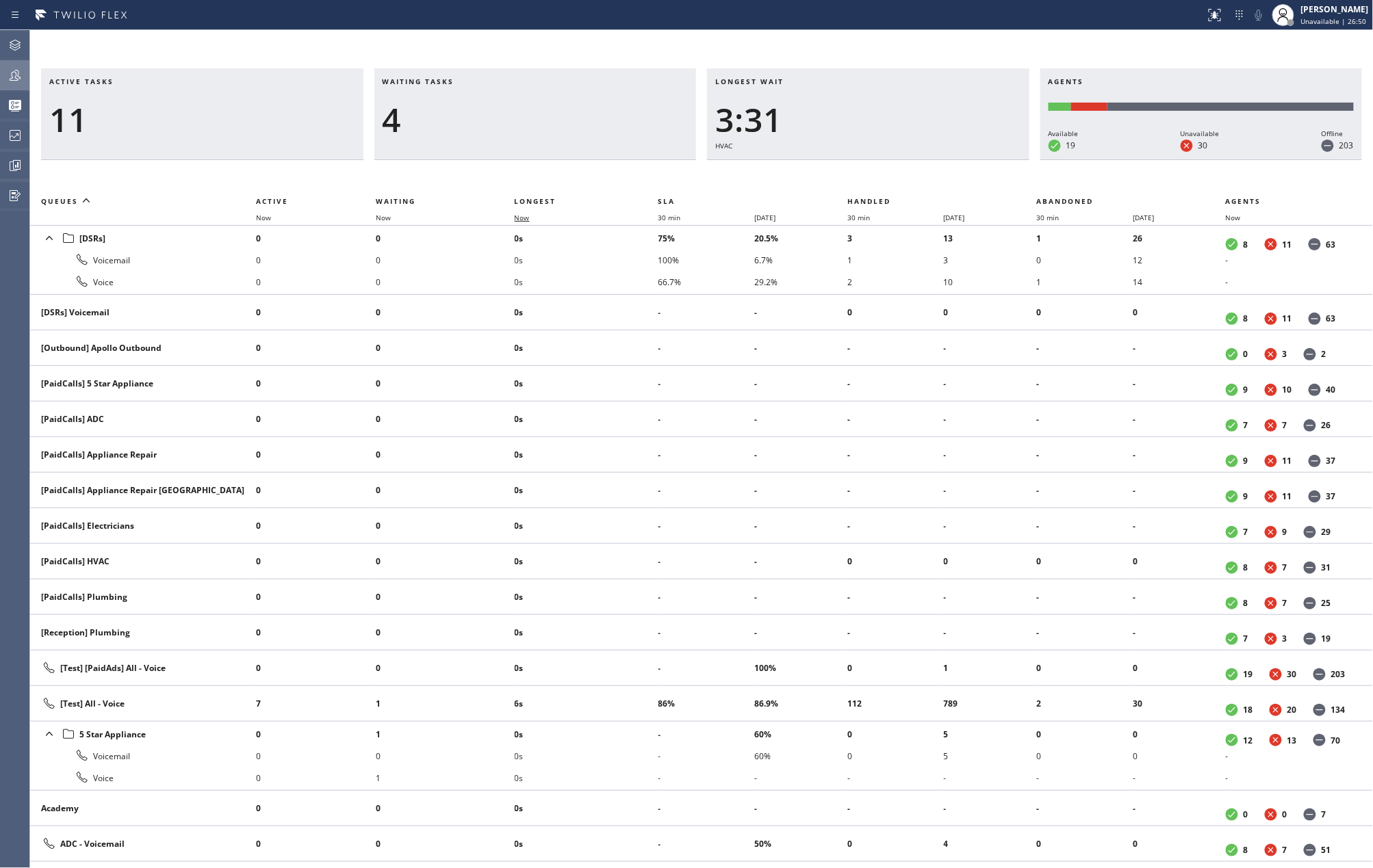
click at [523, 213] on span "Now" at bounding box center [521, 217] width 15 height 9
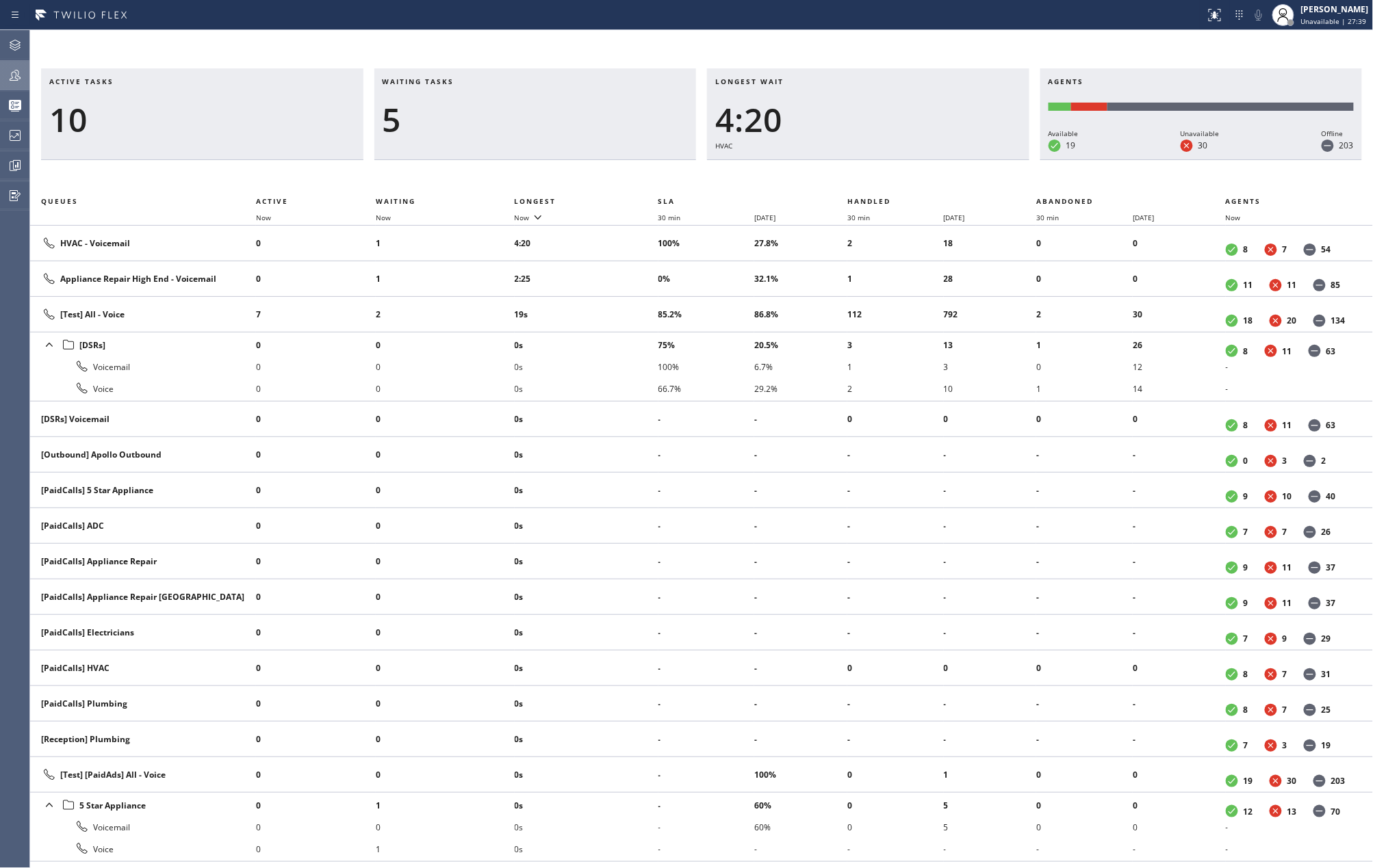
click at [15, 79] on icon at bounding box center [15, 75] width 16 height 16
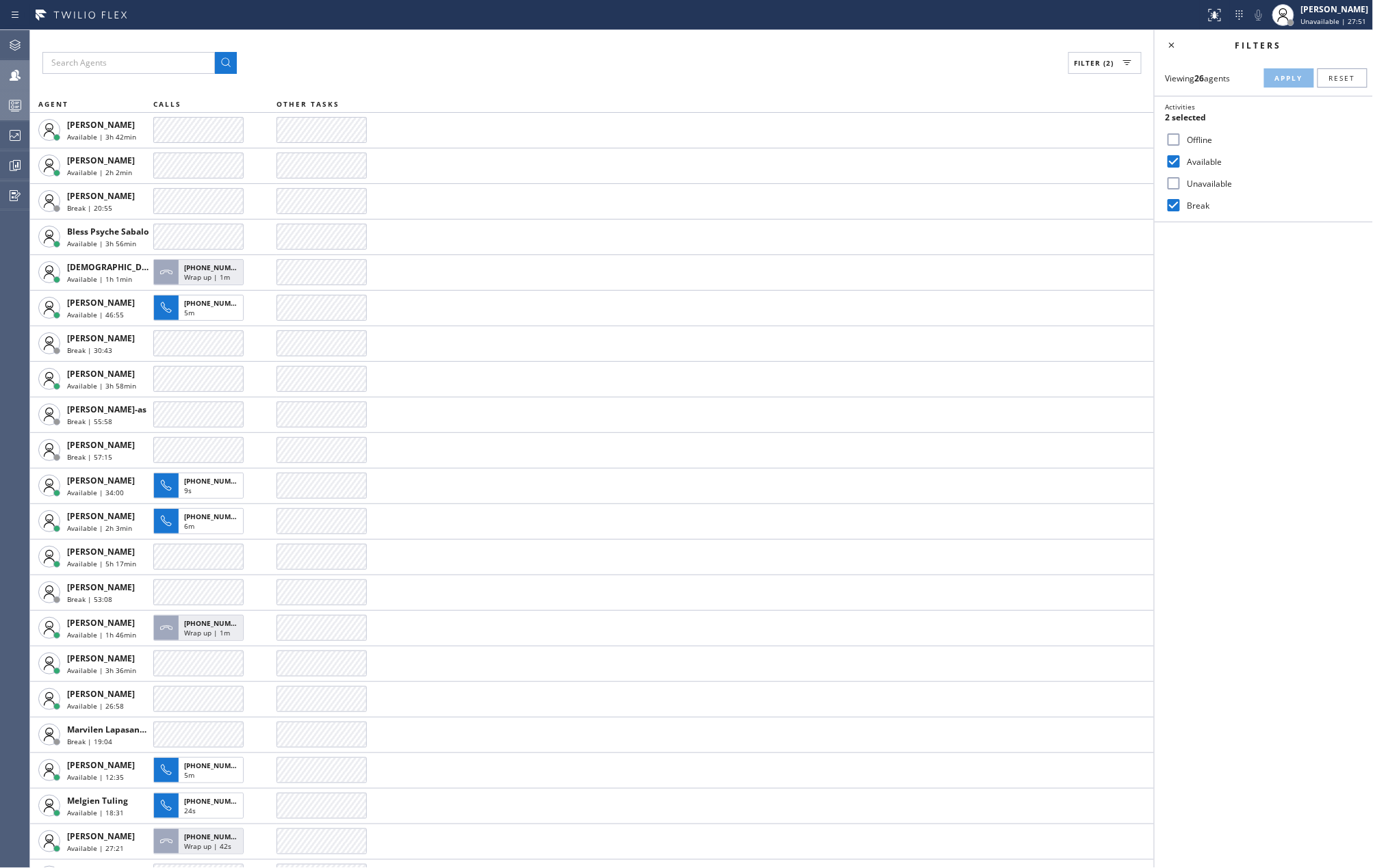
click at [17, 101] on icon at bounding box center [15, 105] width 16 height 16
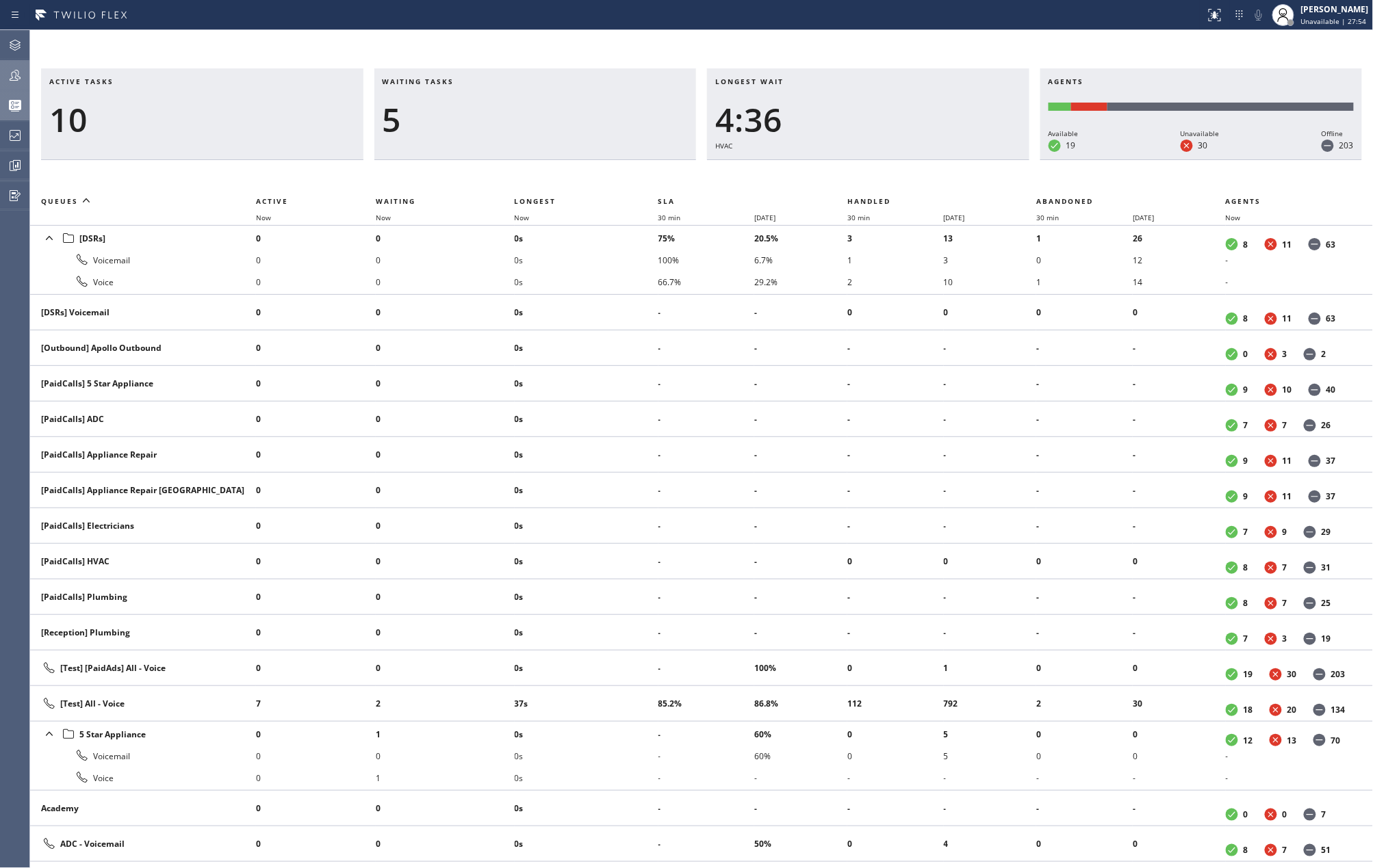
click at [1329, 16] on span "Unavailable | 27:54" at bounding box center [1333, 21] width 65 height 9
click at [1295, 67] on button "Available" at bounding box center [1305, 72] width 137 height 18
click at [527, 214] on span "Now" at bounding box center [521, 217] width 15 height 9
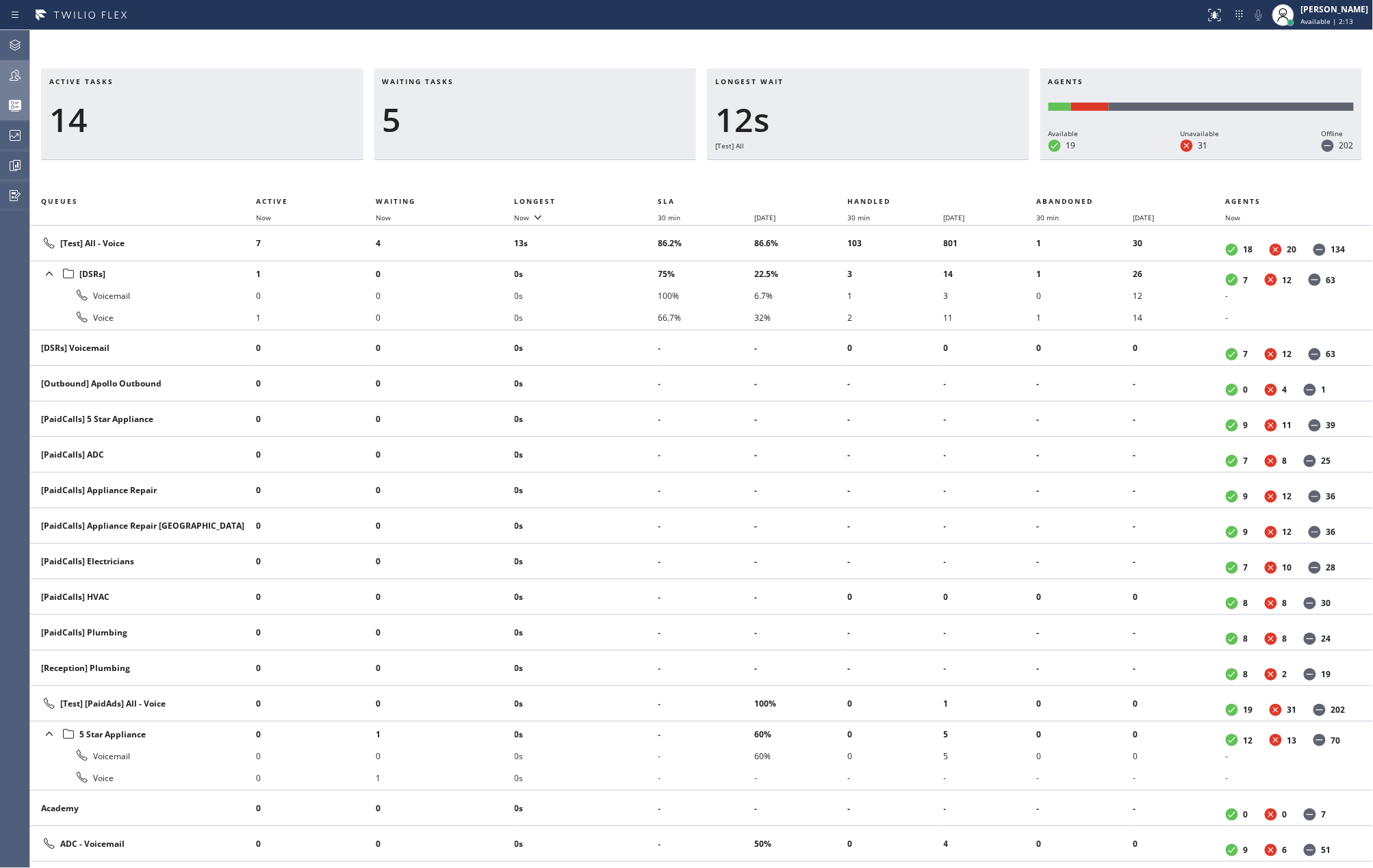
drag, startPoint x: 947, startPoint y: 26, endPoint x: 1310, endPoint y: 34, distance: 363.1
click at [947, 26] on div "Status report No issues detected If you experience an issue, please download th…" at bounding box center [686, 15] width 1373 height 30
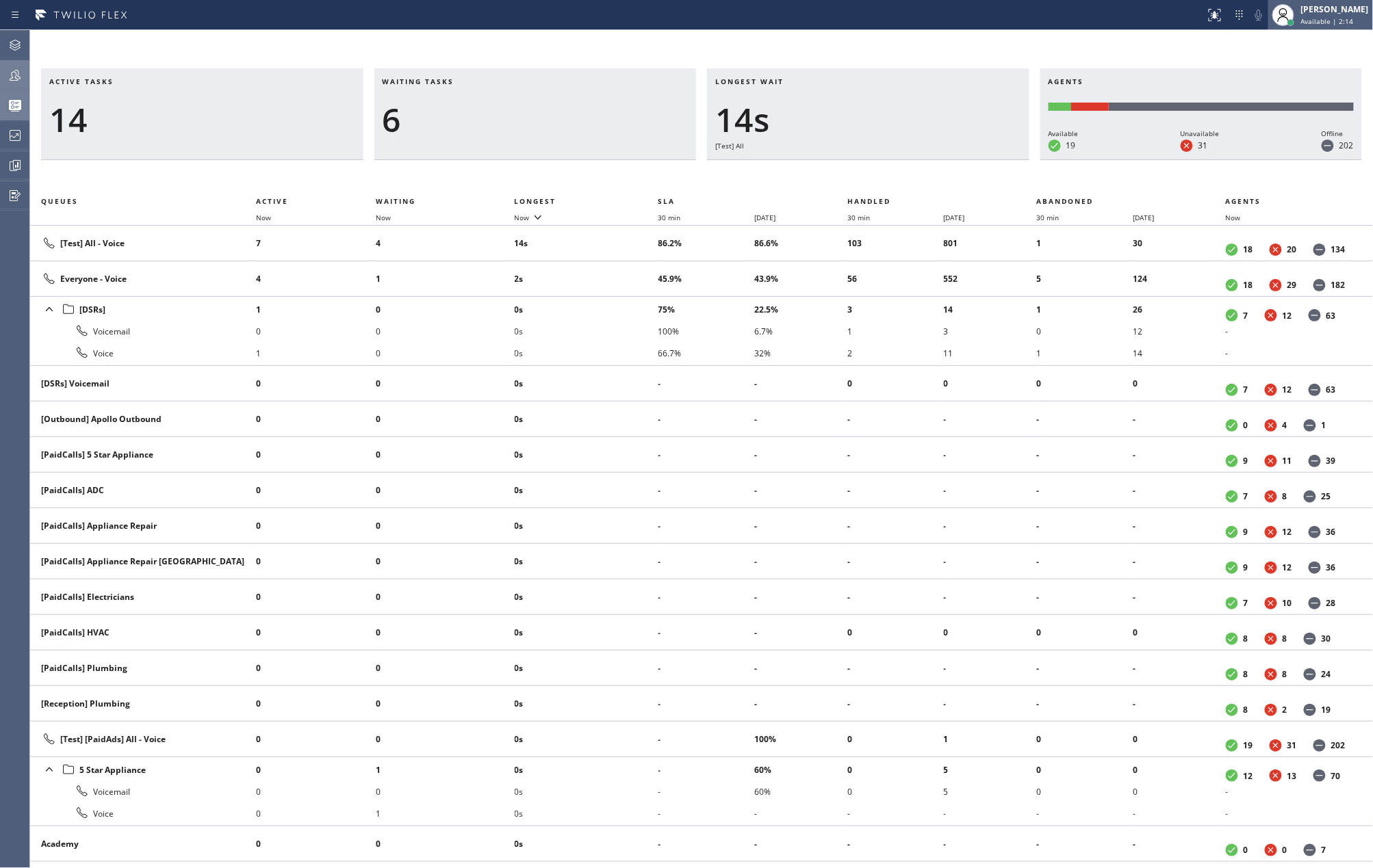
click at [1339, 9] on div "[PERSON_NAME]" at bounding box center [1334, 9] width 68 height 12
click at [1290, 91] on button "Unavailable" at bounding box center [1305, 90] width 137 height 18
click at [12, 78] on icon at bounding box center [15, 76] width 11 height 11
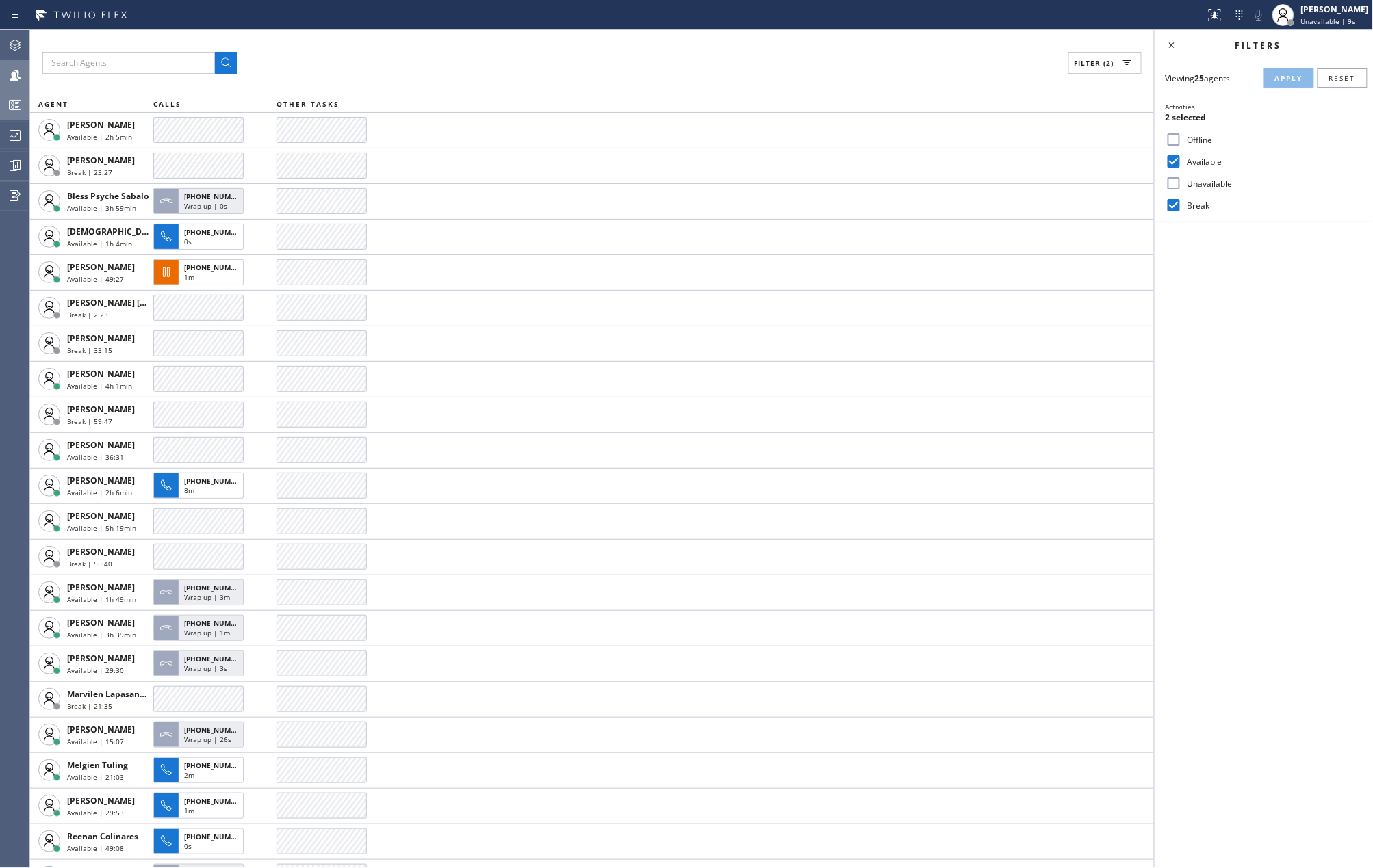
click at [11, 108] on icon at bounding box center [15, 105] width 16 height 16
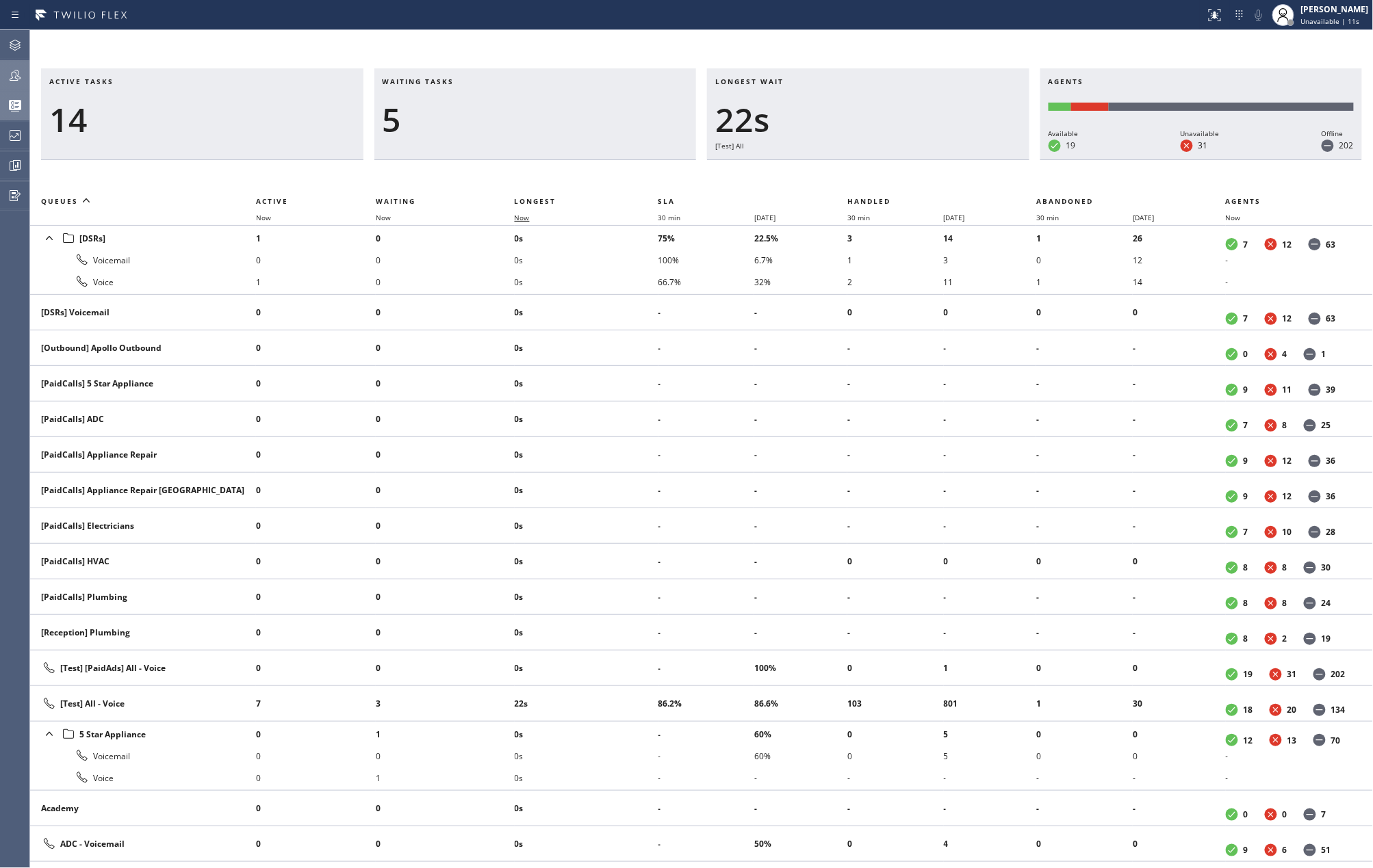
click at [519, 217] on span "Now" at bounding box center [521, 217] width 15 height 9
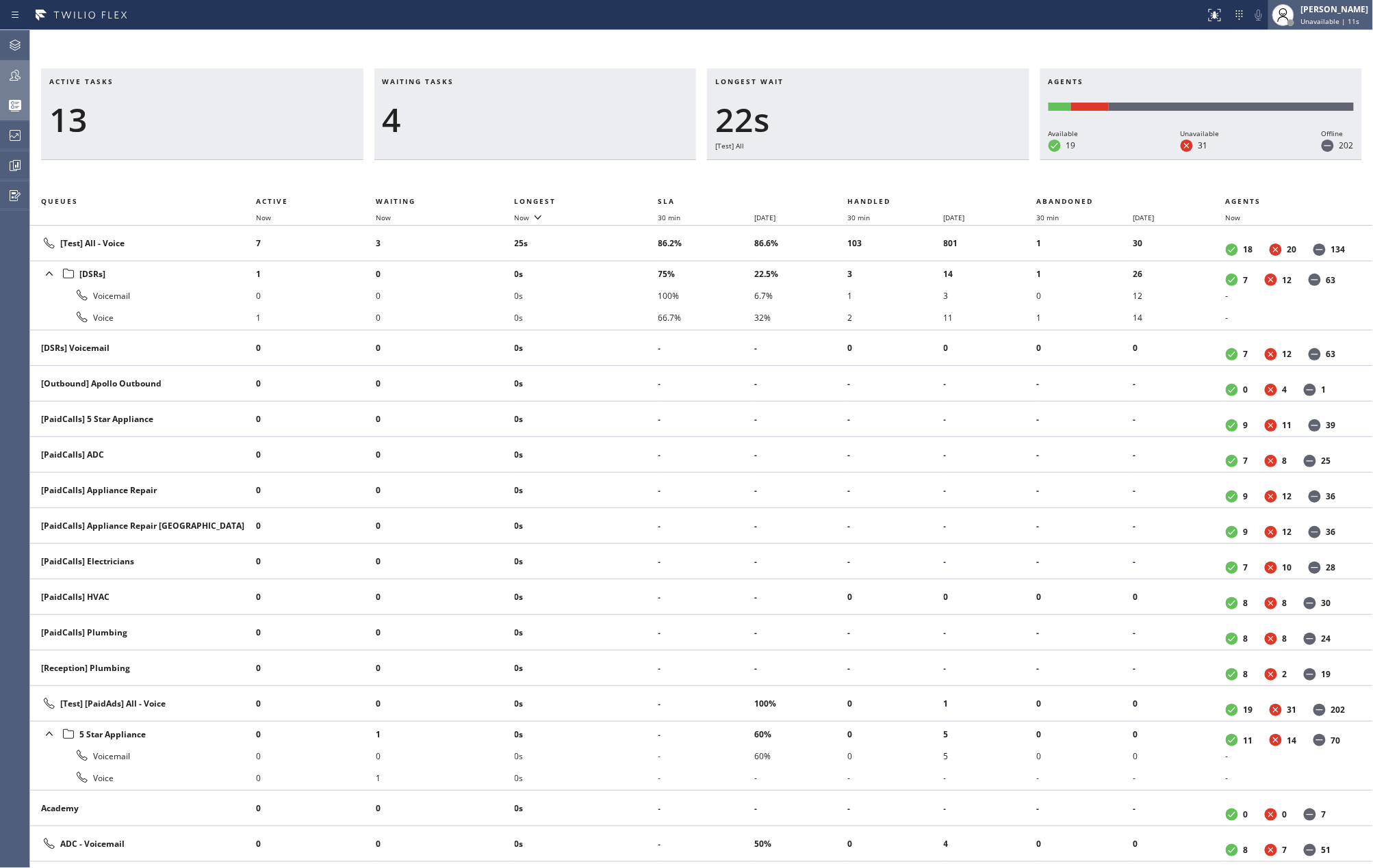
click at [1346, 14] on div "[PERSON_NAME]" at bounding box center [1334, 9] width 68 height 12
click at [1272, 65] on button "Available" at bounding box center [1305, 72] width 137 height 18
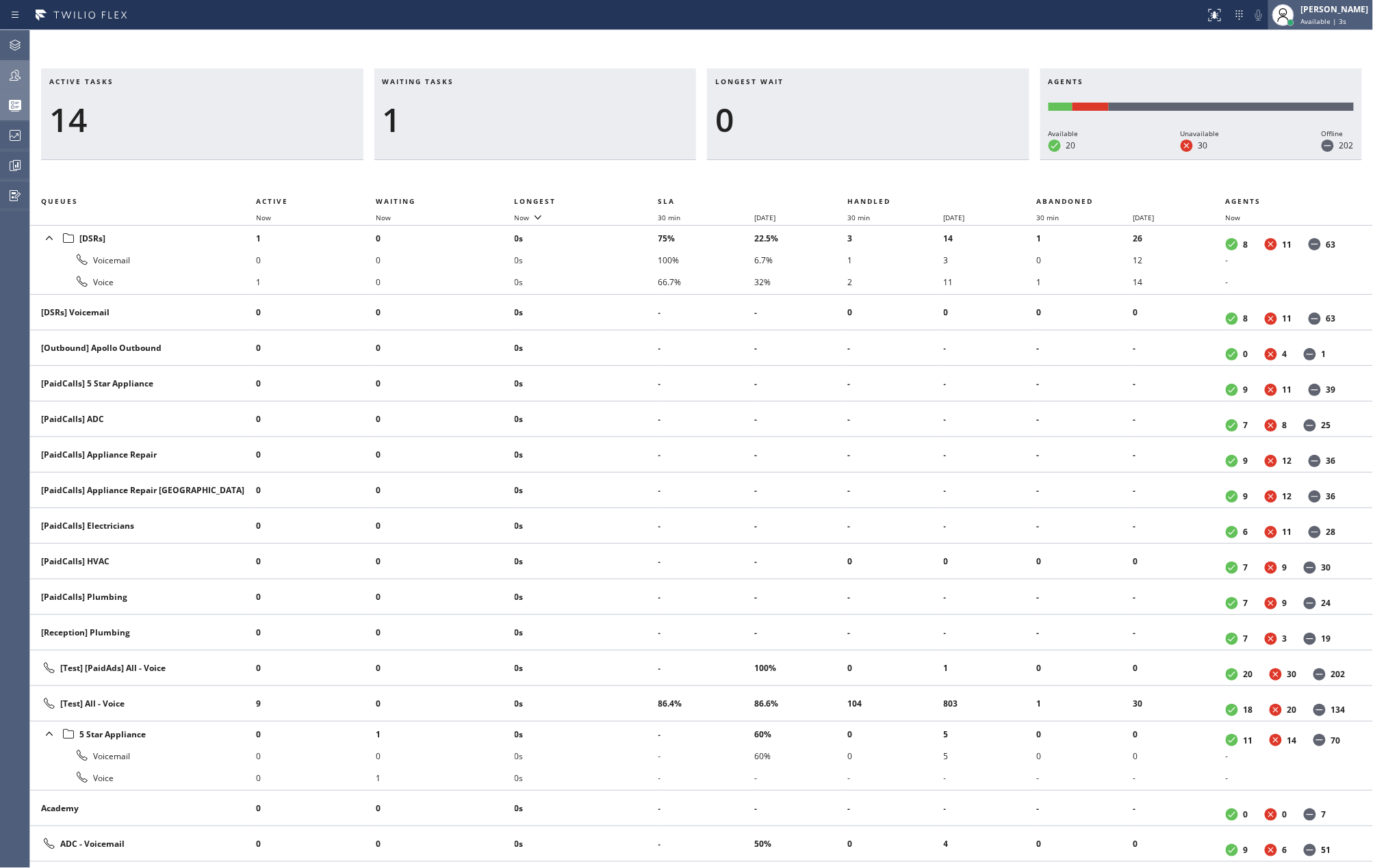
click at [1318, 23] on span "Available | 3s" at bounding box center [1323, 21] width 46 height 9
click at [1303, 92] on button "Unavailable" at bounding box center [1305, 90] width 137 height 18
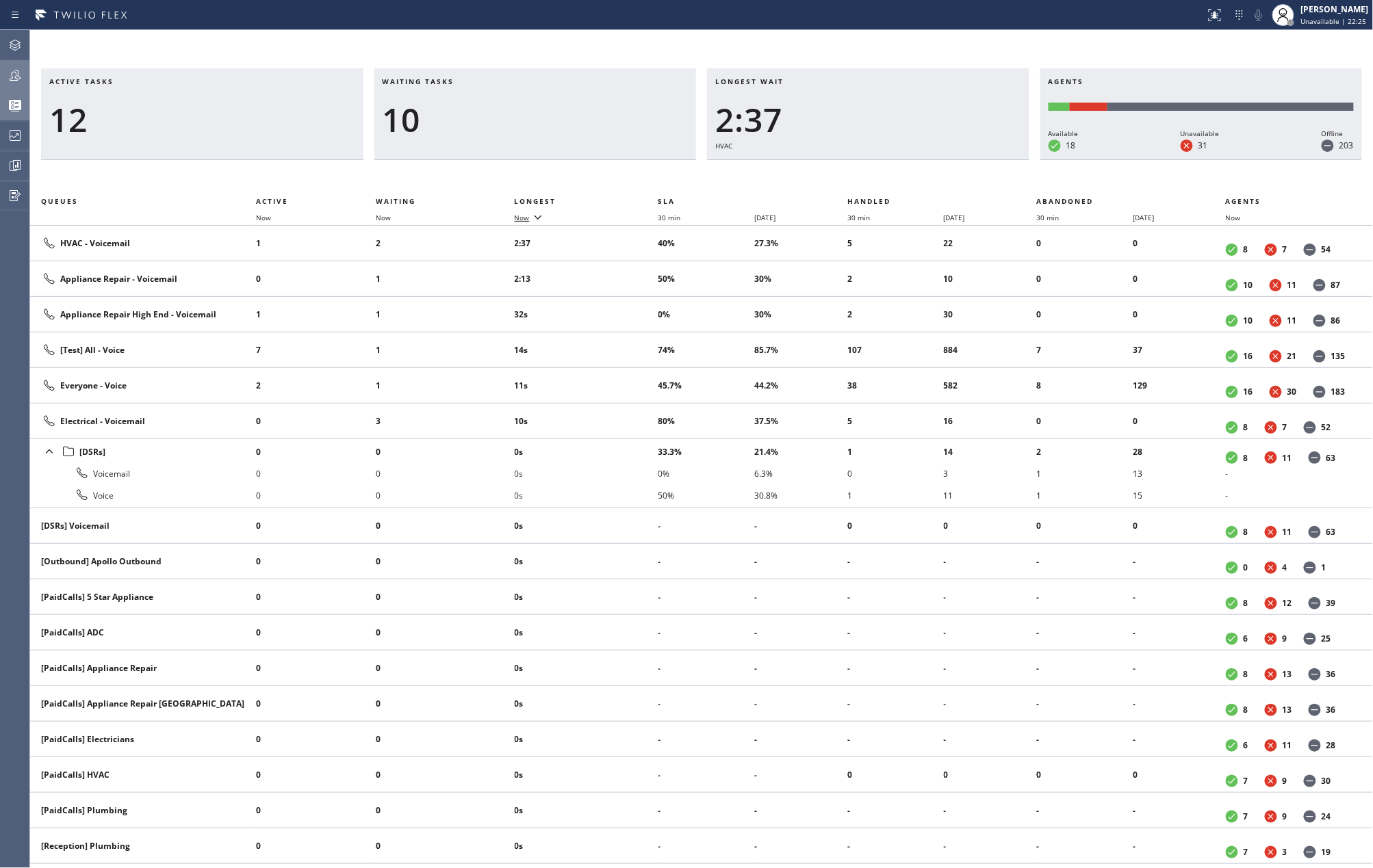
click at [524, 217] on span "Now" at bounding box center [521, 217] width 15 height 9
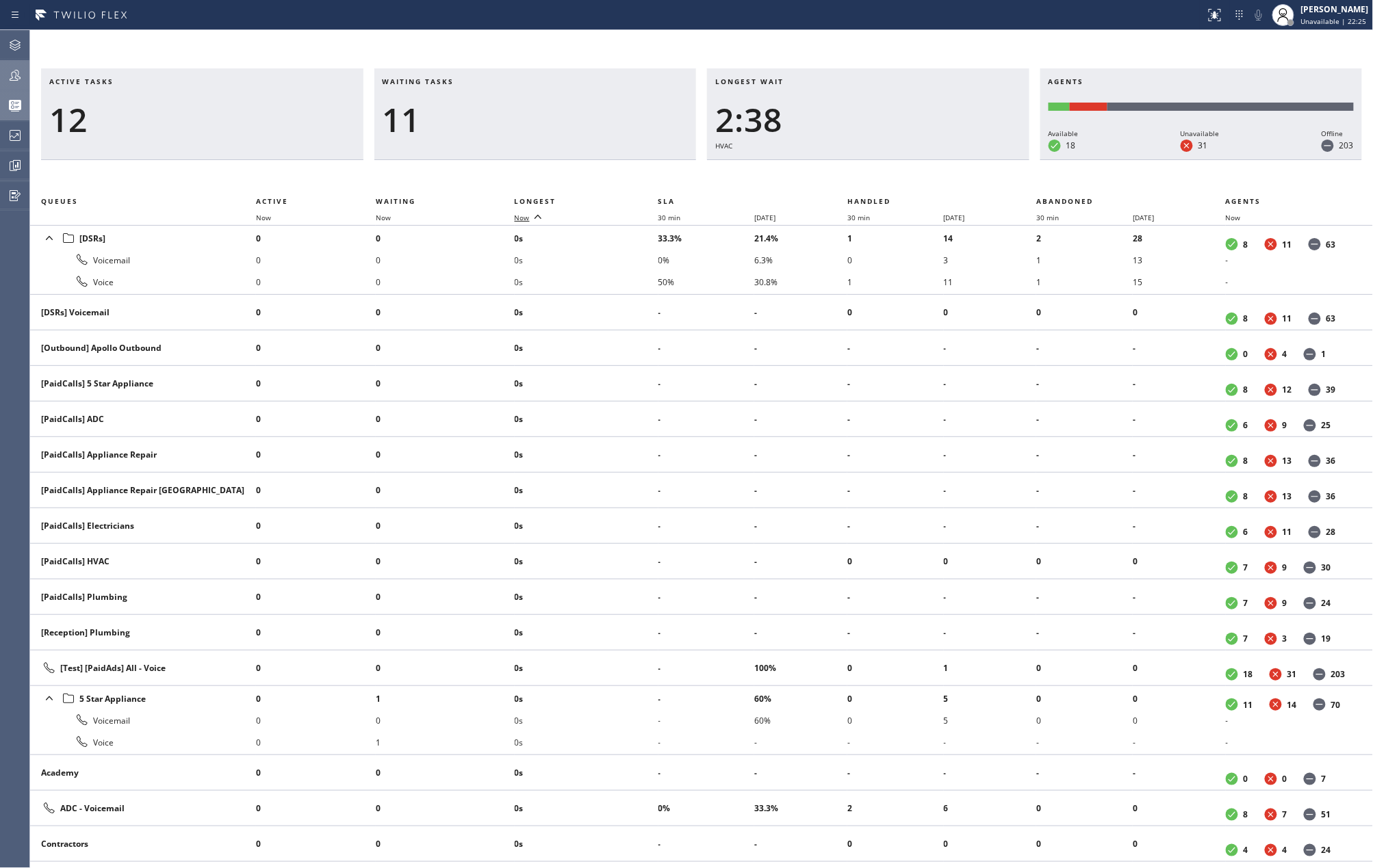
click at [524, 217] on span "Now" at bounding box center [521, 217] width 15 height 9
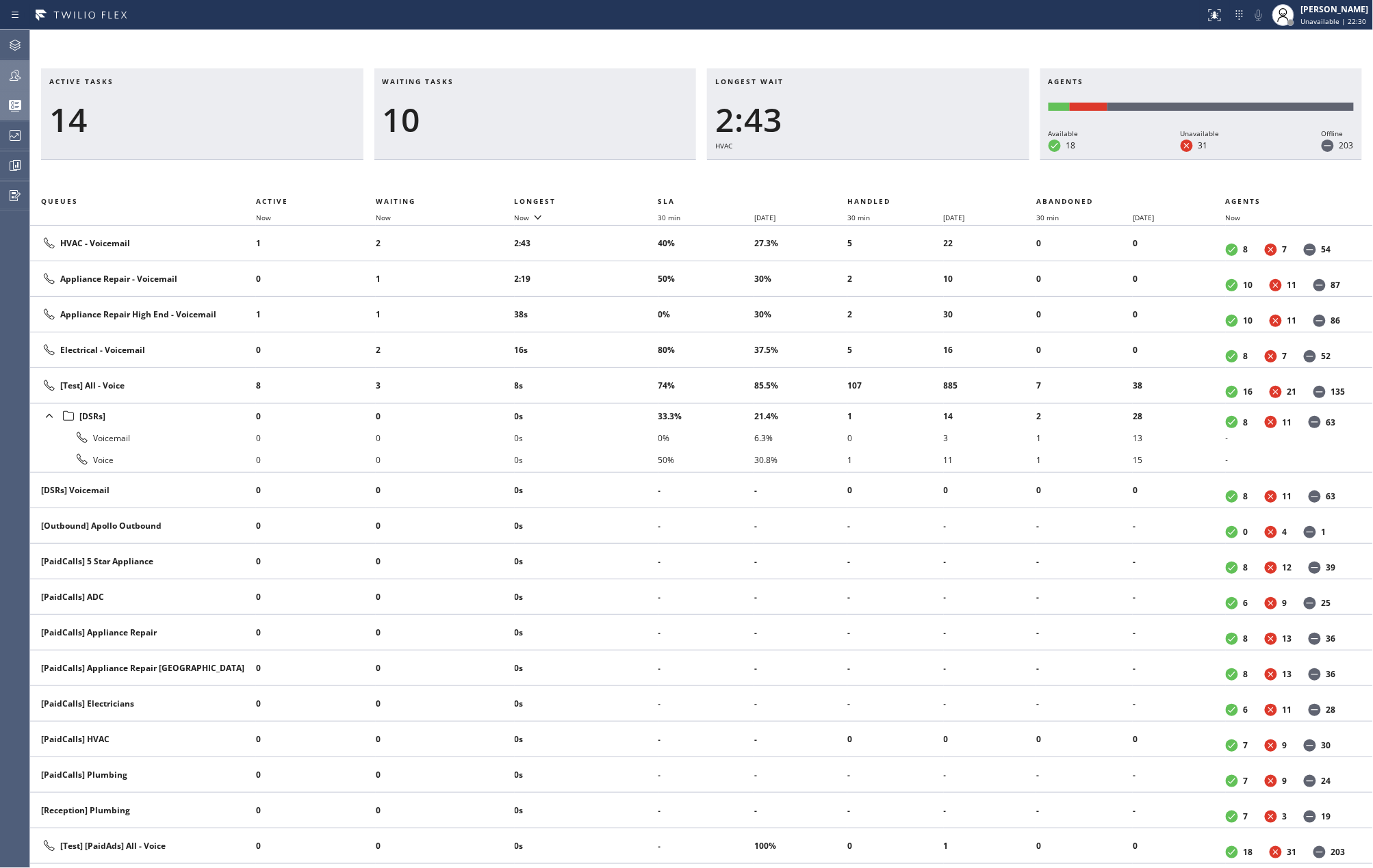
click at [17, 72] on icon at bounding box center [15, 75] width 16 height 16
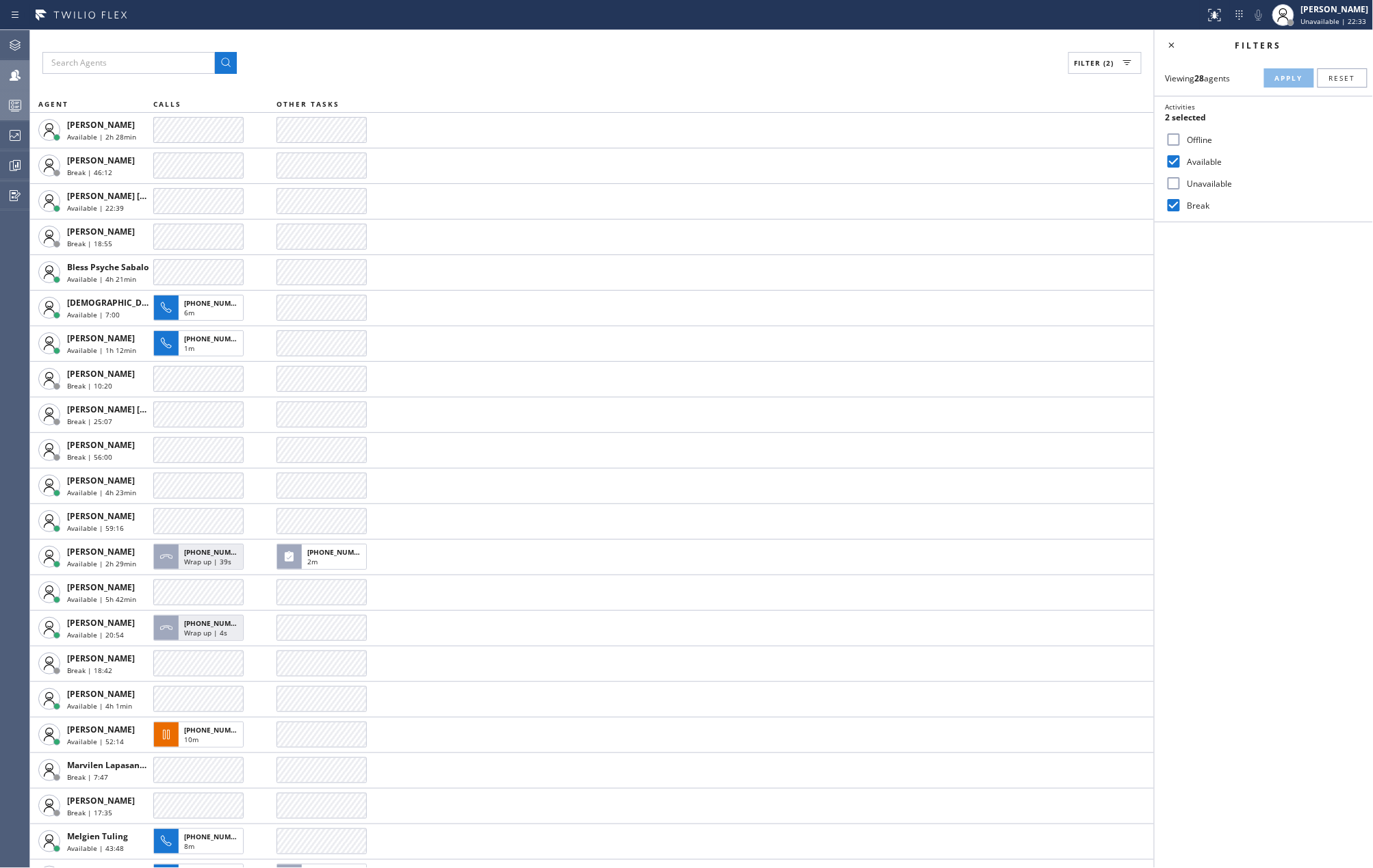
click at [1174, 205] on input "Break" at bounding box center [1174, 205] width 16 height 16
checkbox input "false"
click at [1283, 76] on span "Apply" at bounding box center [1289, 78] width 28 height 9
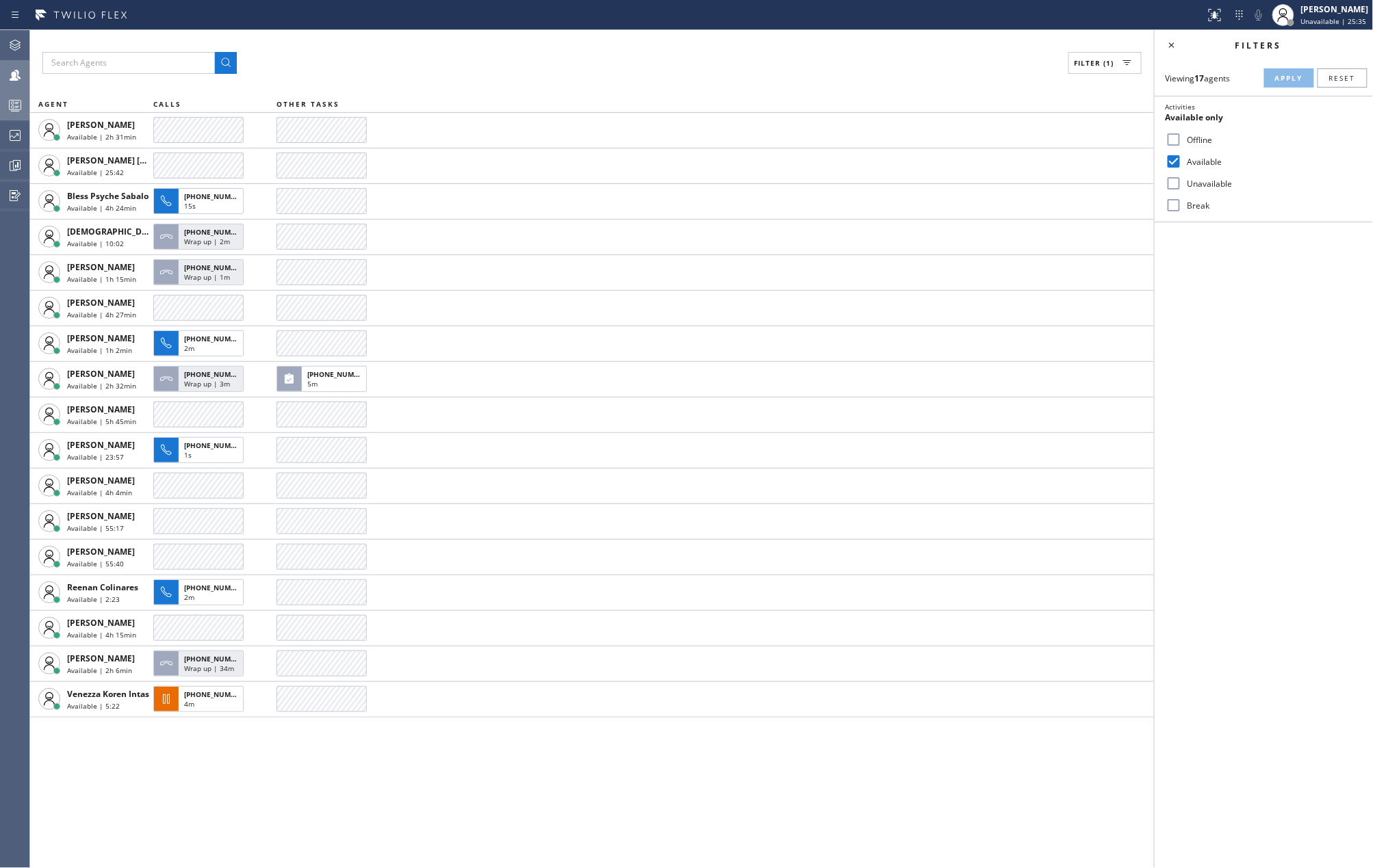
click at [17, 105] on icon at bounding box center [15, 105] width 16 height 16
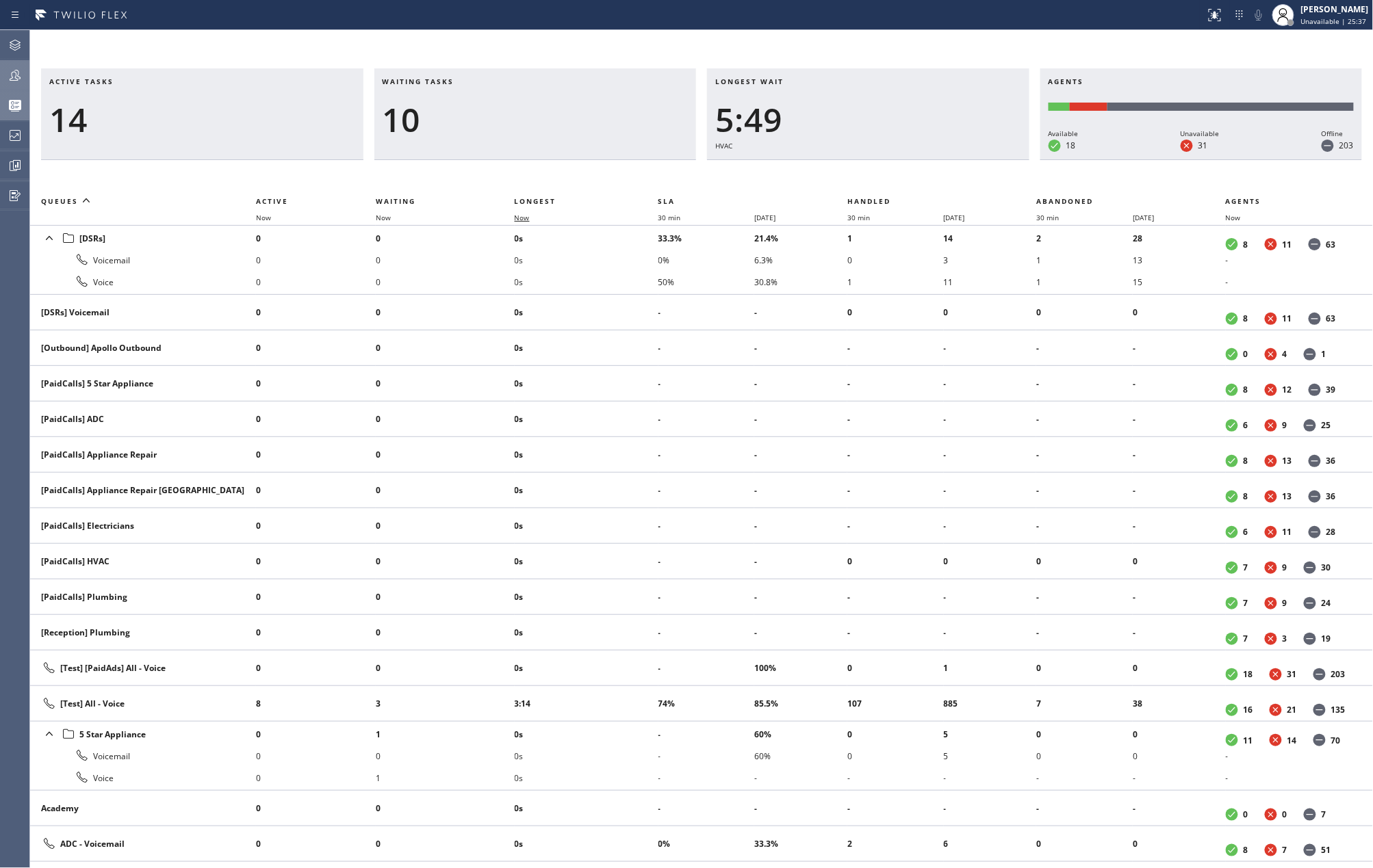
click at [524, 217] on span "Now" at bounding box center [521, 217] width 15 height 9
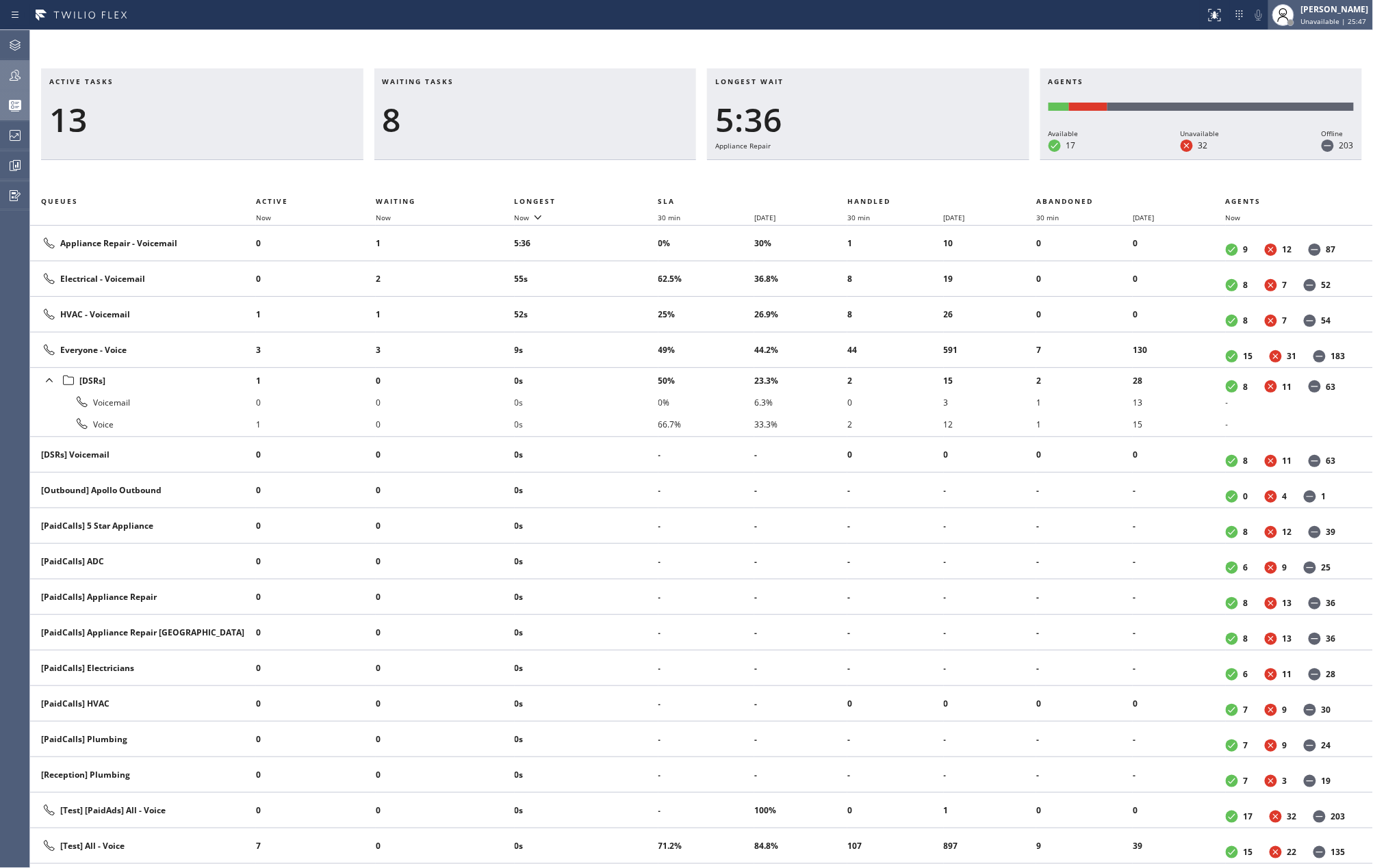
click at [1325, 17] on span "Unavailable | 25:47" at bounding box center [1333, 21] width 65 height 9
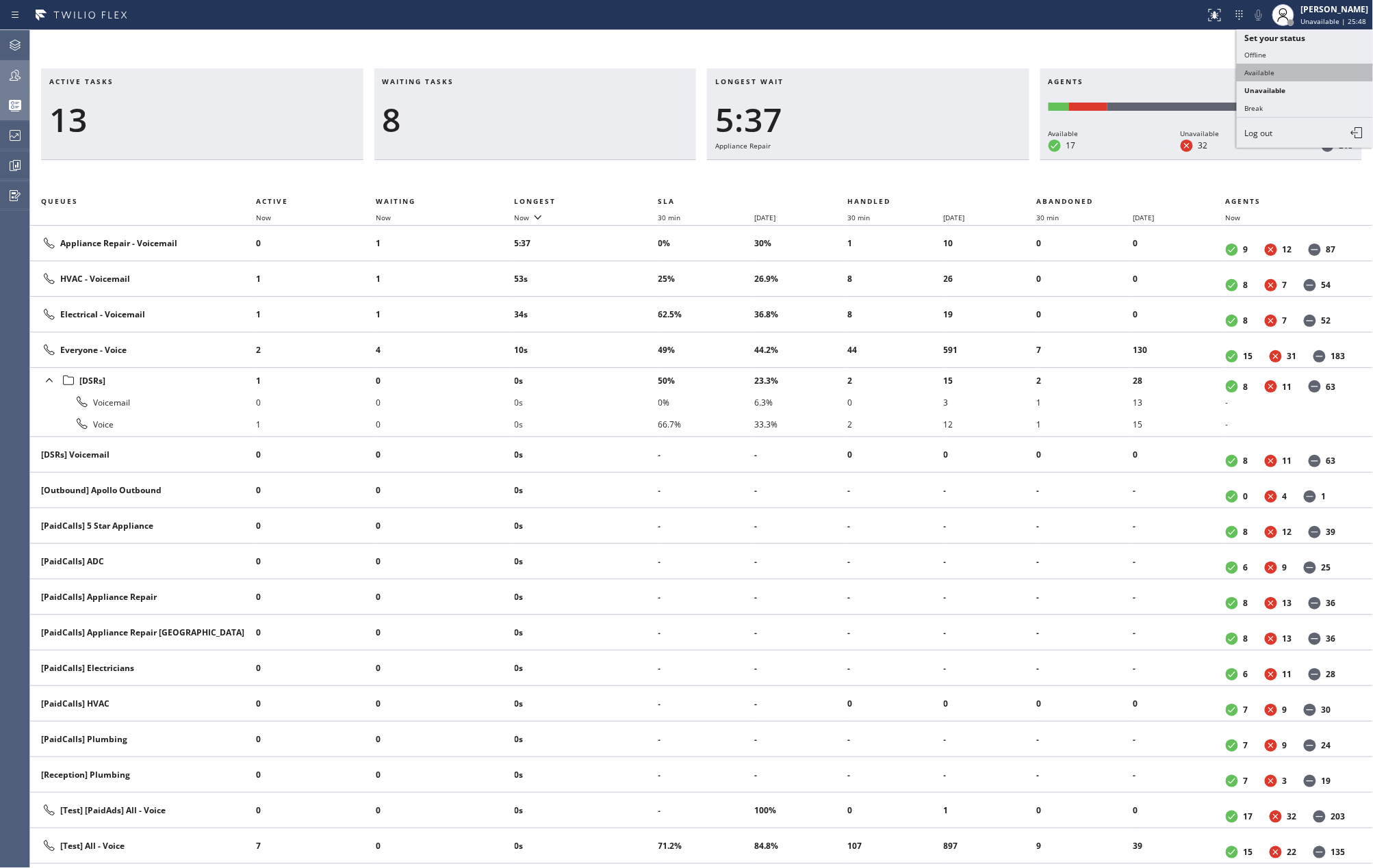
click at [1262, 72] on button "Available" at bounding box center [1305, 72] width 137 height 18
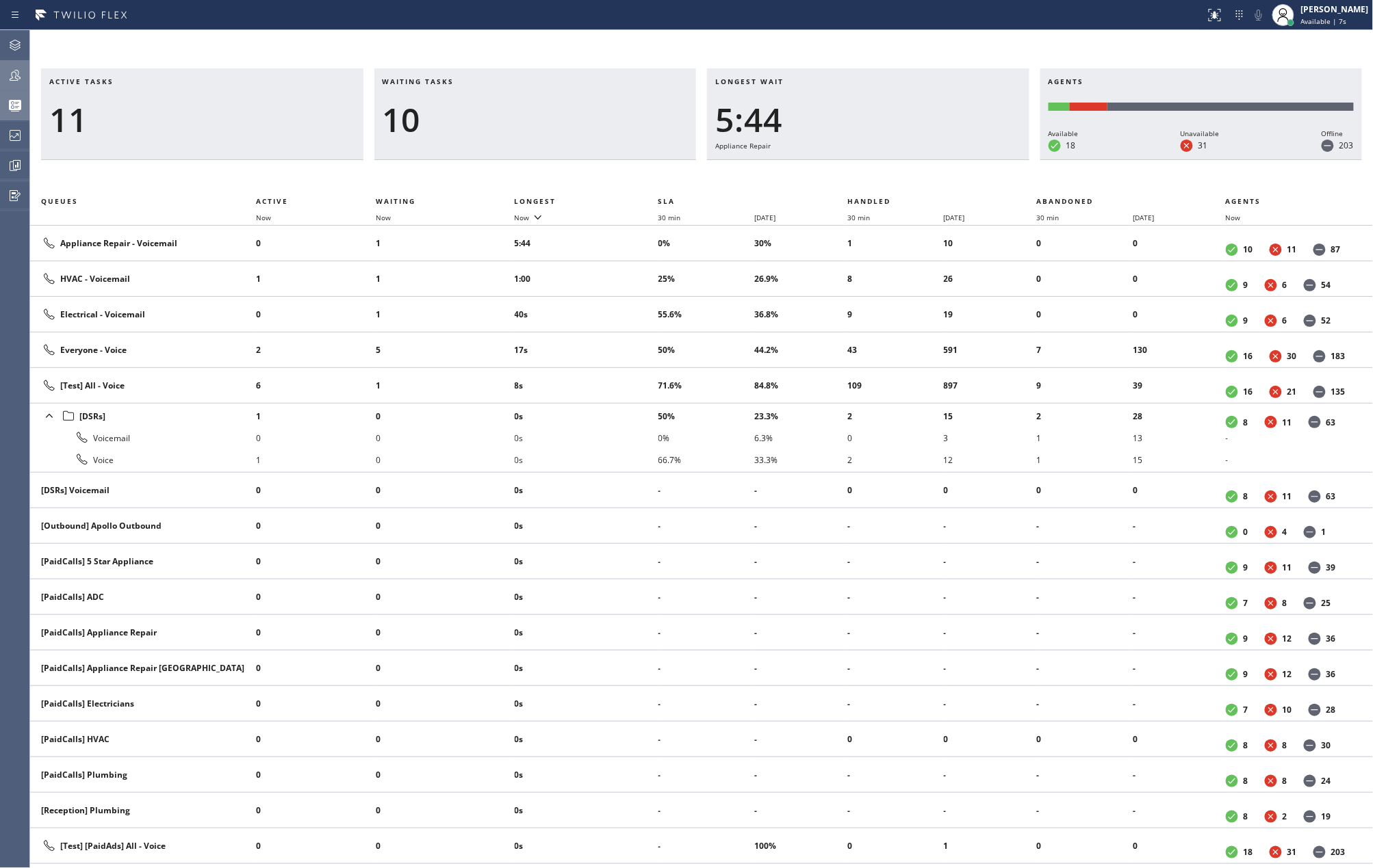
click at [831, 51] on div "Active tasks 11 Waiting tasks 10 Longest wait 5:44 Appliance Repair Agents Avai…" at bounding box center [701, 450] width 1343 height 838
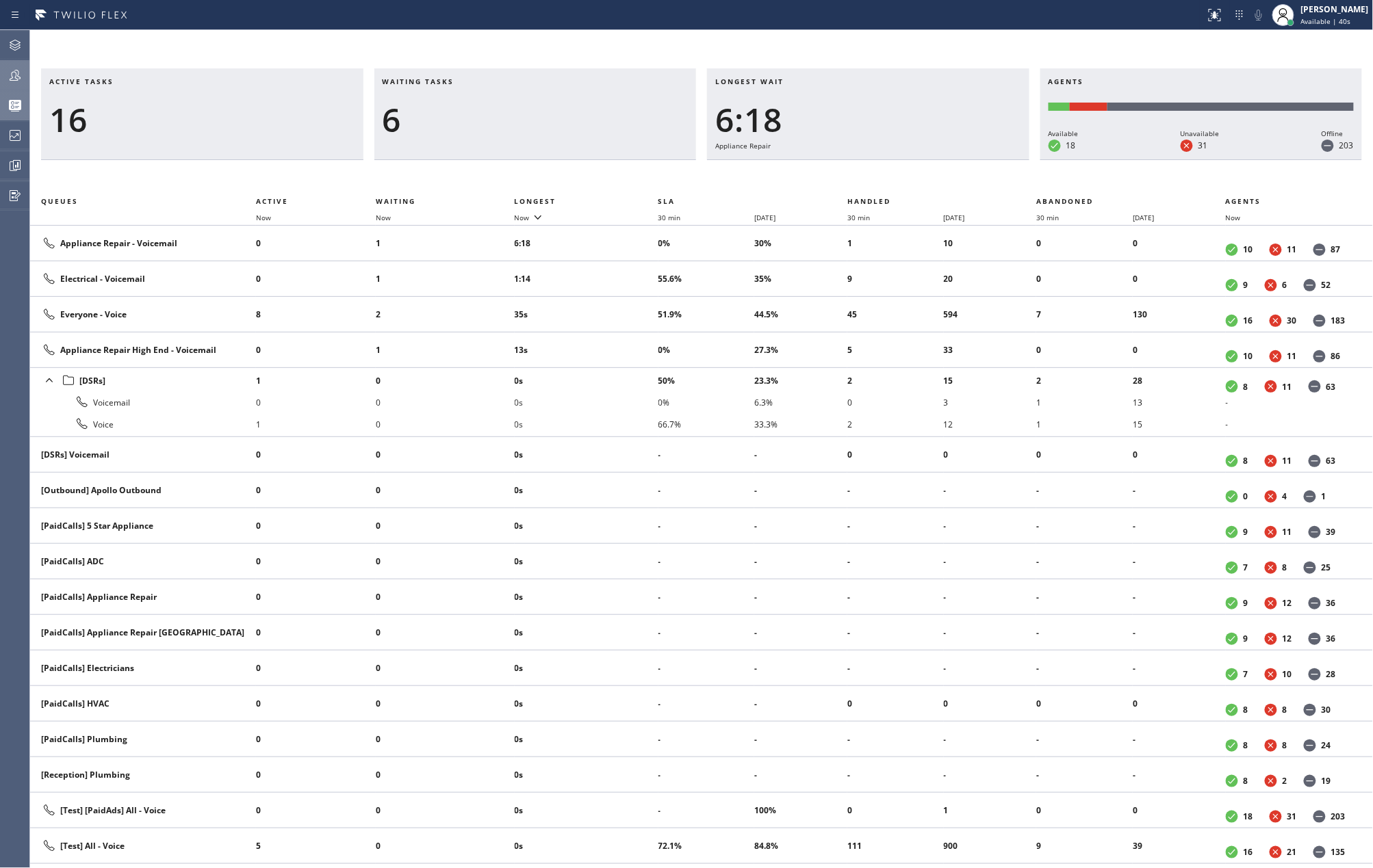
click at [14, 80] on icon at bounding box center [15, 76] width 11 height 11
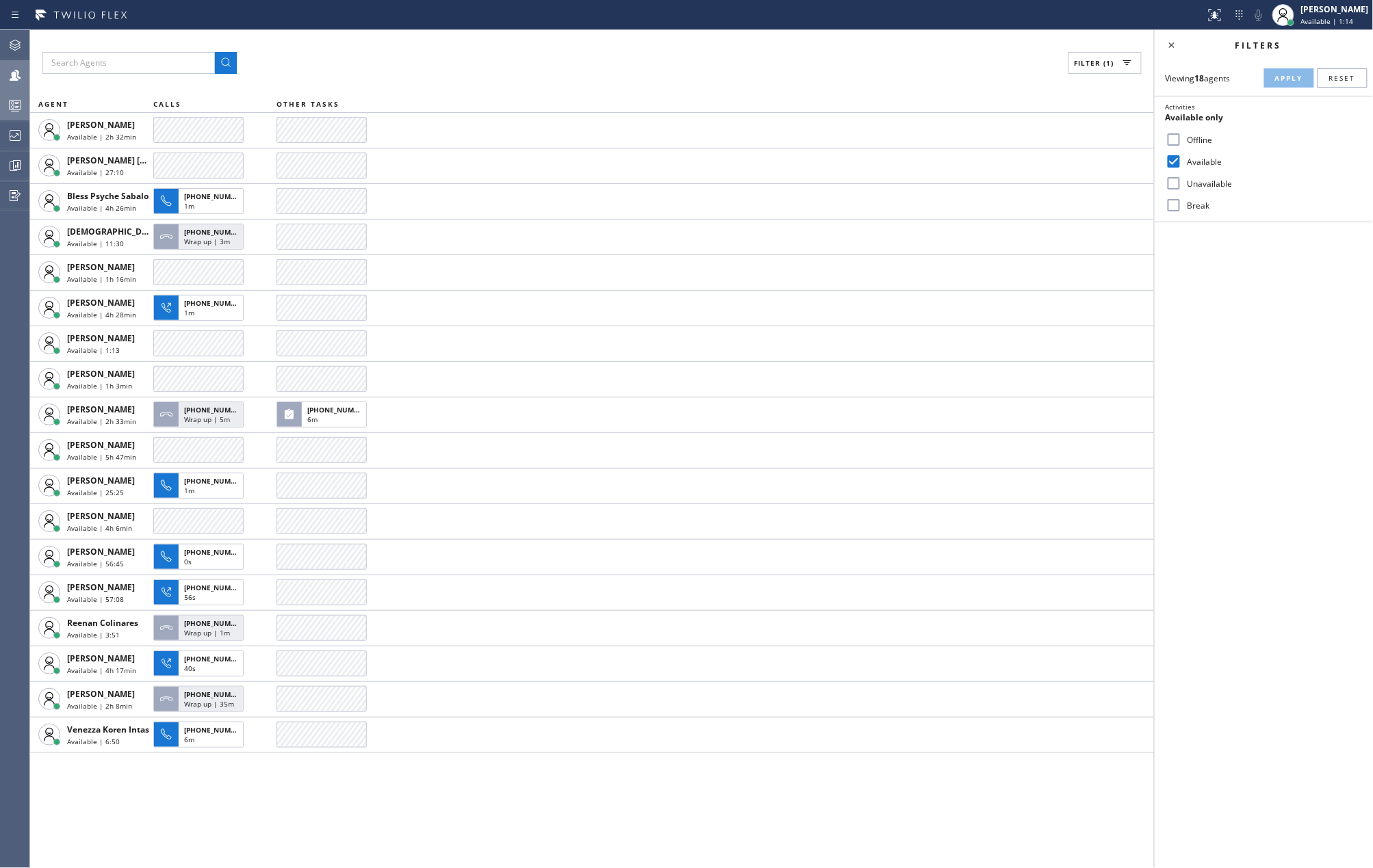
click at [15, 98] on icon at bounding box center [15, 105] width 16 height 16
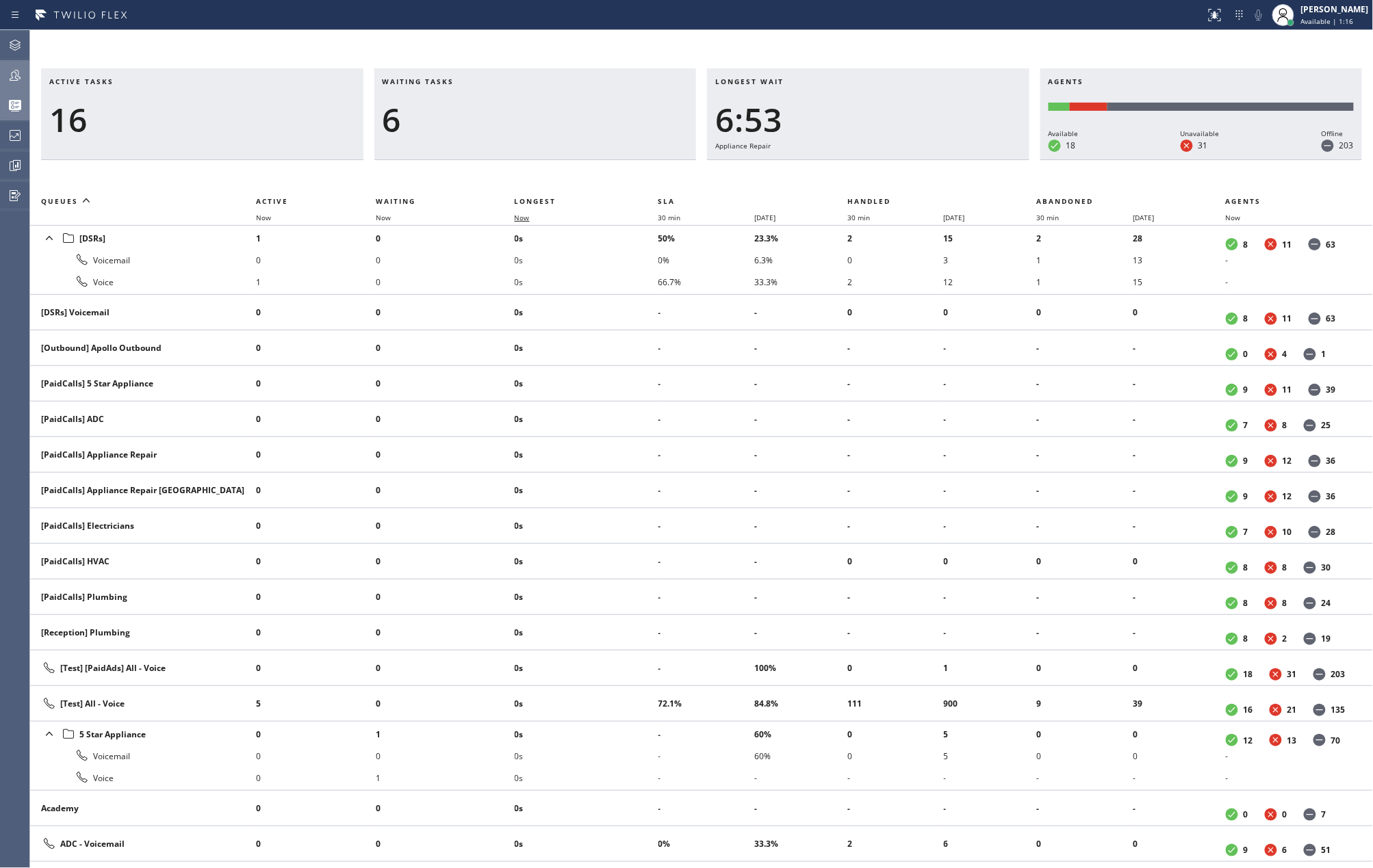
click at [521, 217] on span "Now" at bounding box center [521, 217] width 15 height 9
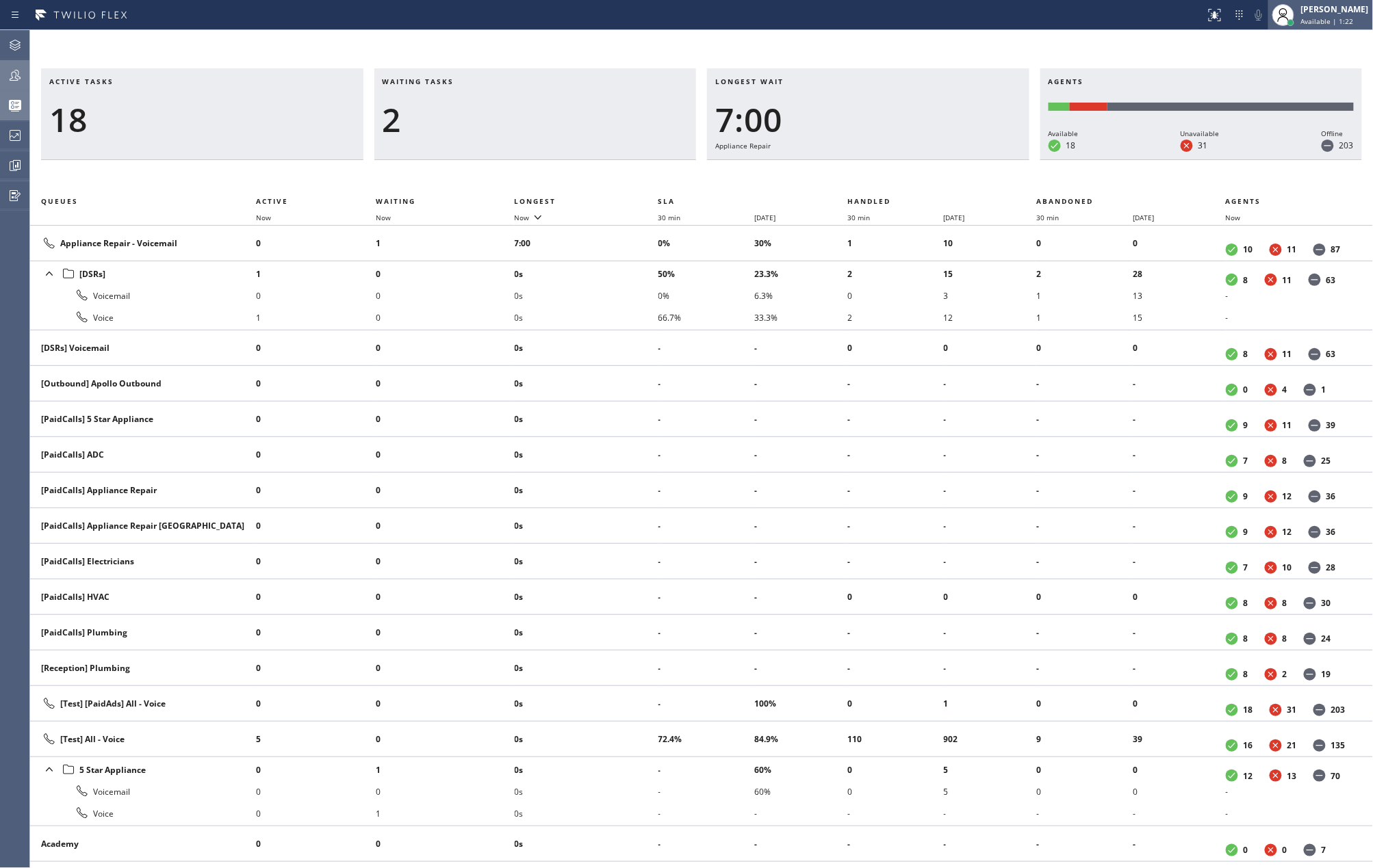
click at [1337, 20] on span "Available | 1:22" at bounding box center [1327, 21] width 53 height 9
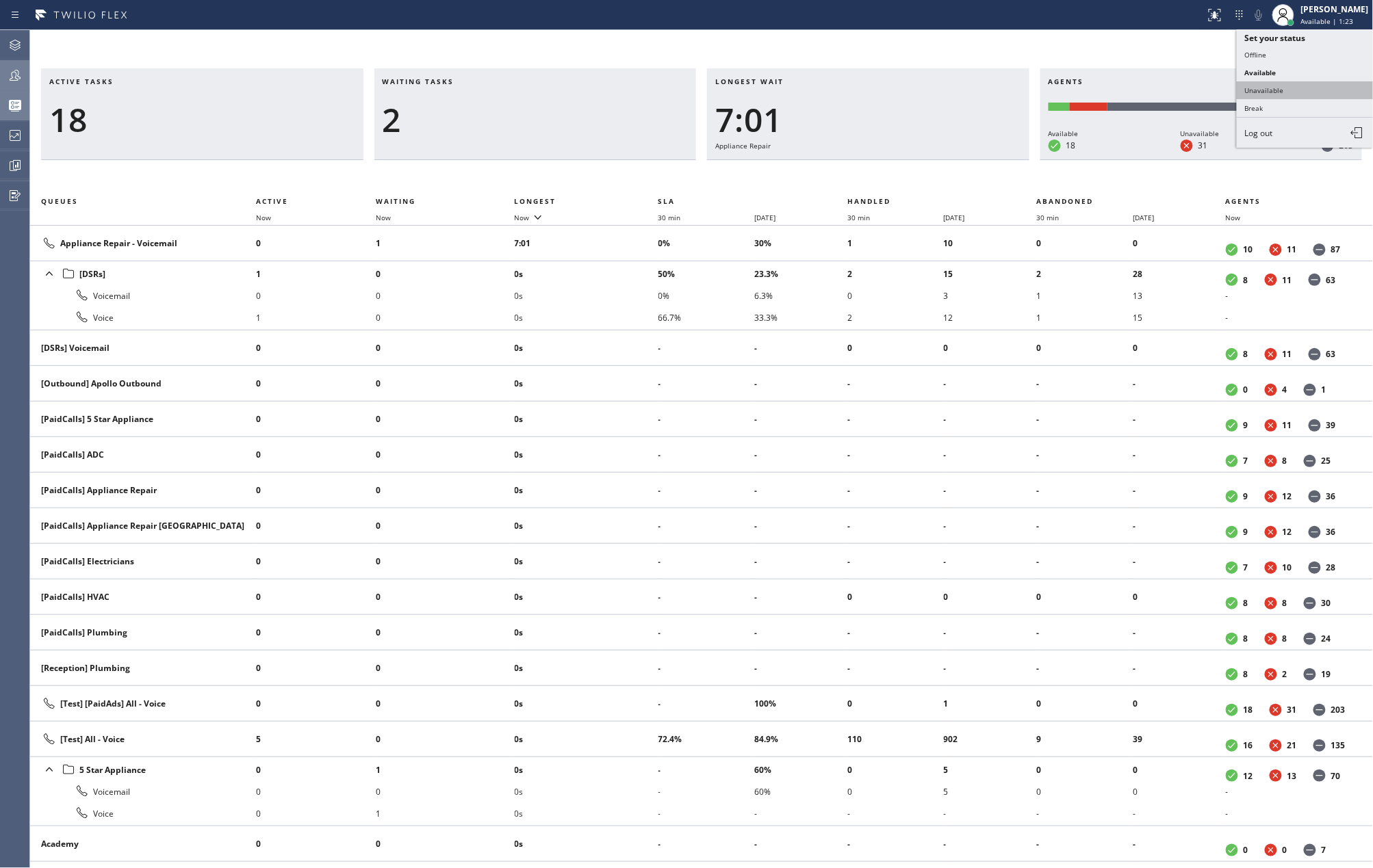
click at [1306, 85] on button "Unavailable" at bounding box center [1305, 90] width 137 height 18
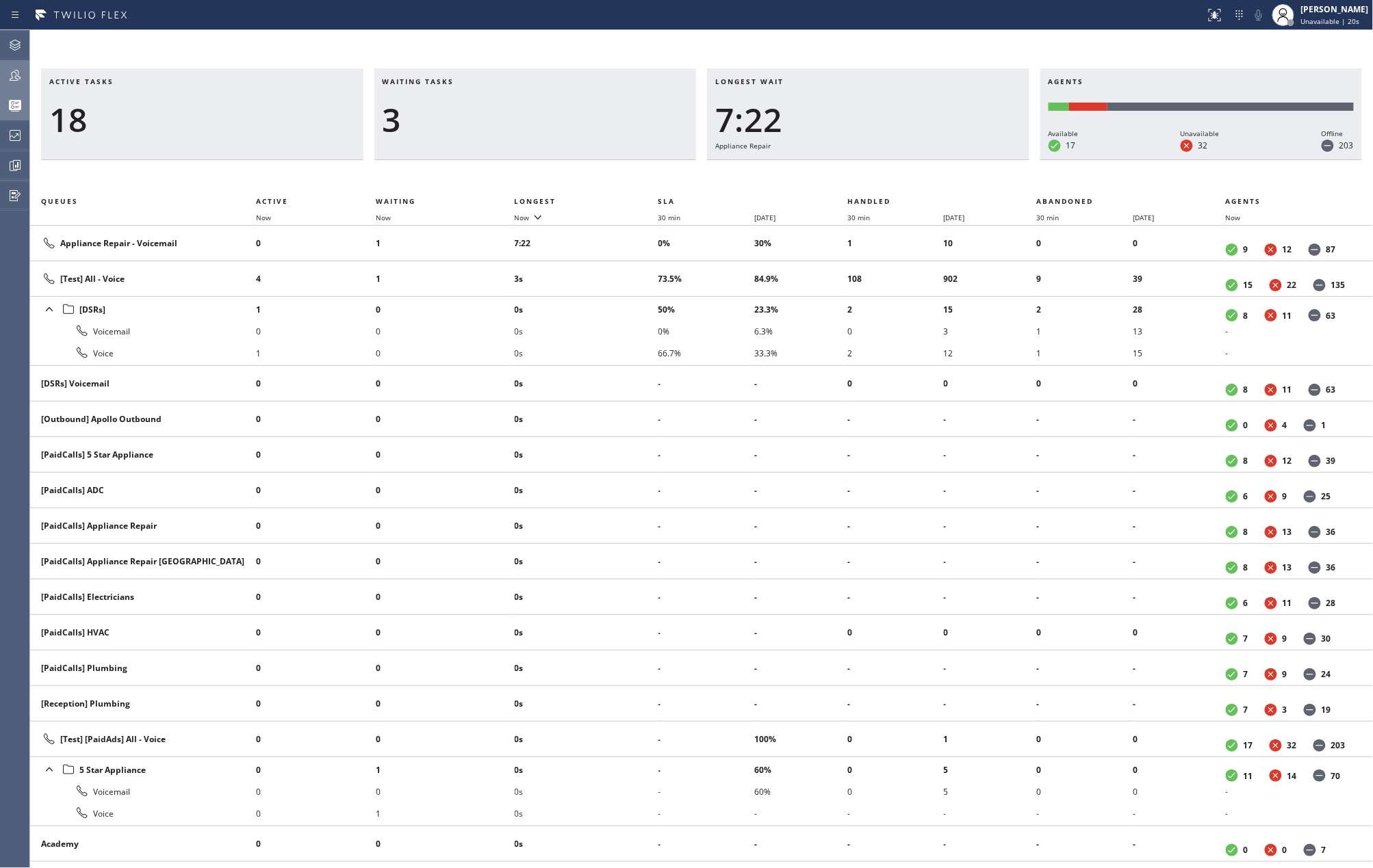
click at [970, 61] on div "Active tasks 18 Waiting tasks 3 Longest wait 7:22 Appliance Repair Agents Avail…" at bounding box center [701, 450] width 1343 height 838
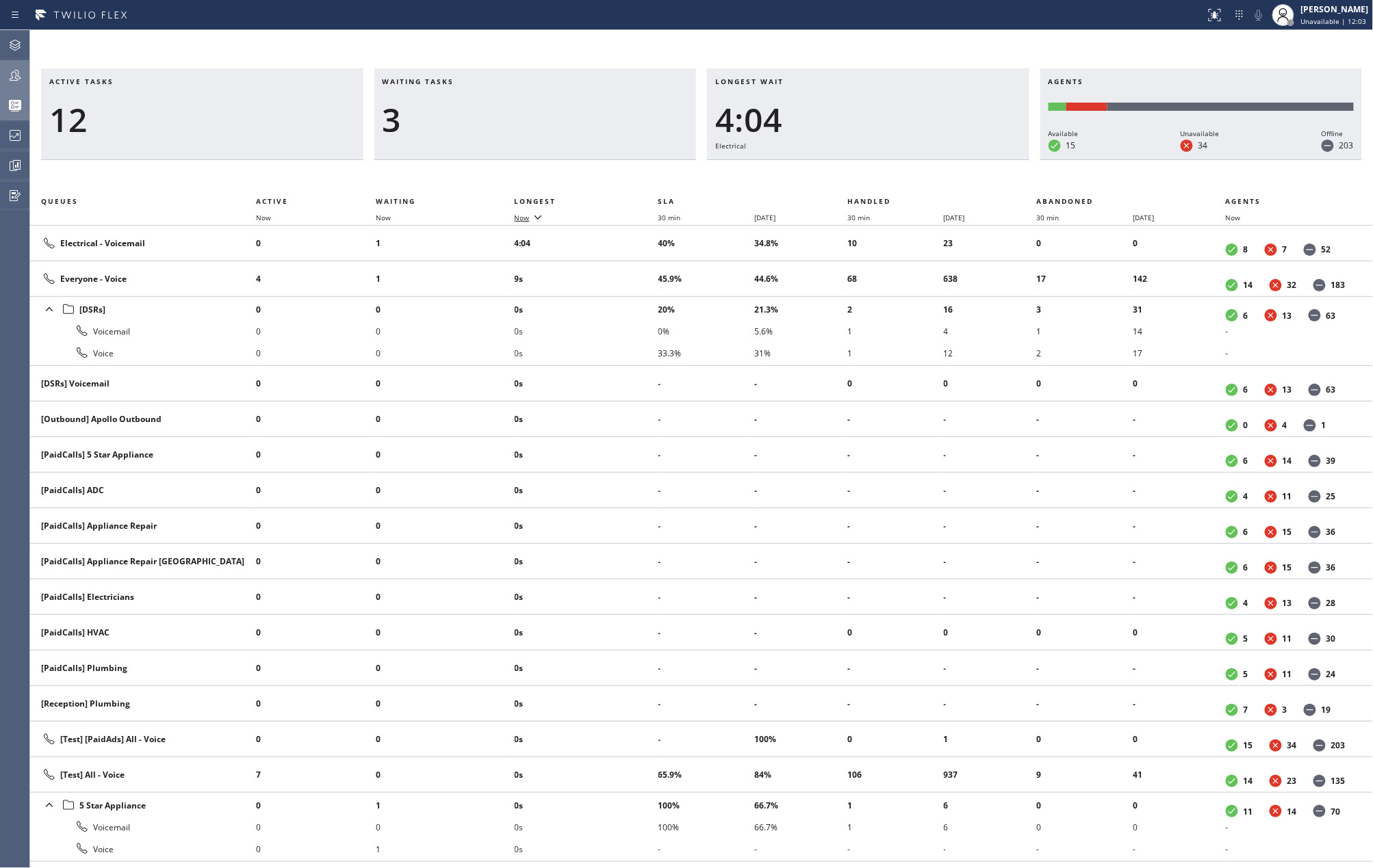
click at [523, 217] on span "Now" at bounding box center [521, 217] width 15 height 9
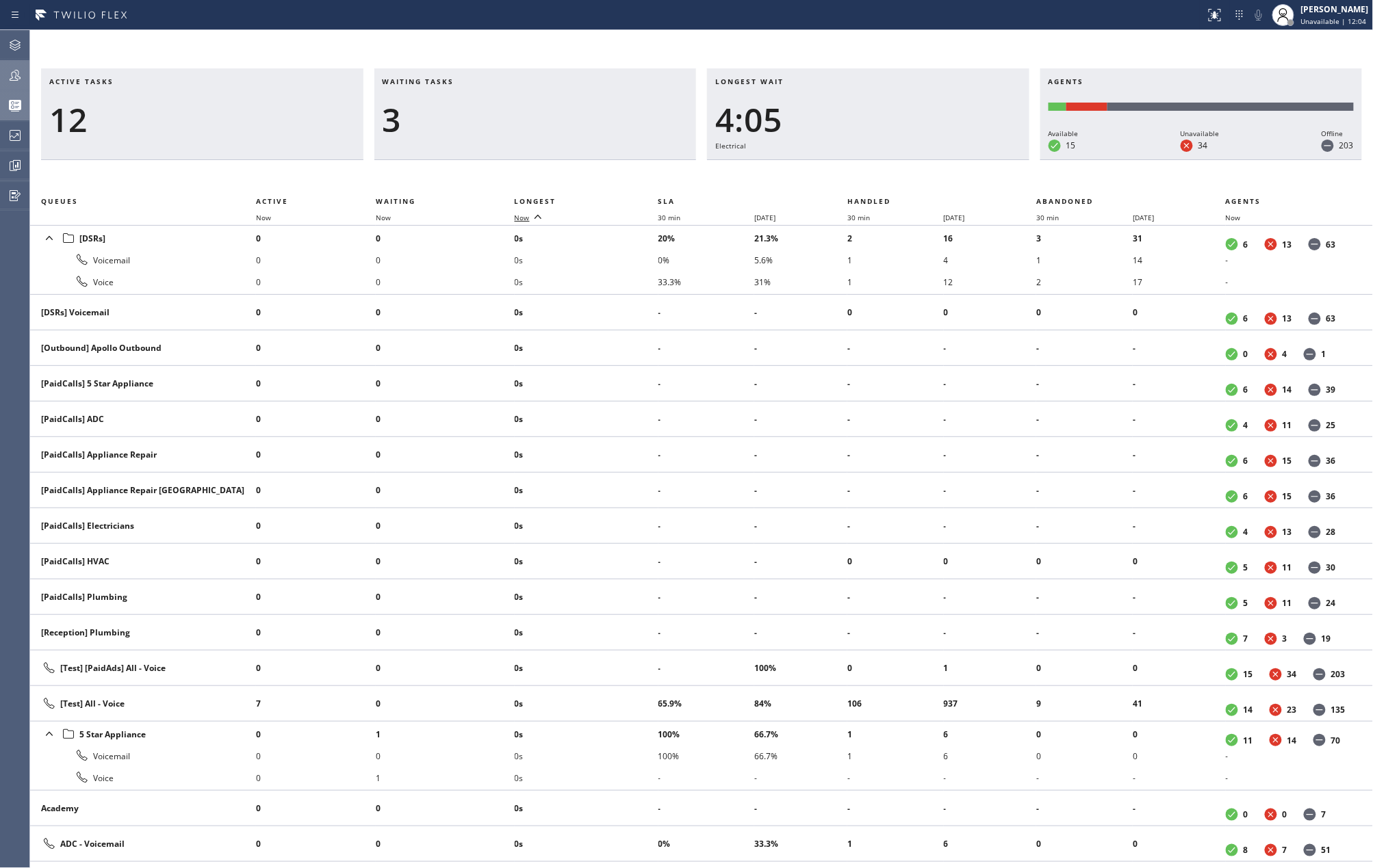
click at [523, 217] on span "Now" at bounding box center [521, 217] width 15 height 9
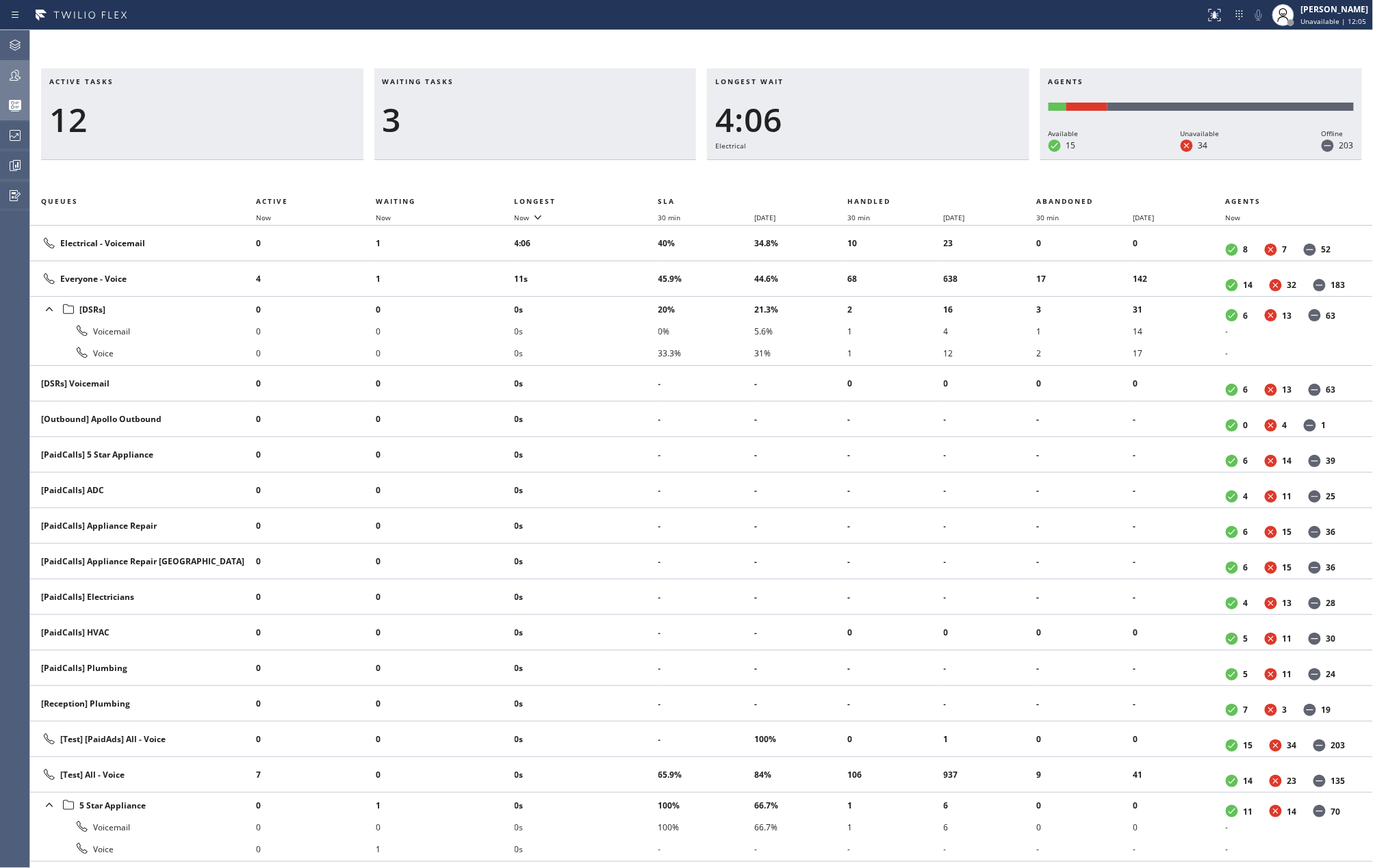
click at [9, 69] on icon at bounding box center [15, 75] width 16 height 16
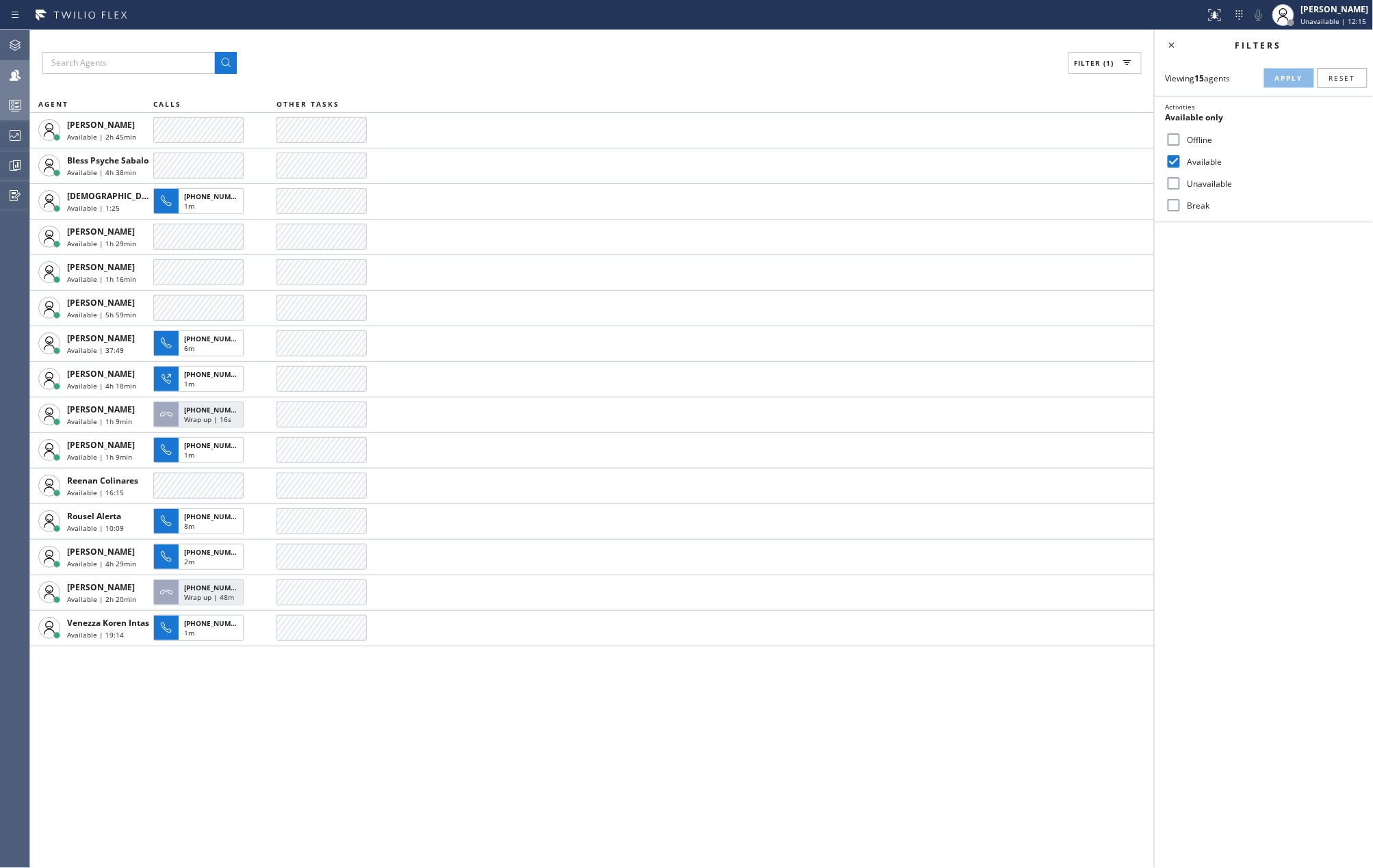
click at [1176, 161] on input "Available" at bounding box center [1174, 161] width 16 height 16
checkbox input "false"
click at [1175, 201] on input "Break" at bounding box center [1174, 205] width 16 height 16
checkbox input "true"
click at [1287, 66] on div "Viewing 15 agents Apply Reset Activities Break only Offline Available Unavailab…" at bounding box center [1264, 141] width 218 height 162
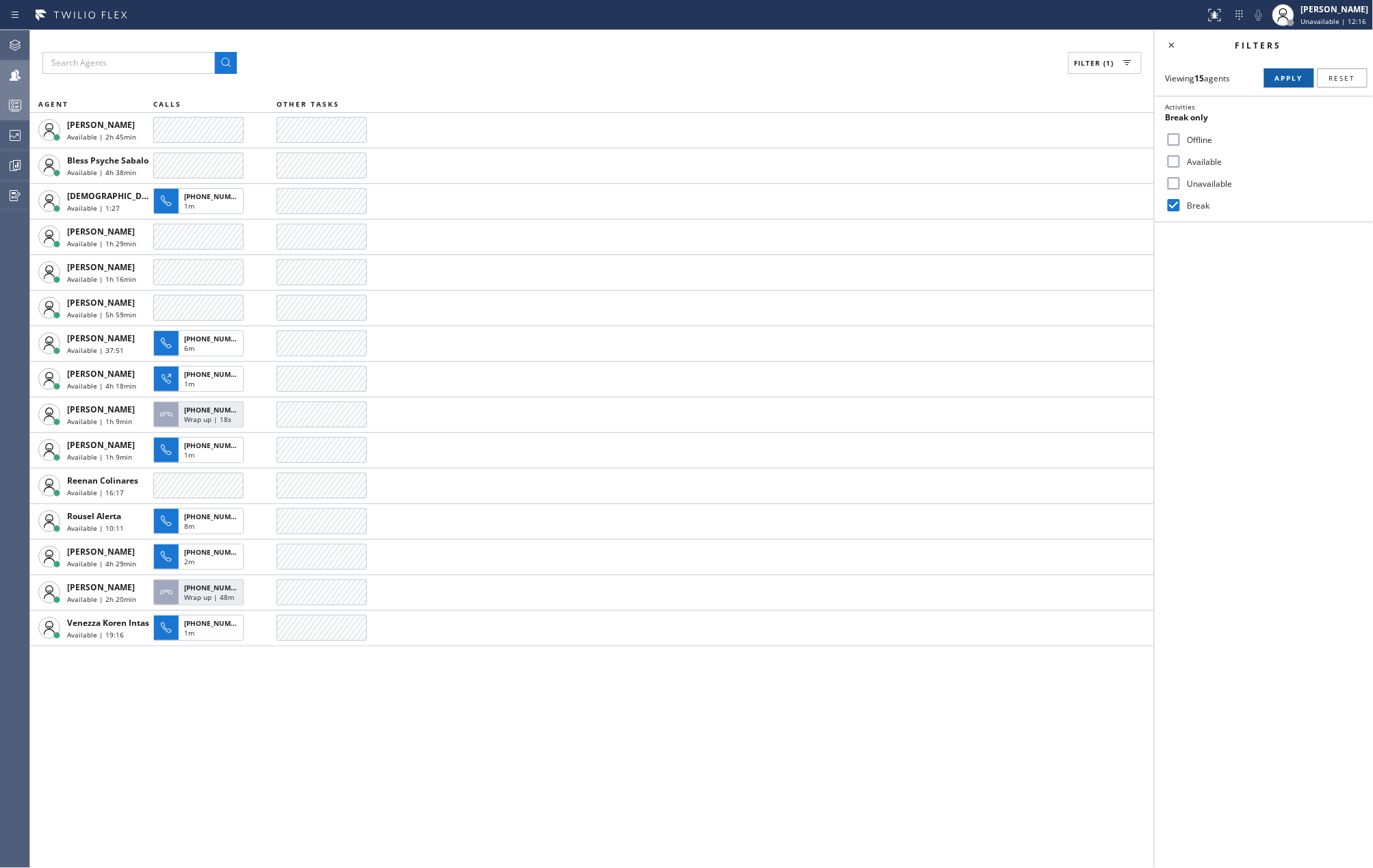
click at [1283, 75] on span "Apply" at bounding box center [1289, 78] width 28 height 9
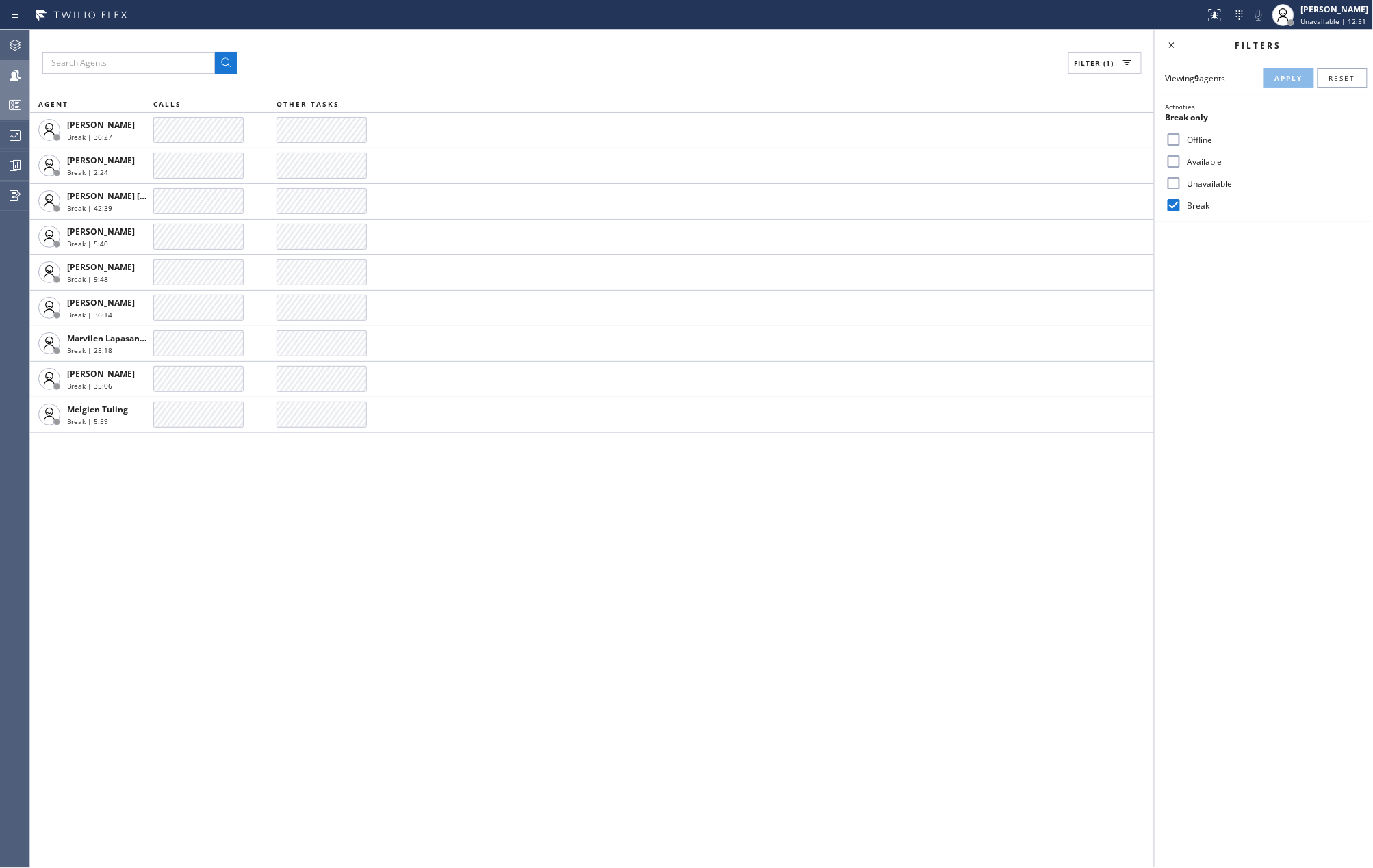
click at [9, 90] on button "Queues Stats" at bounding box center [15, 105] width 30 height 30
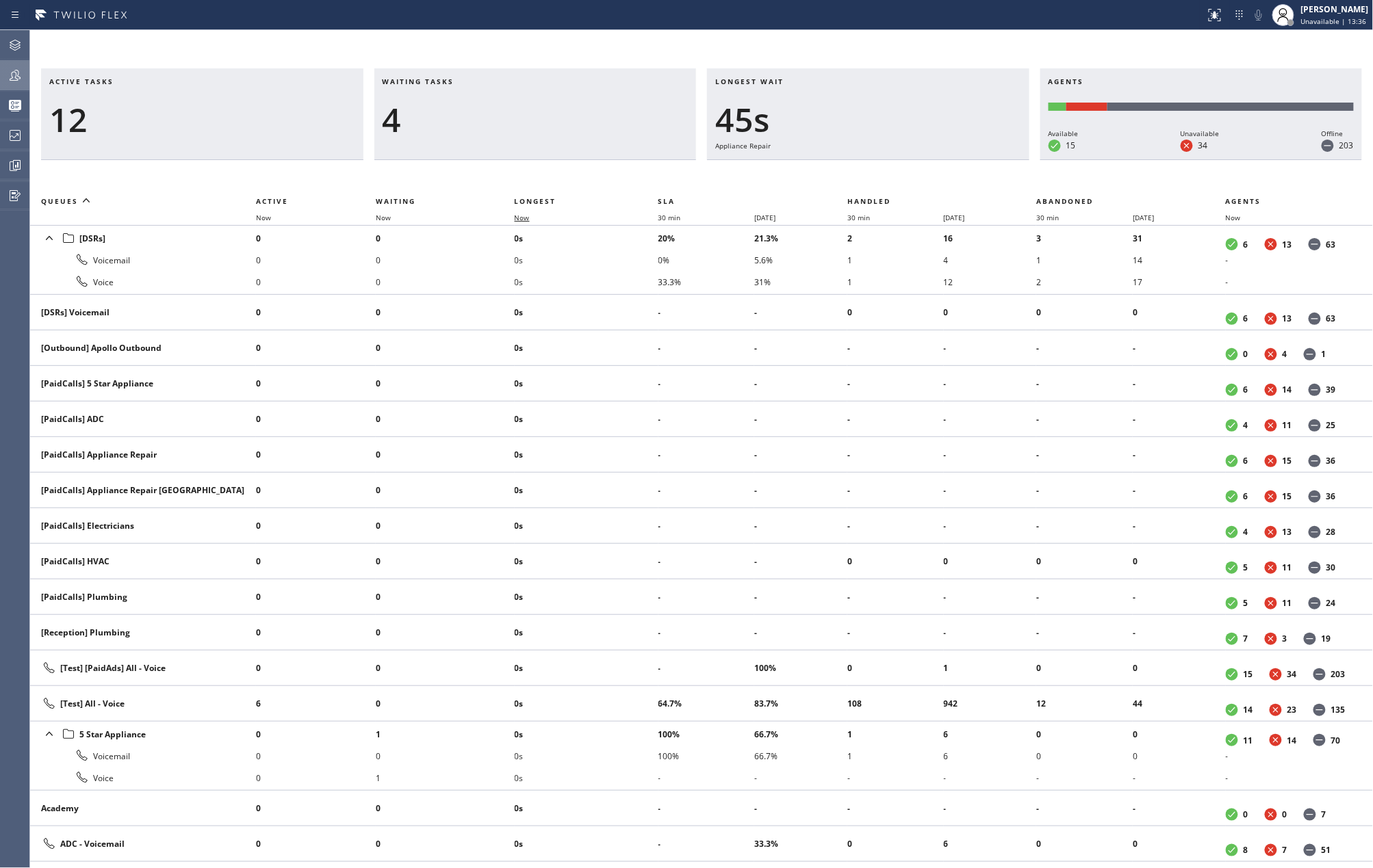
click at [525, 215] on span "Now" at bounding box center [521, 217] width 15 height 9
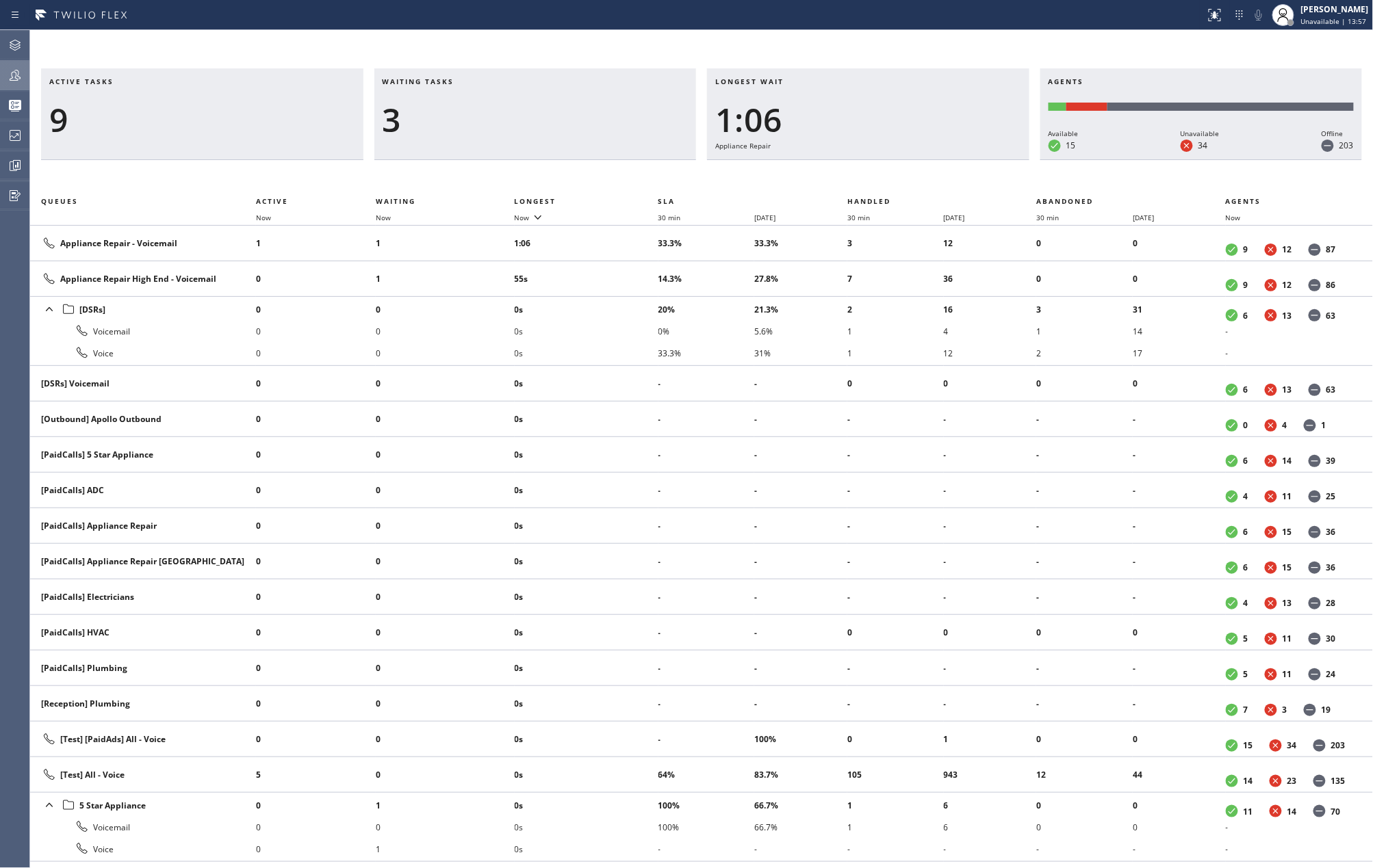
drag, startPoint x: 845, startPoint y: 41, endPoint x: 907, endPoint y: 37, distance: 62.1
click at [845, 41] on div "Active tasks 9 Waiting tasks 3 Longest wait 1:06 Appliance Repair Agents Availa…" at bounding box center [701, 450] width 1343 height 838
click at [1322, 5] on div "[PERSON_NAME]" at bounding box center [1334, 9] width 68 height 12
click at [1274, 99] on button "Break" at bounding box center [1305, 108] width 137 height 18
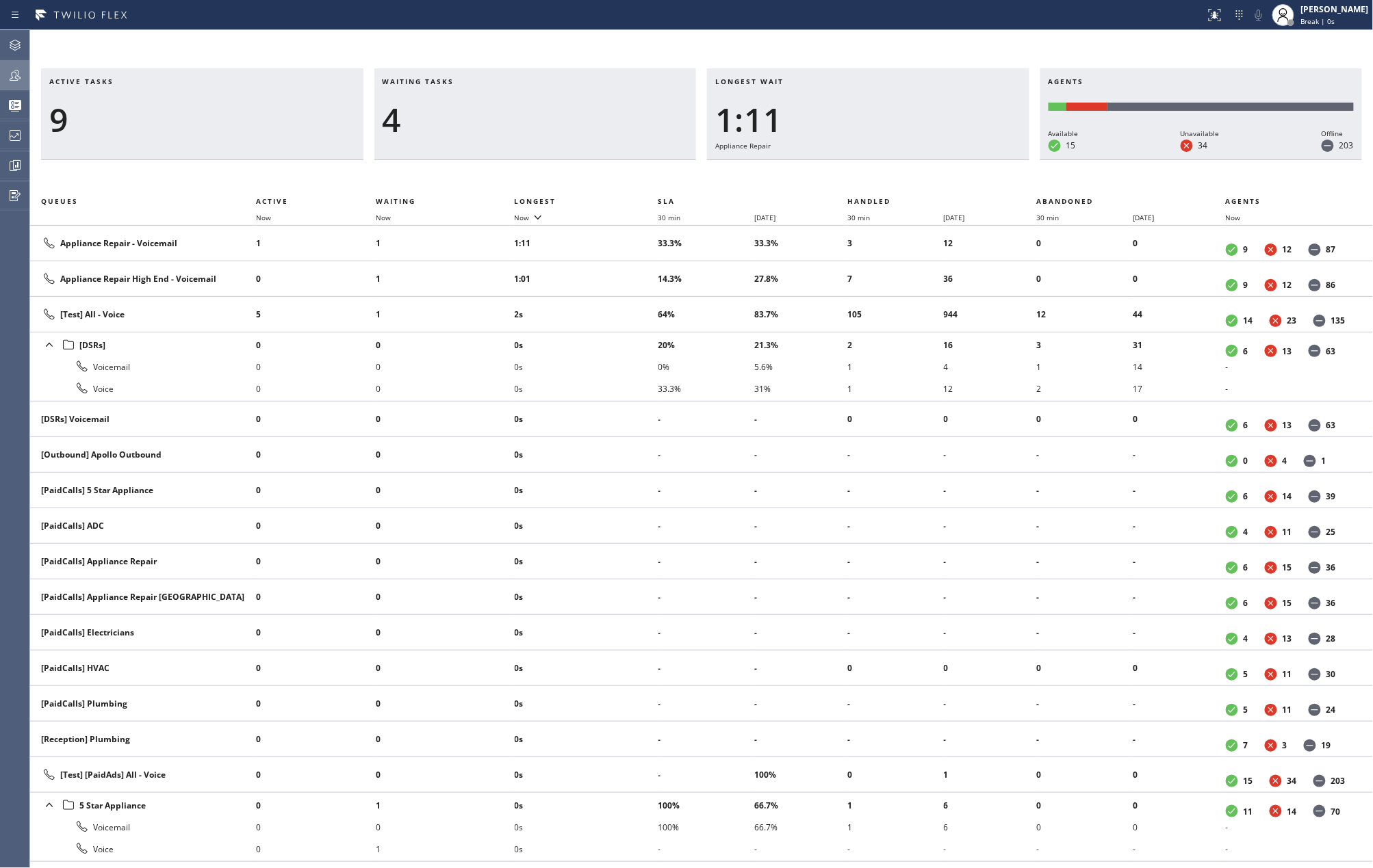
click at [954, 37] on div "Active tasks 9 Waiting tasks 4 Longest wait 1:11 Appliance Repair Agents Availa…" at bounding box center [701, 450] width 1343 height 838
click at [19, 76] on icon at bounding box center [15, 75] width 16 height 16
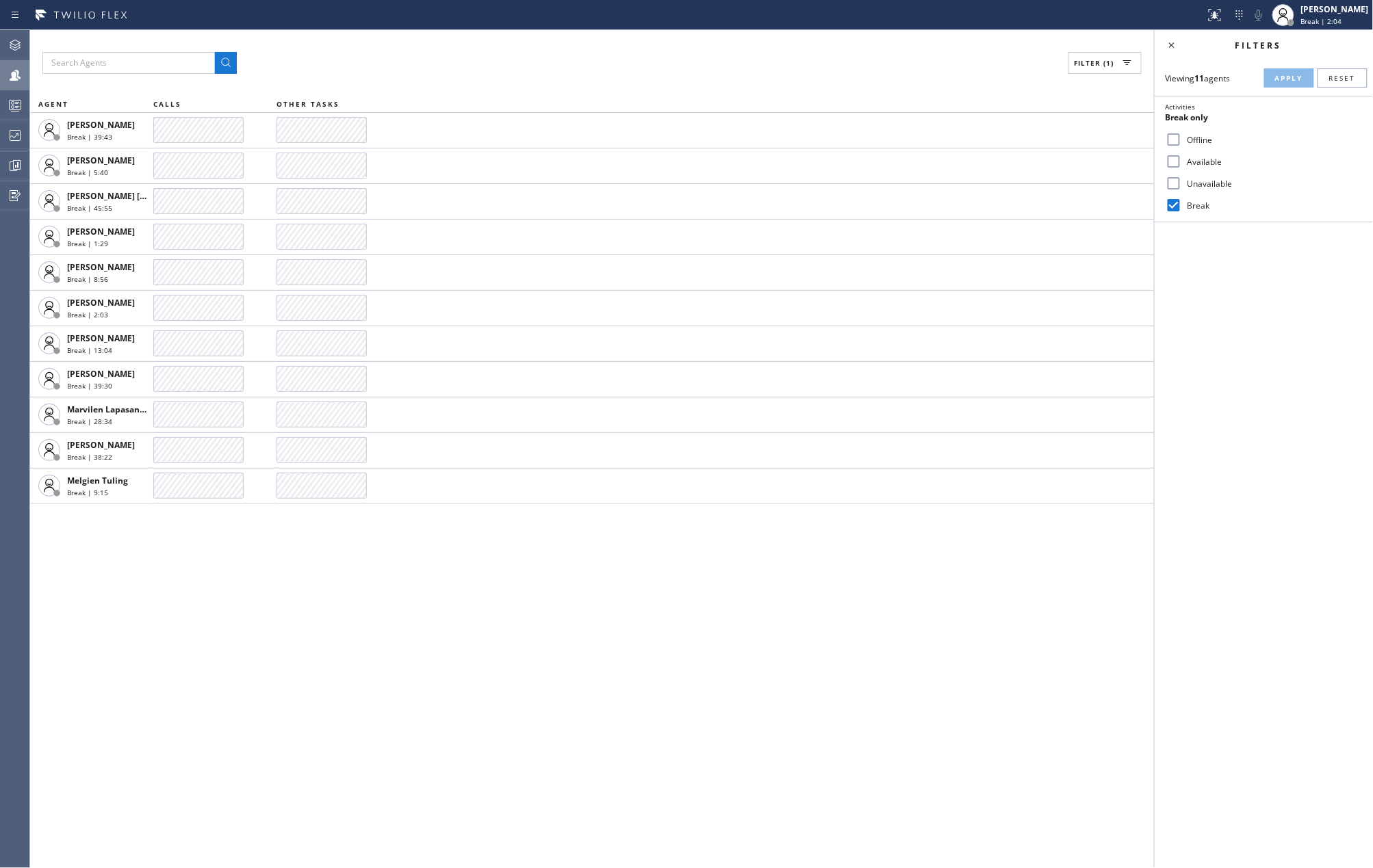
click at [19, 97] on icon at bounding box center [15, 105] width 16 height 16
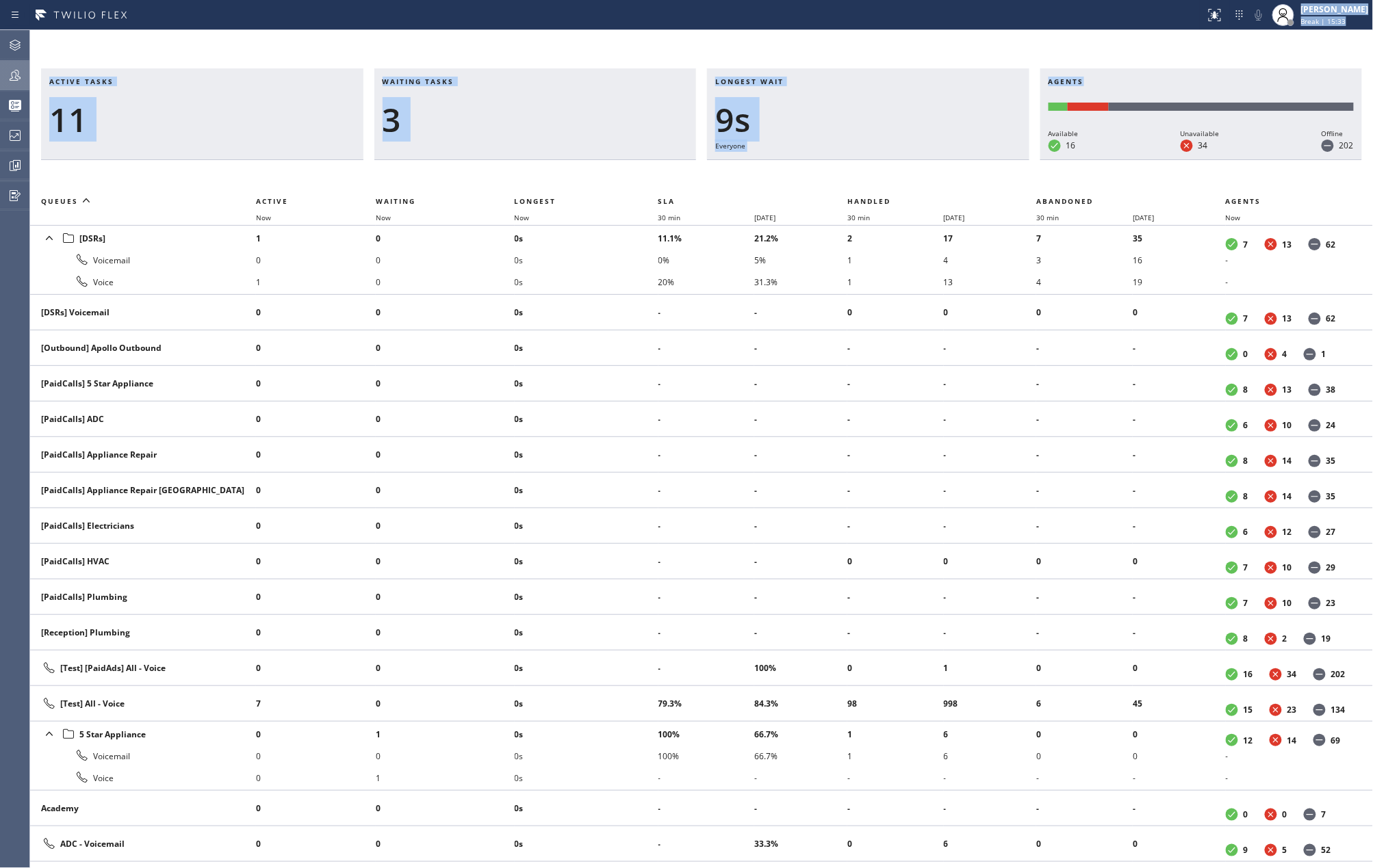
click at [1155, 37] on div "Status report No issues detected If you experience an issue, please download th…" at bounding box center [686, 434] width 1373 height 868
click at [1346, 17] on span "Break | 30:09" at bounding box center [1323, 21] width 45 height 9
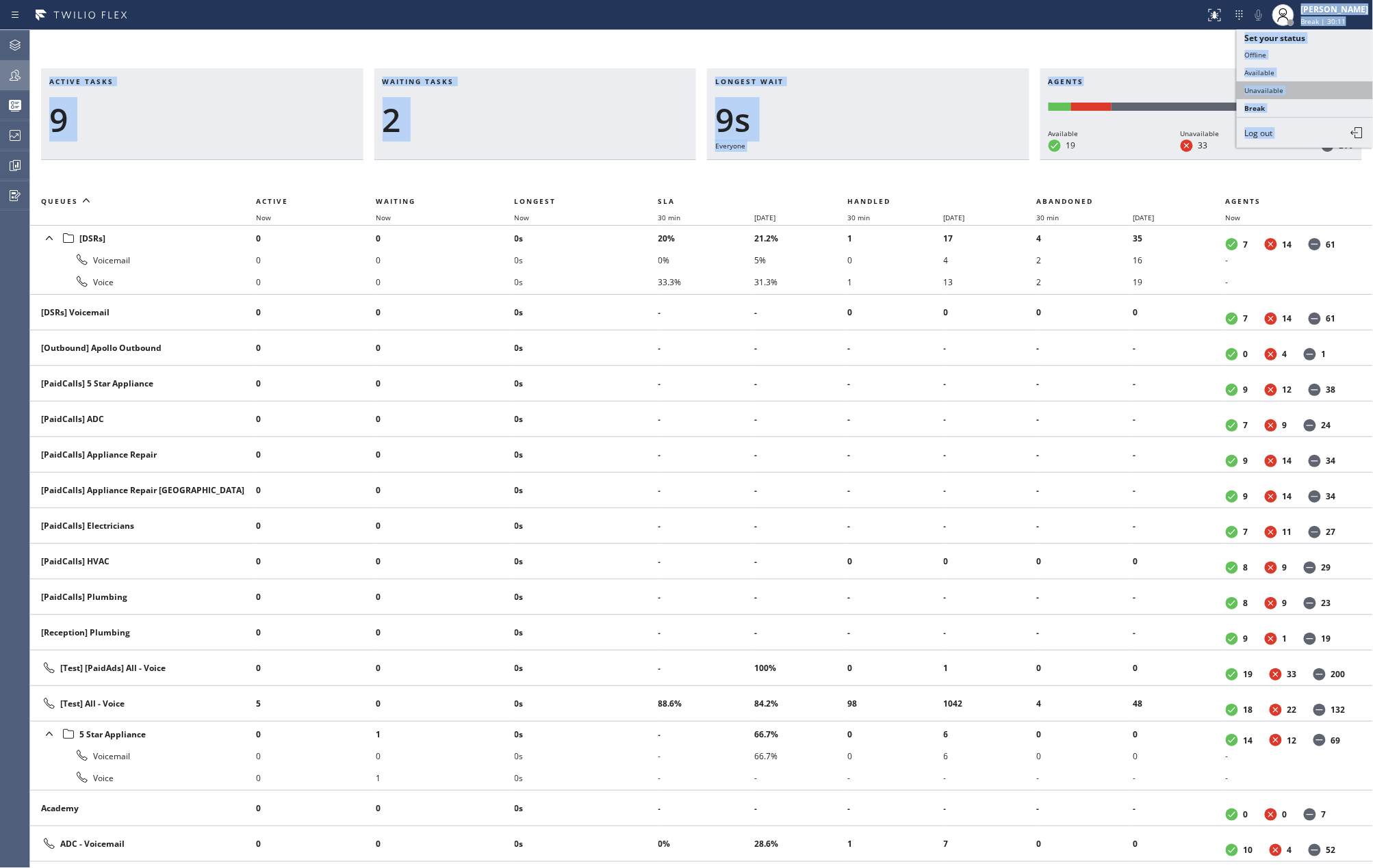
click at [1287, 90] on button "Unavailable" at bounding box center [1305, 90] width 137 height 18
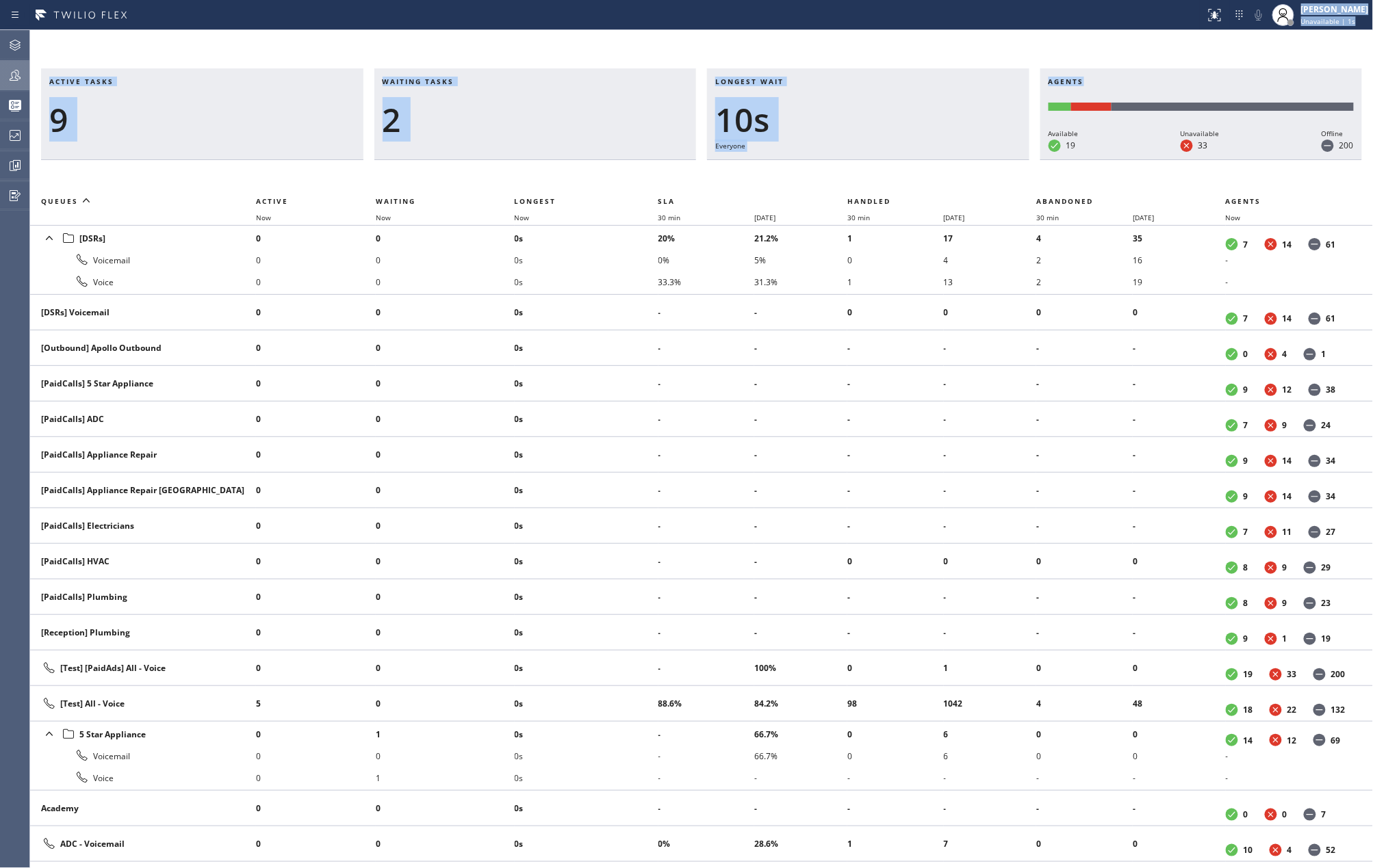
click at [1283, 62] on div "Active tasks 9 Waiting tasks 2 Longest wait 10s Everyone Agents Available 19 Un…" at bounding box center [701, 450] width 1343 height 838
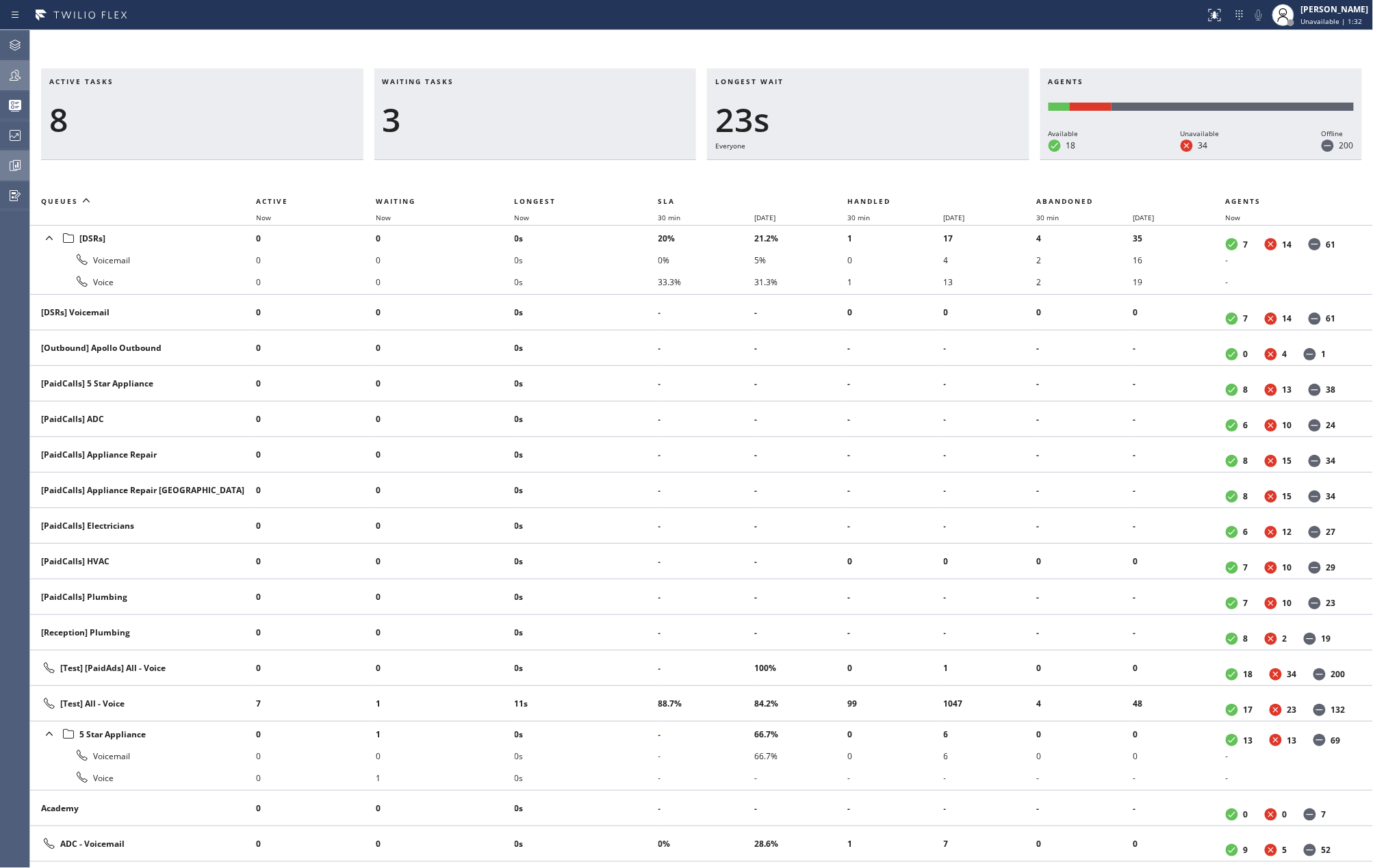
click at [23, 160] on icon at bounding box center [15, 165] width 16 height 16
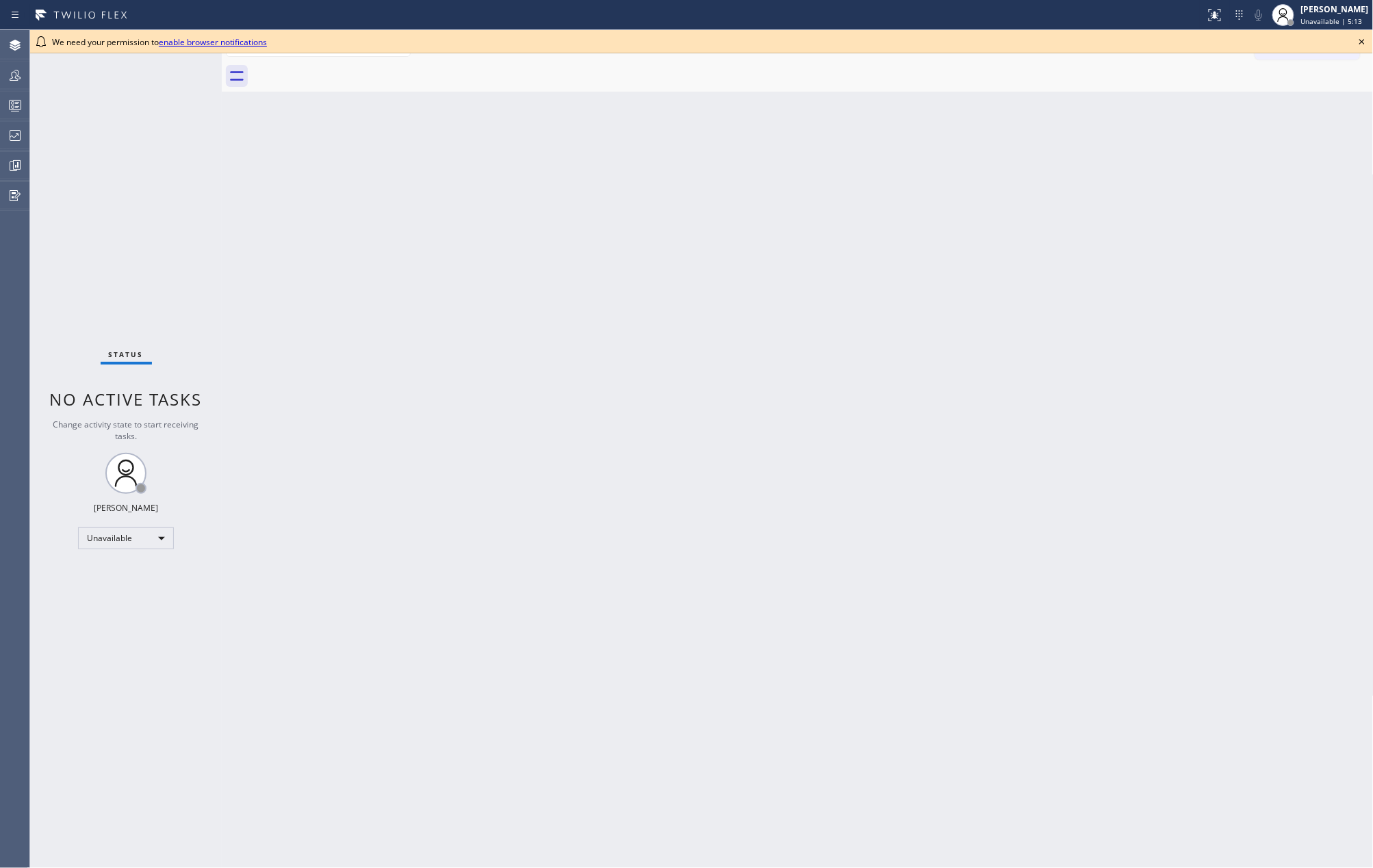
click at [1361, 38] on icon at bounding box center [1361, 41] width 16 height 16
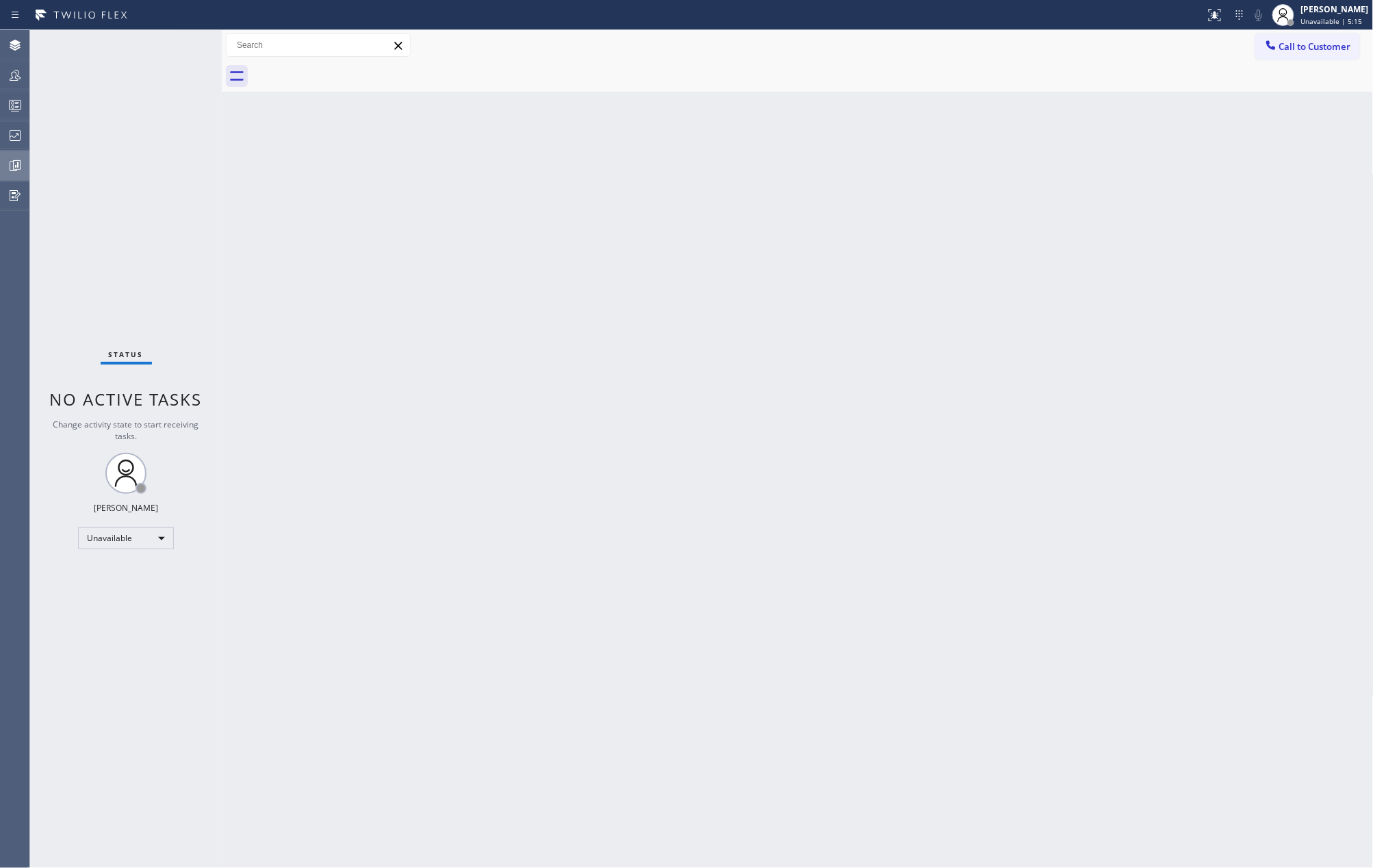
click at [10, 163] on icon at bounding box center [15, 165] width 10 height 10
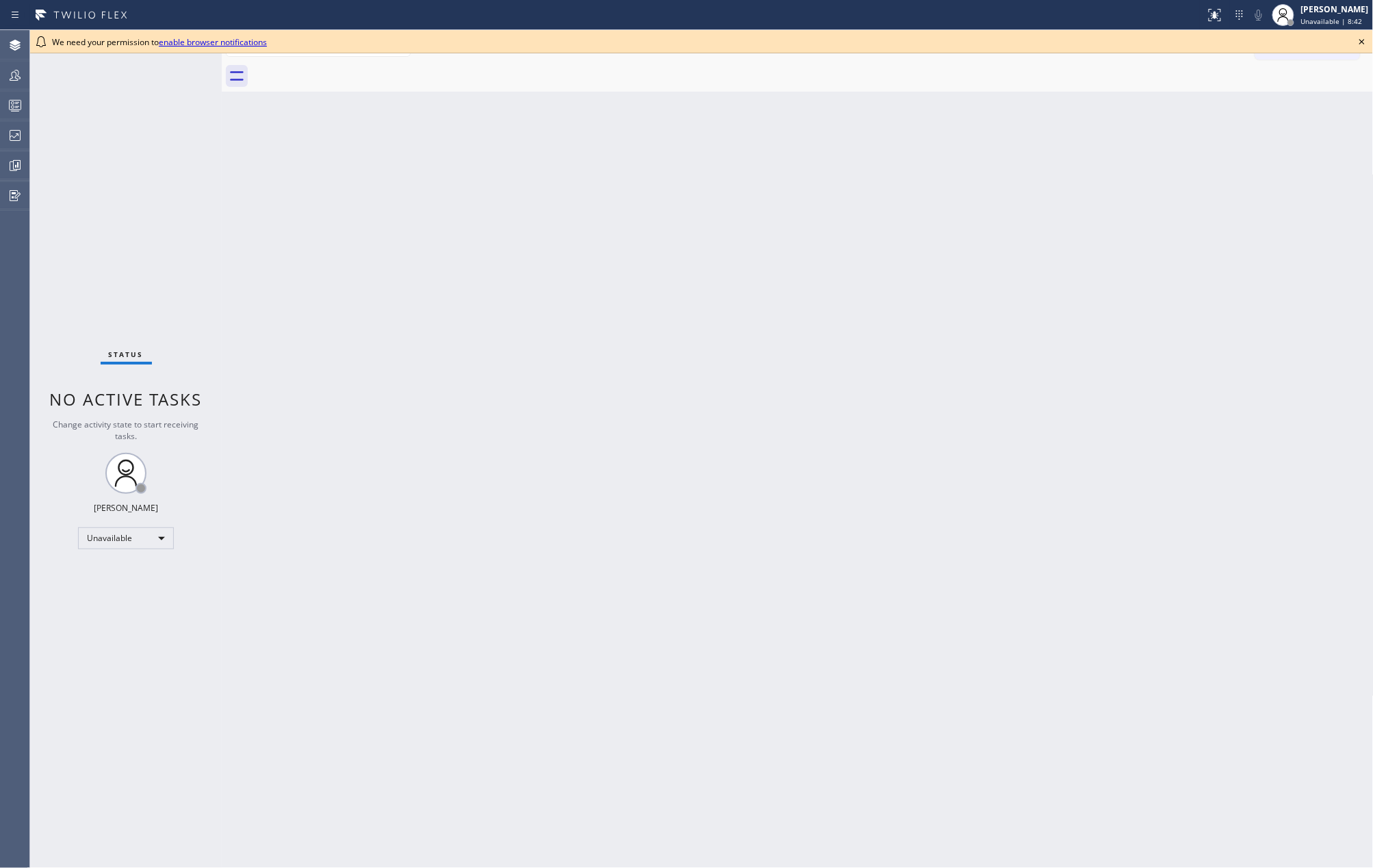
click at [1358, 38] on icon at bounding box center [1361, 41] width 16 height 16
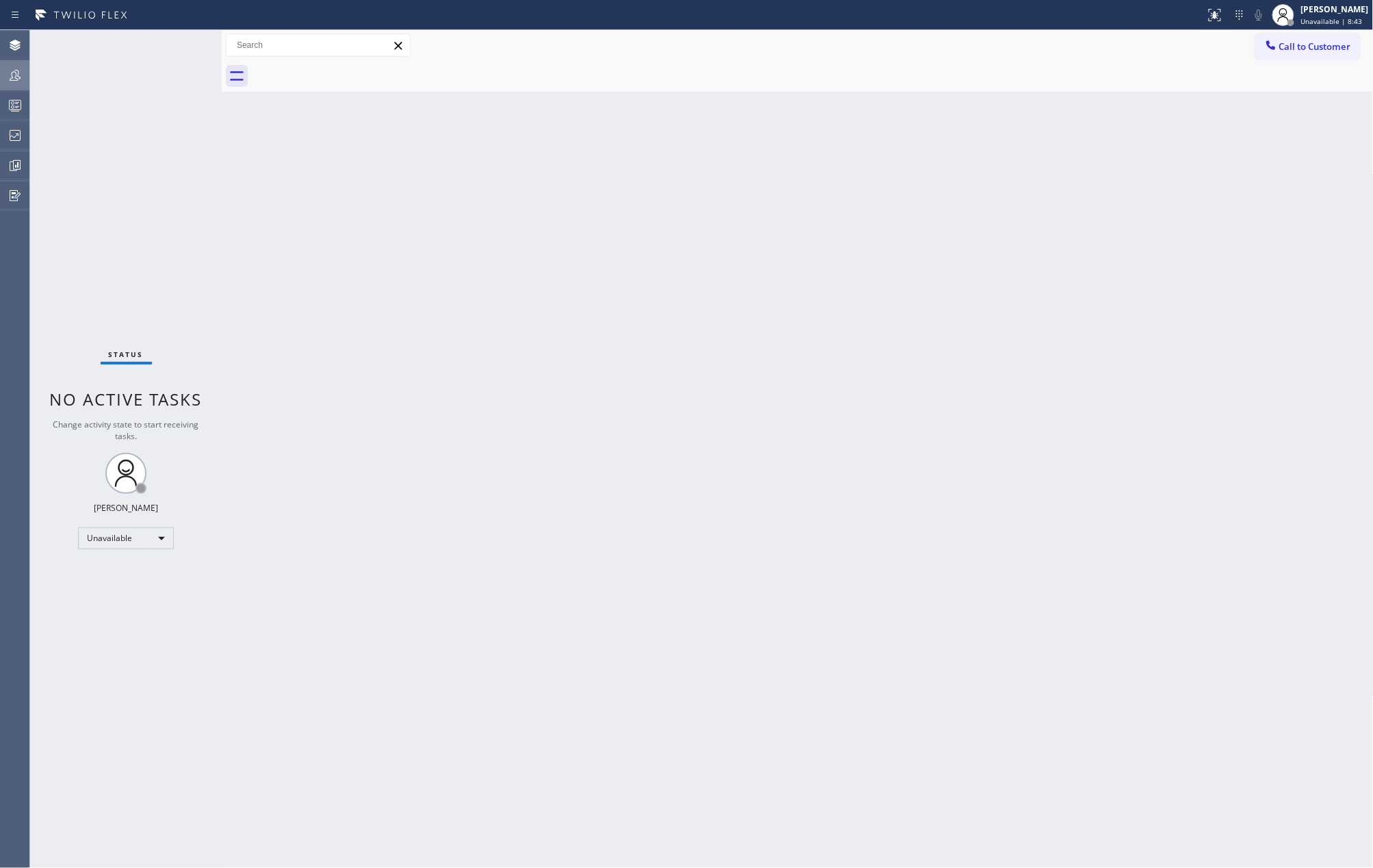
click at [19, 72] on icon at bounding box center [15, 75] width 16 height 16
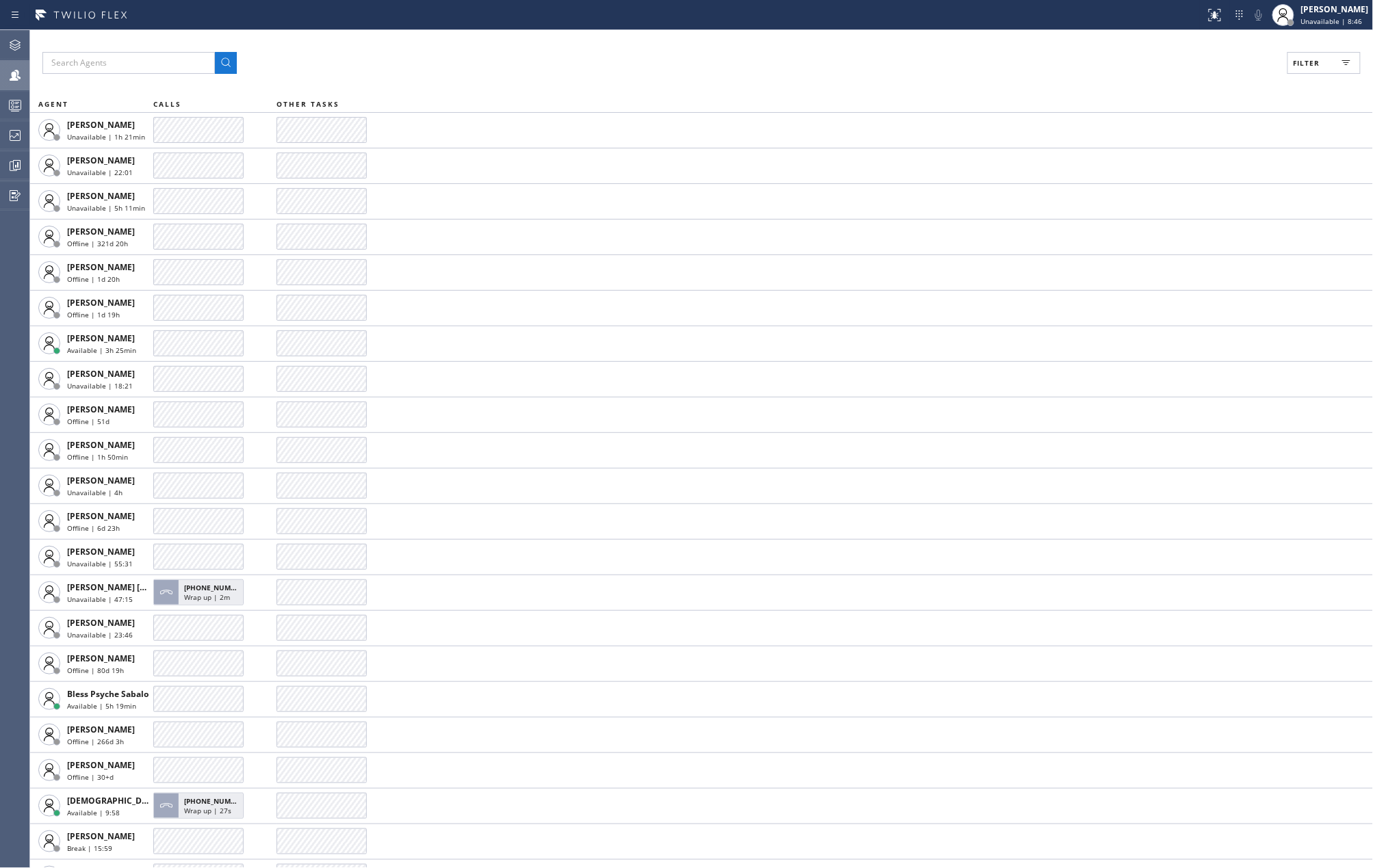
click at [1336, 64] on button "Filter" at bounding box center [1324, 63] width 73 height 22
click at [1188, 160] on label "Available" at bounding box center [1272, 161] width 180 height 12
click at [1182, 160] on input "Available" at bounding box center [1174, 161] width 16 height 16
checkbox input "true"
click at [1177, 205] on input "Break" at bounding box center [1174, 205] width 16 height 16
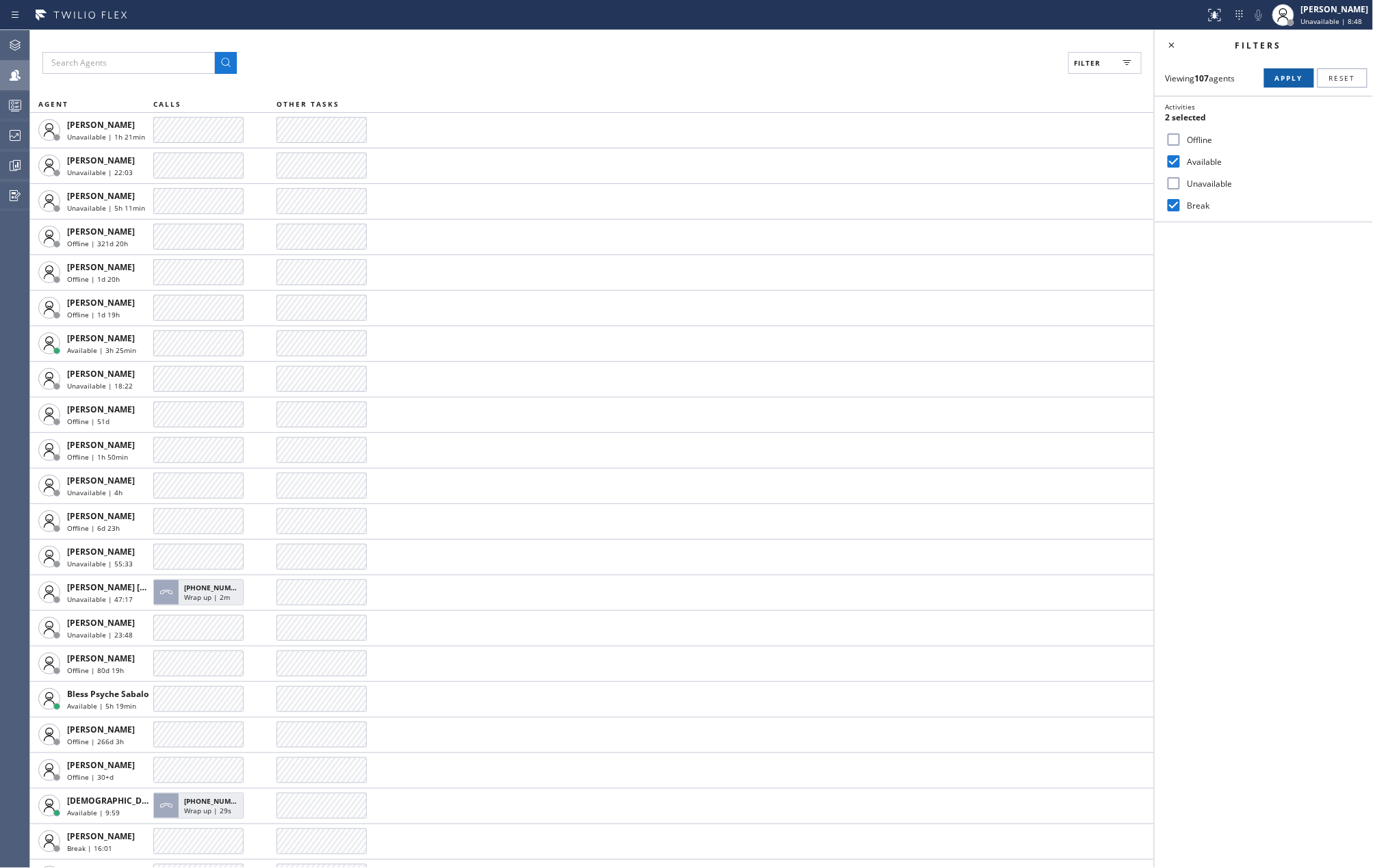
click at [1303, 77] on span "Apply" at bounding box center [1289, 78] width 28 height 9
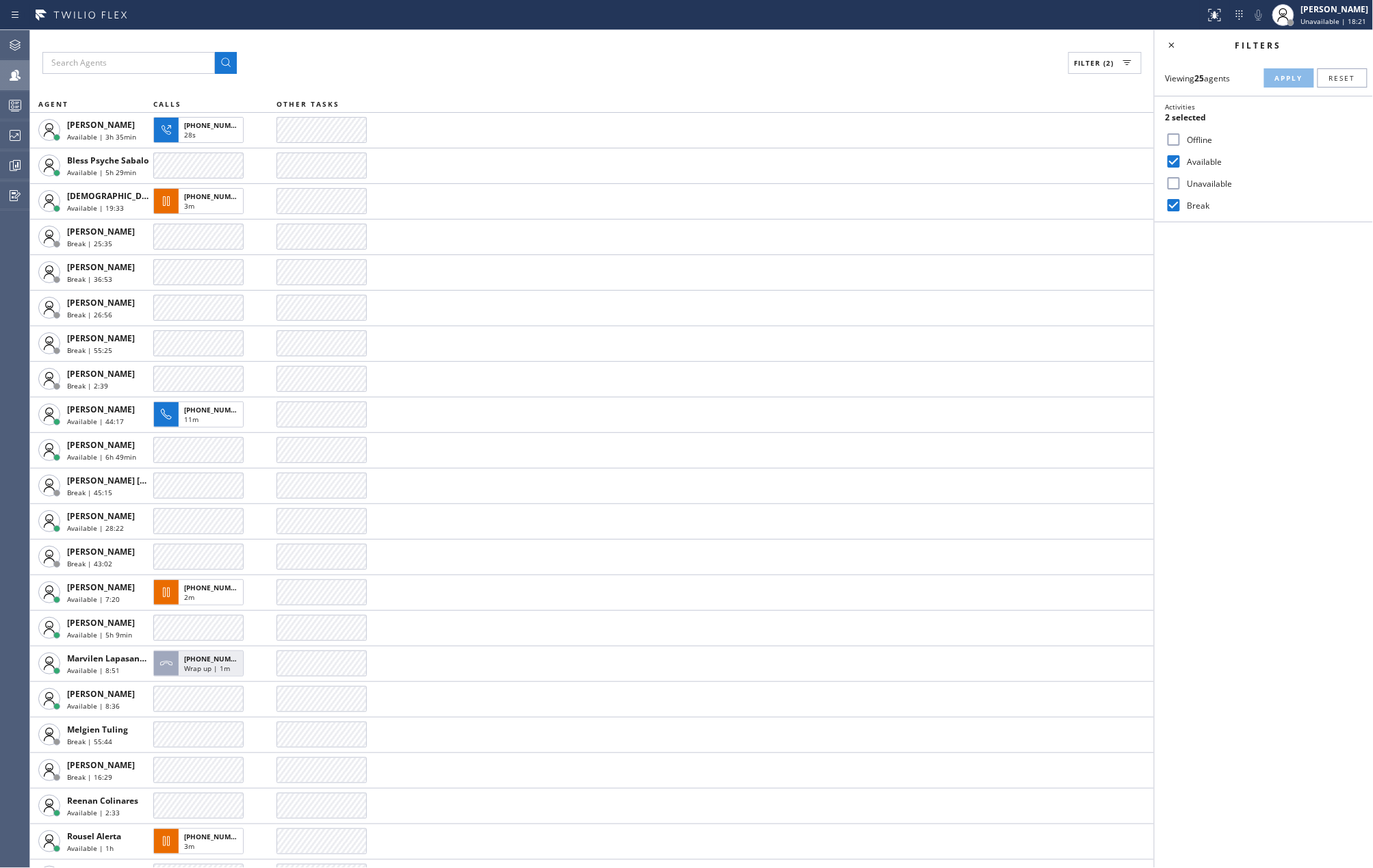
click at [1173, 203] on input "Break" at bounding box center [1174, 205] width 16 height 16
checkbox input "false"
click at [1276, 76] on span "Apply" at bounding box center [1289, 78] width 28 height 9
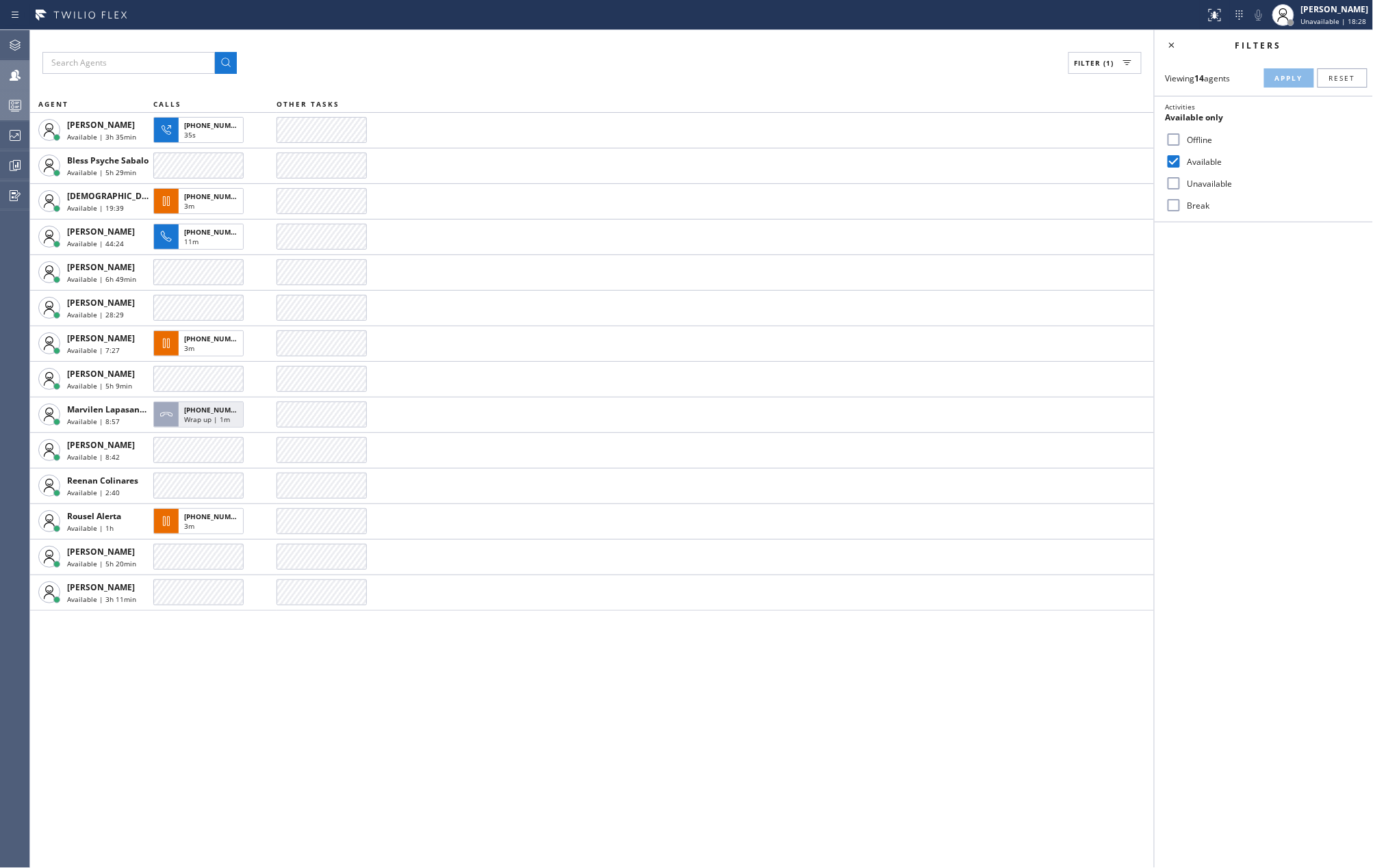
click at [11, 108] on icon at bounding box center [15, 105] width 16 height 16
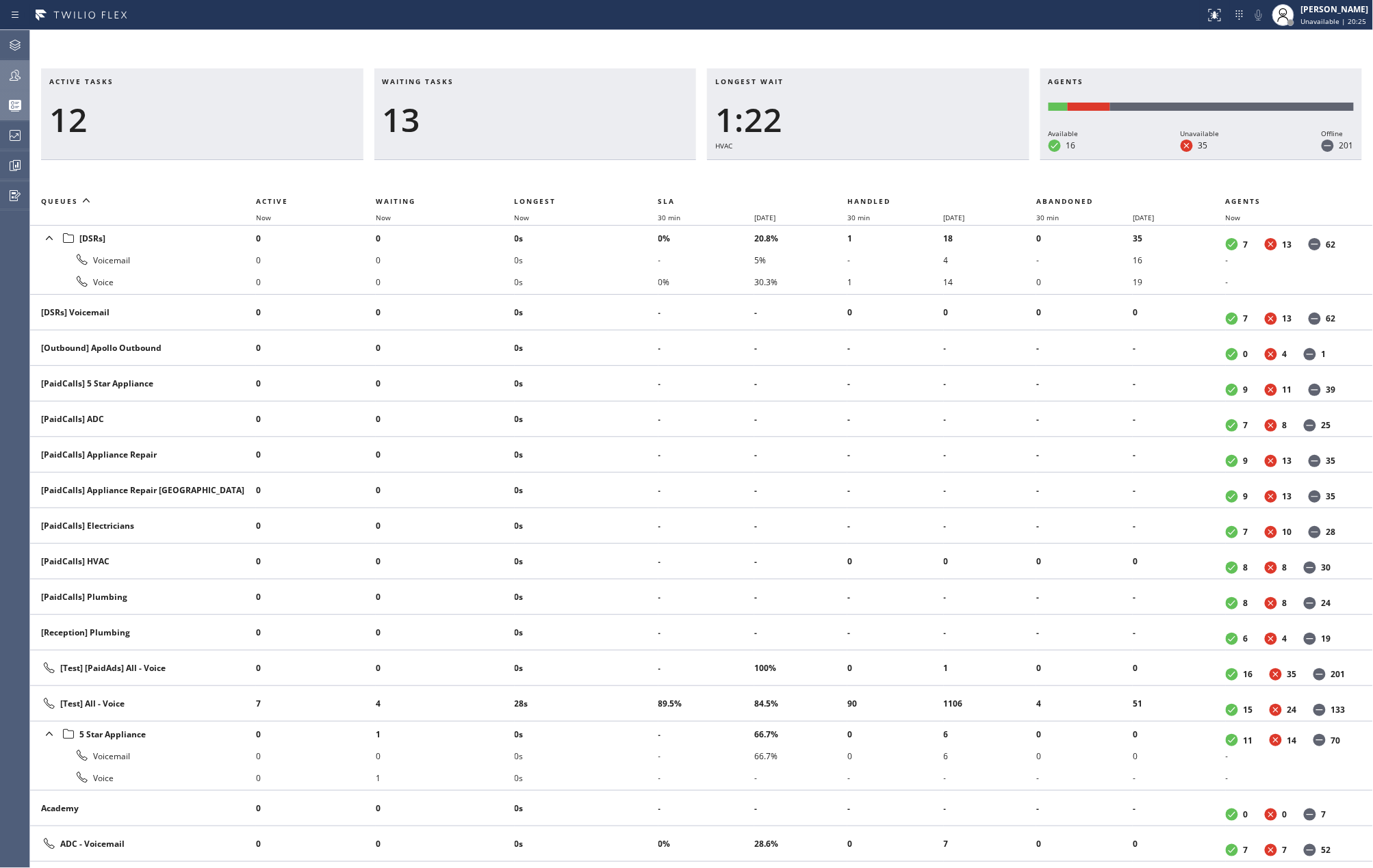
click at [9, 77] on icon at bounding box center [15, 75] width 16 height 16
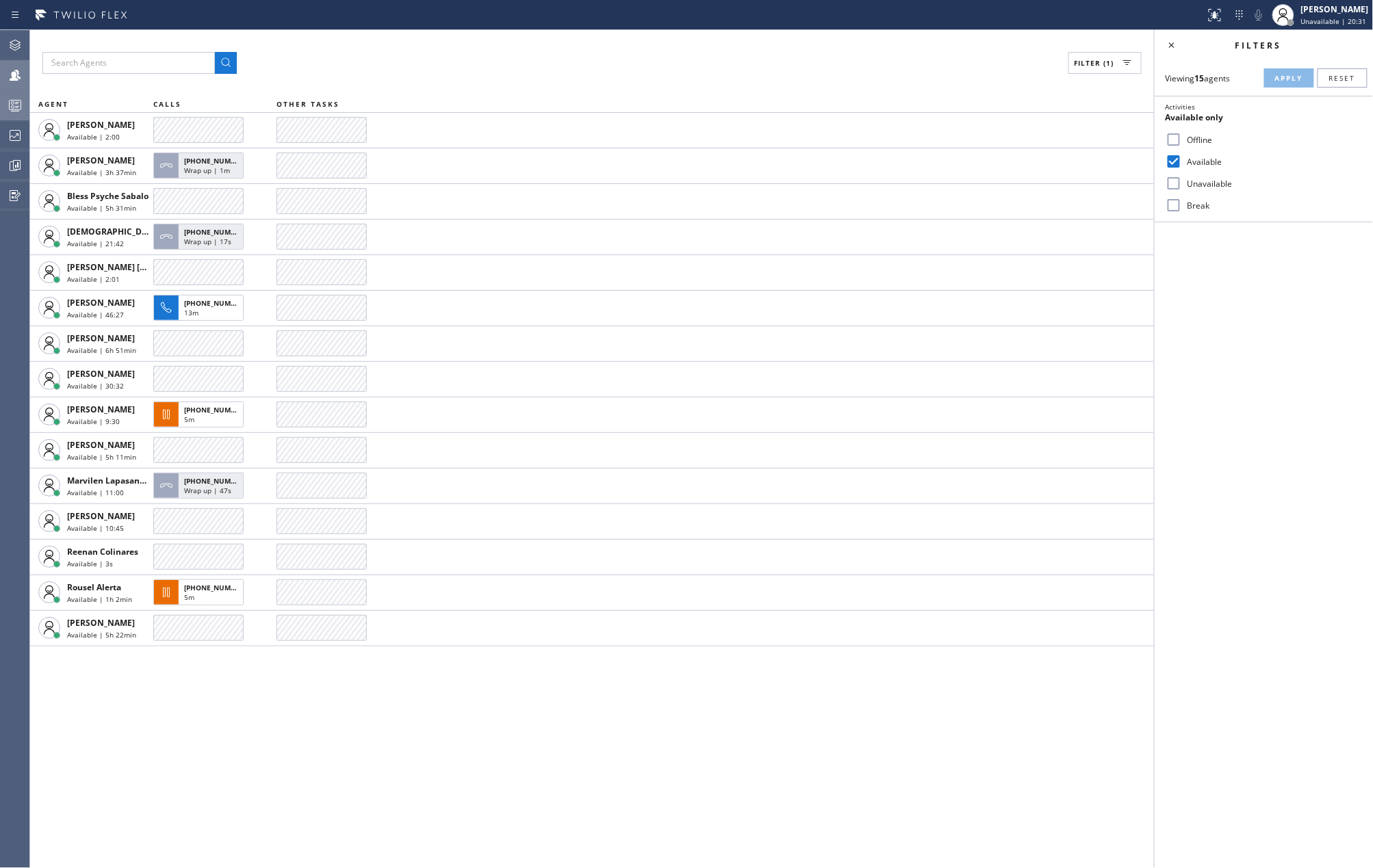
click at [12, 96] on div at bounding box center [15, 105] width 30 height 27
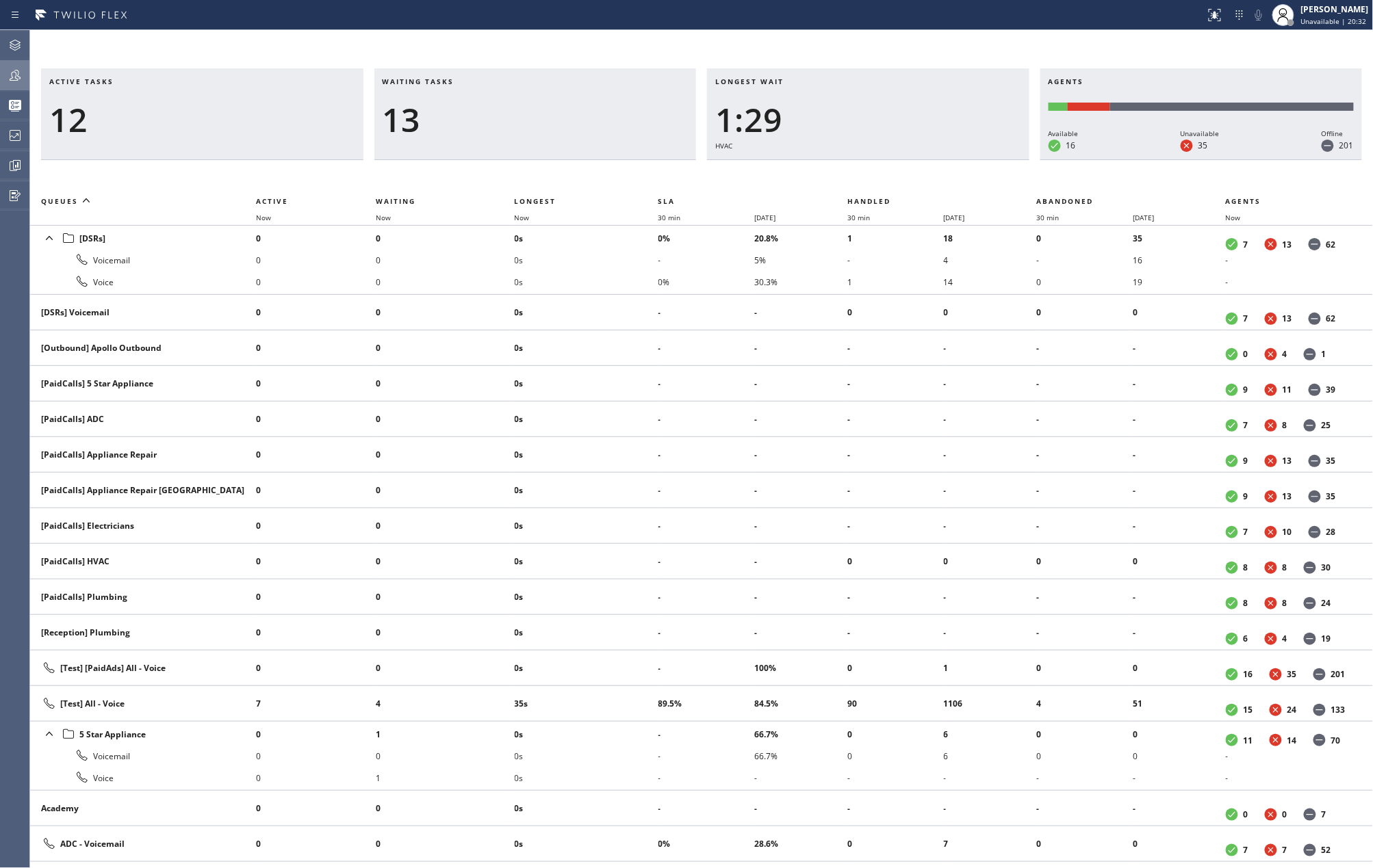
click at [528, 210] on th "Now" at bounding box center [586, 217] width 143 height 16
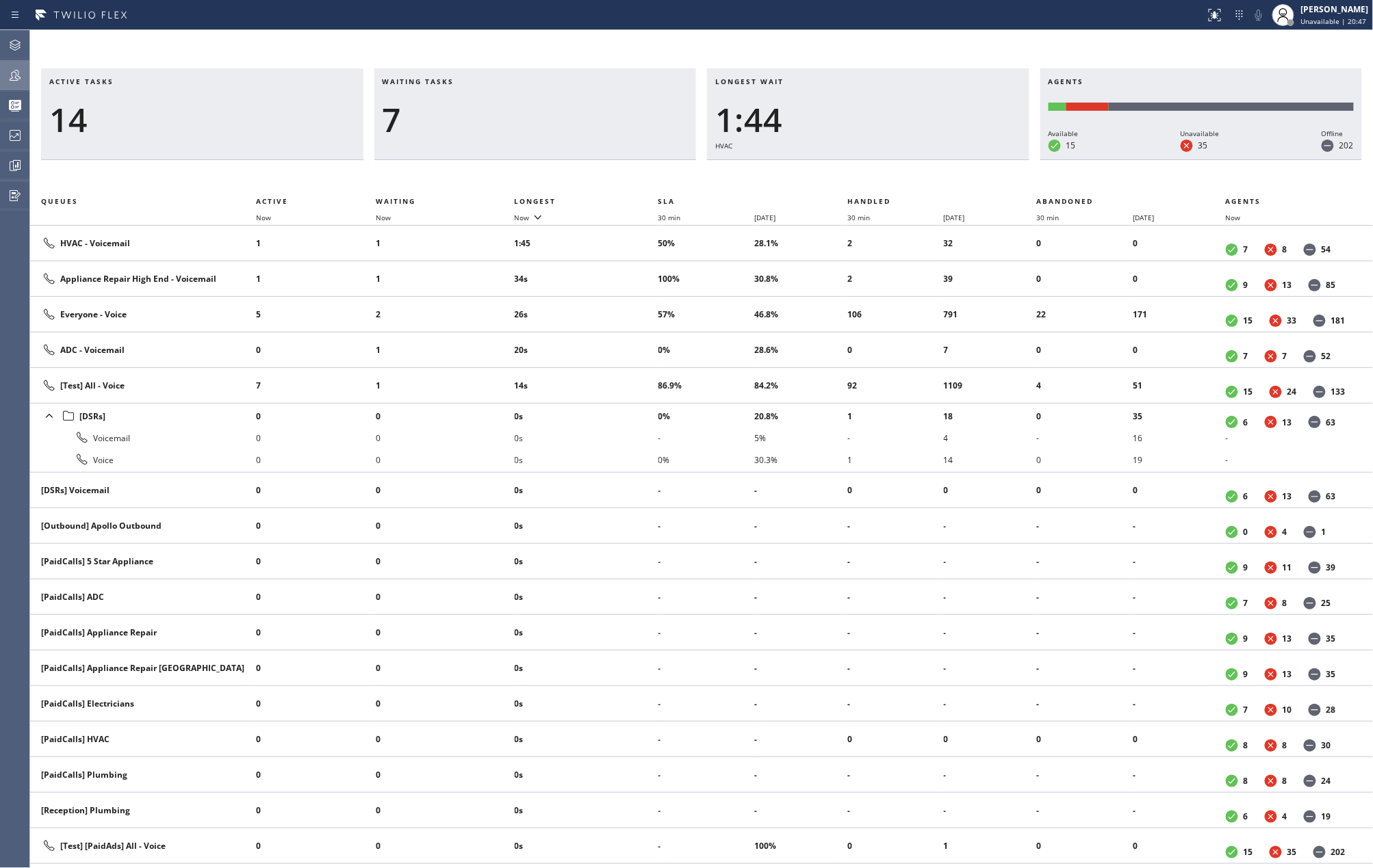
click at [1021, 37] on div "Active tasks 14 Waiting tasks 7 Longest wait 1:44 HVAC Agents Available 15 Unav…" at bounding box center [701, 450] width 1343 height 838
click at [1350, 9] on div "[PERSON_NAME]" at bounding box center [1334, 9] width 68 height 12
click at [1272, 70] on button "Available" at bounding box center [1305, 72] width 137 height 18
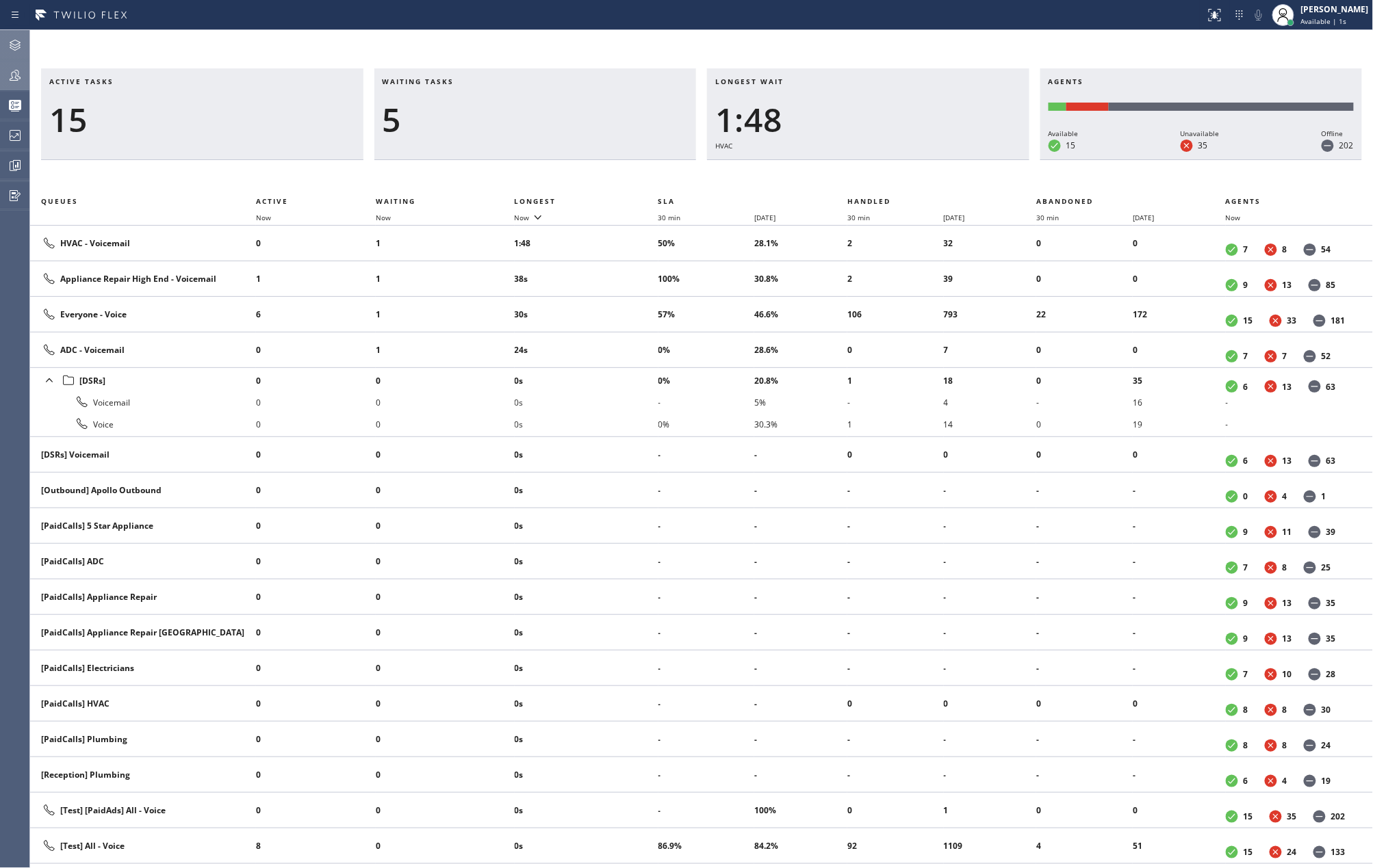
click at [14, 38] on icon at bounding box center [15, 44] width 16 height 16
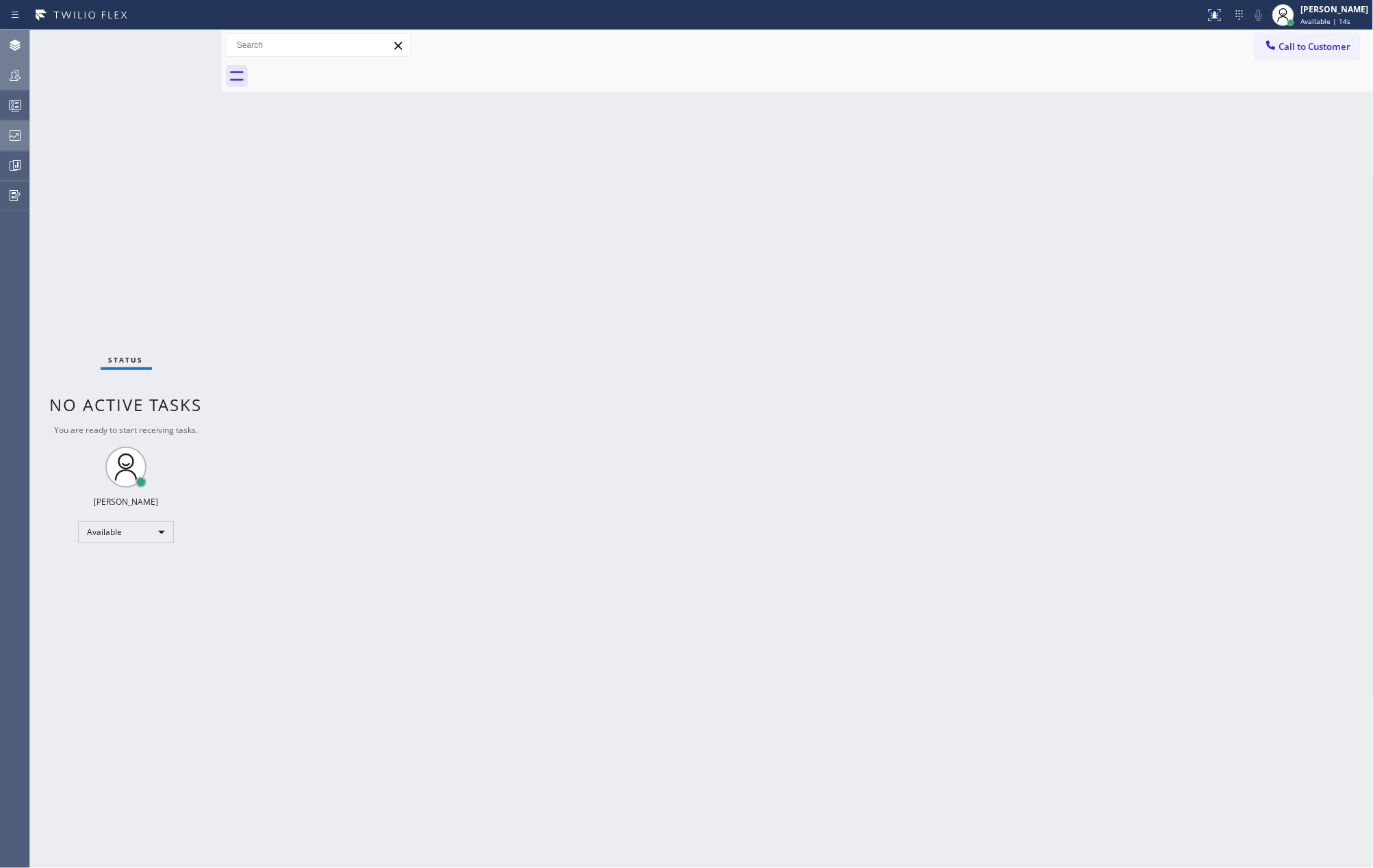
click at [14, 125] on div at bounding box center [15, 135] width 30 height 27
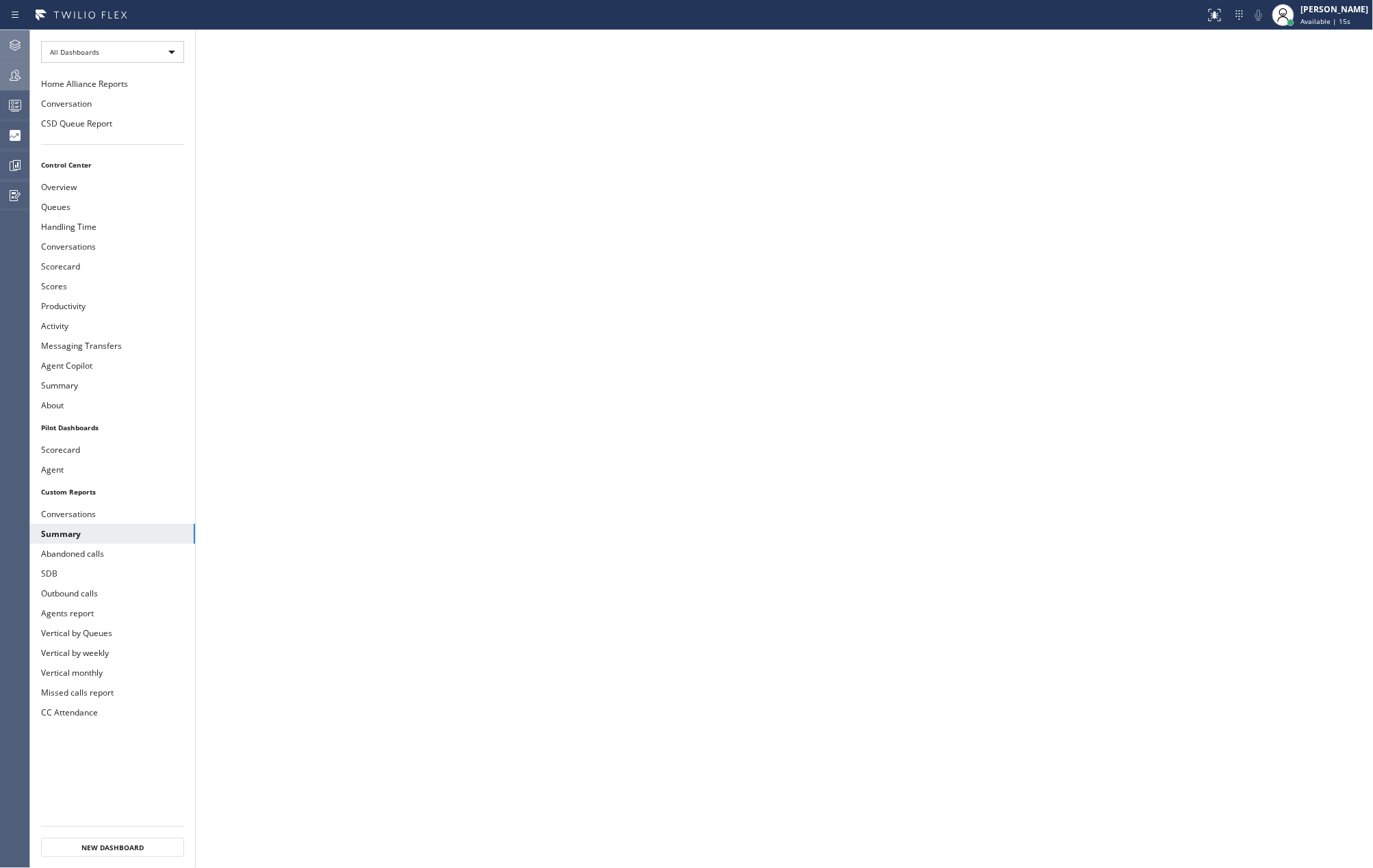
click at [23, 108] on icon at bounding box center [15, 105] width 16 height 16
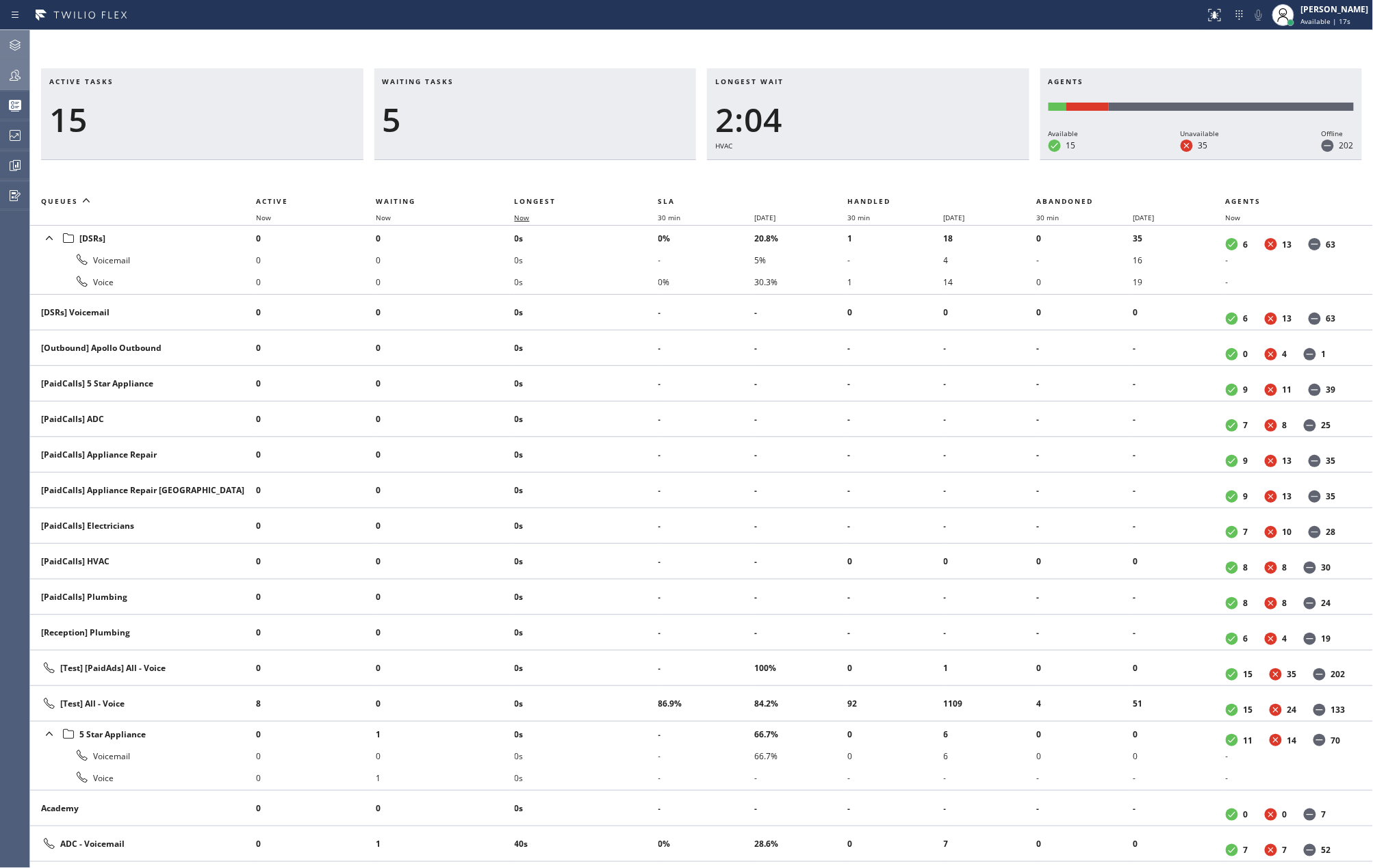
click at [531, 217] on span "Now" at bounding box center [530, 217] width 31 height 9
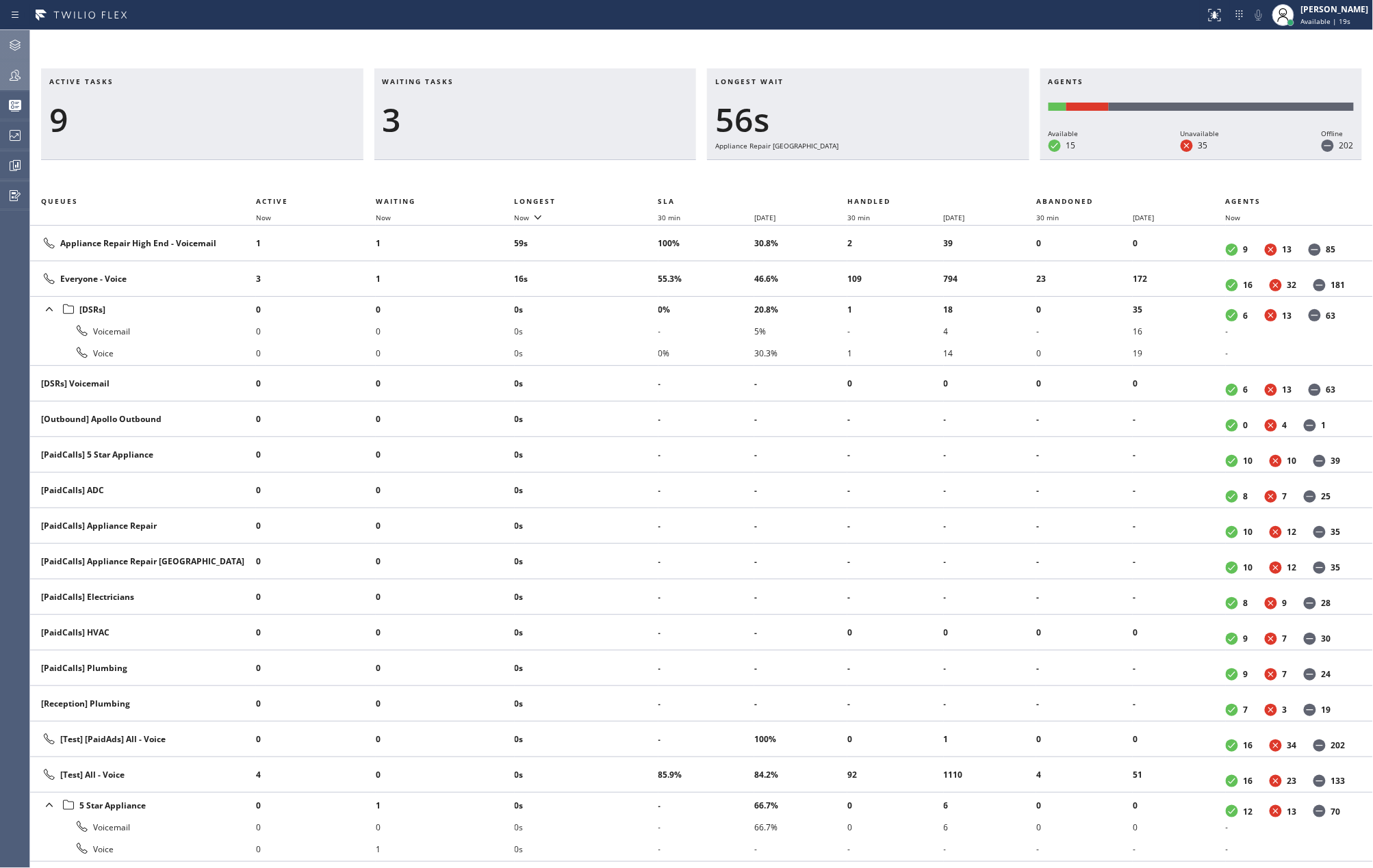
click at [9, 79] on icon at bounding box center [15, 76] width 11 height 11
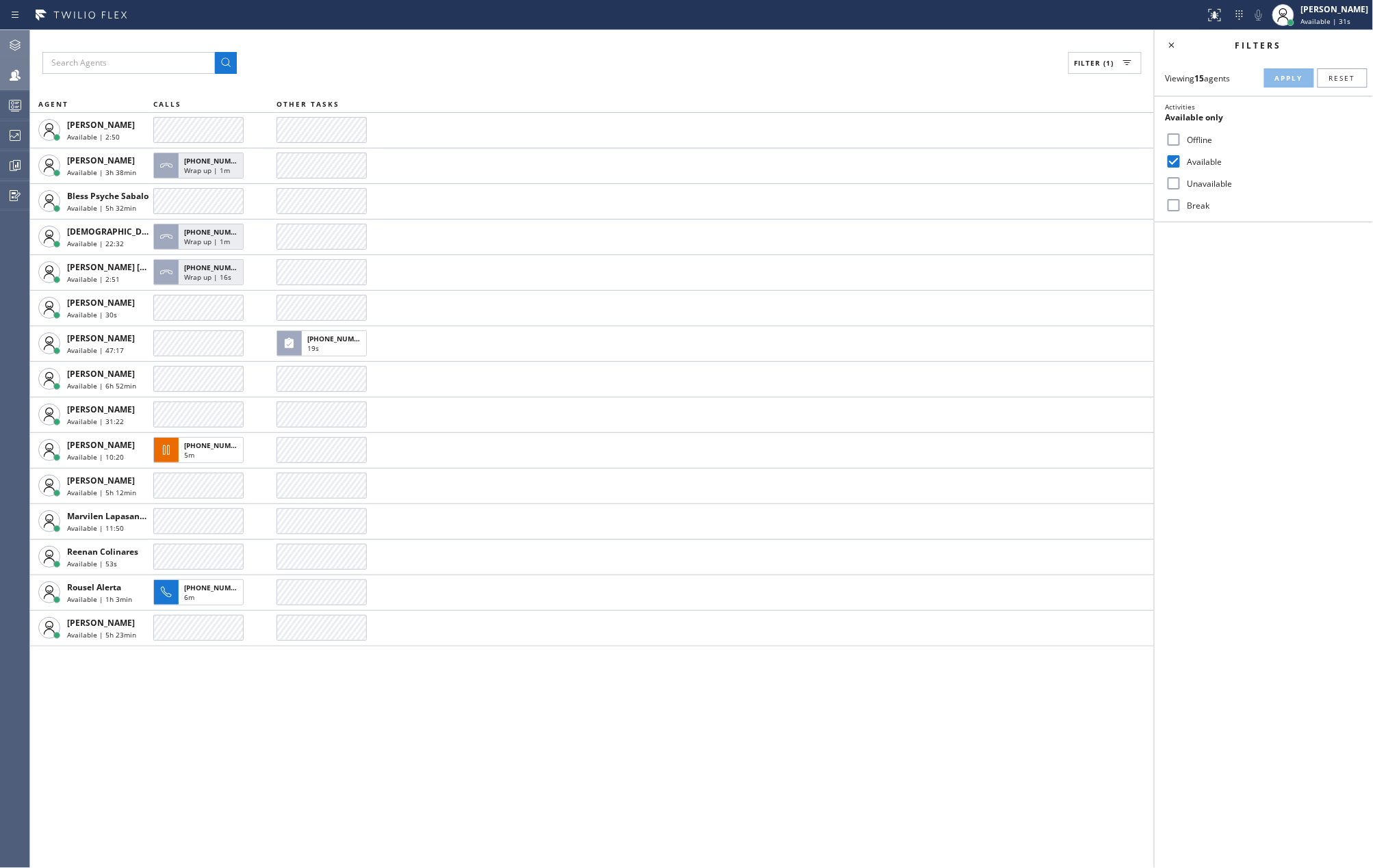
click at [9, 112] on icon at bounding box center [15, 105] width 16 height 16
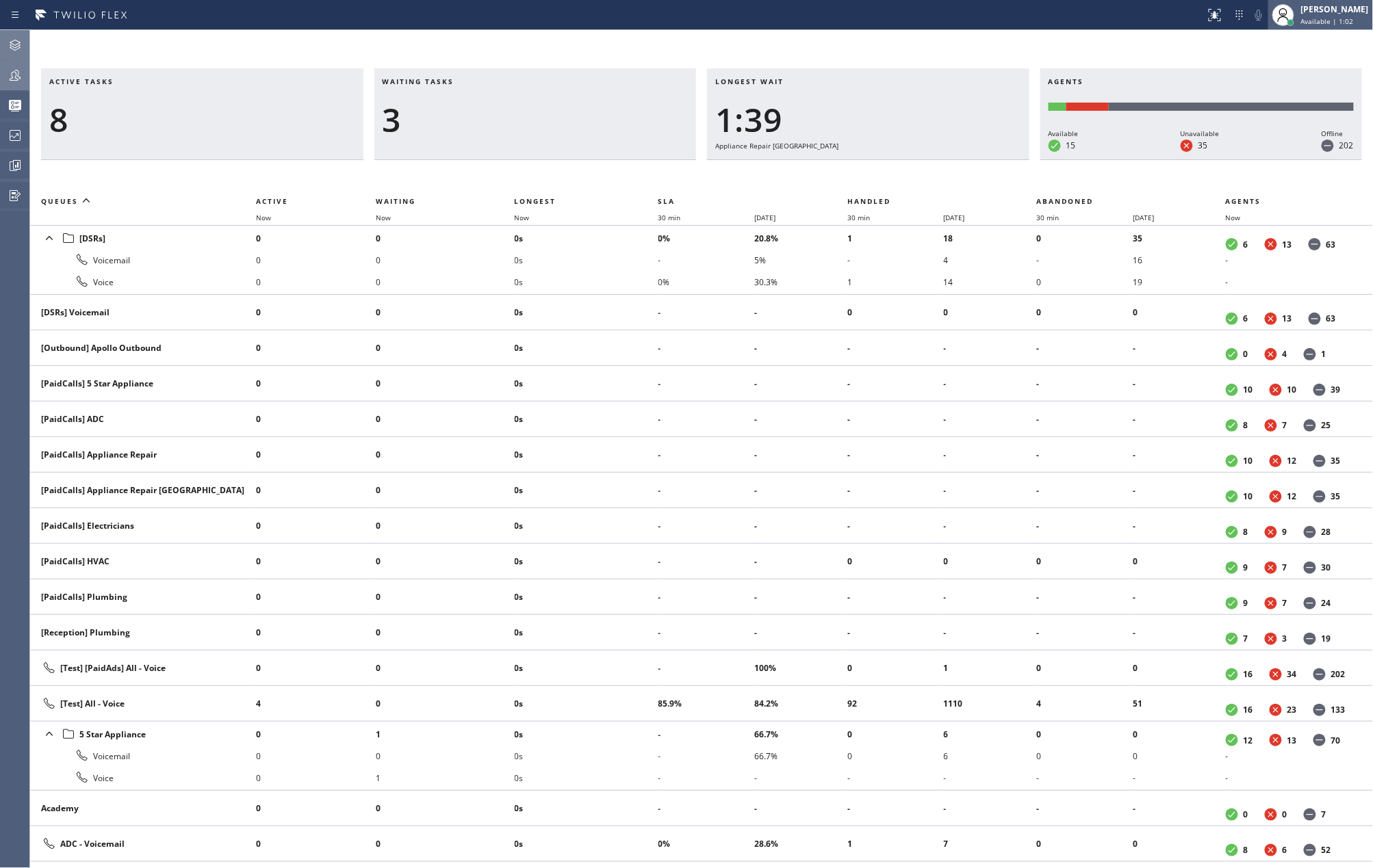
click at [1330, 12] on div "[PERSON_NAME]" at bounding box center [1334, 9] width 68 height 12
click at [1317, 93] on button "Unavailable" at bounding box center [1305, 90] width 137 height 18
click at [523, 217] on span "Now" at bounding box center [521, 217] width 15 height 9
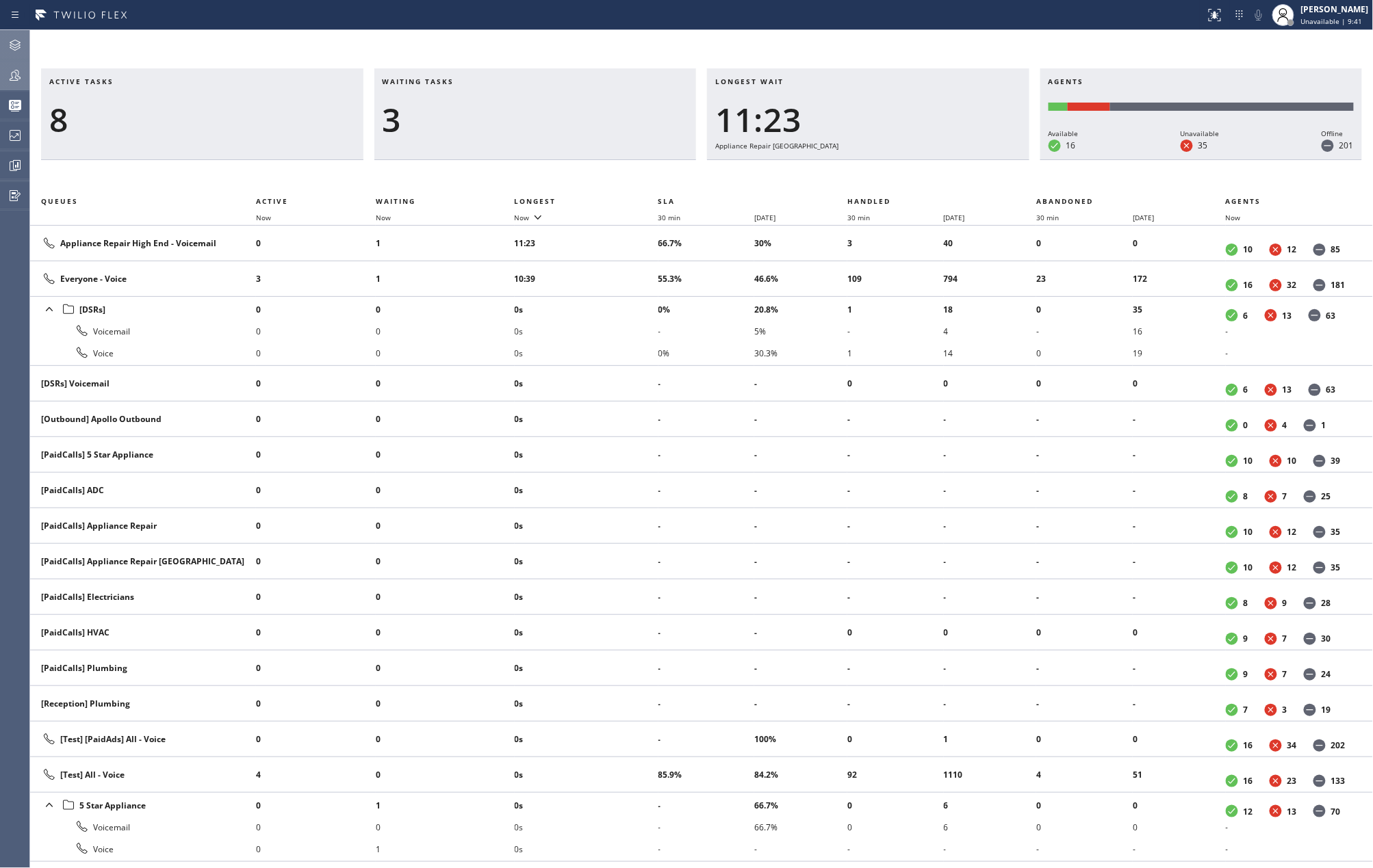
click at [9, 80] on icon at bounding box center [15, 76] width 11 height 11
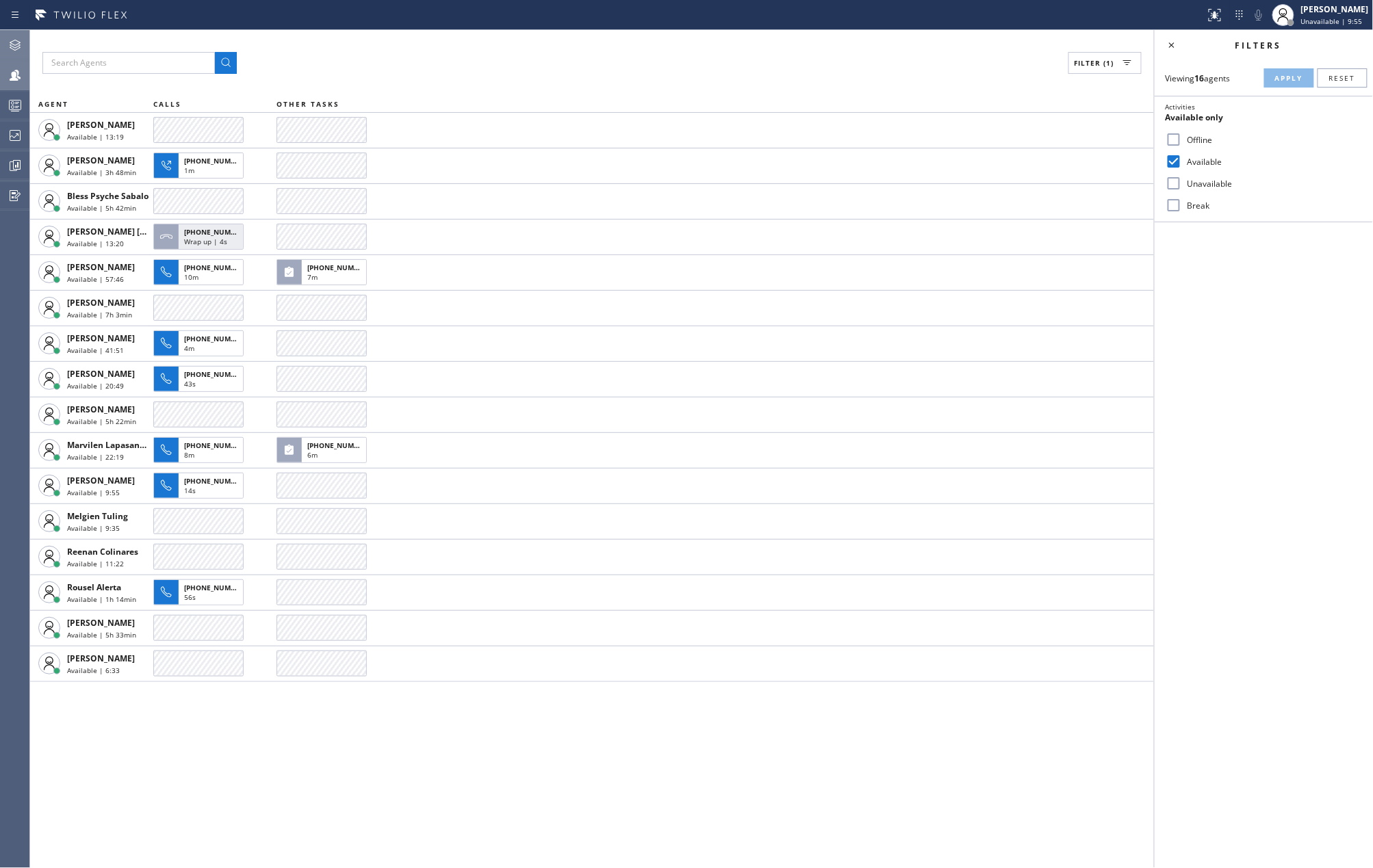
click at [11, 105] on icon at bounding box center [15, 105] width 16 height 16
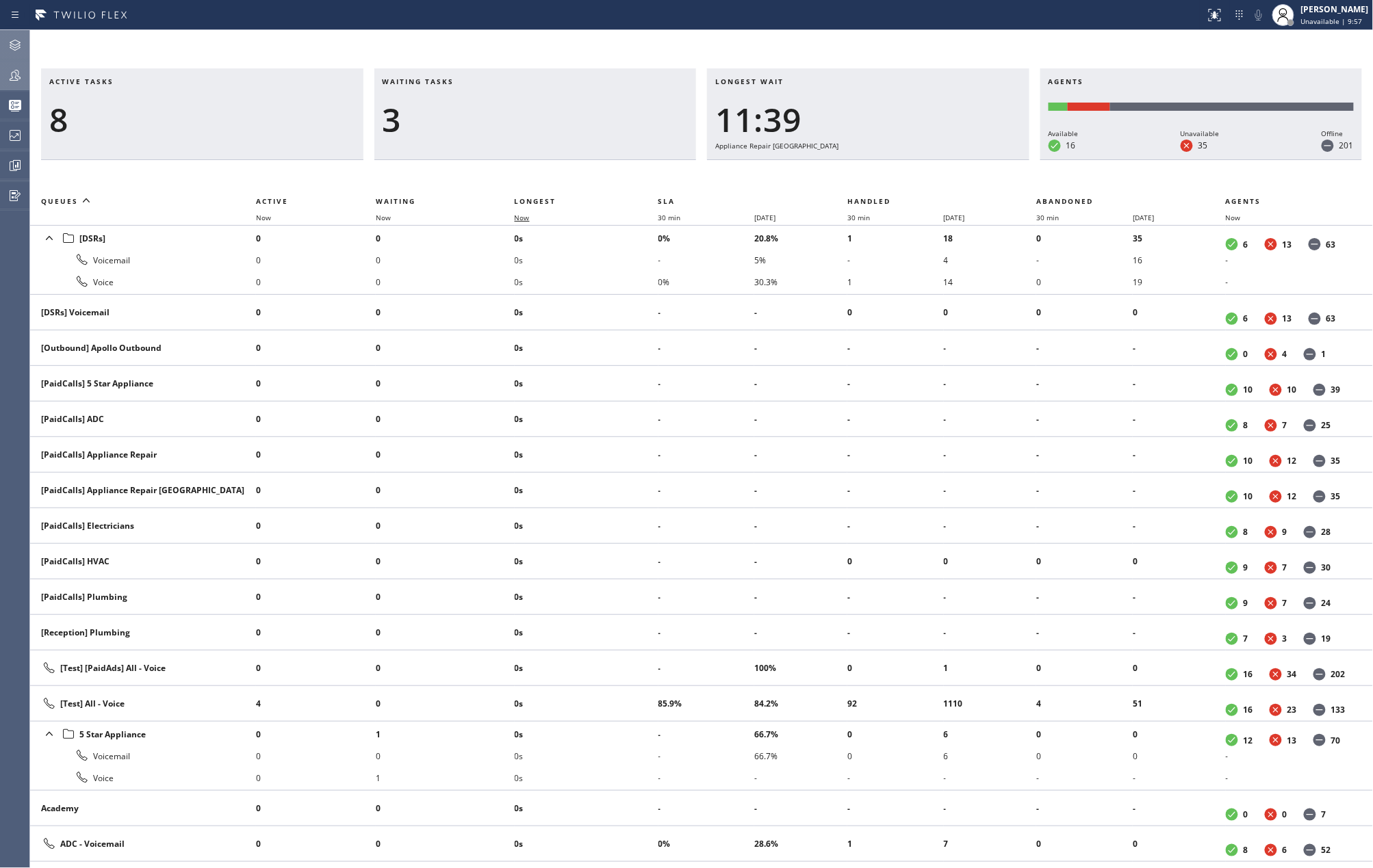
click at [527, 220] on span "Now" at bounding box center [521, 217] width 15 height 9
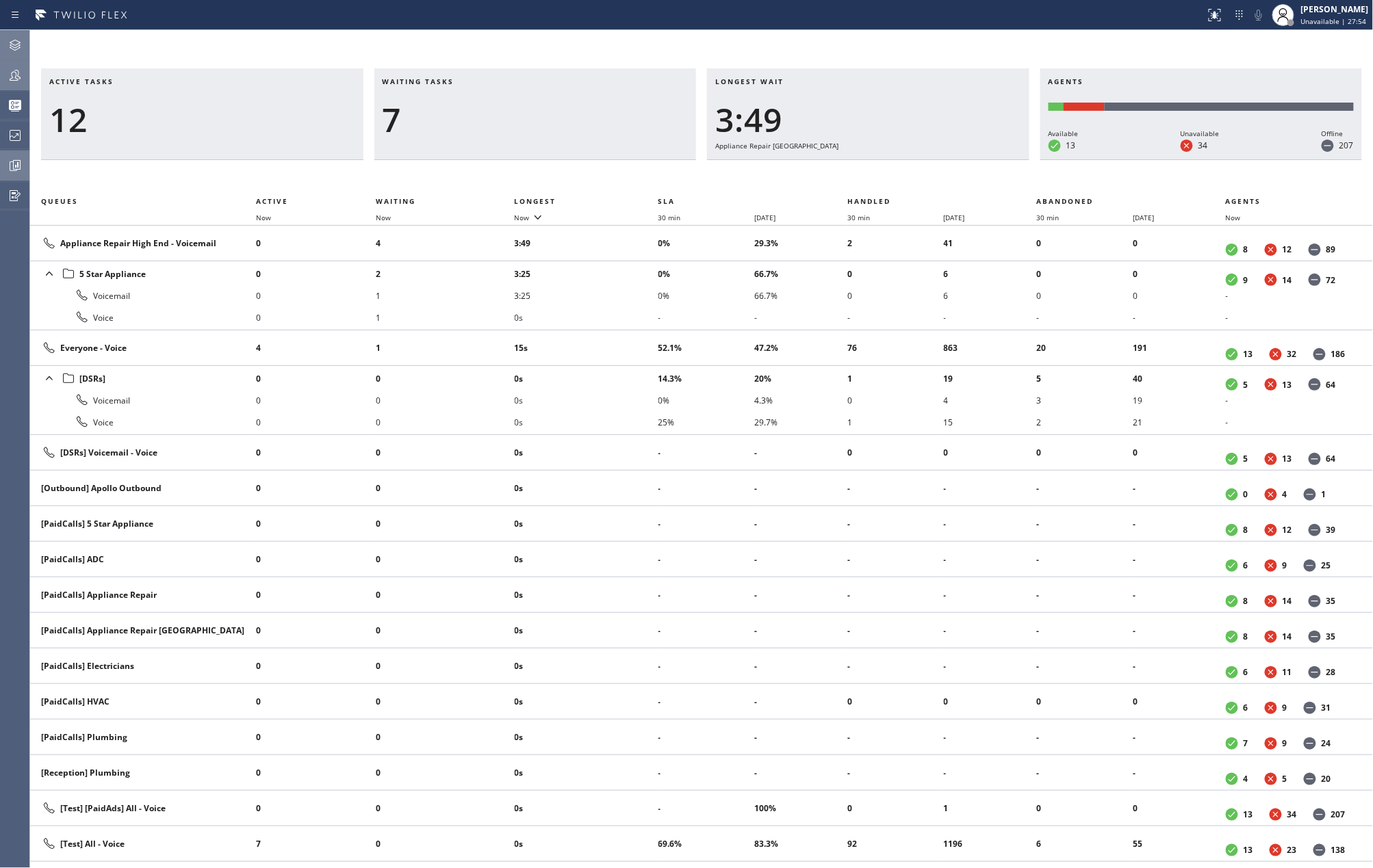
click at [14, 157] on icon at bounding box center [15, 165] width 16 height 16
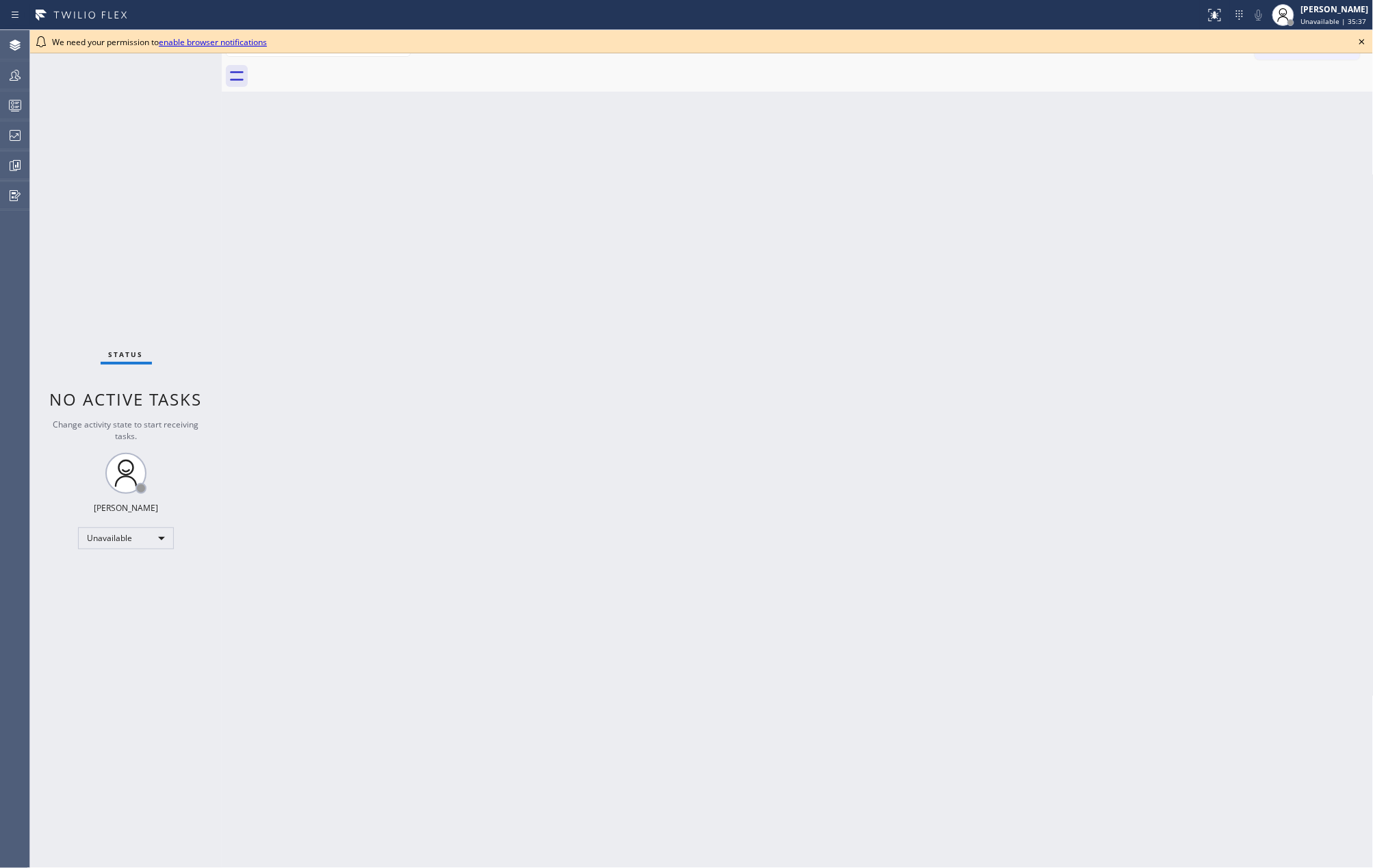
drag, startPoint x: 818, startPoint y: 386, endPoint x: 1107, endPoint y: 153, distance: 371.2
click at [824, 376] on div "Back to Dashboard Change Sender ID Customers Technicians Select a contact Outbo…" at bounding box center [798, 450] width 1152 height 838
click at [1363, 40] on icon at bounding box center [1361, 41] width 16 height 16
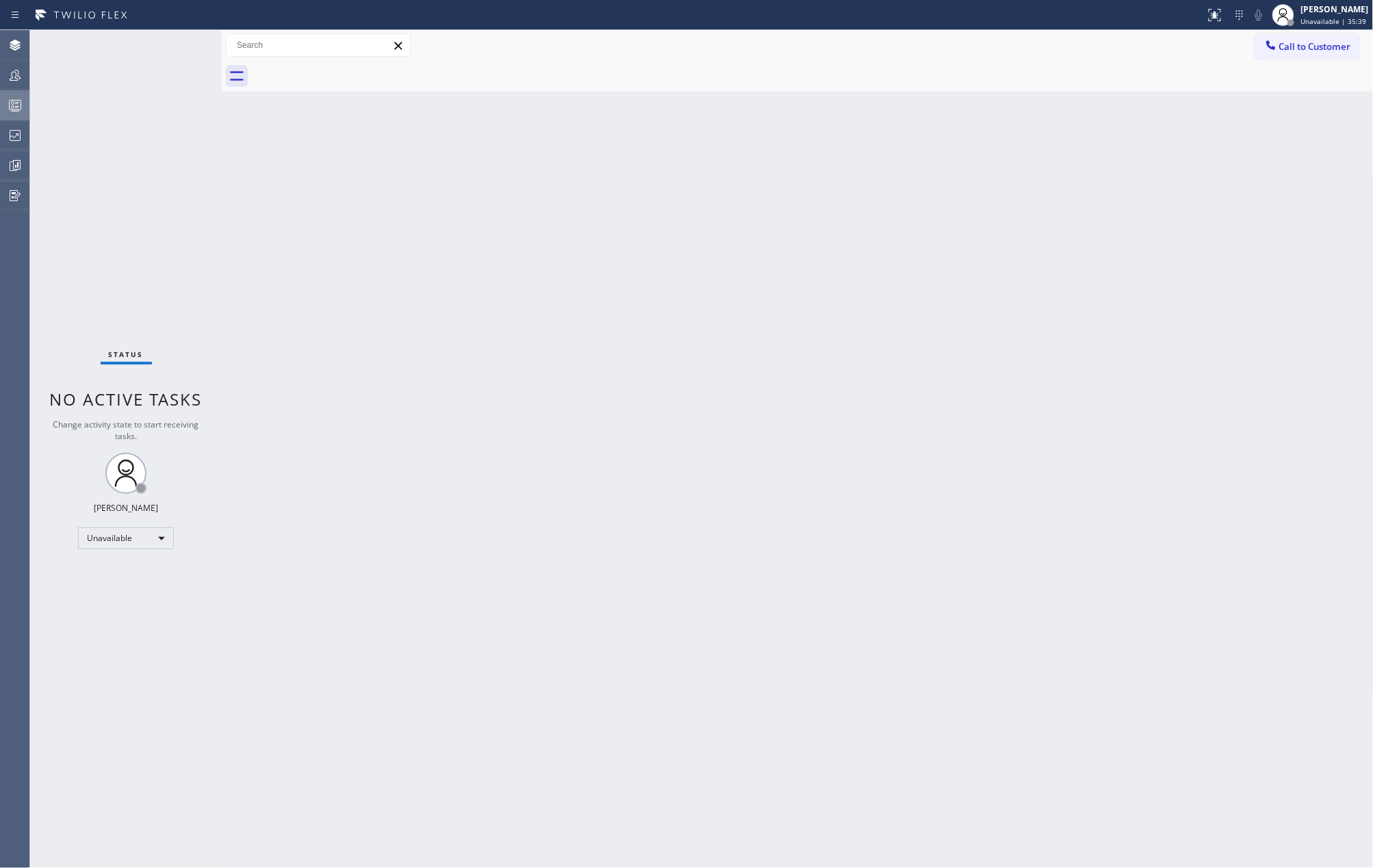
click at [14, 110] on icon at bounding box center [15, 105] width 16 height 16
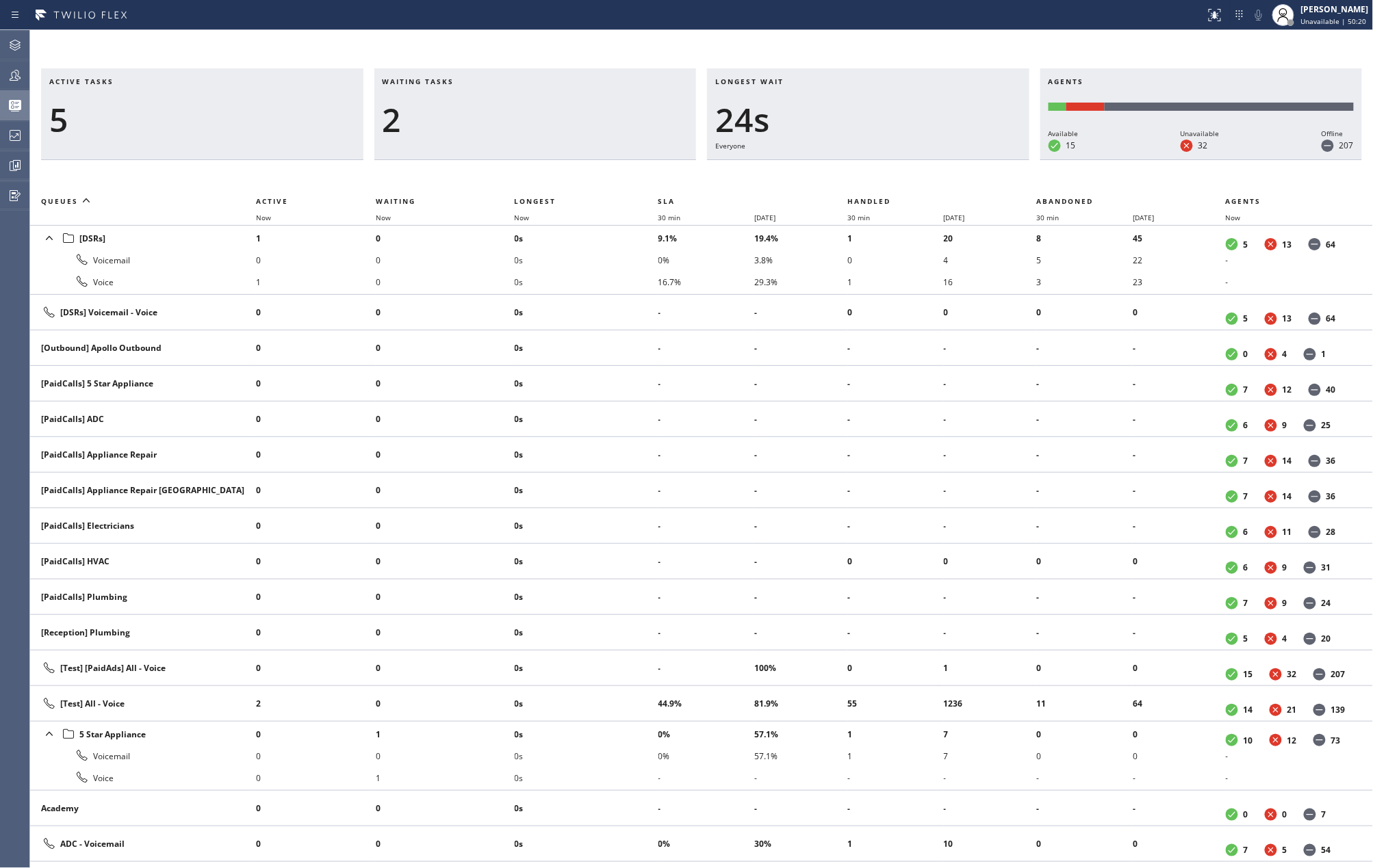
click at [575, 72] on div "Waiting tasks 2" at bounding box center [535, 115] width 323 height 92
click at [508, 48] on div "Active tasks 9 Waiting tasks 2 Longest wait 12s Primary HVAC Agents Available 1…" at bounding box center [701, 450] width 1343 height 838
click at [483, 55] on div "Active tasks 12 Waiting tasks 2 Longest wait 10s Everyone Agents Available 17 U…" at bounding box center [701, 450] width 1343 height 838
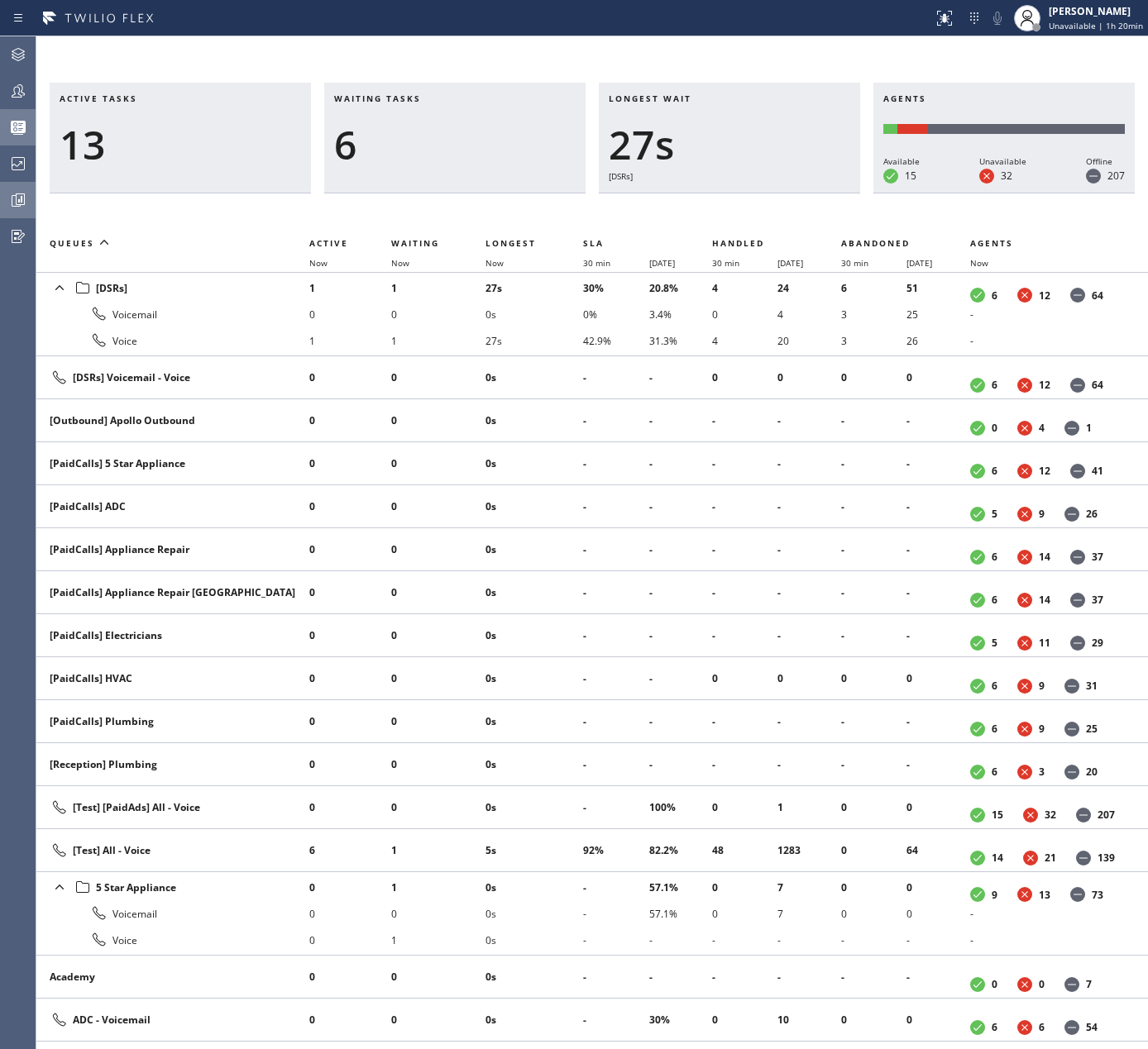
click at [22, 202] on icon at bounding box center [18, 200] width 20 height 20
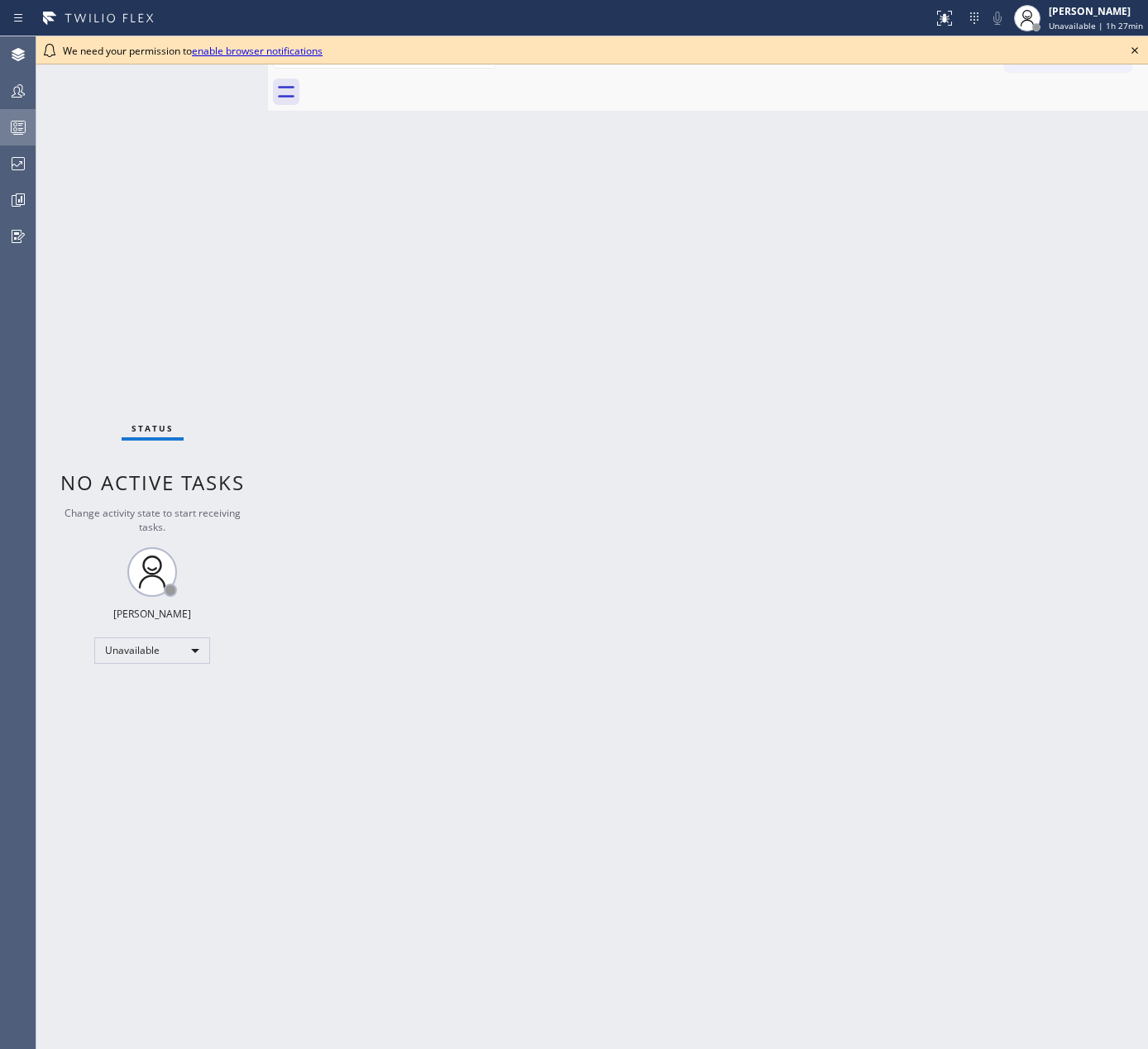
click at [11, 129] on icon at bounding box center [18, 127] width 20 height 20
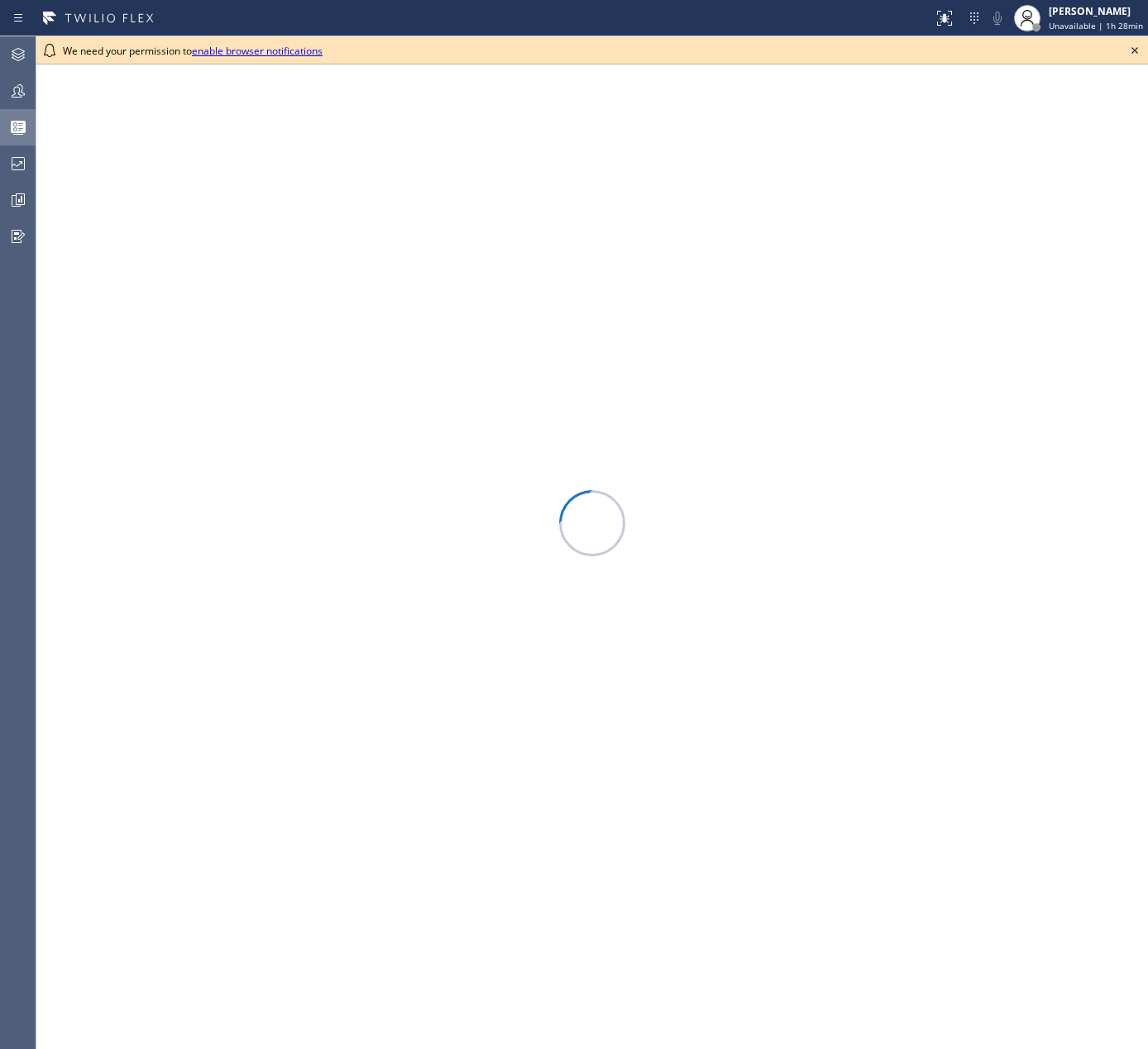
click at [1135, 47] on icon at bounding box center [1134, 50] width 20 height 20
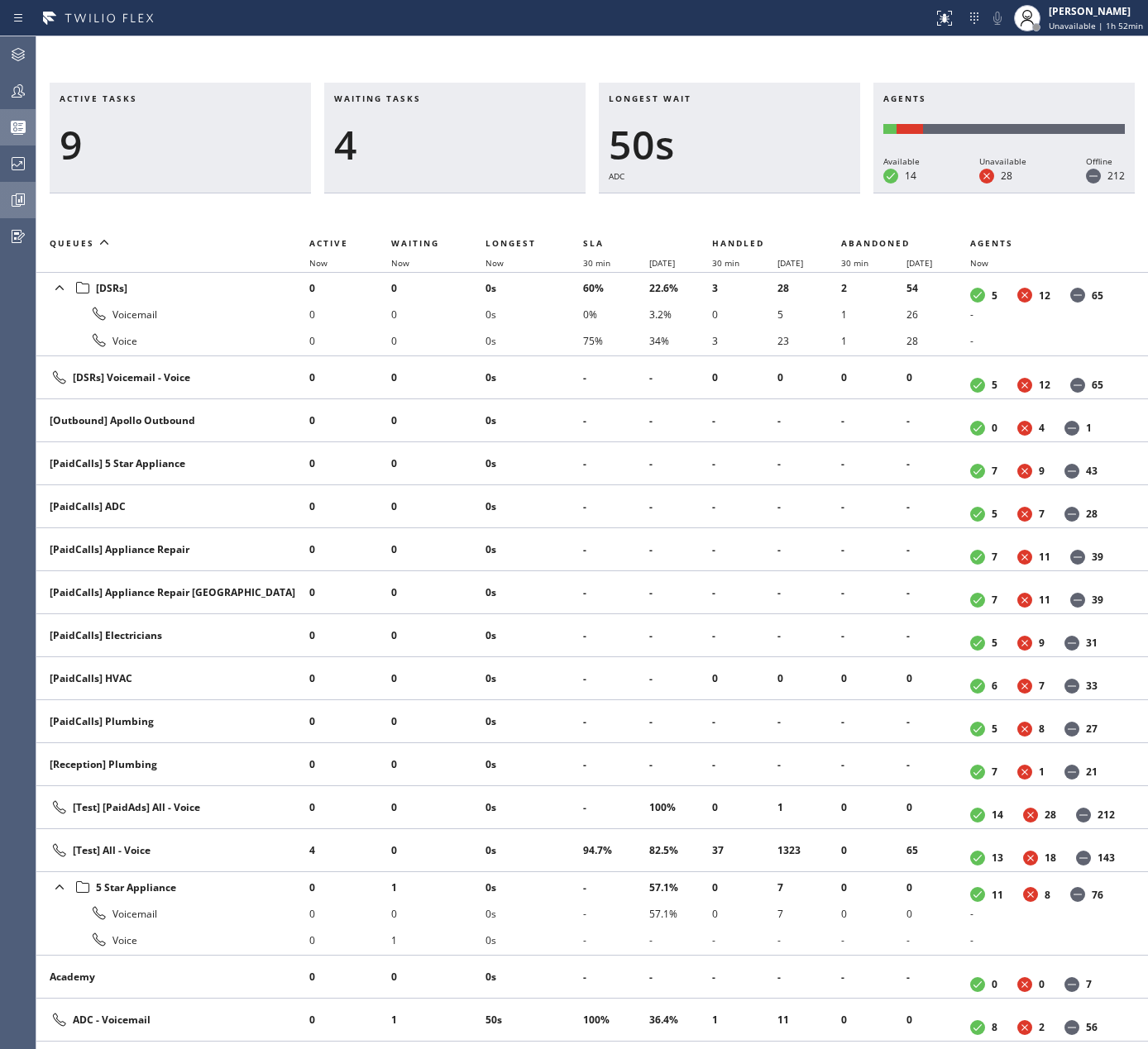
click at [14, 199] on icon at bounding box center [18, 200] width 20 height 20
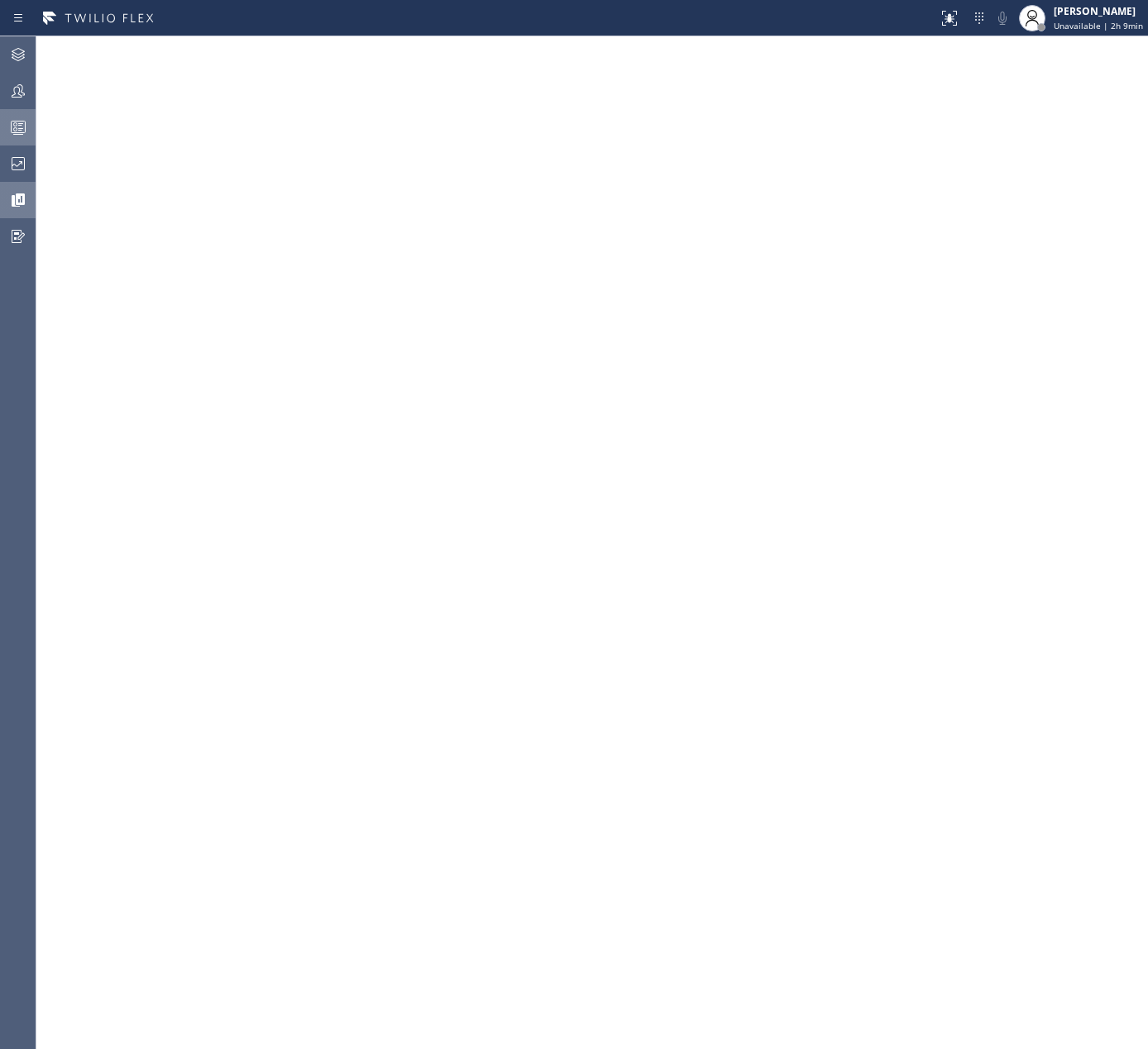
click at [17, 129] on circle at bounding box center [16, 130] width 4 height 4
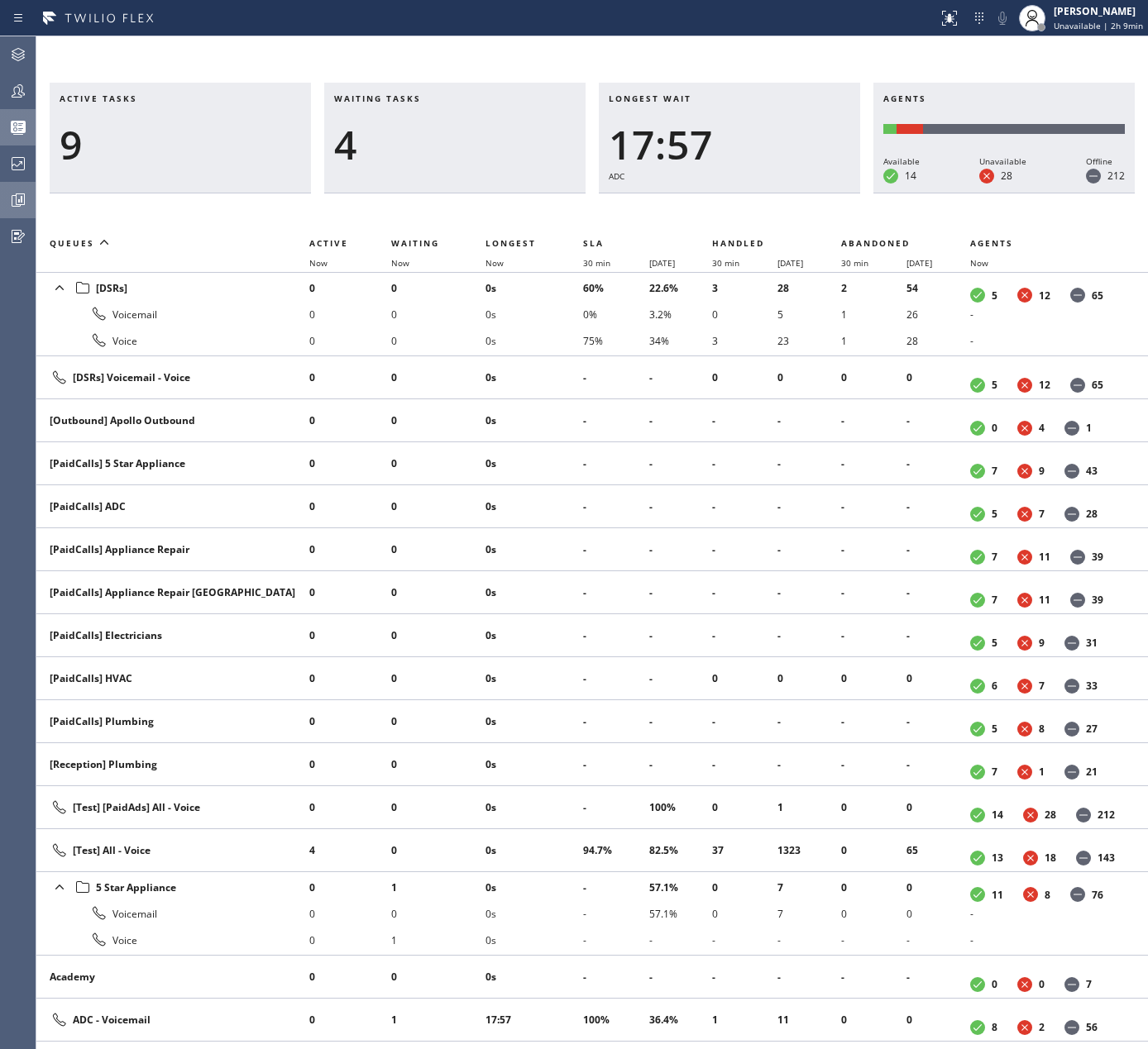
click at [494, 255] on th "Now" at bounding box center [534, 263] width 98 height 20
